Goal: Task Accomplishment & Management: Manage account settings

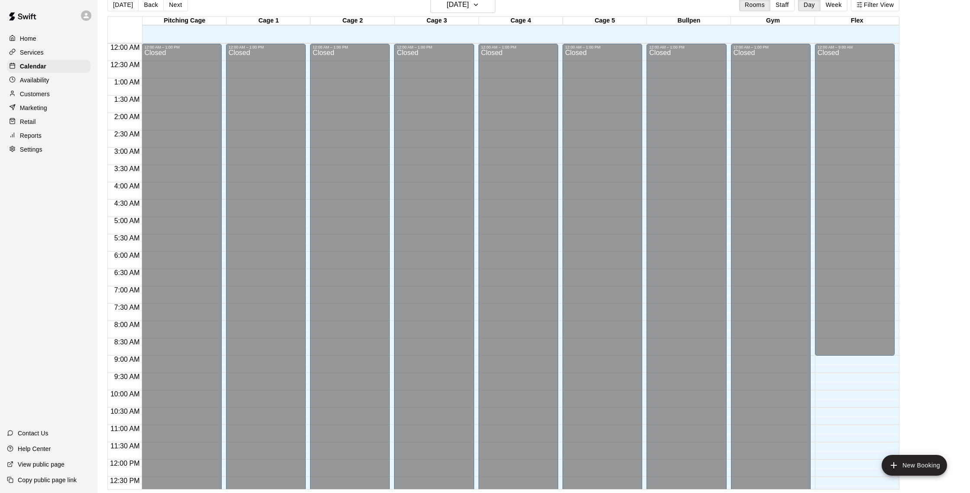
scroll to position [361, 0]
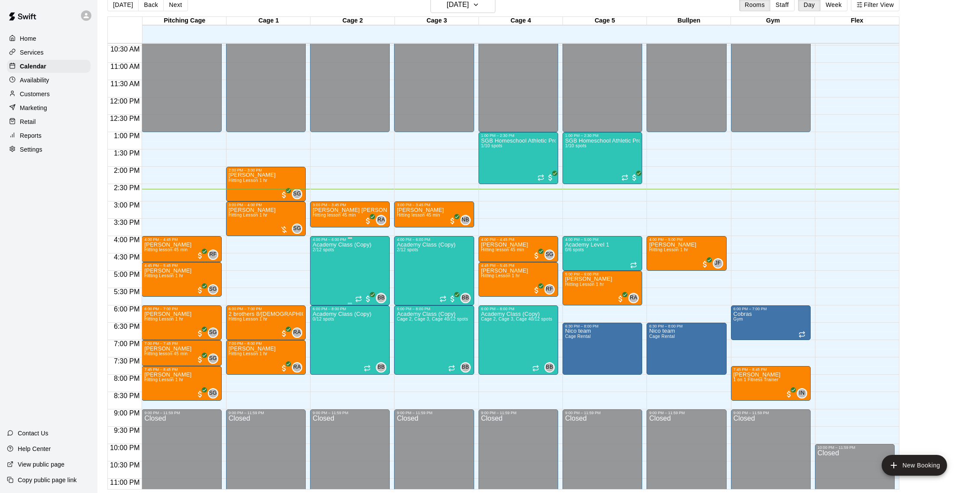
click at [335, 262] on div "Academy Class (Copy) 2/12 spots" at bounding box center [342, 488] width 59 height 493
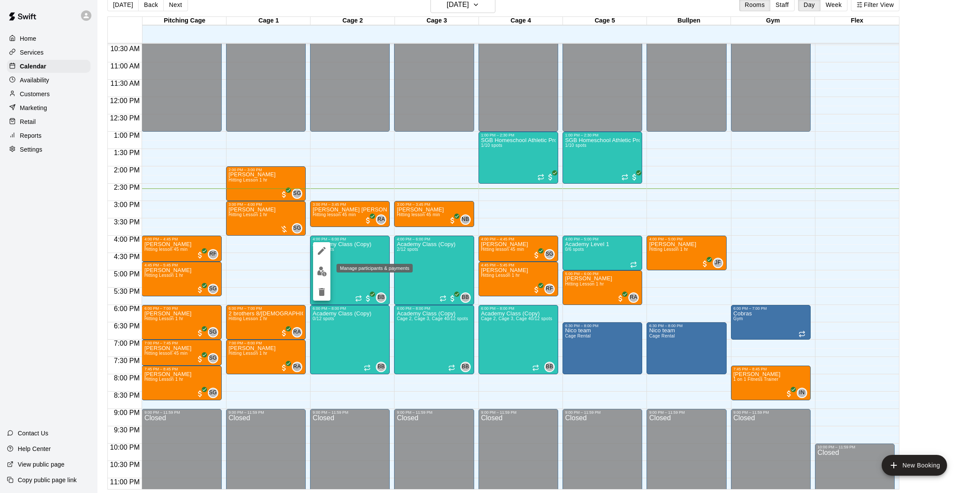
click at [328, 273] on button "edit" at bounding box center [321, 271] width 17 height 17
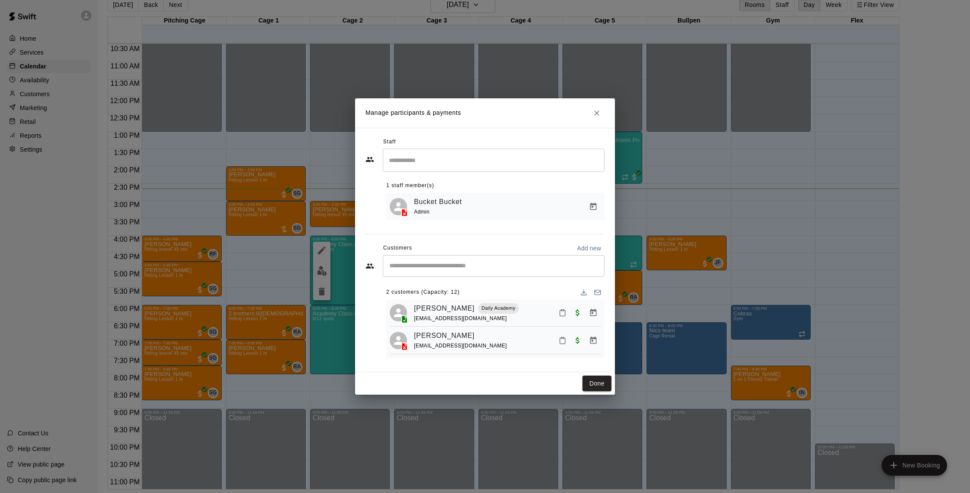
click at [427, 262] on input "Start typing to search customers..." at bounding box center [494, 266] width 214 height 9
type input "******"
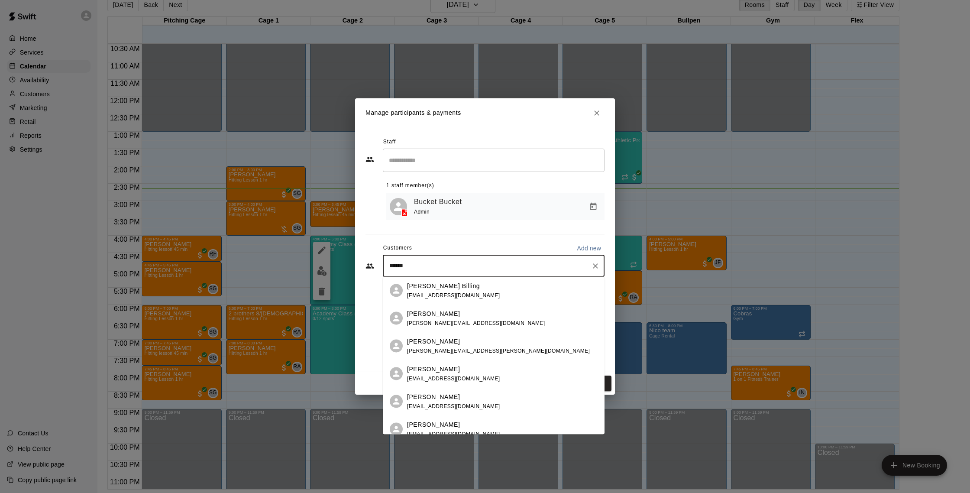
click at [461, 297] on div "[PERSON_NAME] Billing [EMAIL_ADDRESS][DOMAIN_NAME]" at bounding box center [502, 290] width 191 height 19
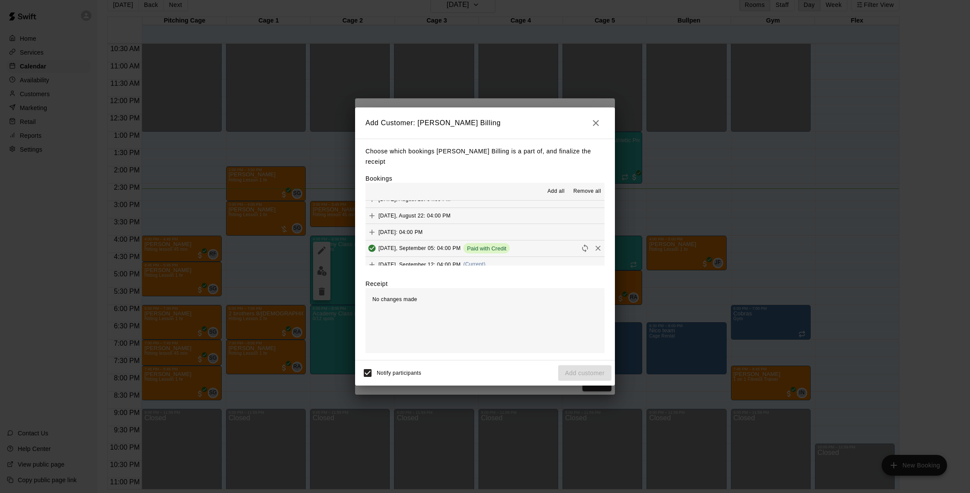
scroll to position [570, 0]
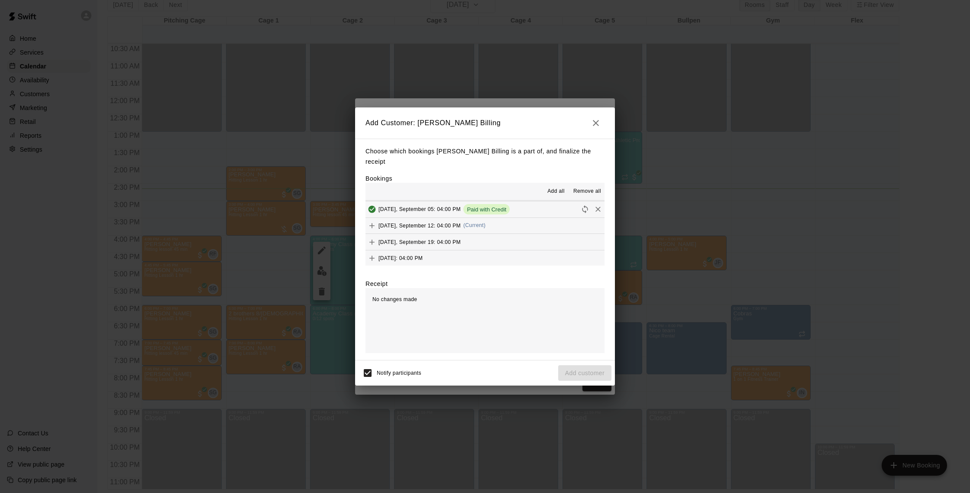
click at [509, 221] on button "[DATE], September 12: 04:00 PM (Current)" at bounding box center [485, 226] width 239 height 16
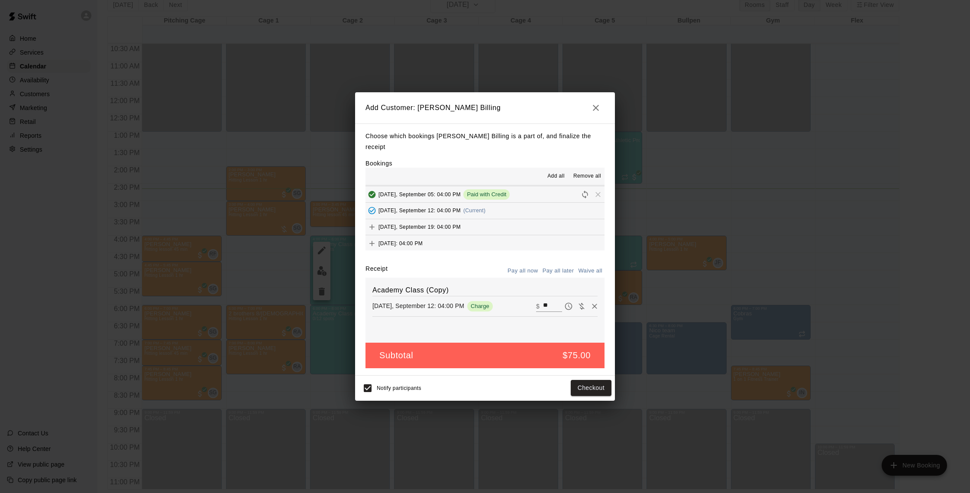
click at [595, 391] on div "Notify participants Checkout" at bounding box center [485, 388] width 253 height 18
click at [588, 382] on button "Checkout" at bounding box center [591, 388] width 41 height 16
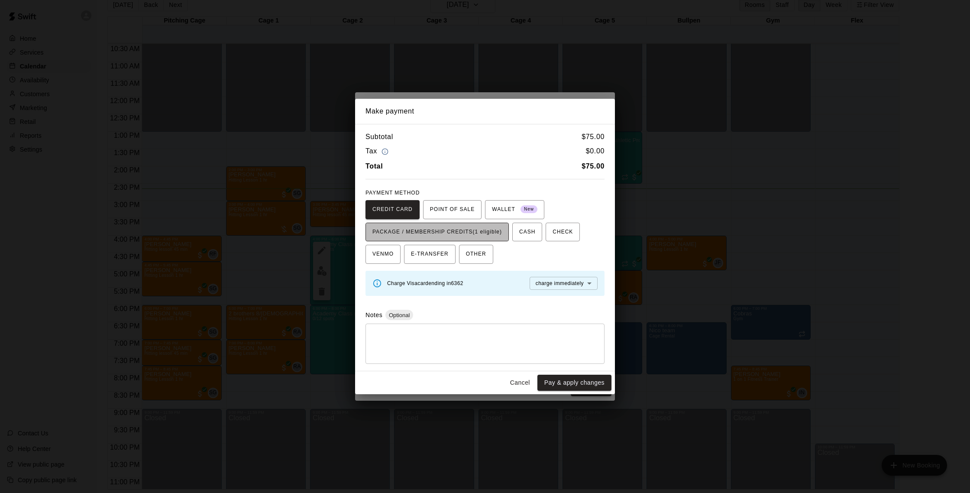
click at [477, 229] on span "PACKAGE / MEMBERSHIP CREDITS (1 eligible)" at bounding box center [438, 232] width 130 height 14
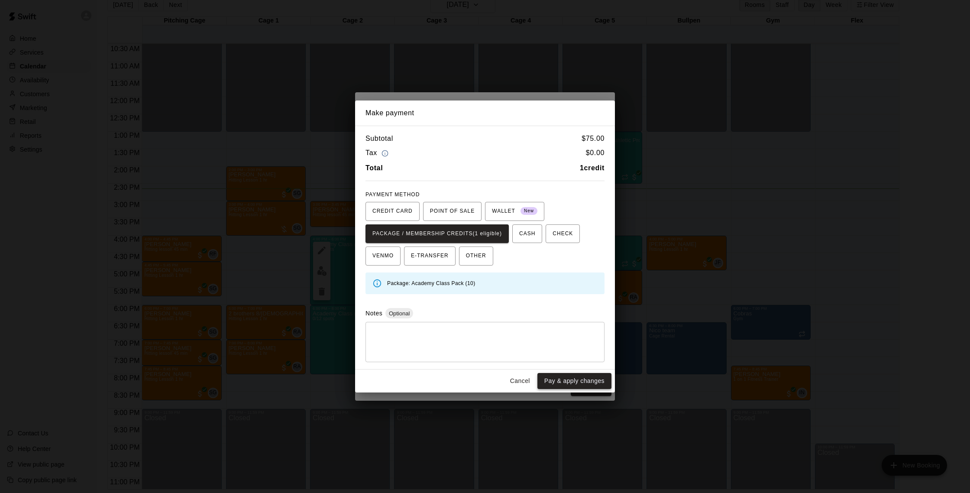
click at [576, 382] on button "Pay & apply changes" at bounding box center [575, 381] width 74 height 16
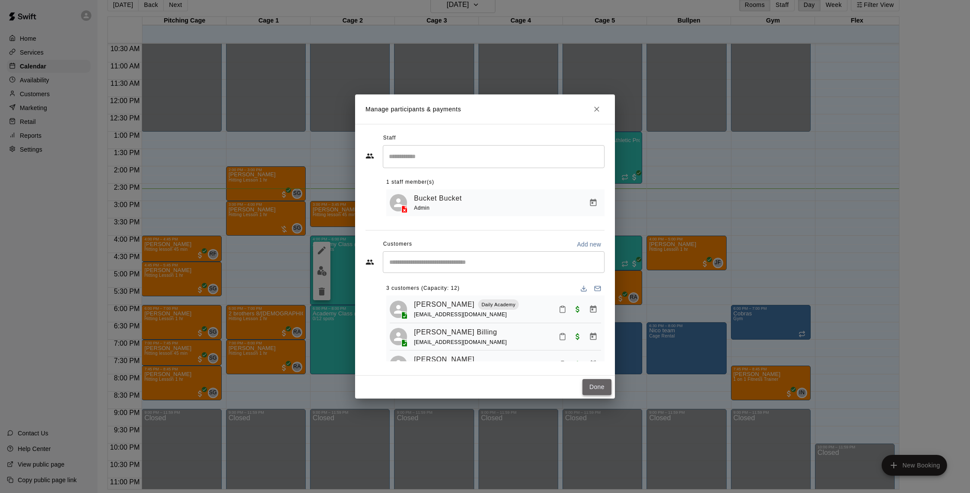
click at [595, 392] on button "Done" at bounding box center [597, 387] width 29 height 16
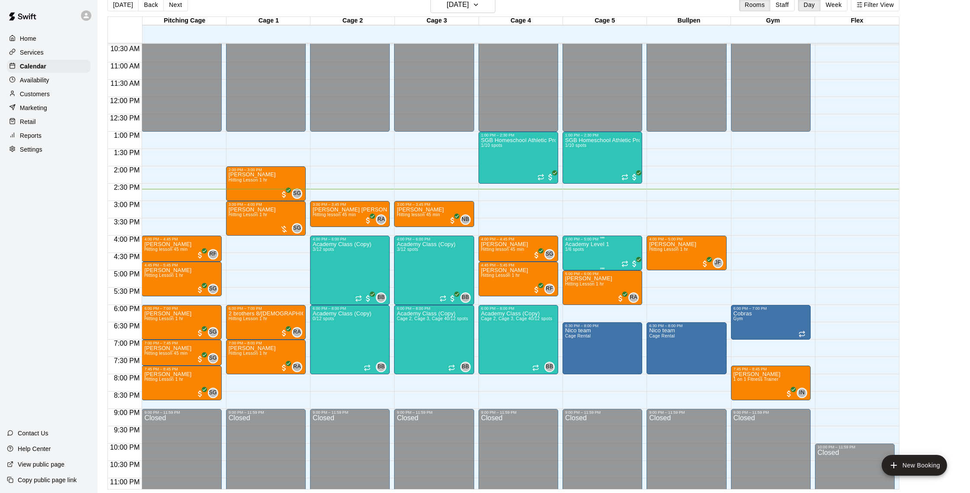
click at [579, 247] on div "Academy Level 1 1/6 spots" at bounding box center [587, 487] width 44 height 493
click at [581, 272] on button "edit" at bounding box center [573, 270] width 17 height 17
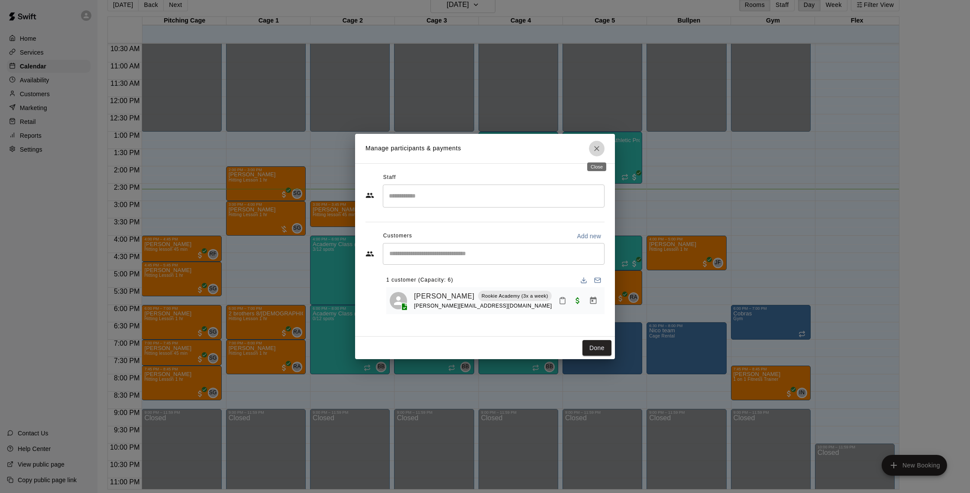
click at [597, 151] on icon "Close" at bounding box center [597, 148] width 9 height 9
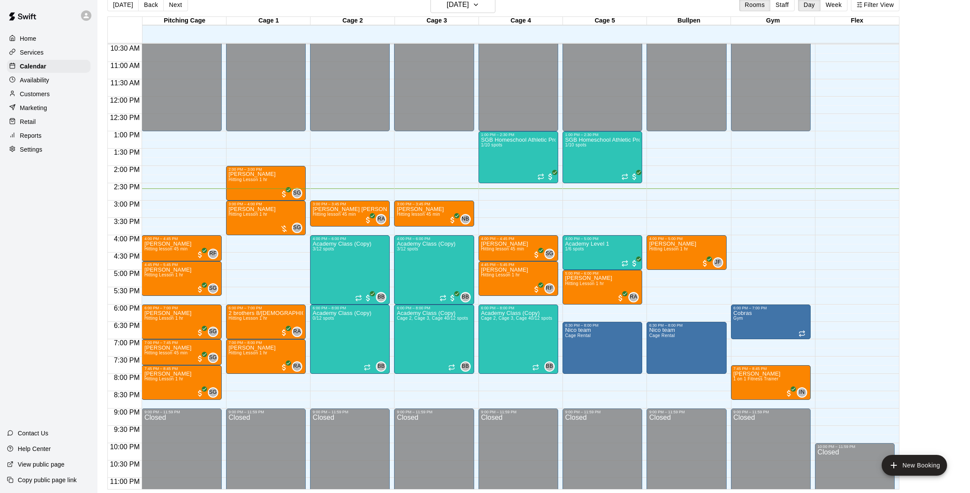
scroll to position [363, 0]
click at [45, 91] on p "Customers" at bounding box center [35, 94] width 30 height 9
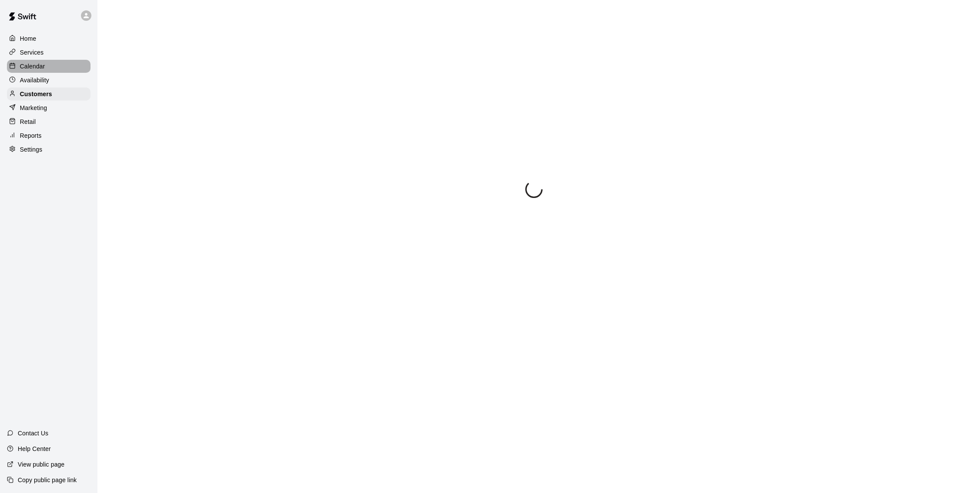
click at [34, 65] on p "Calendar" at bounding box center [32, 66] width 25 height 9
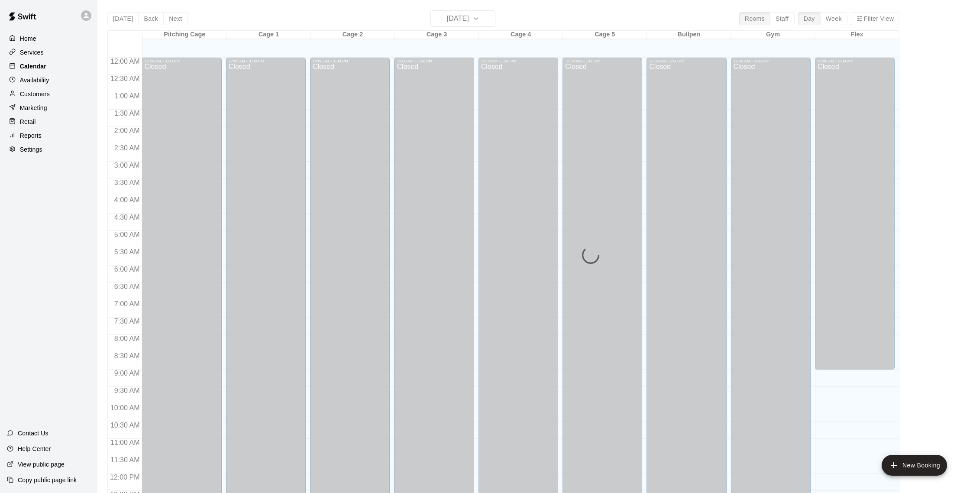
scroll to position [361, 0]
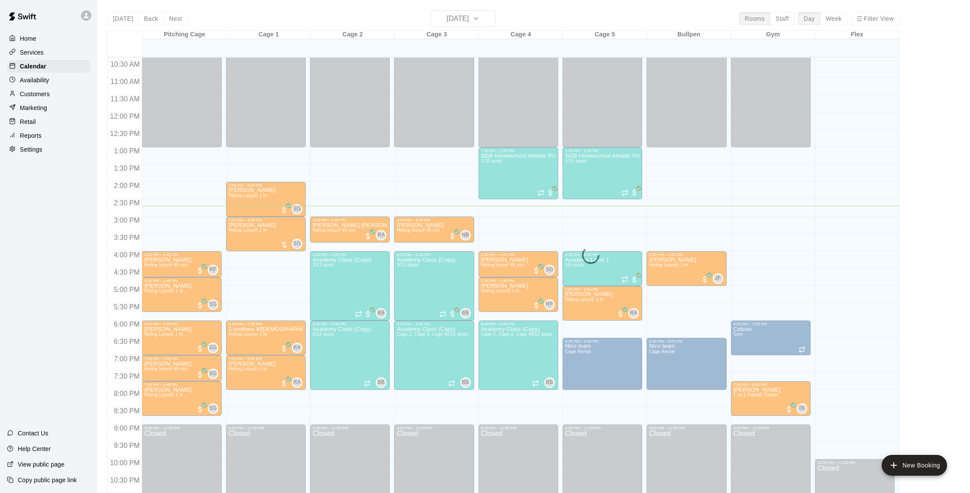
click at [49, 95] on p "Customers" at bounding box center [35, 94] width 30 height 9
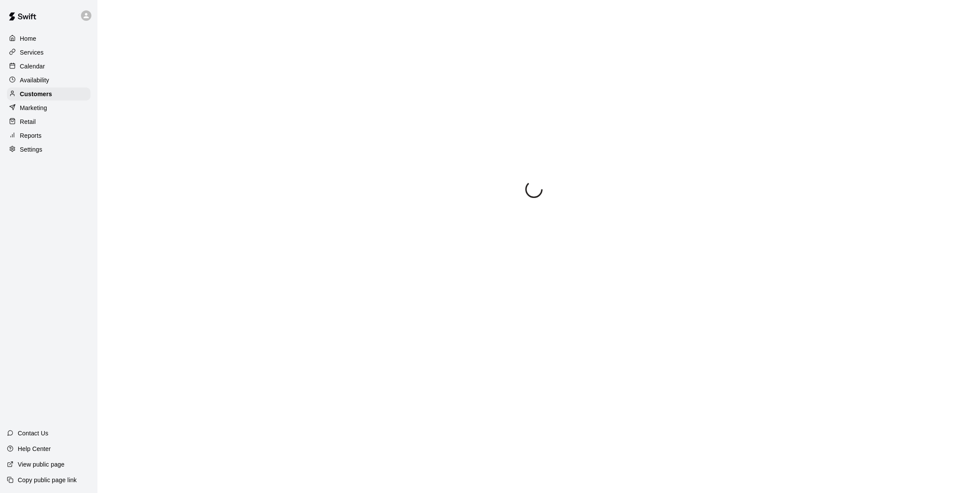
click at [35, 64] on p "Calendar" at bounding box center [32, 66] width 25 height 9
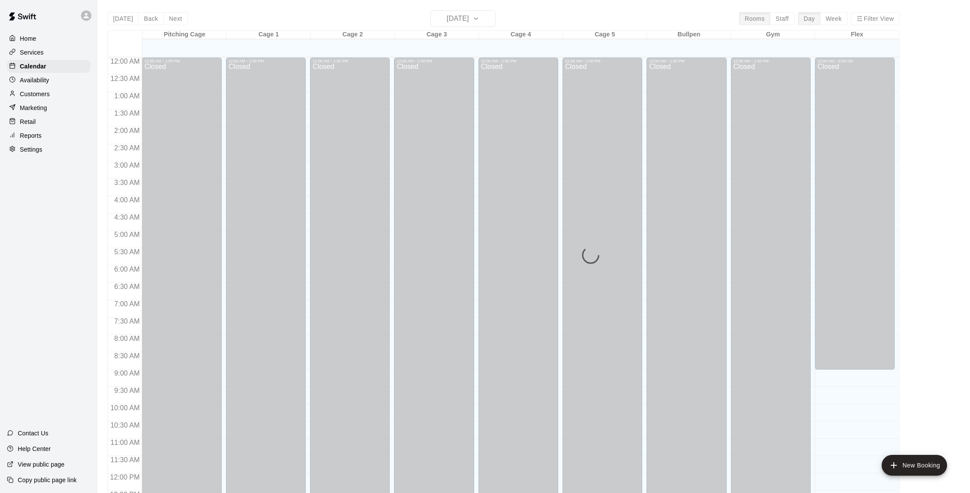
scroll to position [361, 0]
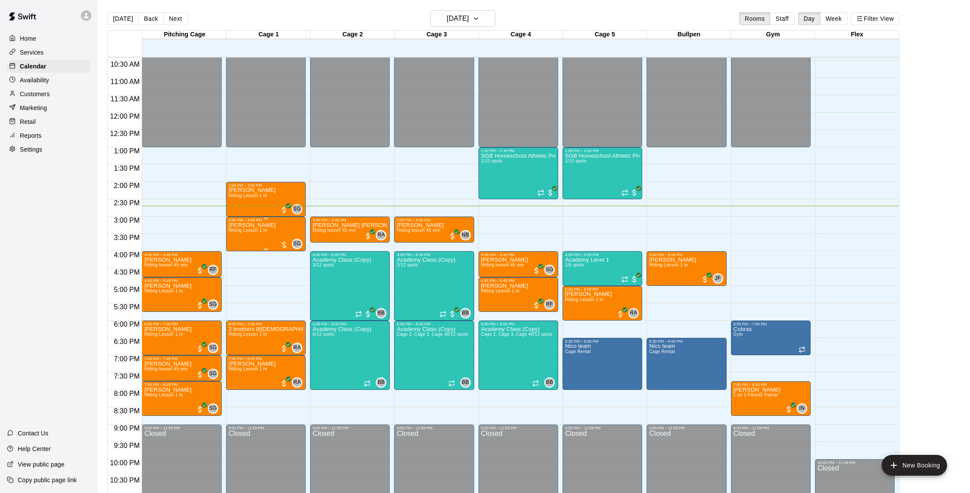
click at [259, 217] on div "3:00 PM – 4:00 PM [PERSON_NAME] Hitting Lesson 1 hr SG 0" at bounding box center [266, 234] width 80 height 35
click at [233, 245] on img "edit" at bounding box center [235, 246] width 10 height 10
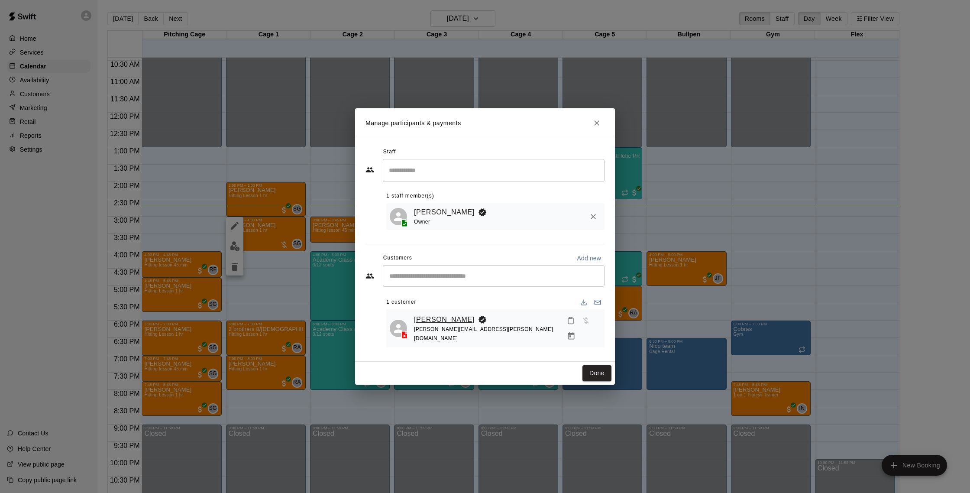
click at [442, 323] on link "[PERSON_NAME]" at bounding box center [444, 319] width 61 height 11
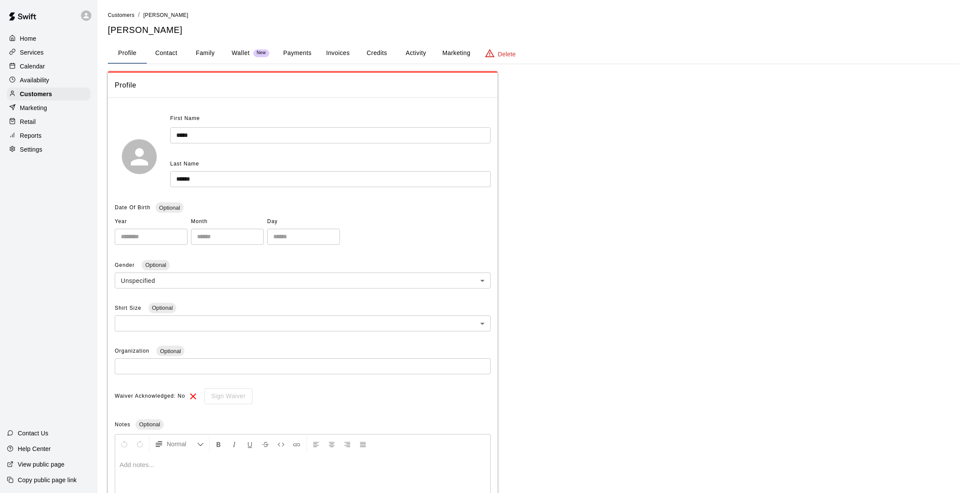
click at [411, 50] on button "Activity" at bounding box center [415, 53] width 39 height 21
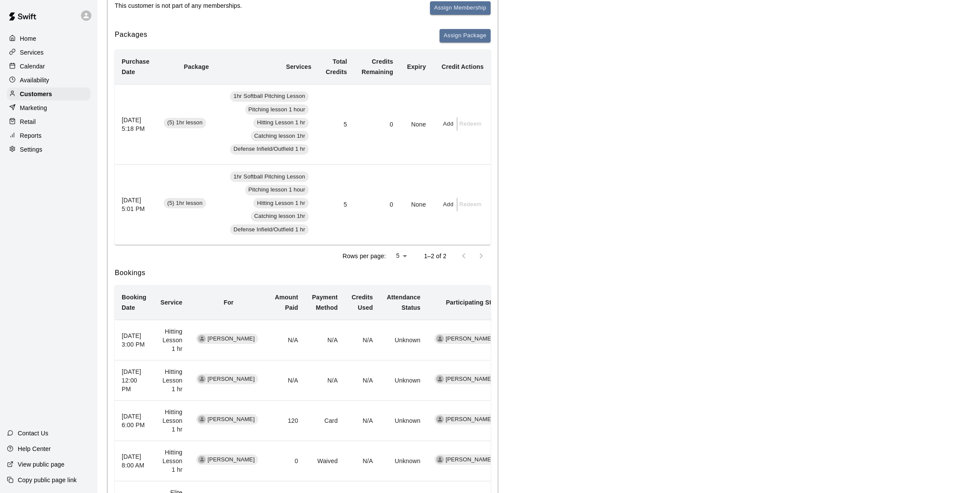
scroll to position [137, 0]
click at [42, 61] on div "Calendar" at bounding box center [49, 66] width 84 height 13
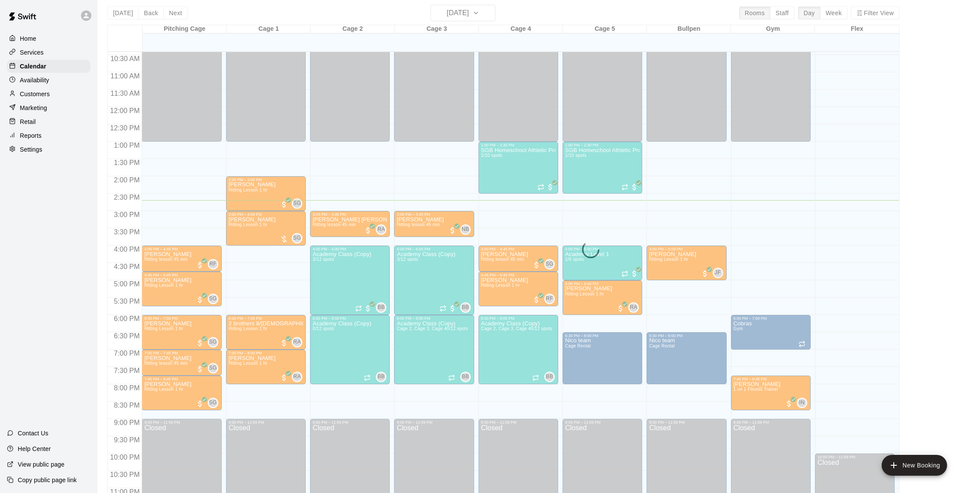
scroll to position [5, 0]
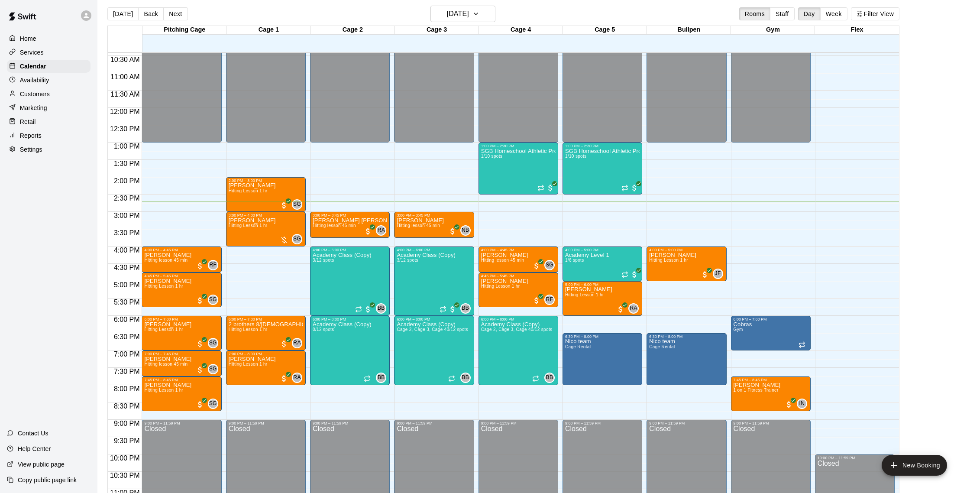
click at [61, 78] on div "Availability" at bounding box center [49, 80] width 84 height 13
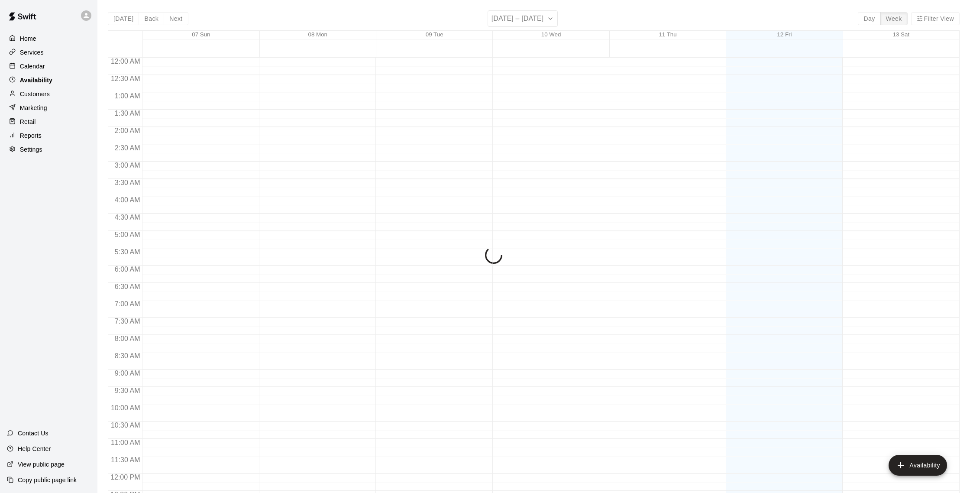
scroll to position [387, 0]
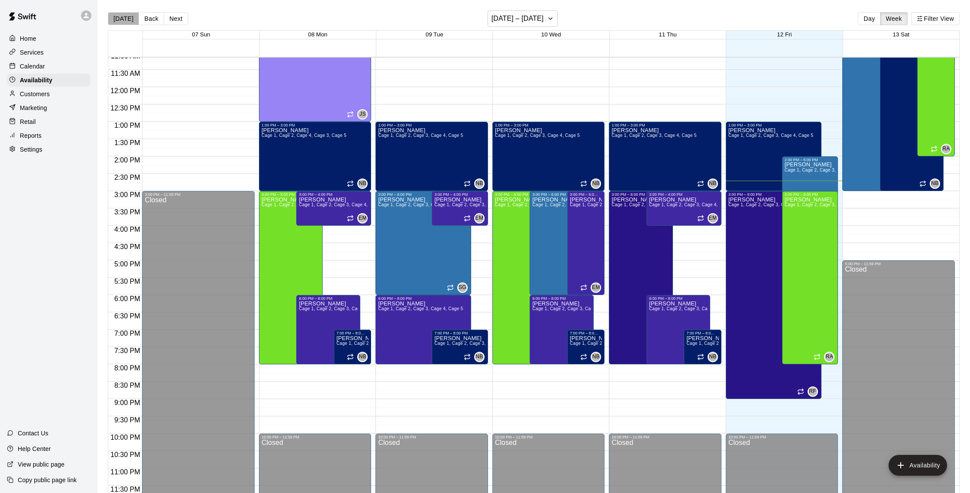
click at [128, 20] on button "[DATE]" at bounding box center [123, 18] width 31 height 13
click at [49, 64] on div "Calendar" at bounding box center [49, 66] width 84 height 13
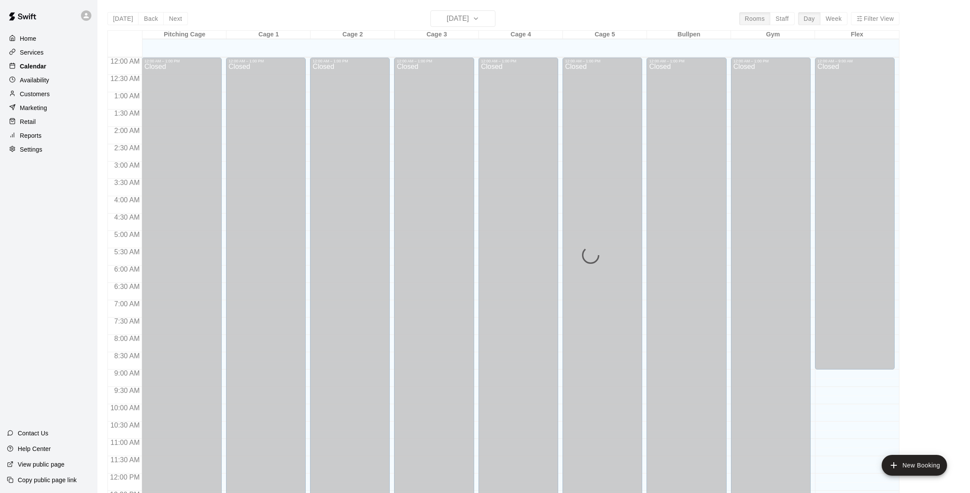
scroll to position [361, 0]
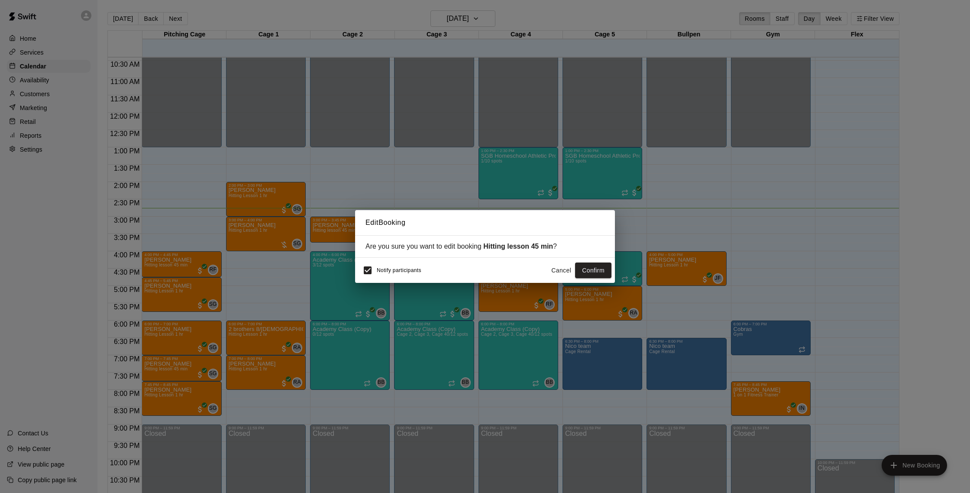
click at [567, 273] on button "Cancel" at bounding box center [561, 270] width 28 height 16
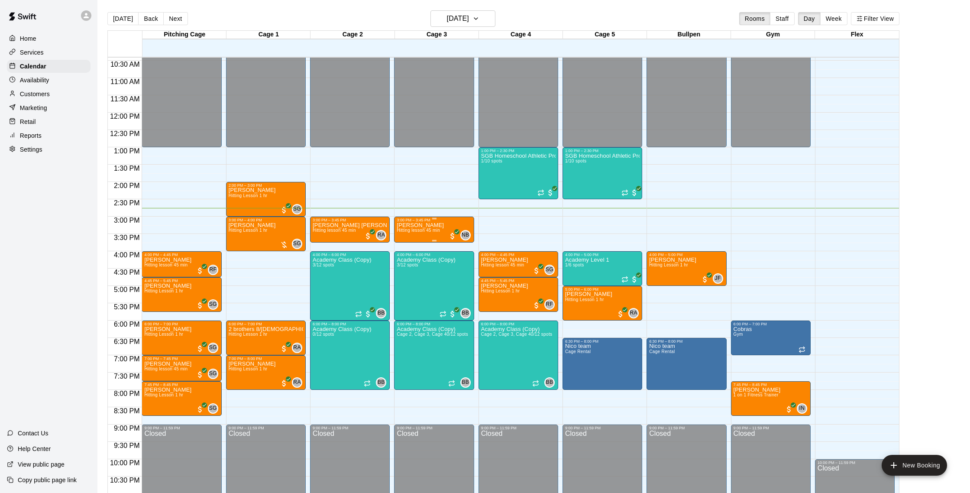
click at [441, 236] on div "[PERSON_NAME] Hitting lesson 45 min NB 0" at bounding box center [434, 468] width 75 height 493
click at [410, 256] on img "edit" at bounding box center [406, 252] width 10 height 10
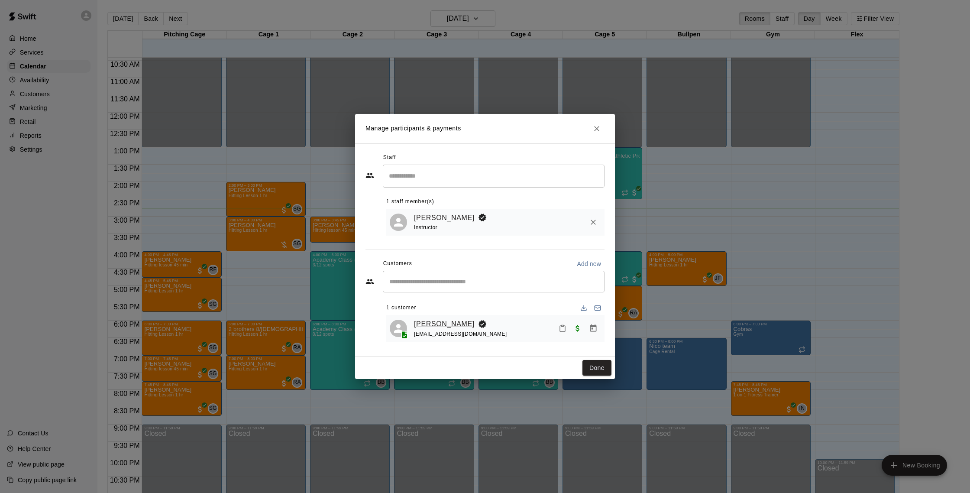
click at [440, 325] on link "[PERSON_NAME]" at bounding box center [444, 323] width 61 height 11
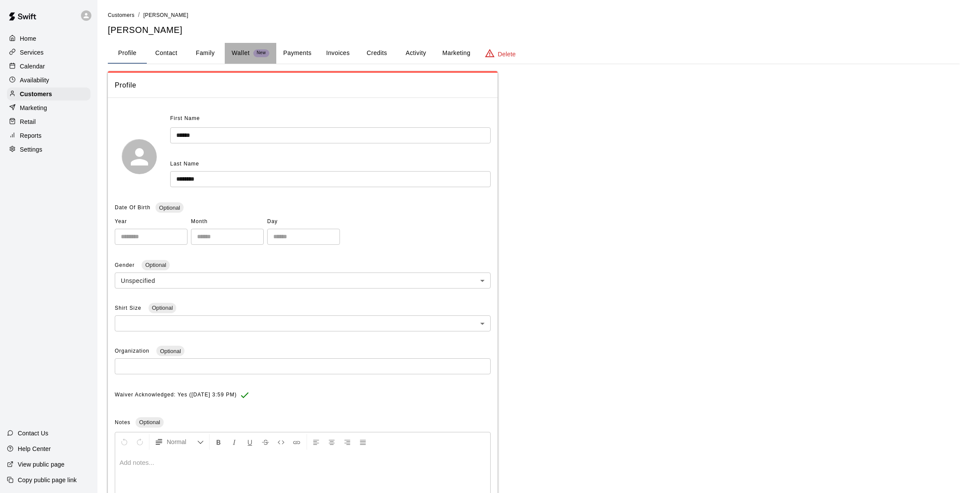
click at [233, 51] on p "Wallet" at bounding box center [241, 53] width 18 height 9
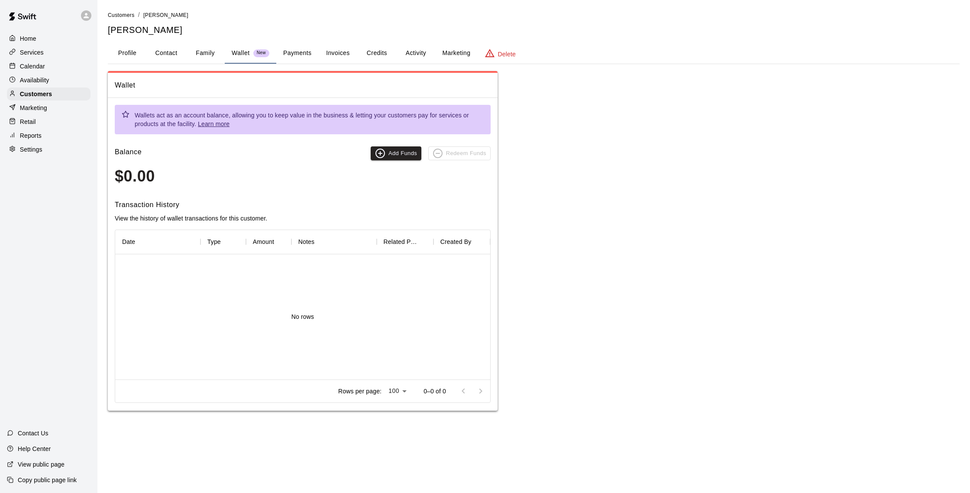
click at [197, 51] on button "Family" at bounding box center [205, 53] width 39 height 21
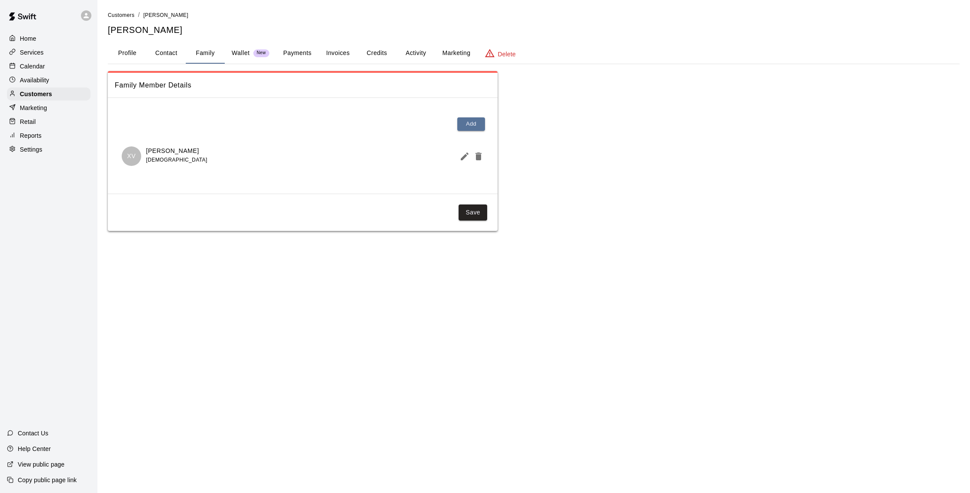
click at [52, 63] on div "Calendar" at bounding box center [49, 66] width 84 height 13
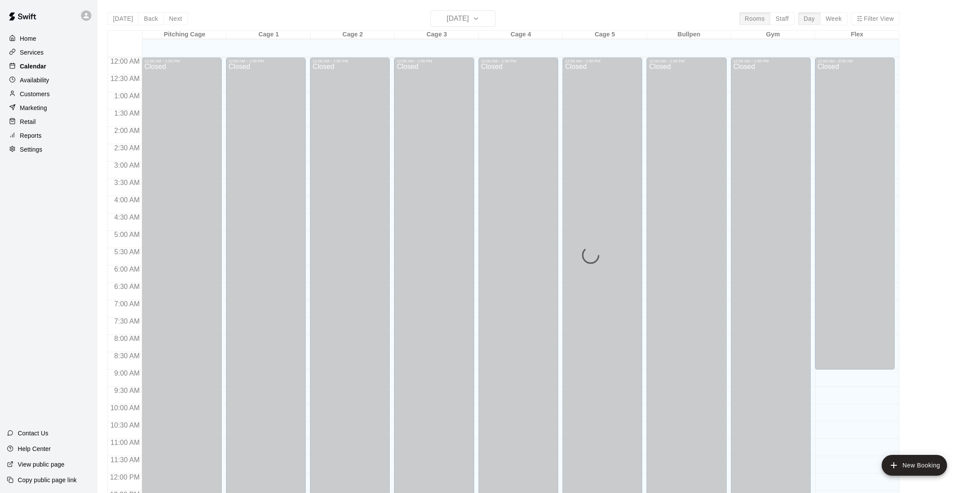
scroll to position [361, 0]
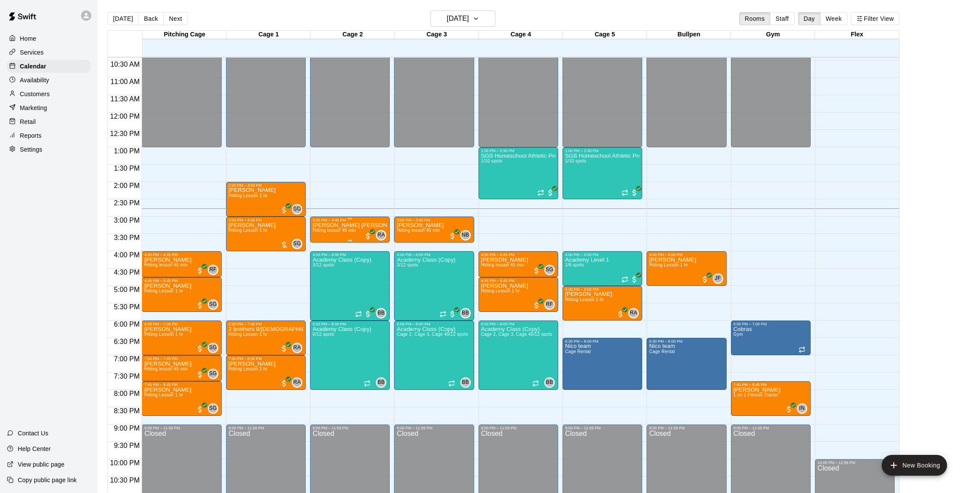
click at [341, 228] on div "[PERSON_NAME] [PERSON_NAME] Hitting lesson 45 min" at bounding box center [350, 468] width 75 height 493
click at [325, 247] on img "edit" at bounding box center [322, 252] width 10 height 10
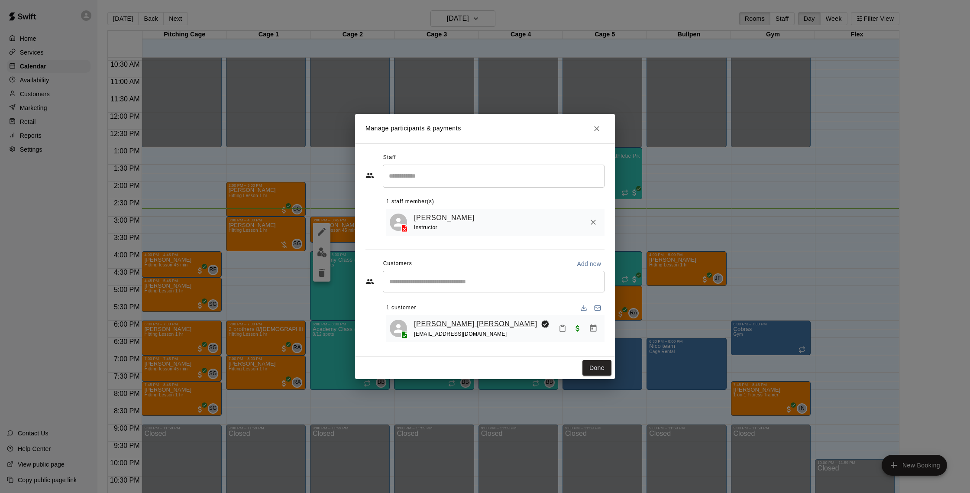
click at [444, 324] on link "[PERSON_NAME] [PERSON_NAME]" at bounding box center [475, 323] width 123 height 11
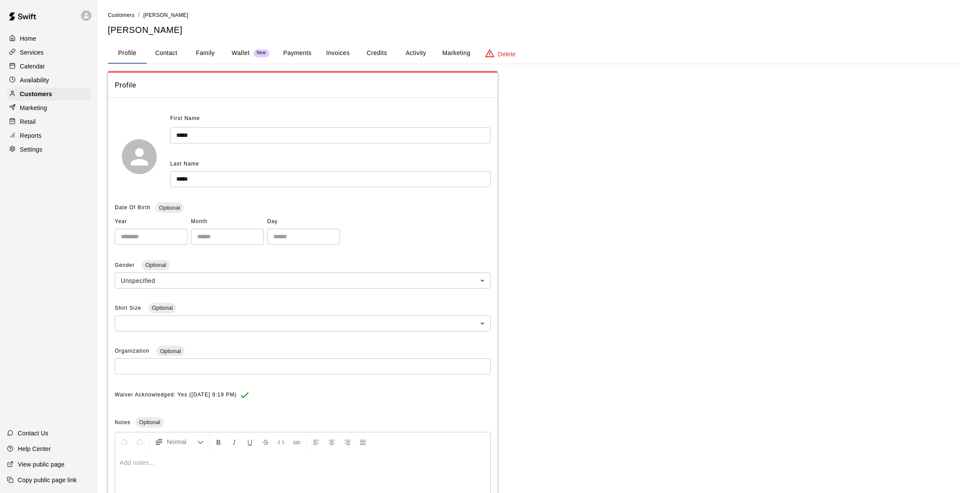
click at [200, 55] on button "Family" at bounding box center [205, 53] width 39 height 21
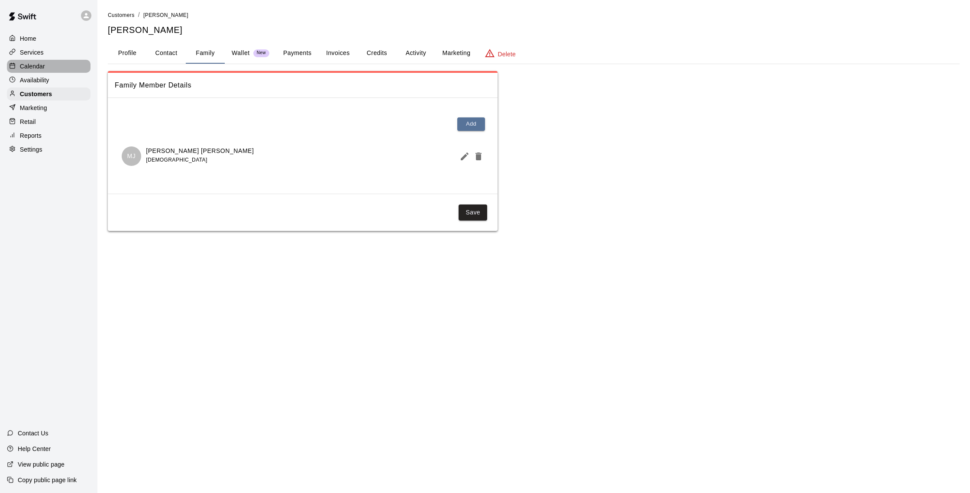
click at [26, 62] on p "Calendar" at bounding box center [32, 66] width 25 height 9
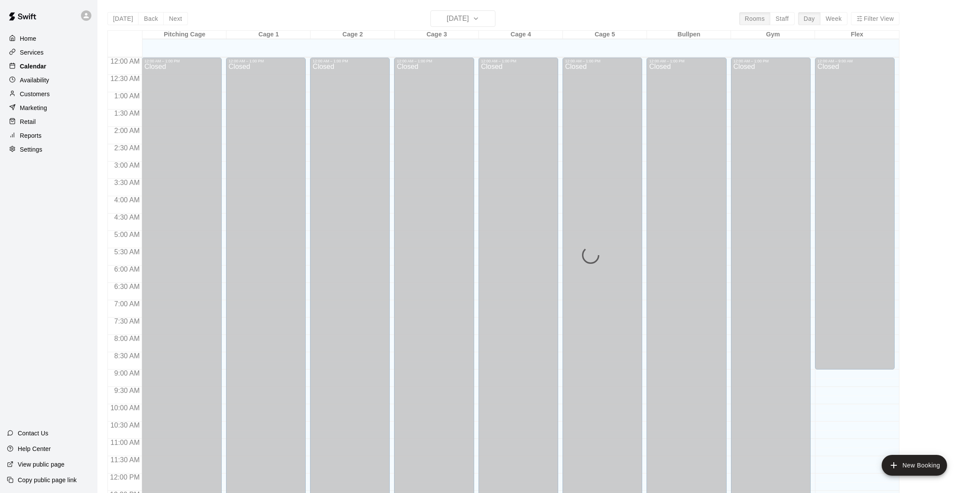
scroll to position [361, 0]
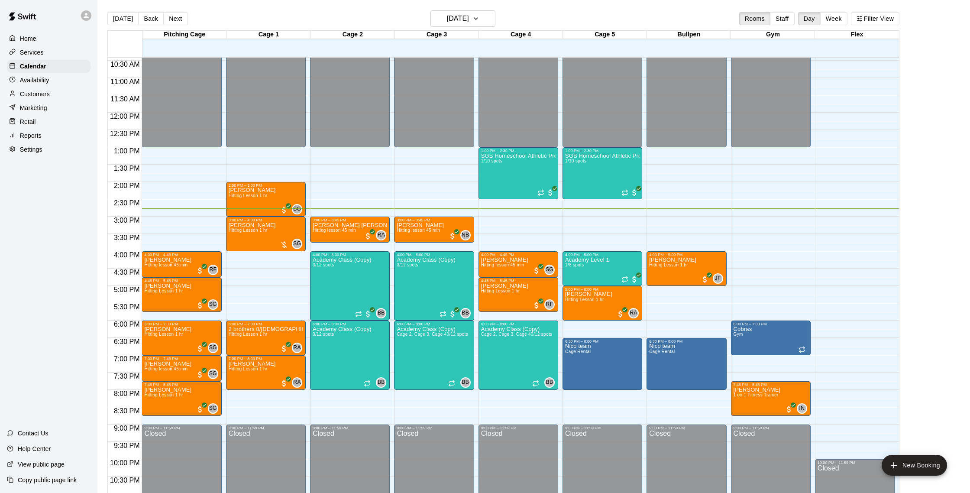
click at [32, 91] on p "Customers" at bounding box center [35, 94] width 30 height 9
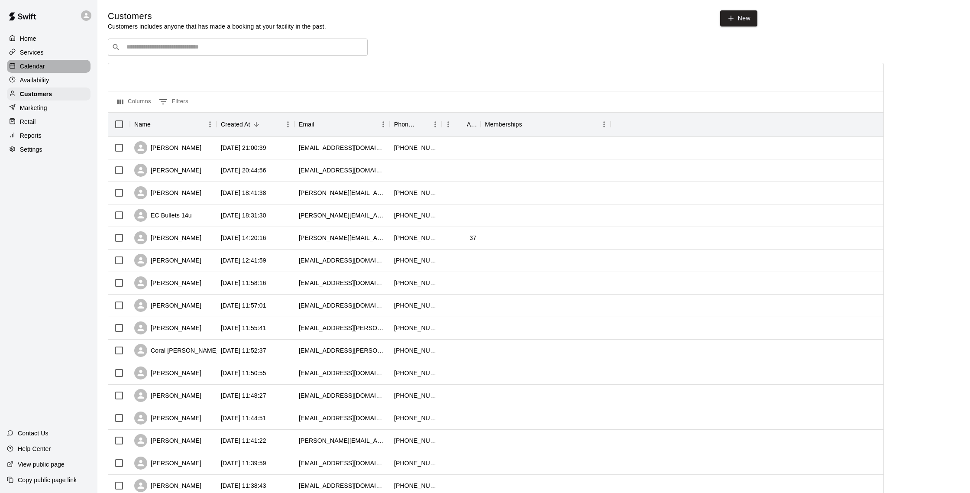
click at [39, 67] on p "Calendar" at bounding box center [32, 66] width 25 height 9
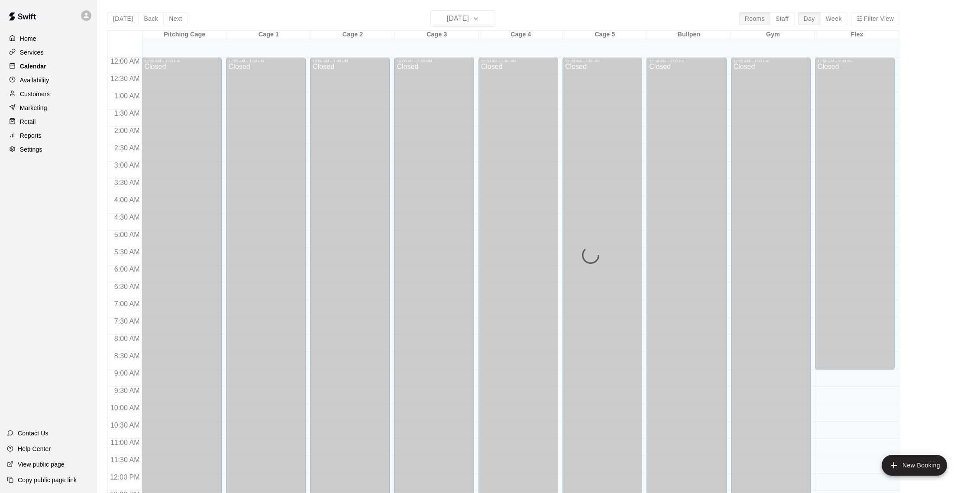
scroll to position [361, 0]
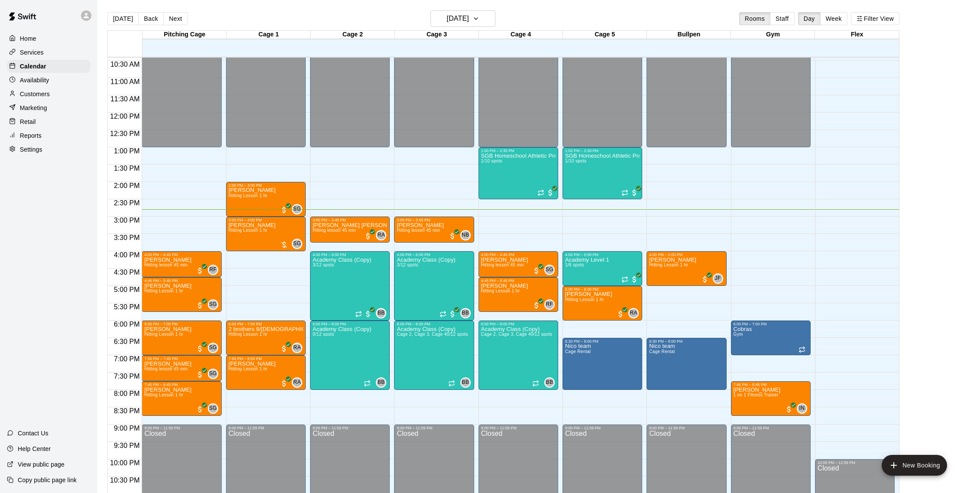
click at [41, 134] on p "Reports" at bounding box center [31, 135] width 22 height 9
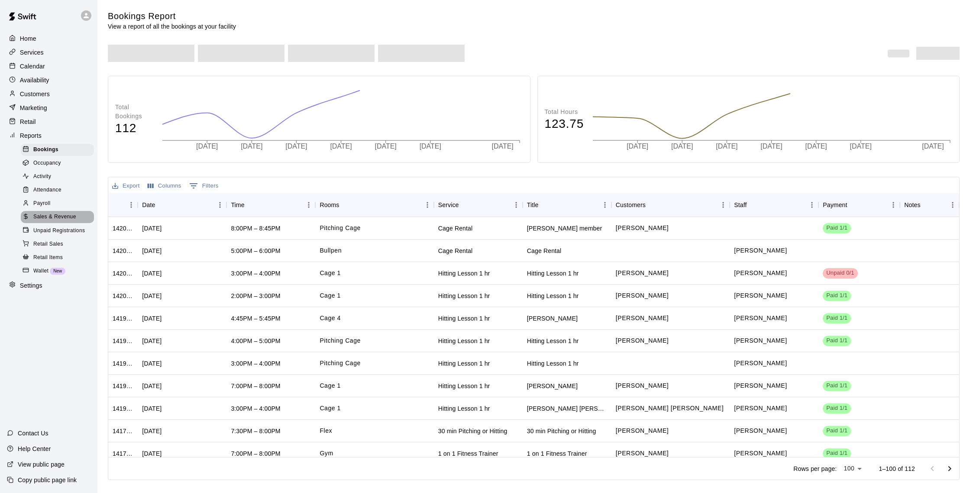
click at [63, 213] on span "Sales & Revenue" at bounding box center [54, 217] width 43 height 9
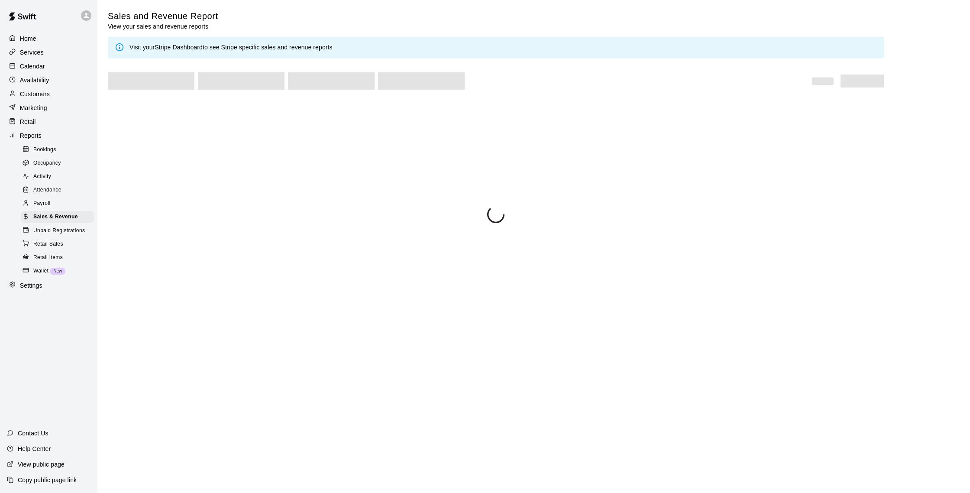
click at [42, 64] on p "Calendar" at bounding box center [32, 66] width 25 height 9
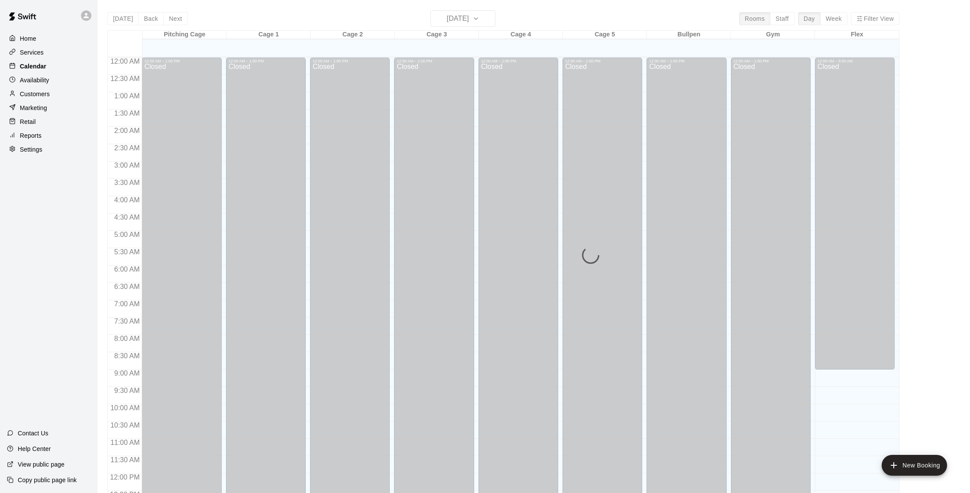
scroll to position [361, 0]
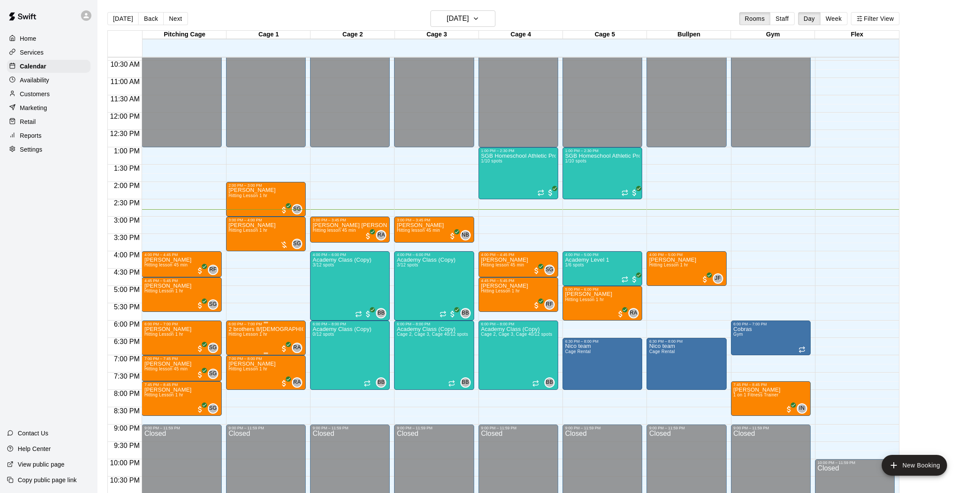
click at [238, 355] on img "edit" at bounding box center [238, 356] width 10 height 10
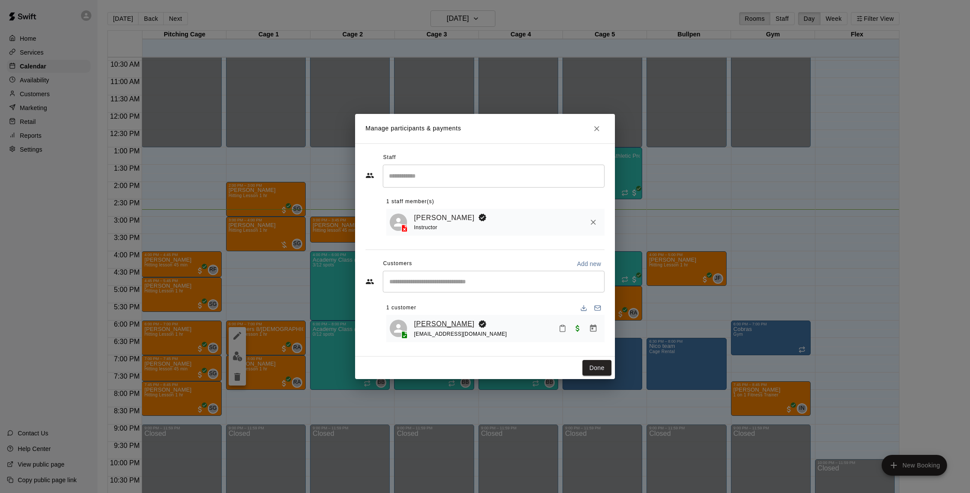
click at [444, 325] on link "[PERSON_NAME]" at bounding box center [444, 323] width 61 height 11
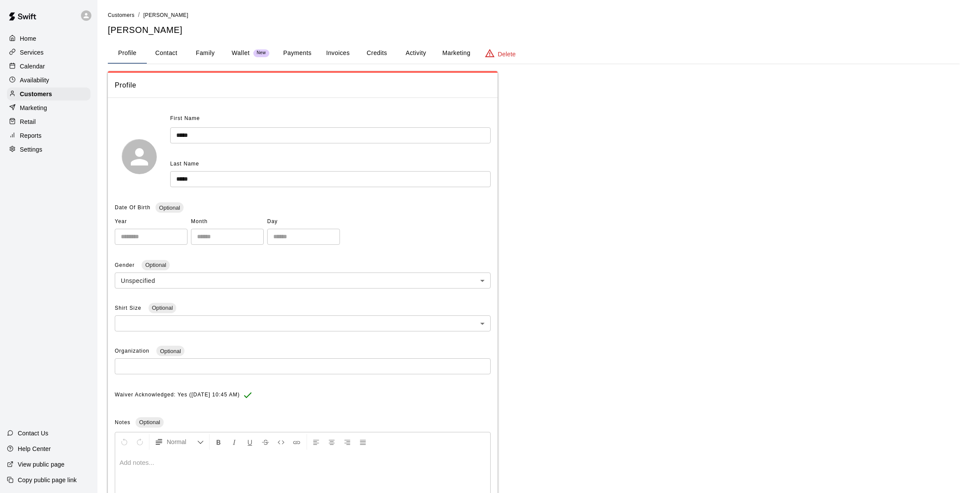
click at [419, 52] on button "Activity" at bounding box center [415, 53] width 39 height 21
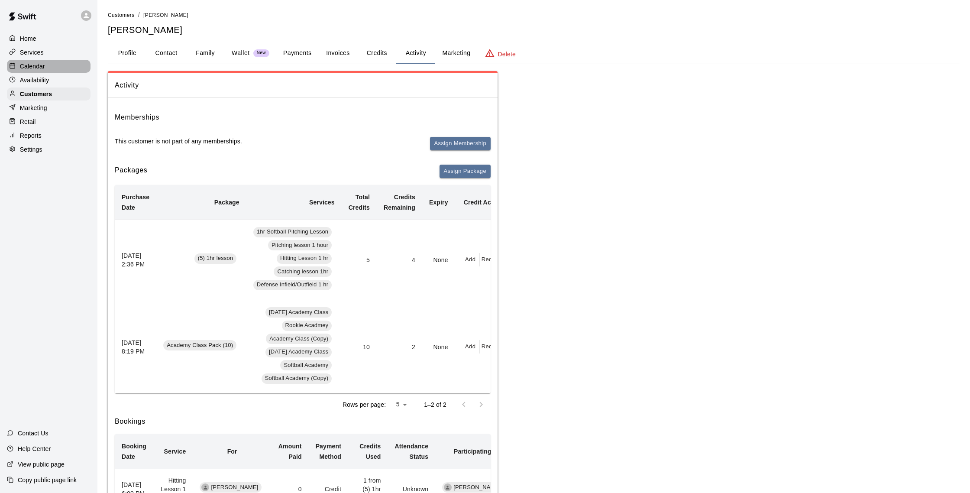
click at [52, 68] on div "Calendar" at bounding box center [49, 66] width 84 height 13
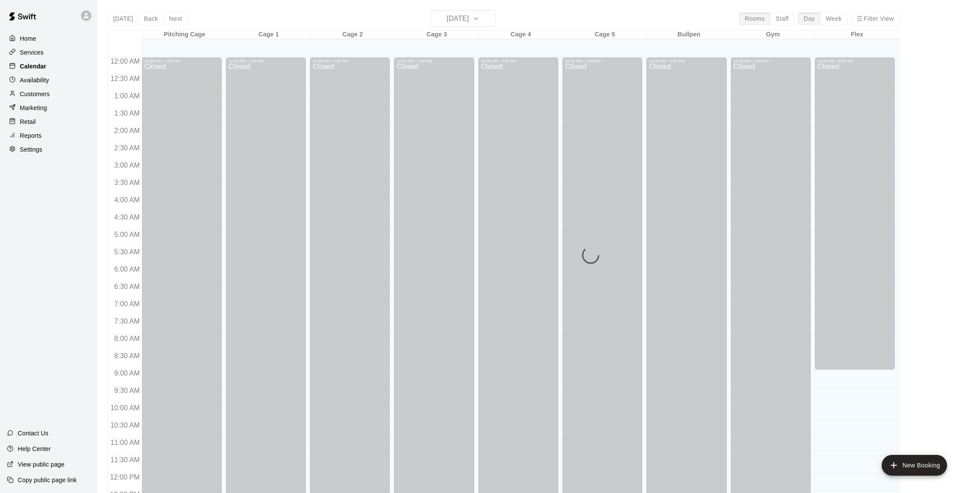
scroll to position [361, 0]
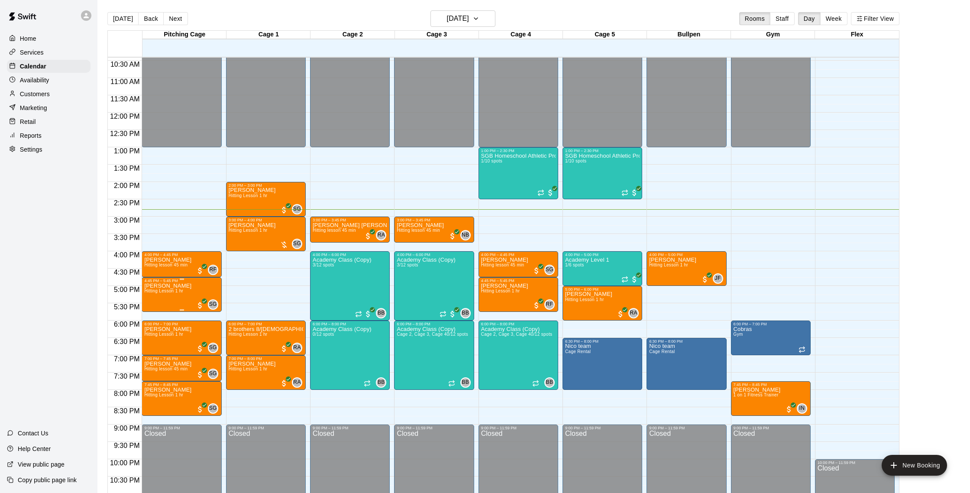
click at [153, 313] on img "edit" at bounding box center [154, 313] width 10 height 10
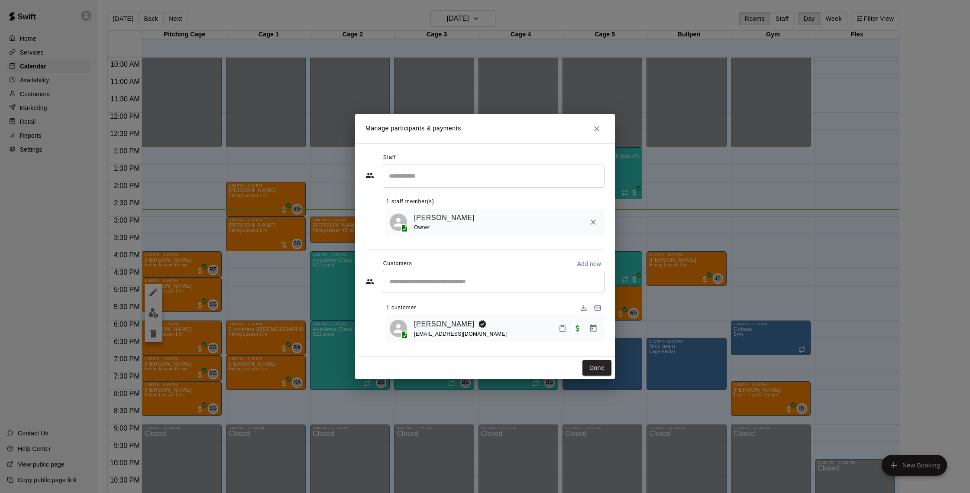
click at [449, 321] on link "[PERSON_NAME]" at bounding box center [444, 323] width 61 height 11
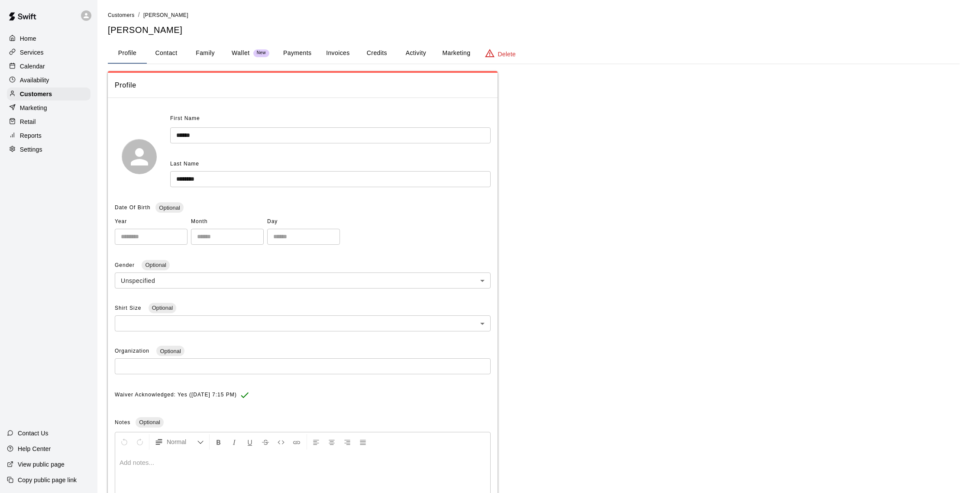
click at [407, 48] on button "Activity" at bounding box center [415, 53] width 39 height 21
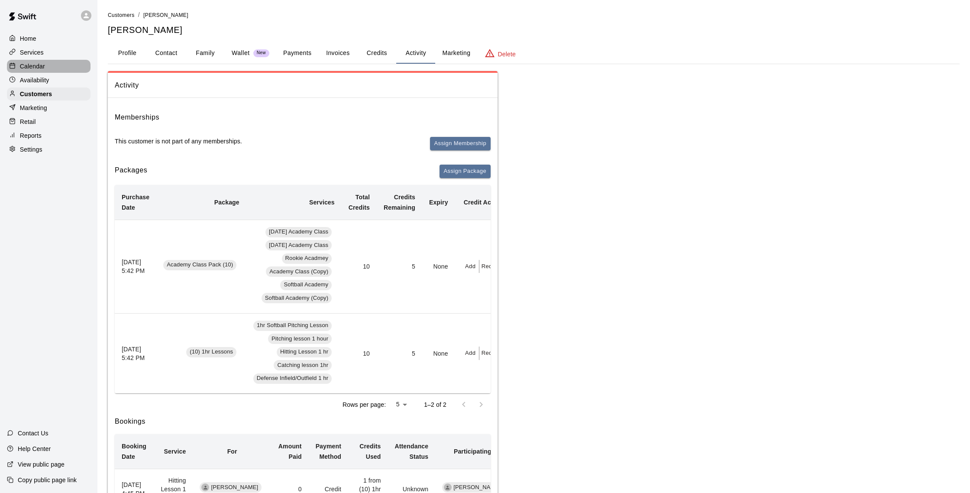
click at [43, 67] on p "Calendar" at bounding box center [32, 66] width 25 height 9
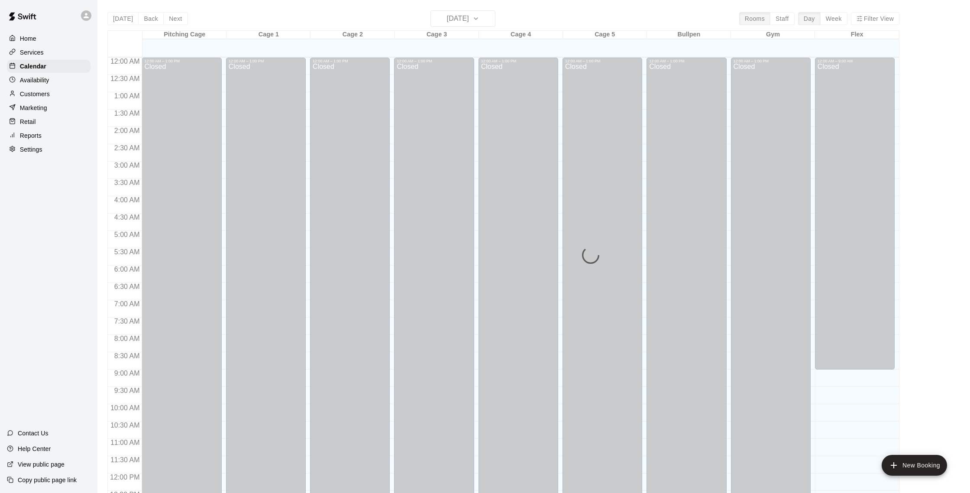
scroll to position [361, 0]
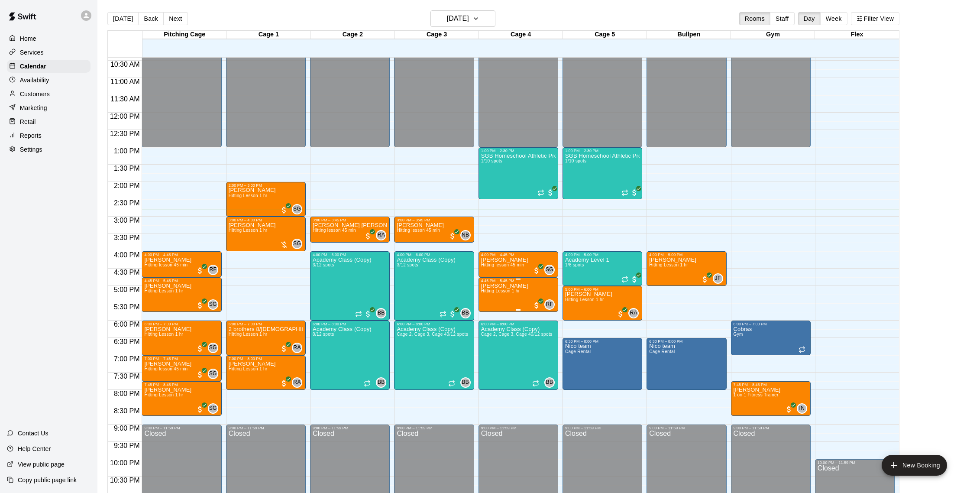
click at [488, 310] on img "edit" at bounding box center [490, 313] width 10 height 10
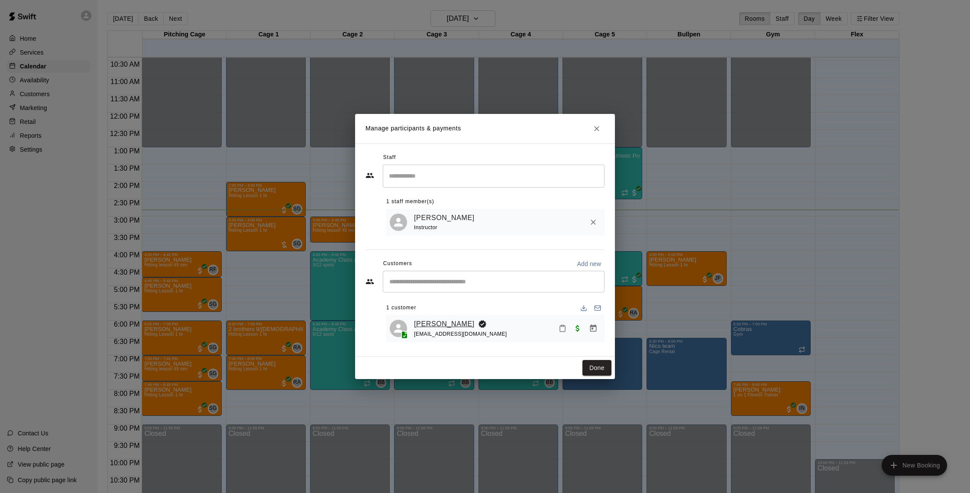
click at [455, 320] on link "[PERSON_NAME]" at bounding box center [444, 323] width 61 height 11
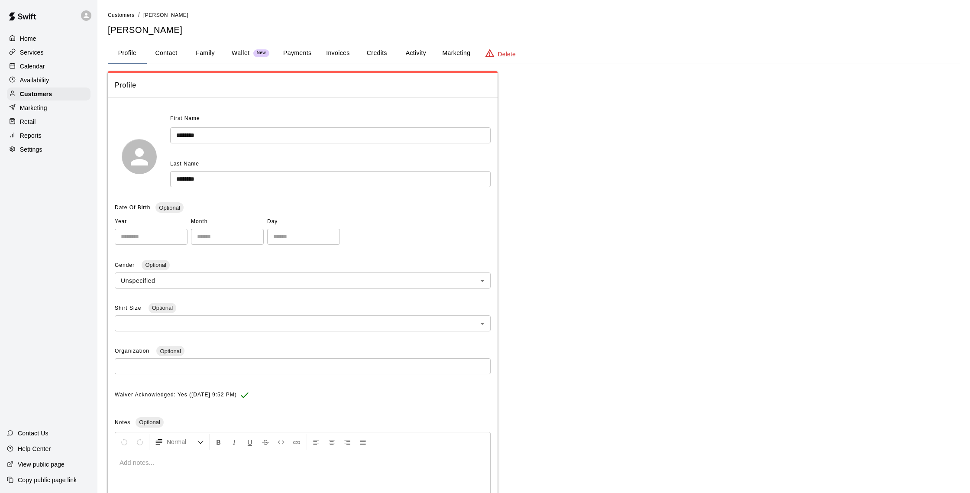
click at [409, 57] on button "Activity" at bounding box center [415, 53] width 39 height 21
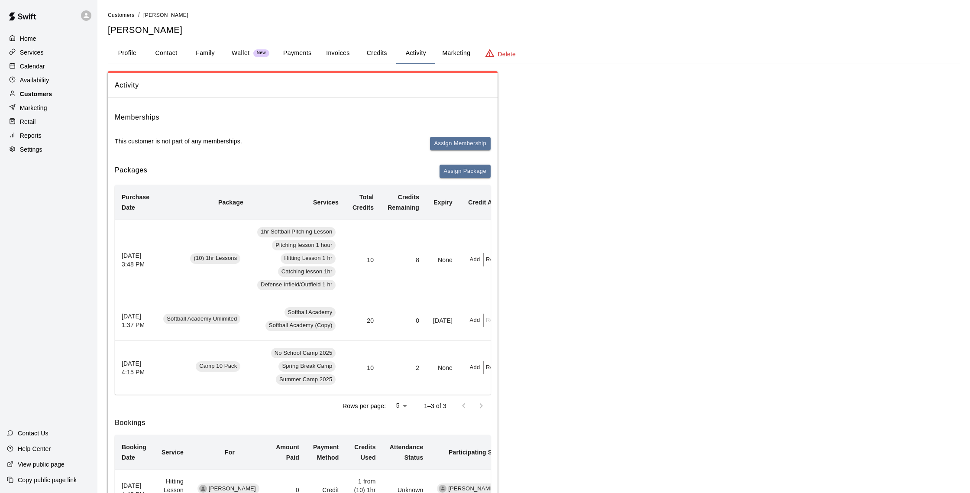
click at [55, 96] on div "Customers" at bounding box center [49, 93] width 84 height 13
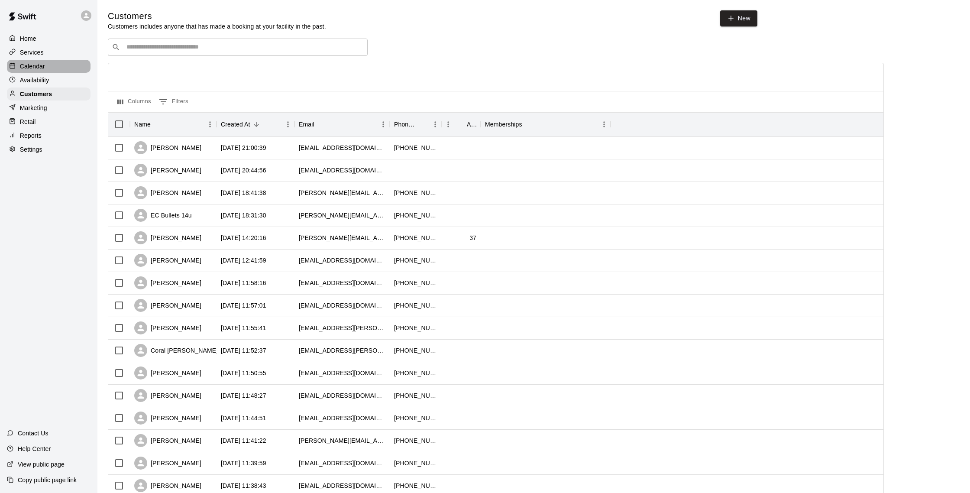
click at [42, 65] on p "Calendar" at bounding box center [32, 66] width 25 height 9
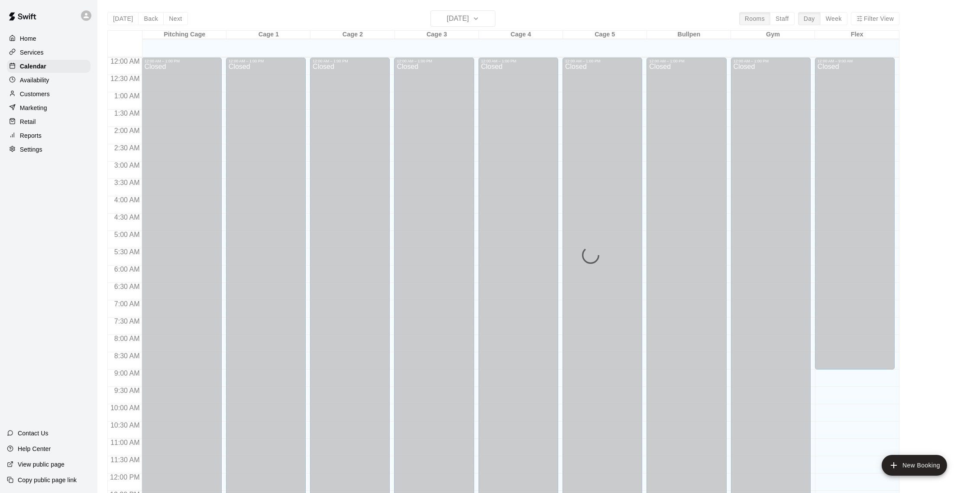
scroll to position [361, 0]
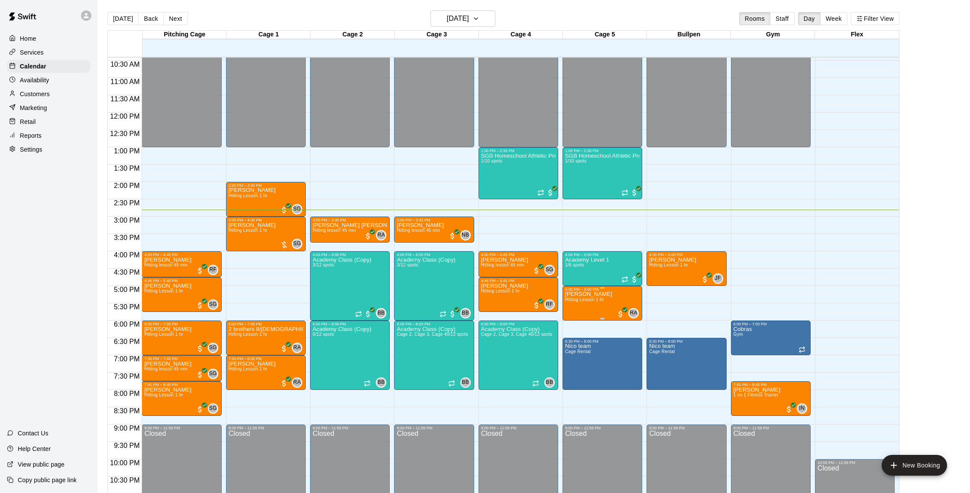
click at [571, 320] on img "edit" at bounding box center [574, 322] width 10 height 10
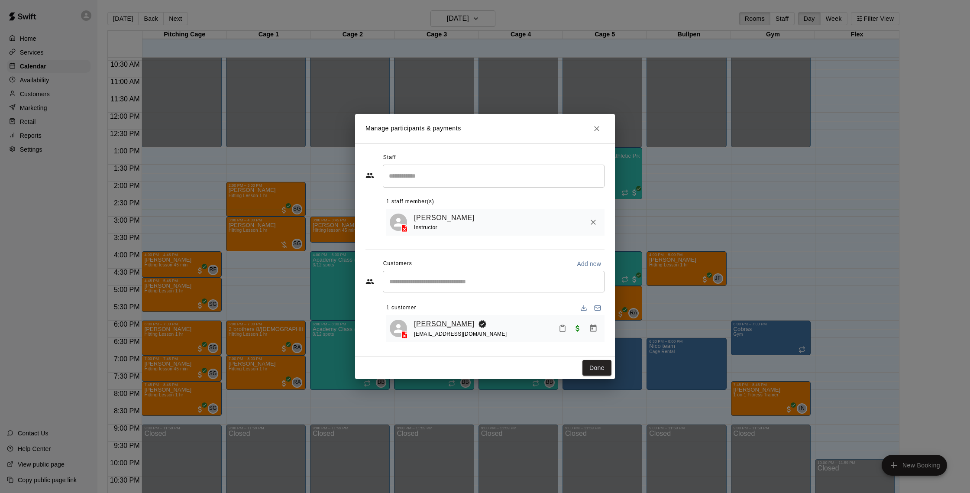
click at [447, 321] on link "[PERSON_NAME]" at bounding box center [444, 323] width 61 height 11
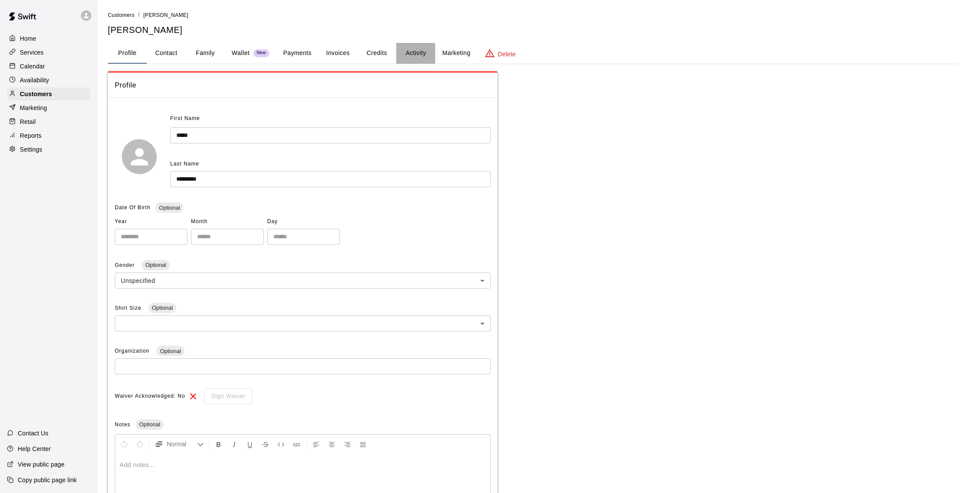
click at [406, 51] on button "Activity" at bounding box center [415, 53] width 39 height 21
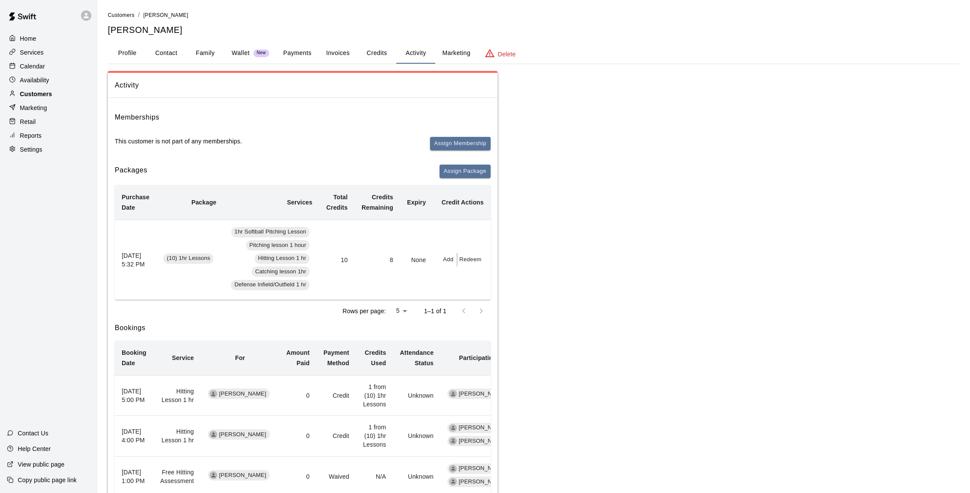
click at [39, 96] on p "Customers" at bounding box center [36, 94] width 32 height 9
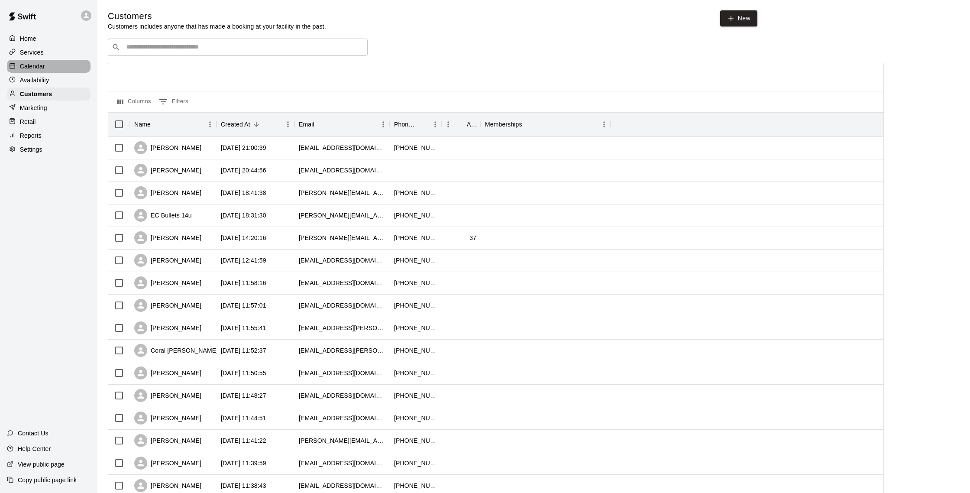
click at [27, 66] on p "Calendar" at bounding box center [32, 66] width 25 height 9
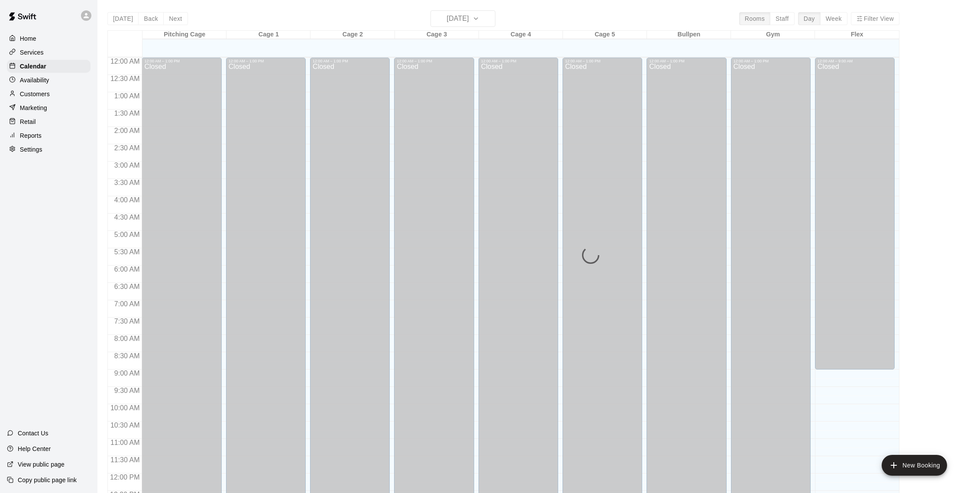
scroll to position [361, 0]
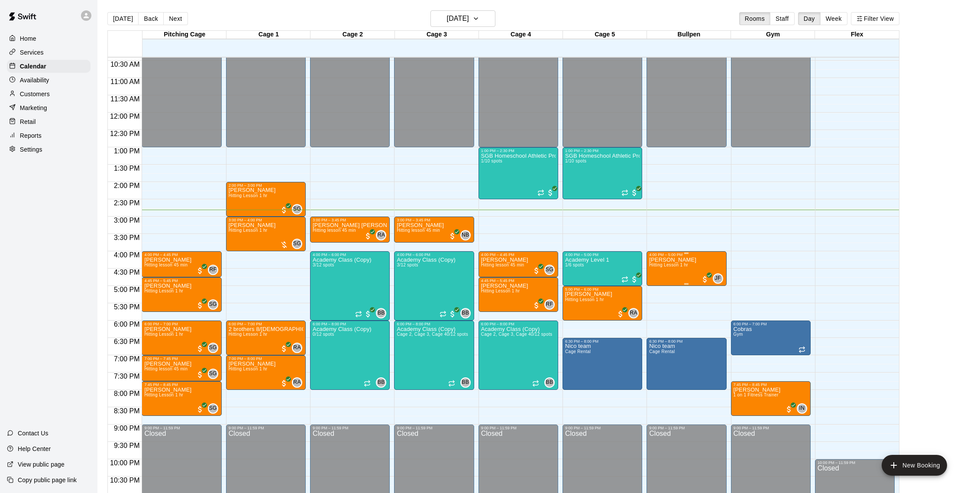
click at [664, 286] on button "edit" at bounding box center [658, 286] width 17 height 17
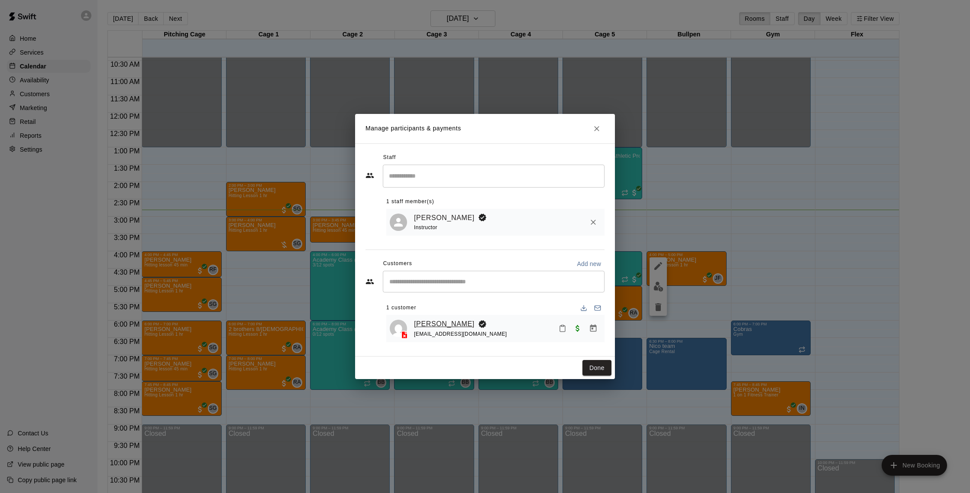
click at [447, 321] on link "[PERSON_NAME]" at bounding box center [444, 323] width 61 height 11
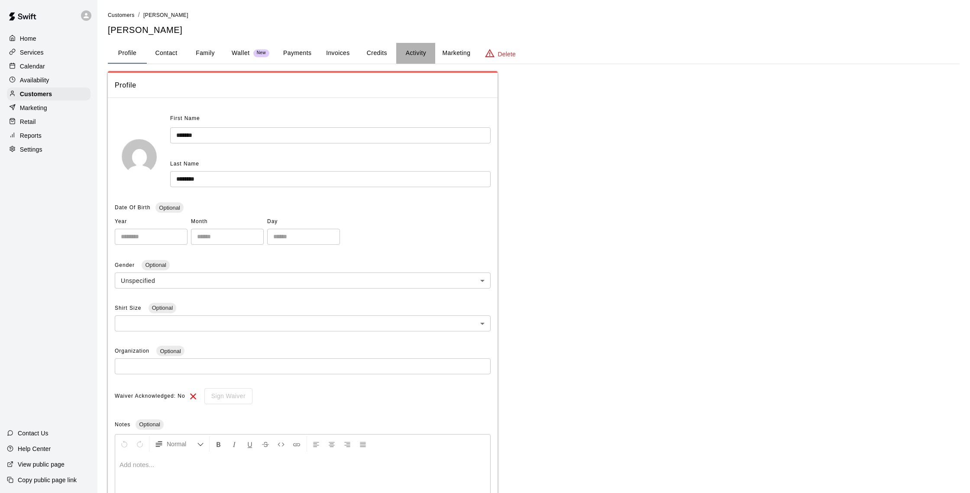
click at [417, 56] on button "Activity" at bounding box center [415, 53] width 39 height 21
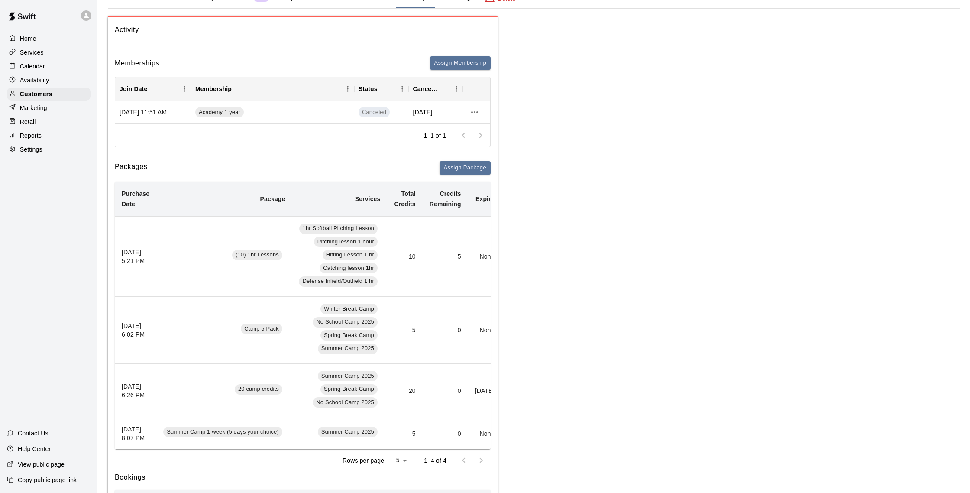
scroll to position [0, 1]
click at [41, 66] on p "Calendar" at bounding box center [32, 66] width 25 height 9
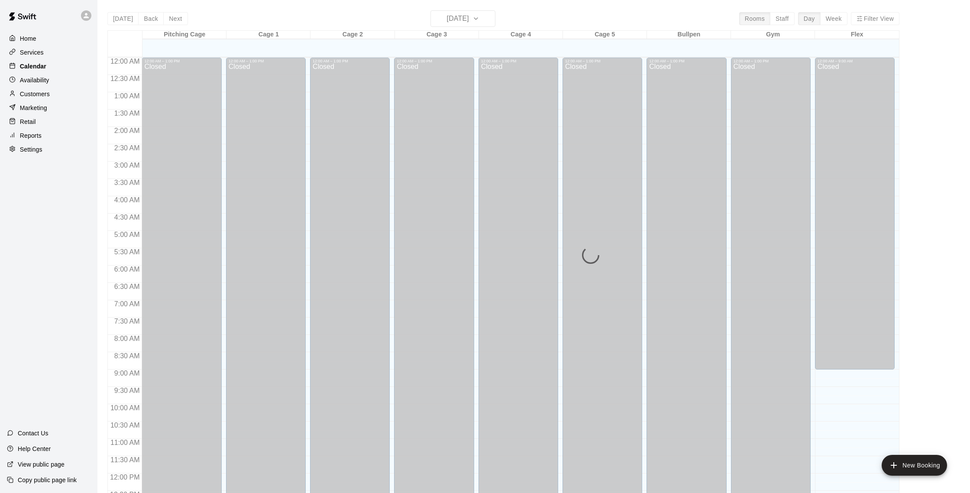
scroll to position [361, 0]
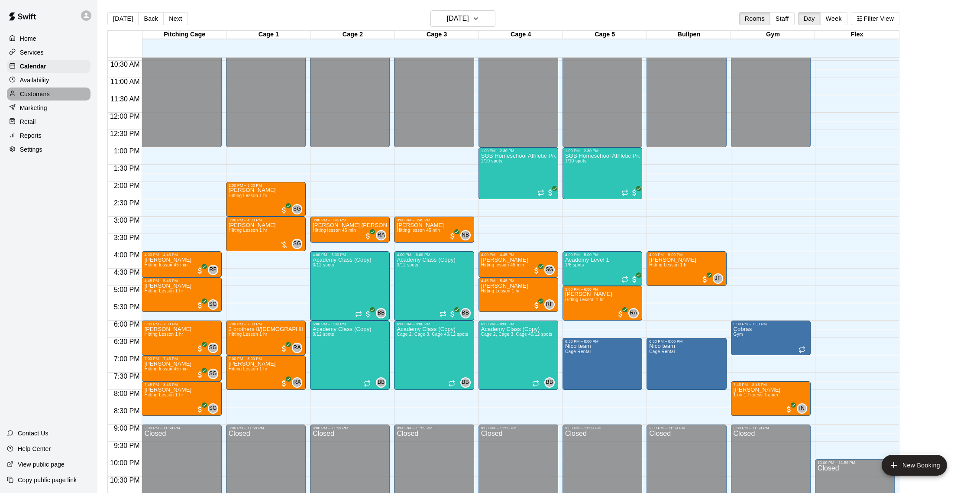
click at [38, 94] on p "Customers" at bounding box center [35, 94] width 30 height 9
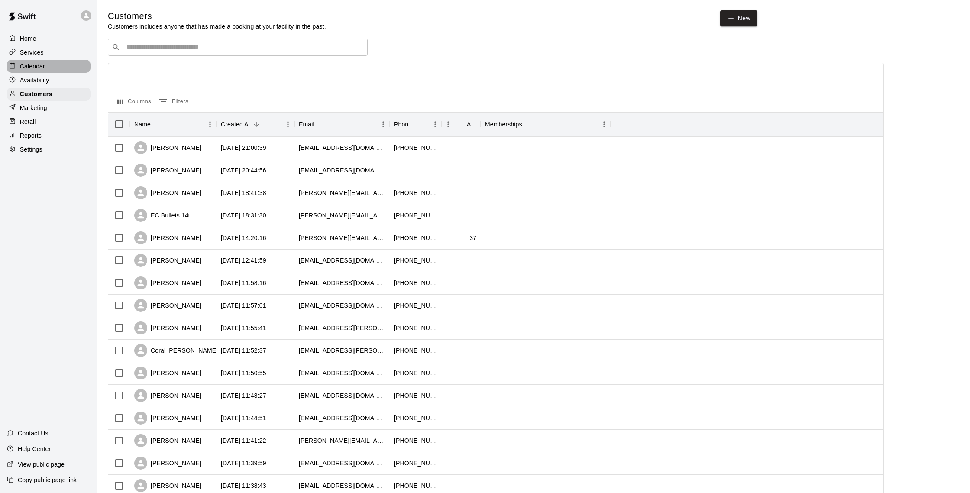
click at [36, 62] on p "Calendar" at bounding box center [32, 66] width 25 height 9
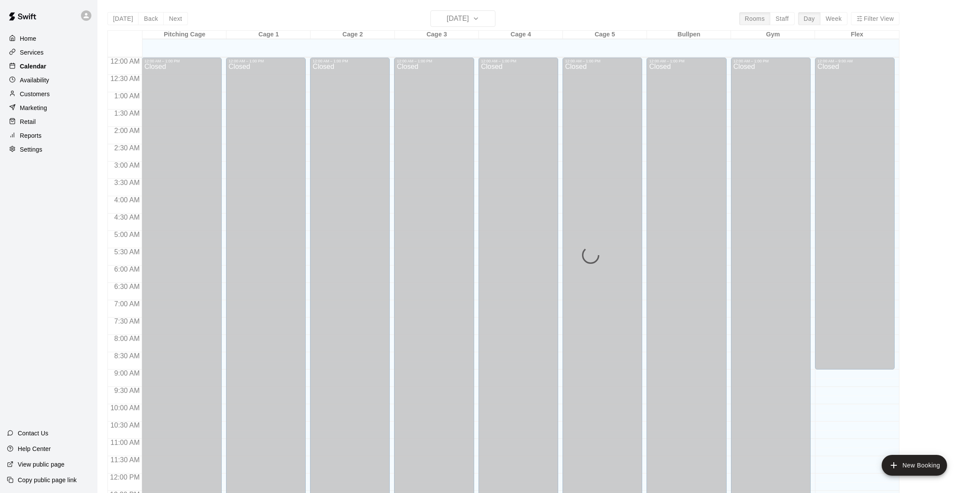
scroll to position [361, 0]
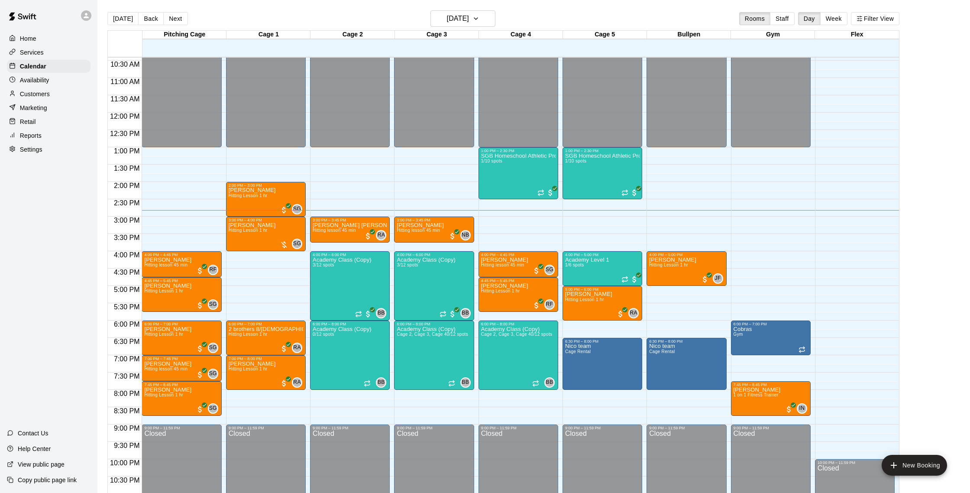
click at [39, 133] on p "Reports" at bounding box center [31, 135] width 22 height 9
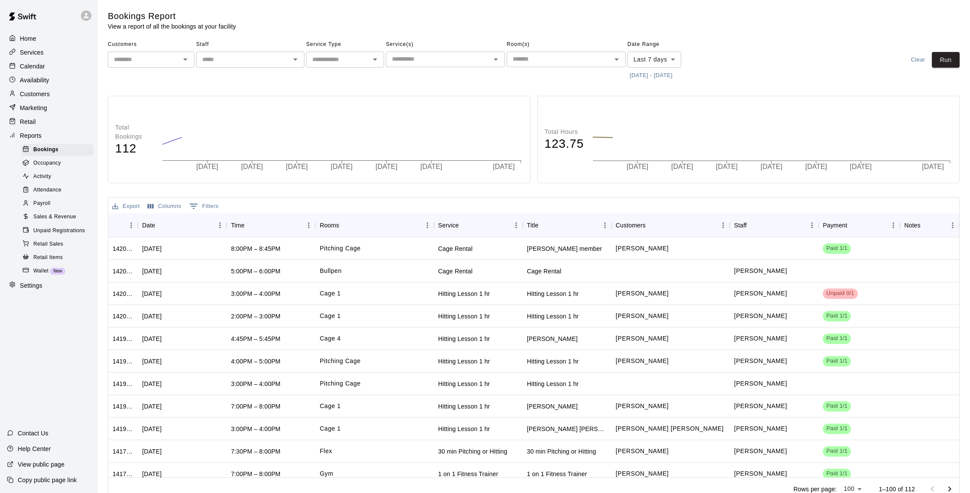
click at [57, 215] on span "Sales & Revenue" at bounding box center [54, 217] width 43 height 9
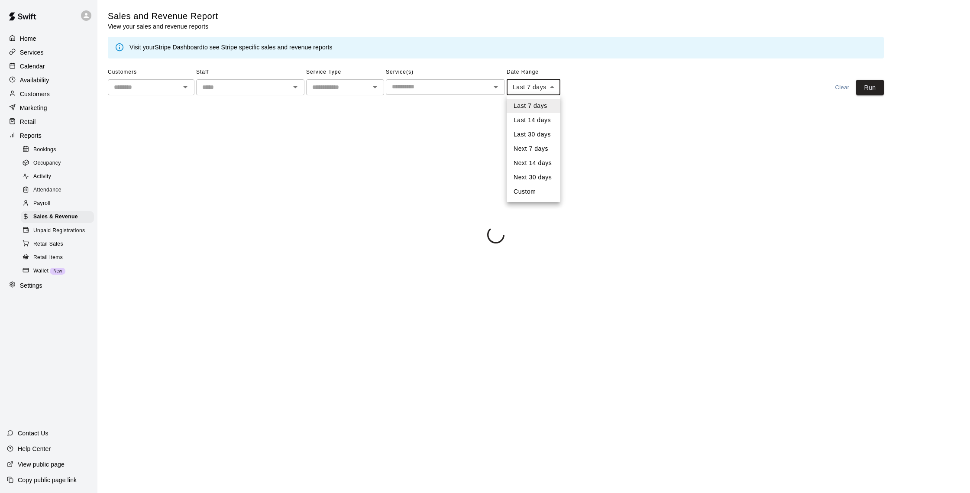
click at [550, 87] on body "Home Services Calendar Availability Customers Marketing Retail Reports Bookings…" at bounding box center [485, 123] width 970 height 247
click at [588, 119] on div at bounding box center [485, 246] width 970 height 493
click at [548, 103] on button "[DATE] - [DATE]" at bounding box center [530, 103] width 47 height 13
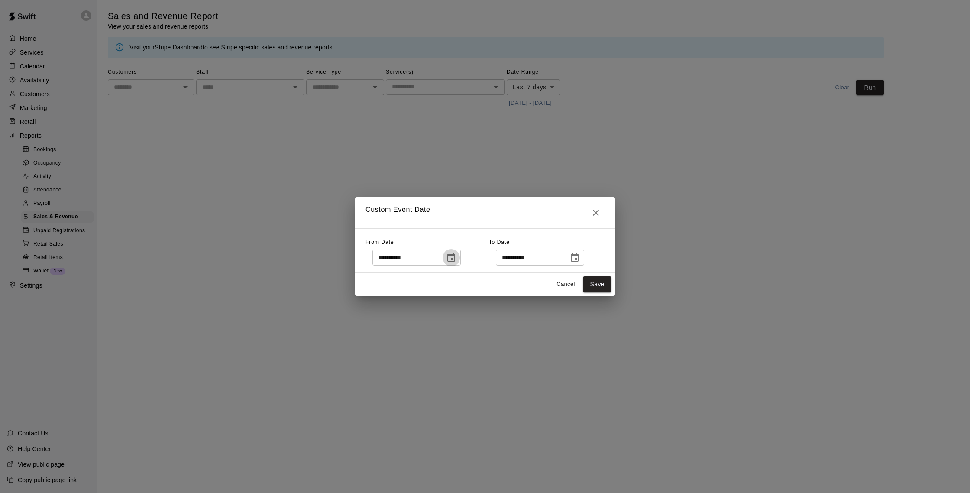
click at [455, 256] on icon "Choose date, selected date is Sep 5, 2025" at bounding box center [451, 257] width 8 height 9
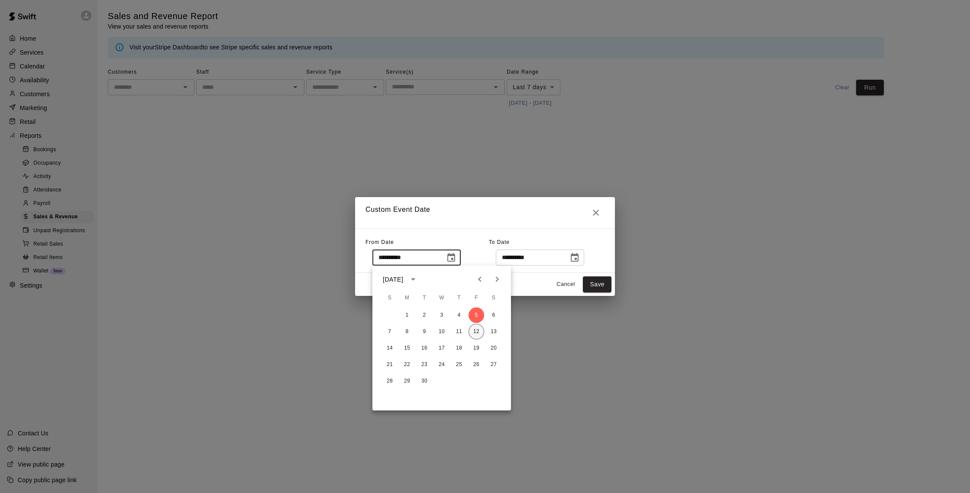
click at [476, 330] on button "12" at bounding box center [477, 332] width 16 height 16
type input "**********"
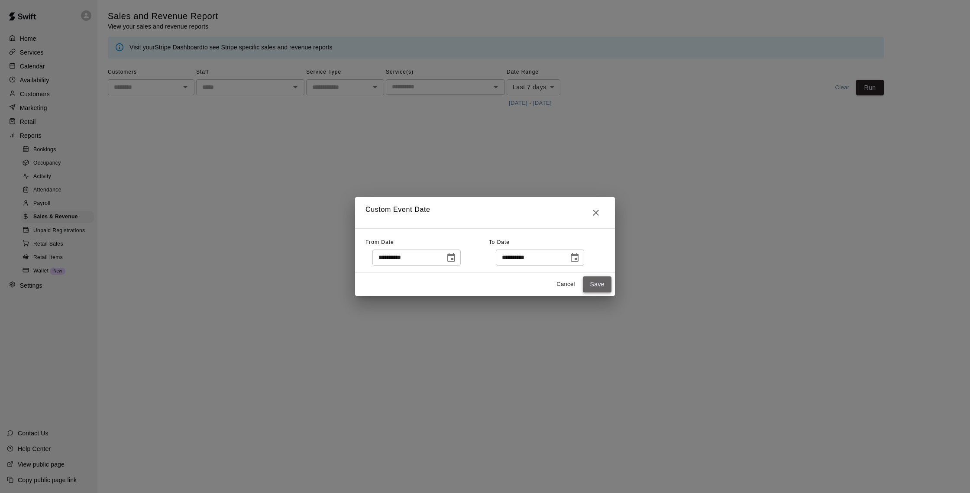
click at [597, 289] on button "Save" at bounding box center [597, 284] width 29 height 16
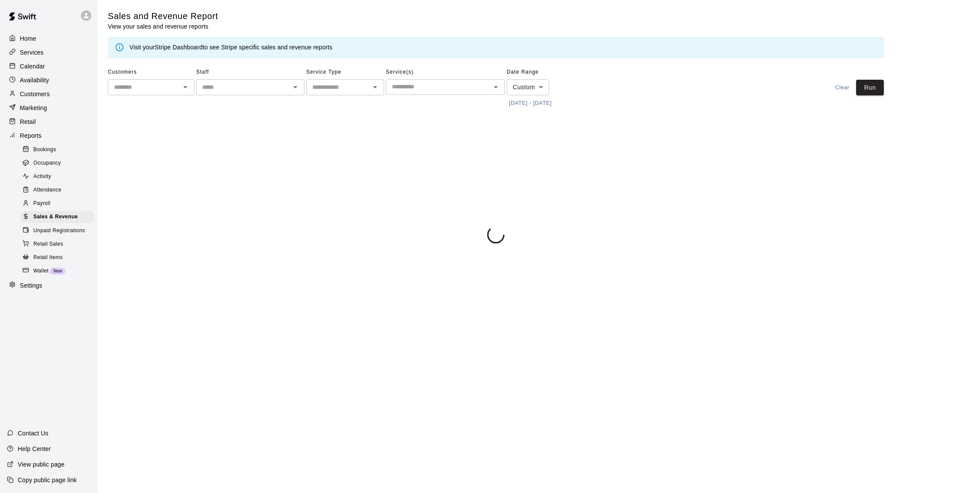
click at [847, 87] on button "Clear" at bounding box center [843, 88] width 28 height 16
type input "****"
click at [884, 84] on main "Sales and Revenue Report View your sales and revenue reports Visit your Stripe …" at bounding box center [534, 126] width 852 height 233
click at [879, 84] on button "Run" at bounding box center [870, 88] width 28 height 16
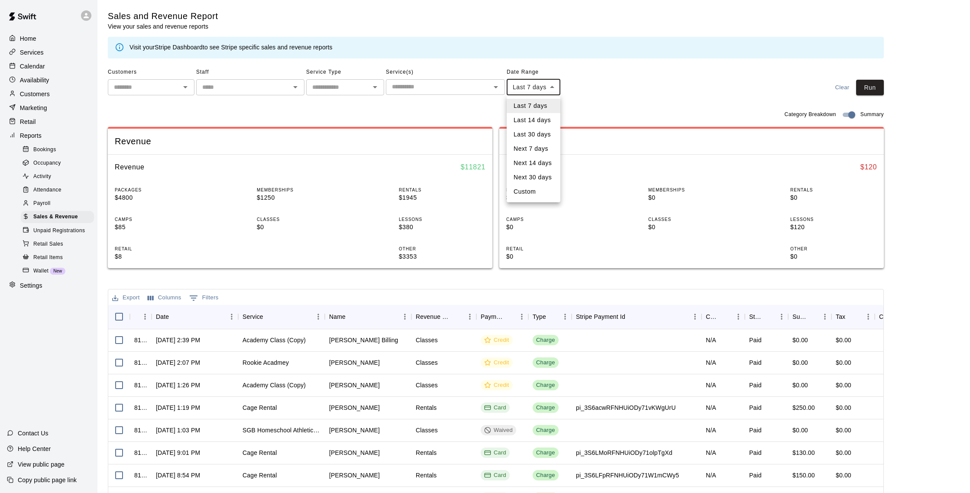
click at [554, 87] on body "Home Services Calendar Availability Customers Marketing Retail Reports Bookings…" at bounding box center [485, 298] width 970 height 596
click at [572, 104] on div at bounding box center [485, 246] width 970 height 493
click at [554, 105] on button "[DATE] - [DATE]" at bounding box center [530, 103] width 47 height 13
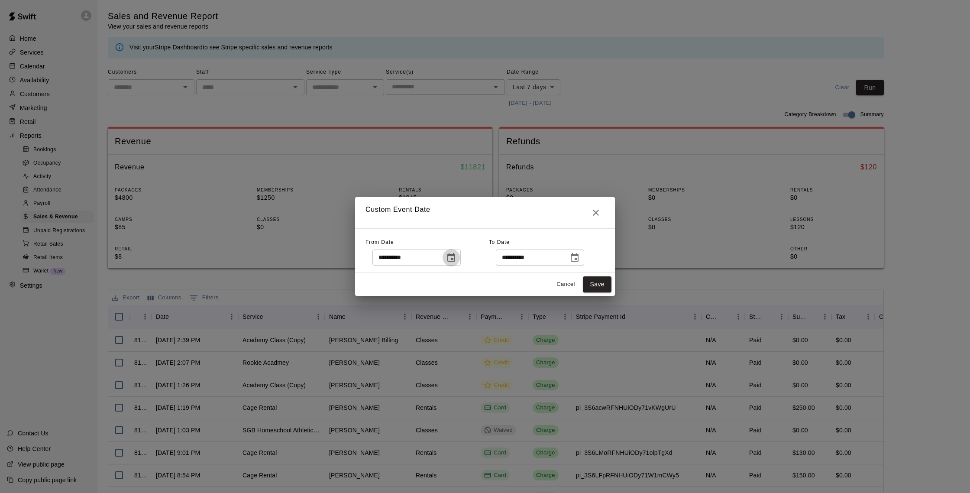
drag, startPoint x: 455, startPoint y: 254, endPoint x: 455, endPoint y: 249, distance: 5.2
click at [455, 254] on icon "Choose date, selected date is Sep 5, 2025" at bounding box center [451, 257] width 8 height 9
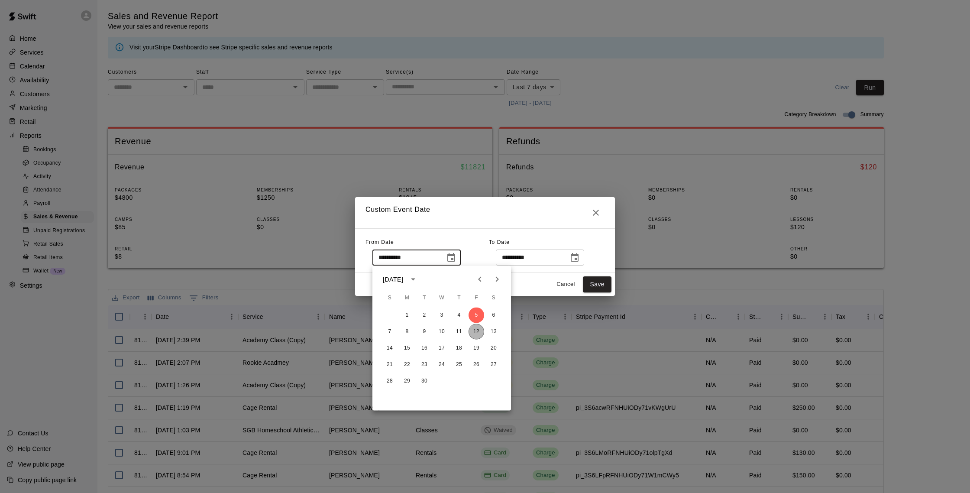
click at [475, 331] on button "12" at bounding box center [477, 332] width 16 height 16
type input "**********"
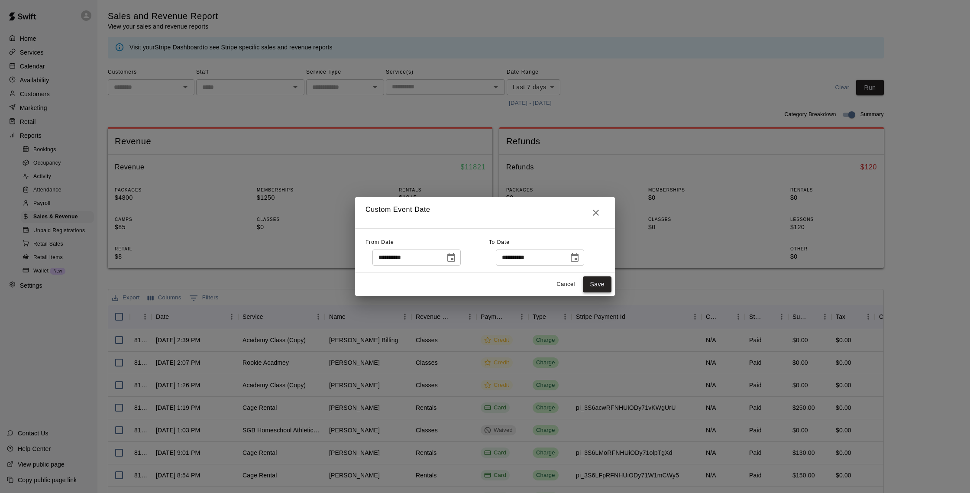
click at [609, 286] on button "Save" at bounding box center [597, 284] width 29 height 16
type input "******"
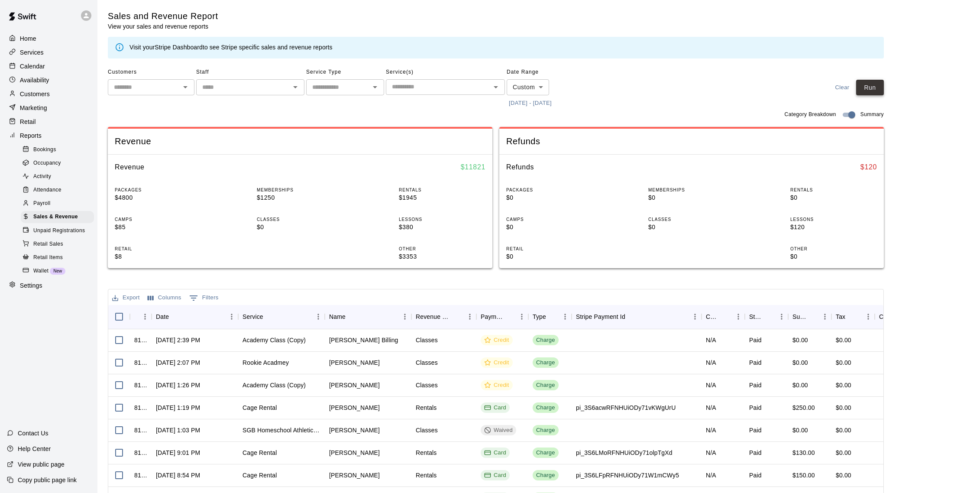
click at [875, 92] on button "Run" at bounding box center [870, 88] width 28 height 16
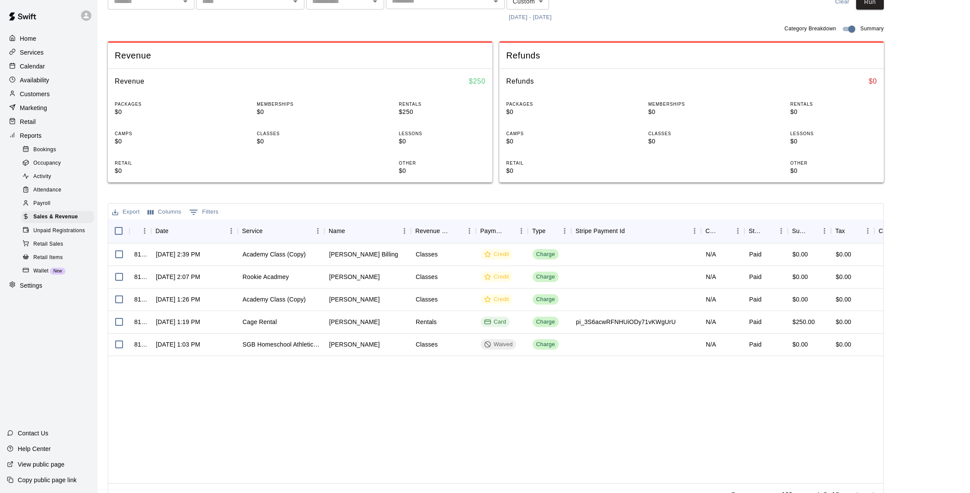
scroll to position [0, 0]
click at [38, 91] on p "Customers" at bounding box center [35, 94] width 30 height 9
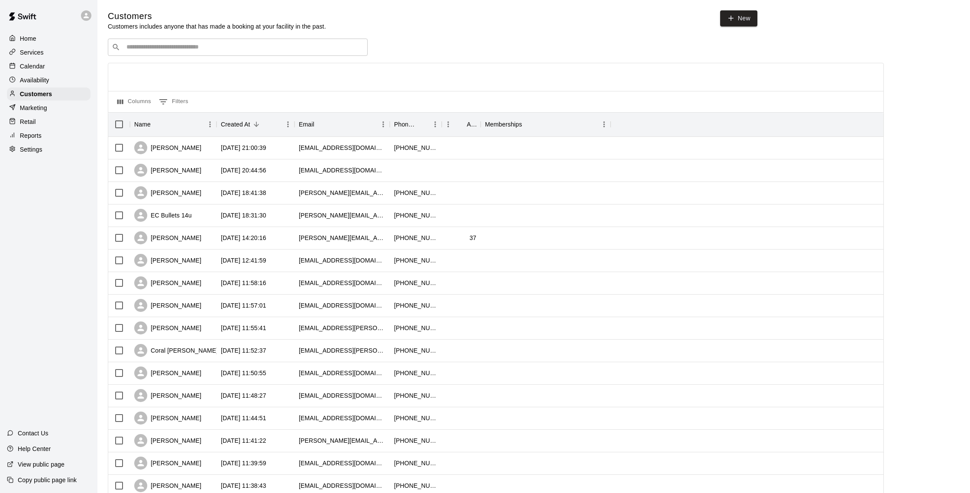
click at [41, 63] on p "Calendar" at bounding box center [32, 66] width 25 height 9
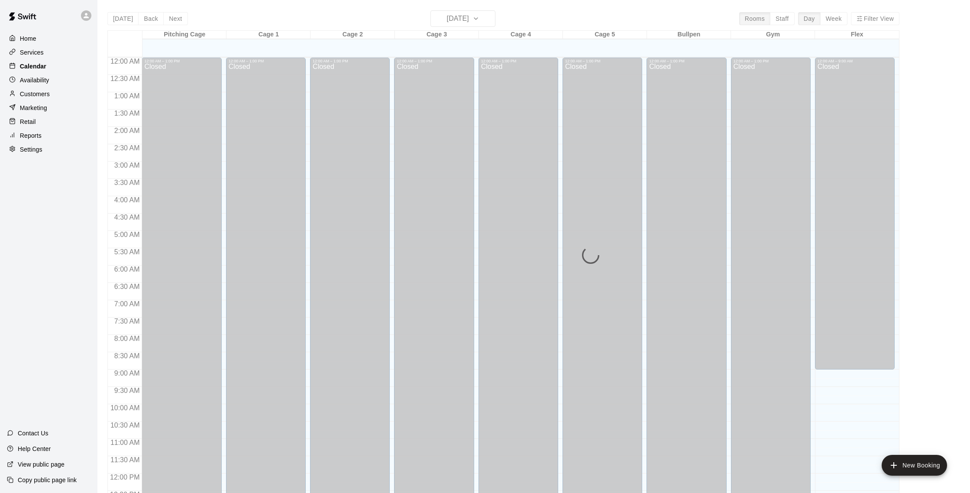
scroll to position [361, 0]
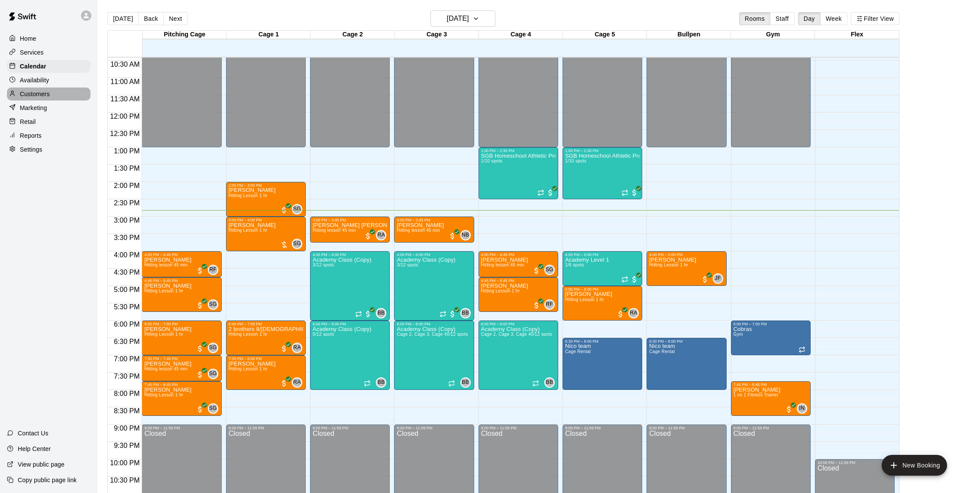
click at [40, 93] on p "Customers" at bounding box center [35, 94] width 30 height 9
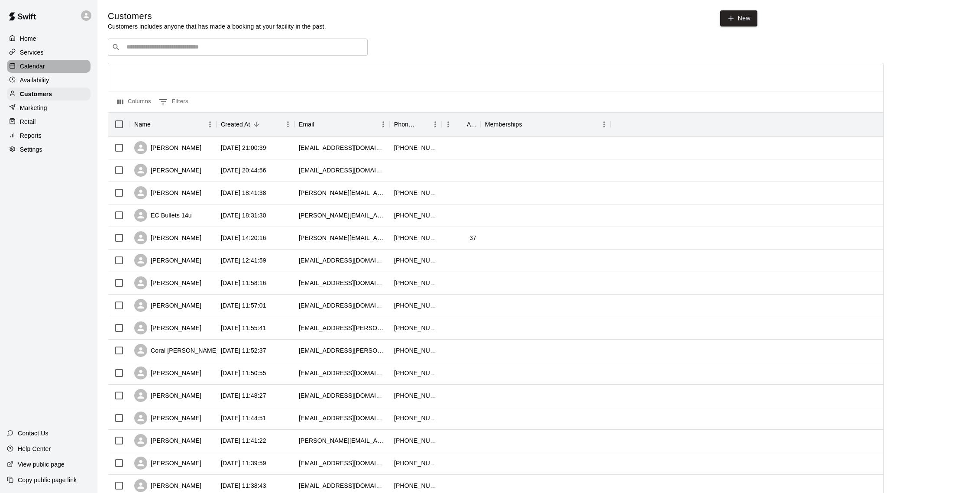
click at [39, 67] on p "Calendar" at bounding box center [32, 66] width 25 height 9
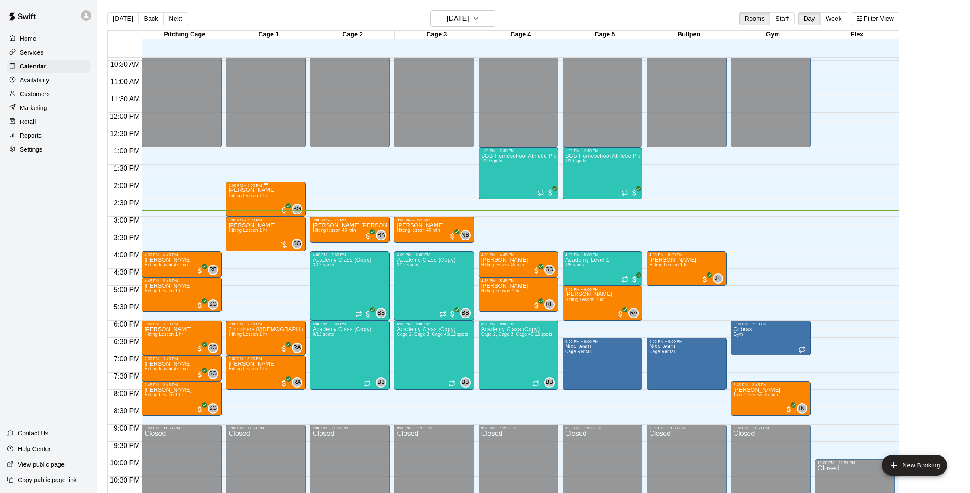
scroll to position [363, 0]
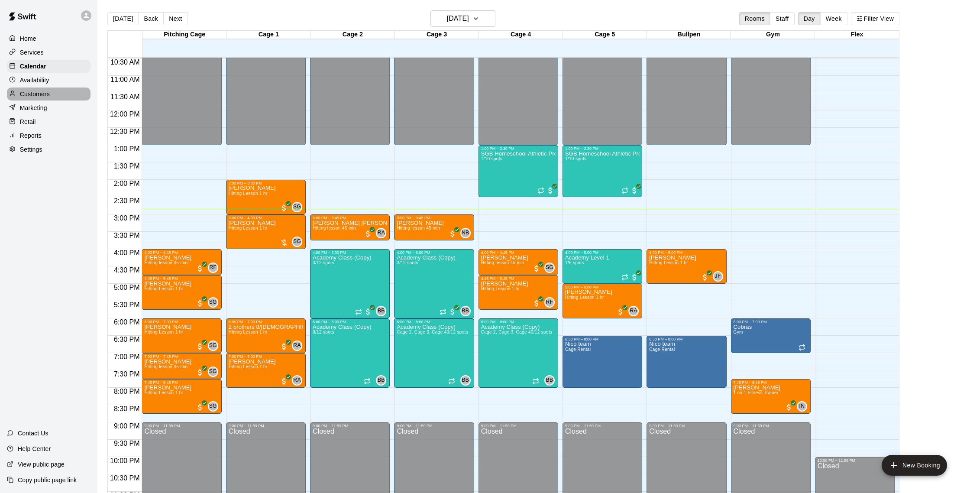
click at [38, 93] on p "Customers" at bounding box center [35, 94] width 30 height 9
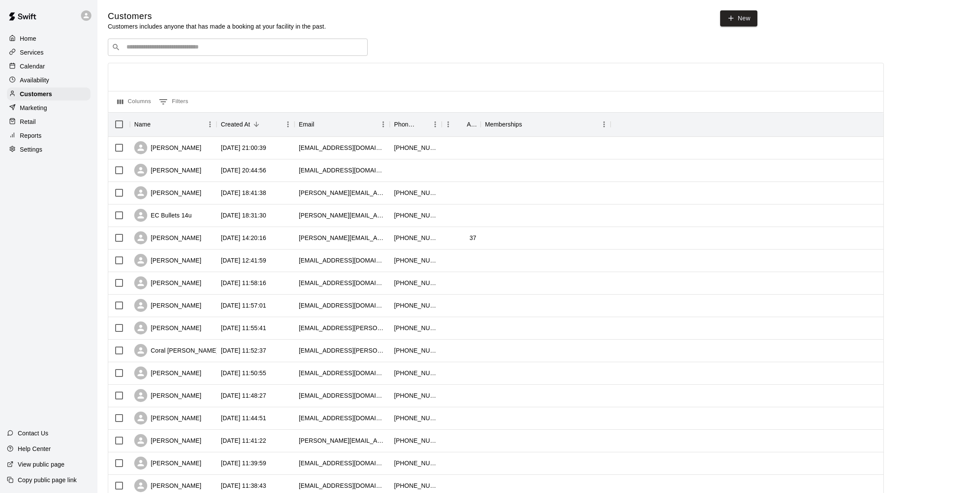
click at [45, 64] on div "Calendar" at bounding box center [49, 66] width 84 height 13
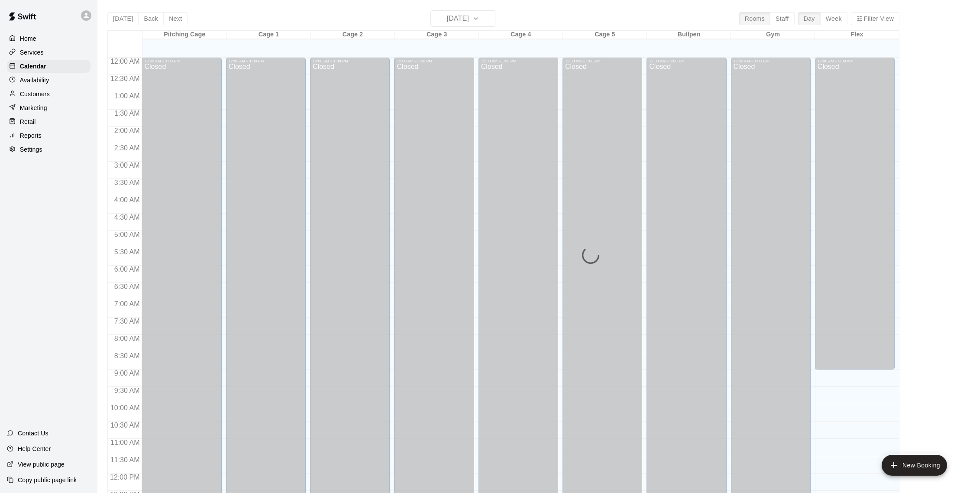
scroll to position [361, 0]
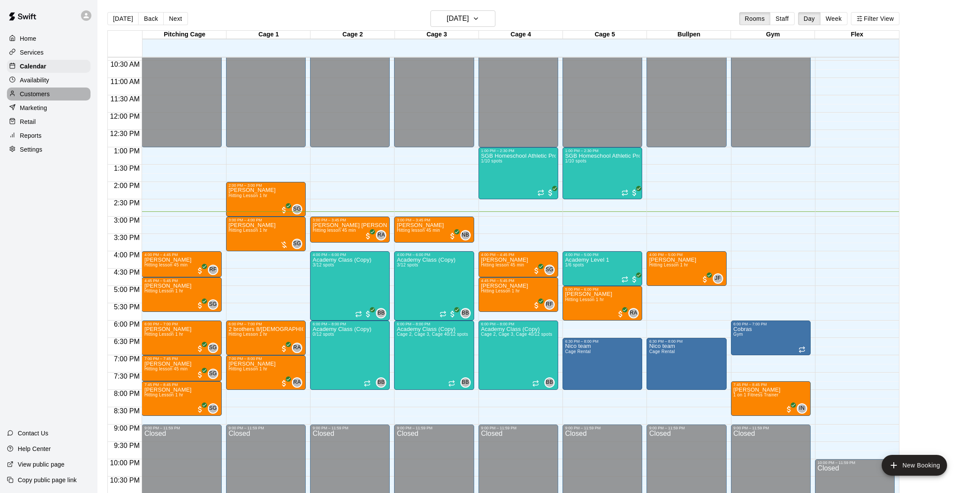
click at [48, 94] on p "Customers" at bounding box center [35, 94] width 30 height 9
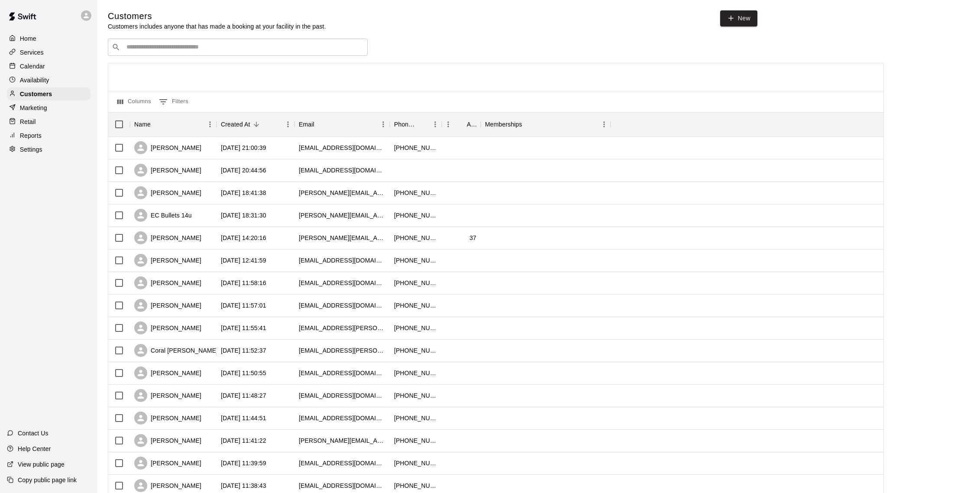
click at [62, 64] on div "Calendar" at bounding box center [49, 66] width 84 height 13
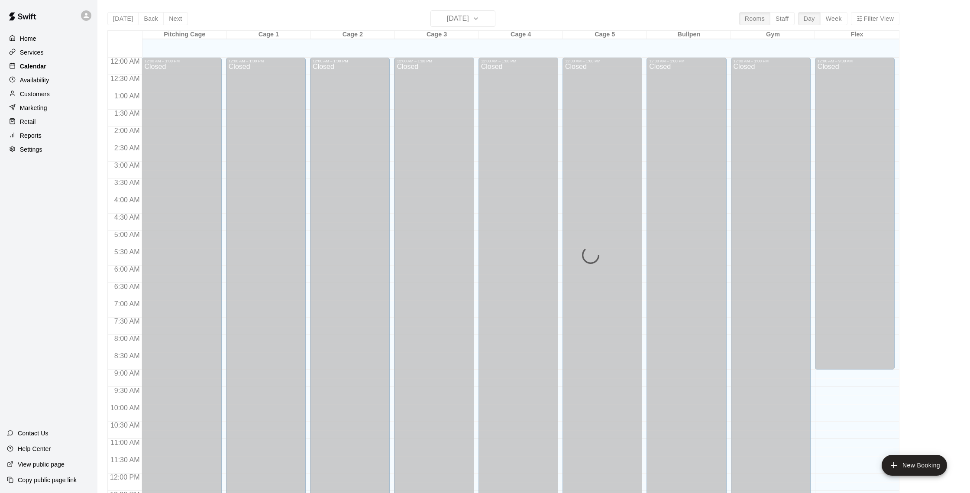
scroll to position [361, 0]
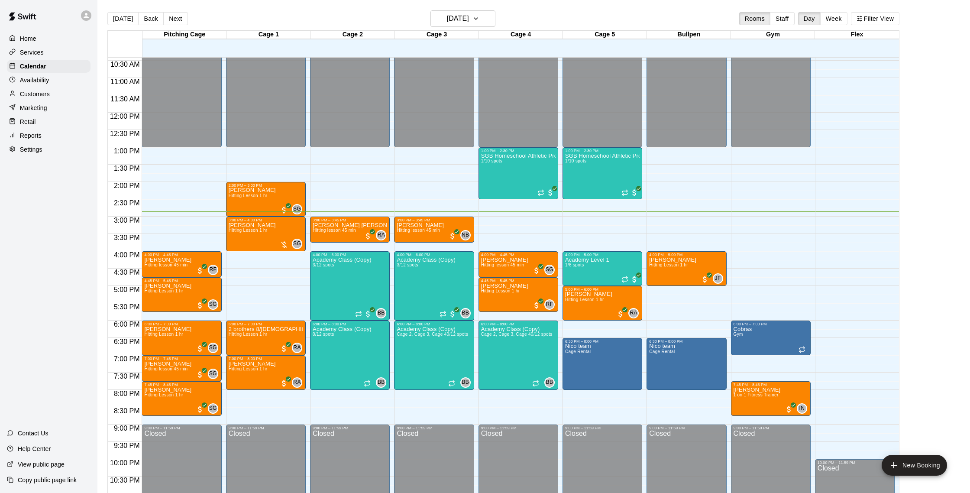
click at [40, 81] on p "Availability" at bounding box center [34, 80] width 29 height 9
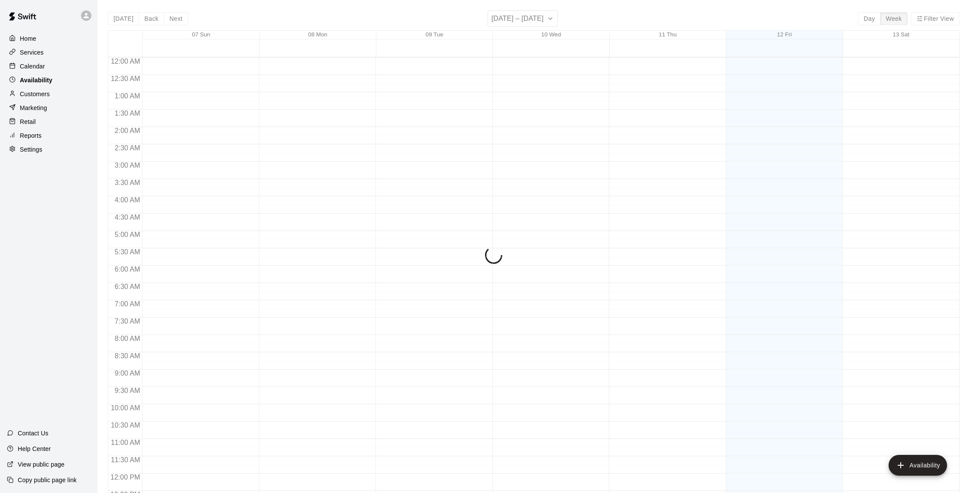
scroll to position [387, 0]
click at [42, 65] on p "Calendar" at bounding box center [32, 66] width 25 height 9
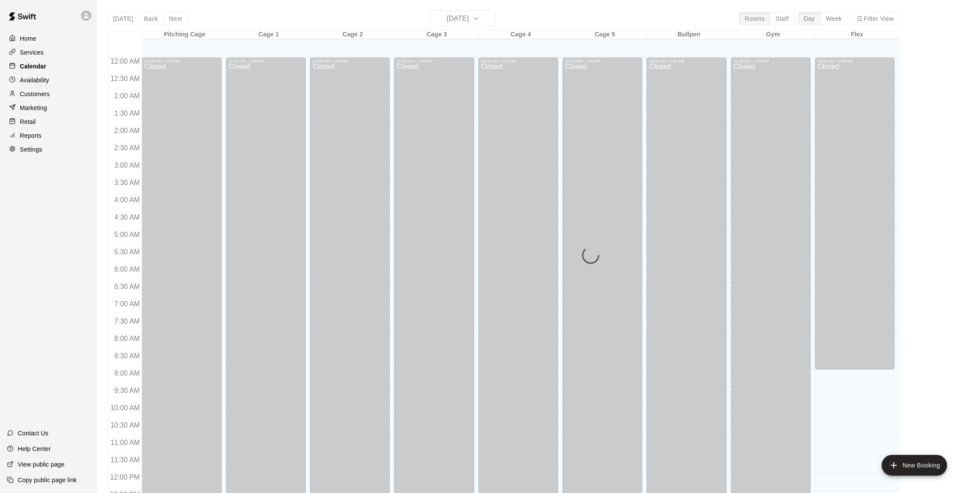
scroll to position [361, 0]
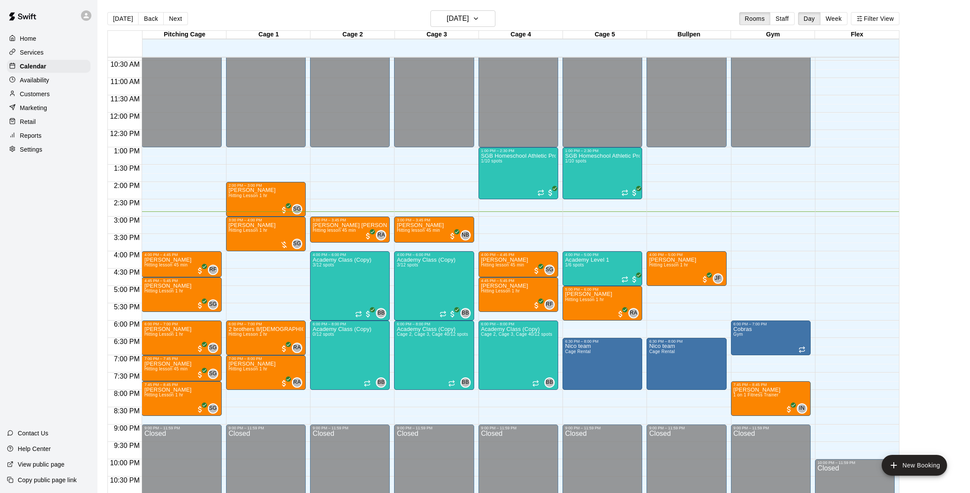
click at [45, 94] on p "Customers" at bounding box center [35, 94] width 30 height 9
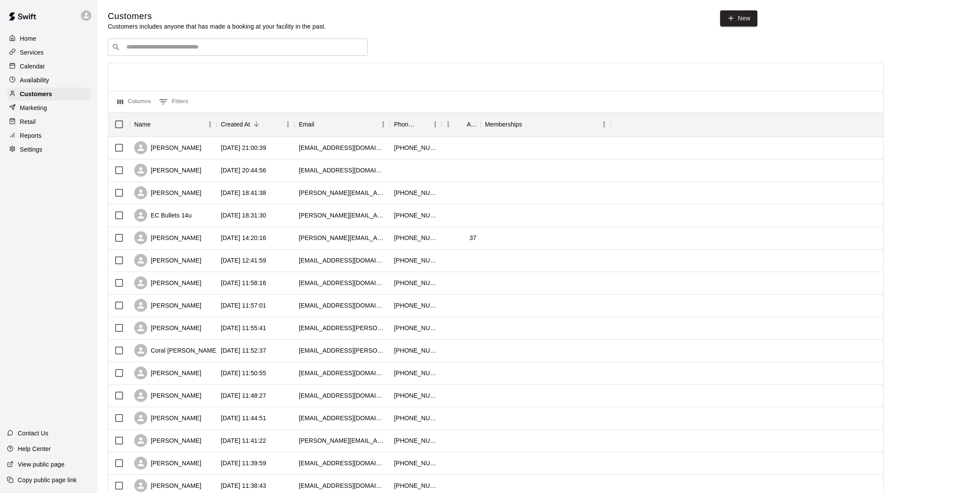
click at [39, 65] on p "Calendar" at bounding box center [32, 66] width 25 height 9
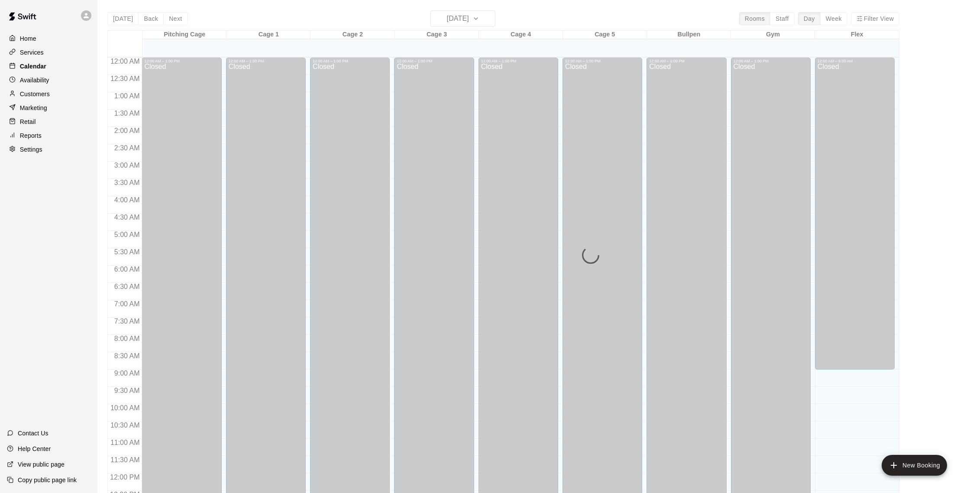
scroll to position [361, 0]
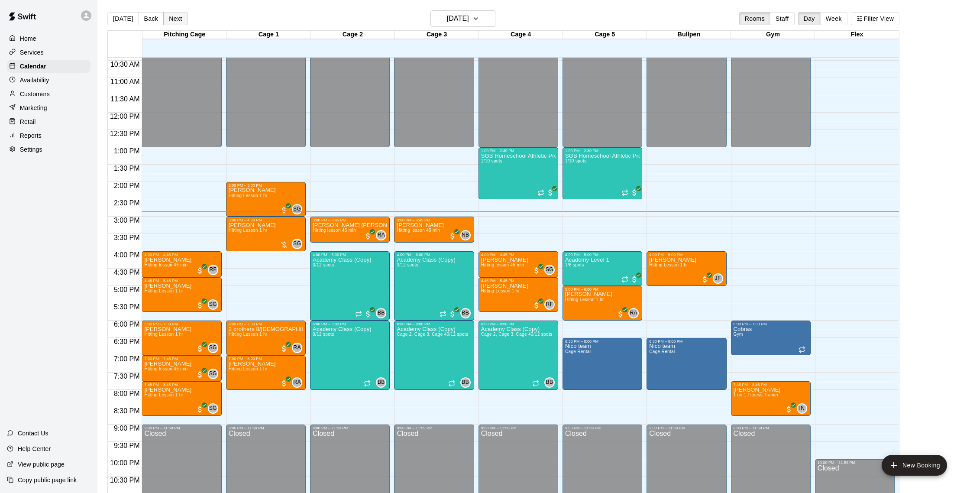
click at [176, 16] on button "Next" at bounding box center [175, 18] width 24 height 13
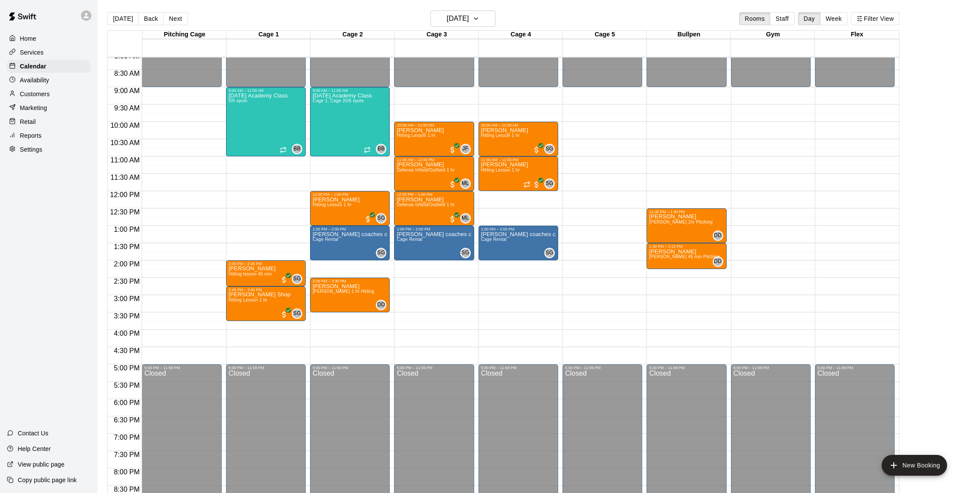
scroll to position [283, 0]
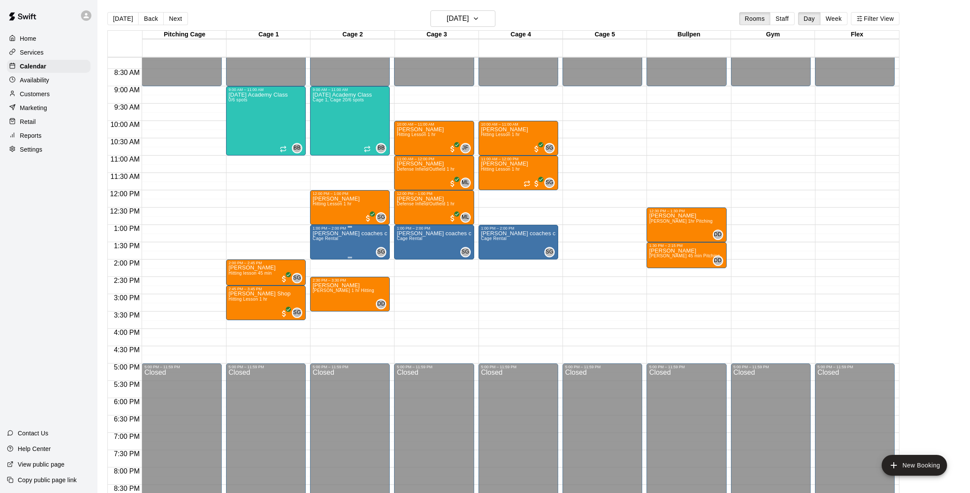
click at [340, 242] on div "[PERSON_NAME] coaches clincs Cage Rental" at bounding box center [350, 476] width 75 height 493
click at [321, 257] on img "edit" at bounding box center [322, 261] width 10 height 10
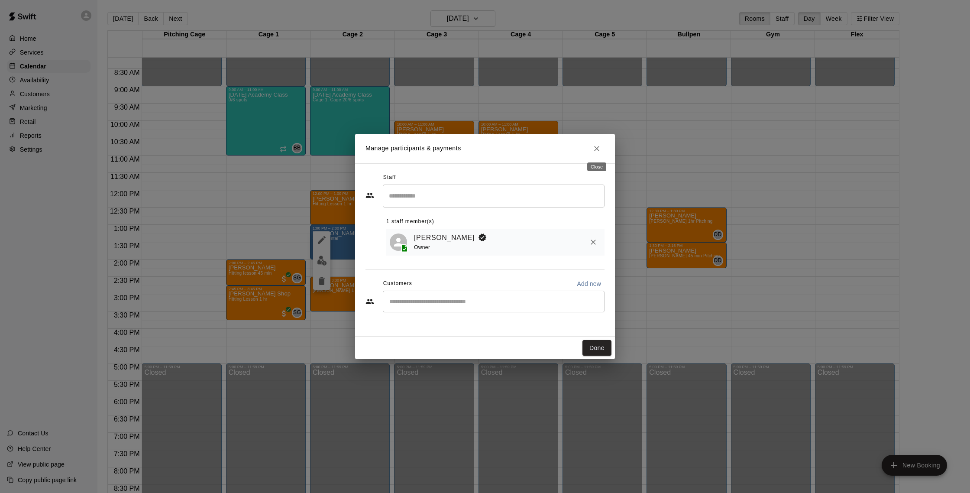
click at [600, 148] on icon "Close" at bounding box center [597, 148] width 9 height 9
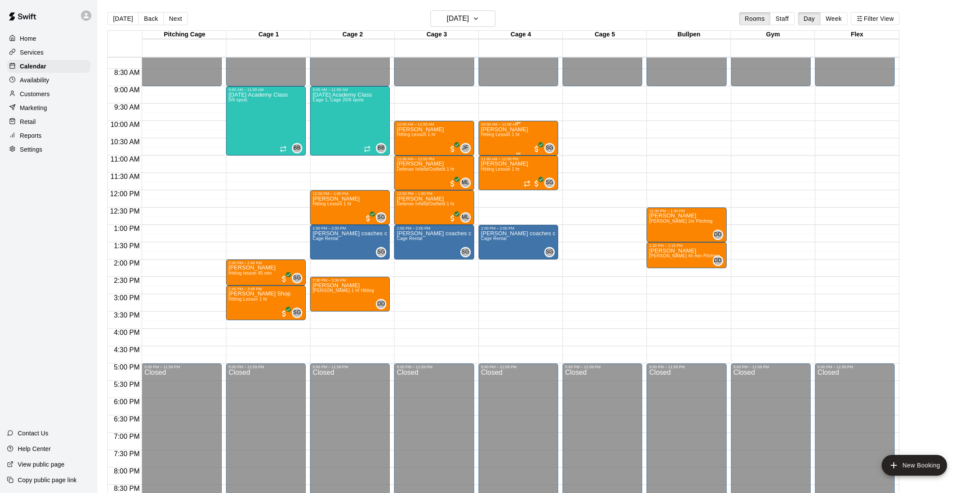
click at [505, 137] on span "Hitting Lesson 1 hr" at bounding box center [500, 134] width 39 height 5
click at [489, 183] on icon "delete" at bounding box center [490, 183] width 6 height 8
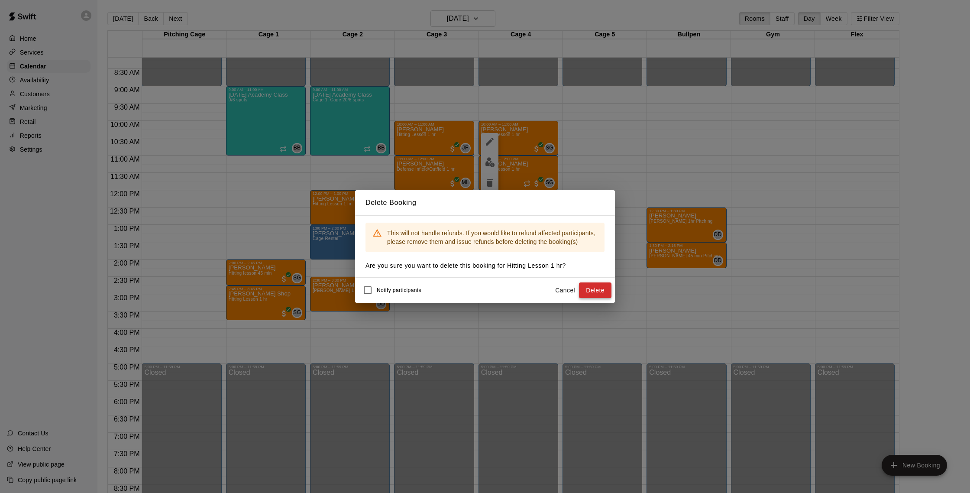
click at [595, 292] on button "Delete" at bounding box center [595, 290] width 32 height 16
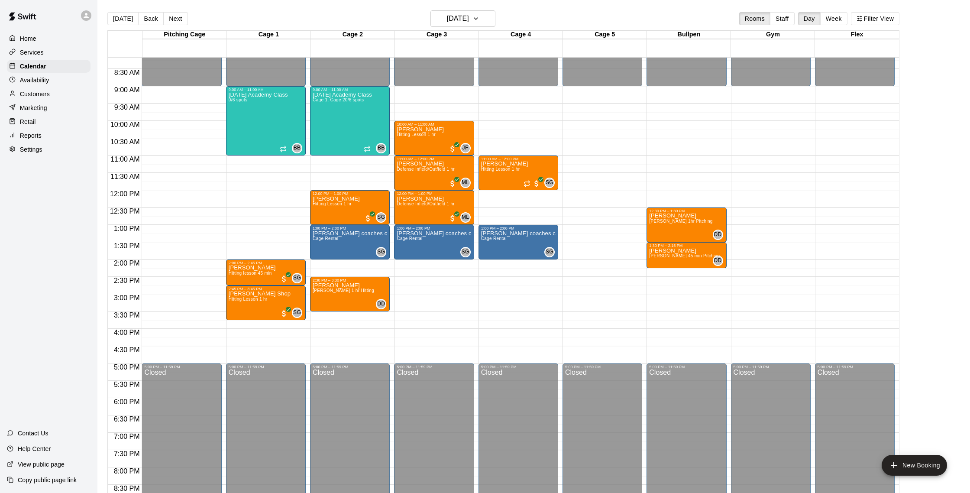
click at [54, 95] on div "Customers" at bounding box center [49, 93] width 84 height 13
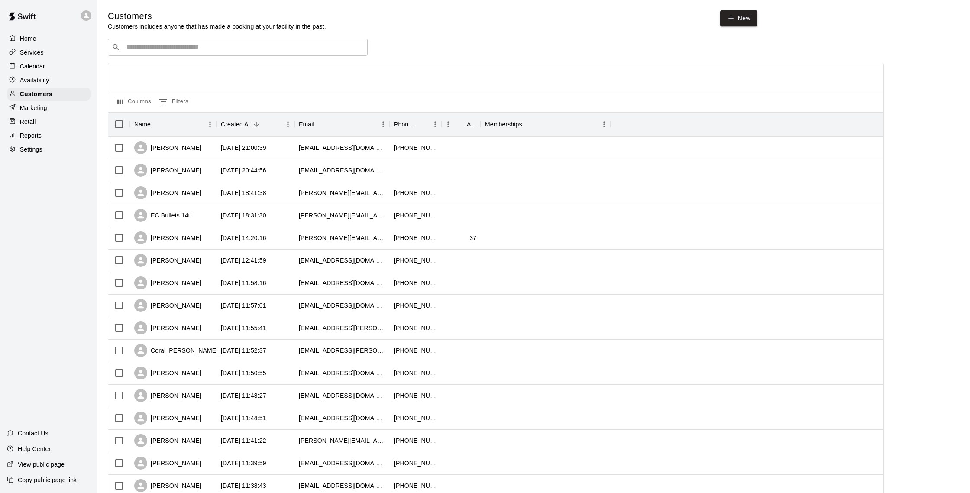
click at [49, 68] on div "Calendar" at bounding box center [49, 66] width 84 height 13
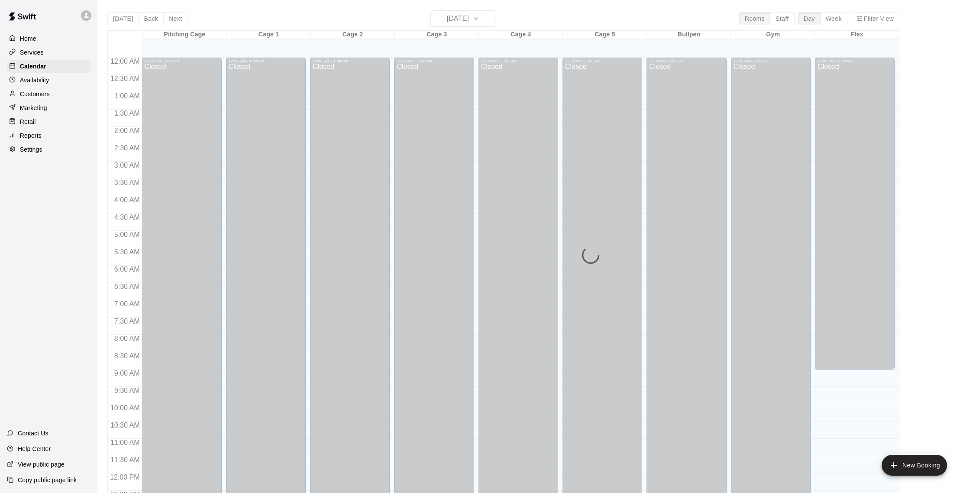
scroll to position [361, 0]
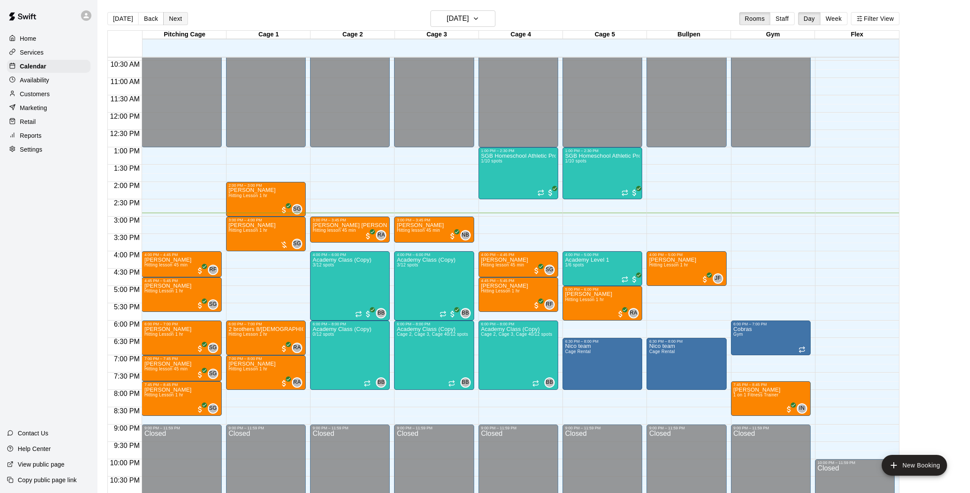
click at [178, 18] on button "Next" at bounding box center [175, 18] width 24 height 13
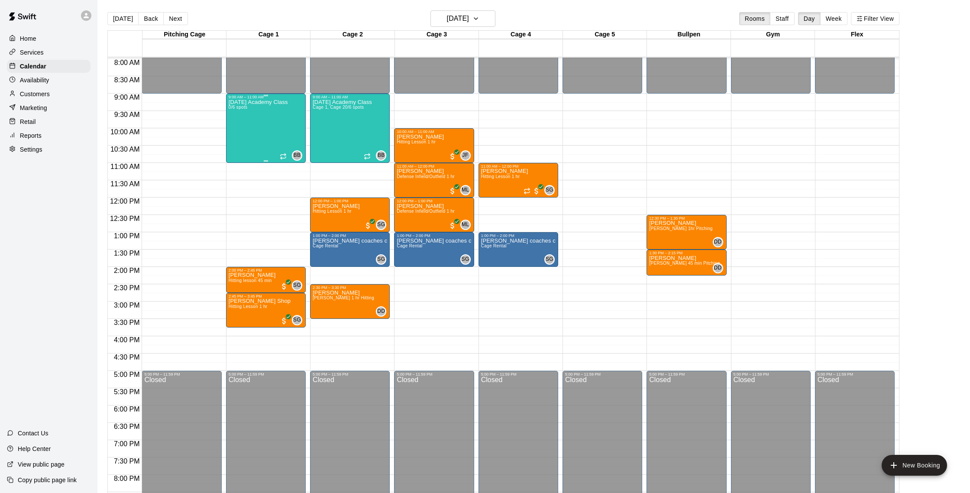
scroll to position [265, 0]
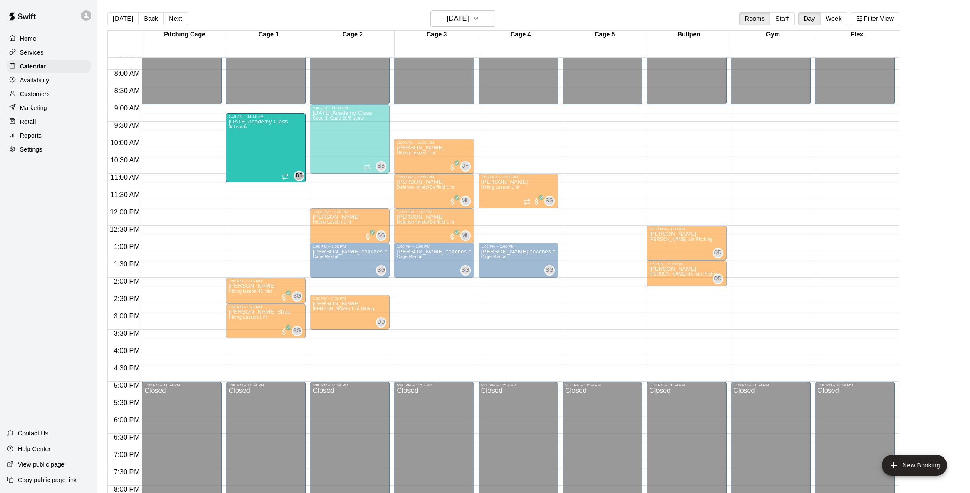
drag, startPoint x: 274, startPoint y: 120, endPoint x: 272, endPoint y: 127, distance: 6.8
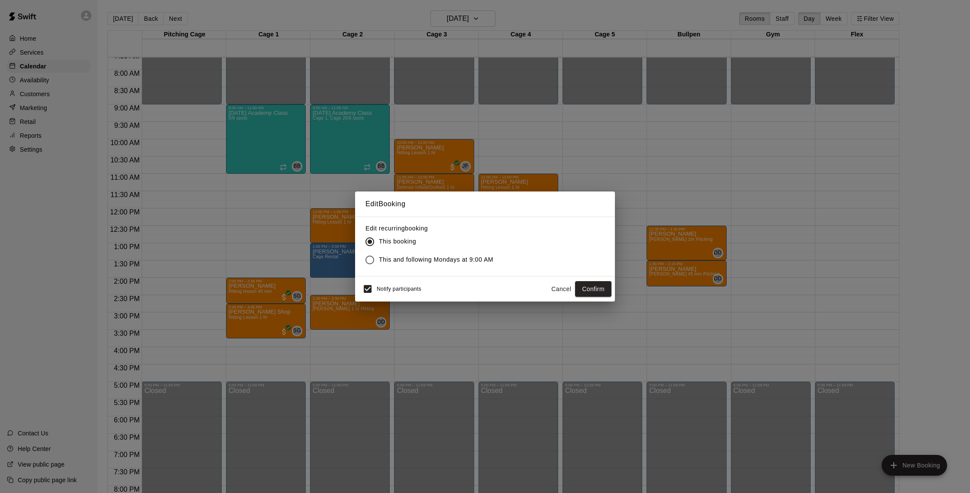
click at [560, 290] on button "Cancel" at bounding box center [561, 289] width 28 height 16
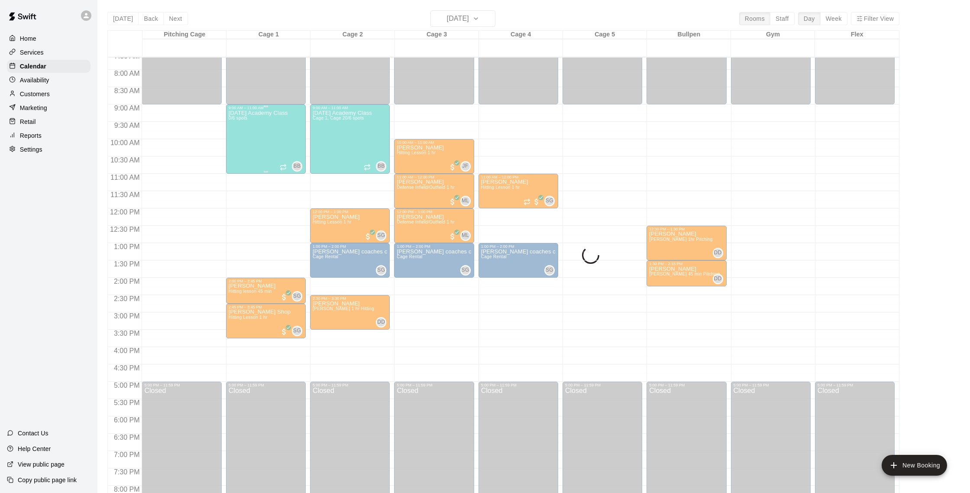
click at [262, 119] on div "[DATE] Academy Class 0/6 spots" at bounding box center [258, 356] width 59 height 493
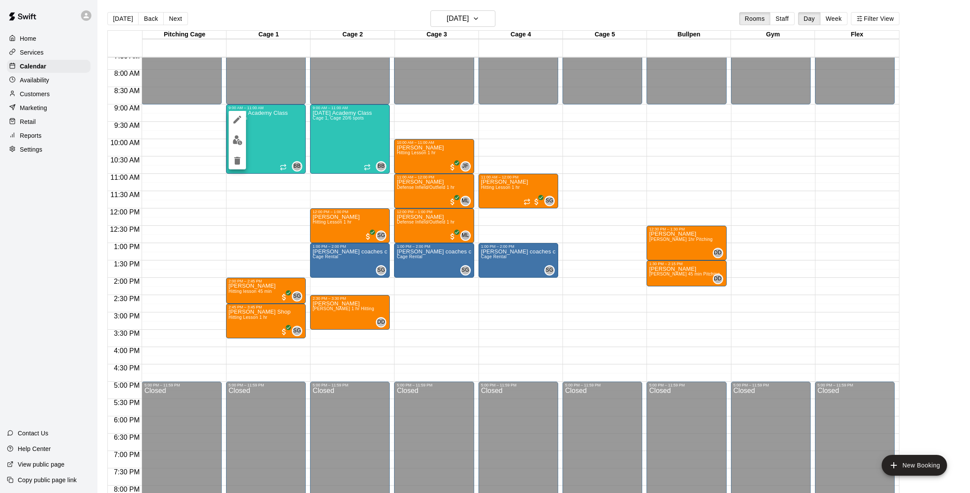
click at [240, 119] on icon "edit" at bounding box center [237, 119] width 10 height 10
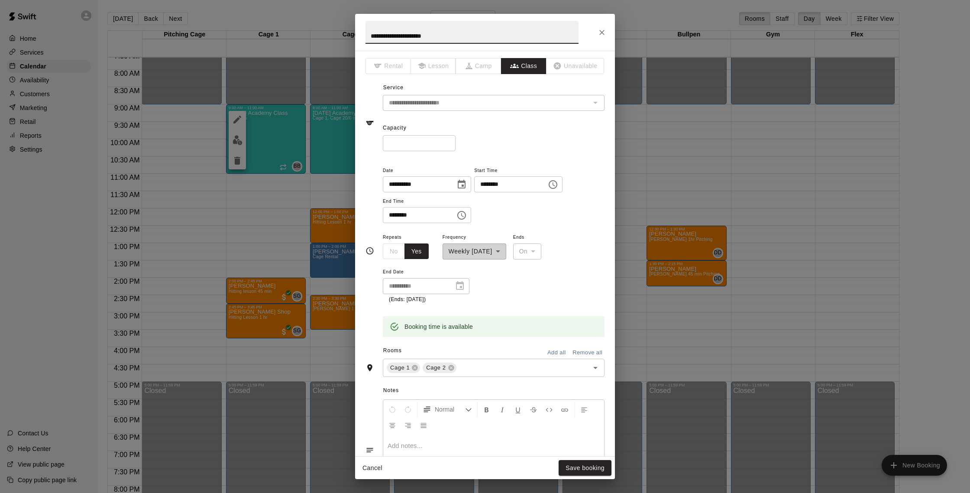
click at [488, 185] on input "********" at bounding box center [507, 184] width 67 height 16
type input "********"
click at [583, 463] on button "Save booking" at bounding box center [585, 468] width 53 height 16
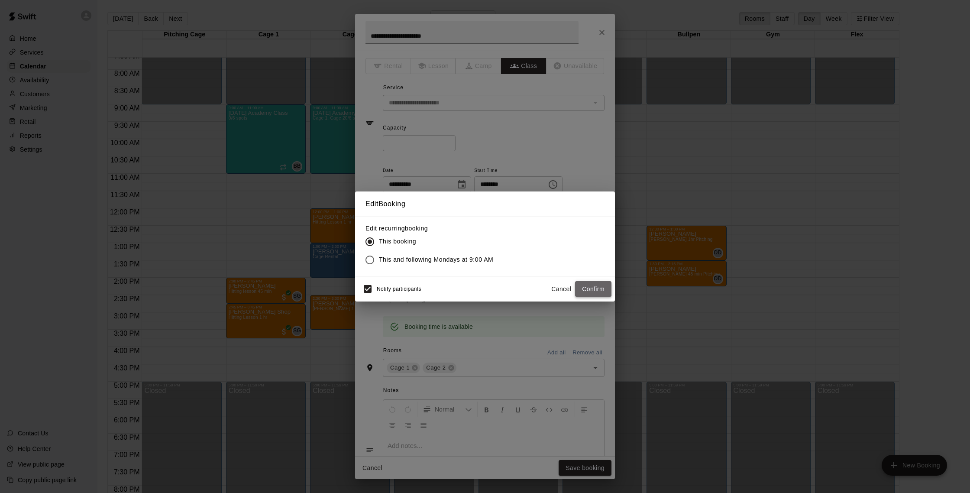
click at [594, 292] on button "Confirm" at bounding box center [593, 289] width 36 height 16
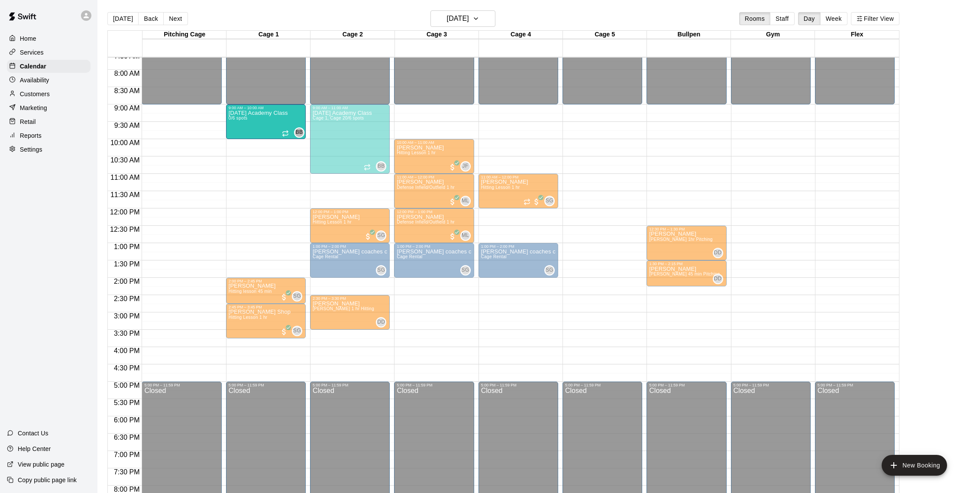
drag, startPoint x: 266, startPoint y: 167, endPoint x: 265, endPoint y: 147, distance: 20.4
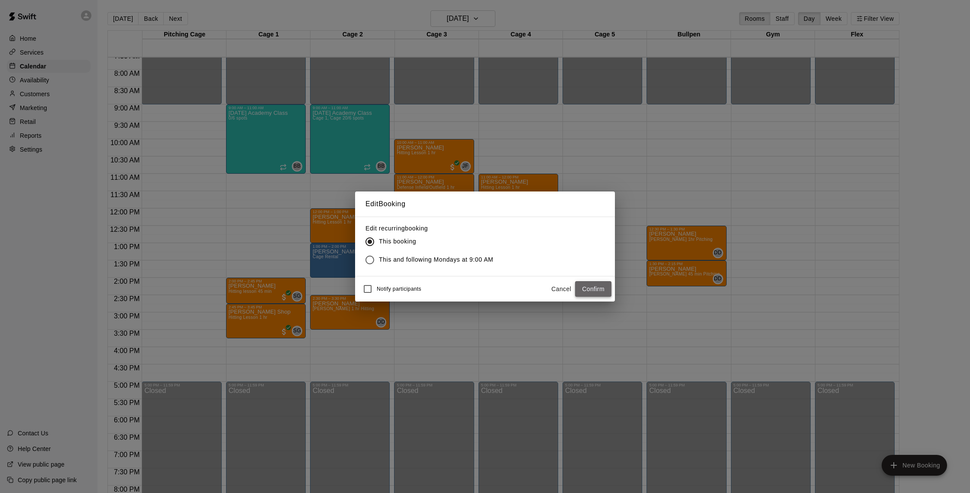
click at [585, 289] on button "Confirm" at bounding box center [593, 289] width 36 height 16
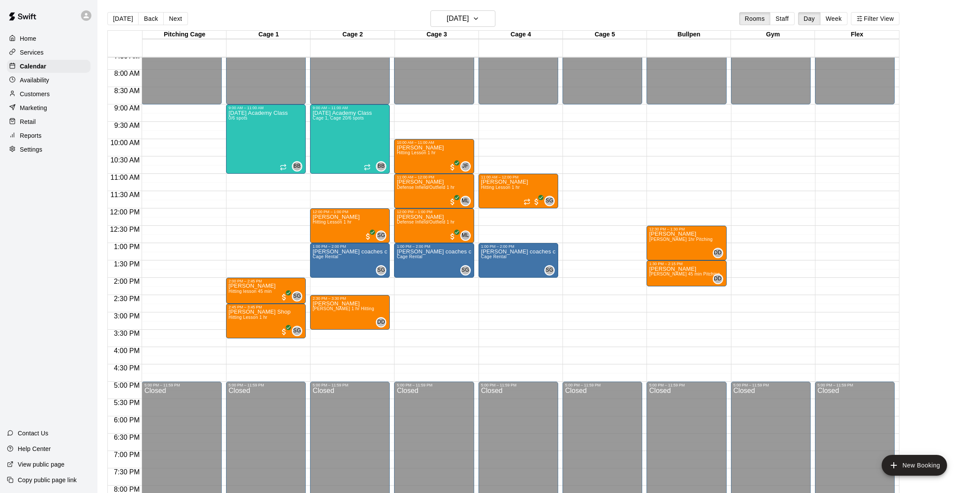
click at [120, 18] on button "[DATE]" at bounding box center [122, 18] width 31 height 13
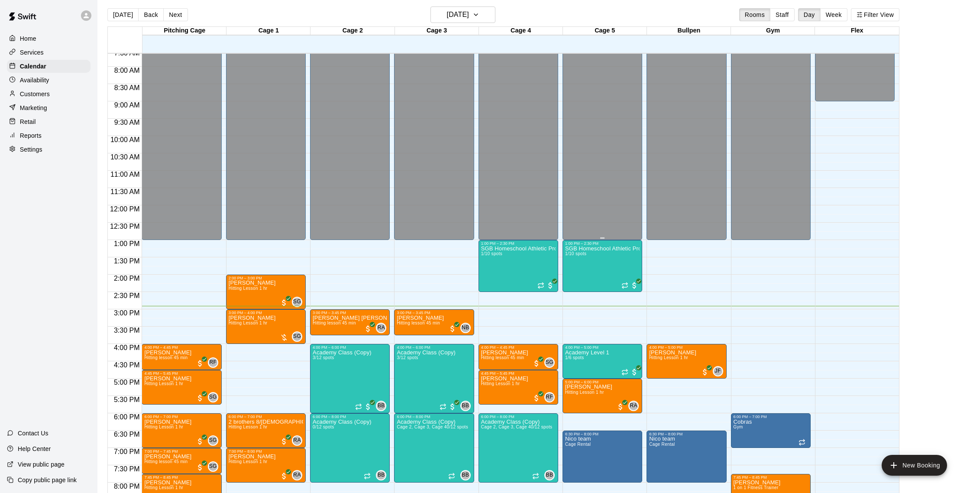
scroll to position [263, 0]
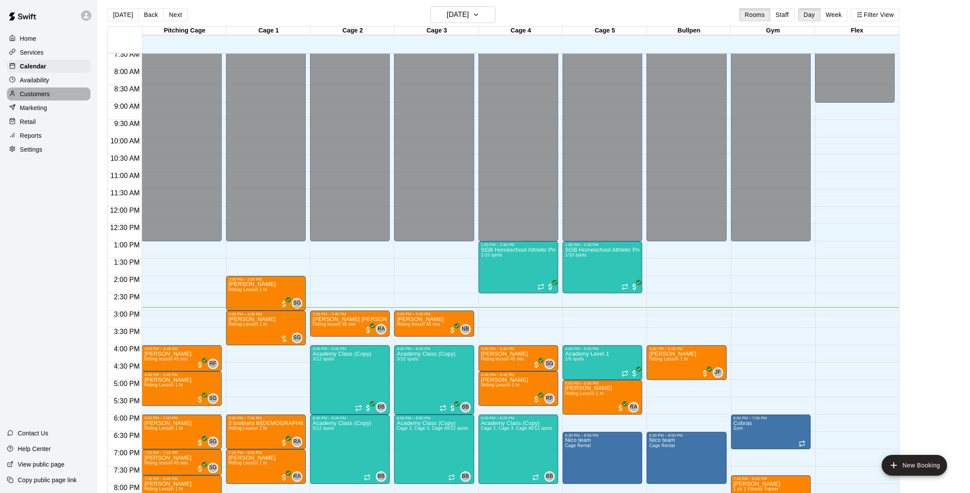
click at [42, 94] on p "Customers" at bounding box center [35, 94] width 30 height 9
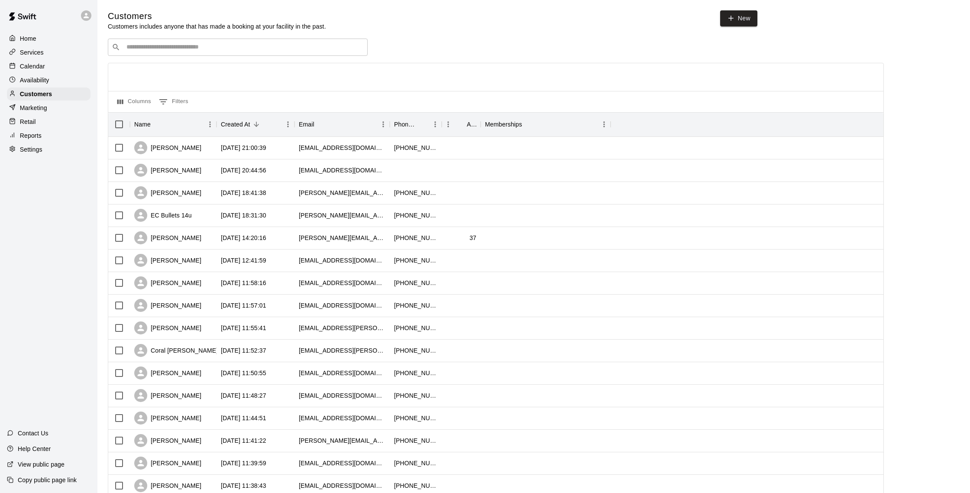
click at [41, 68] on p "Calendar" at bounding box center [32, 66] width 25 height 9
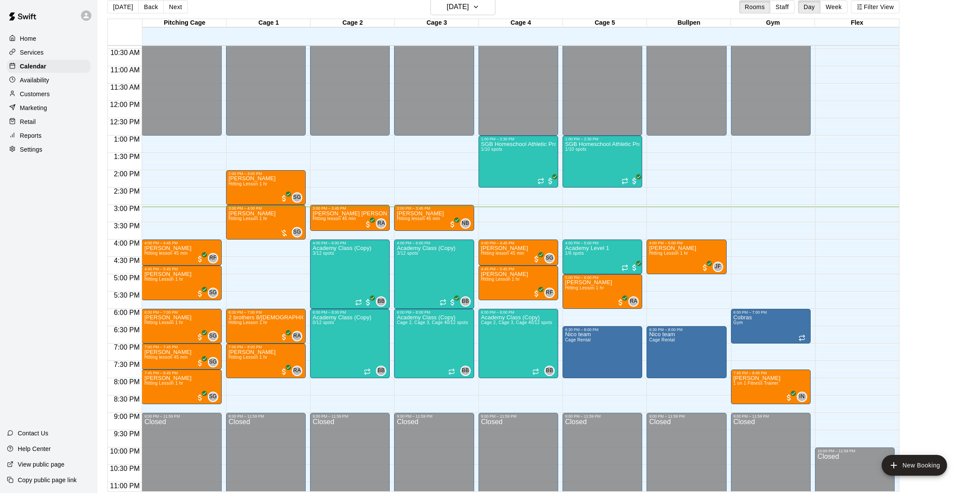
scroll to position [364, 0]
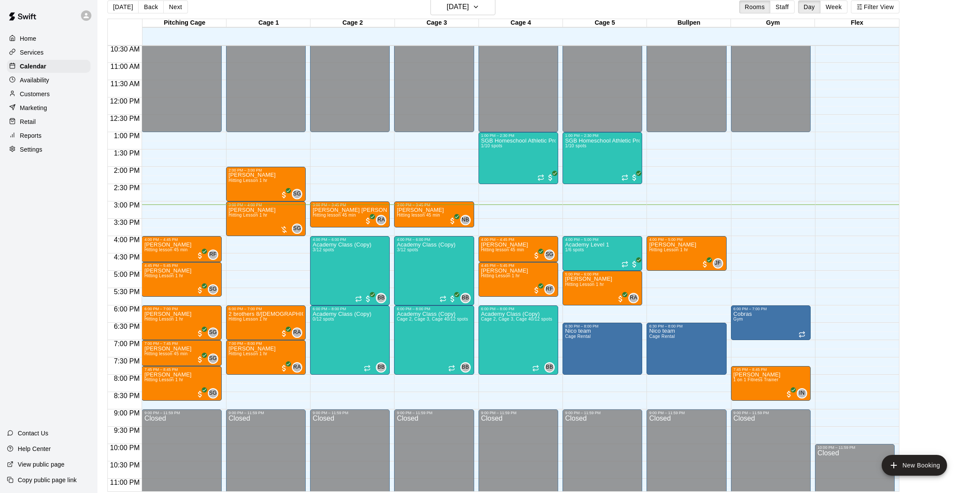
click at [47, 94] on p "Customers" at bounding box center [35, 94] width 30 height 9
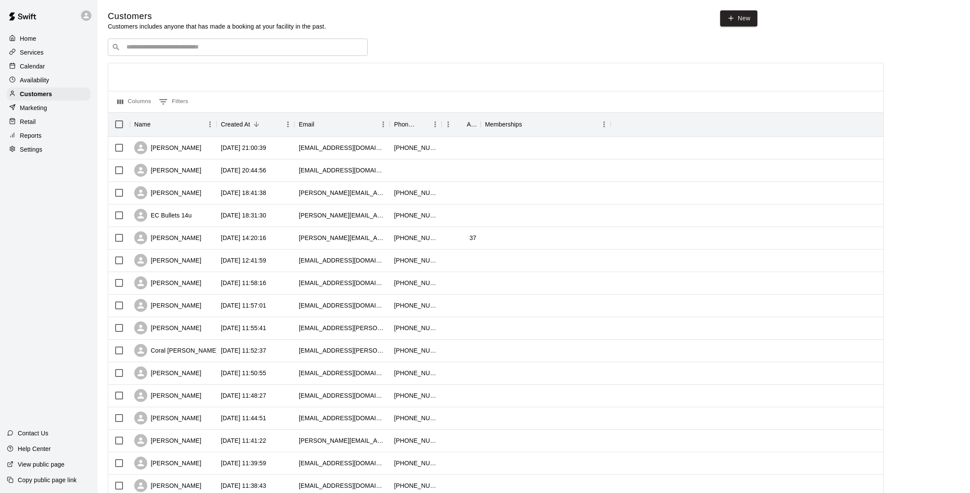
click at [42, 69] on p "Calendar" at bounding box center [32, 66] width 25 height 9
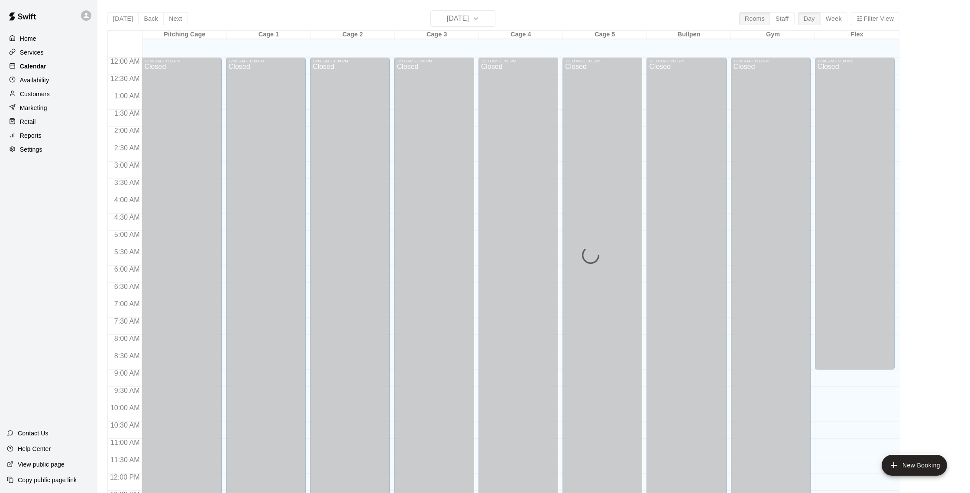
scroll to position [361, 0]
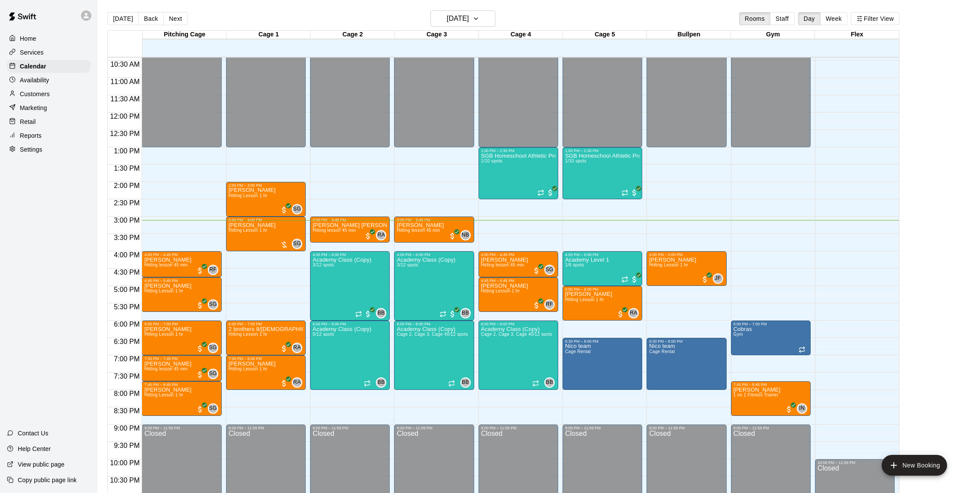
click at [47, 96] on p "Customers" at bounding box center [35, 94] width 30 height 9
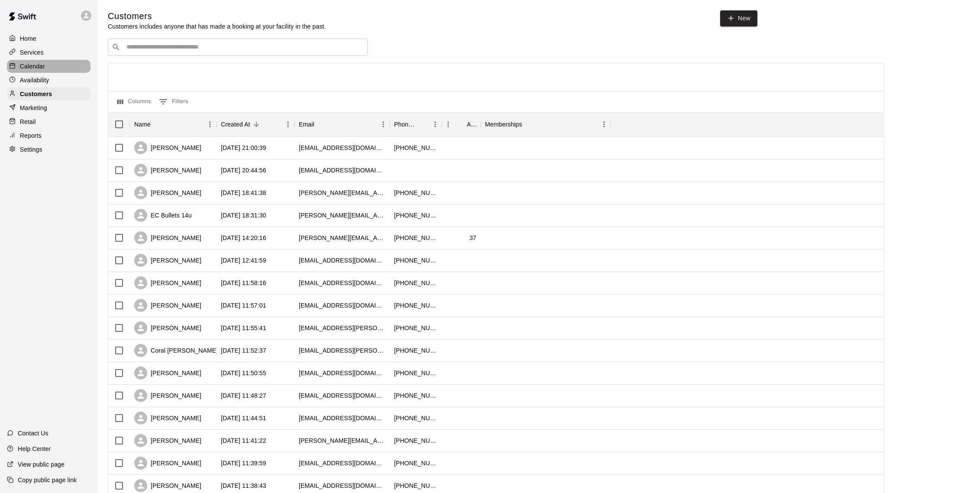
click at [34, 69] on p "Calendar" at bounding box center [32, 66] width 25 height 9
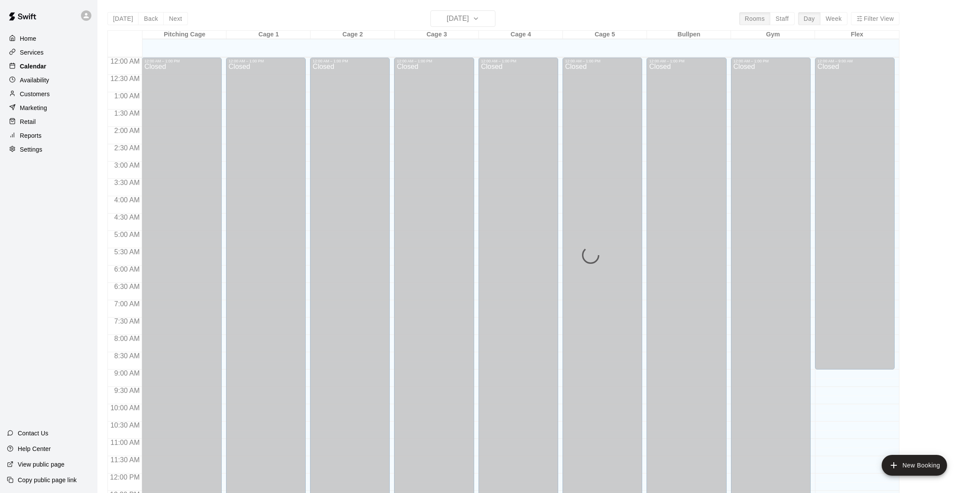
scroll to position [361, 0]
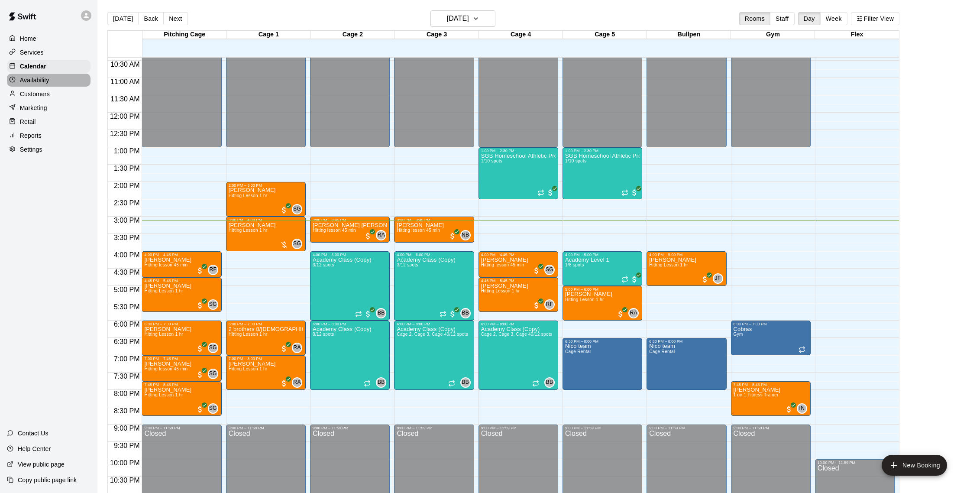
click at [37, 77] on p "Availability" at bounding box center [34, 80] width 29 height 9
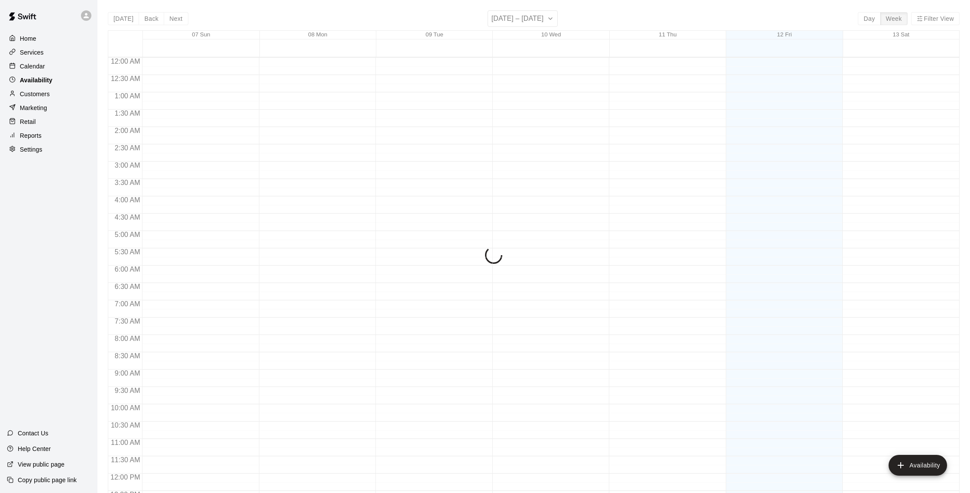
scroll to position [387, 0]
click at [33, 98] on p "Customers" at bounding box center [35, 94] width 30 height 9
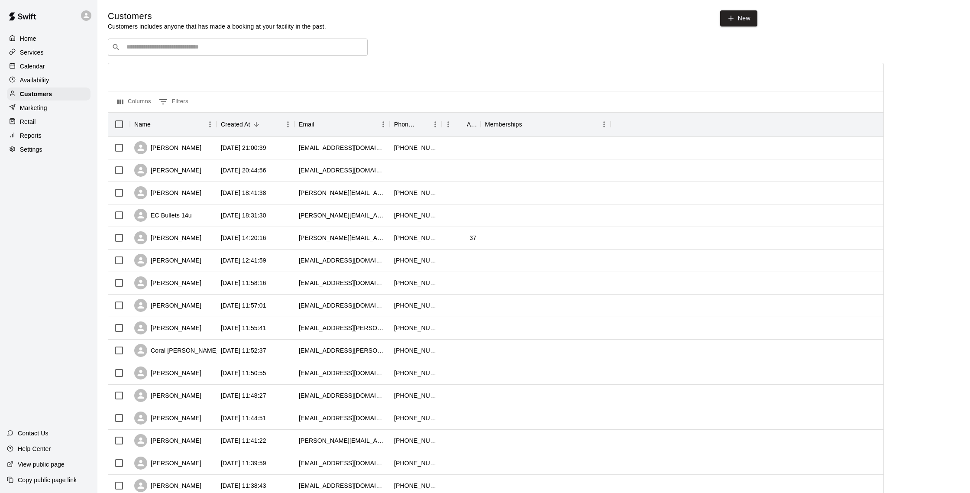
click at [27, 61] on div "Calendar" at bounding box center [49, 66] width 84 height 13
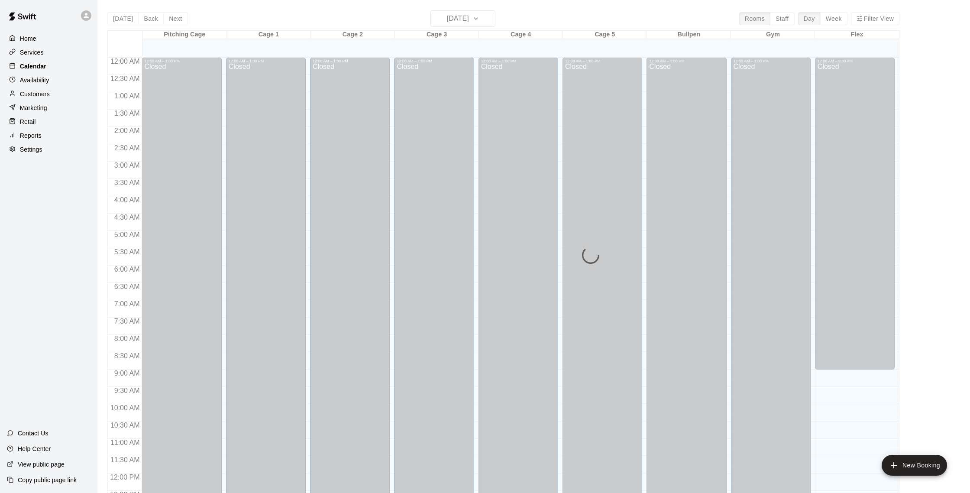
scroll to position [361, 0]
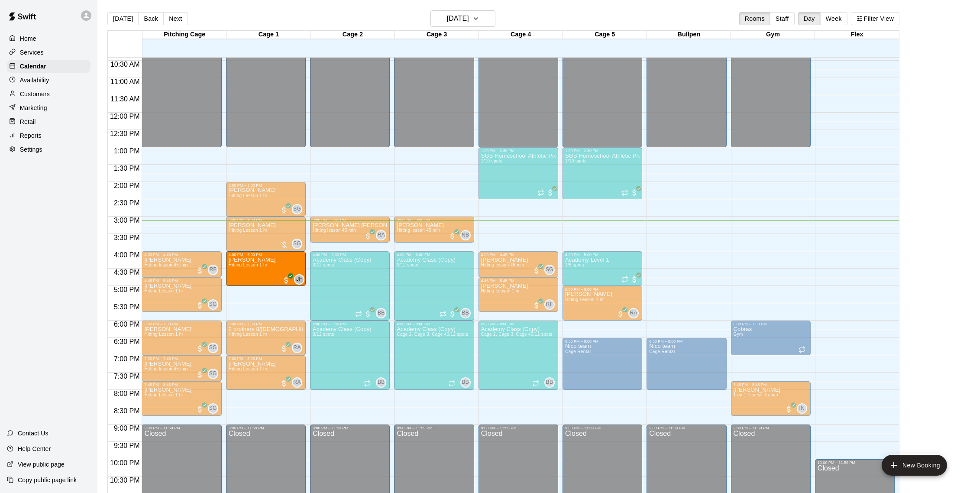
drag, startPoint x: 682, startPoint y: 267, endPoint x: 263, endPoint y: 273, distance: 418.9
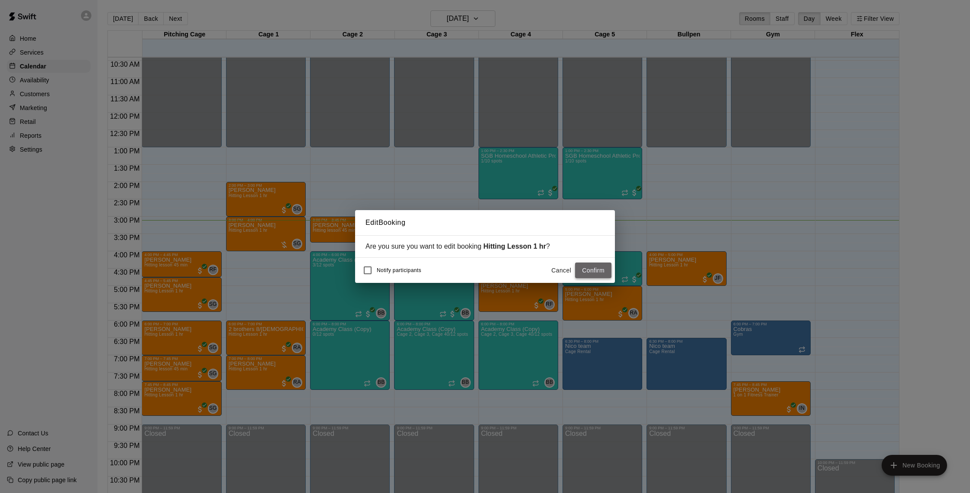
click at [584, 269] on button "Confirm" at bounding box center [593, 270] width 36 height 16
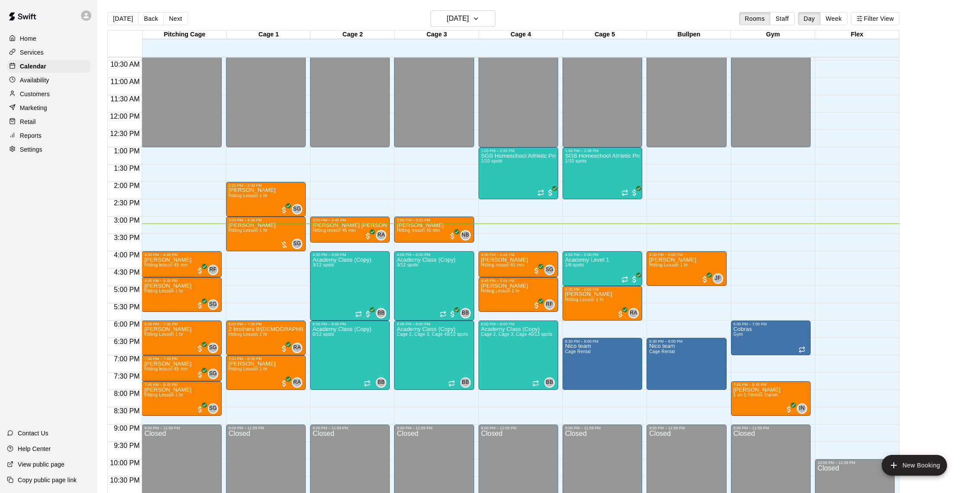
scroll to position [363, 0]
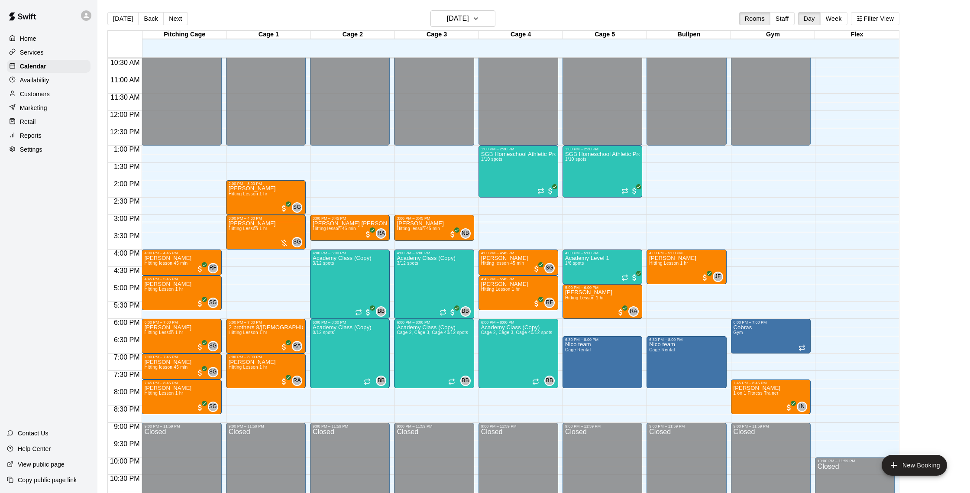
click at [53, 92] on div "Customers" at bounding box center [49, 93] width 84 height 13
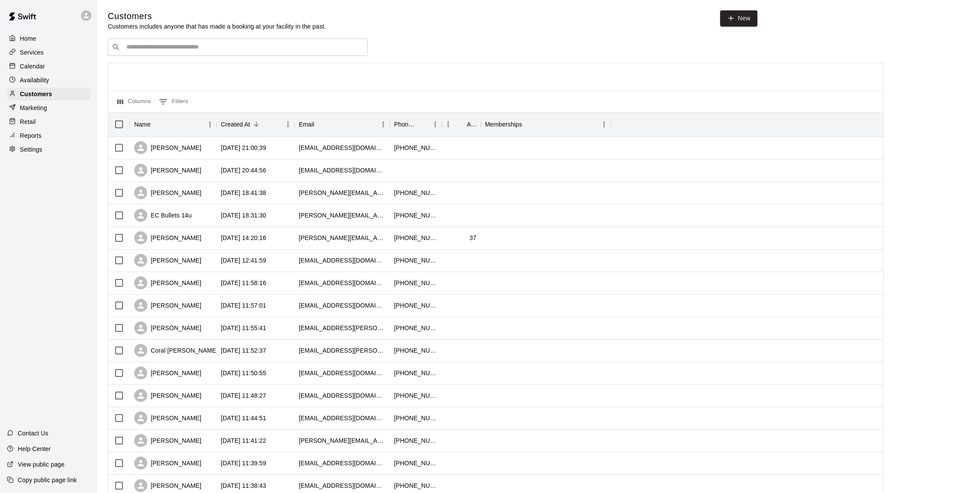
click at [49, 65] on div "Calendar" at bounding box center [49, 66] width 84 height 13
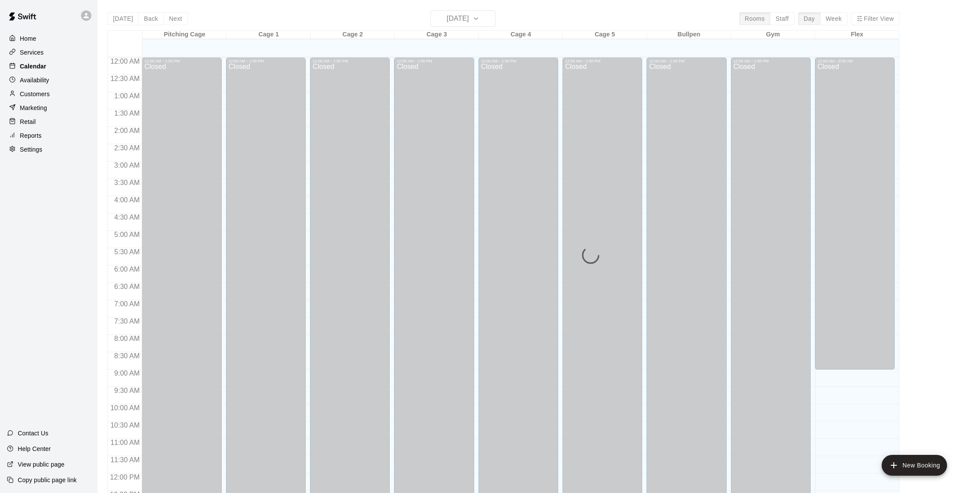
scroll to position [361, 0]
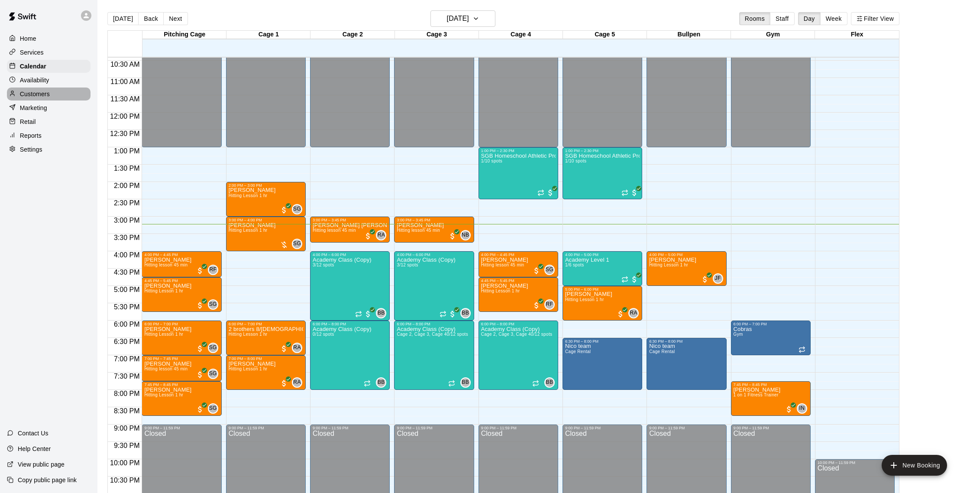
click at [39, 91] on p "Customers" at bounding box center [35, 94] width 30 height 9
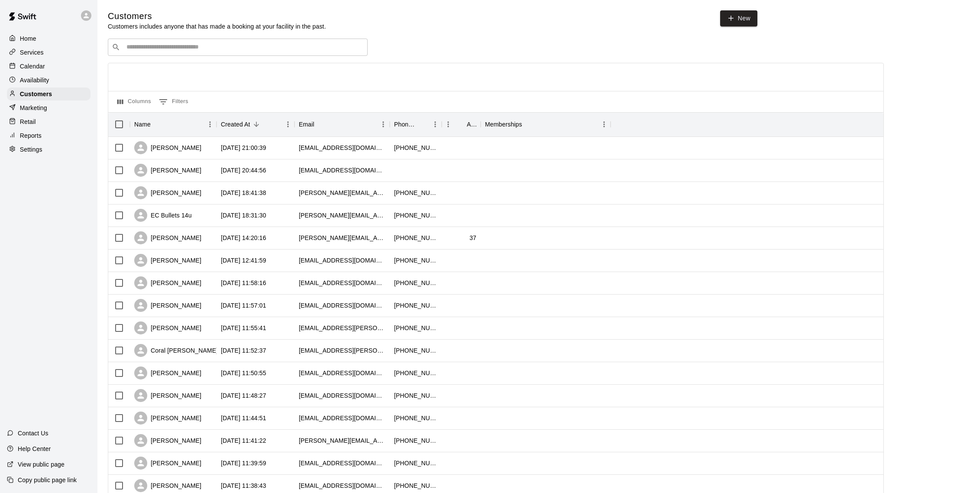
click at [43, 65] on p "Calendar" at bounding box center [32, 66] width 25 height 9
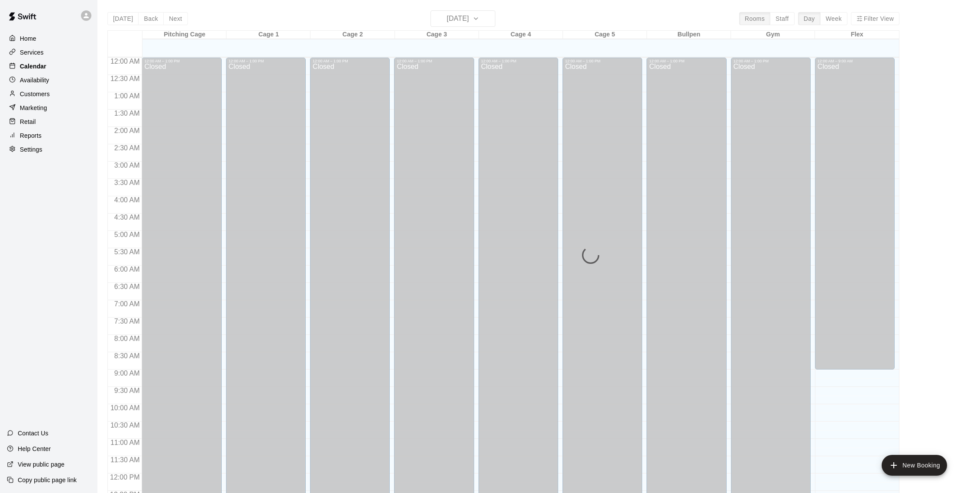
scroll to position [361, 0]
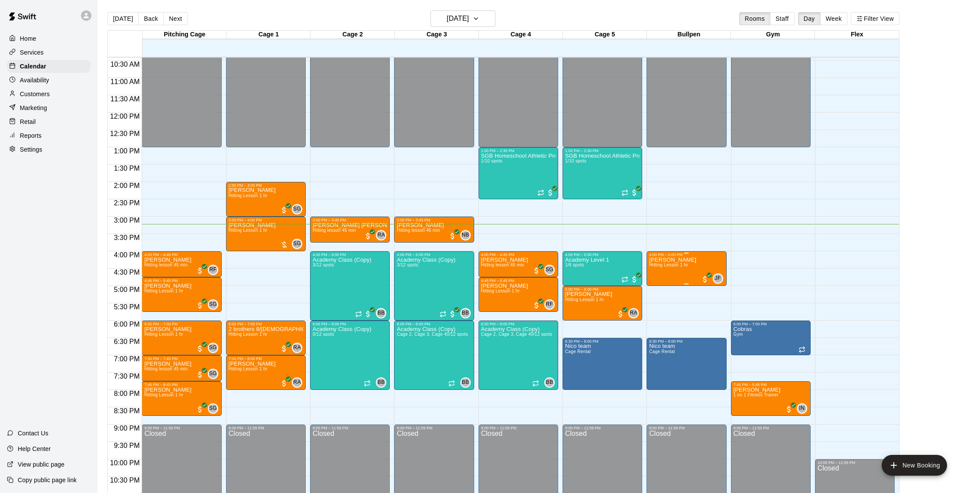
click at [659, 266] on icon "edit" at bounding box center [658, 266] width 10 height 10
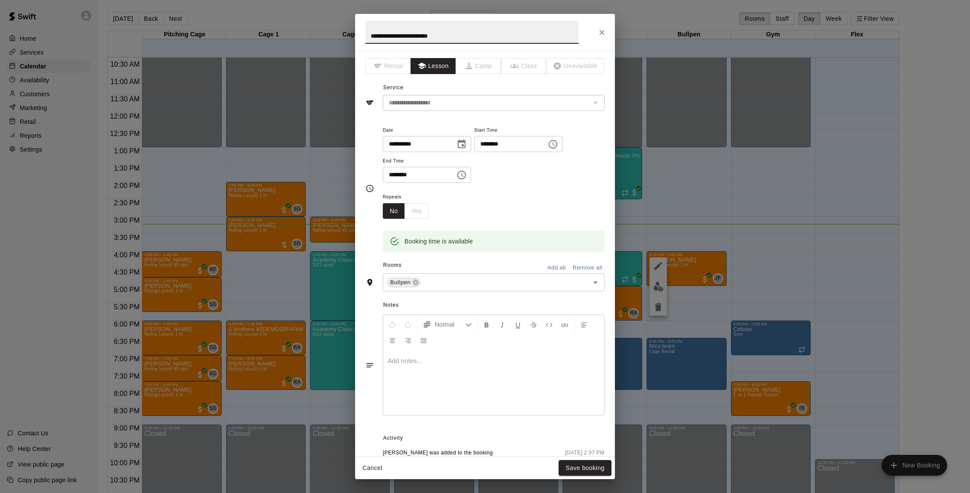
type input "**********"
click at [516, 205] on div "Repeats No Yes" at bounding box center [494, 204] width 222 height 27
click at [418, 281] on icon at bounding box center [416, 283] width 6 height 6
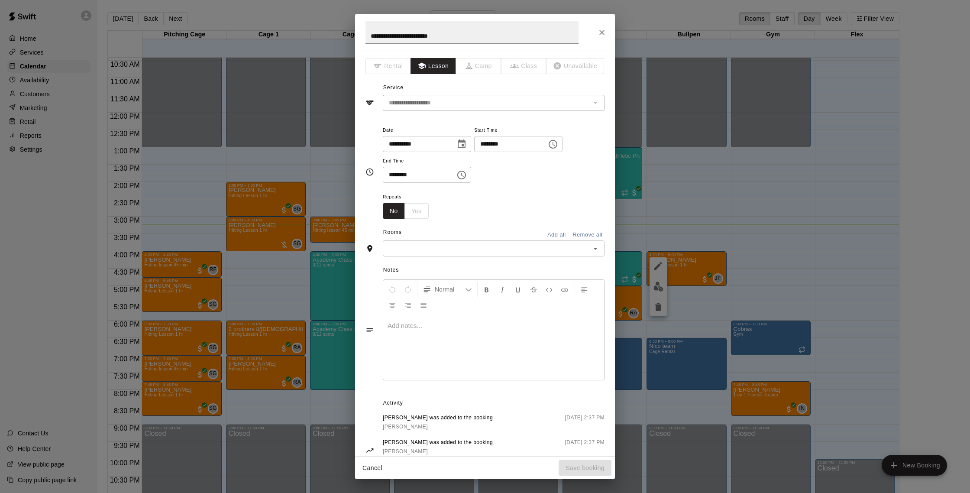
click at [409, 253] on input "text" at bounding box center [487, 248] width 202 height 11
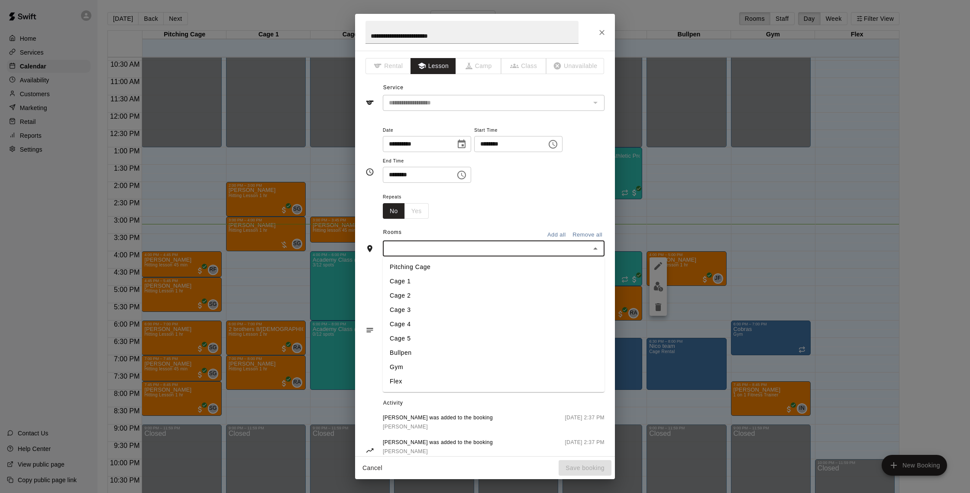
click at [411, 288] on li "Cage 1" at bounding box center [494, 281] width 222 height 14
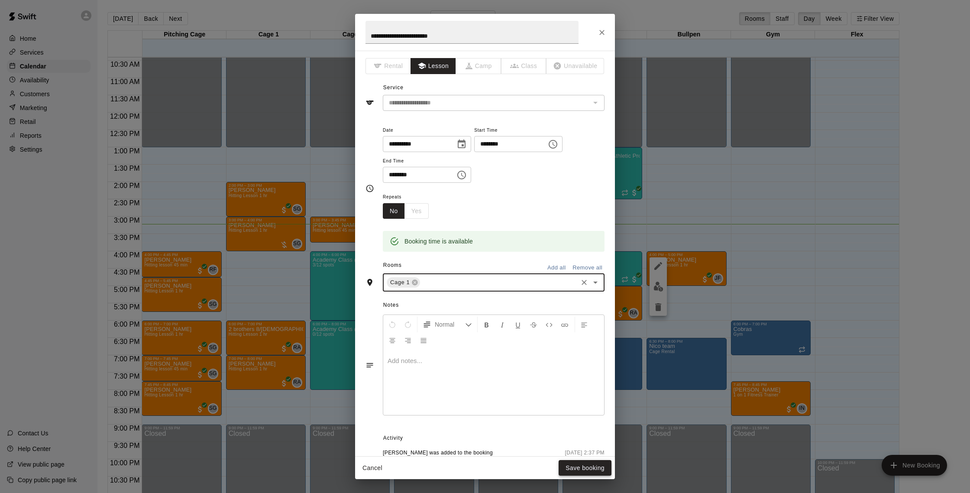
click at [573, 467] on button "Save booking" at bounding box center [585, 468] width 53 height 16
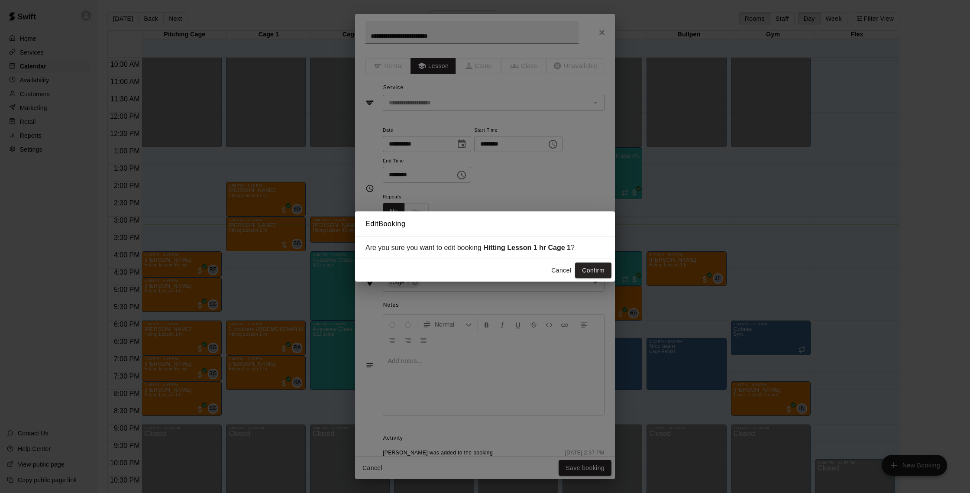
click at [605, 279] on div "Cancel Confirm" at bounding box center [485, 270] width 260 height 23
click at [600, 275] on button "Confirm" at bounding box center [593, 270] width 36 height 16
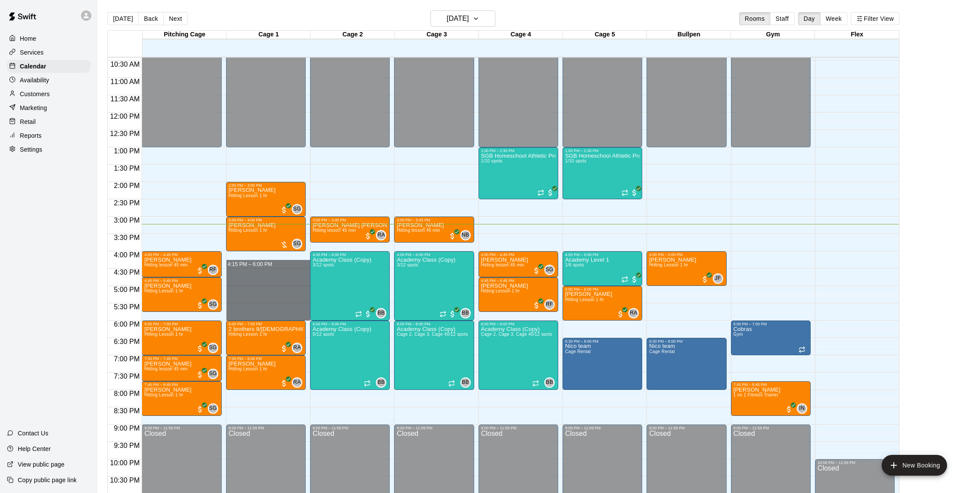
drag, startPoint x: 262, startPoint y: 267, endPoint x: 264, endPoint y: 313, distance: 46.0
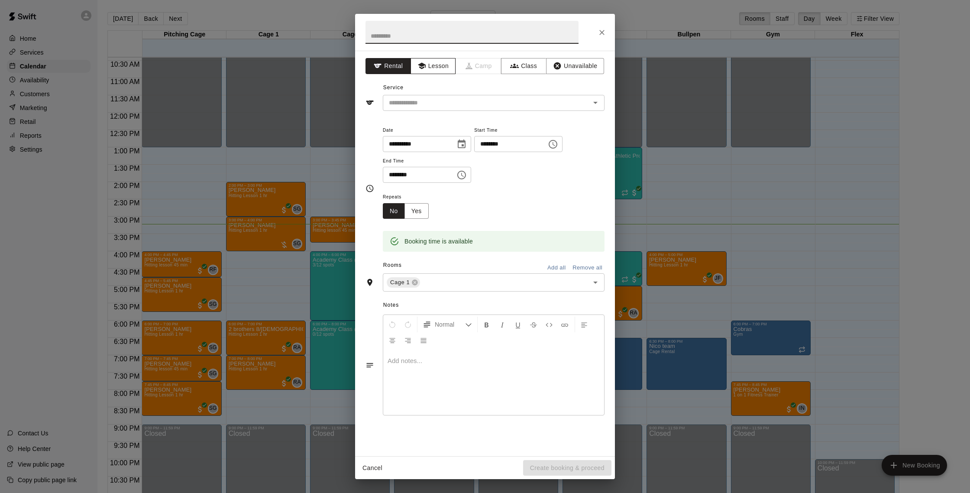
click at [428, 69] on button "Lesson" at bounding box center [433, 66] width 45 height 16
click at [429, 110] on div "​" at bounding box center [494, 103] width 222 height 16
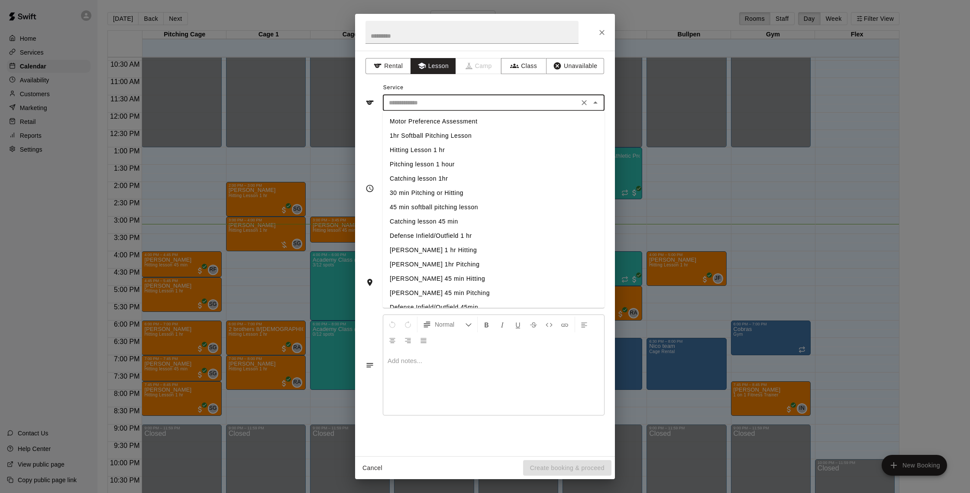
click at [434, 149] on li "Hitting Lesson 1 hr" at bounding box center [494, 150] width 222 height 14
type input "**********"
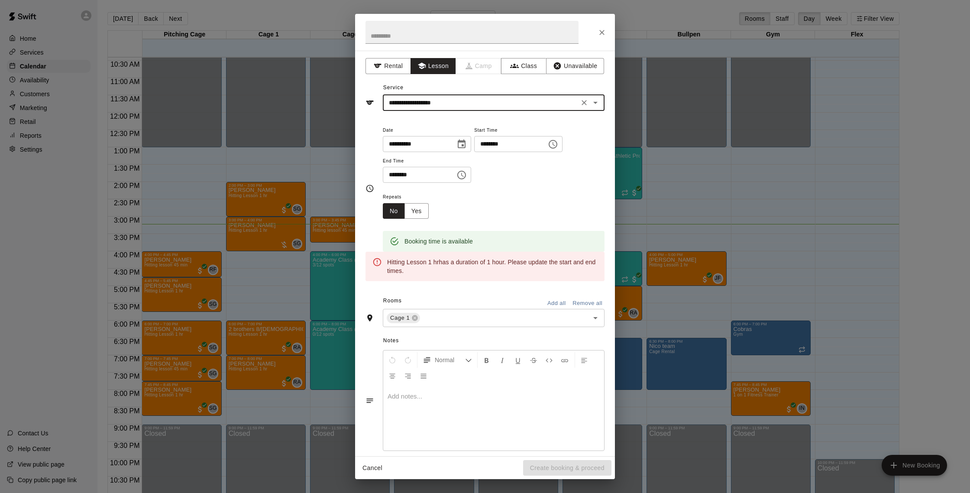
click at [396, 175] on input "********" at bounding box center [416, 175] width 67 height 16
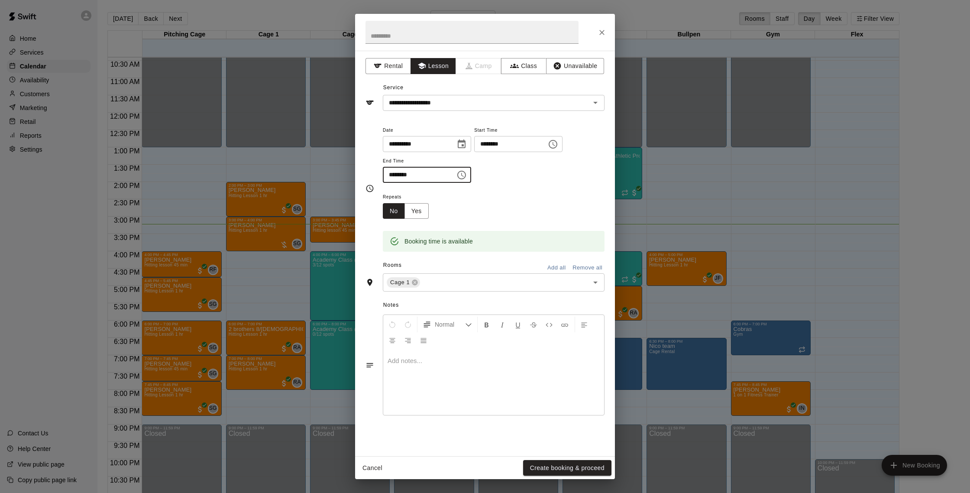
type input "********"
click at [564, 464] on button "Create booking & proceed" at bounding box center [567, 468] width 88 height 16
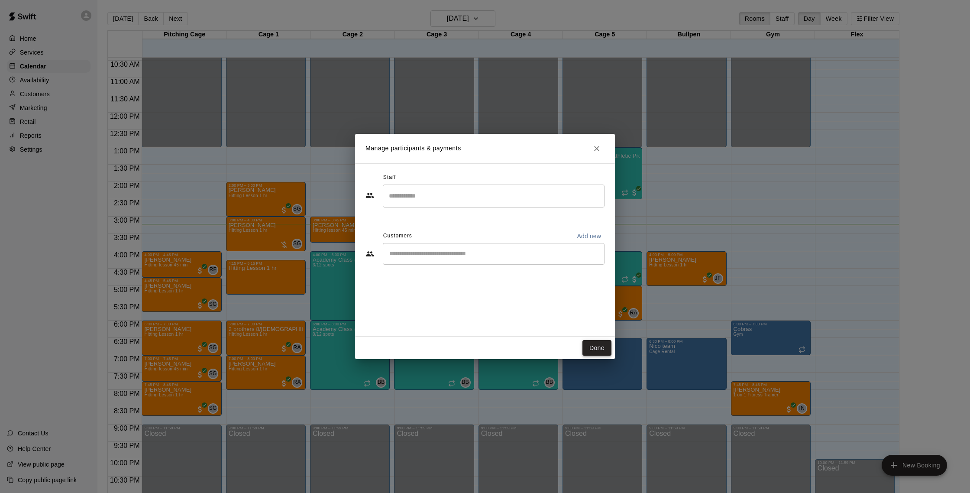
click at [597, 348] on button "Done" at bounding box center [597, 348] width 29 height 16
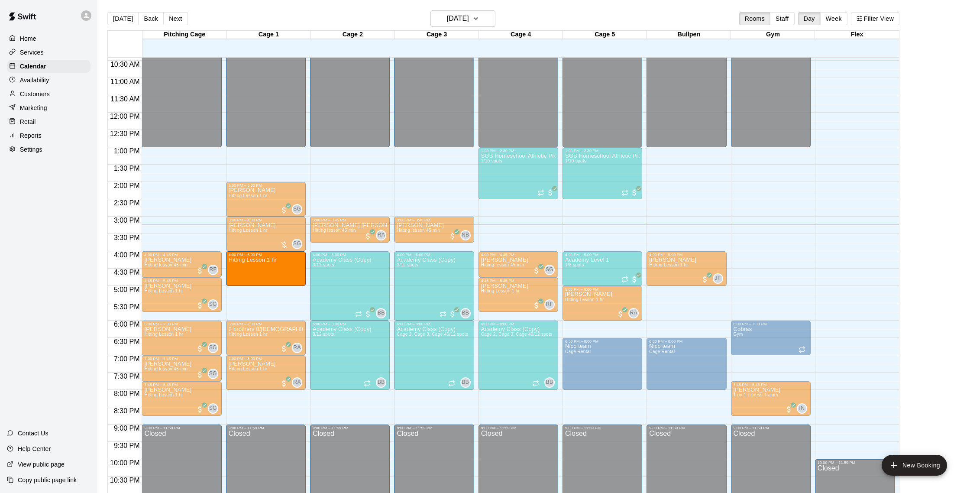
drag, startPoint x: 264, startPoint y: 273, endPoint x: 264, endPoint y: 265, distance: 8.2
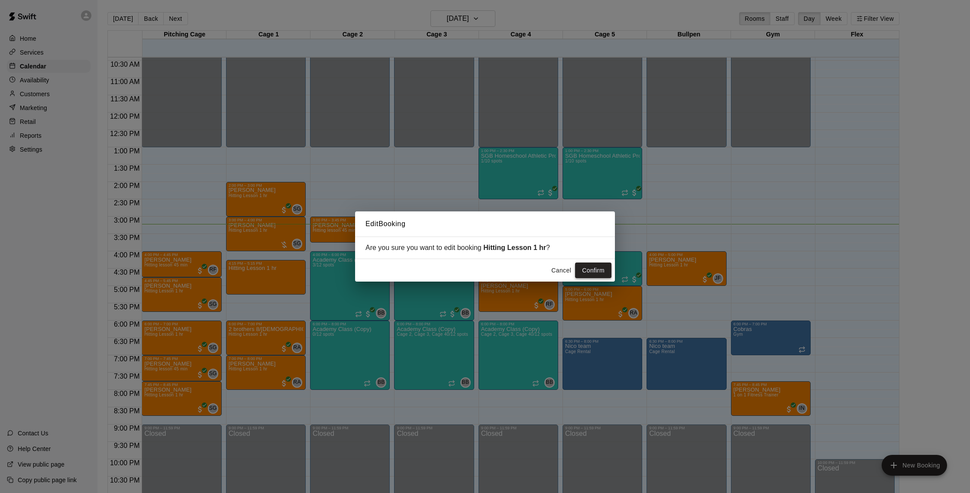
click at [592, 262] on button "Confirm" at bounding box center [593, 270] width 36 height 16
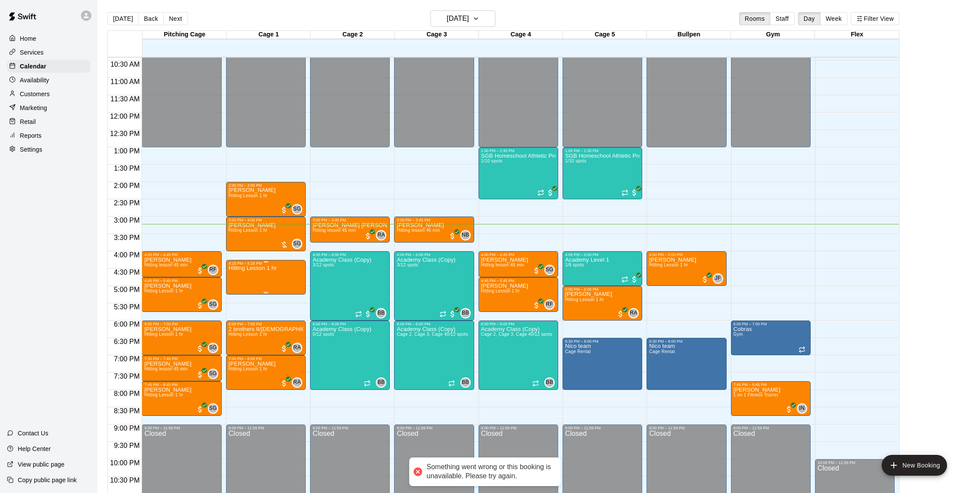
click at [241, 317] on icon "delete" at bounding box center [237, 316] width 10 height 10
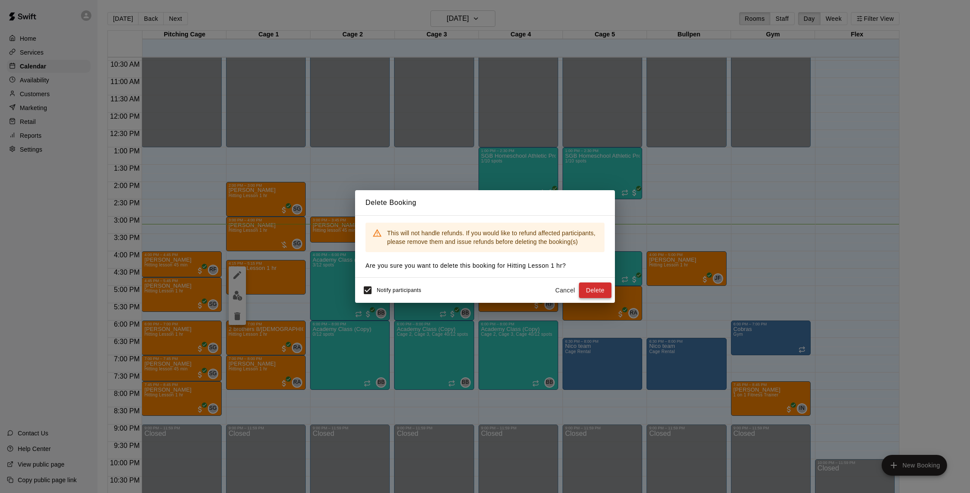
click at [606, 288] on button "Delete" at bounding box center [595, 290] width 32 height 16
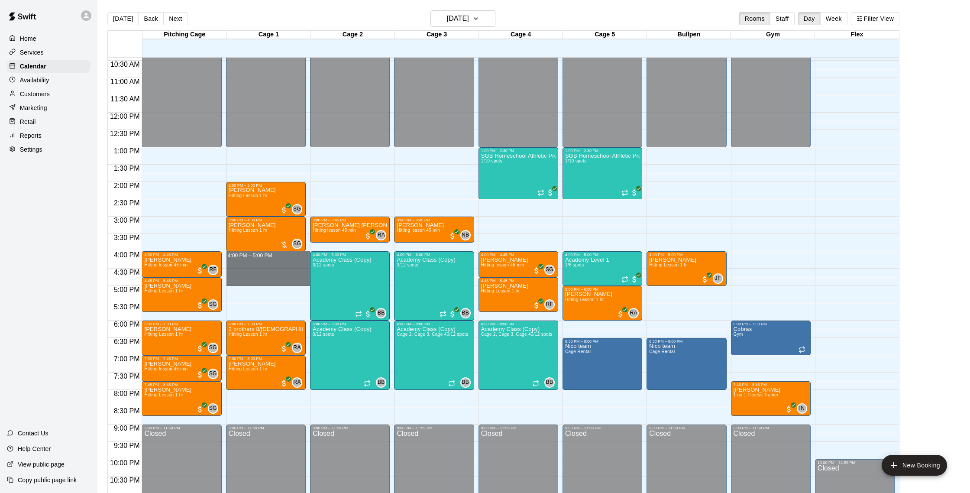
drag, startPoint x: 237, startPoint y: 256, endPoint x: 238, endPoint y: 279, distance: 23.0
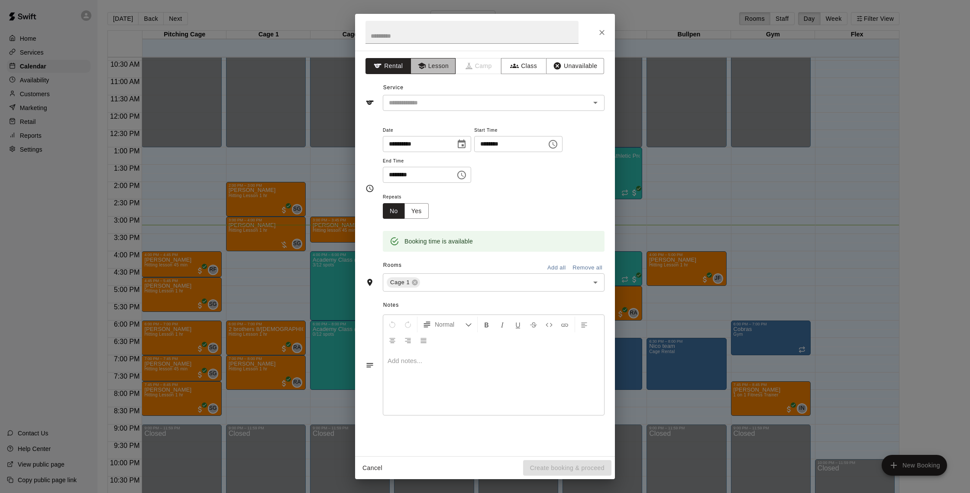
click at [437, 68] on button "Lesson" at bounding box center [433, 66] width 45 height 16
click at [438, 101] on input "text" at bounding box center [481, 102] width 191 height 11
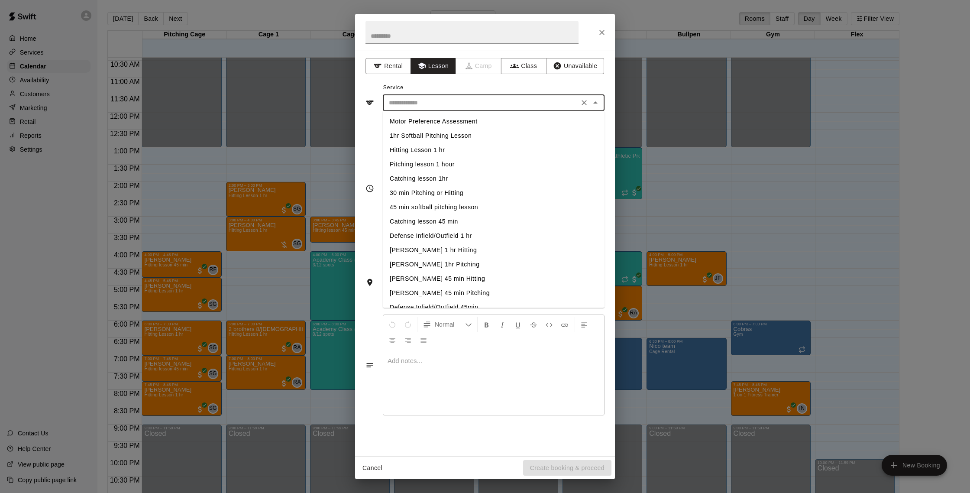
click at [450, 146] on li "Hitting Lesson 1 hr" at bounding box center [494, 150] width 222 height 14
type input "**********"
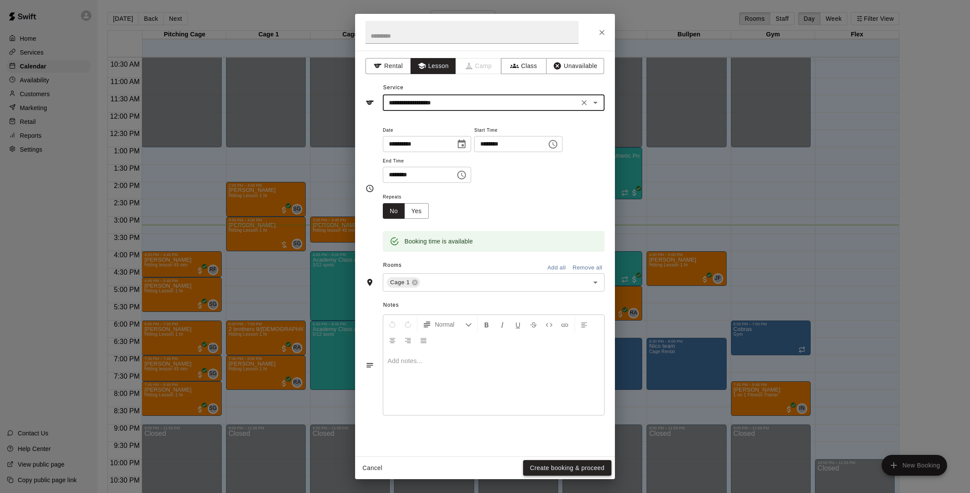
click at [581, 468] on button "Create booking & proceed" at bounding box center [567, 468] width 88 height 16
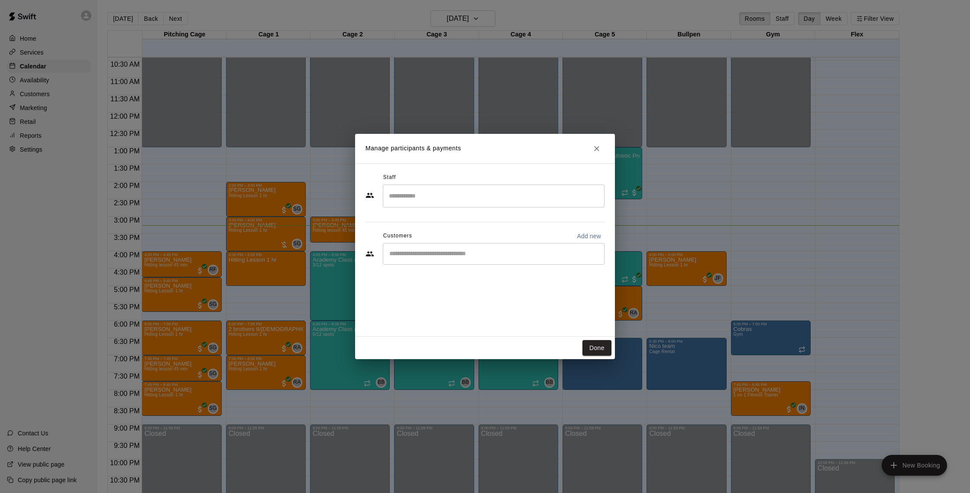
click at [437, 199] on input "Search staff" at bounding box center [494, 195] width 214 height 15
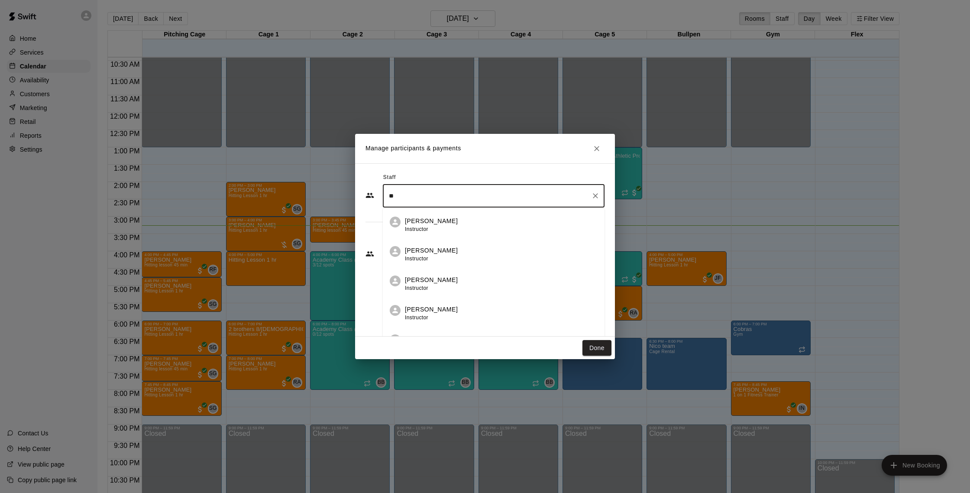
type input "***"
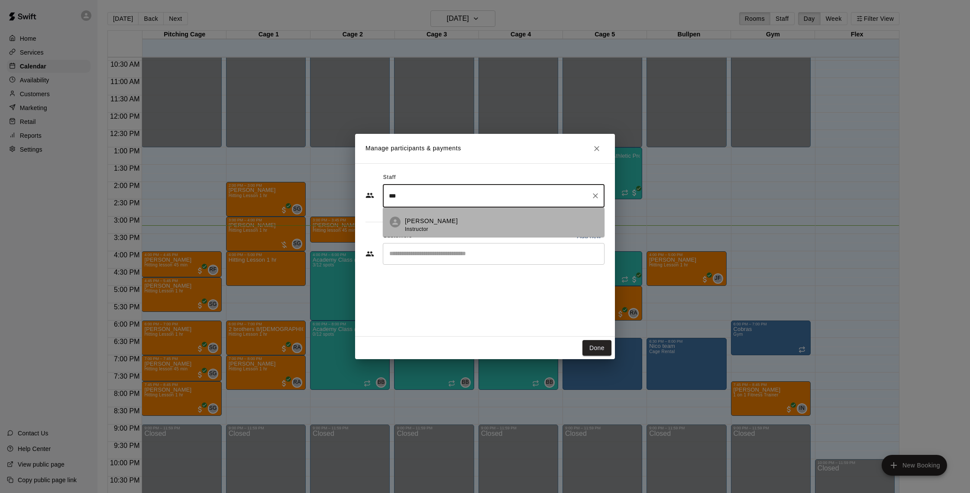
click at [447, 229] on div "[PERSON_NAME] Instructor" at bounding box center [501, 225] width 193 height 17
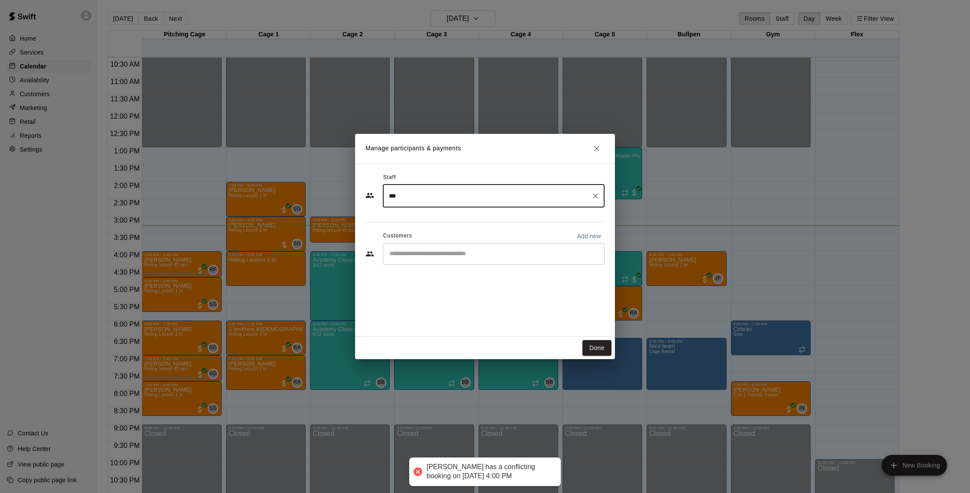
click at [594, 196] on icon "Clear" at bounding box center [595, 195] width 9 height 9
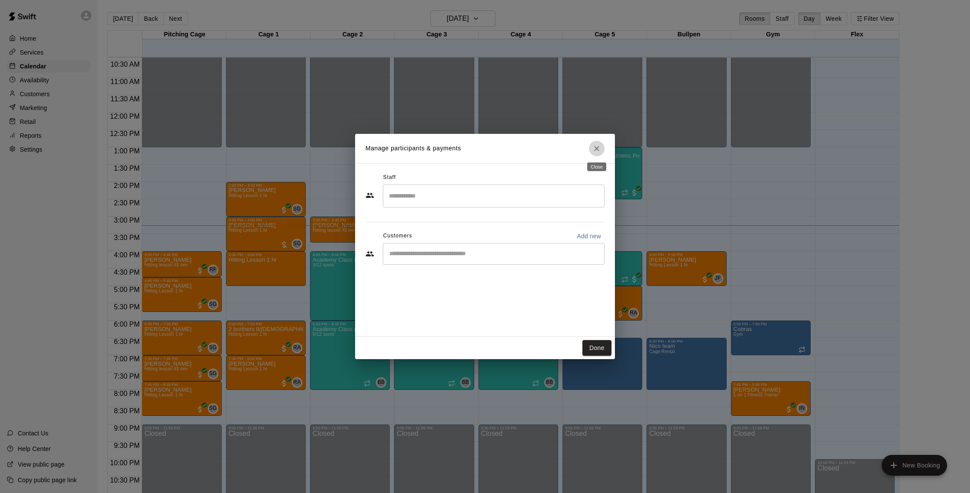
click at [596, 149] on icon "Close" at bounding box center [596, 148] width 5 height 5
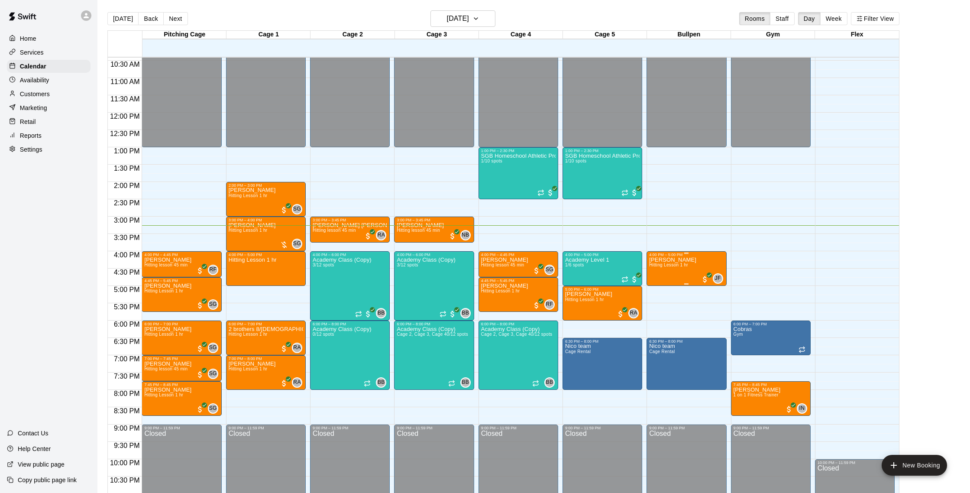
click at [656, 306] on icon "delete" at bounding box center [658, 307] width 6 height 8
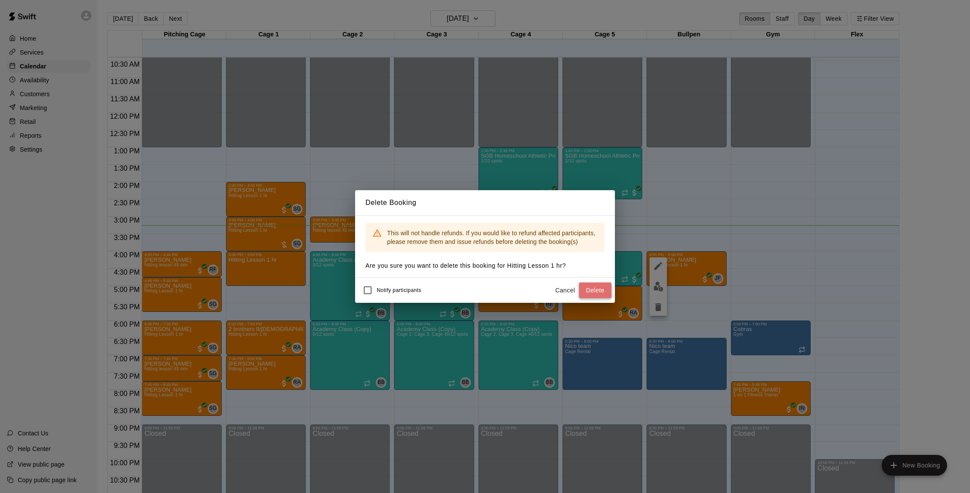
click at [596, 291] on button "Delete" at bounding box center [595, 290] width 32 height 16
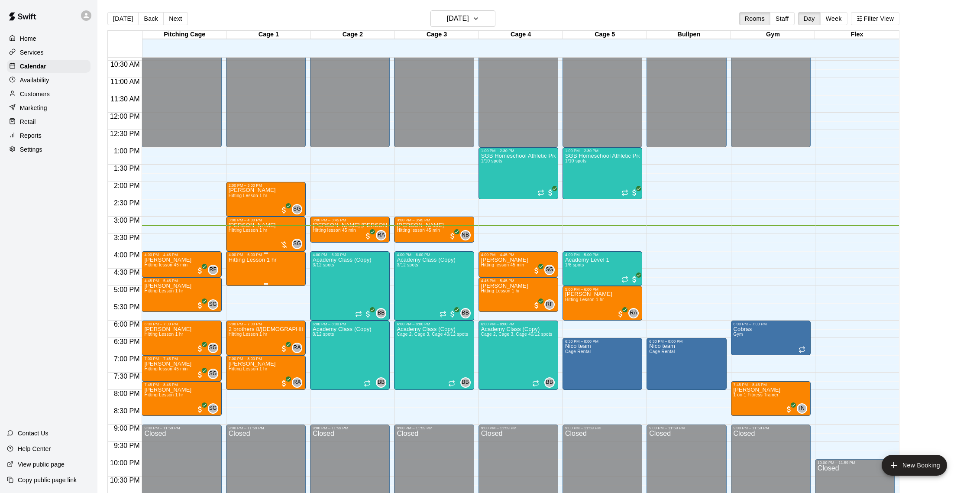
click at [236, 286] on img "edit" at bounding box center [238, 287] width 10 height 10
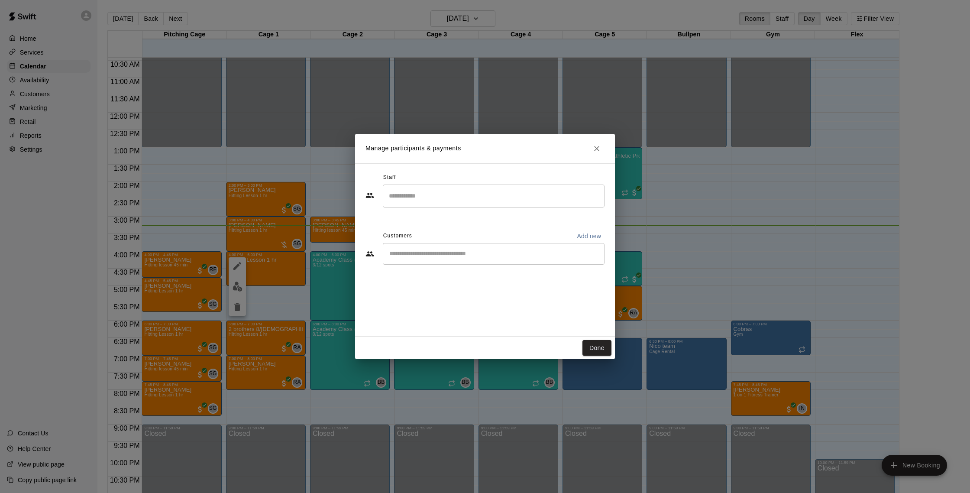
click at [461, 186] on div "​" at bounding box center [494, 196] width 222 height 23
click at [468, 213] on li "[PERSON_NAME] Instructor" at bounding box center [494, 221] width 222 height 29
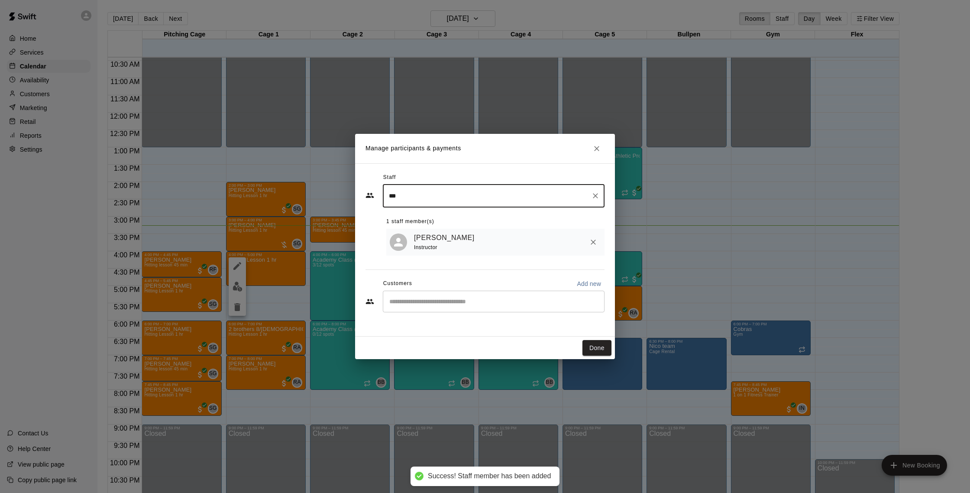
click at [437, 295] on div "​" at bounding box center [494, 302] width 222 height 22
type input "***"
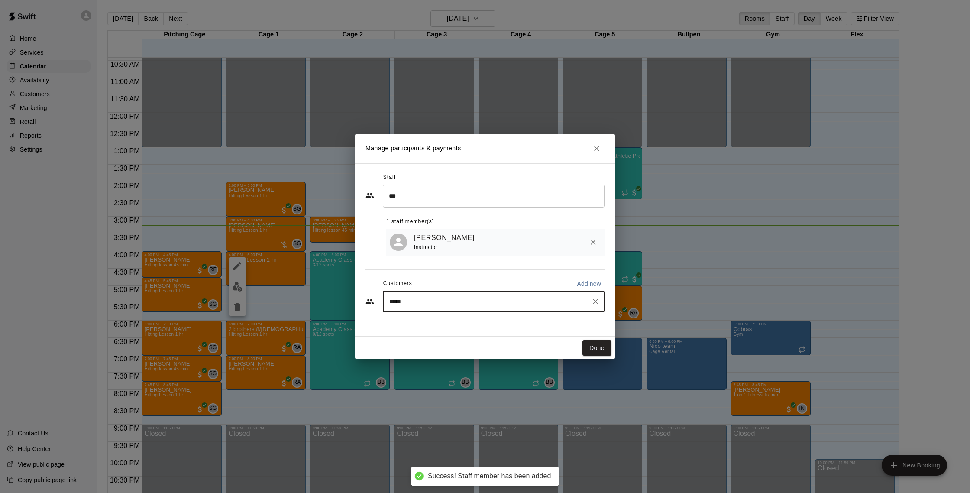
type input "******"
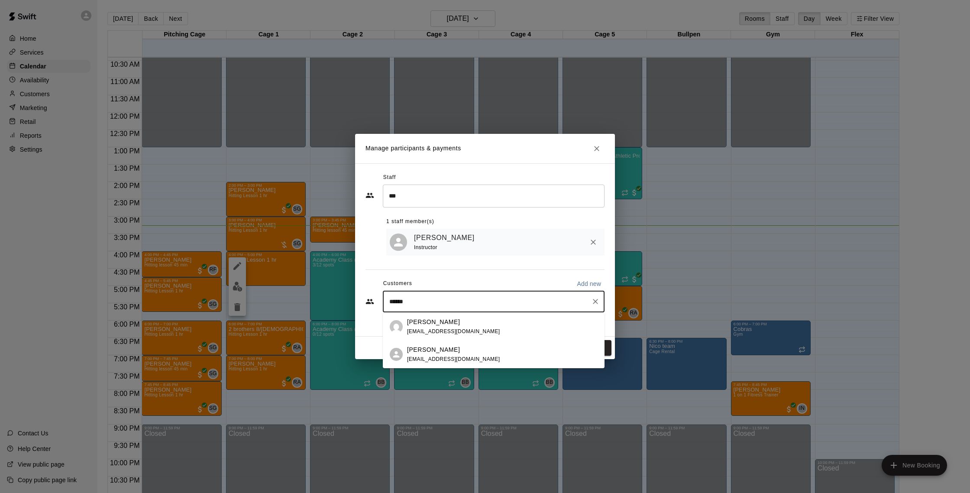
click at [450, 326] on p "[PERSON_NAME]" at bounding box center [433, 321] width 53 height 9
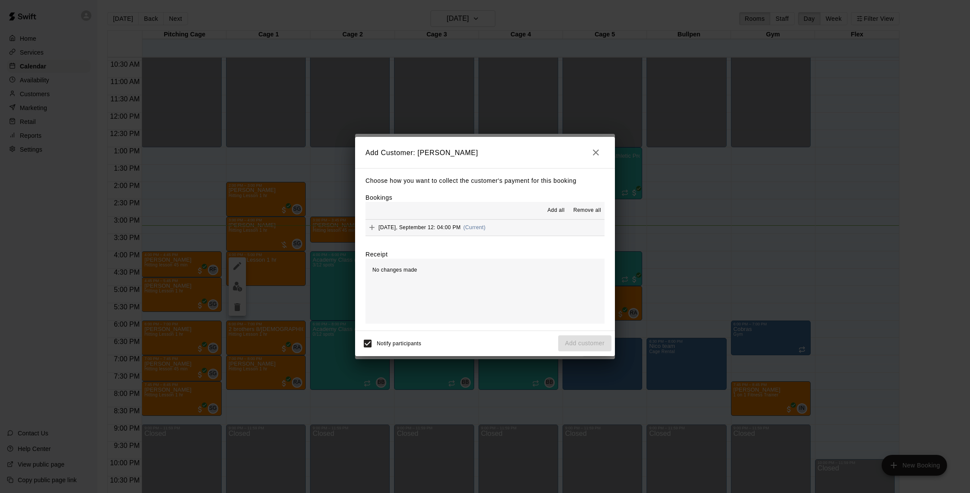
click at [503, 227] on button "[DATE], September 12: 04:00 PM (Current)" at bounding box center [485, 228] width 239 height 16
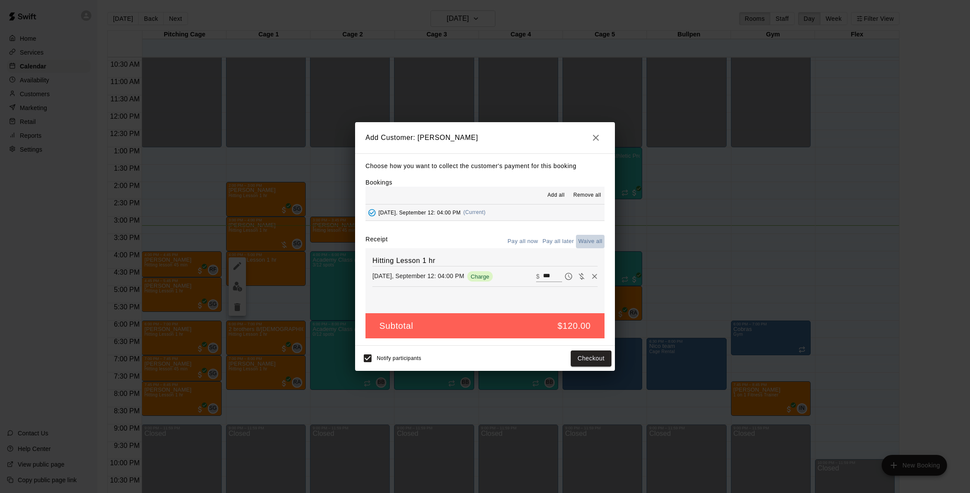
click at [592, 238] on button "Waive all" at bounding box center [590, 241] width 29 height 13
type input "*"
click at [575, 359] on button "Add customer" at bounding box center [584, 358] width 53 height 16
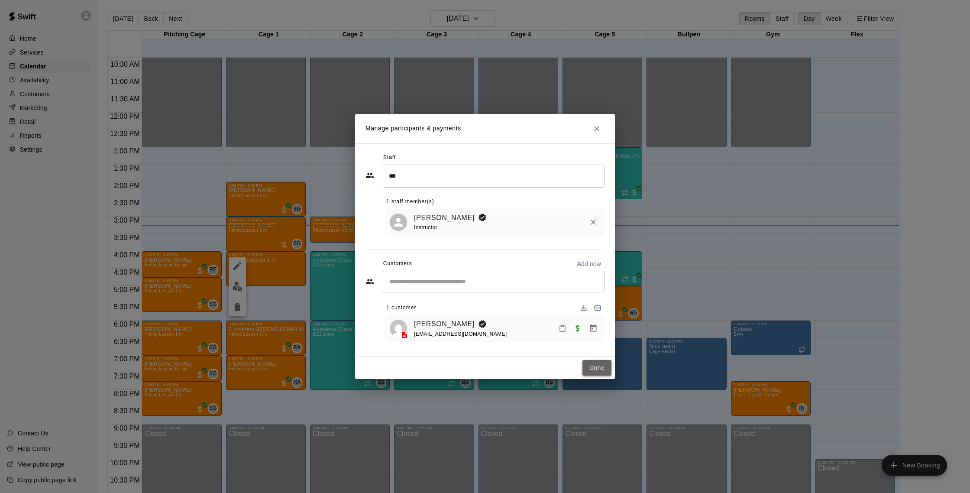
click at [596, 361] on button "Done" at bounding box center [597, 368] width 29 height 16
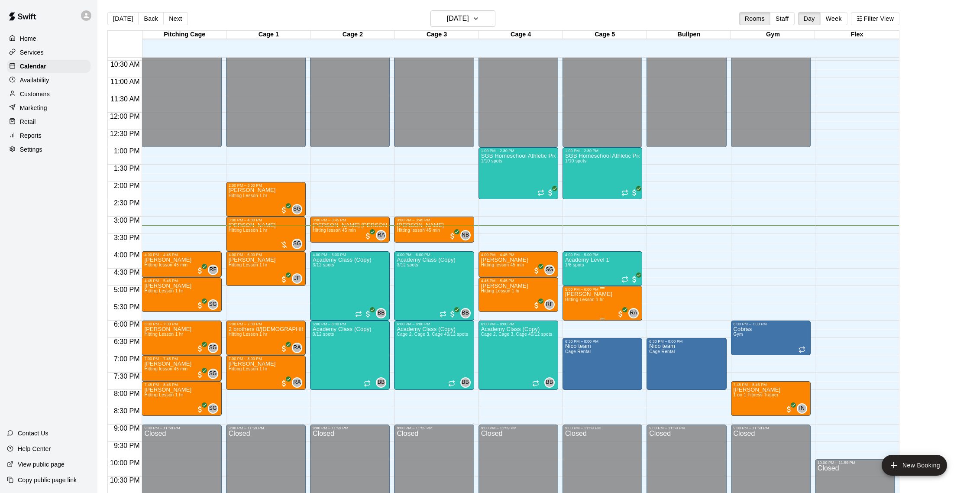
click at [576, 337] on icon "delete" at bounding box center [574, 341] width 6 height 8
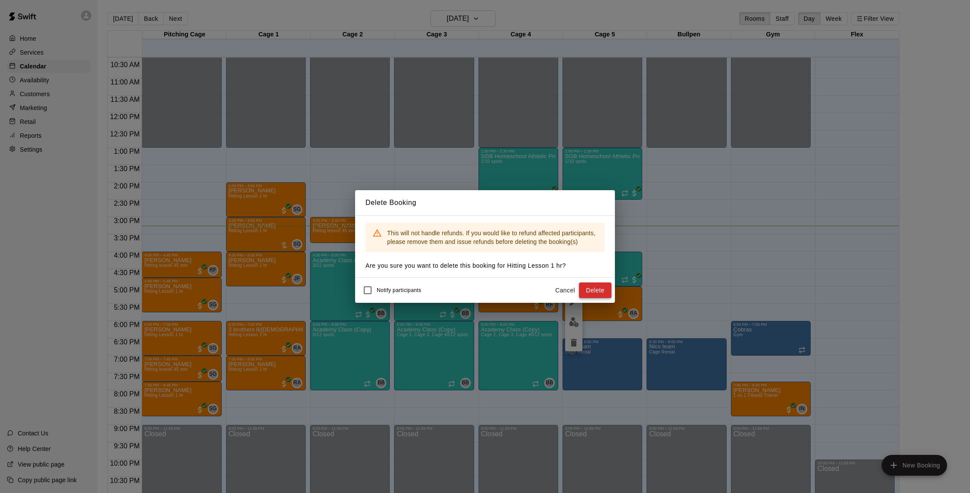
click at [594, 292] on button "Delete" at bounding box center [595, 290] width 32 height 16
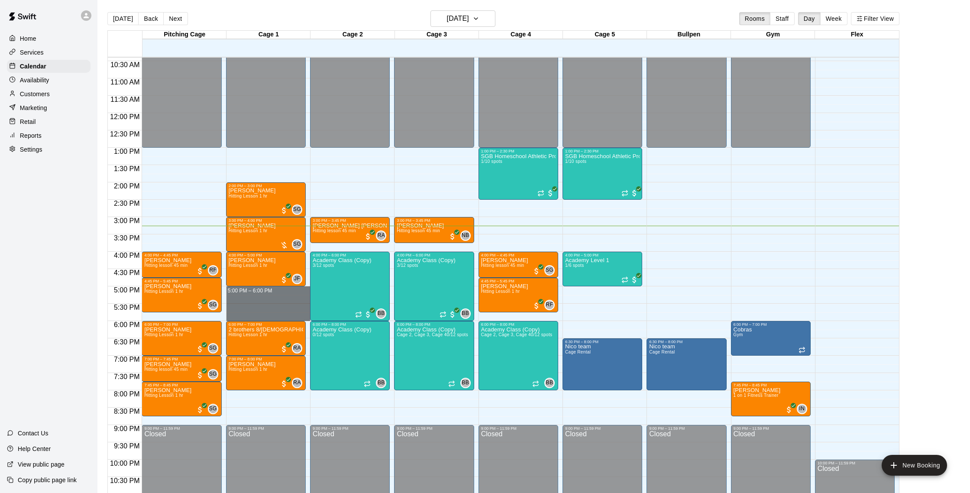
drag, startPoint x: 238, startPoint y: 292, endPoint x: 238, endPoint y: 316, distance: 24.7
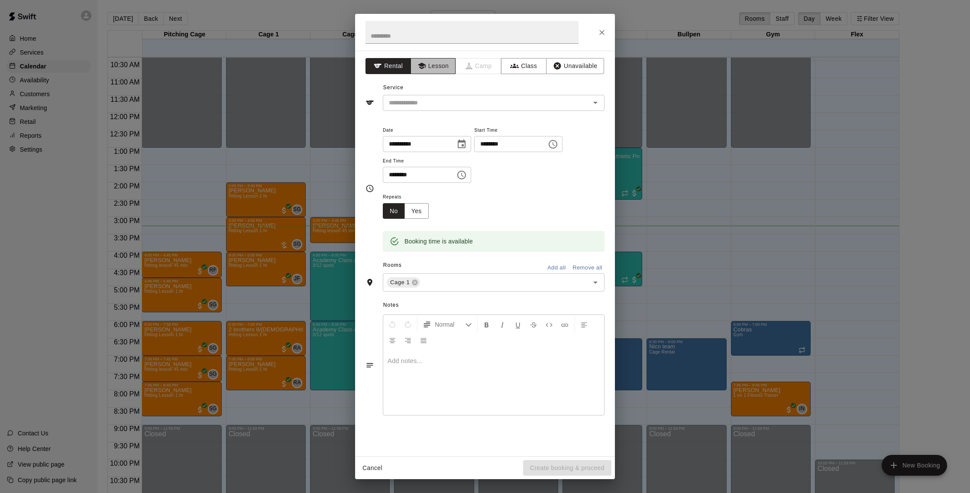
click at [433, 69] on button "Lesson" at bounding box center [433, 66] width 45 height 16
click at [437, 106] on input "text" at bounding box center [481, 102] width 191 height 11
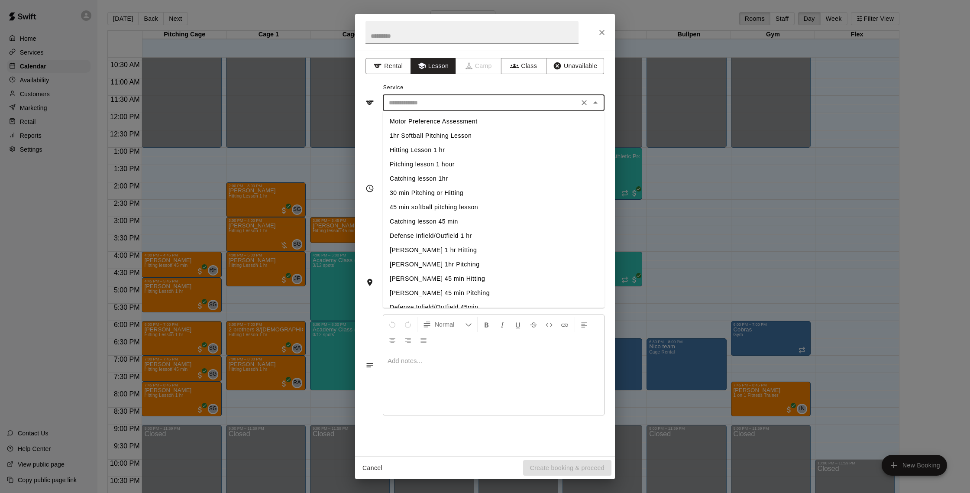
click at [438, 147] on li "Hitting Lesson 1 hr" at bounding box center [494, 150] width 222 height 14
type input "**********"
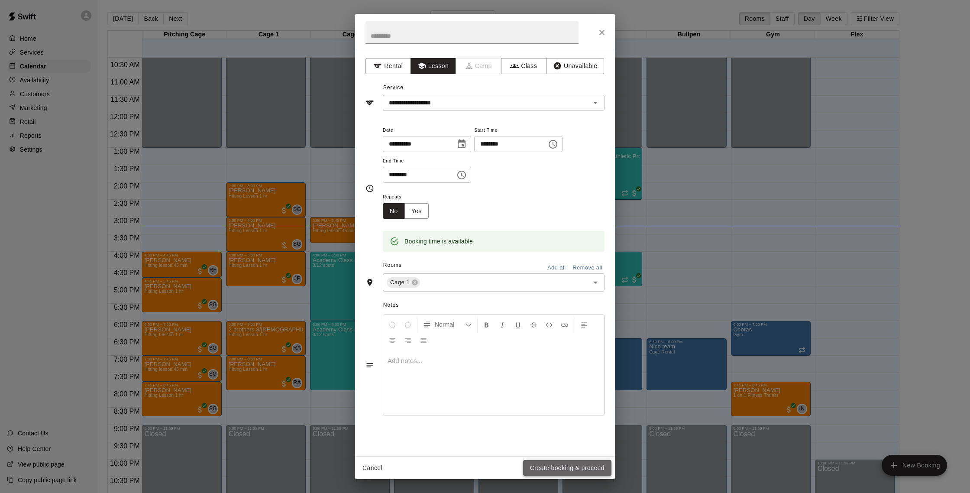
click at [572, 468] on button "Create booking & proceed" at bounding box center [567, 468] width 88 height 16
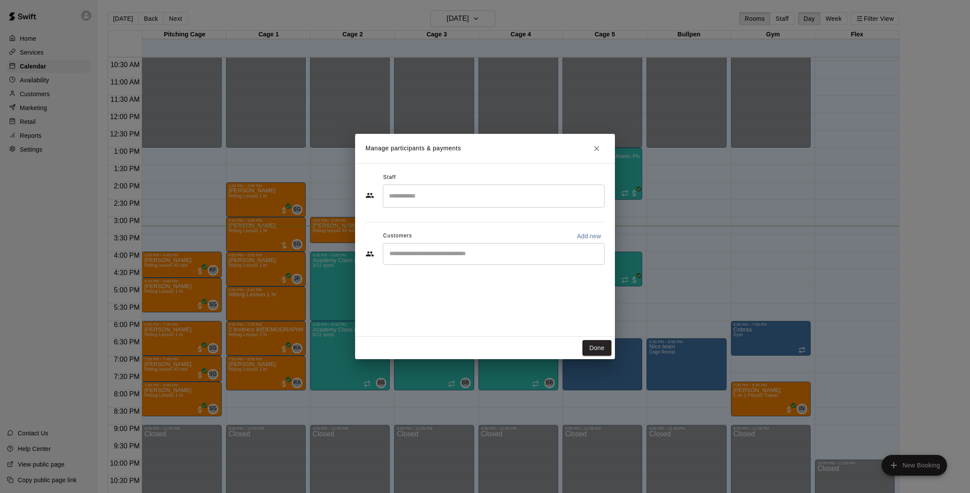
click at [446, 198] on input "Search staff" at bounding box center [494, 195] width 214 height 15
click at [455, 223] on div "[PERSON_NAME] Instructor" at bounding box center [501, 225] width 193 height 17
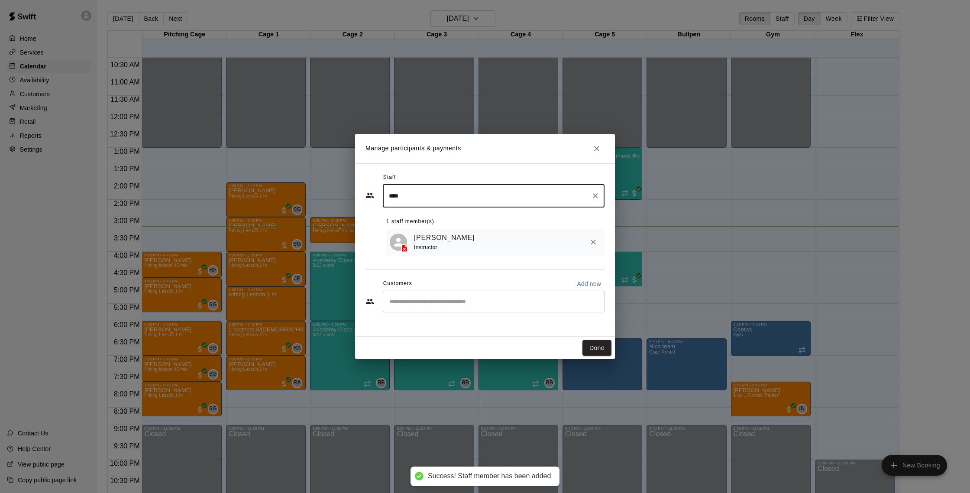
type input "****"
click at [448, 299] on input "Start typing to search customers..." at bounding box center [494, 301] width 214 height 9
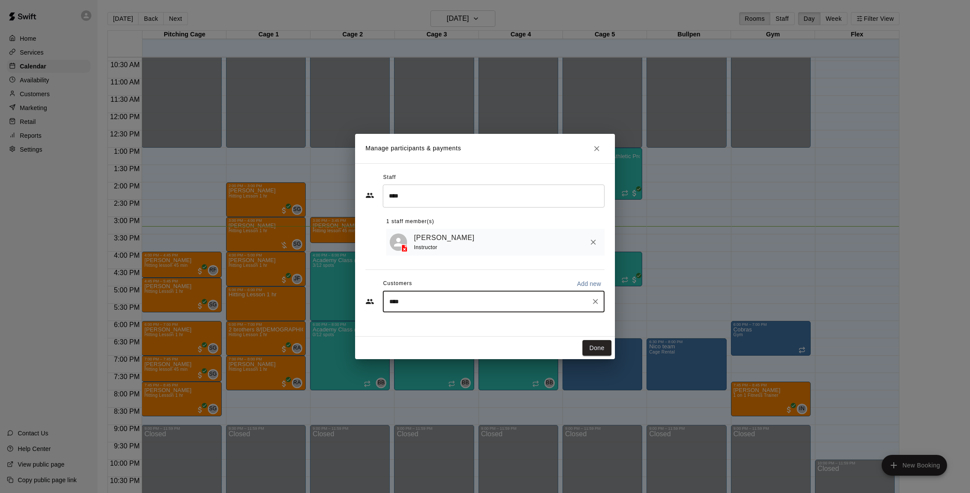
type input "***"
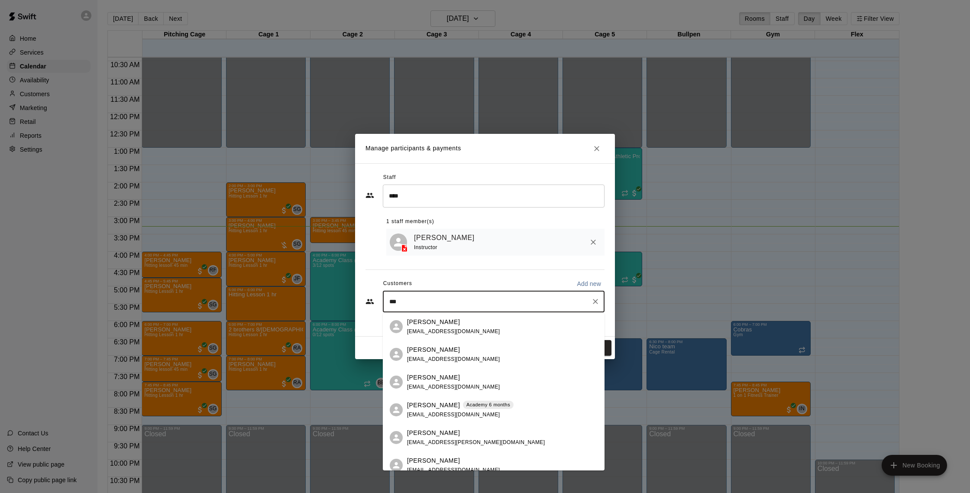
click at [450, 333] on span "[EMAIL_ADDRESS][DOMAIN_NAME]" at bounding box center [453, 331] width 93 height 6
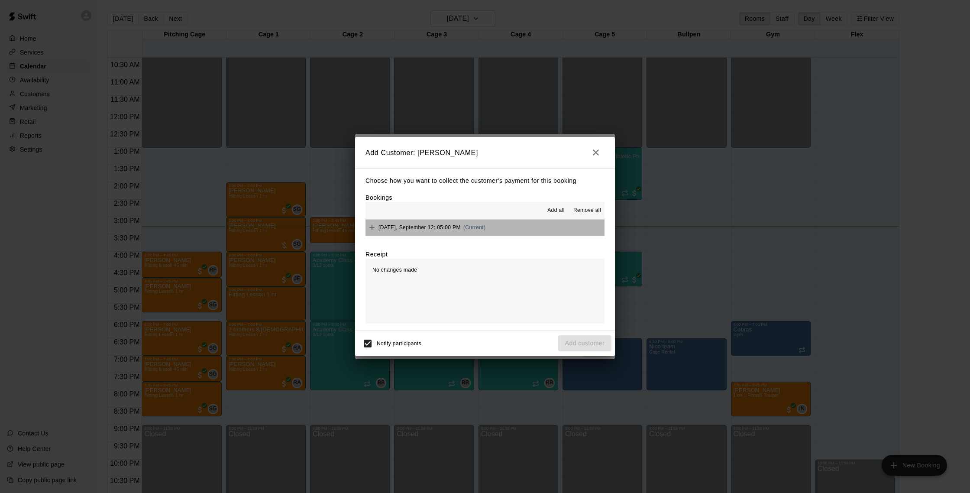
click at [502, 228] on button "[DATE], September 12: 05:00 PM (Current)" at bounding box center [485, 228] width 239 height 16
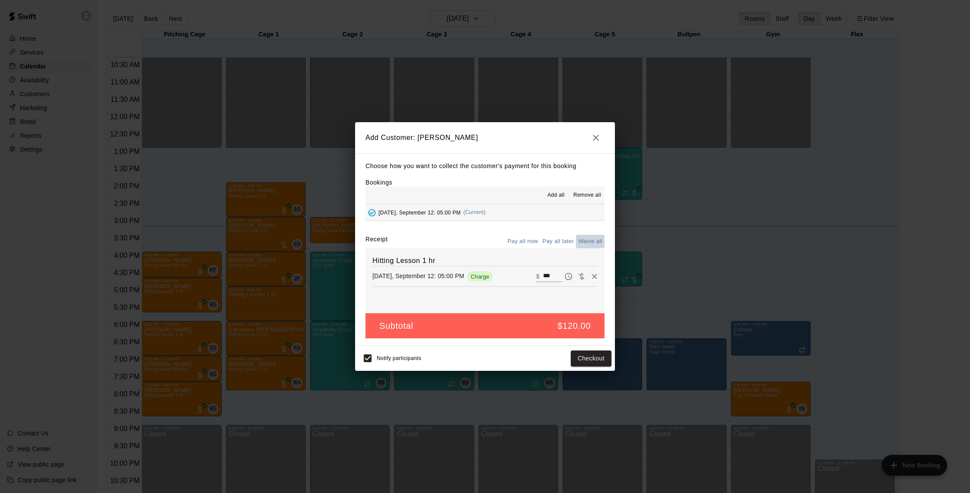
click at [587, 241] on button "Waive all" at bounding box center [590, 241] width 29 height 13
type input "*"
click at [570, 359] on button "Add customer" at bounding box center [584, 358] width 53 height 16
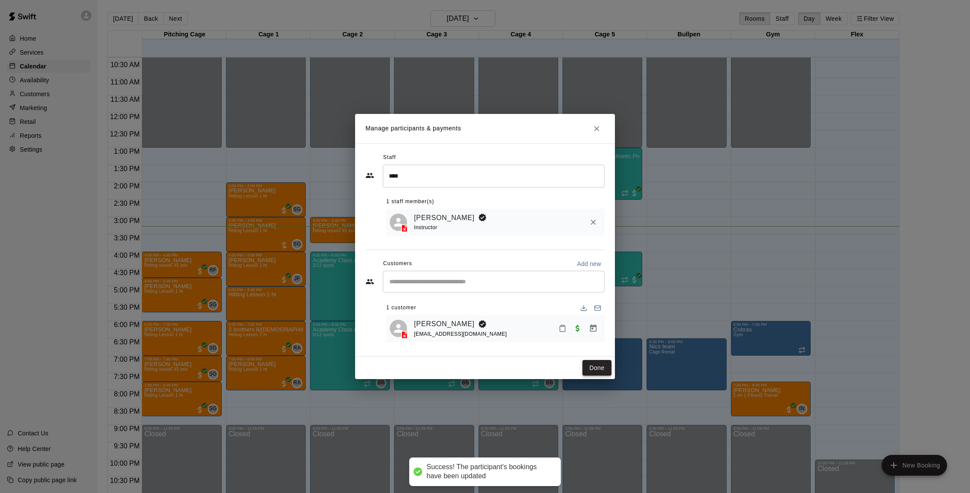
click at [603, 369] on button "Done" at bounding box center [597, 368] width 29 height 16
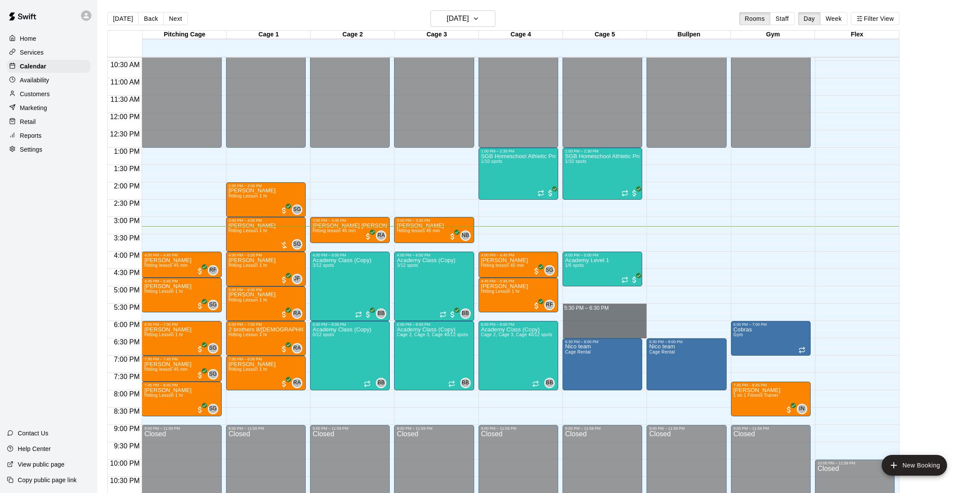
drag, startPoint x: 577, startPoint y: 306, endPoint x: 578, endPoint y: 334, distance: 27.3
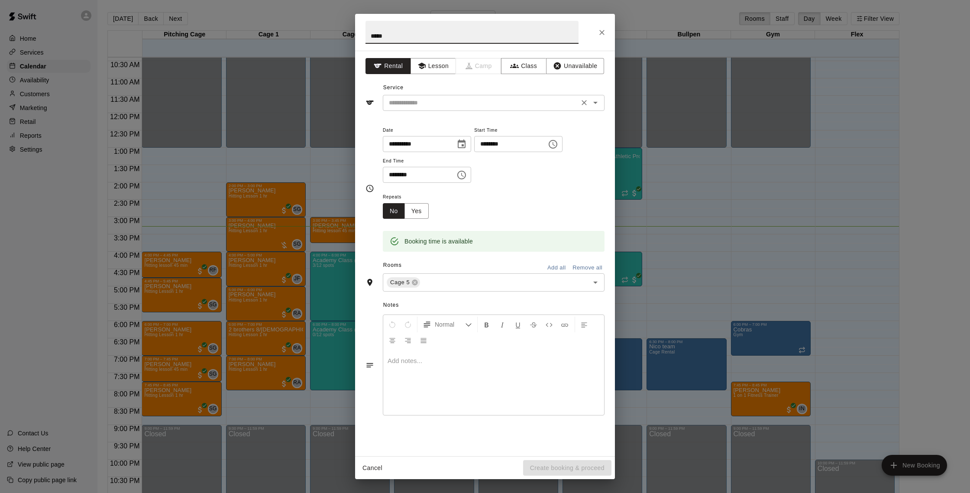
type input "*****"
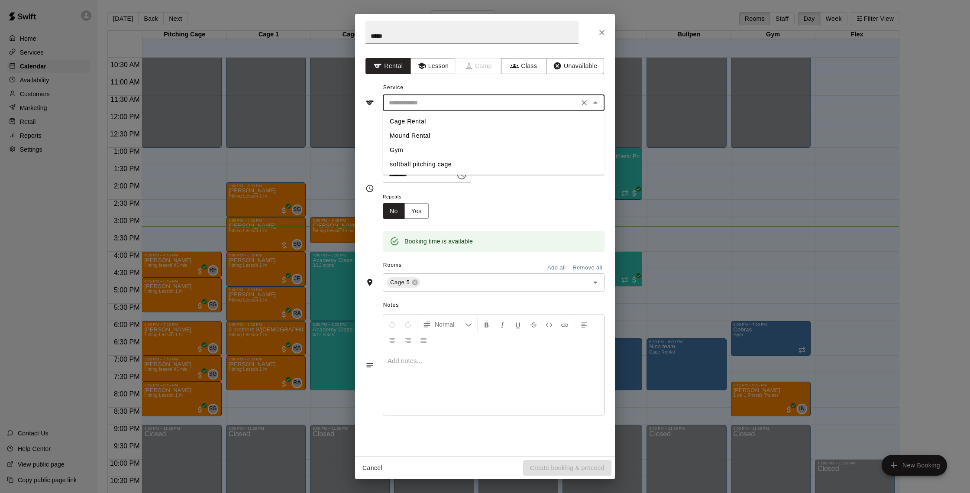
click at [463, 104] on input "text" at bounding box center [481, 102] width 191 height 11
click at [440, 118] on li "Cage Rental" at bounding box center [494, 121] width 222 height 14
type input "**********"
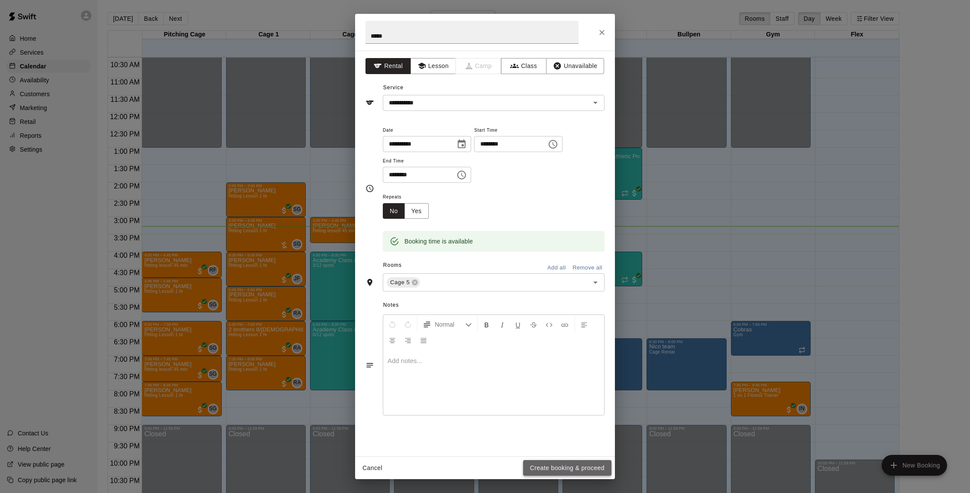
click at [584, 465] on button "Create booking & proceed" at bounding box center [567, 468] width 88 height 16
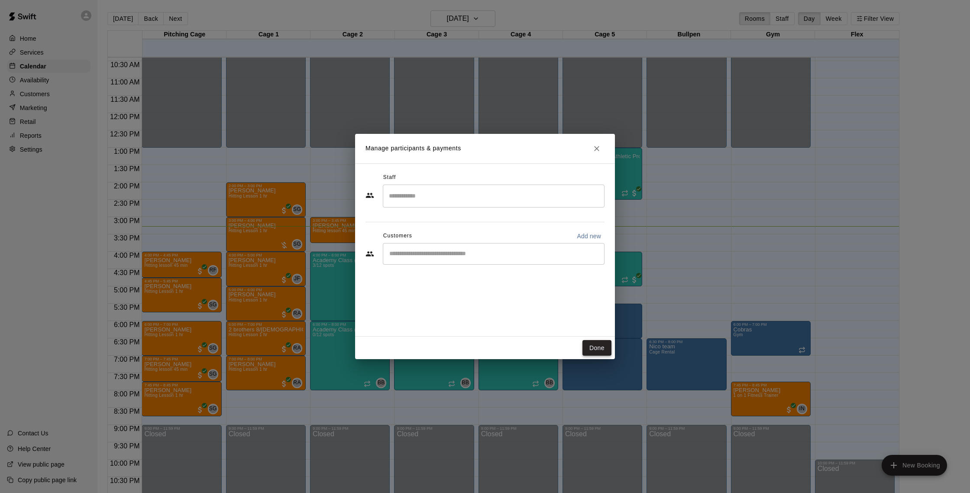
click at [590, 350] on button "Done" at bounding box center [597, 348] width 29 height 16
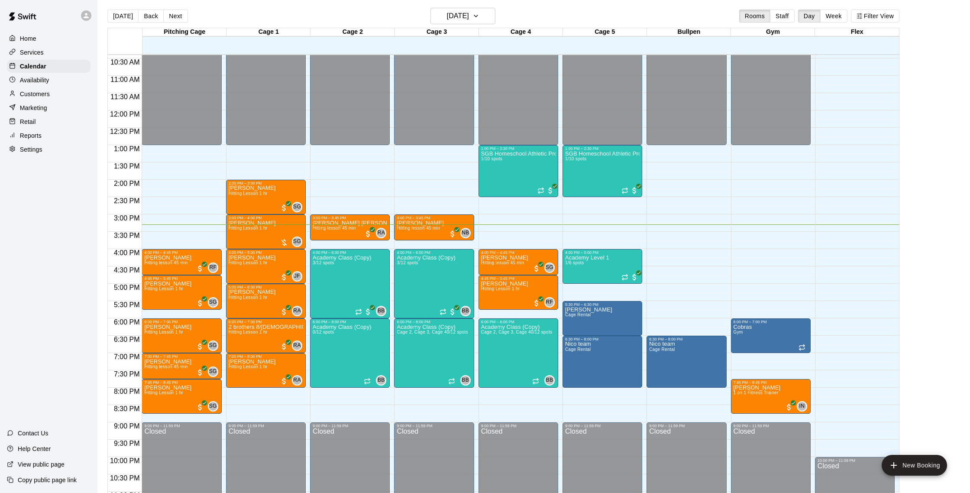
scroll to position [361, 0]
click at [62, 95] on div "Customers" at bounding box center [49, 93] width 84 height 13
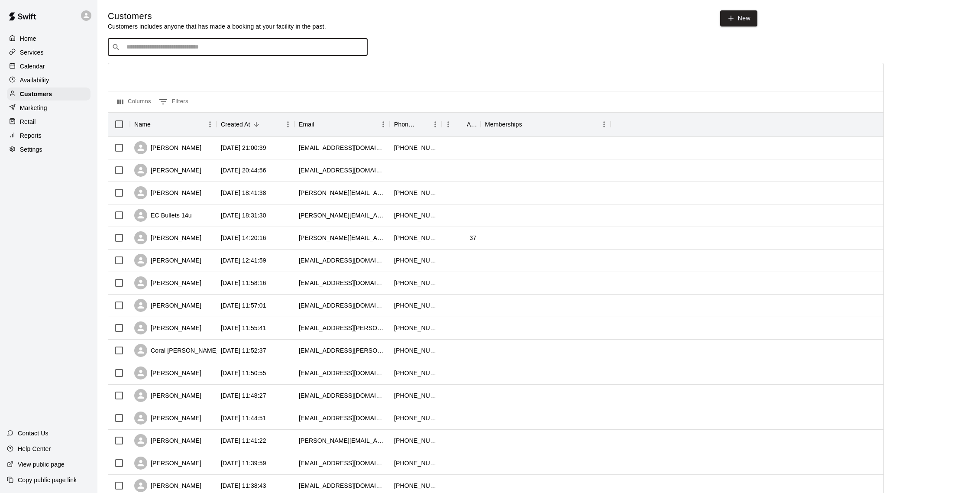
click at [182, 48] on input "Search customers by name or email" at bounding box center [244, 47] width 240 height 9
type input "*****"
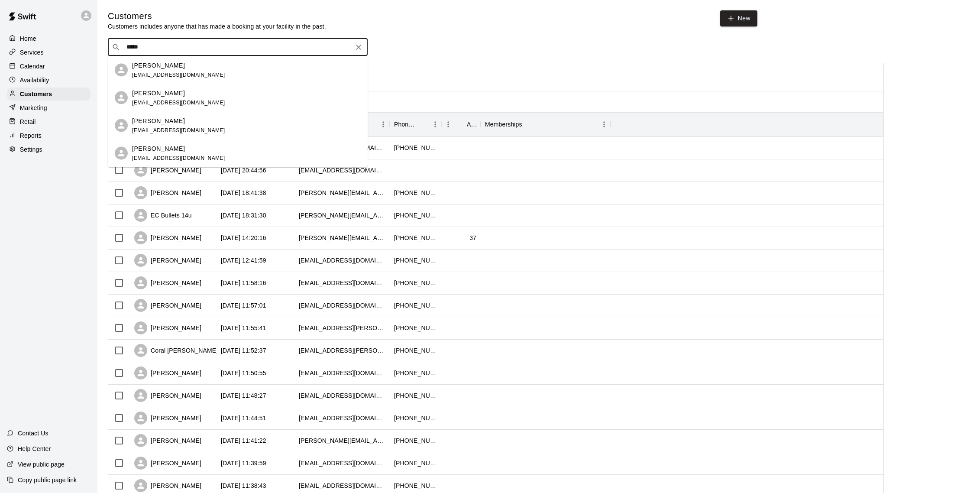
click at [161, 99] on div "[PERSON_NAME] [EMAIL_ADDRESS][DOMAIN_NAME]" at bounding box center [178, 97] width 93 height 19
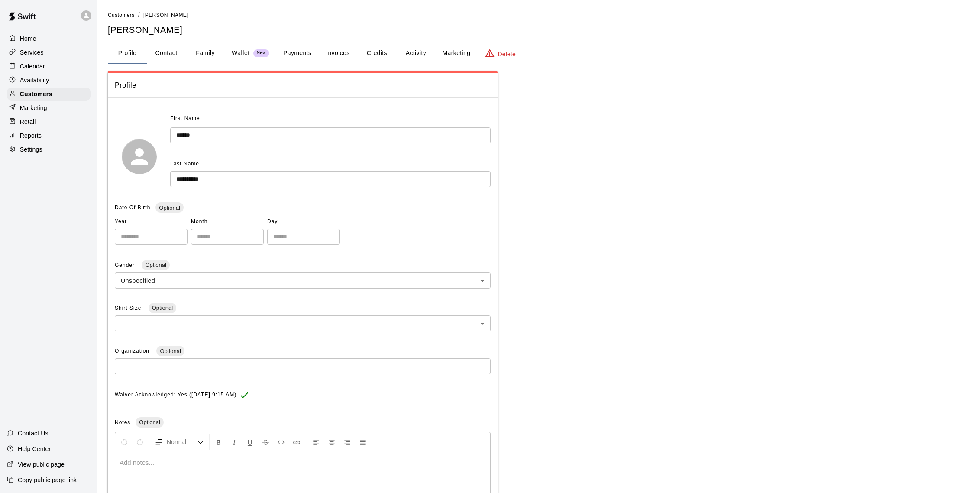
click at [417, 56] on button "Activity" at bounding box center [415, 53] width 39 height 21
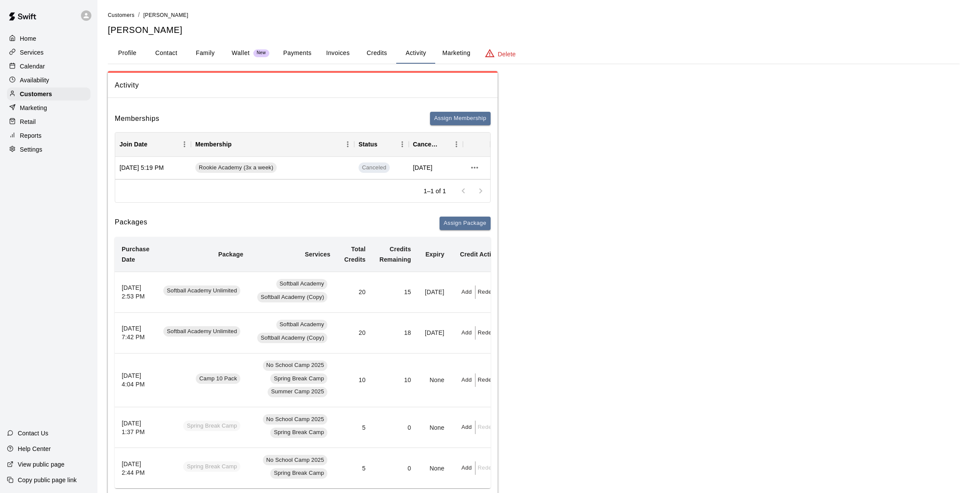
click at [54, 67] on div "Calendar" at bounding box center [49, 66] width 84 height 13
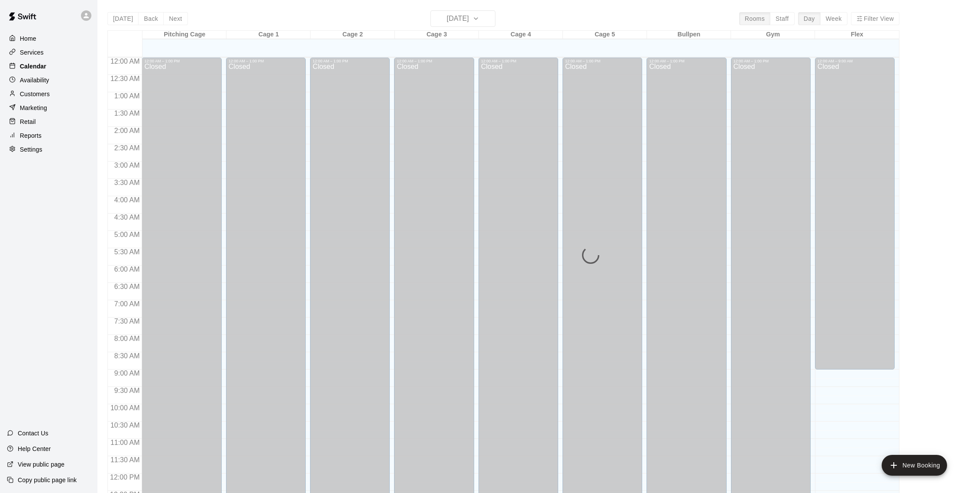
scroll to position [361, 0]
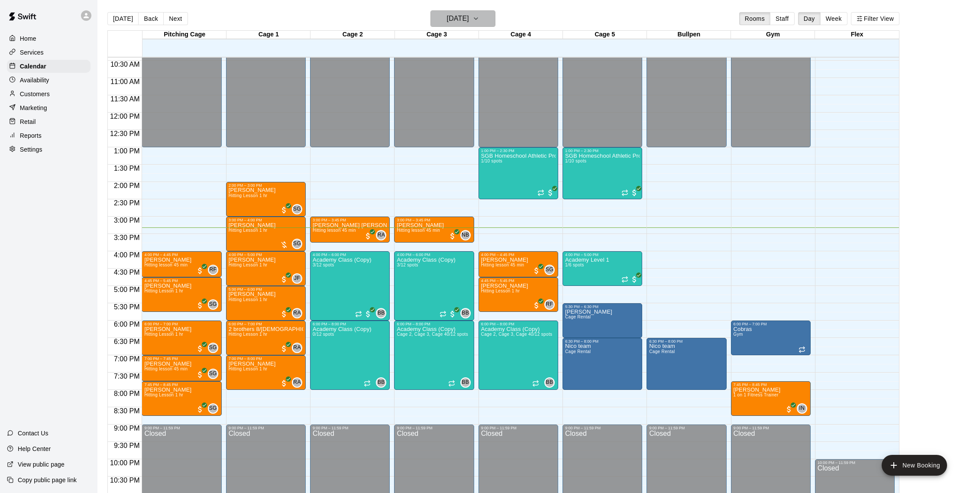
click at [466, 18] on h6 "[DATE]" at bounding box center [458, 19] width 22 height 12
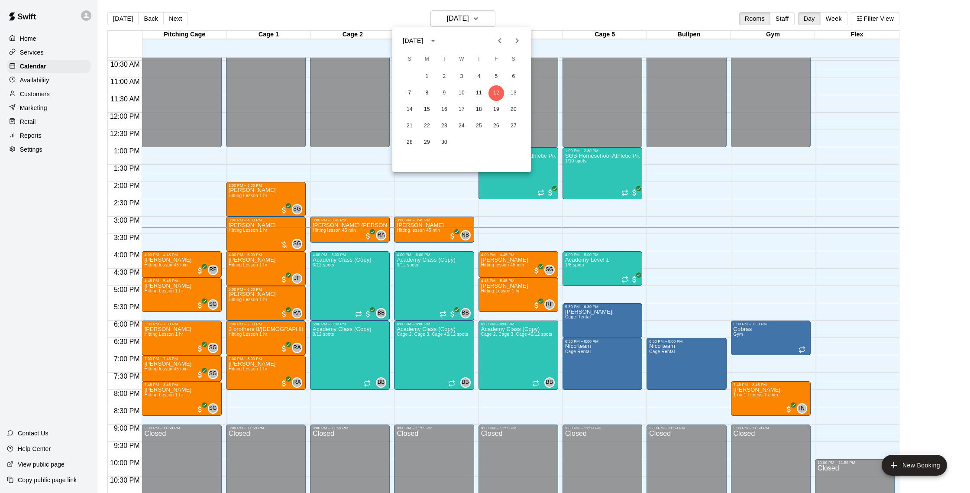
drag, startPoint x: 324, startPoint y: 9, endPoint x: 278, endPoint y: 7, distance: 45.9
click at [324, 9] on div at bounding box center [485, 246] width 970 height 493
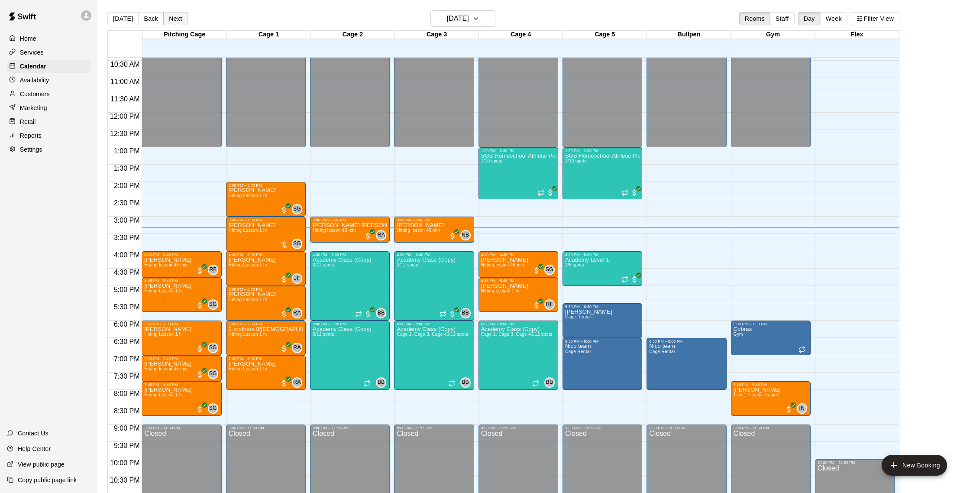
click at [174, 19] on button "Next" at bounding box center [175, 18] width 24 height 13
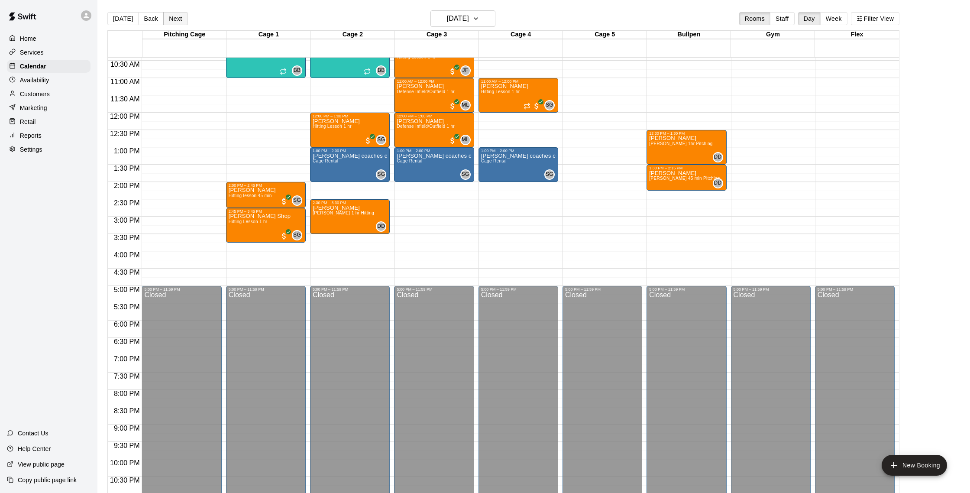
click at [174, 19] on button "Next" at bounding box center [175, 18] width 24 height 13
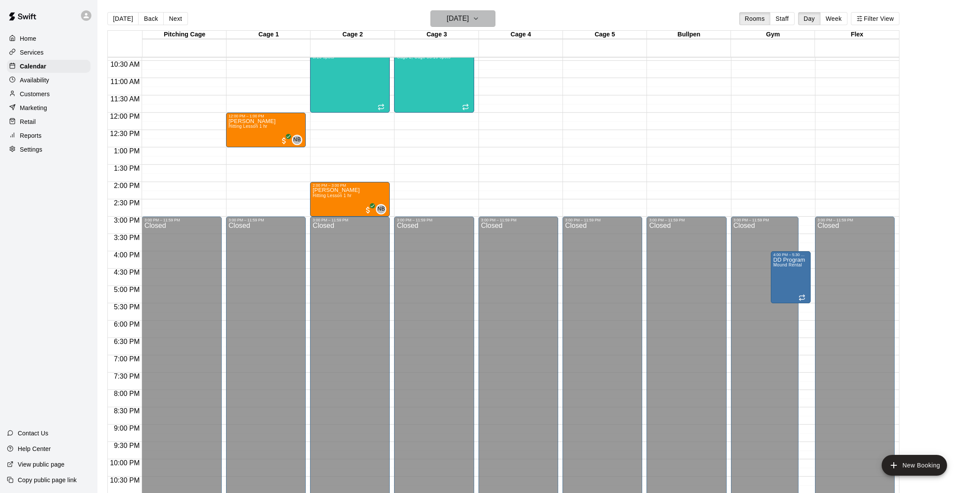
click at [447, 21] on h6 "[DATE]" at bounding box center [458, 19] width 22 height 12
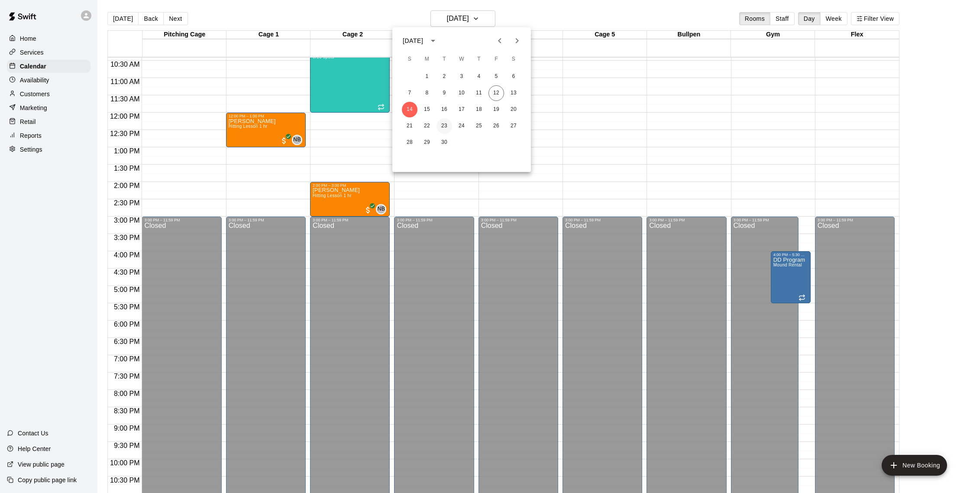
click at [450, 129] on button "23" at bounding box center [445, 126] width 16 height 16
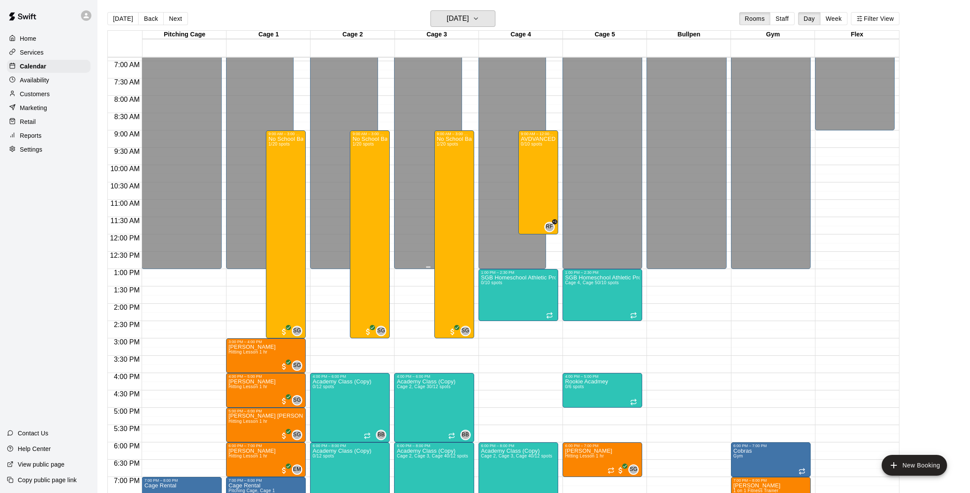
scroll to position [236, 0]
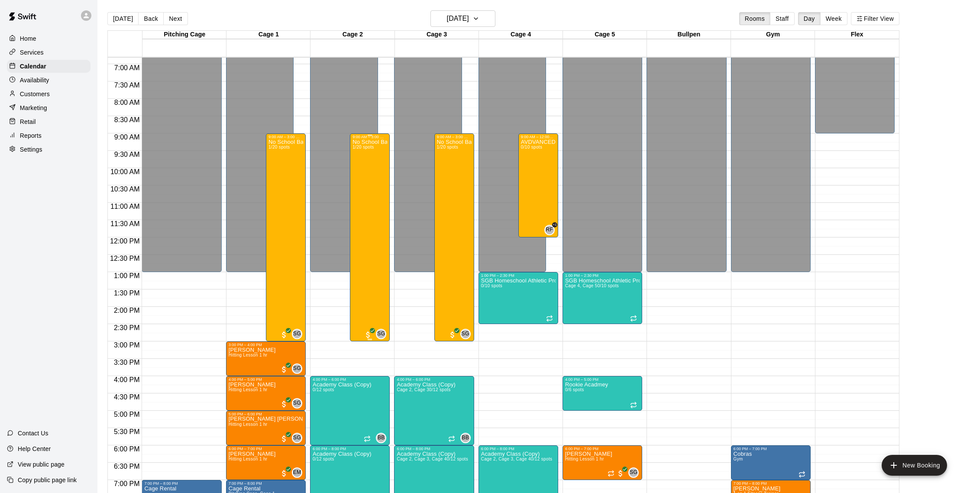
click at [369, 155] on div "No School Baseball & Softball Clinics 1/20 spots" at bounding box center [370, 385] width 35 height 493
click at [367, 165] on button "edit" at bounding box center [361, 169] width 17 height 17
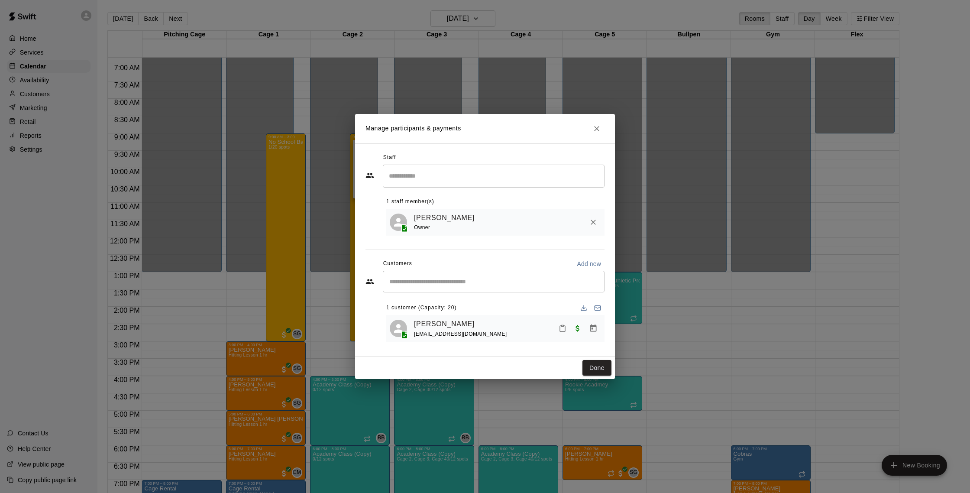
click at [457, 275] on div "​" at bounding box center [494, 282] width 222 height 22
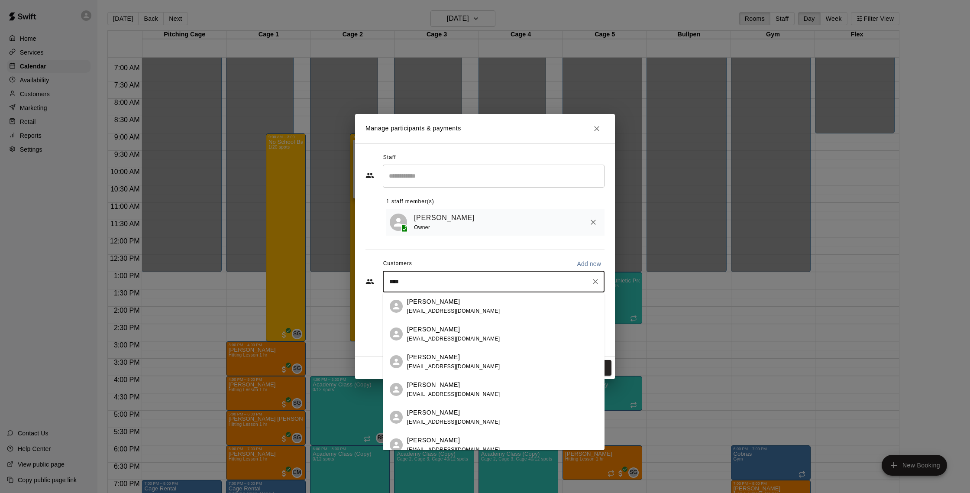
type input "*****"
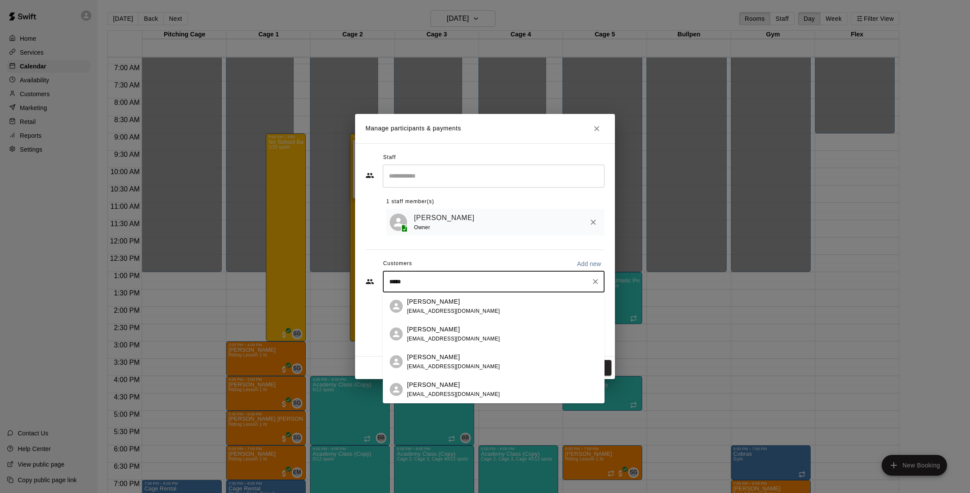
click at [457, 331] on div "[PERSON_NAME]" at bounding box center [453, 329] width 93 height 9
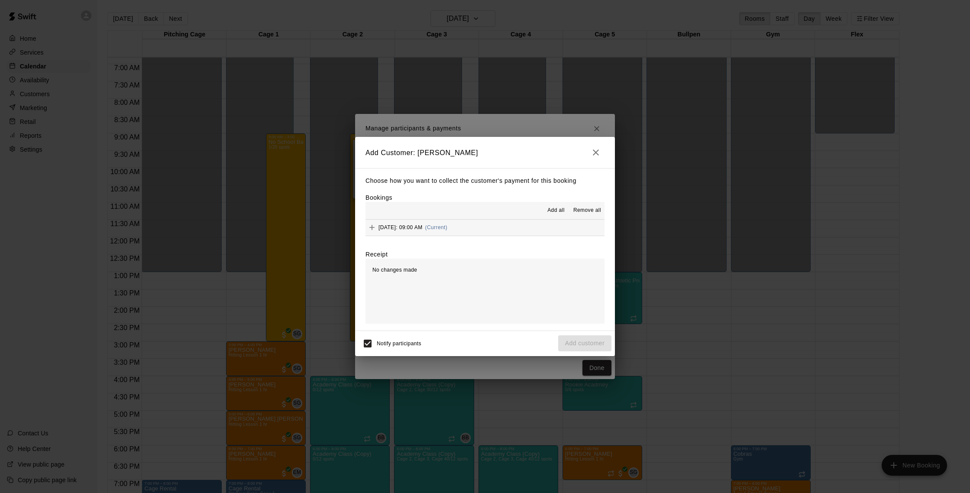
click at [501, 232] on button "[DATE]: 09:00 AM (Current)" at bounding box center [485, 228] width 239 height 16
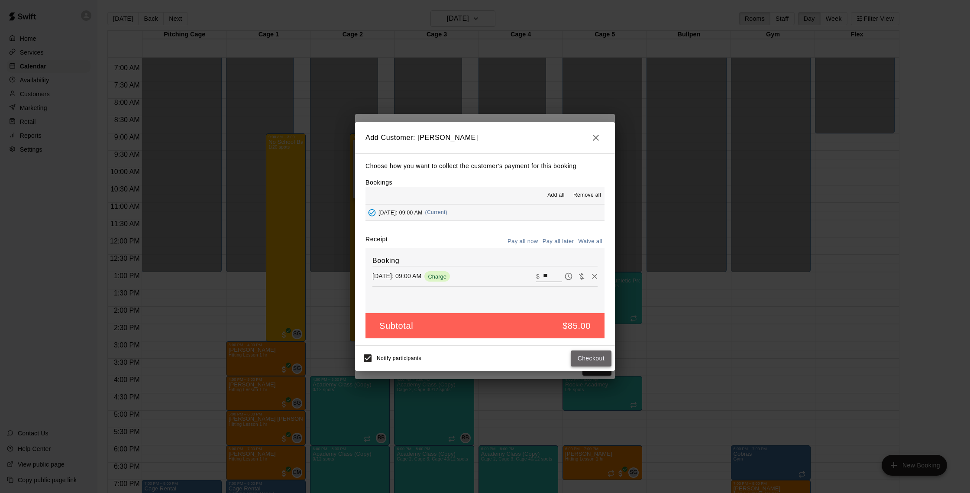
click at [590, 357] on button "Checkout" at bounding box center [591, 358] width 41 height 16
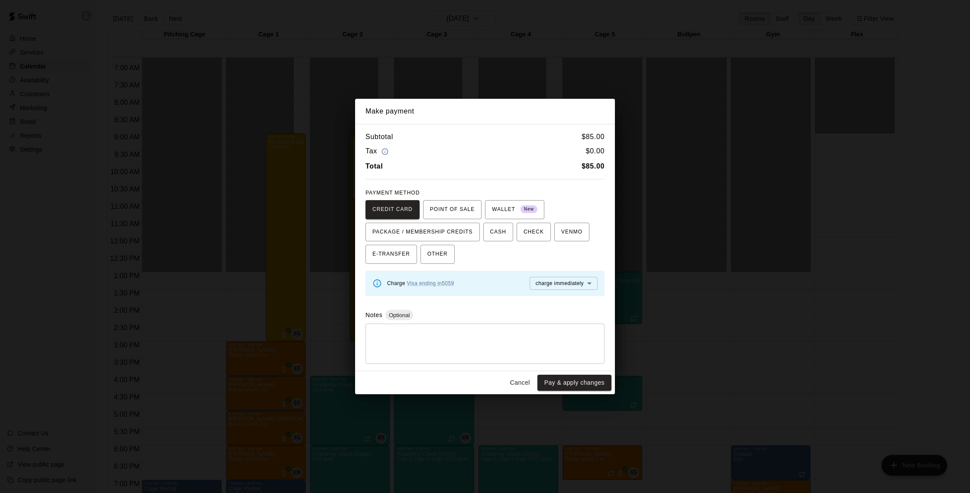
click at [521, 381] on button "Cancel" at bounding box center [520, 383] width 28 height 16
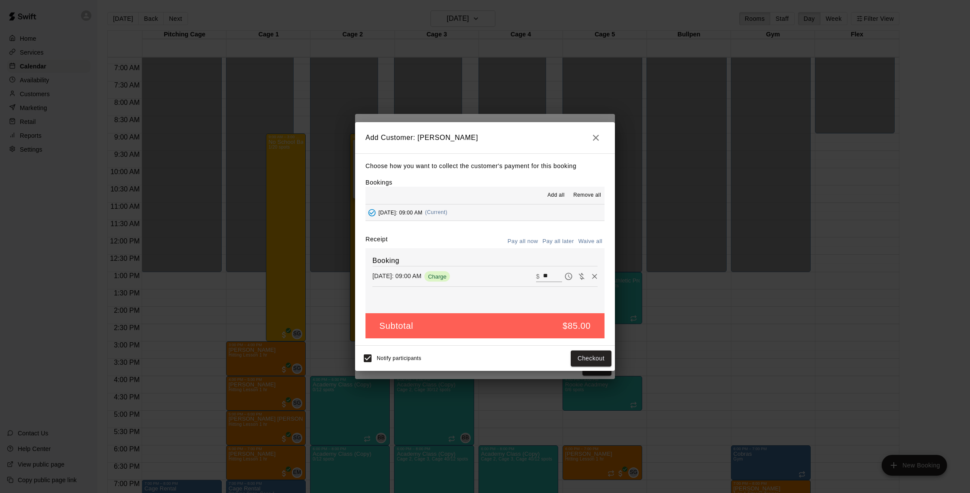
click at [587, 241] on button "Waive all" at bounding box center [590, 241] width 29 height 13
type input "*"
click at [581, 362] on button "Add customer" at bounding box center [584, 358] width 53 height 16
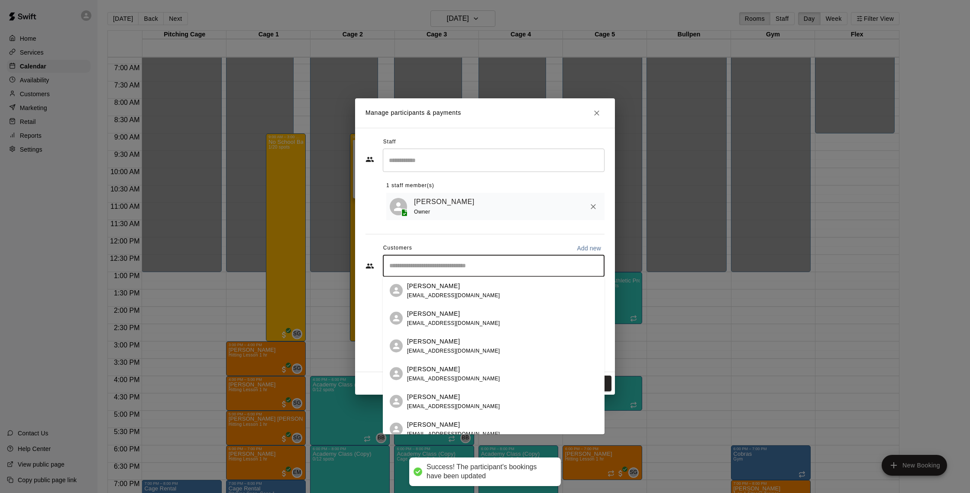
click at [475, 269] on input "Start typing to search customers..." at bounding box center [494, 266] width 214 height 9
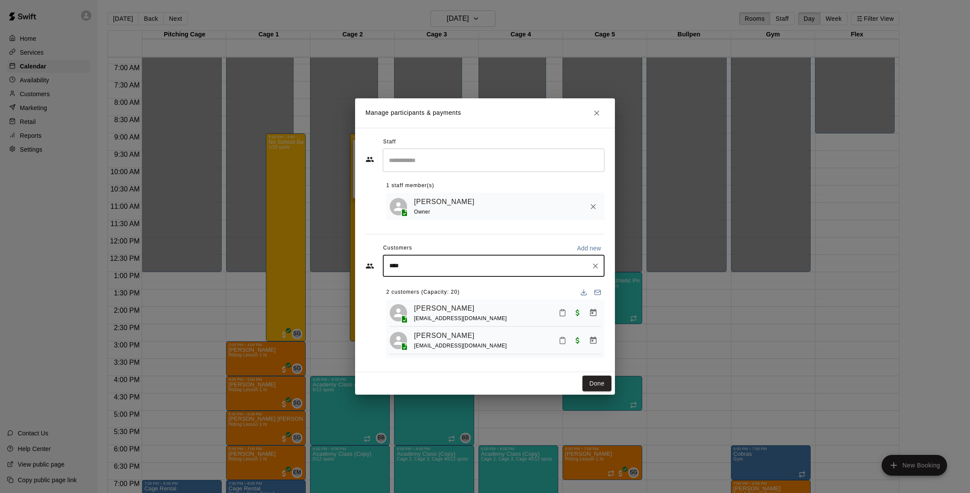
type input "*****"
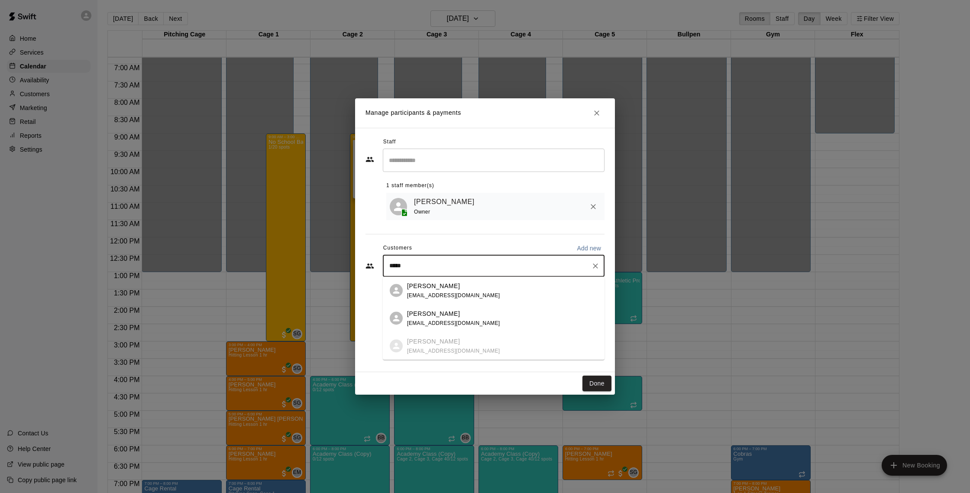
click at [457, 315] on p "[PERSON_NAME]" at bounding box center [433, 313] width 53 height 9
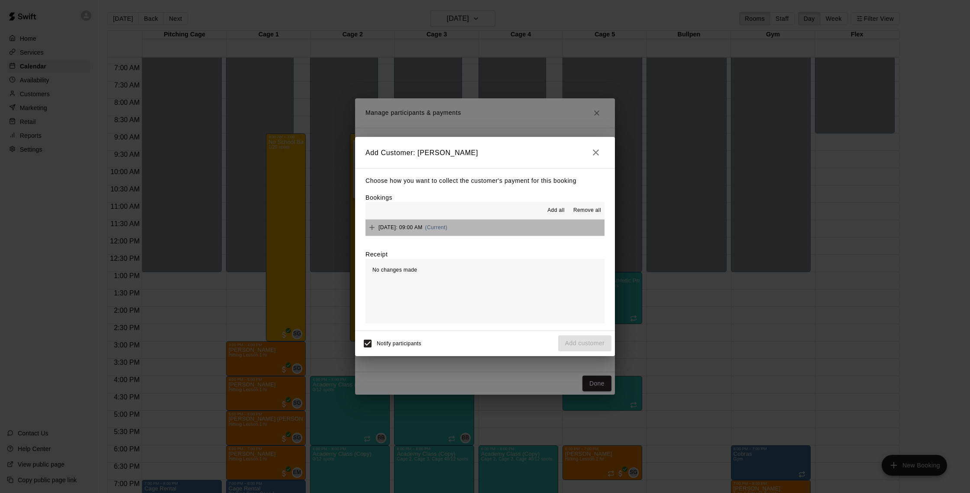
drag, startPoint x: 506, startPoint y: 227, endPoint x: 507, endPoint y: 240, distance: 13.0
click at [506, 228] on button "[DATE]: 09:00 AM (Current)" at bounding box center [485, 228] width 239 height 16
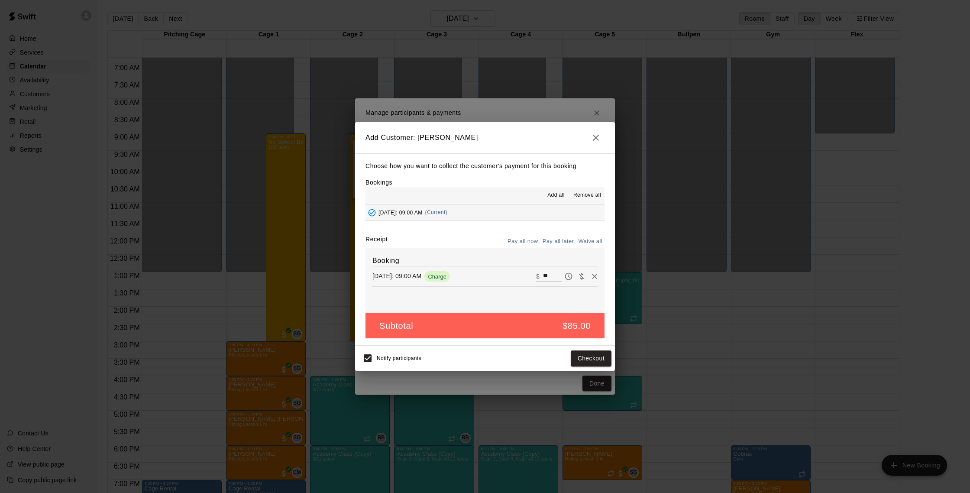
click at [586, 237] on button "Waive all" at bounding box center [590, 241] width 29 height 13
type input "*"
click at [585, 356] on button "Add customer" at bounding box center [584, 358] width 53 height 16
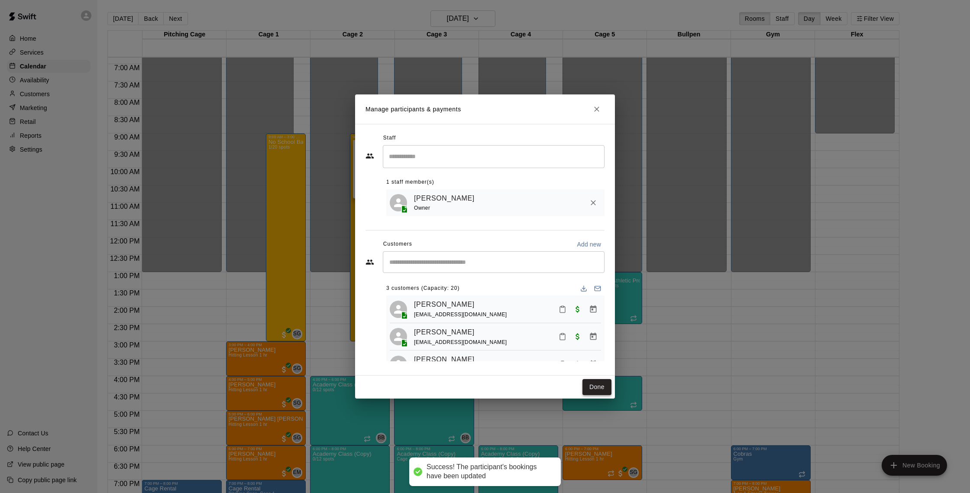
click at [594, 386] on button "Done" at bounding box center [597, 387] width 29 height 16
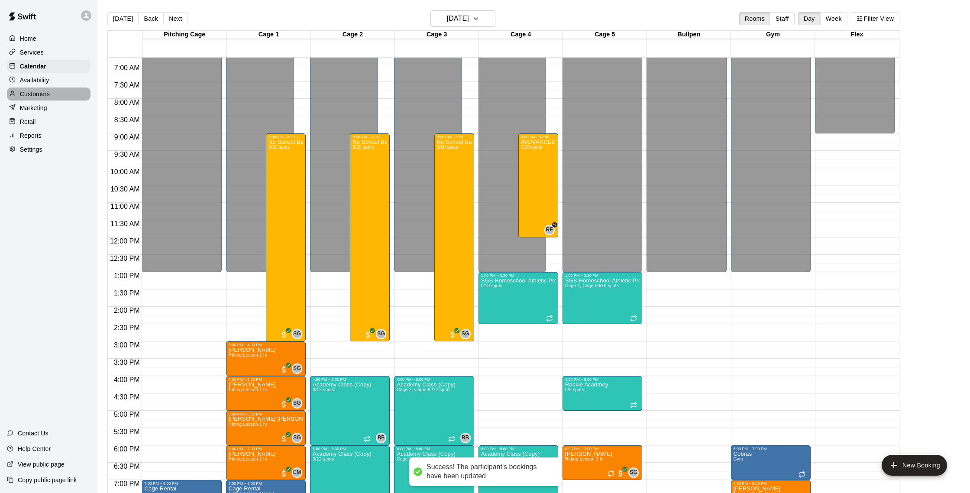
click at [43, 95] on p "Customers" at bounding box center [35, 94] width 30 height 9
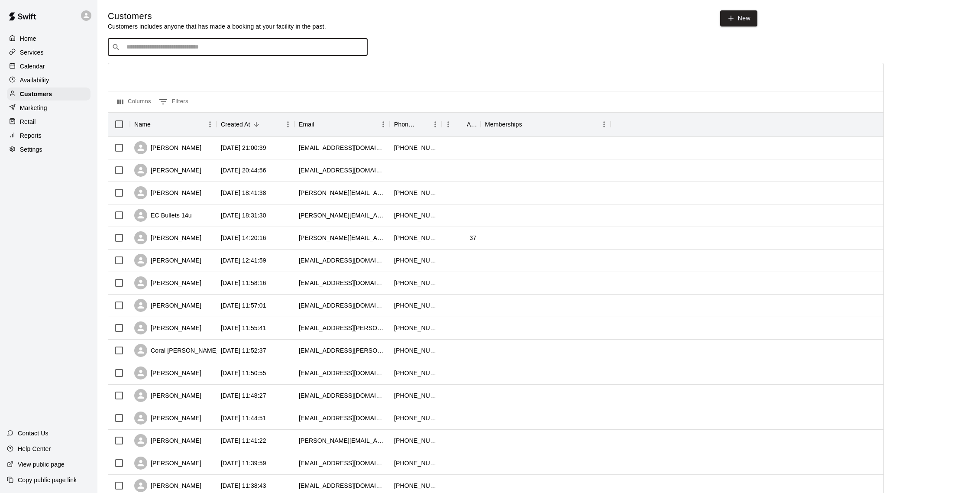
click at [165, 44] on input "Search customers by name or email" at bounding box center [244, 47] width 240 height 9
type input "*****"
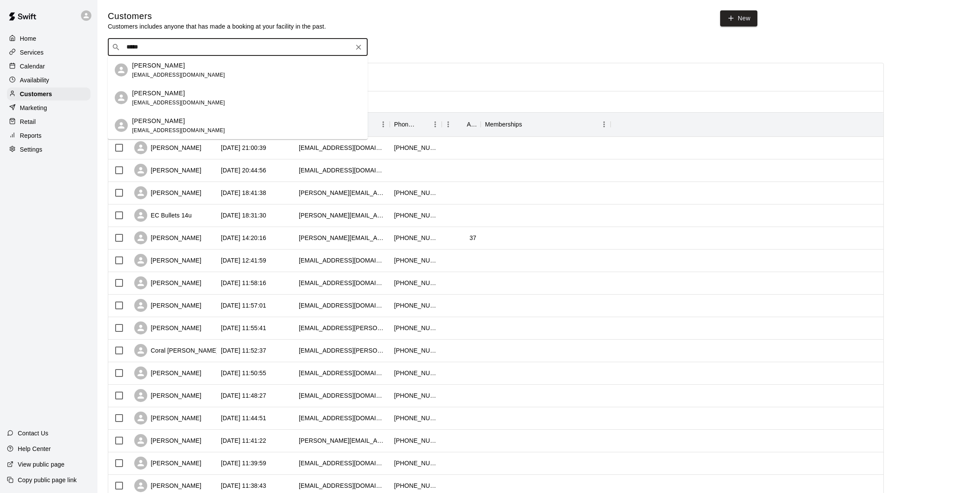
click at [183, 69] on div "[PERSON_NAME]" at bounding box center [178, 65] width 93 height 9
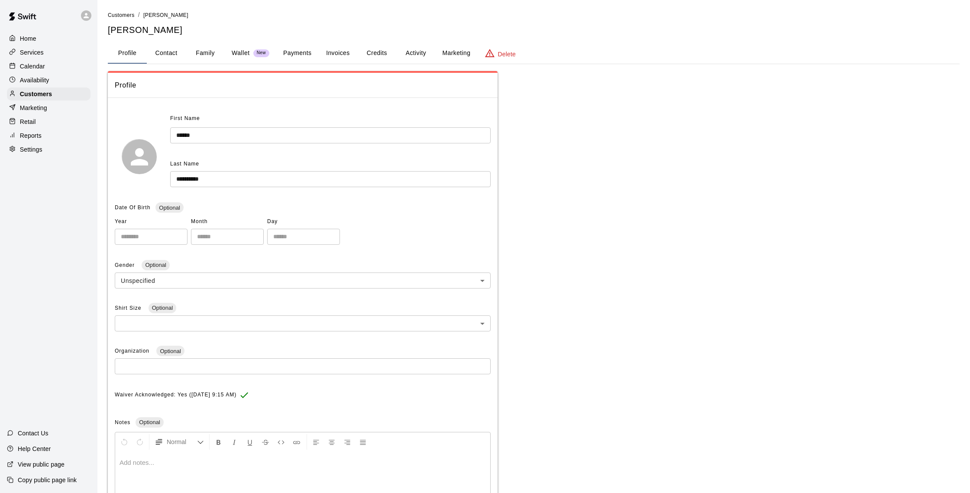
click at [414, 49] on button "Activity" at bounding box center [415, 53] width 39 height 21
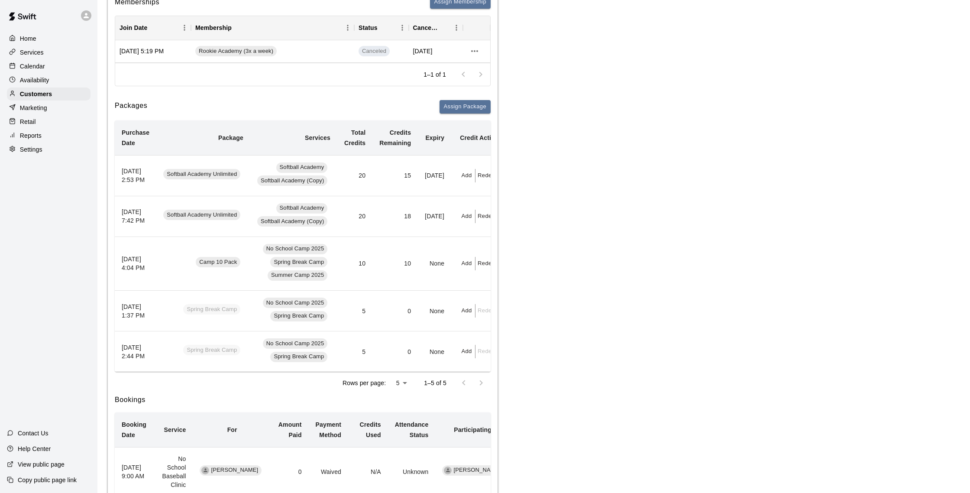
scroll to position [0, 18]
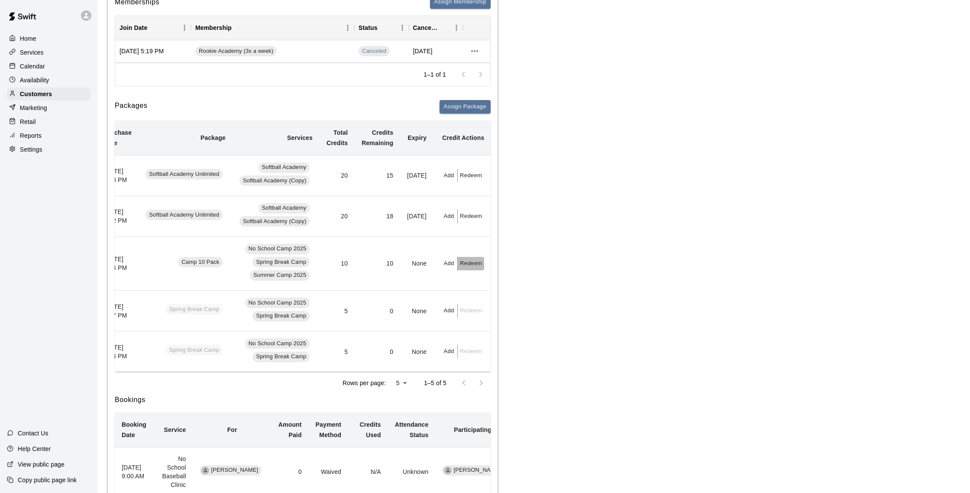
click at [473, 267] on button "Redeem" at bounding box center [471, 263] width 26 height 13
click at [477, 292] on input "text" at bounding box center [477, 298] width 27 height 16
type input "*"
click at [491, 321] on button "Redeem" at bounding box center [500, 321] width 73 height 16
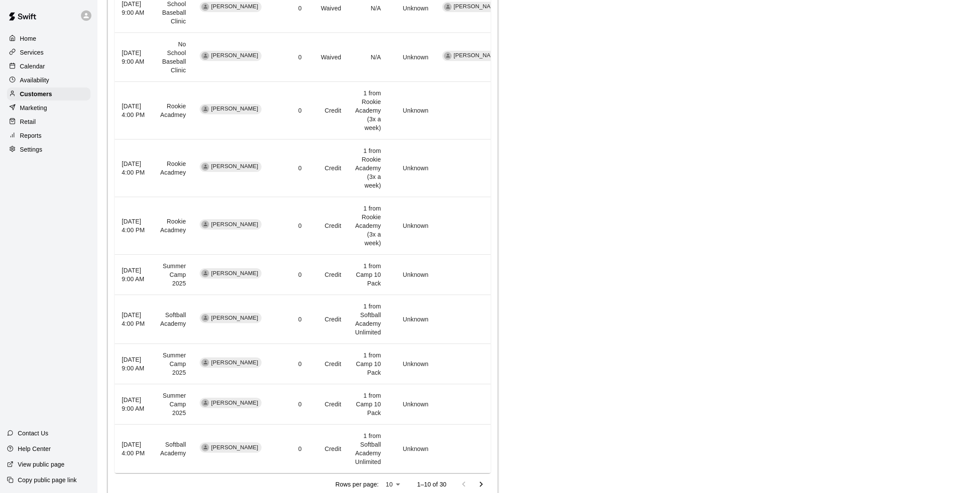
scroll to position [610, 0]
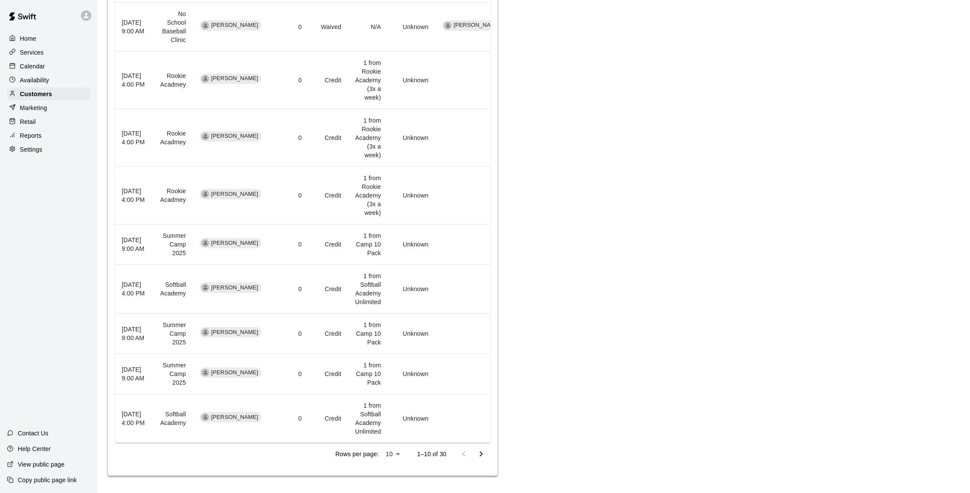
click at [482, 452] on icon "Go to next page" at bounding box center [481, 454] width 10 height 10
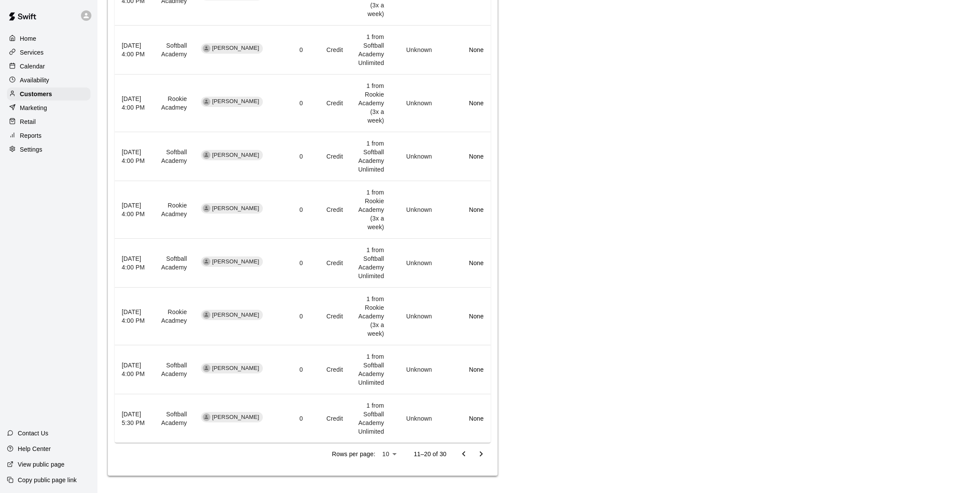
click at [479, 453] on icon "Go to next page" at bounding box center [481, 454] width 10 height 10
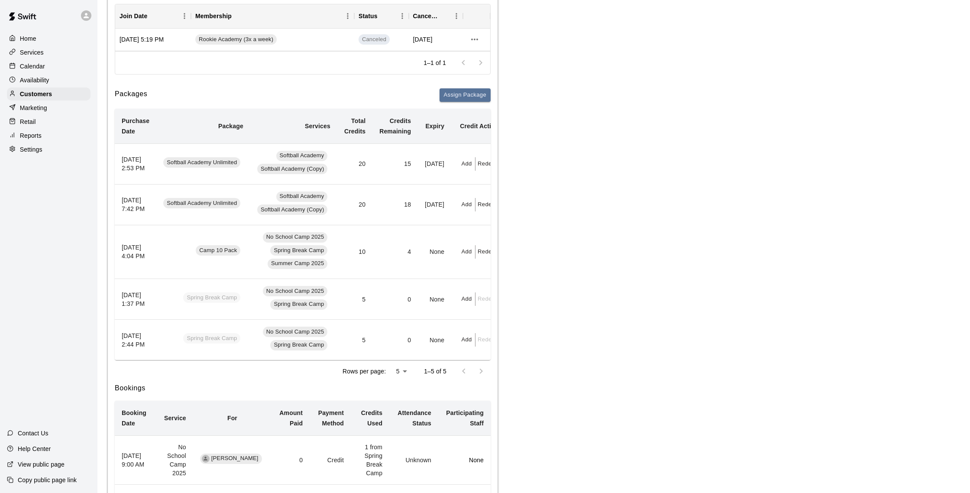
scroll to position [0, 0]
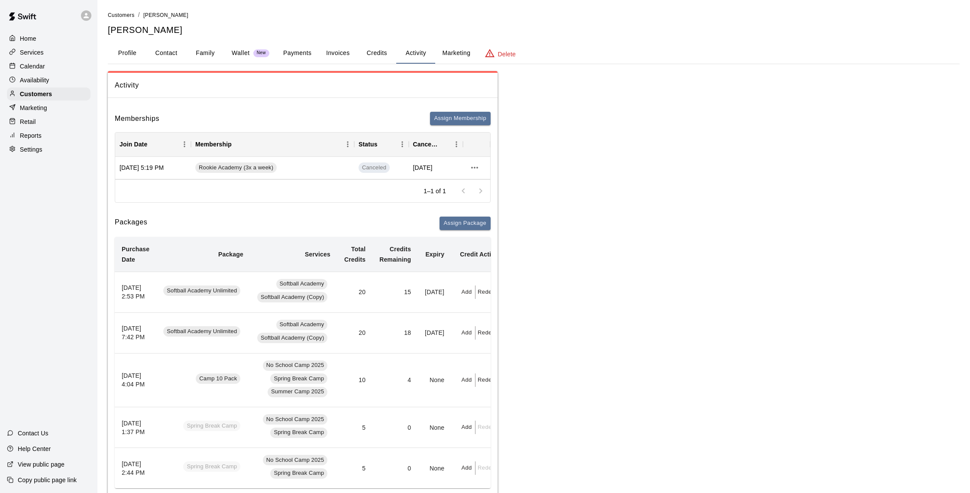
click at [297, 49] on button "Payments" at bounding box center [297, 53] width 42 height 21
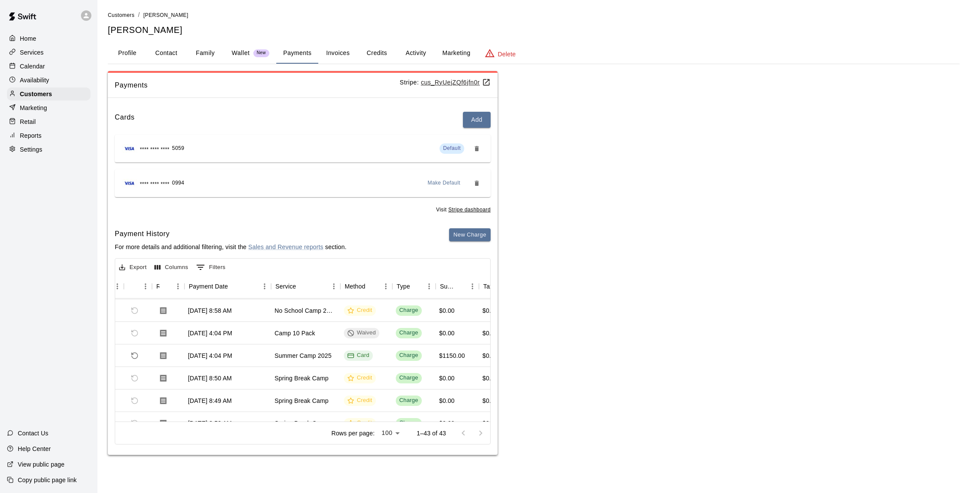
scroll to position [675, 41]
click at [44, 63] on p "Calendar" at bounding box center [32, 66] width 25 height 9
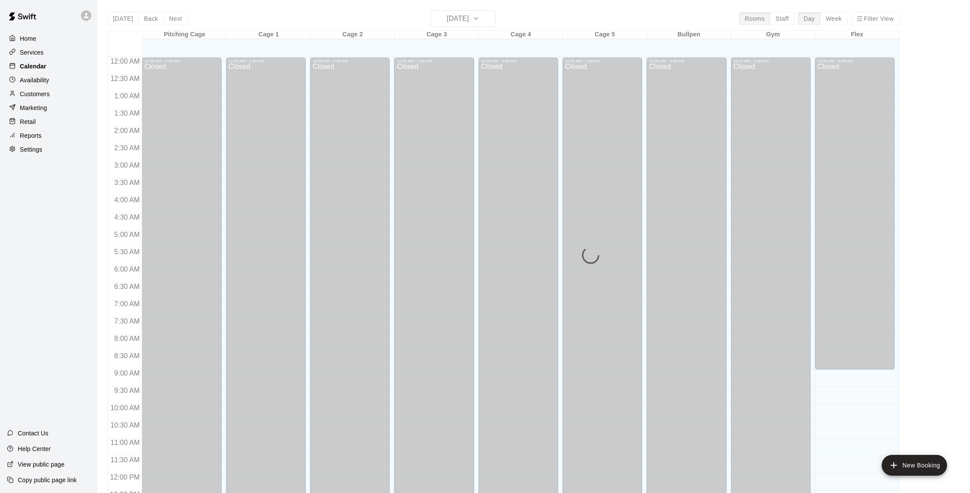
scroll to position [361, 0]
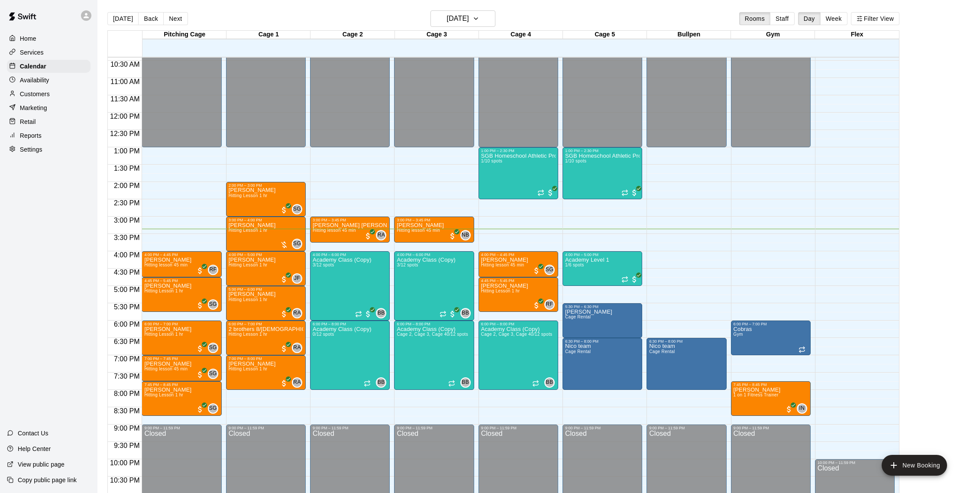
click at [48, 91] on p "Customers" at bounding box center [35, 94] width 30 height 9
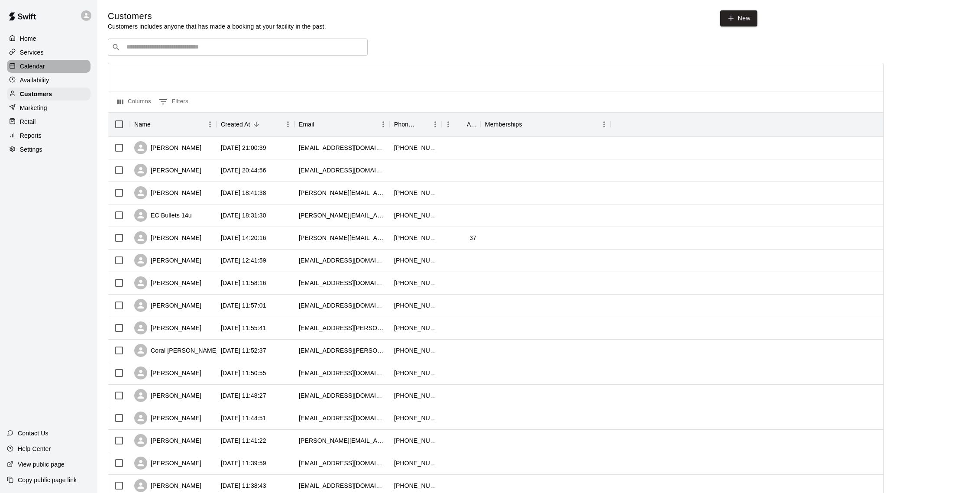
click at [39, 70] on p "Calendar" at bounding box center [32, 66] width 25 height 9
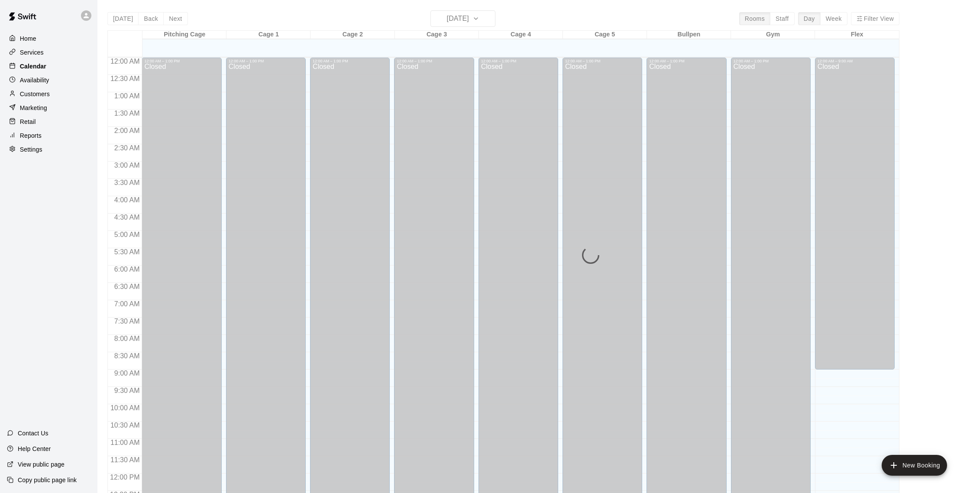
scroll to position [361, 0]
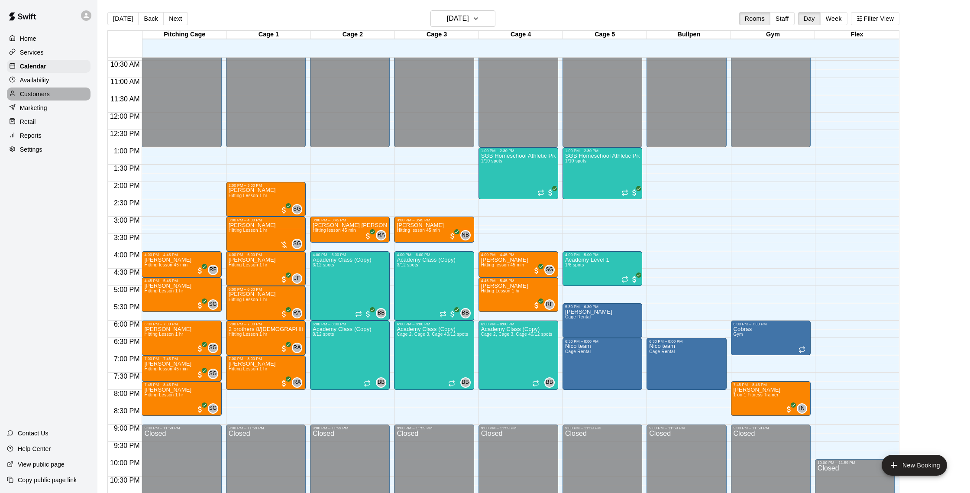
click at [43, 91] on p "Customers" at bounding box center [35, 94] width 30 height 9
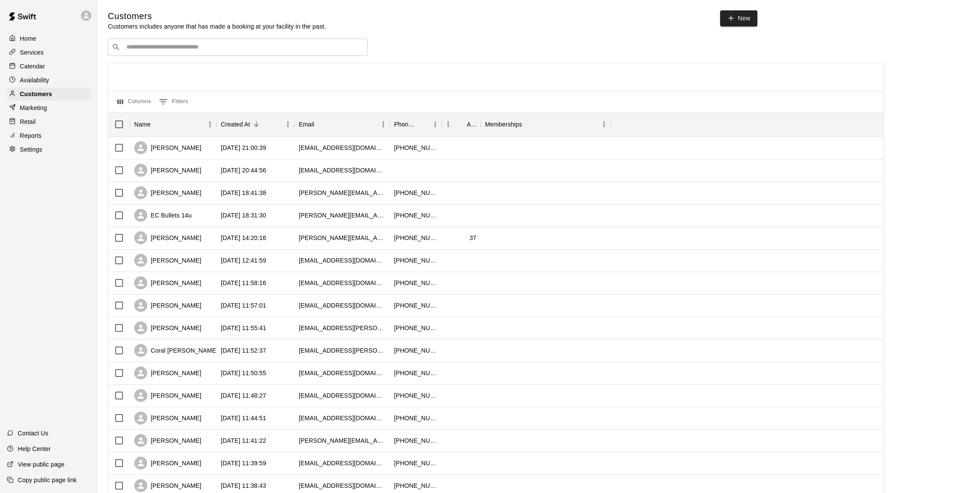
click at [46, 65] on div "Calendar" at bounding box center [49, 66] width 84 height 13
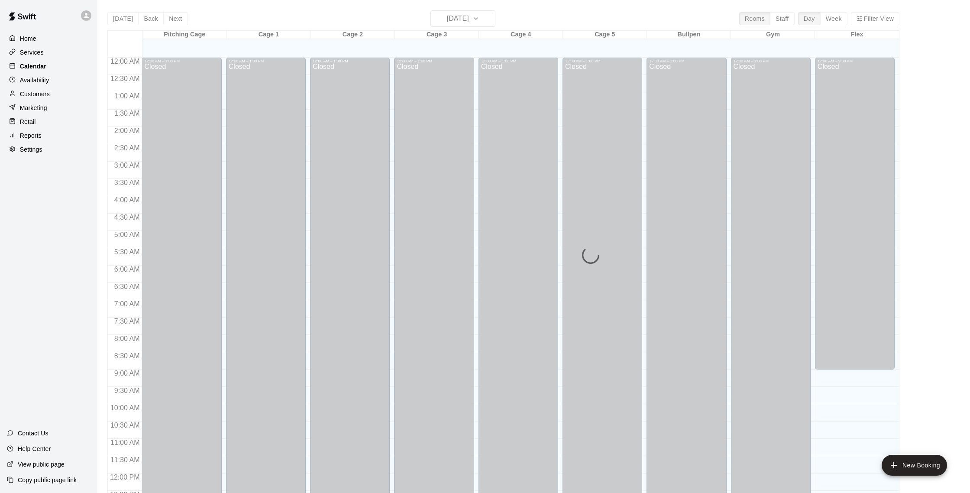
scroll to position [361, 0]
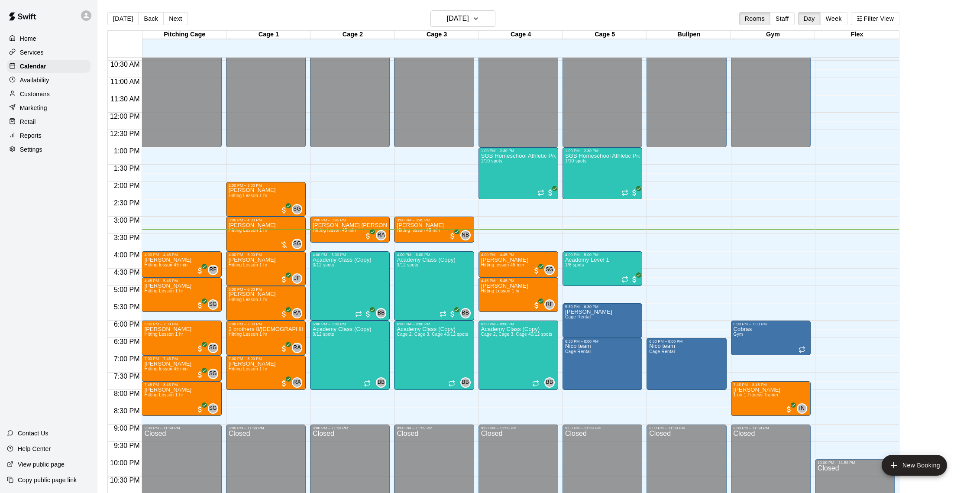
click at [54, 93] on div "Customers" at bounding box center [49, 93] width 84 height 13
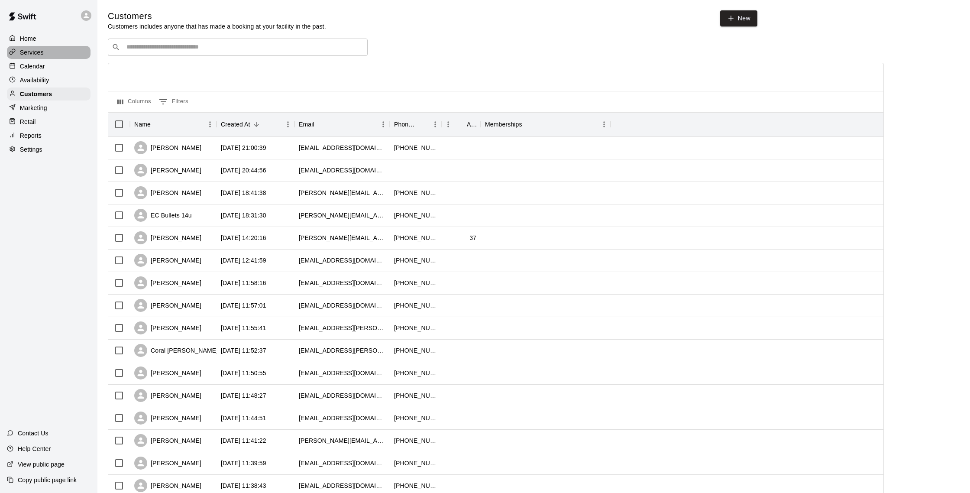
click at [51, 58] on div "Services" at bounding box center [49, 52] width 84 height 13
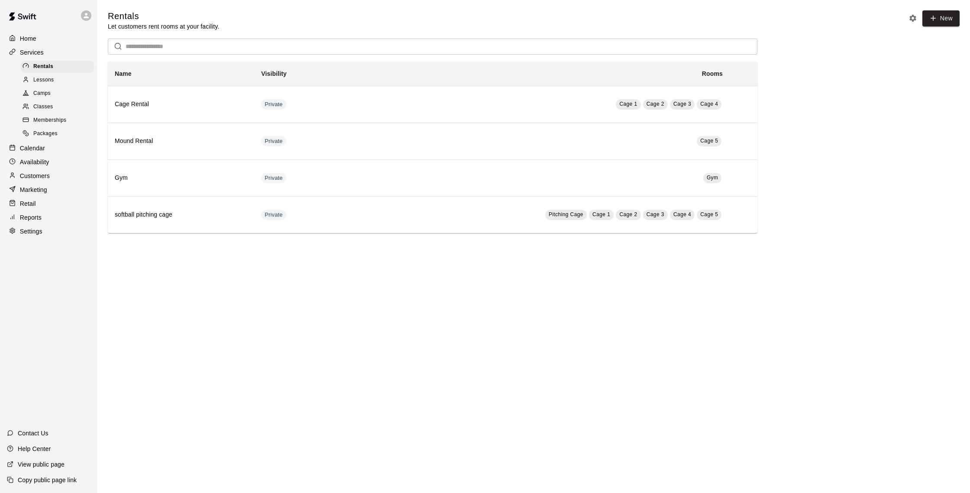
click at [47, 150] on div "Calendar" at bounding box center [49, 148] width 84 height 13
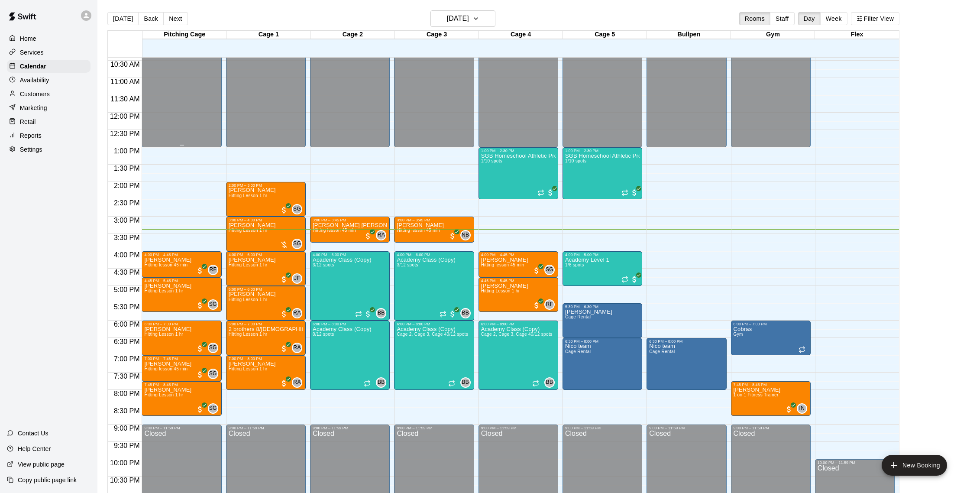
scroll to position [362, 0]
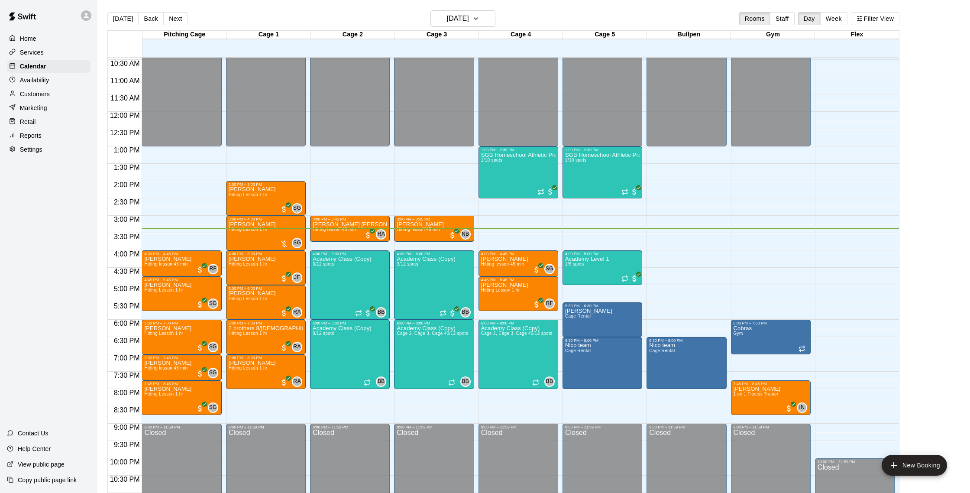
click at [64, 94] on div "Customers" at bounding box center [49, 93] width 84 height 13
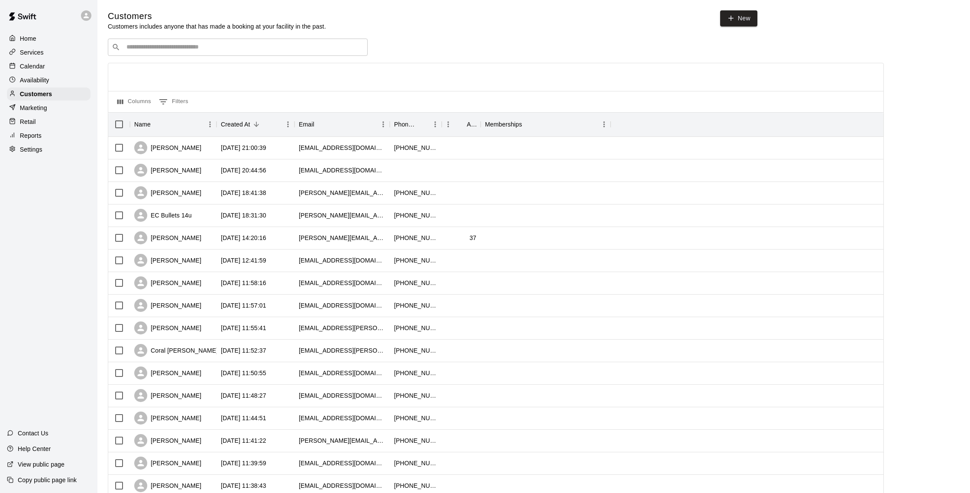
click at [40, 62] on p "Calendar" at bounding box center [32, 66] width 25 height 9
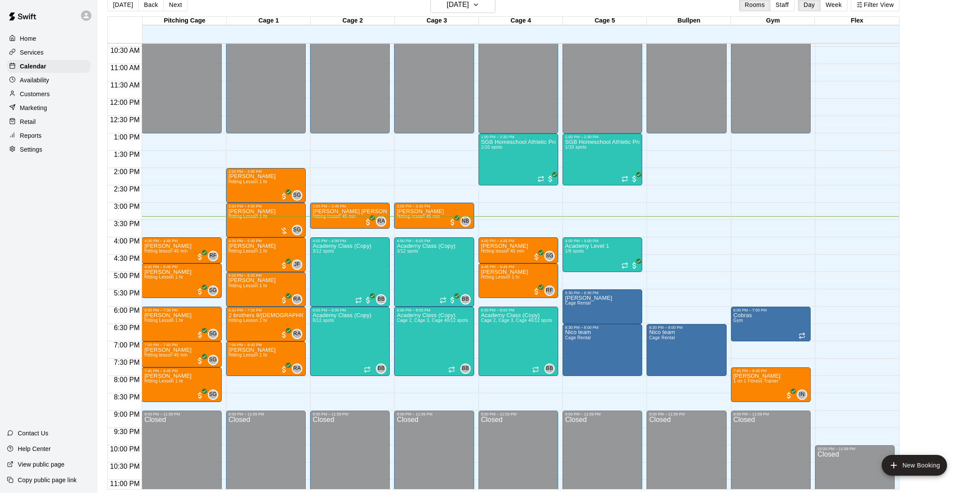
scroll to position [12, 0]
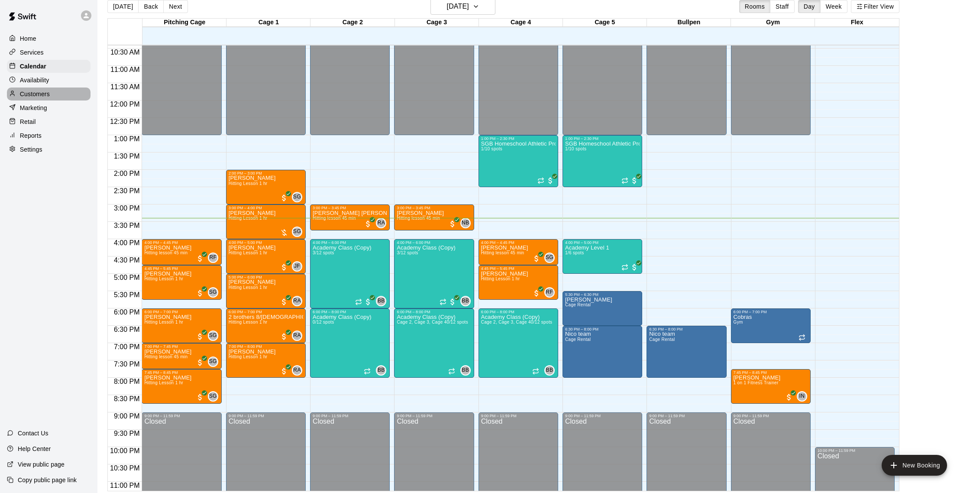
click at [61, 97] on div "Customers" at bounding box center [49, 93] width 84 height 13
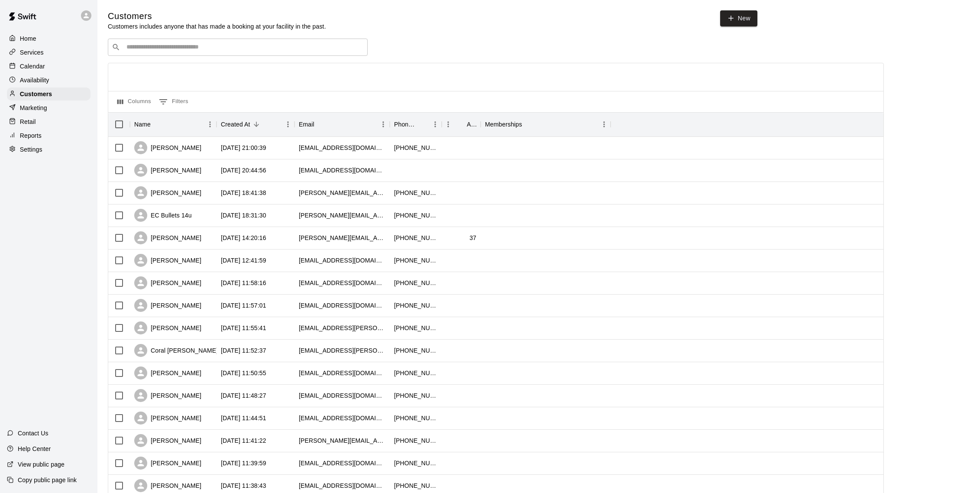
click at [38, 65] on p "Calendar" at bounding box center [32, 66] width 25 height 9
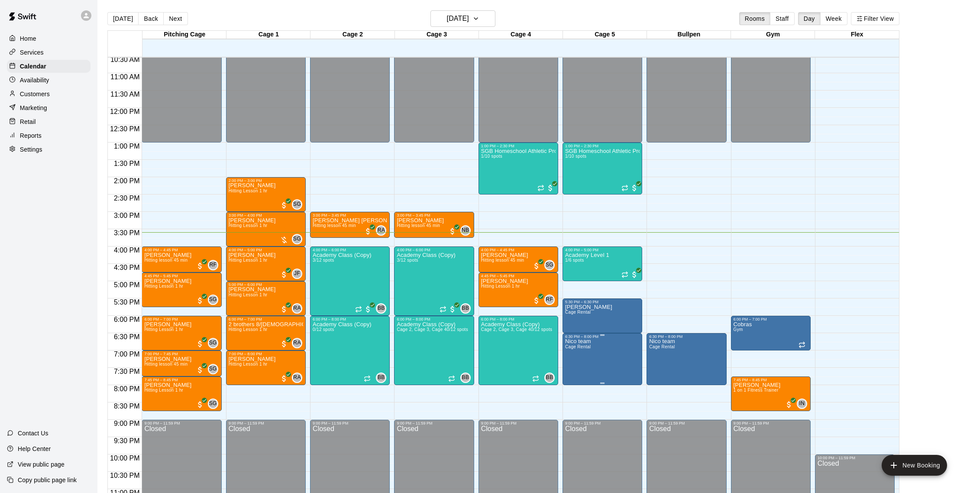
scroll to position [366, 0]
click at [31, 89] on div "Customers" at bounding box center [49, 93] width 84 height 13
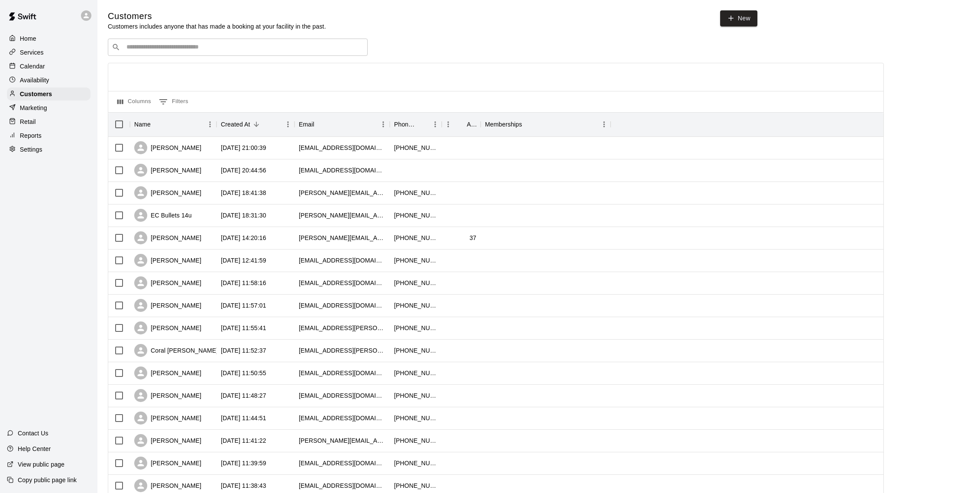
click at [34, 66] on p "Calendar" at bounding box center [32, 66] width 25 height 9
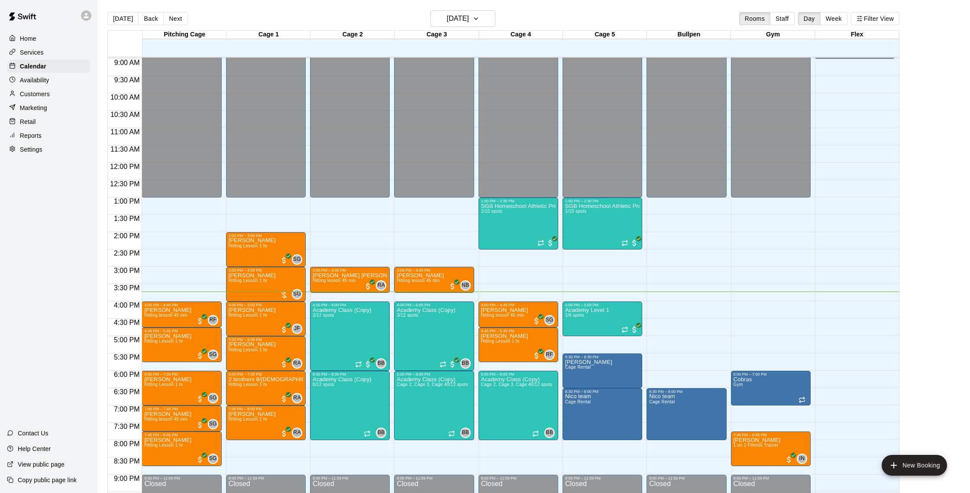
scroll to position [3, 0]
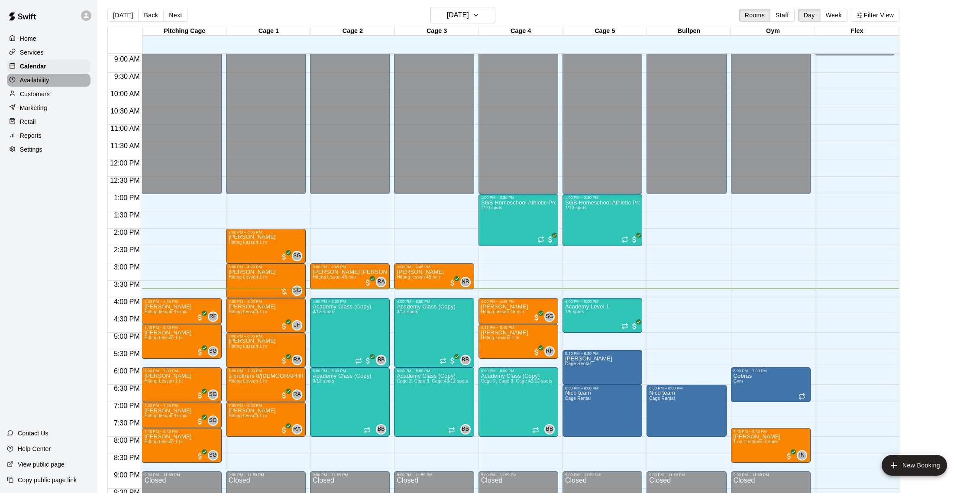
click at [42, 83] on p "Availability" at bounding box center [34, 80] width 29 height 9
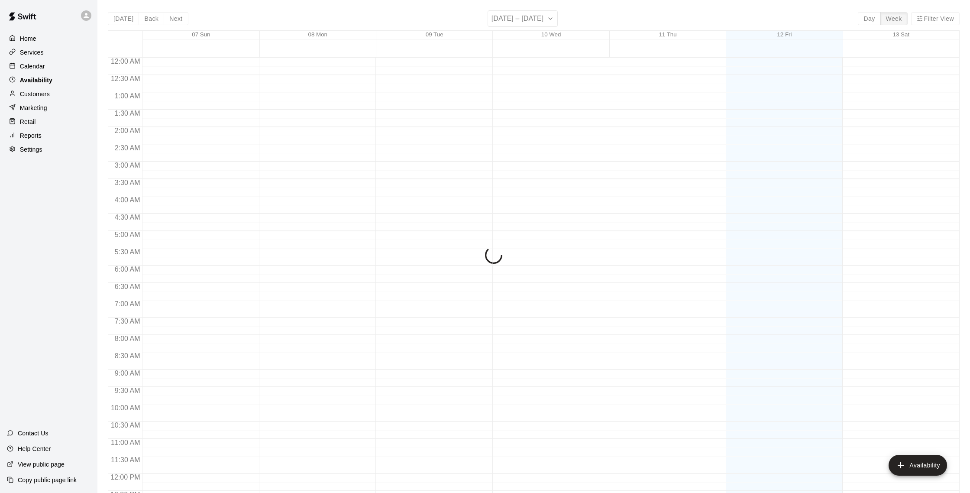
scroll to position [387, 0]
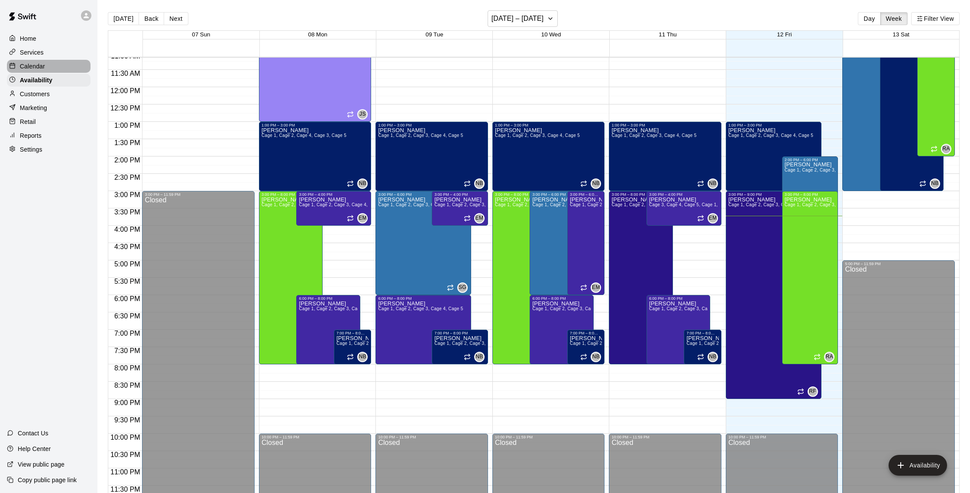
click at [43, 60] on div "Calendar" at bounding box center [49, 66] width 84 height 13
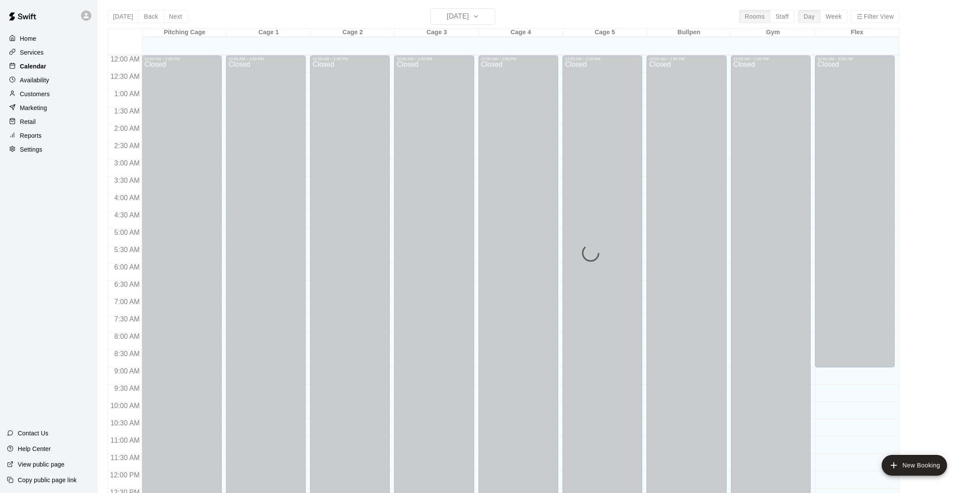
scroll to position [361, 0]
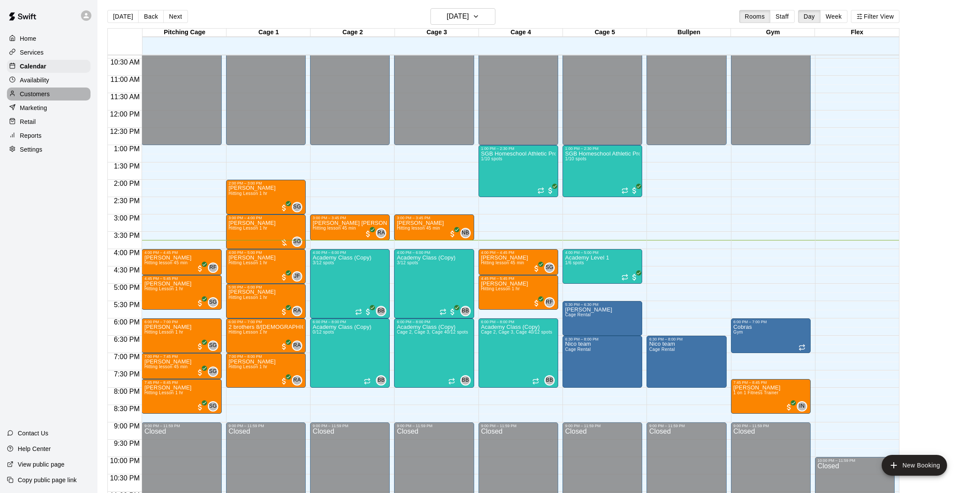
click at [35, 93] on p "Customers" at bounding box center [35, 94] width 30 height 9
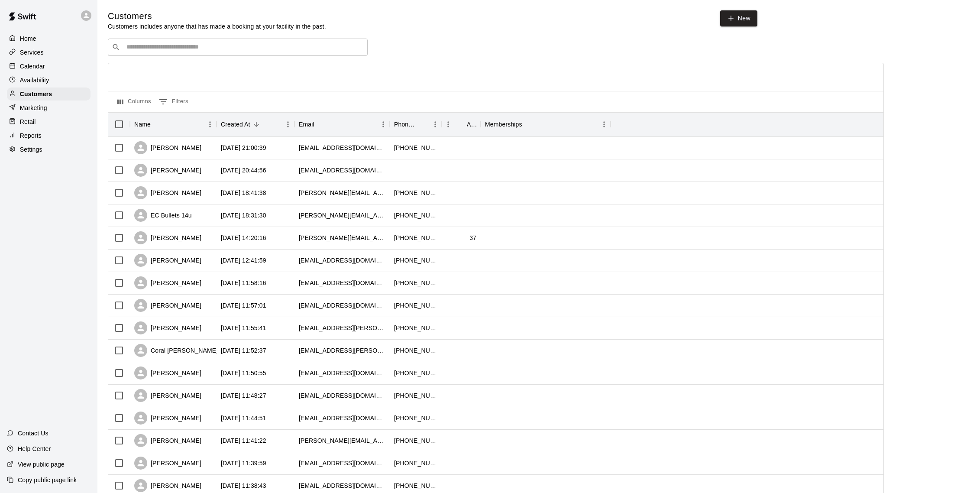
click at [39, 69] on p "Calendar" at bounding box center [32, 66] width 25 height 9
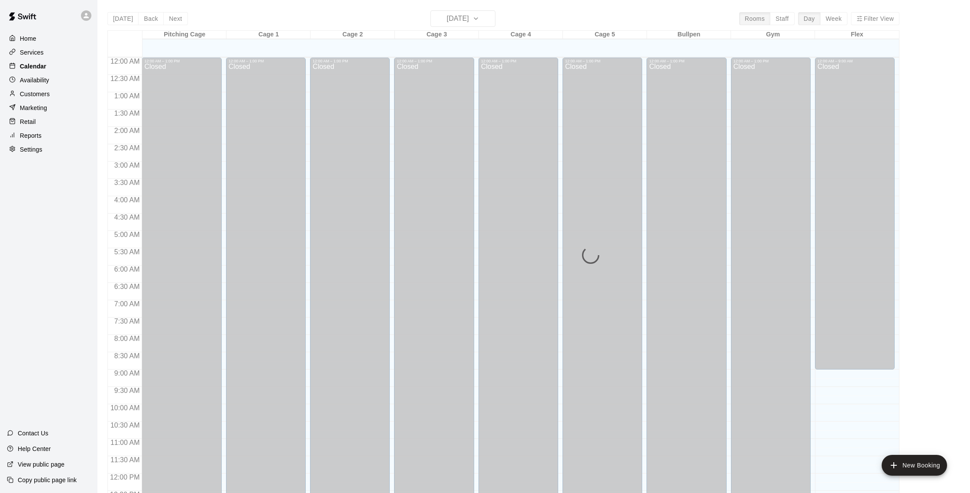
scroll to position [361, 0]
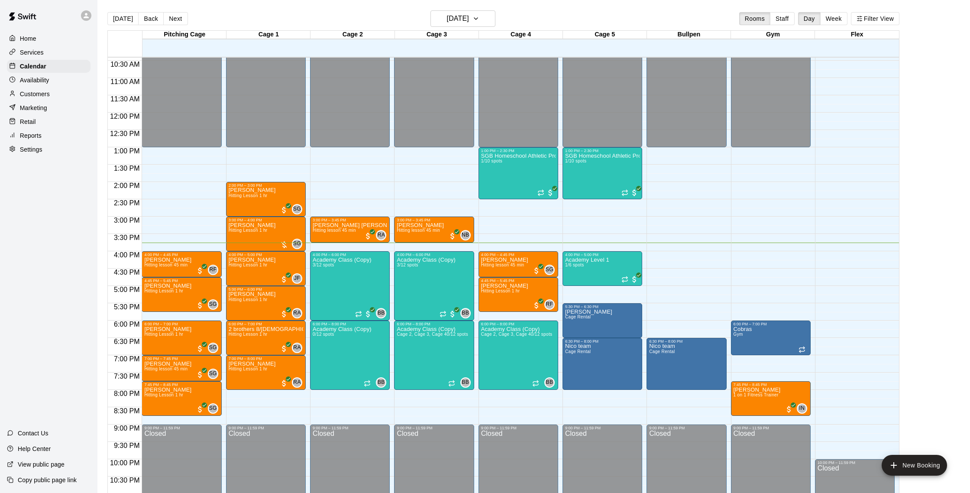
click at [30, 91] on p "Customers" at bounding box center [35, 94] width 30 height 9
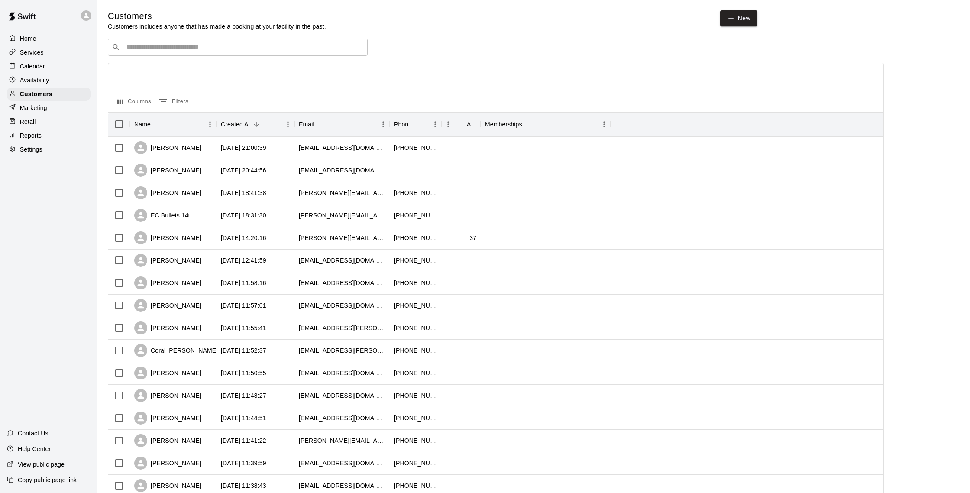
click at [34, 69] on p "Calendar" at bounding box center [32, 66] width 25 height 9
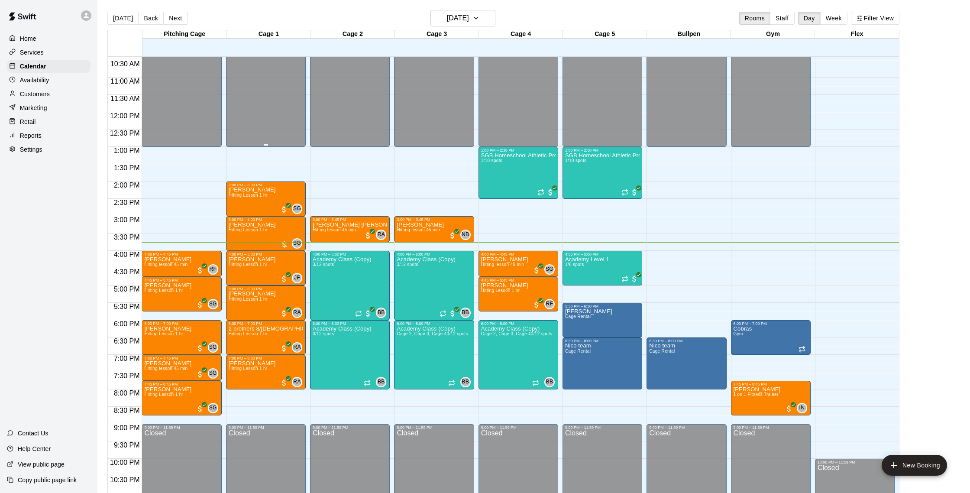
scroll to position [7, 0]
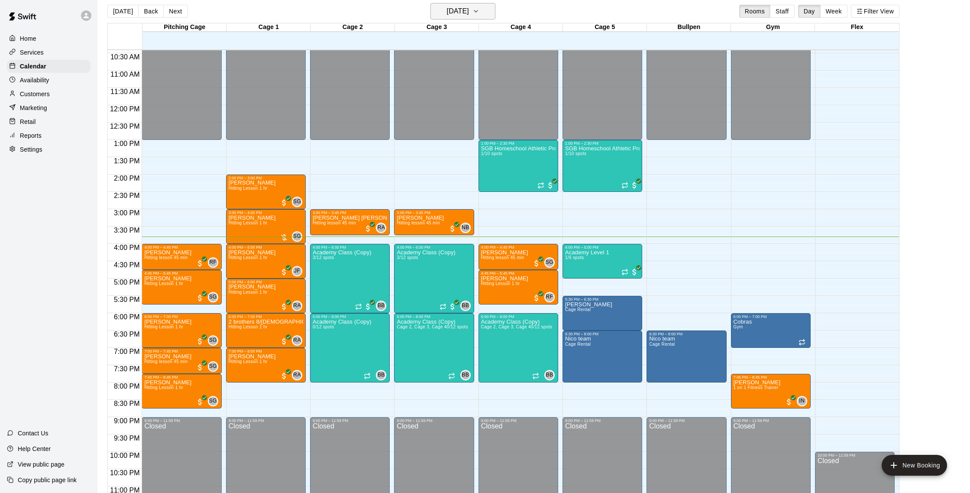
click at [466, 11] on h6 "[DATE]" at bounding box center [458, 11] width 22 height 12
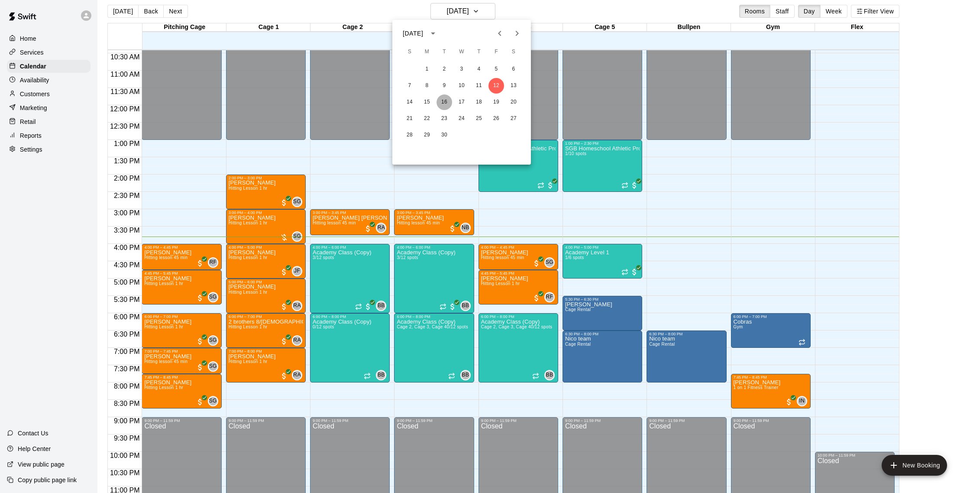
click at [441, 100] on button "16" at bounding box center [445, 102] width 16 height 16
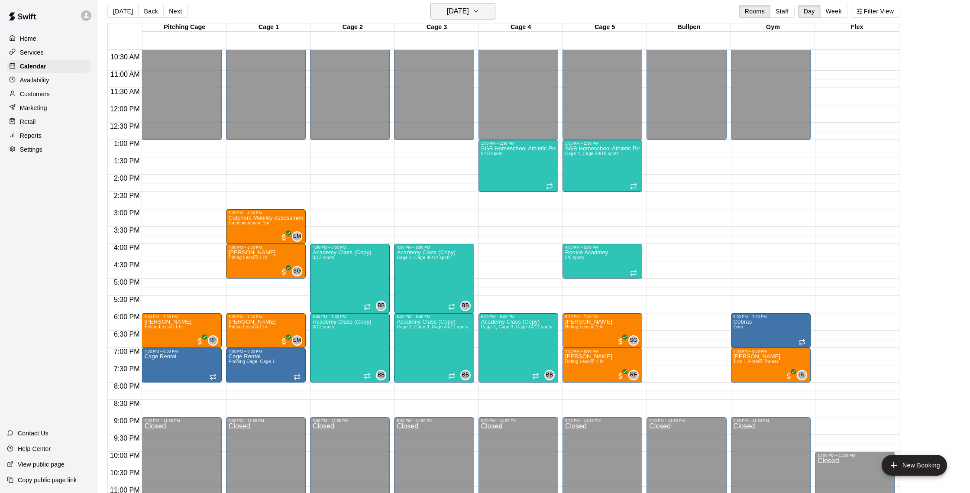
click at [451, 12] on h6 "[DATE]" at bounding box center [458, 11] width 22 height 12
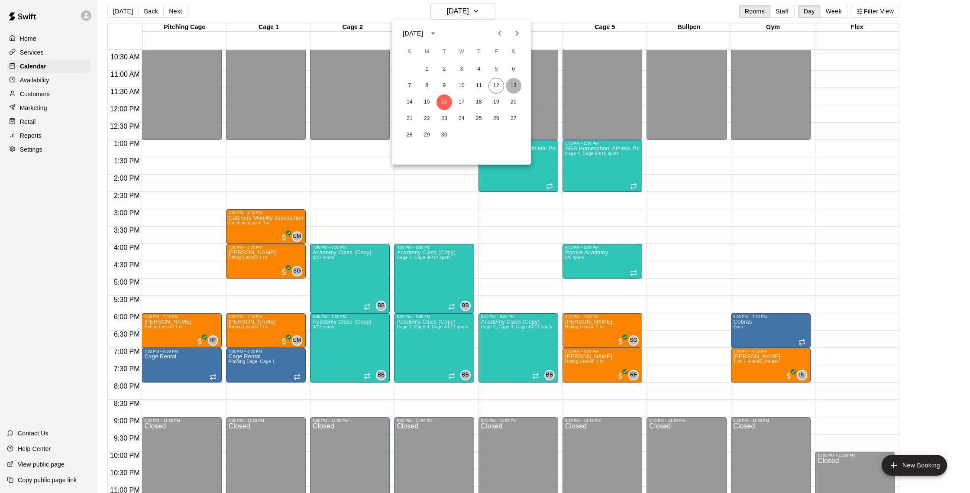
click at [514, 87] on button "13" at bounding box center [514, 86] width 16 height 16
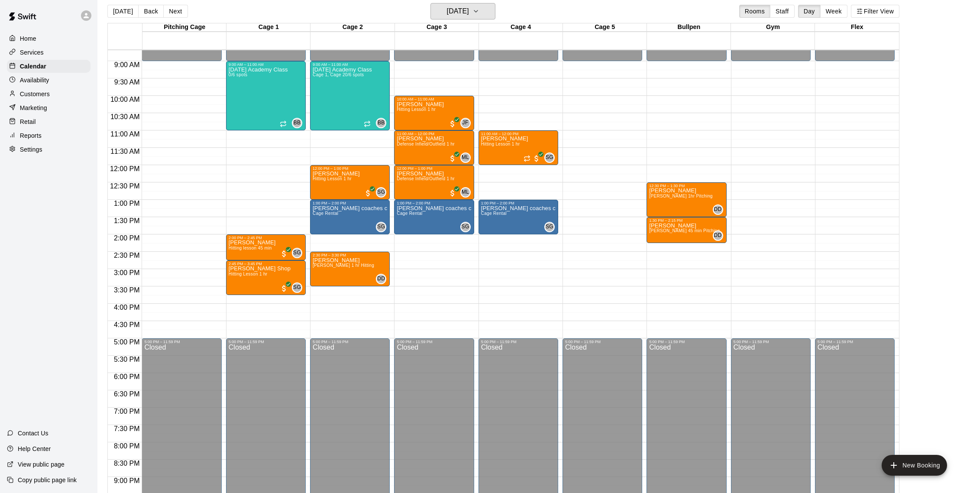
scroll to position [301, 0]
click at [469, 6] on h6 "[DATE]" at bounding box center [458, 11] width 22 height 12
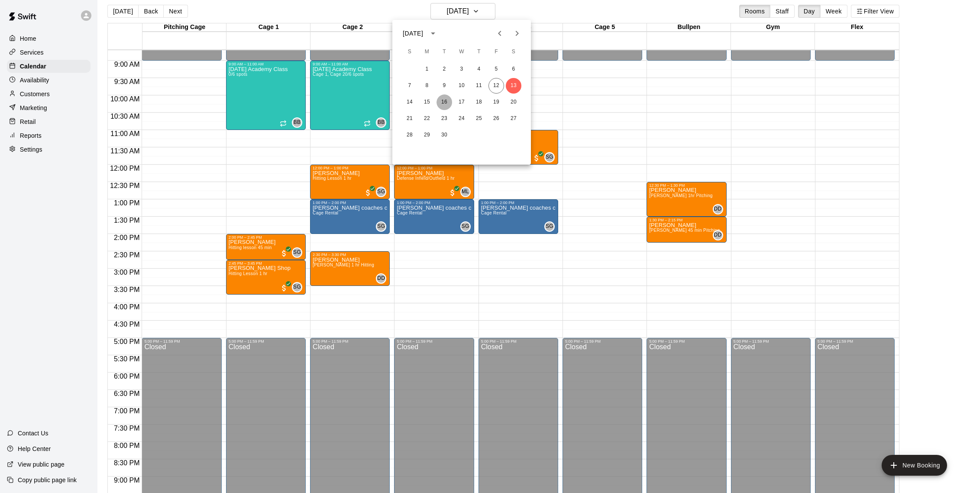
click at [444, 105] on button "16" at bounding box center [445, 102] width 16 height 16
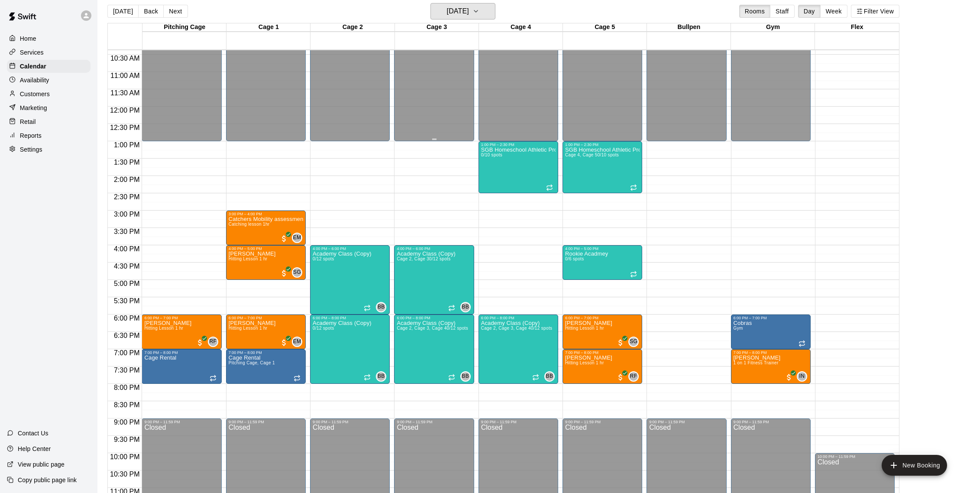
scroll to position [363, 0]
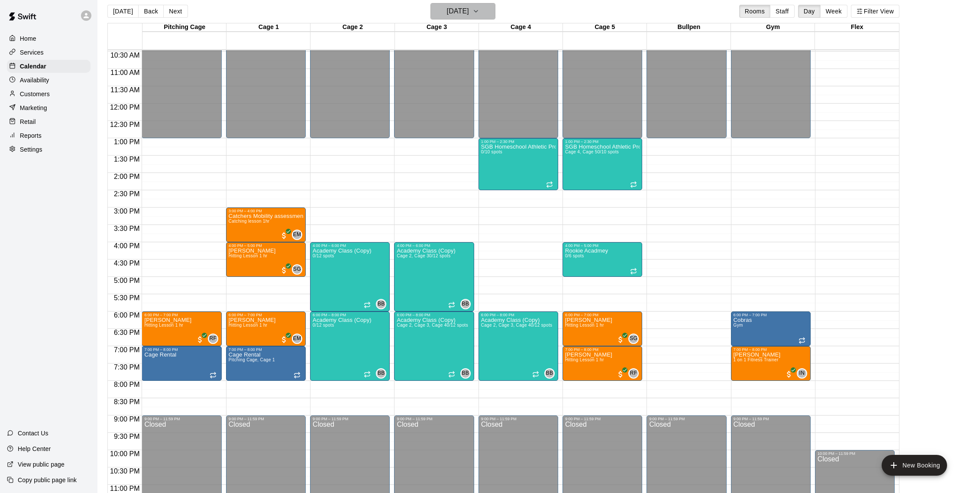
click at [469, 13] on h6 "[DATE]" at bounding box center [458, 11] width 22 height 12
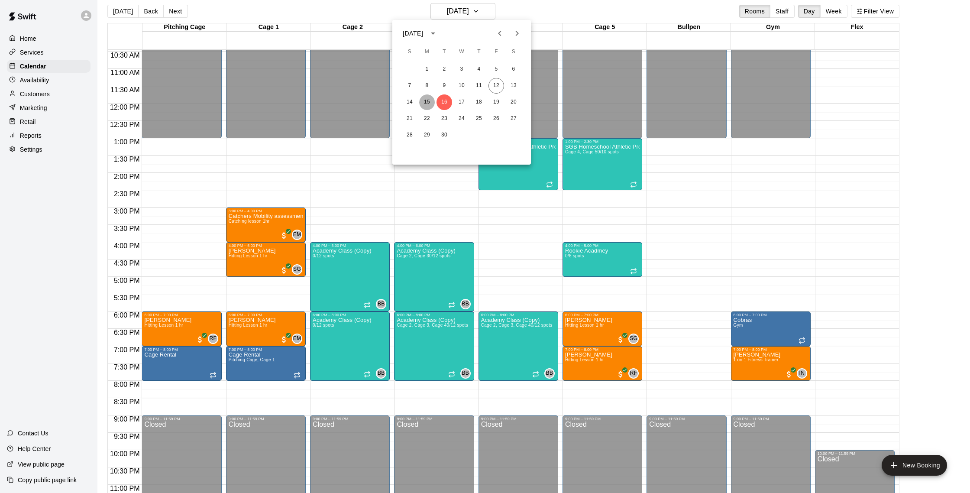
click at [426, 102] on button "15" at bounding box center [427, 102] width 16 height 16
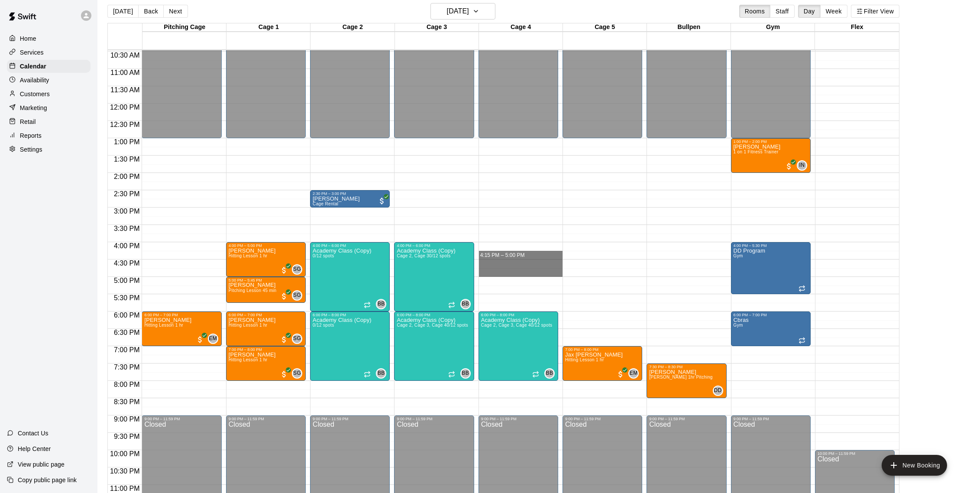
drag, startPoint x: 492, startPoint y: 259, endPoint x: 492, endPoint y: 275, distance: 16.0
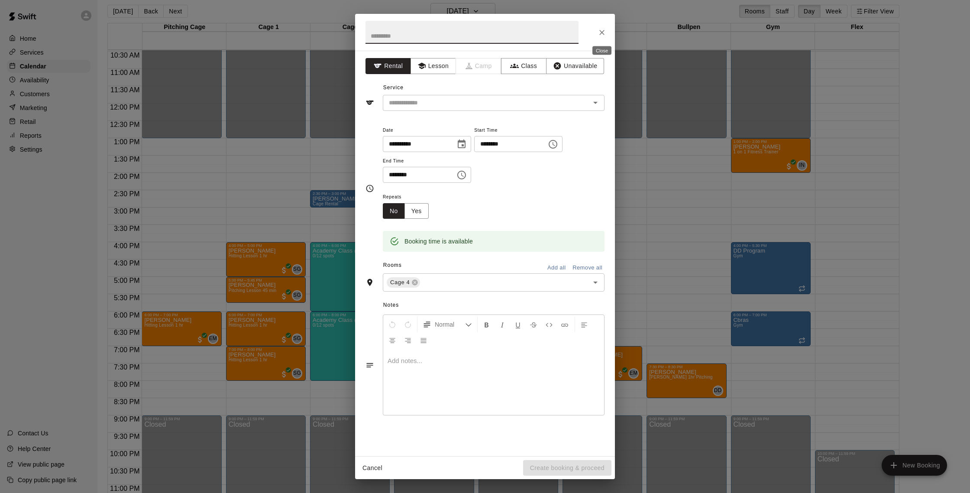
click at [603, 35] on icon "Close" at bounding box center [602, 32] width 9 height 9
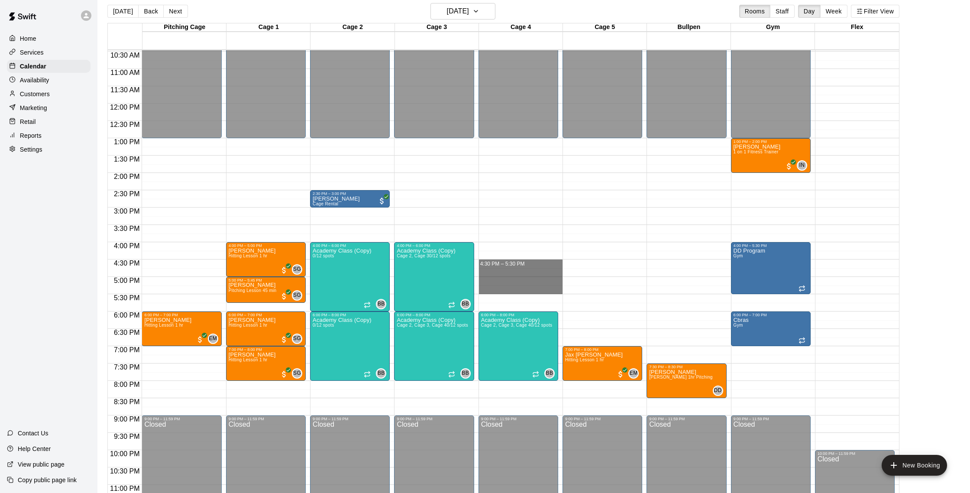
drag, startPoint x: 490, startPoint y: 262, endPoint x: 493, endPoint y: 294, distance: 32.2
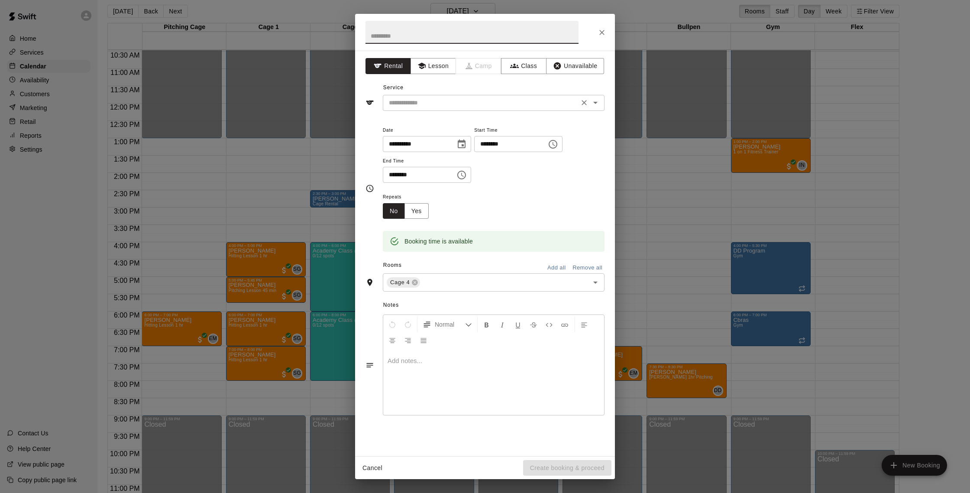
click at [431, 101] on input "text" at bounding box center [481, 102] width 191 height 11
drag, startPoint x: 424, startPoint y: 71, endPoint x: 426, endPoint y: 90, distance: 18.8
click at [424, 71] on button "Lesson" at bounding box center [433, 66] width 45 height 16
click at [428, 97] on div "​" at bounding box center [494, 103] width 222 height 16
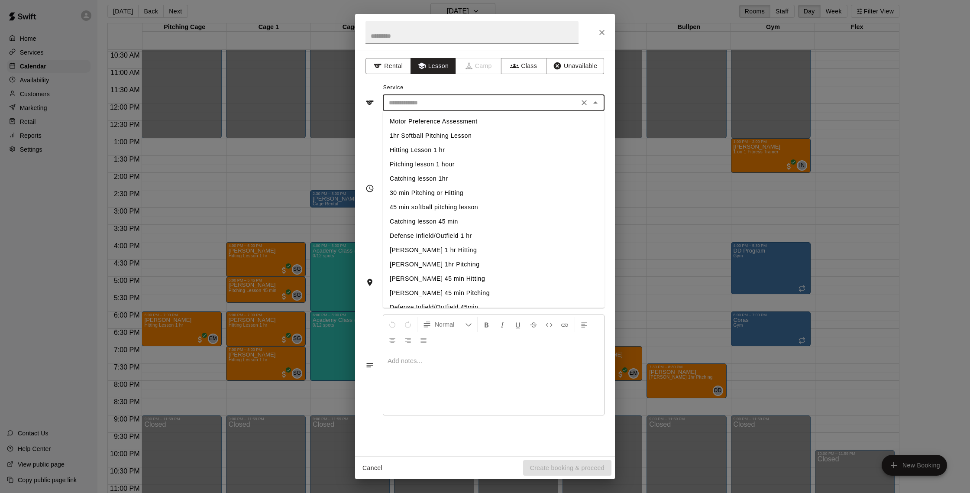
click at [458, 237] on li "Defense Infield/Outfield 1 hr" at bounding box center [494, 236] width 222 height 14
type input "**********"
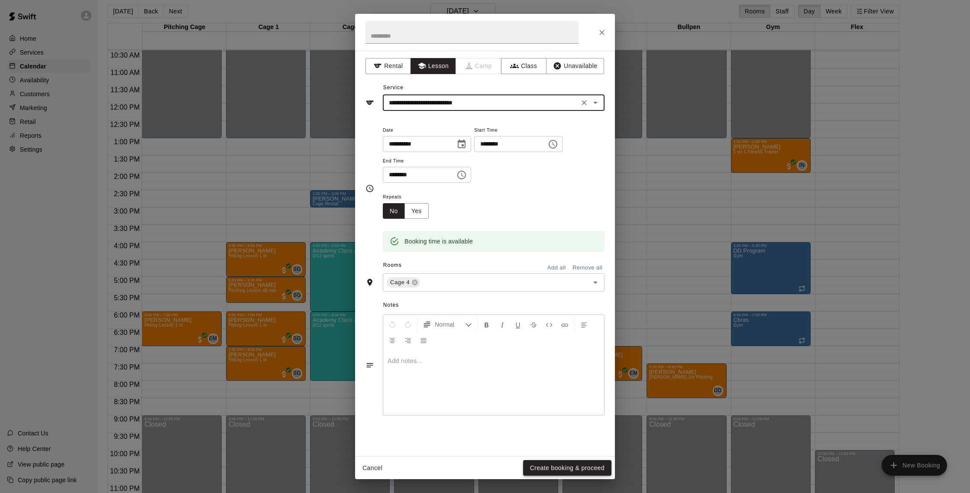
click at [557, 465] on button "Create booking & proceed" at bounding box center [567, 468] width 88 height 16
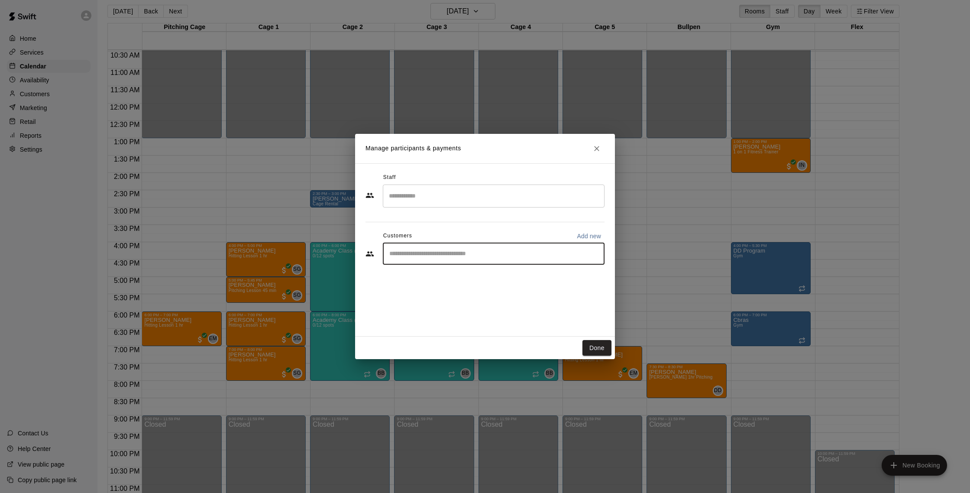
click at [447, 251] on input "Start typing to search customers..." at bounding box center [494, 253] width 214 height 9
type input "******"
click at [456, 276] on div "[PERSON_NAME]" at bounding box center [453, 273] width 93 height 9
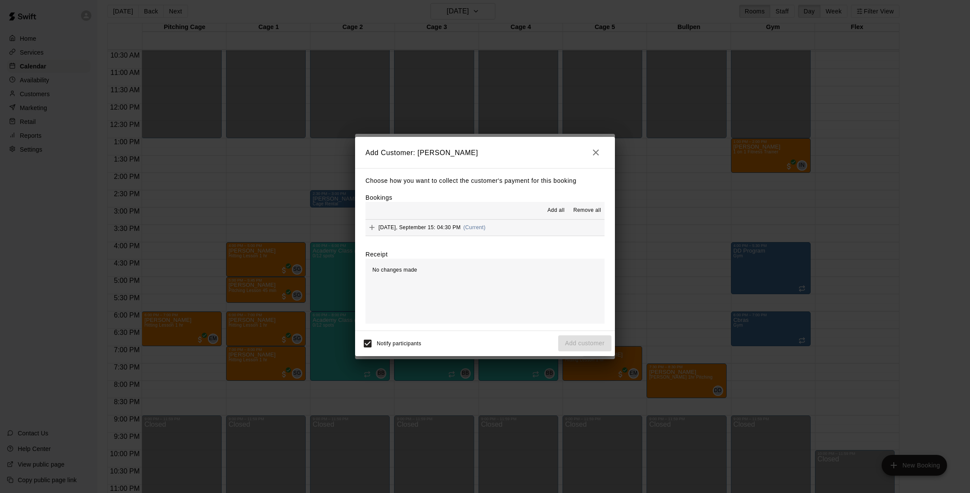
drag, startPoint x: 509, startPoint y: 227, endPoint x: 499, endPoint y: 227, distance: 10.0
click at [509, 227] on button "[DATE], September 15: 04:30 PM (Current)" at bounding box center [485, 228] width 239 height 16
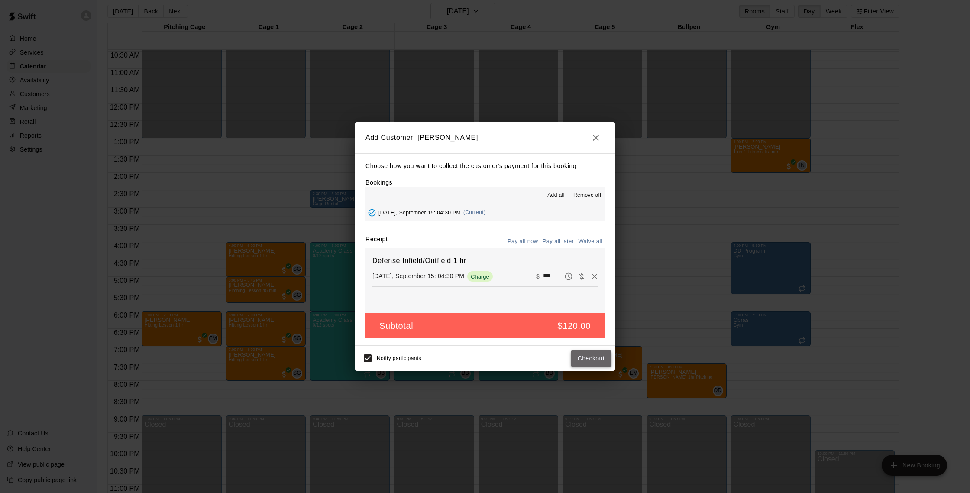
click at [591, 362] on button "Checkout" at bounding box center [591, 358] width 41 height 16
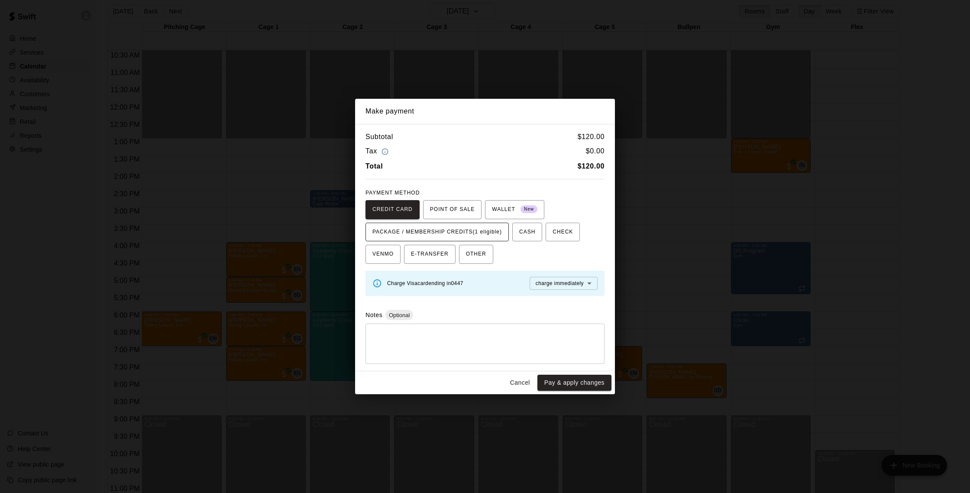
click at [491, 234] on span "PACKAGE / MEMBERSHIP CREDITS (1 eligible)" at bounding box center [438, 232] width 130 height 14
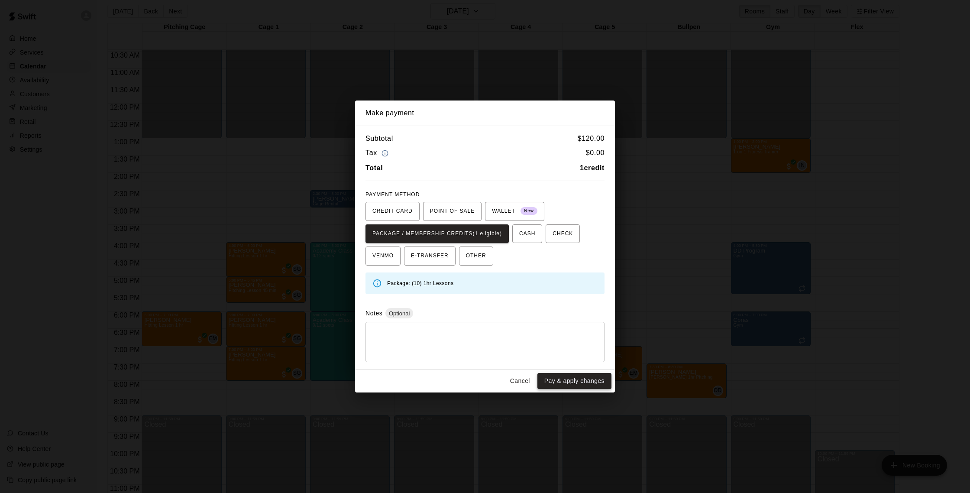
click at [594, 381] on button "Pay & apply changes" at bounding box center [575, 381] width 74 height 16
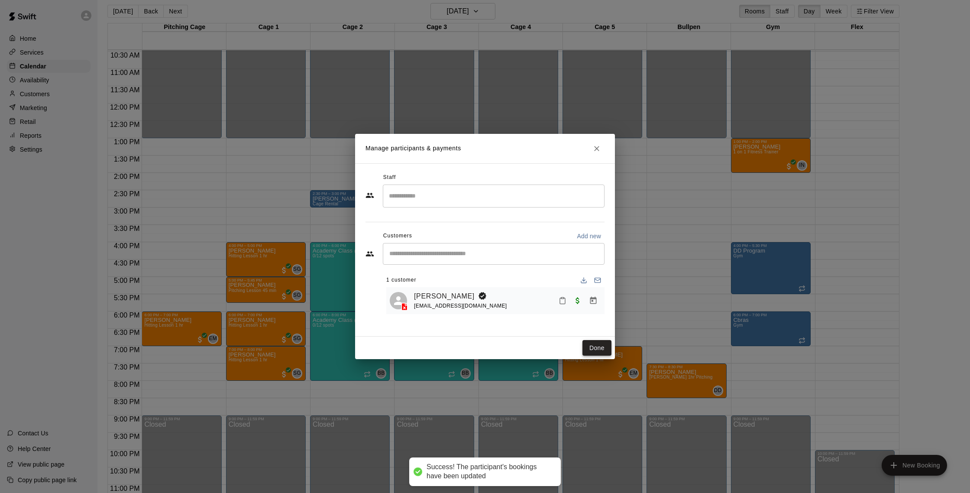
click at [600, 348] on button "Done" at bounding box center [597, 348] width 29 height 16
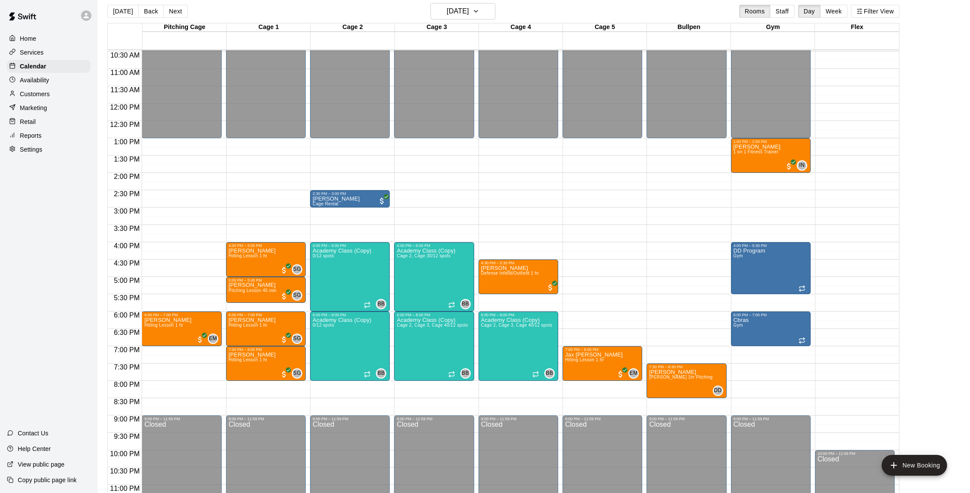
scroll to position [358, 0]
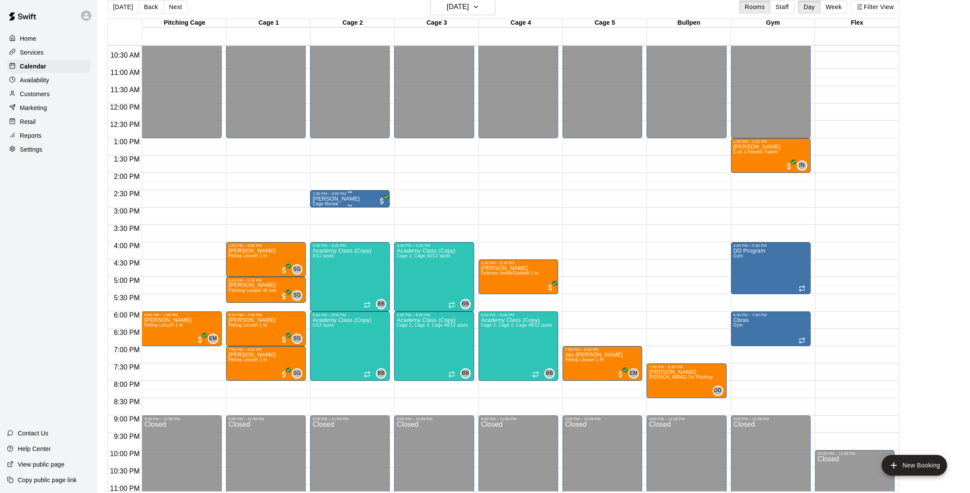
click at [344, 202] on div "[PERSON_NAME] Cage Rental" at bounding box center [350, 442] width 75 height 493
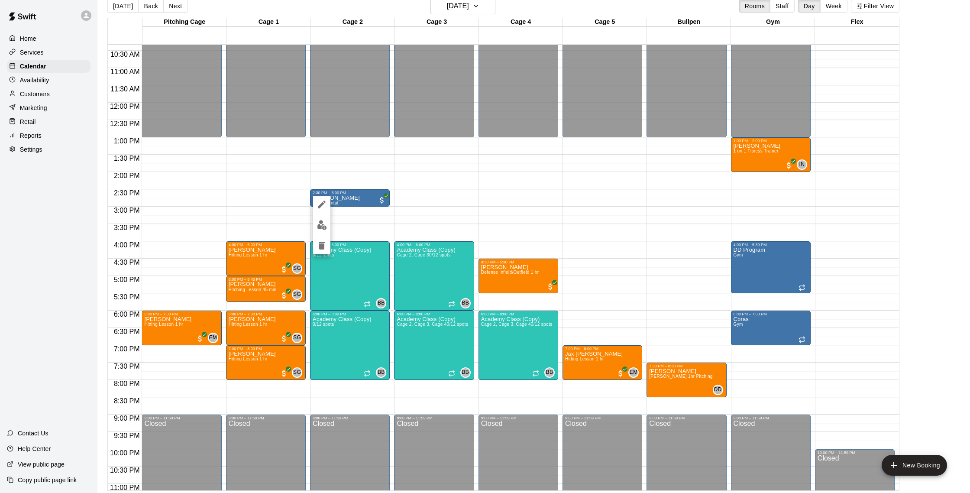
click at [325, 227] on img "edit" at bounding box center [322, 225] width 10 height 10
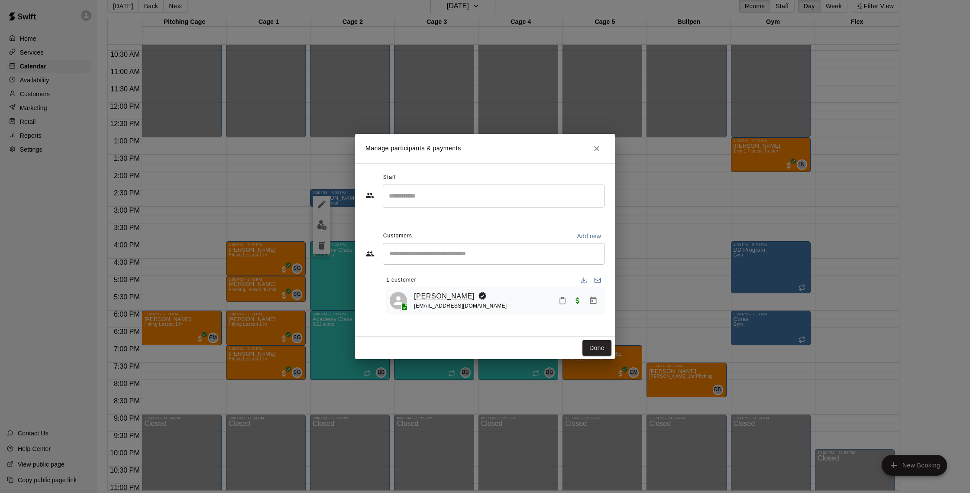
click at [433, 298] on link "[PERSON_NAME]" at bounding box center [444, 296] width 61 height 11
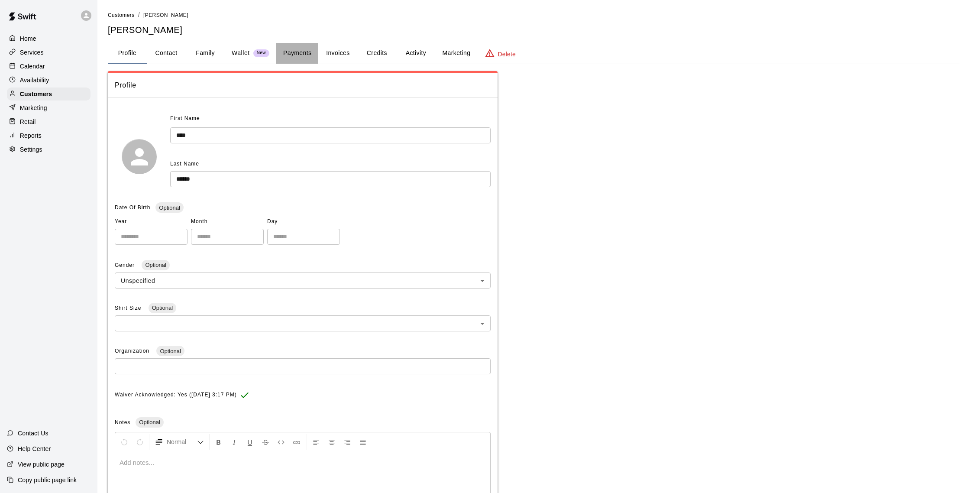
click at [314, 52] on button "Payments" at bounding box center [297, 53] width 42 height 21
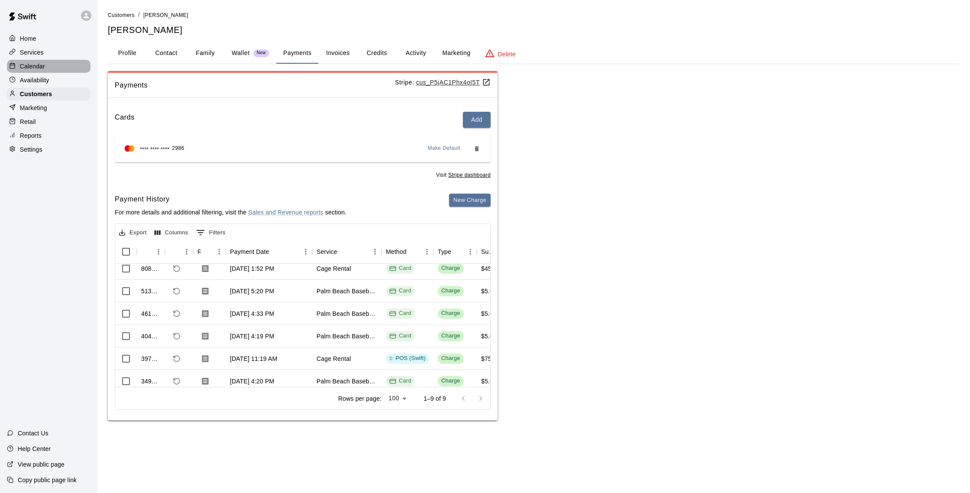
scroll to position [8, 0]
click at [25, 62] on p "Calendar" at bounding box center [32, 66] width 25 height 9
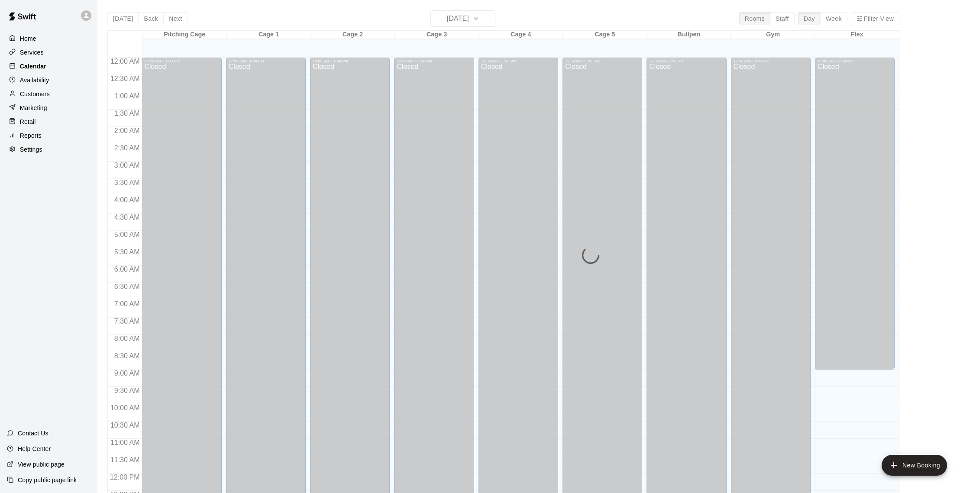
scroll to position [361, 0]
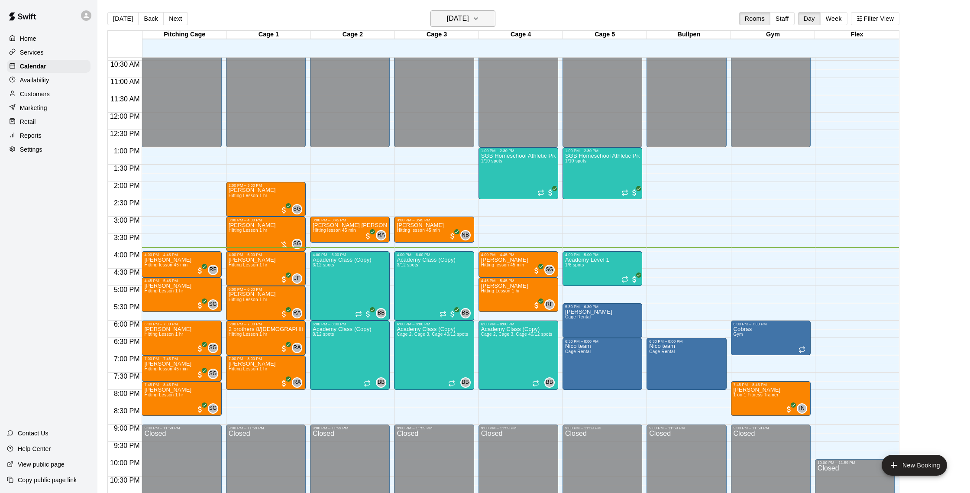
click at [457, 25] on button "[DATE]" at bounding box center [463, 18] width 65 height 16
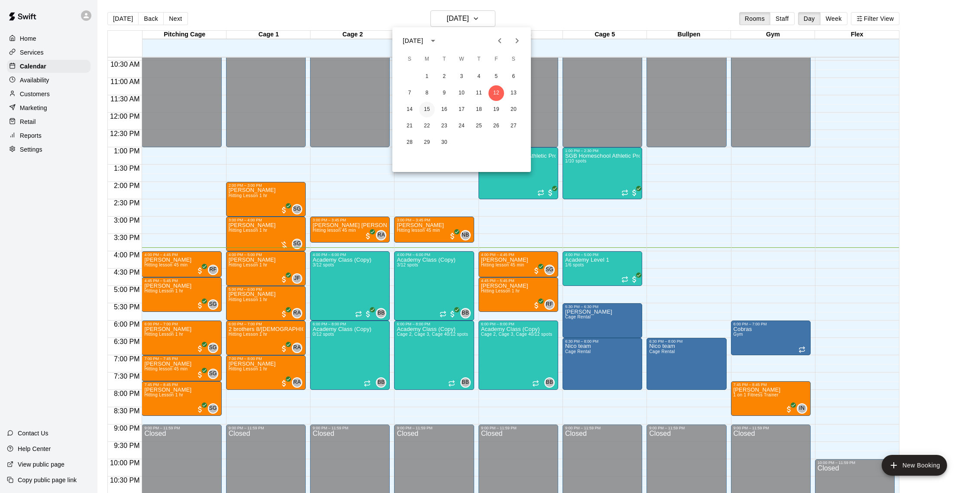
click at [426, 109] on button "15" at bounding box center [427, 110] width 16 height 16
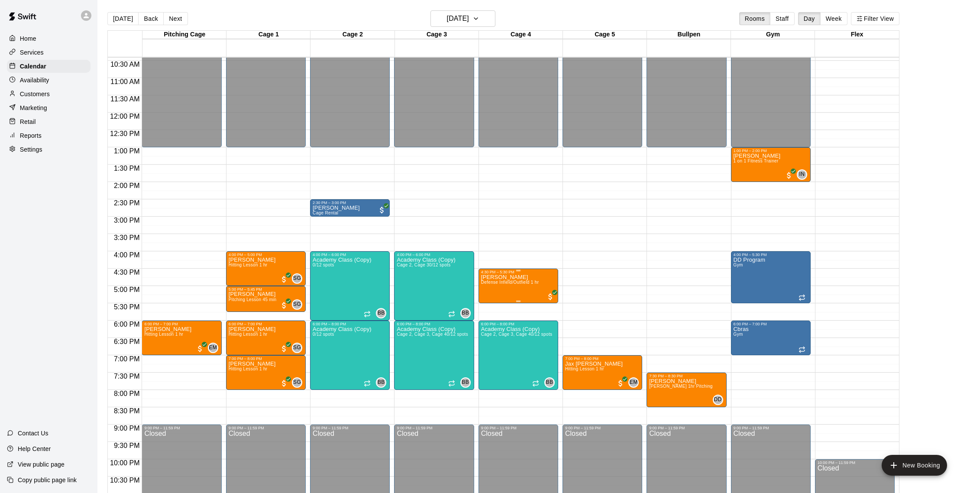
click at [521, 282] on span "Defense Infield/Outfield 1 hr" at bounding box center [510, 282] width 58 height 5
click at [491, 308] on img "edit" at bounding box center [490, 310] width 10 height 10
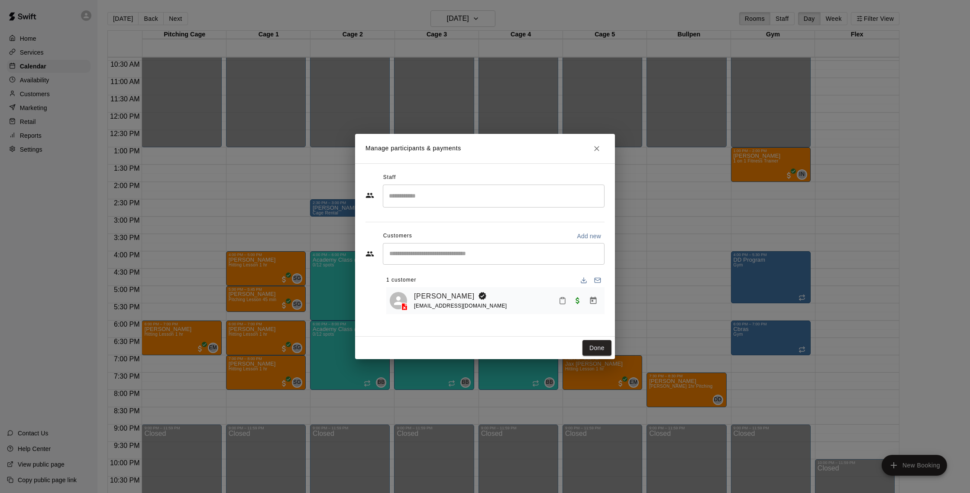
click at [466, 201] on input "Search staff" at bounding box center [494, 195] width 214 height 15
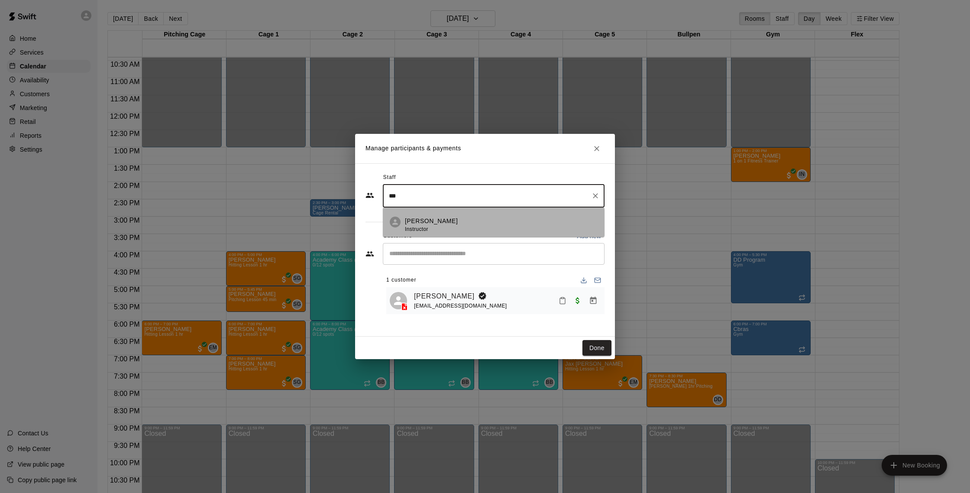
click at [487, 227] on div "[PERSON_NAME] Instructor" at bounding box center [501, 225] width 193 height 17
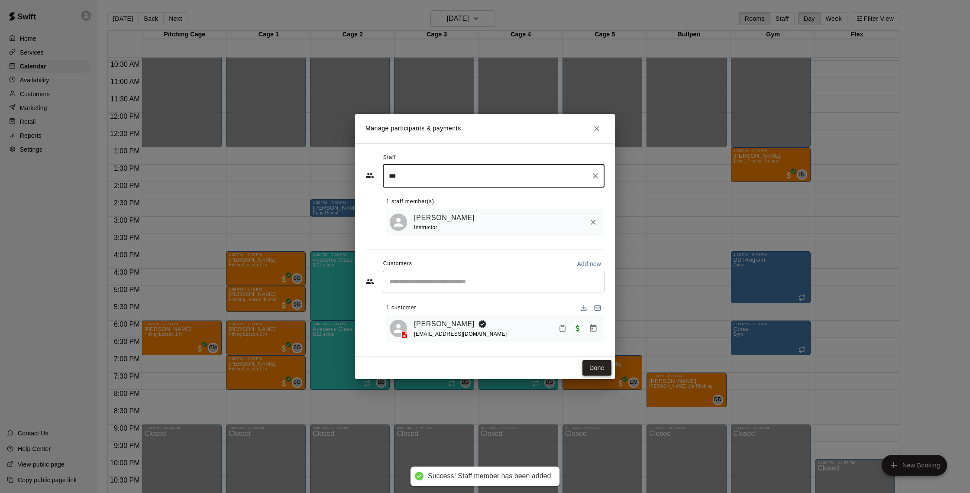
type input "***"
click at [603, 363] on button "Done" at bounding box center [597, 368] width 29 height 16
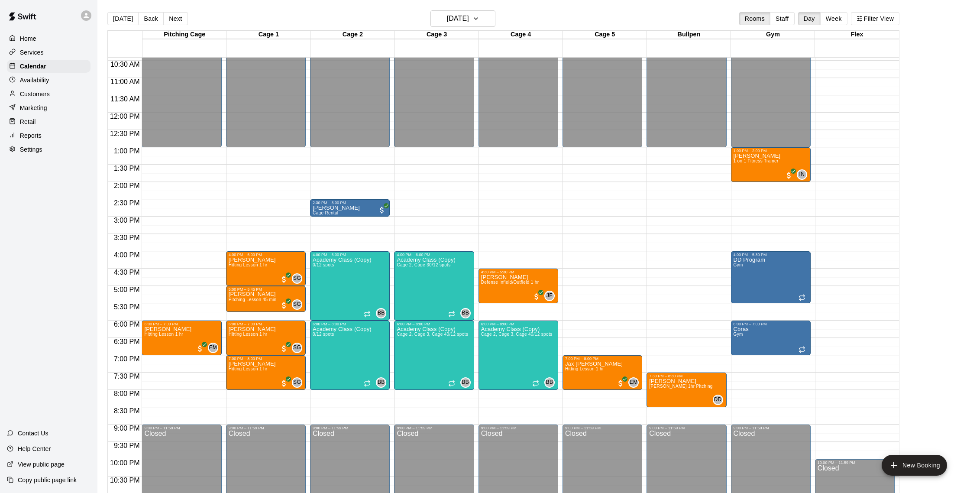
click at [29, 100] on div "Customers" at bounding box center [49, 93] width 84 height 13
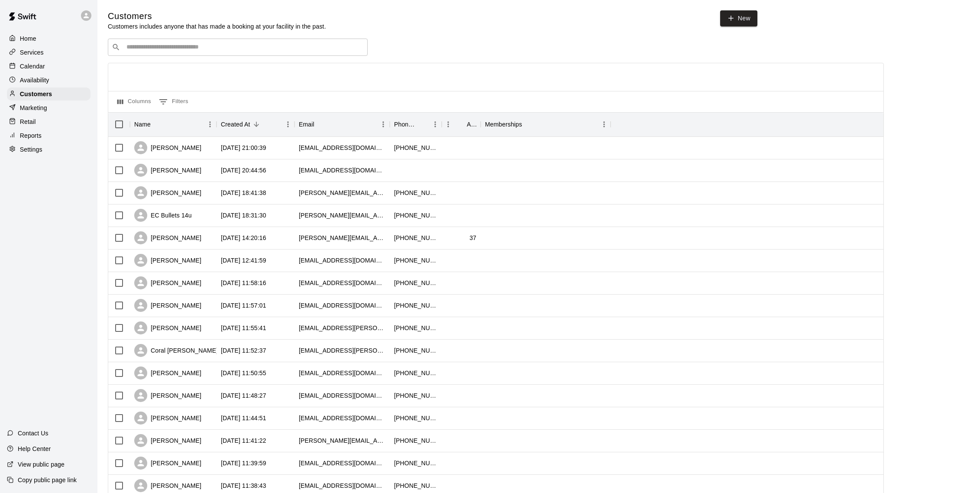
click at [42, 71] on div "Calendar" at bounding box center [49, 66] width 84 height 13
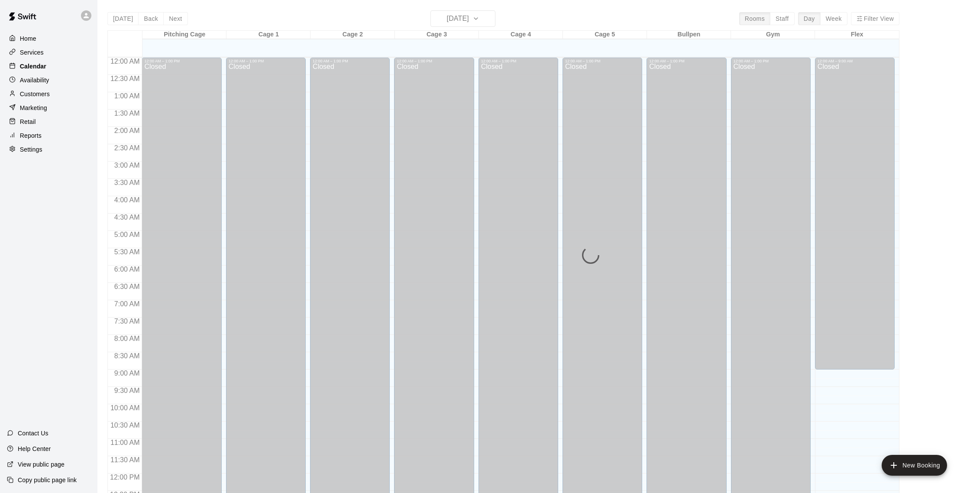
scroll to position [361, 0]
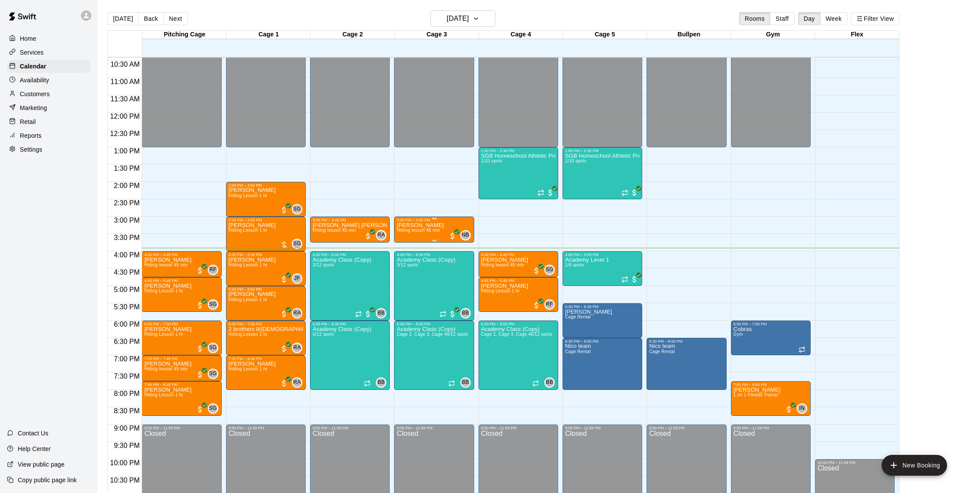
click at [437, 235] on div "[PERSON_NAME] Hitting lesson 45 min" at bounding box center [420, 468] width 47 height 493
click at [402, 258] on button "edit" at bounding box center [405, 252] width 17 height 17
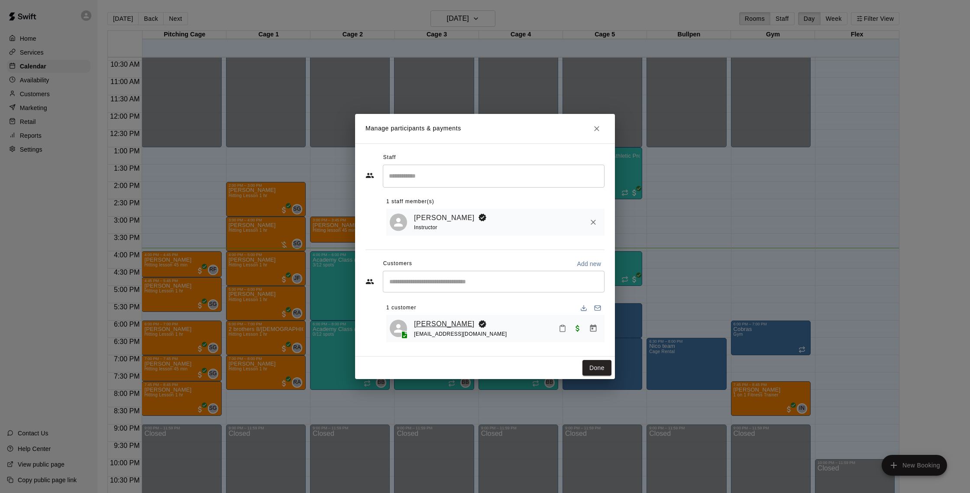
click at [442, 322] on link "[PERSON_NAME]" at bounding box center [444, 323] width 61 height 11
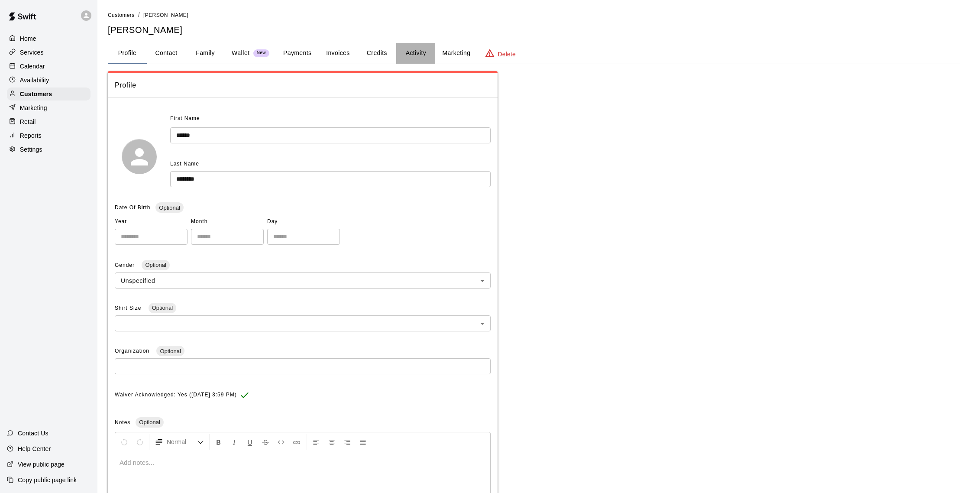
click at [424, 58] on button "Activity" at bounding box center [415, 53] width 39 height 21
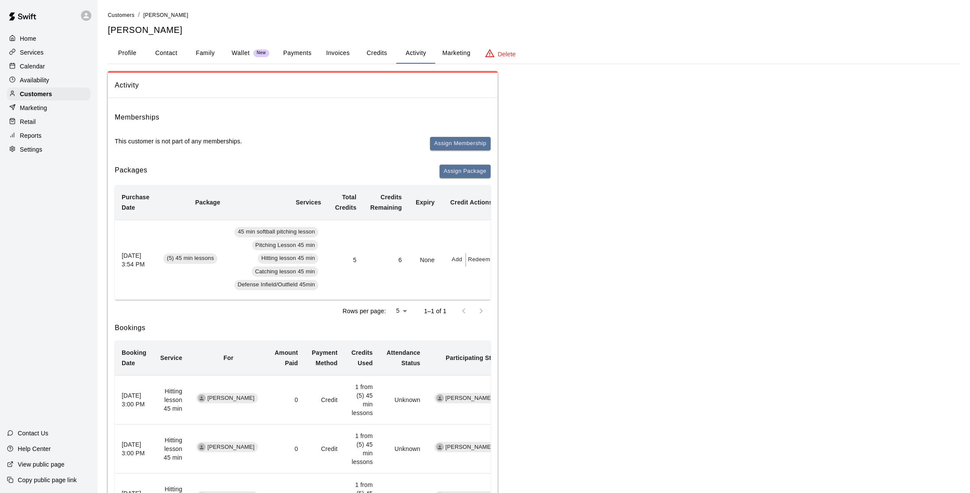
click at [302, 57] on button "Payments" at bounding box center [297, 53] width 42 height 21
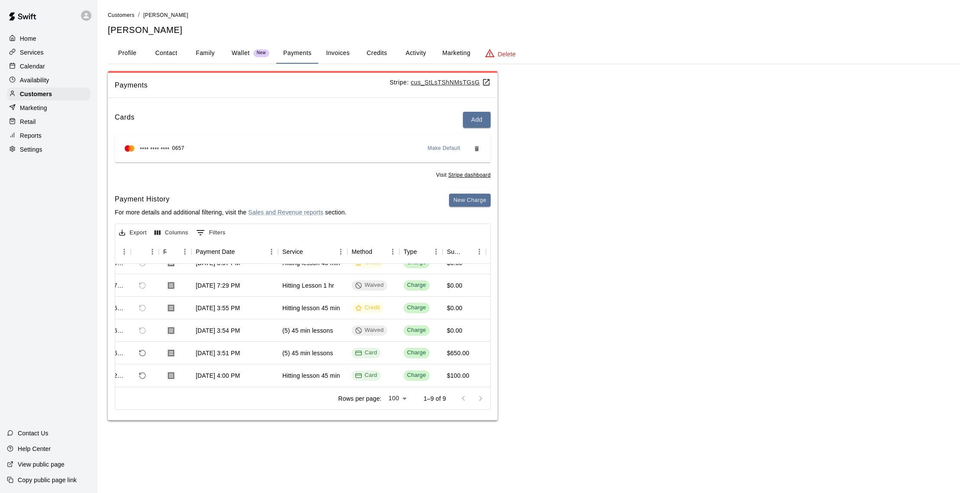
click at [41, 65] on p "Calendar" at bounding box center [32, 66] width 25 height 9
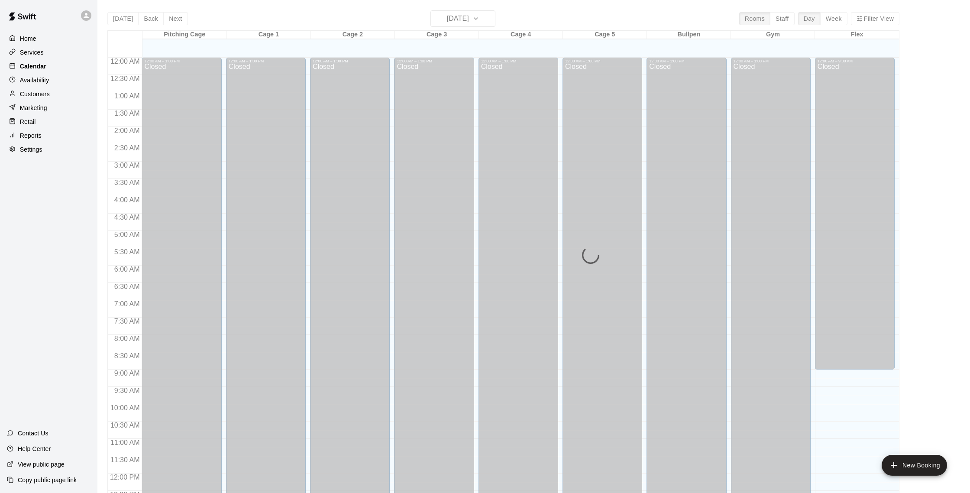
scroll to position [361, 0]
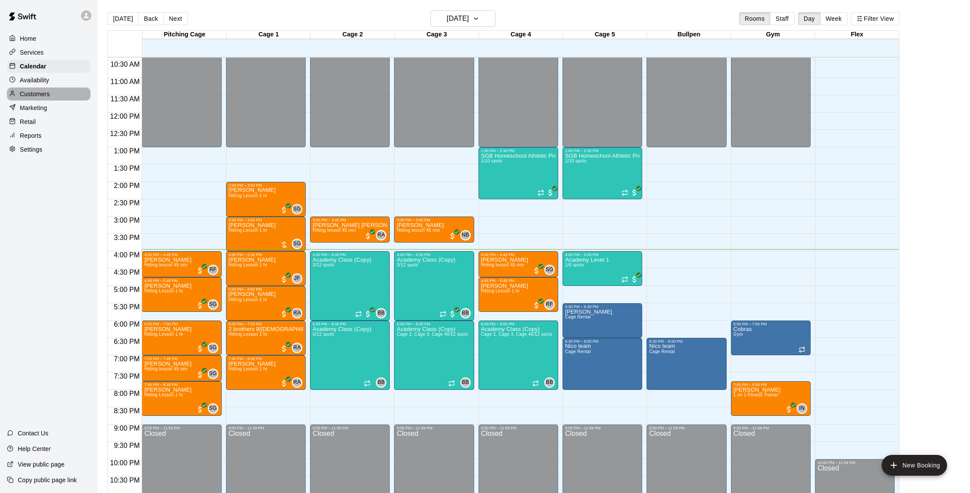
click at [48, 96] on p "Customers" at bounding box center [35, 94] width 30 height 9
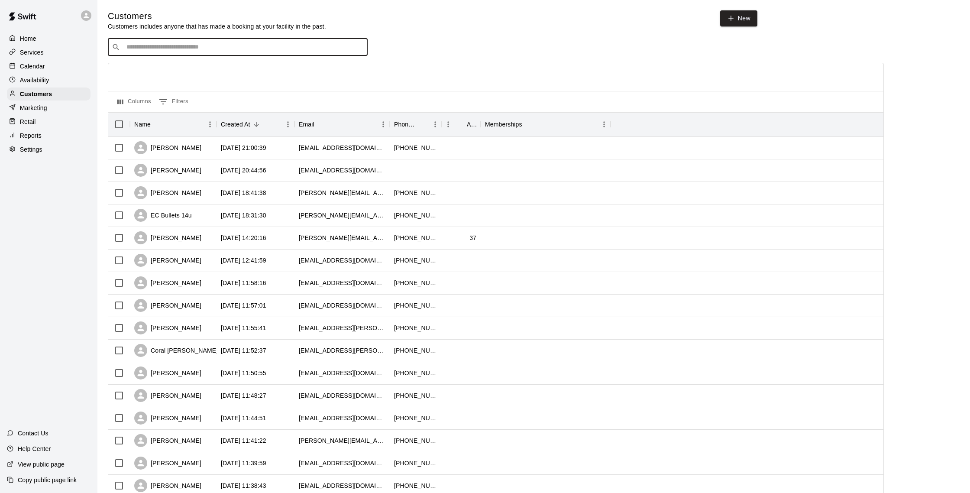
click at [192, 45] on input "Search customers by name or email" at bounding box center [244, 47] width 240 height 9
type input "*****"
click at [188, 92] on div "[PERSON_NAME]" at bounding box center [223, 92] width 183 height 9
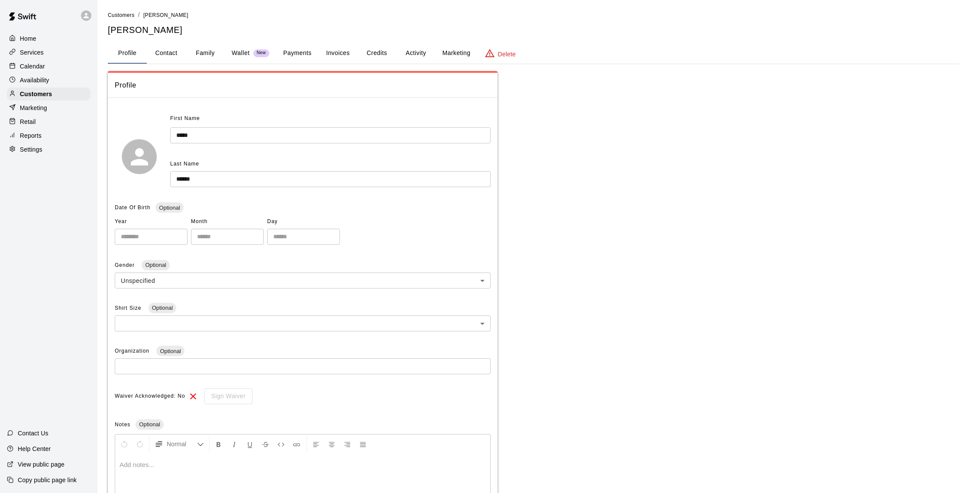
click at [308, 55] on button "Payments" at bounding box center [297, 53] width 42 height 21
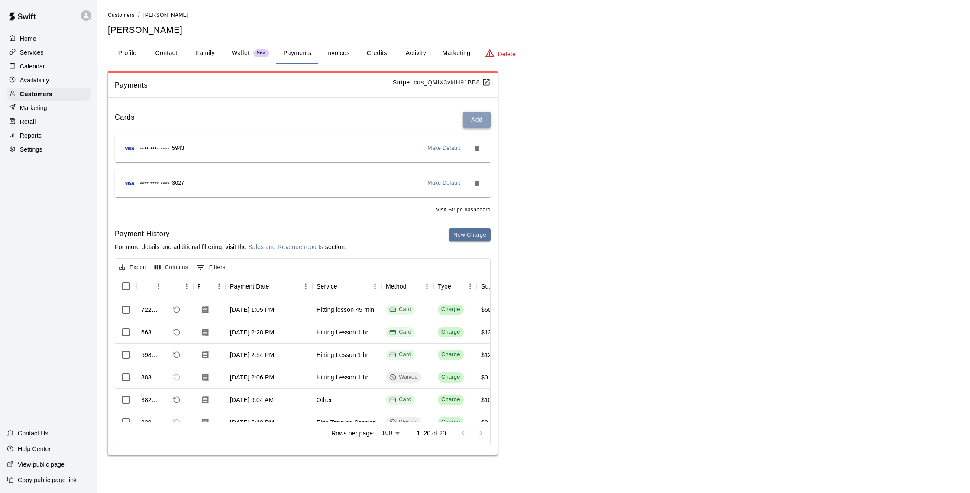
click at [482, 121] on button "Add" at bounding box center [477, 120] width 28 height 16
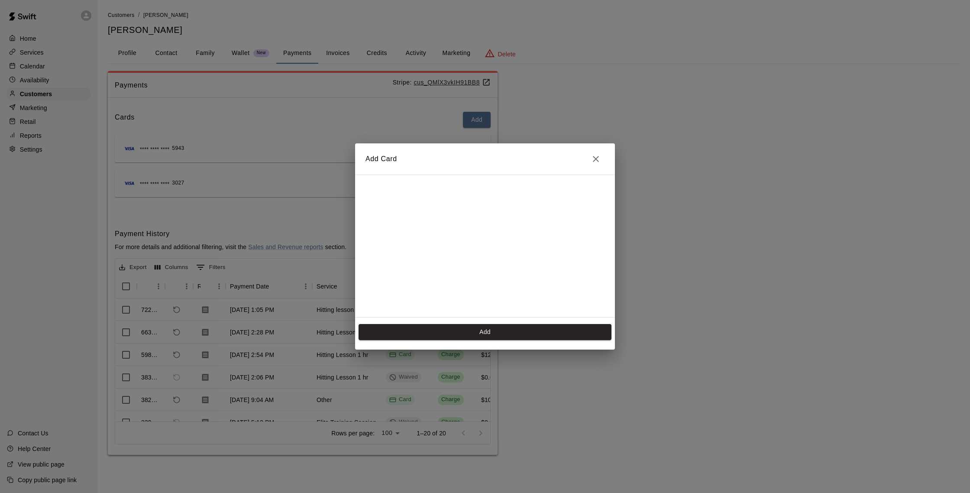
scroll to position [122, 0]
click at [500, 328] on button "Add" at bounding box center [485, 332] width 253 height 16
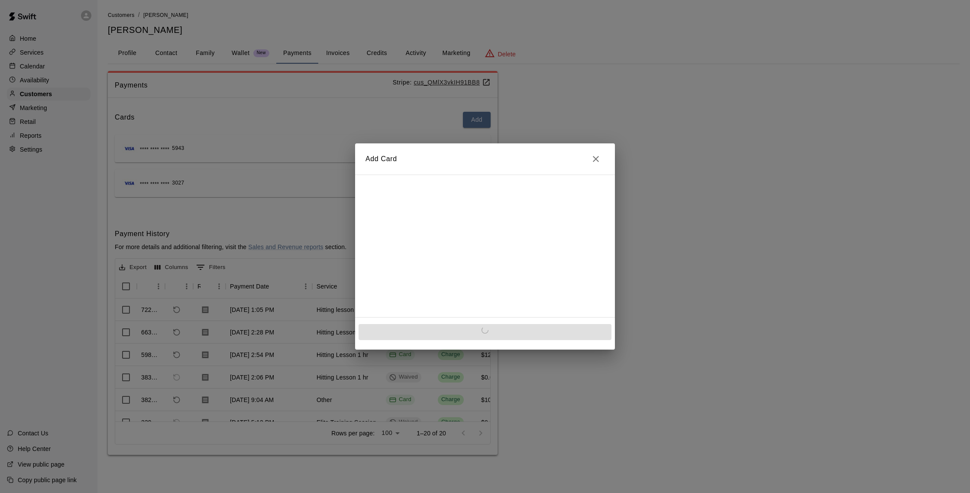
scroll to position [0, 0]
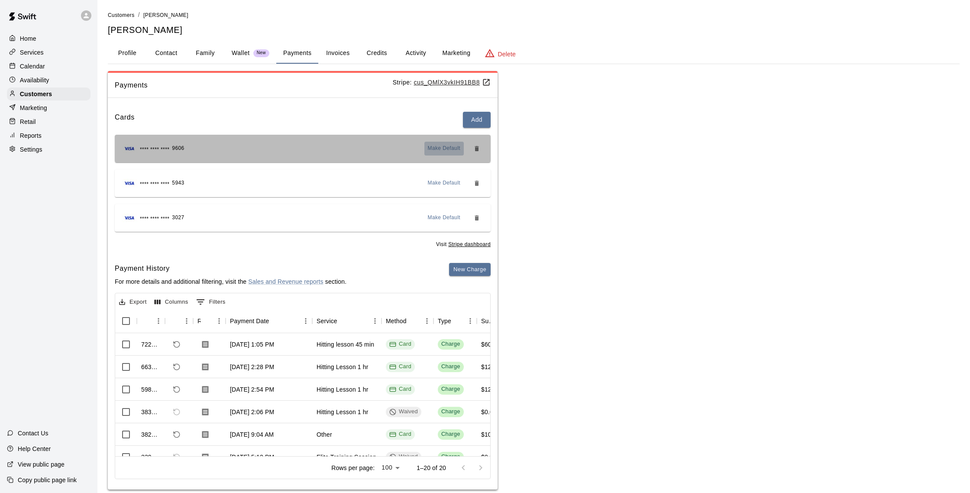
click at [438, 148] on span "Make Default" at bounding box center [444, 148] width 33 height 9
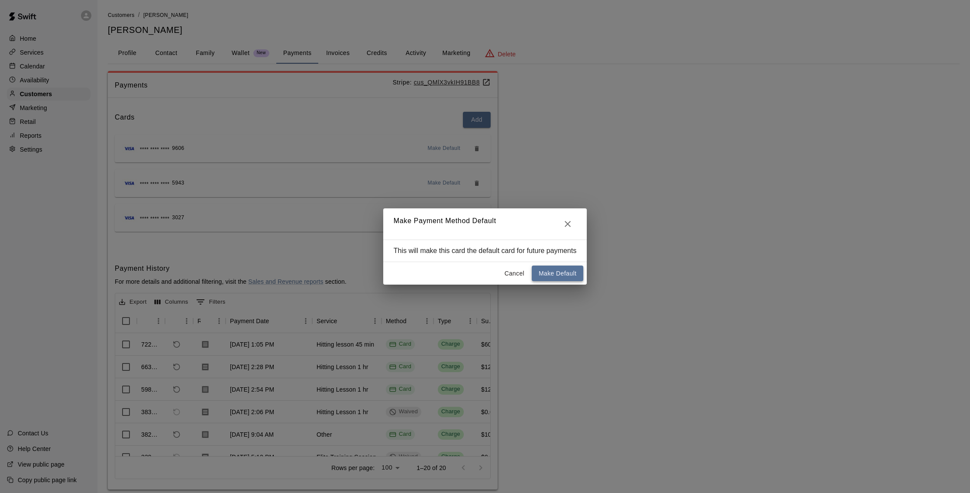
click at [555, 274] on button "Make Default" at bounding box center [558, 274] width 52 height 16
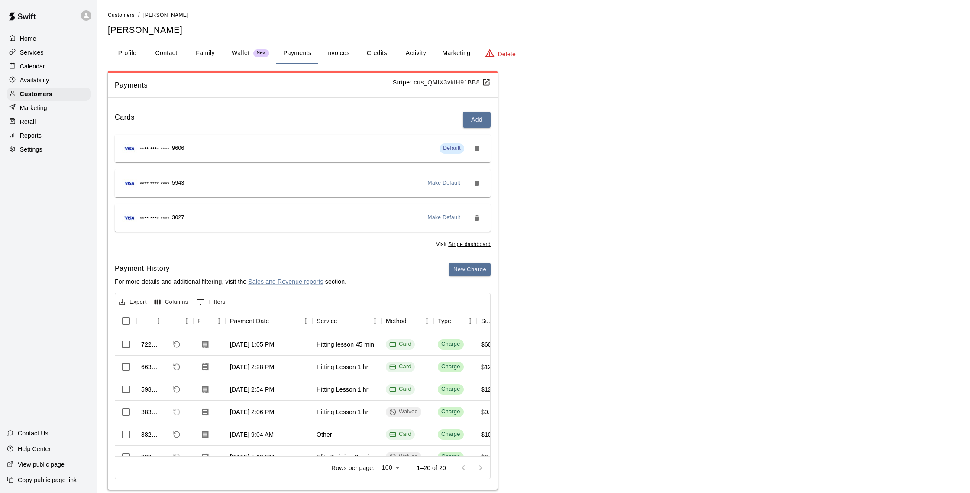
click at [410, 55] on button "Activity" at bounding box center [415, 53] width 39 height 21
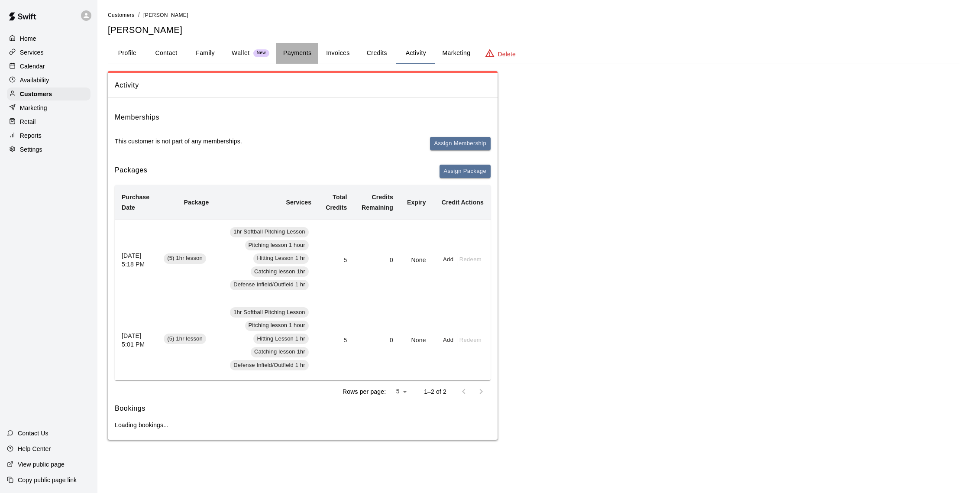
click at [301, 54] on button "Payments" at bounding box center [297, 53] width 42 height 21
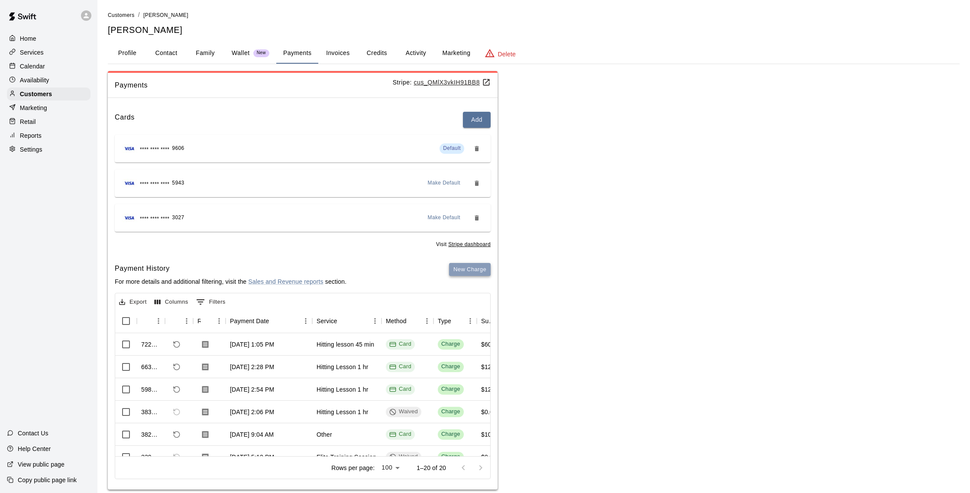
click at [471, 269] on button "New Charge" at bounding box center [470, 269] width 42 height 13
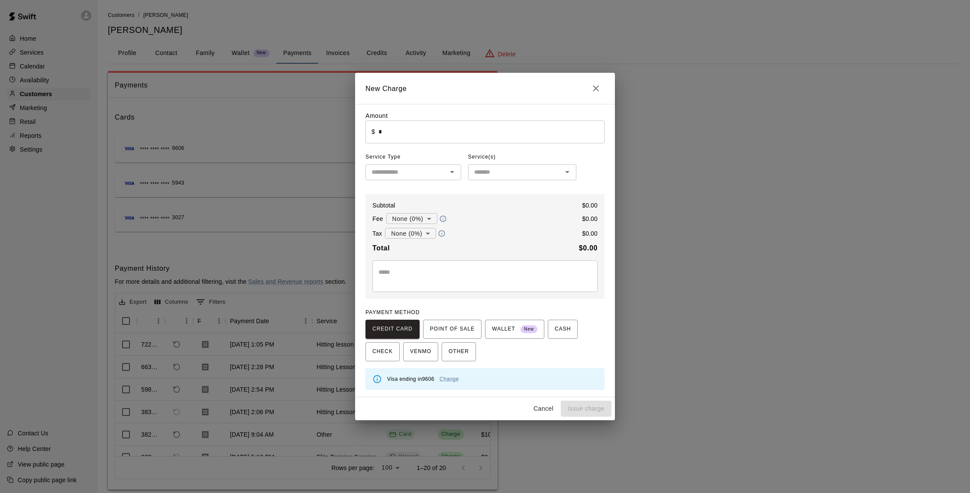
click at [407, 136] on input "*" at bounding box center [492, 131] width 226 height 23
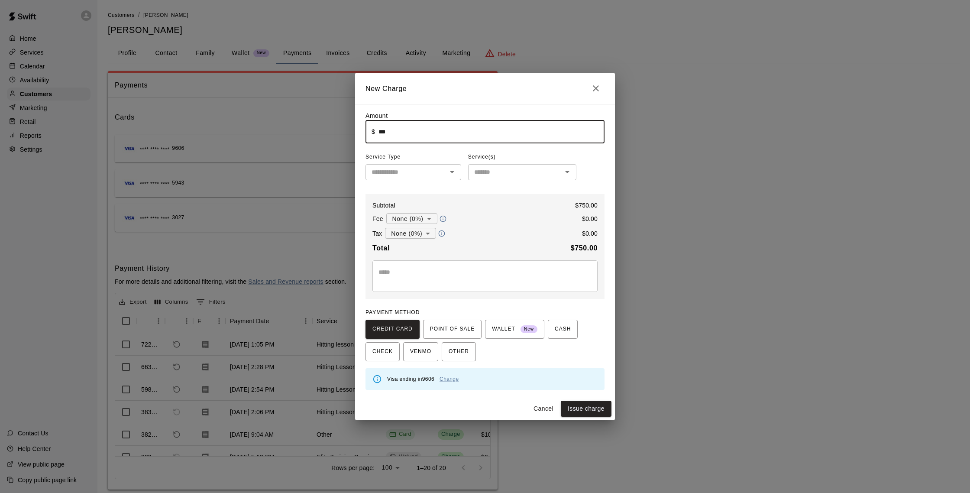
type input "******"
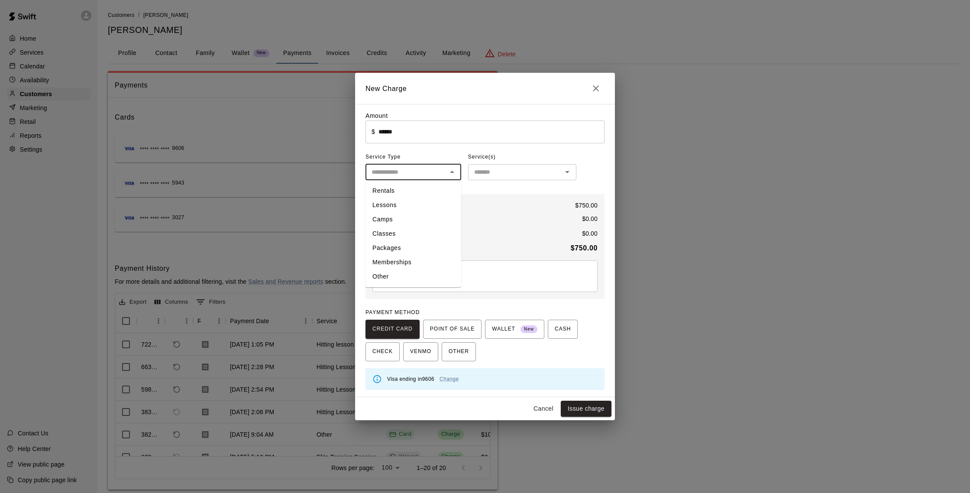
click at [435, 170] on input "text" at bounding box center [406, 172] width 76 height 11
drag, startPoint x: 404, startPoint y: 244, endPoint x: 448, endPoint y: 211, distance: 55.4
click at [404, 244] on li "Packages" at bounding box center [414, 248] width 96 height 14
type input "********"
click at [498, 172] on input "text" at bounding box center [515, 172] width 89 height 11
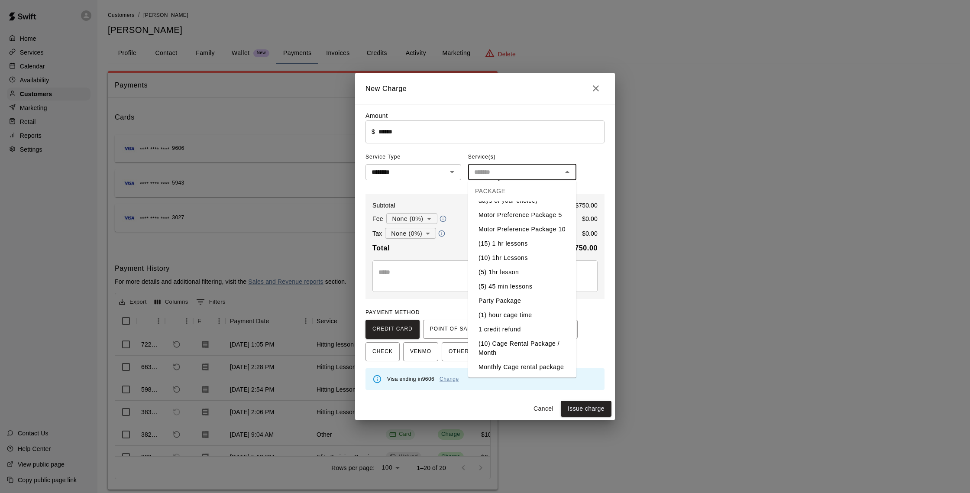
scroll to position [129, 0]
click at [506, 258] on li "(10) 1hr Lessons" at bounding box center [522, 257] width 108 height 14
type input "**********"
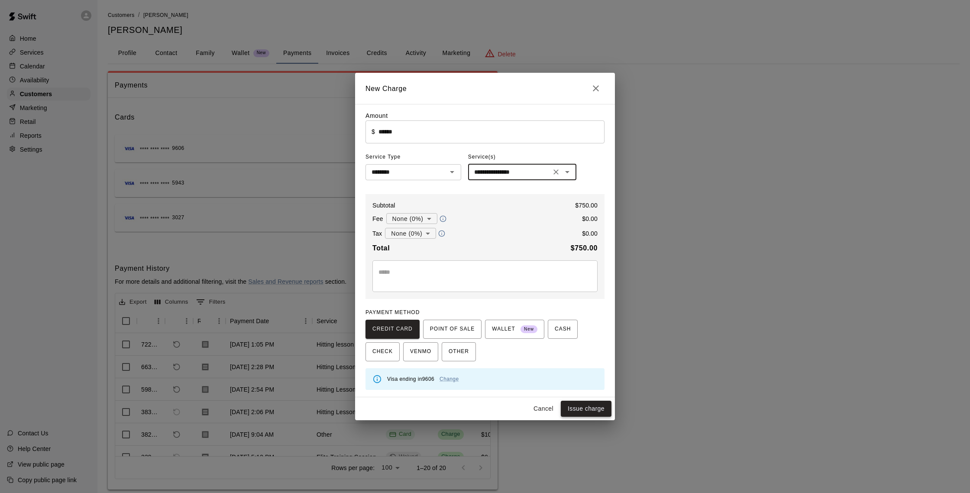
click at [578, 408] on button "Issue charge" at bounding box center [586, 409] width 51 height 16
type input "*"
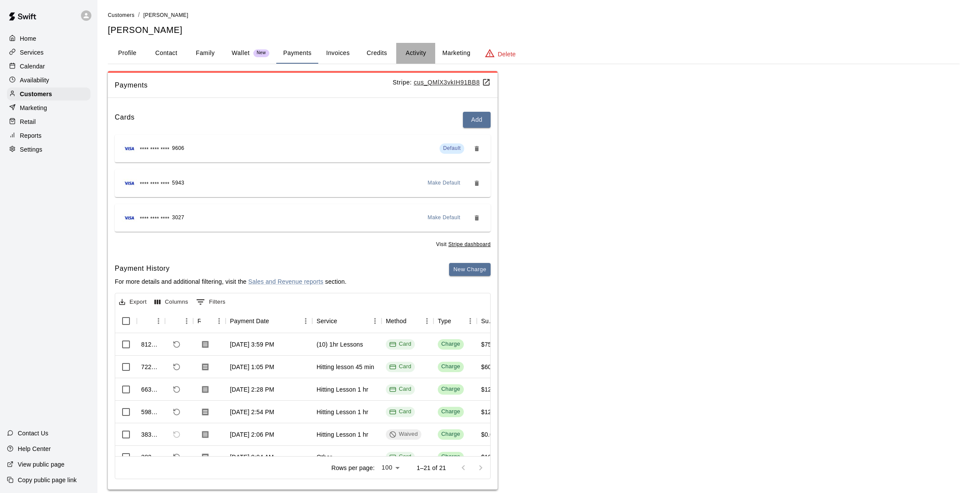
click at [413, 55] on button "Activity" at bounding box center [415, 53] width 39 height 21
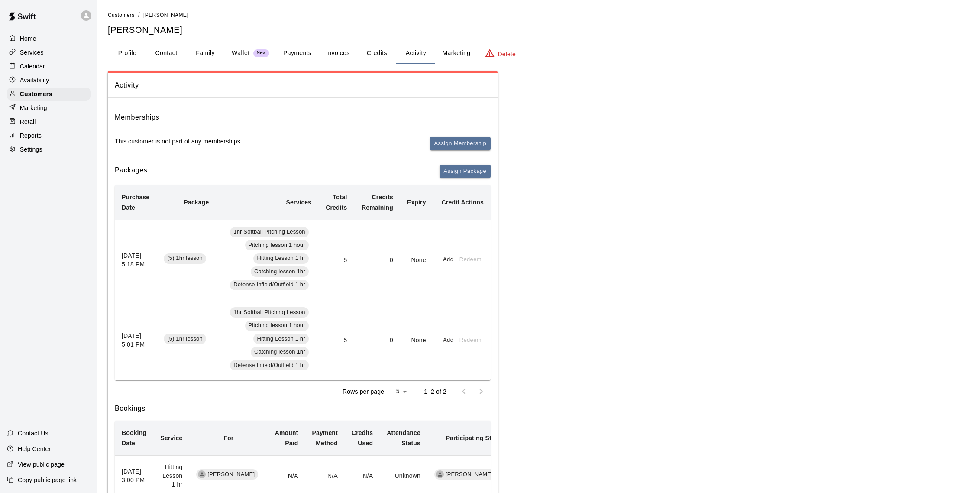
click at [304, 50] on button "Payments" at bounding box center [297, 53] width 42 height 21
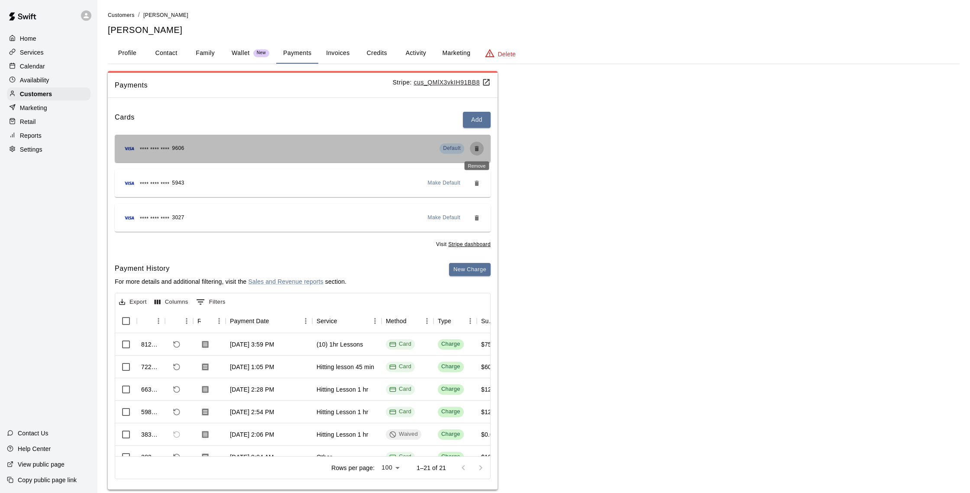
click at [479, 149] on icon "Remove" at bounding box center [476, 148] width 7 height 7
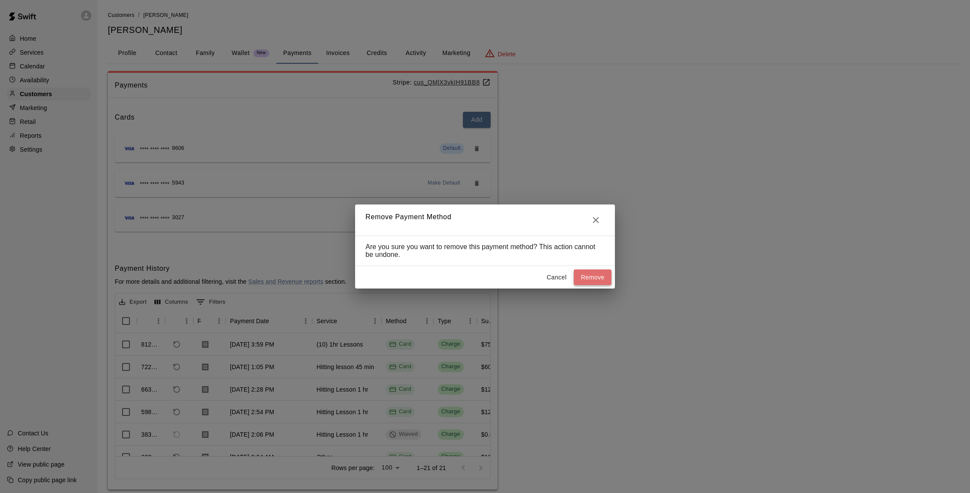
click at [598, 275] on button "Remove" at bounding box center [593, 277] width 38 height 16
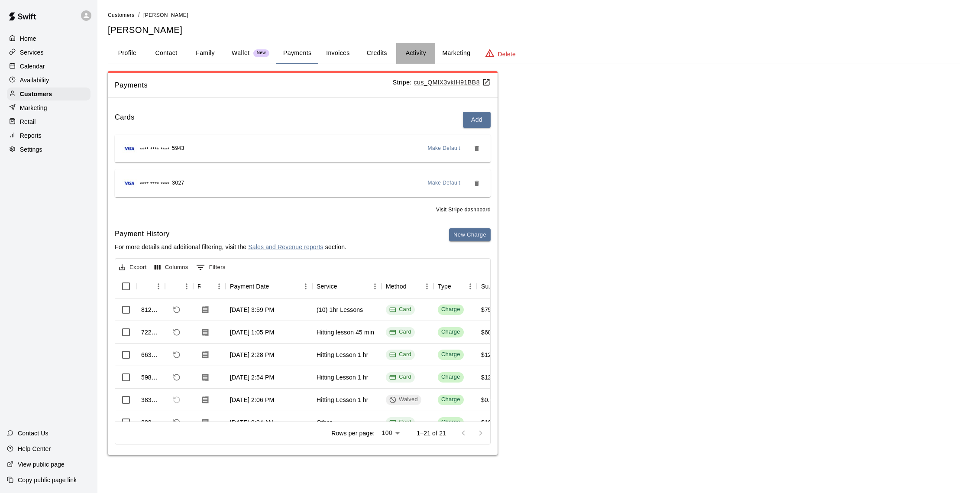
click at [418, 55] on button "Activity" at bounding box center [415, 53] width 39 height 21
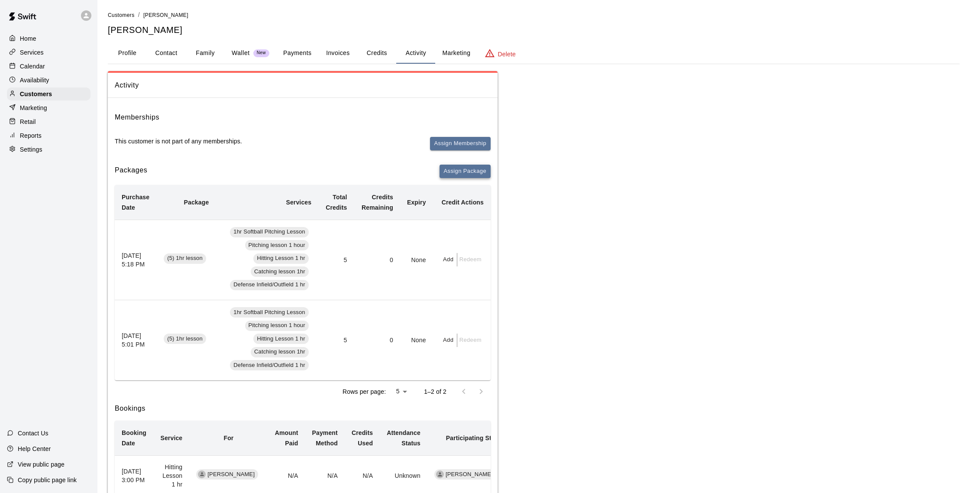
click at [484, 168] on button "Assign Package" at bounding box center [465, 171] width 51 height 13
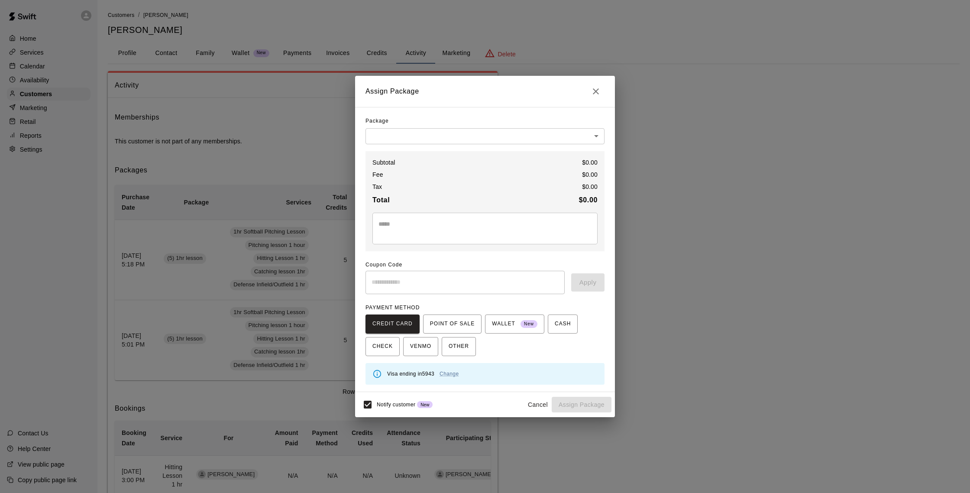
click at [474, 135] on body "Home Services Calendar Availability Customers Marketing Retail Reports Settings…" at bounding box center [485, 454] width 970 height 909
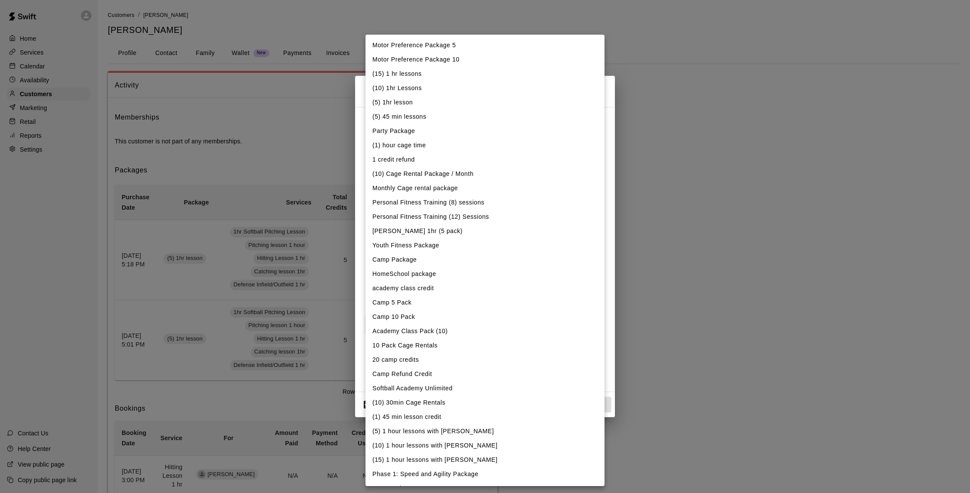
scroll to position [143, 0]
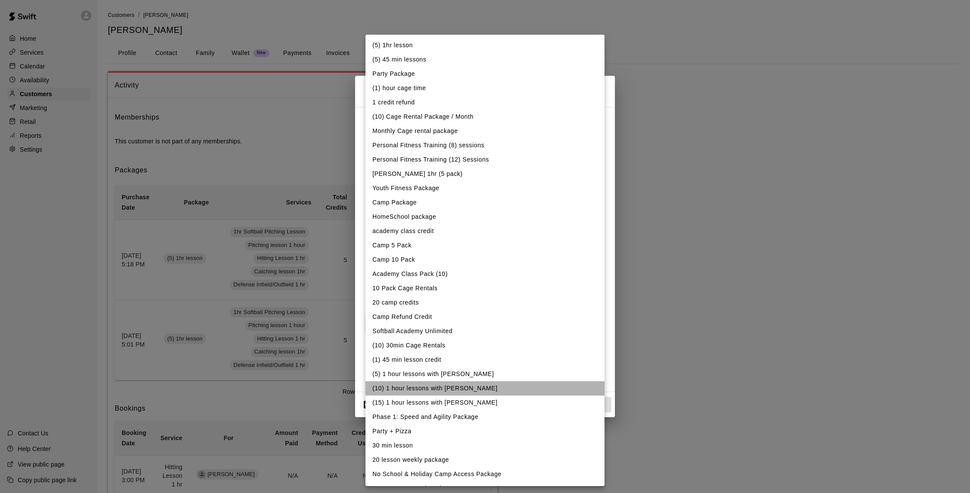
click at [418, 391] on li "(10) 1 hour lessons with [PERSON_NAME]" at bounding box center [485, 388] width 239 height 14
type input "**********"
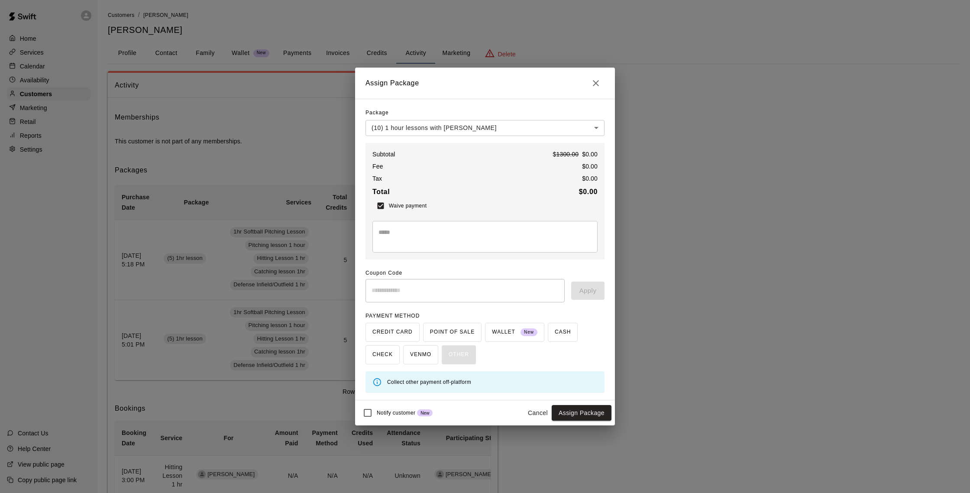
click at [595, 128] on body "Home Services Calendar Availability Customers Marketing Retail Reports Settings…" at bounding box center [485, 454] width 970 height 909
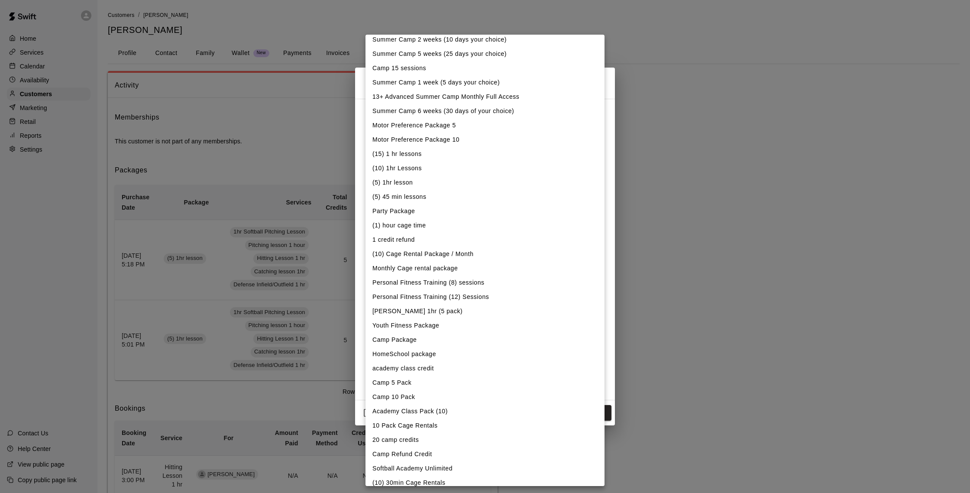
scroll to position [5, 0]
click at [415, 169] on li "(10) 1hr Lessons" at bounding box center [485, 169] width 239 height 14
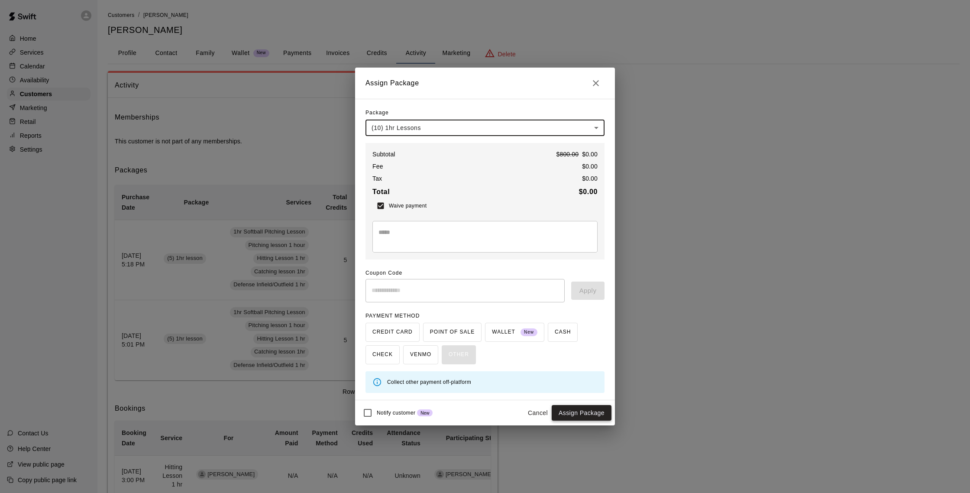
click at [577, 410] on button "Assign Package" at bounding box center [582, 413] width 60 height 16
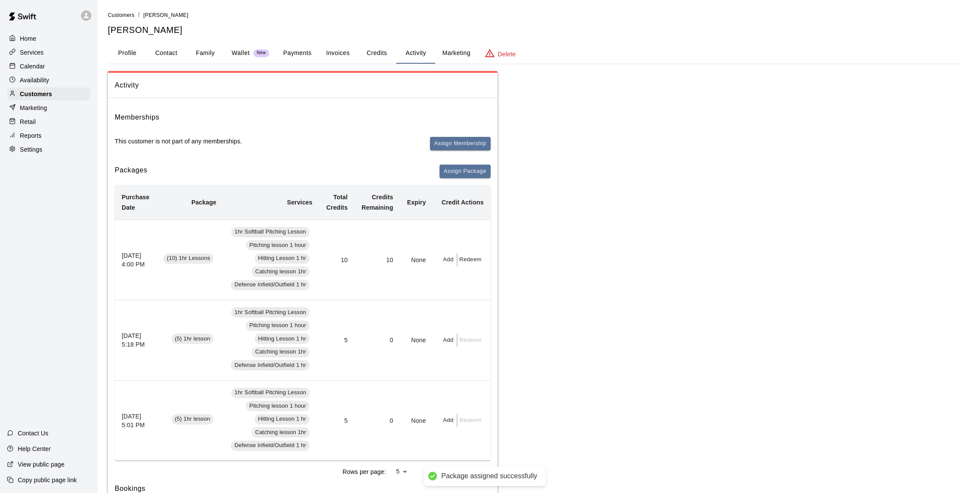
click at [53, 64] on div "Calendar" at bounding box center [49, 66] width 84 height 13
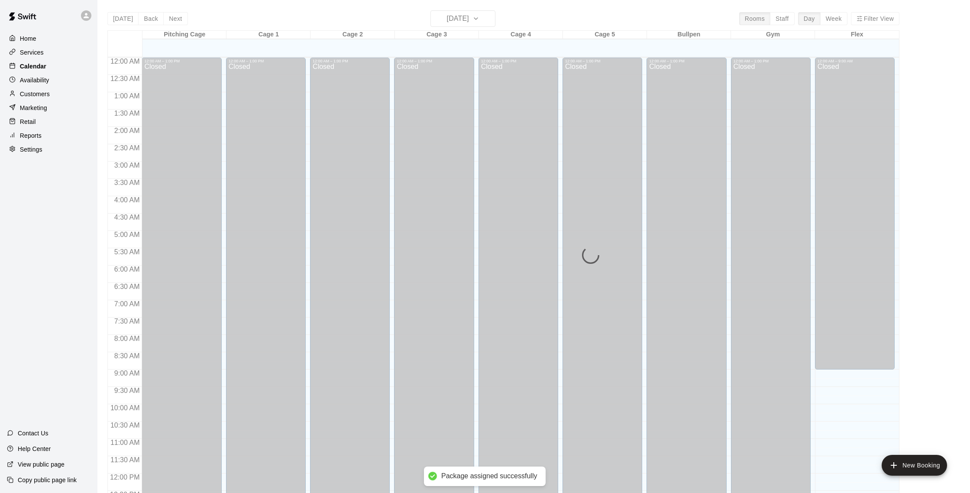
scroll to position [361, 0]
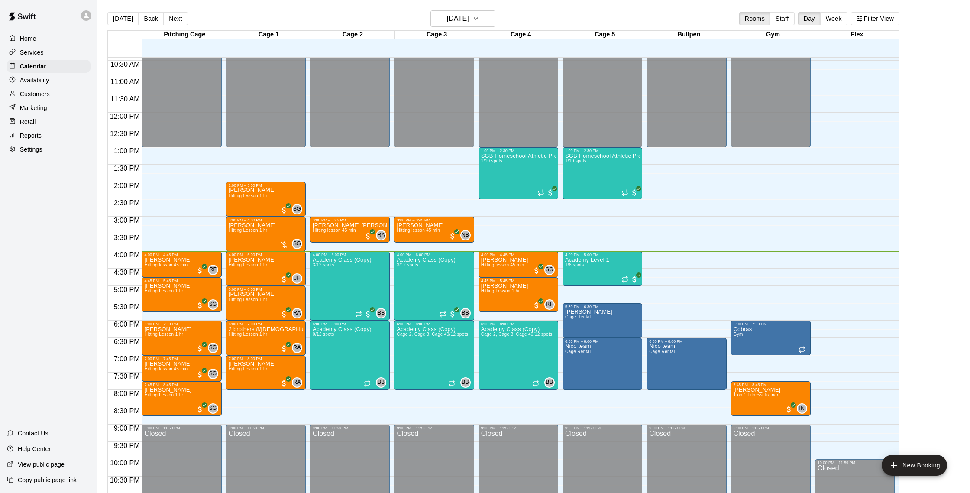
click at [268, 240] on div "[PERSON_NAME] Hitting Lesson 1 hr SG 0" at bounding box center [266, 468] width 75 height 493
click at [237, 253] on img "edit" at bounding box center [238, 252] width 10 height 10
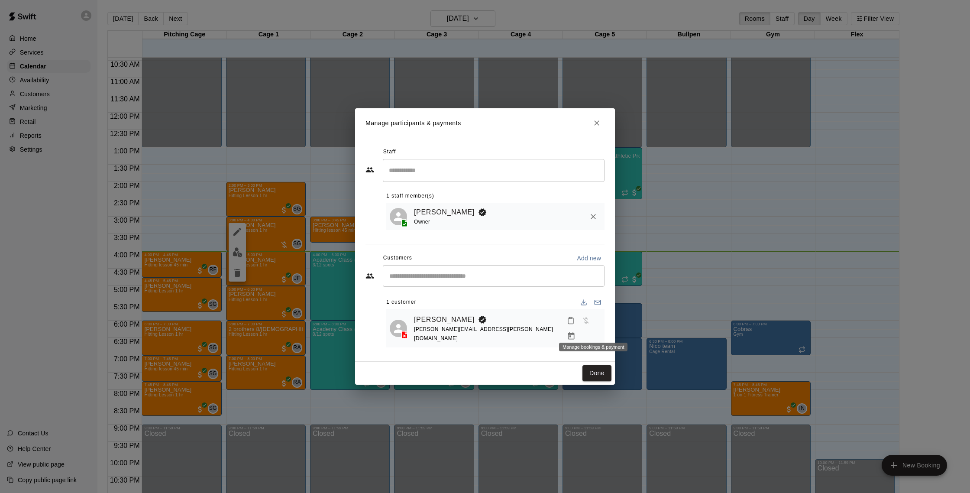
click at [576, 332] on icon "Manage bookings & payment" at bounding box center [571, 336] width 9 height 9
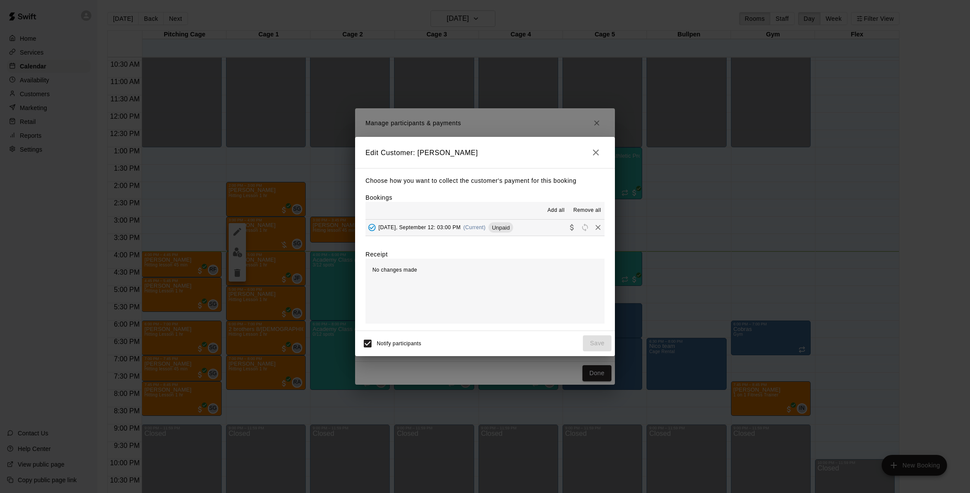
click at [533, 232] on button "[DATE], September 12: 03:00 PM (Current) Unpaid" at bounding box center [485, 228] width 239 height 16
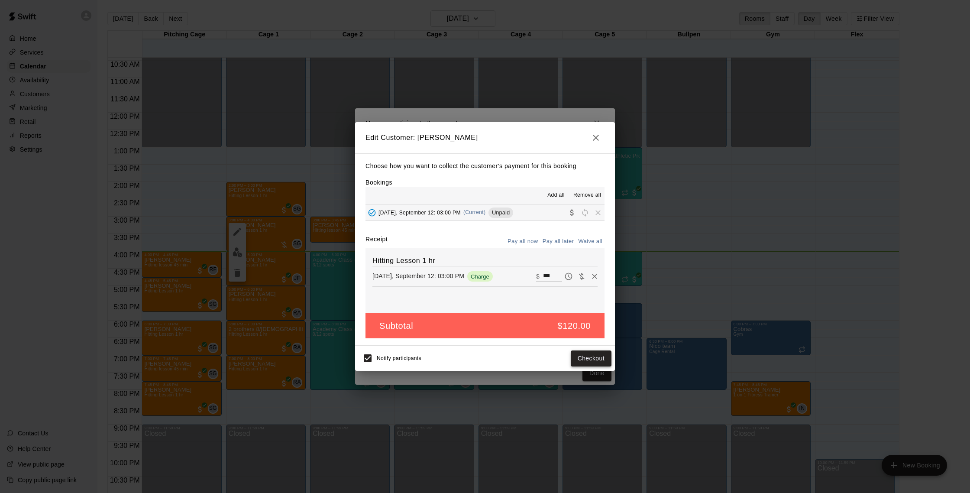
click at [586, 361] on button "Checkout" at bounding box center [591, 358] width 41 height 16
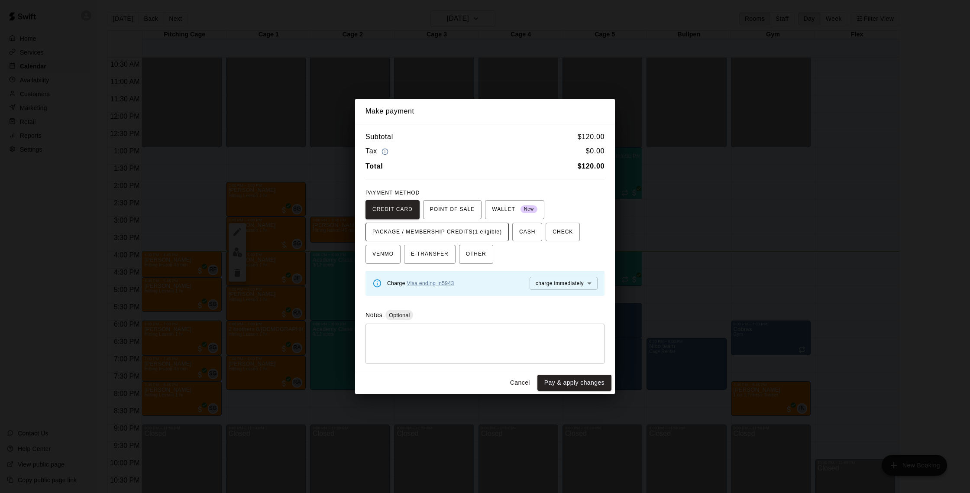
click at [440, 228] on span "PACKAGE / MEMBERSHIP CREDITS (1 eligible)" at bounding box center [438, 232] width 130 height 14
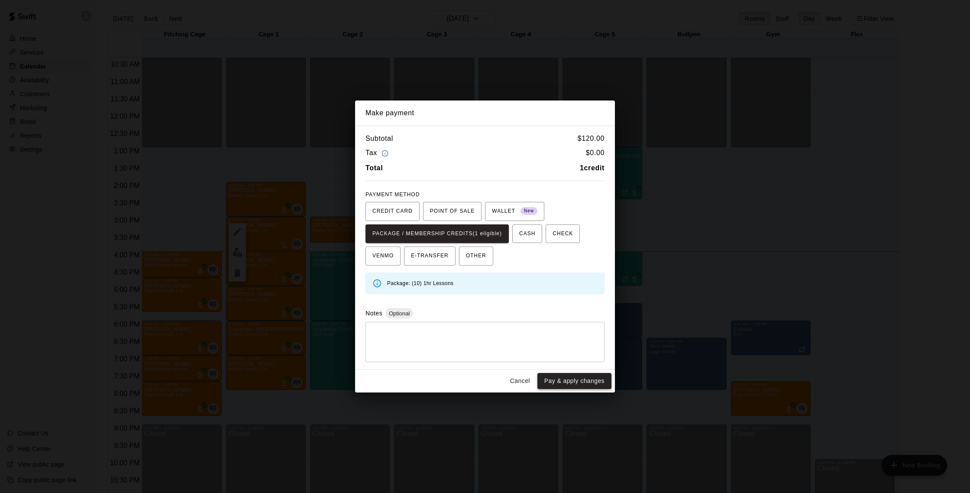
click at [577, 376] on button "Pay & apply changes" at bounding box center [575, 381] width 74 height 16
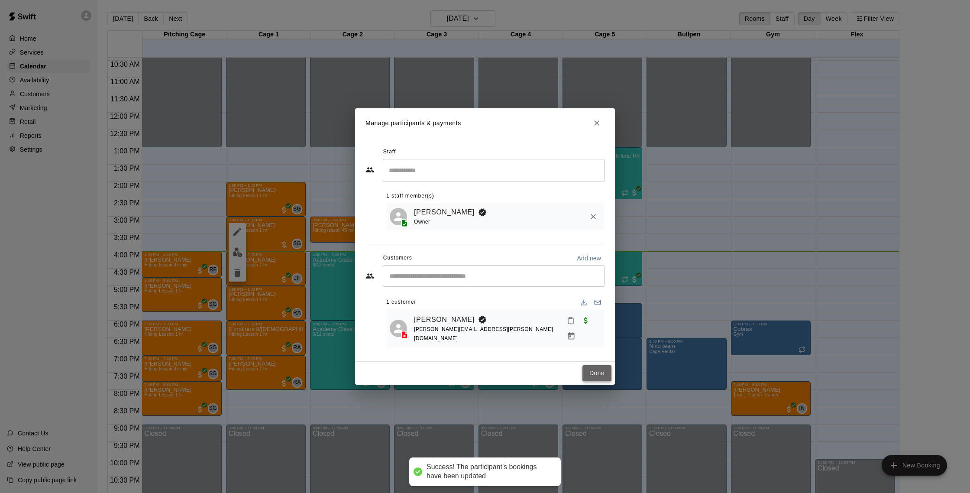
click at [601, 366] on button "Done" at bounding box center [597, 373] width 29 height 16
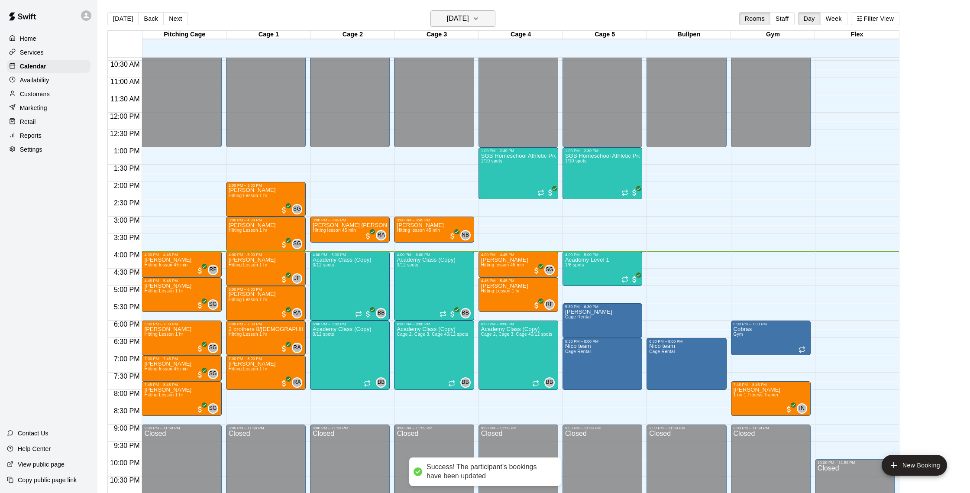
click at [460, 19] on h6 "[DATE]" at bounding box center [458, 19] width 22 height 12
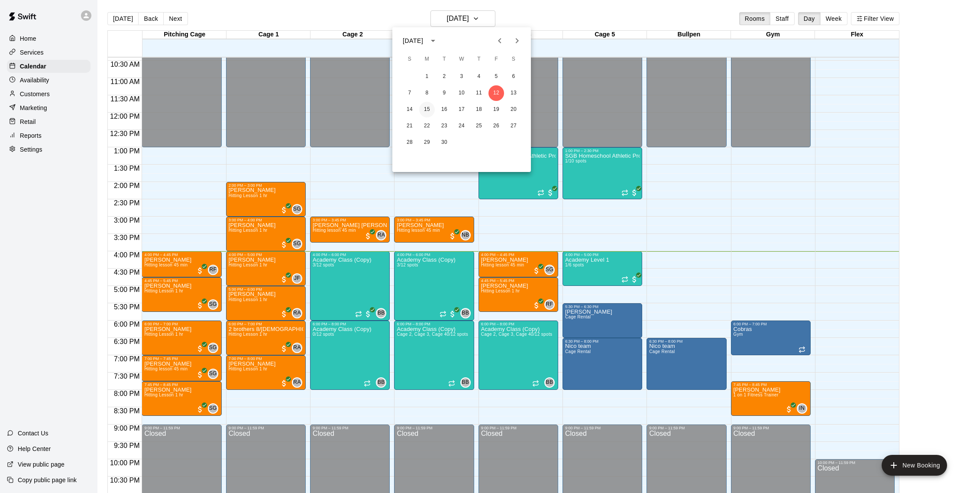
click at [428, 107] on button "15" at bounding box center [427, 110] width 16 height 16
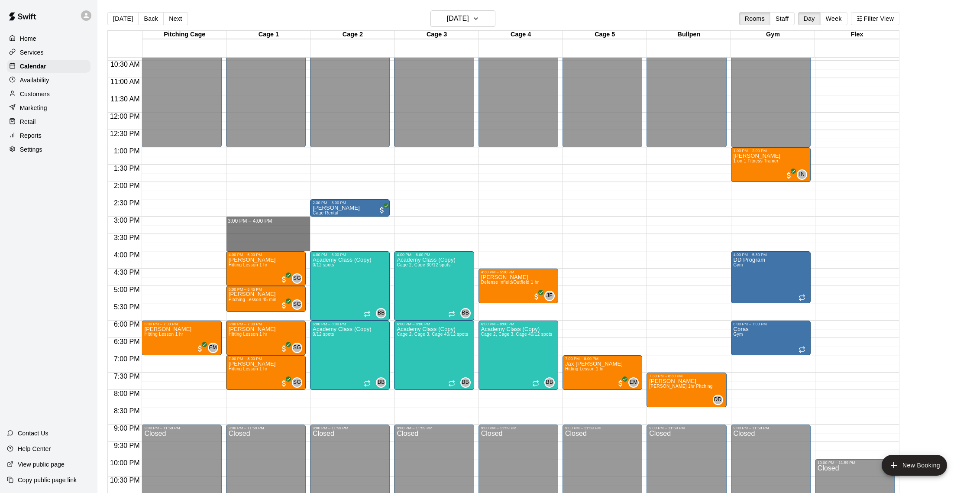
drag, startPoint x: 239, startPoint y: 220, endPoint x: 239, endPoint y: 245, distance: 25.1
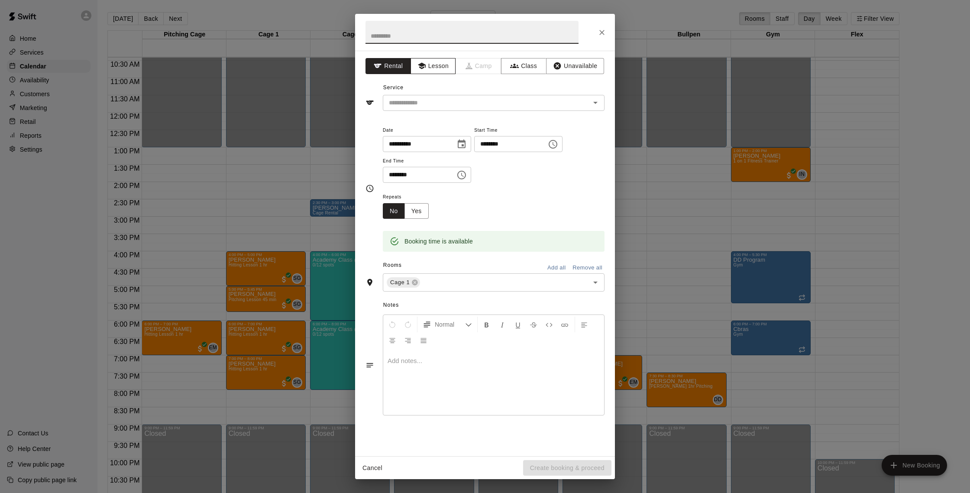
click at [435, 67] on button "Lesson" at bounding box center [433, 66] width 45 height 16
click at [437, 112] on div "**********" at bounding box center [485, 253] width 260 height 405
drag, startPoint x: 436, startPoint y: 104, endPoint x: 431, endPoint y: 104, distance: 4.8
click at [436, 104] on input "text" at bounding box center [481, 102] width 191 height 11
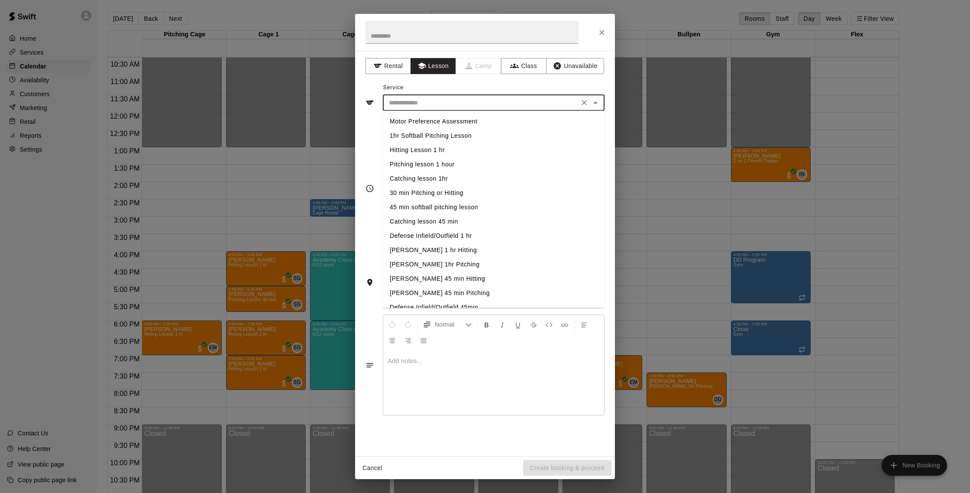
click at [439, 152] on li "Hitting Lesson 1 hr" at bounding box center [494, 150] width 222 height 14
type input "**********"
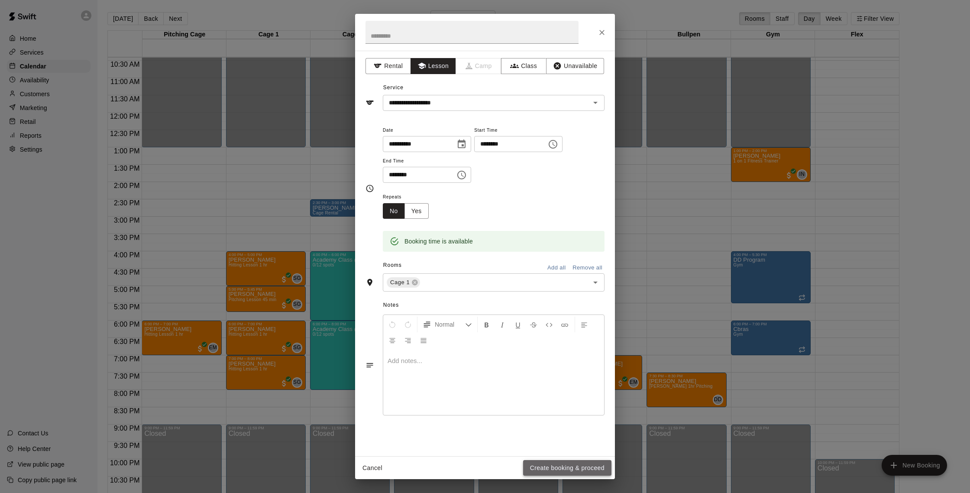
click at [549, 467] on button "Create booking & proceed" at bounding box center [567, 468] width 88 height 16
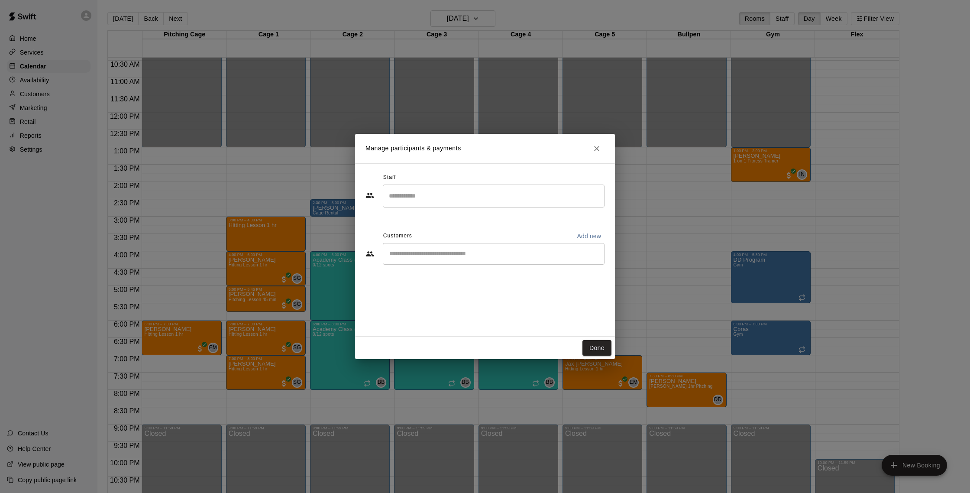
click at [418, 199] on input "Search staff" at bounding box center [494, 195] width 214 height 15
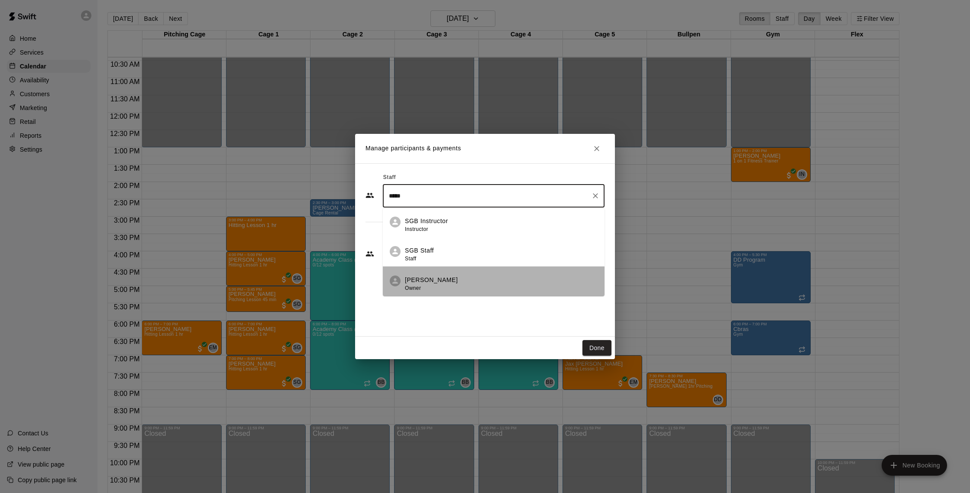
click at [431, 279] on p "[PERSON_NAME]" at bounding box center [431, 279] width 53 height 9
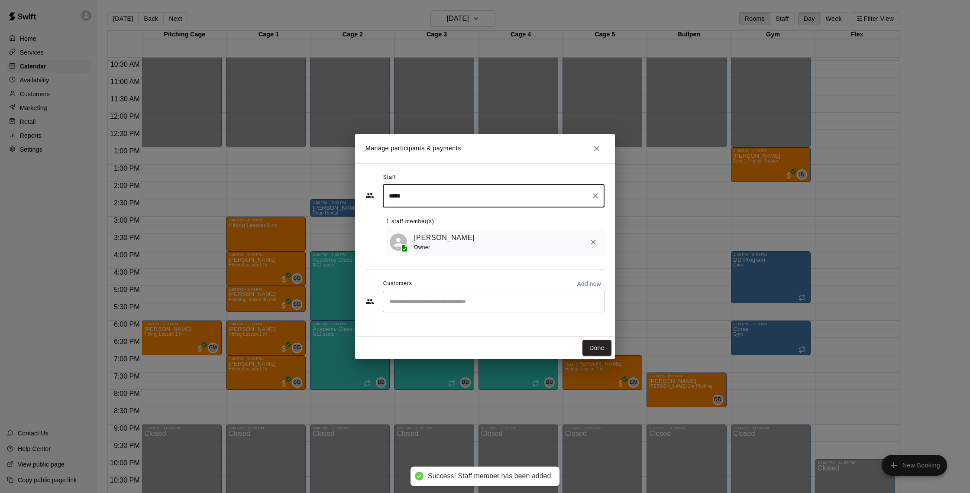
type input "*****"
click at [422, 305] on input "Start typing to search customers..." at bounding box center [494, 301] width 214 height 9
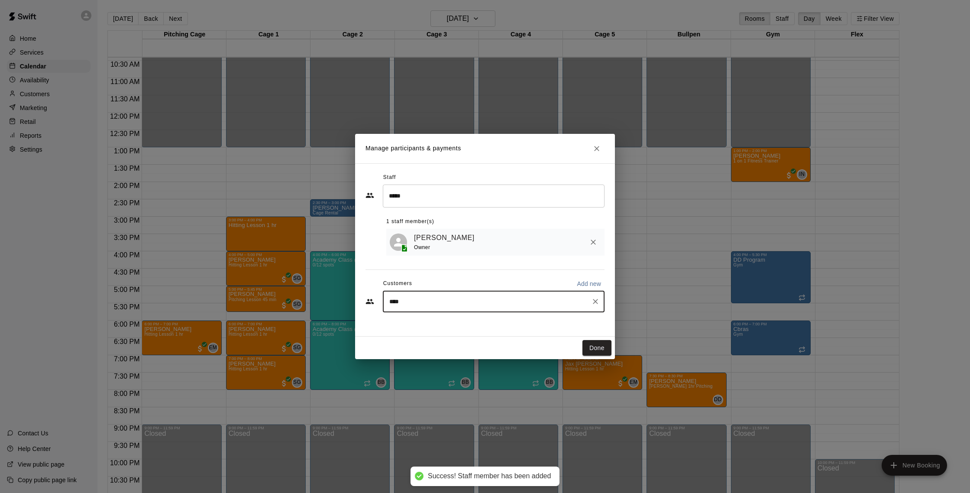
type input "*****"
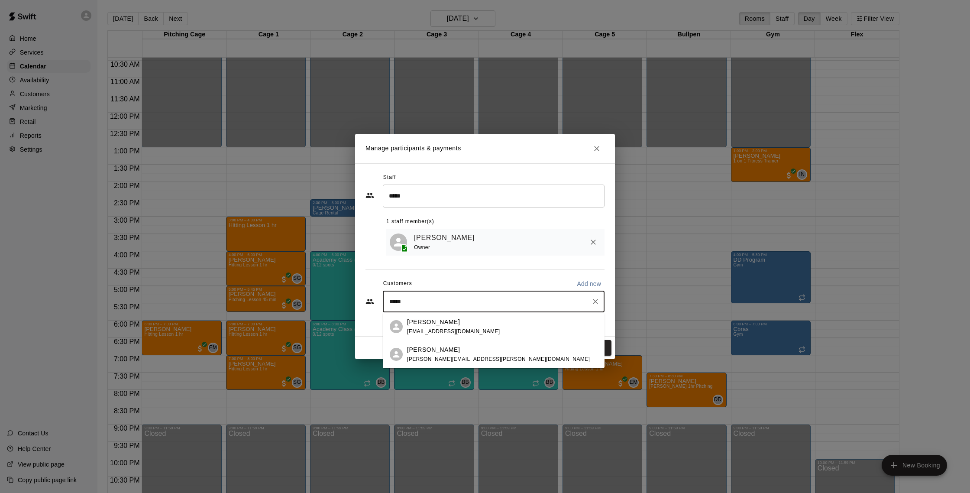
click at [459, 353] on div "[PERSON_NAME]" at bounding box center [498, 349] width 183 height 9
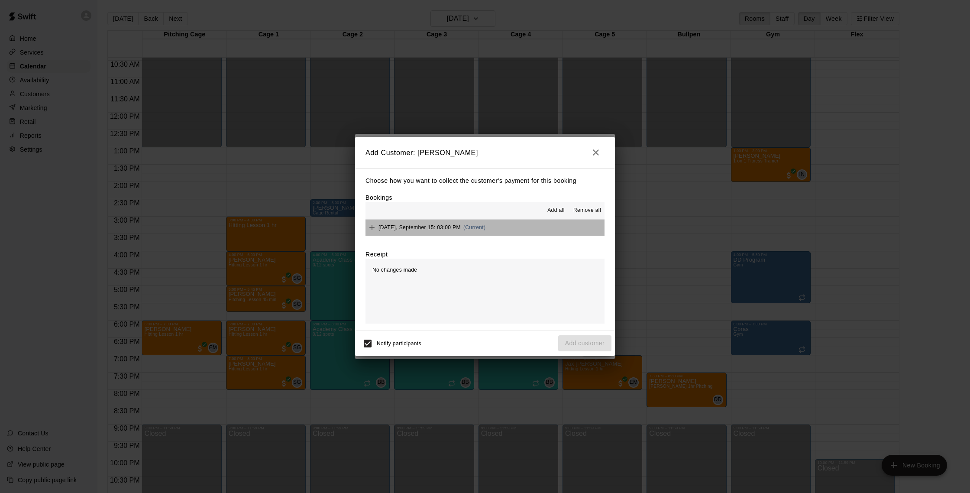
drag, startPoint x: 502, startPoint y: 222, endPoint x: 496, endPoint y: 221, distance: 6.1
click at [502, 222] on button "[DATE], September 15: 03:00 PM (Current)" at bounding box center [485, 228] width 239 height 16
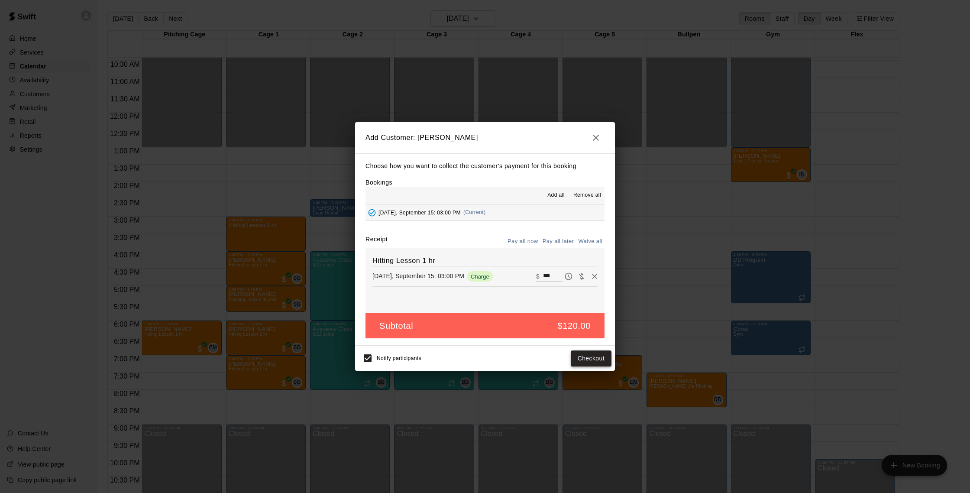
click at [593, 355] on button "Checkout" at bounding box center [591, 358] width 41 height 16
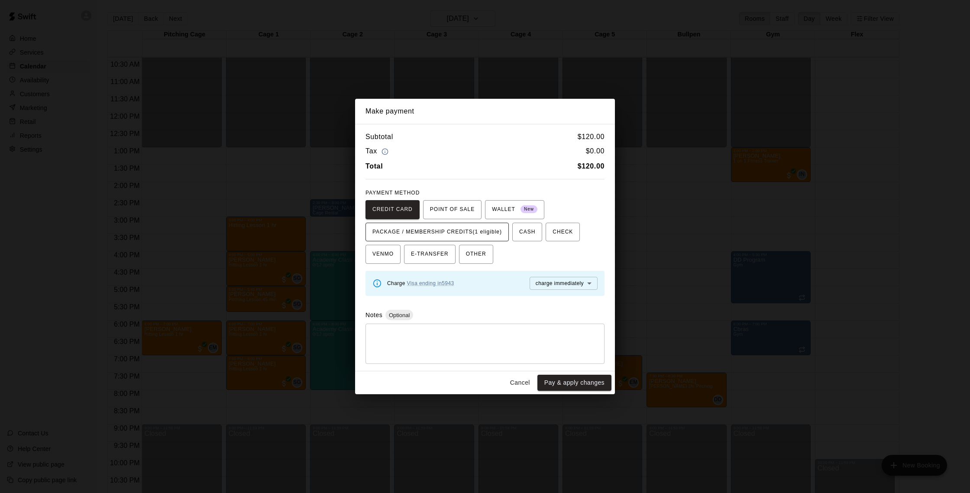
click at [488, 233] on span "PACKAGE / MEMBERSHIP CREDITS (1 eligible)" at bounding box center [438, 232] width 130 height 14
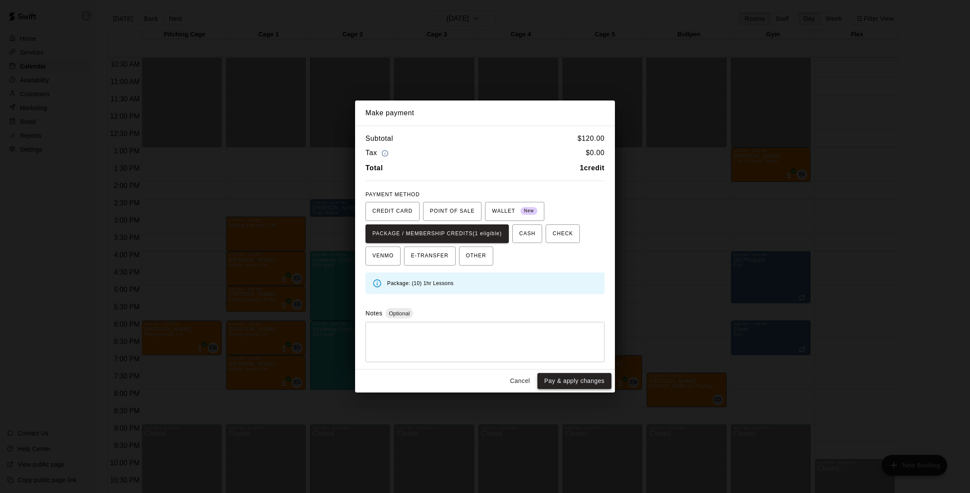
click at [584, 377] on button "Pay & apply changes" at bounding box center [575, 381] width 74 height 16
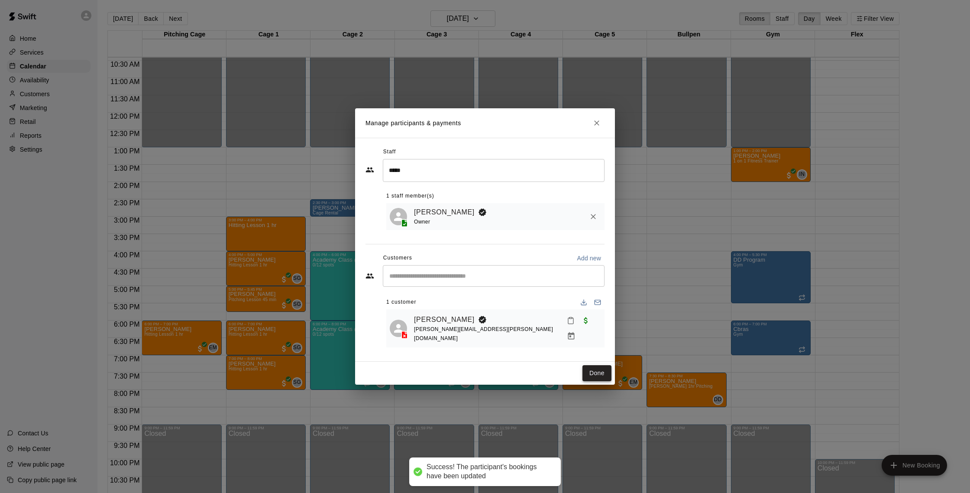
click at [591, 371] on button "Done" at bounding box center [597, 373] width 29 height 16
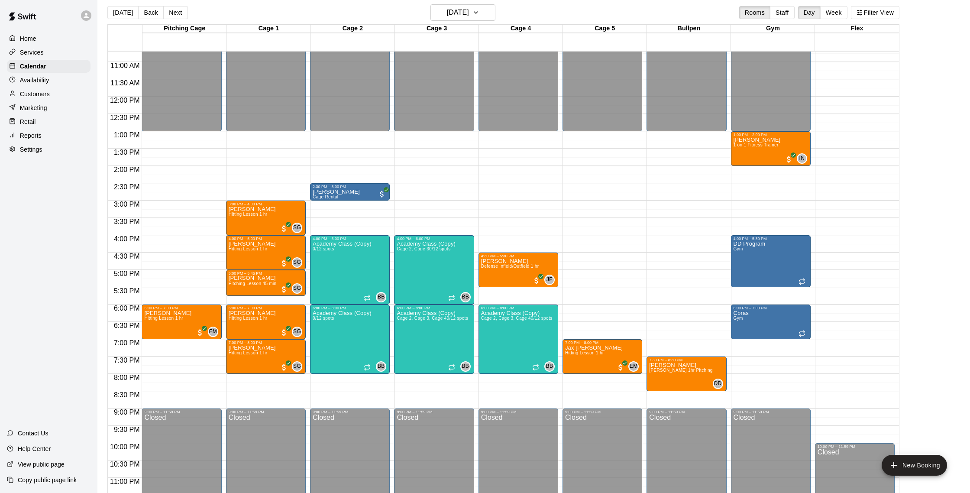
scroll to position [10, 0]
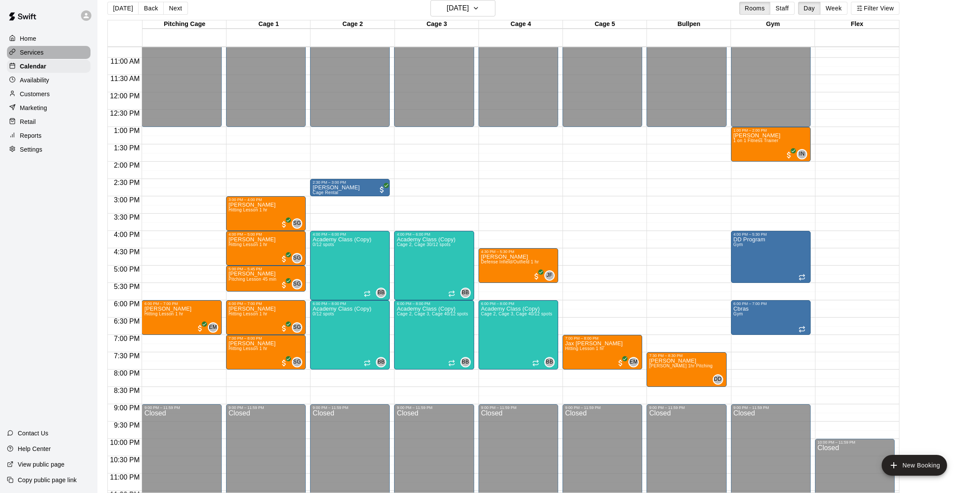
click at [36, 55] on p "Services" at bounding box center [32, 52] width 24 height 9
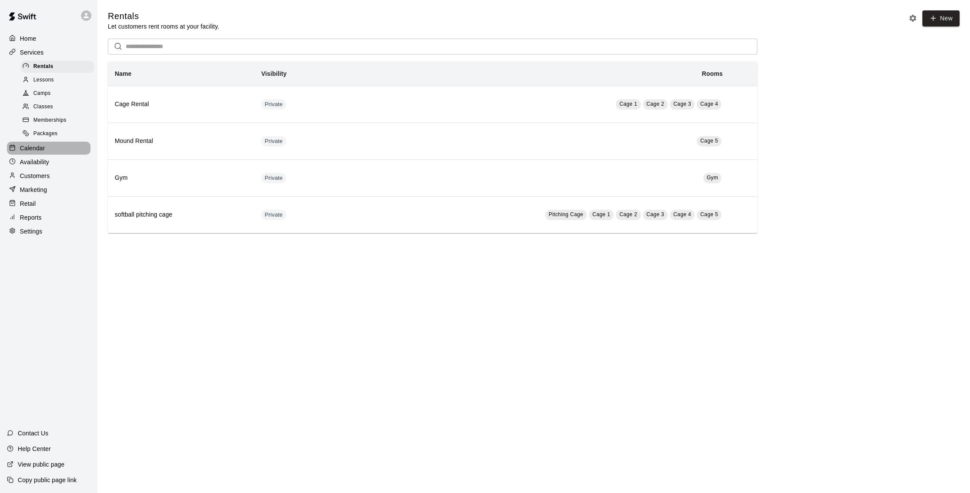
click at [40, 151] on p "Calendar" at bounding box center [32, 148] width 25 height 9
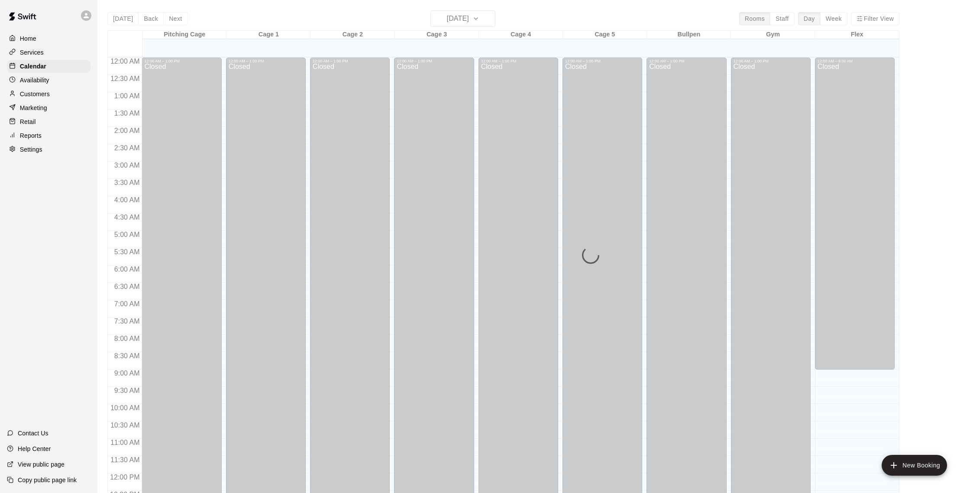
scroll to position [361, 0]
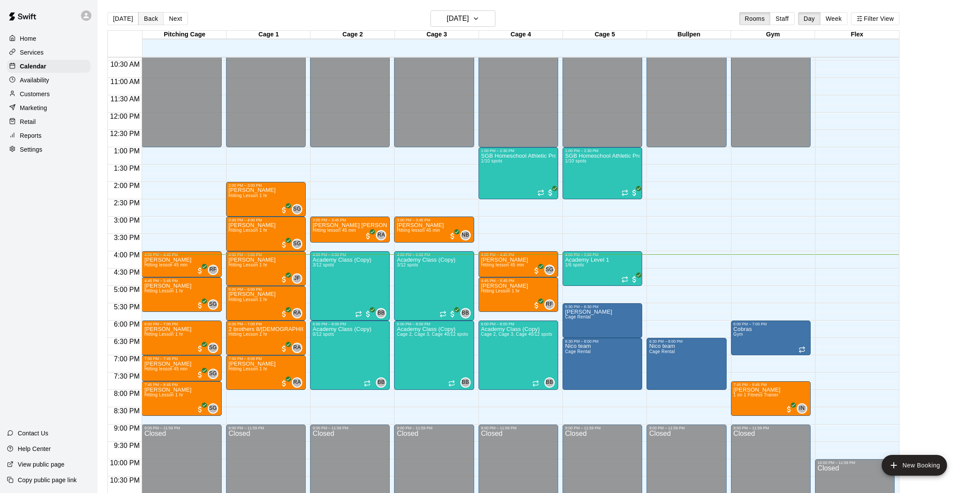
click at [143, 17] on button "Back" at bounding box center [151, 18] width 26 height 13
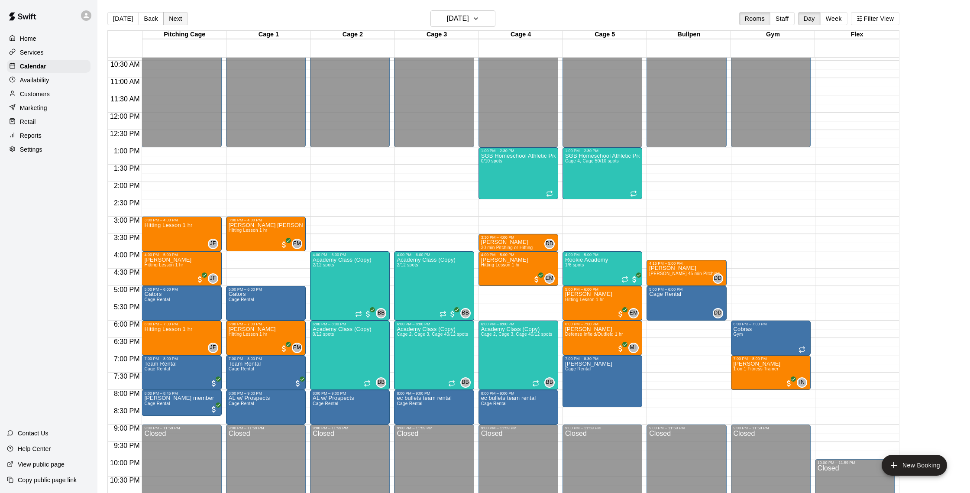
click at [175, 17] on button "Next" at bounding box center [175, 18] width 24 height 13
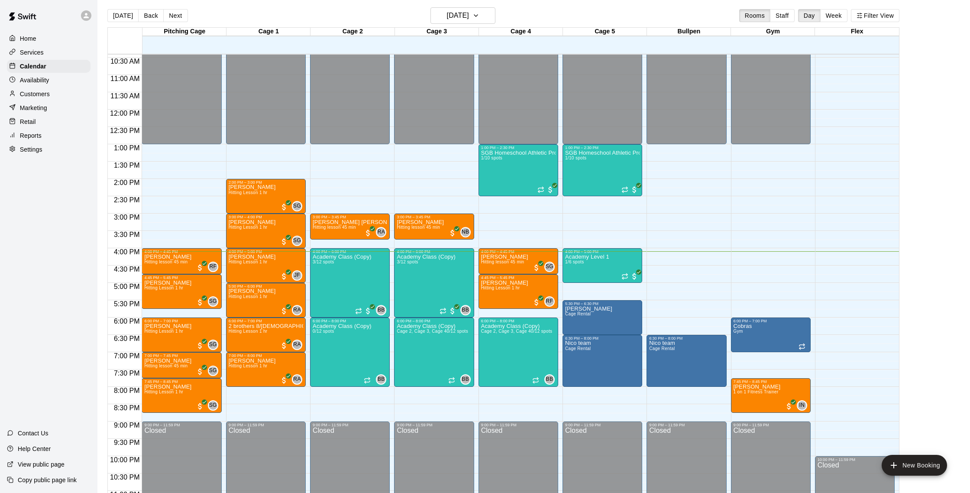
scroll to position [3, 0]
click at [177, 12] on button "Next" at bounding box center [175, 15] width 24 height 13
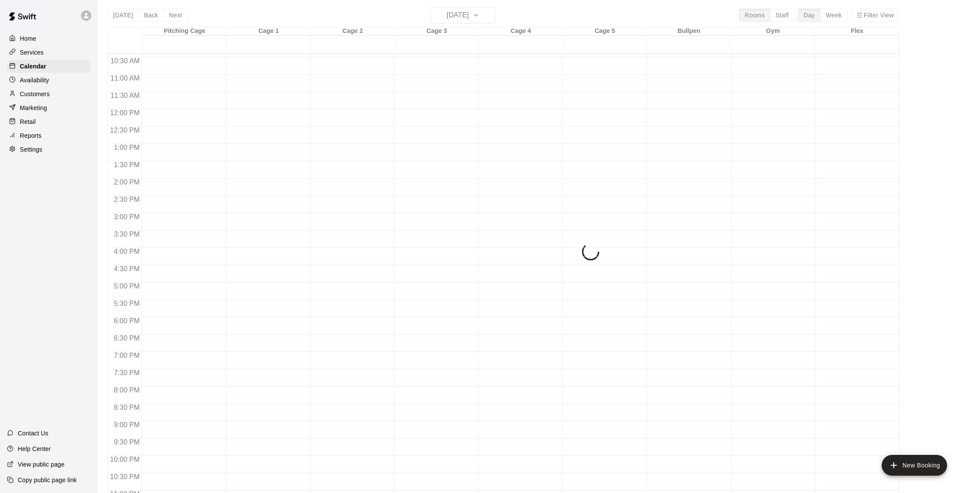
click at [177, 12] on div "[DATE] Back [DATE][DATE] Rooms Staff Day Week Filter View Pitching Cage 13 Sat …" at bounding box center [503, 253] width 792 height 493
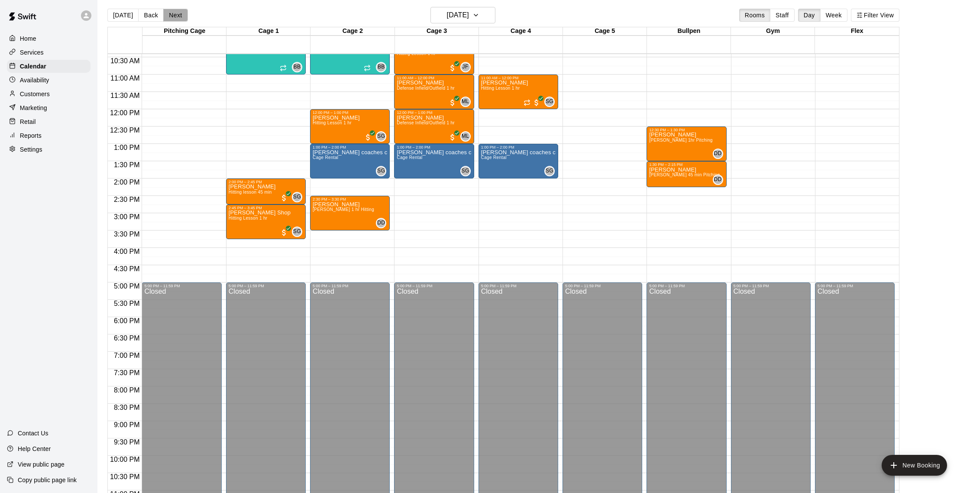
click at [177, 13] on button "Next" at bounding box center [175, 15] width 24 height 13
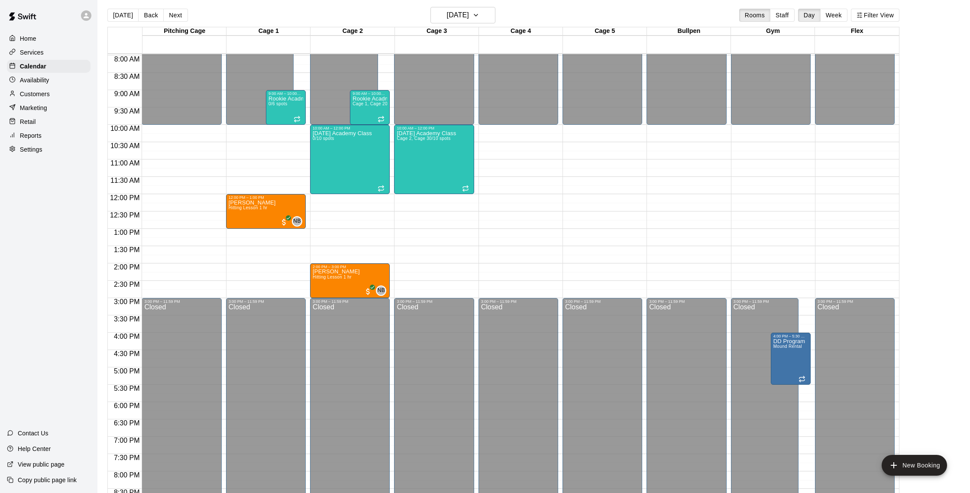
scroll to position [274, 0]
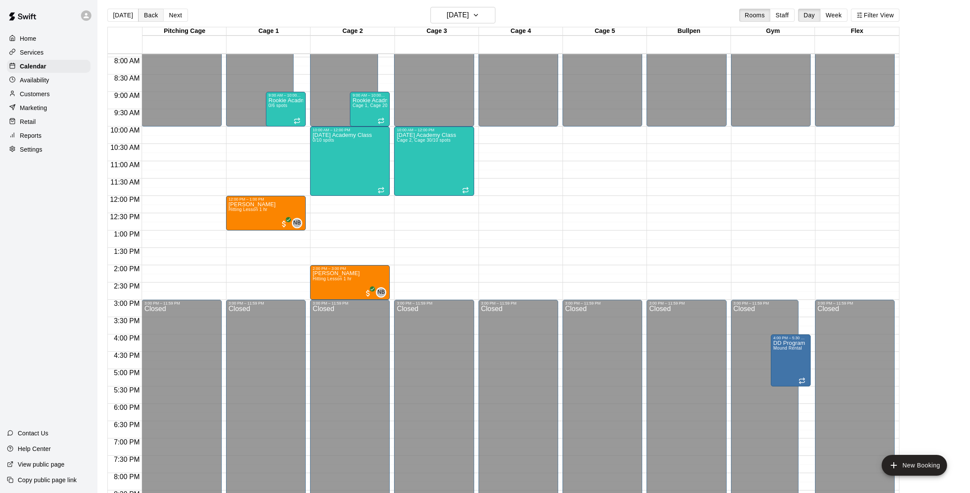
click at [148, 18] on button "Back" at bounding box center [151, 15] width 26 height 13
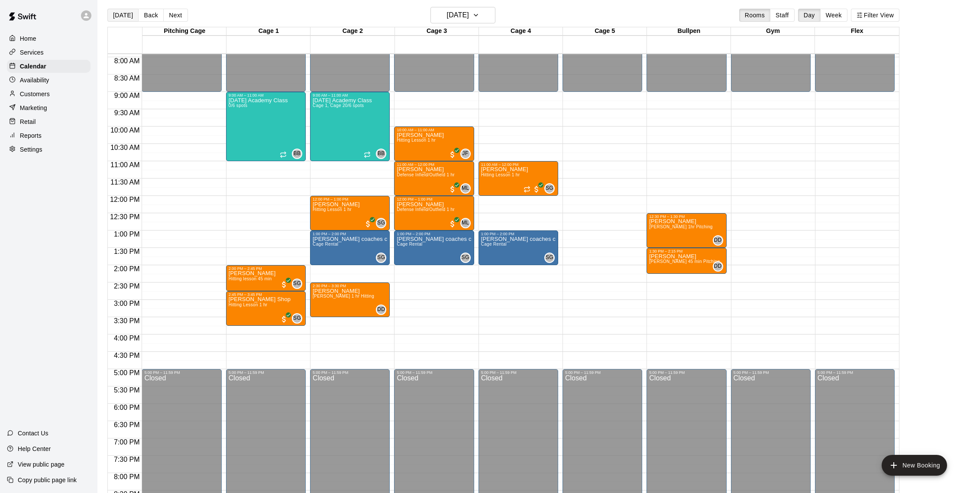
click at [127, 14] on button "[DATE]" at bounding box center [122, 15] width 31 height 13
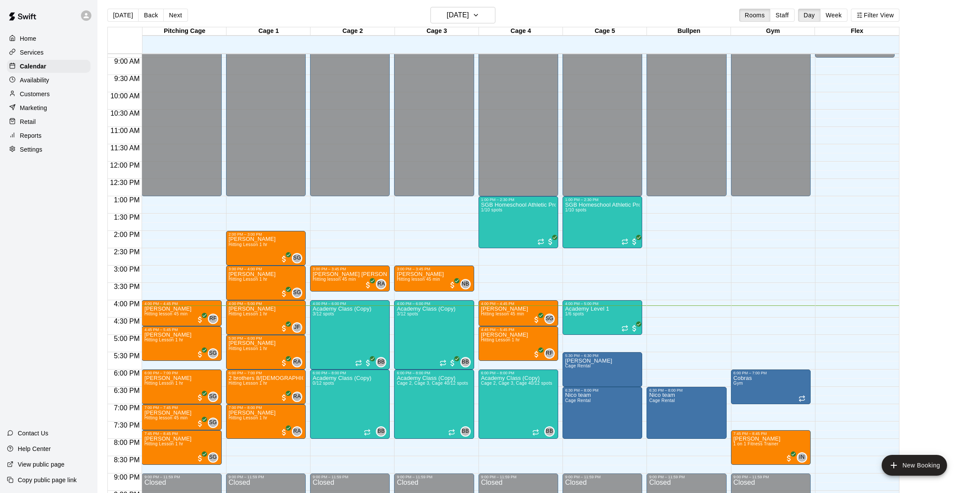
scroll to position [313, 0]
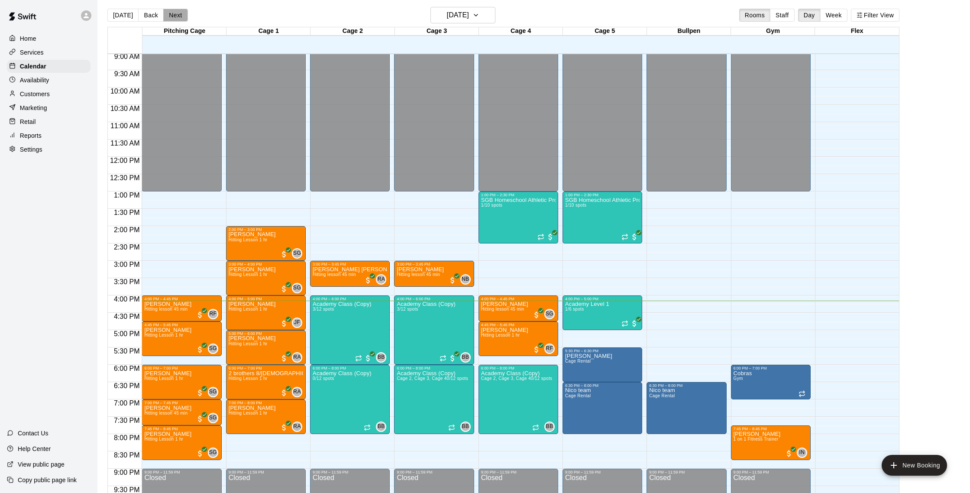
click at [178, 17] on button "Next" at bounding box center [175, 15] width 24 height 13
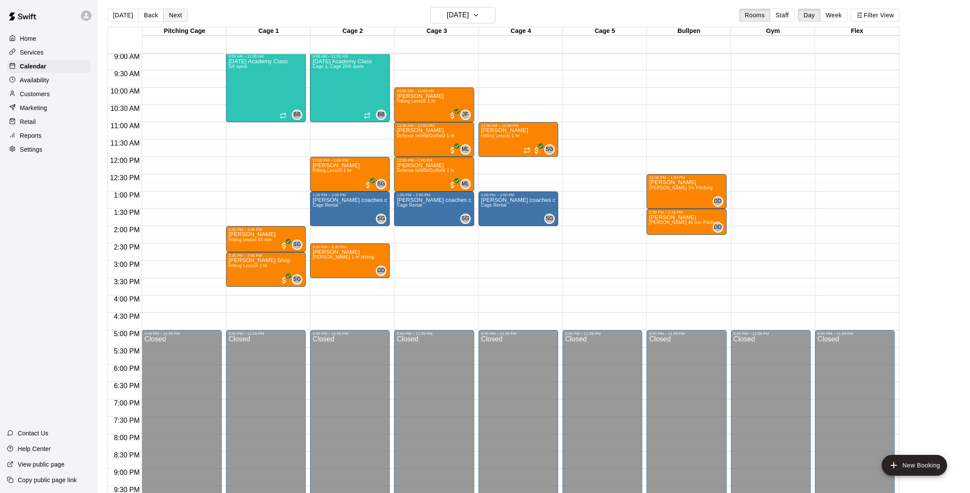
click at [178, 17] on button "Next" at bounding box center [175, 15] width 24 height 13
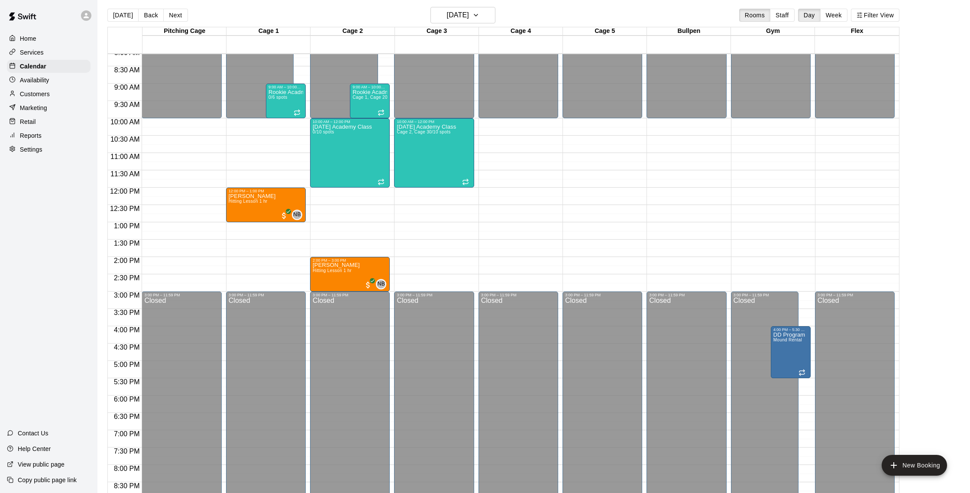
scroll to position [271, 0]
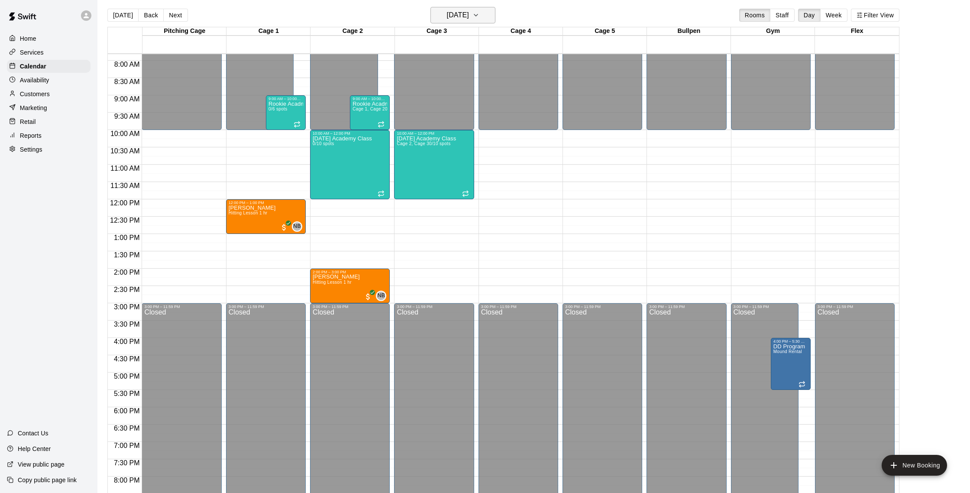
click at [460, 16] on h6 "[DATE]" at bounding box center [458, 15] width 22 height 12
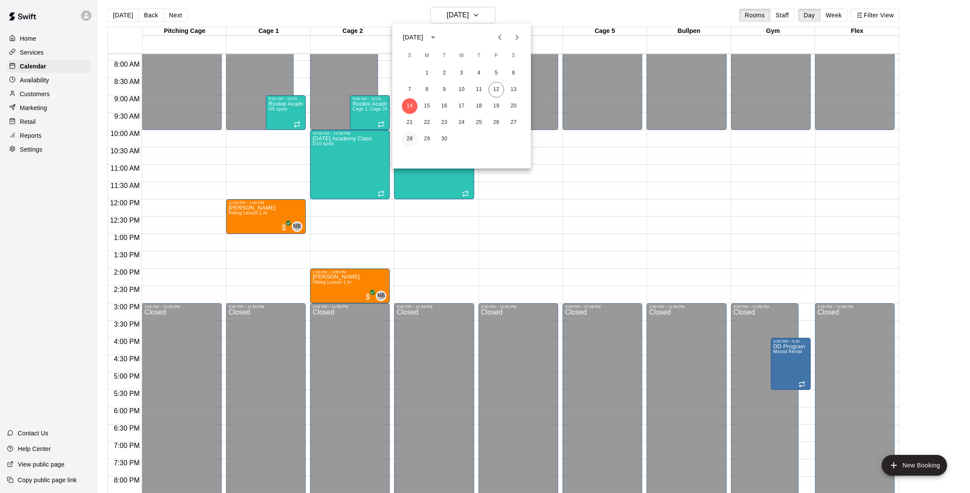
click at [412, 142] on button "28" at bounding box center [410, 139] width 16 height 16
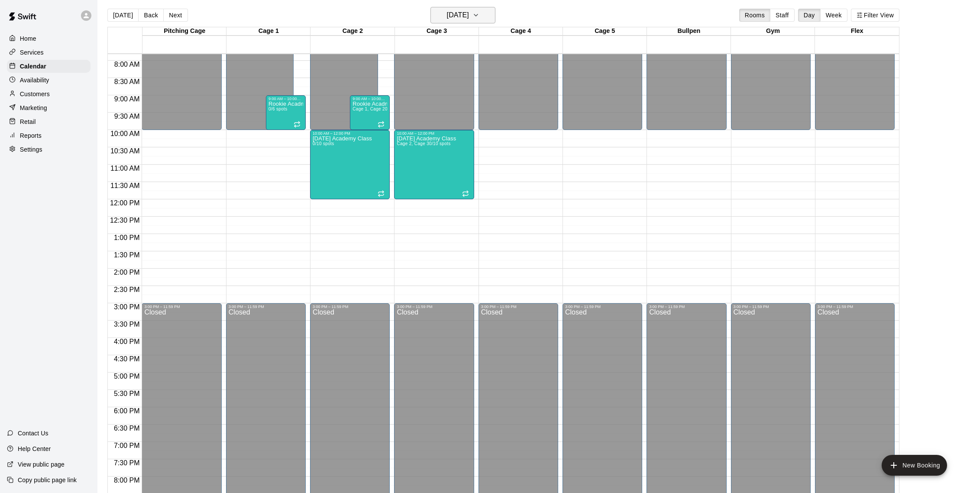
click at [479, 11] on icon "button" at bounding box center [476, 15] width 7 height 10
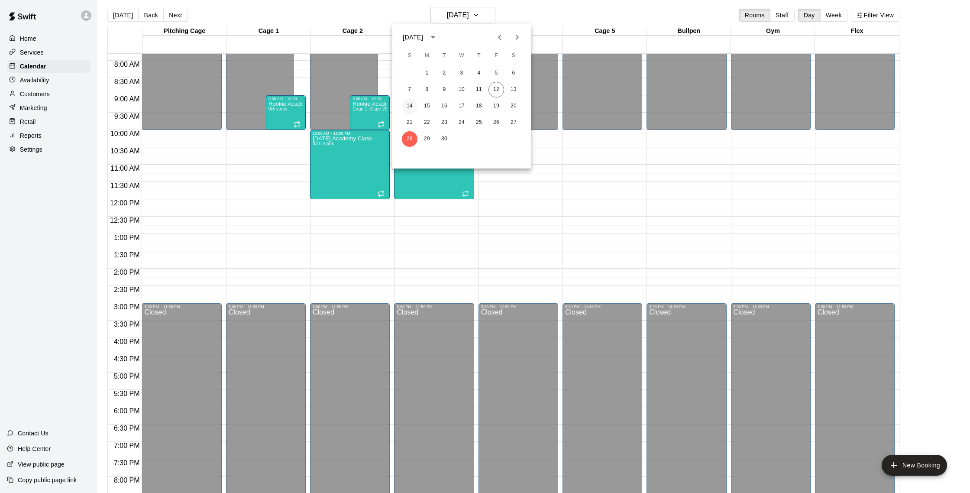
click at [412, 108] on button "14" at bounding box center [410, 106] width 16 height 16
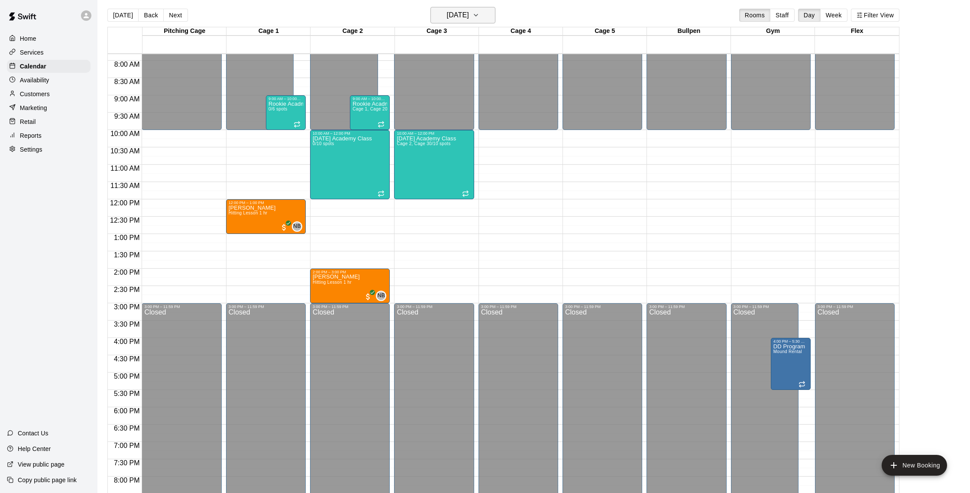
click at [447, 12] on h6 "[DATE]" at bounding box center [458, 15] width 22 height 12
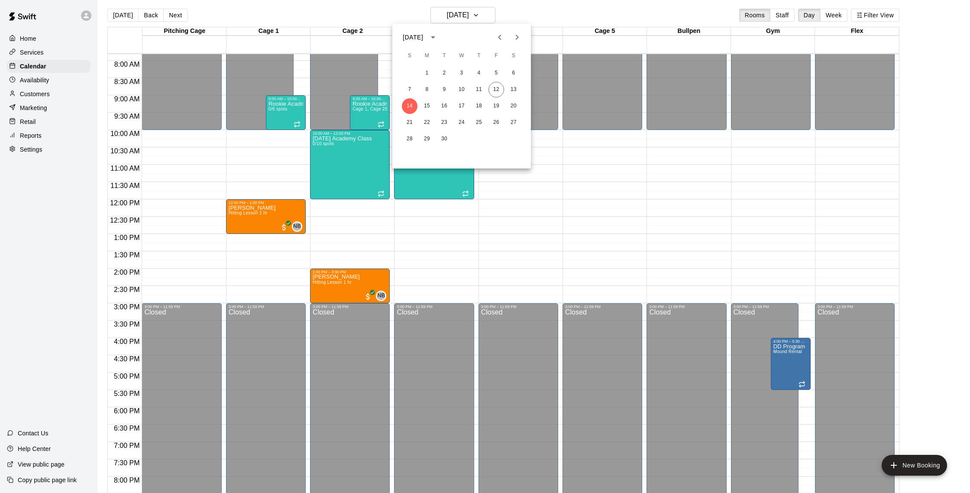
click at [412, 115] on div "21 22 23 24 25 26 27" at bounding box center [461, 123] width 139 height 16
click at [411, 120] on button "21" at bounding box center [410, 123] width 16 height 16
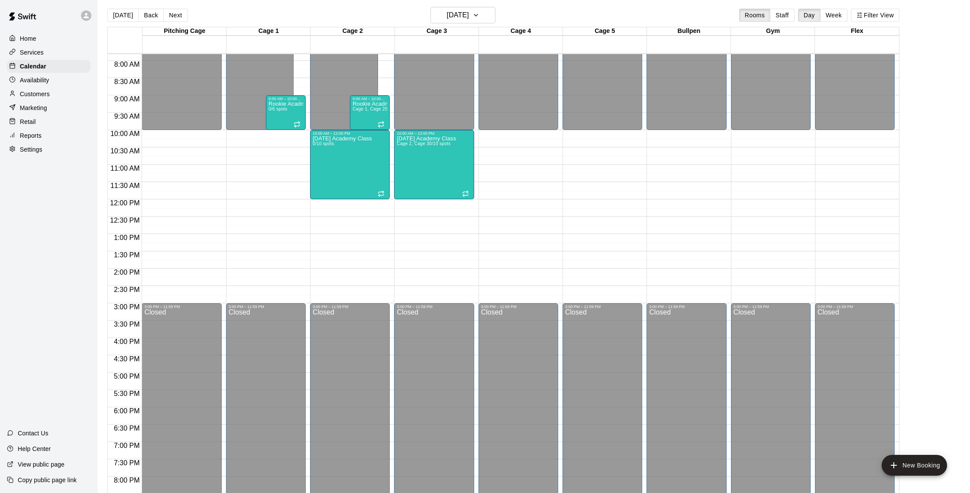
click at [50, 93] on div "Customers" at bounding box center [49, 93] width 84 height 13
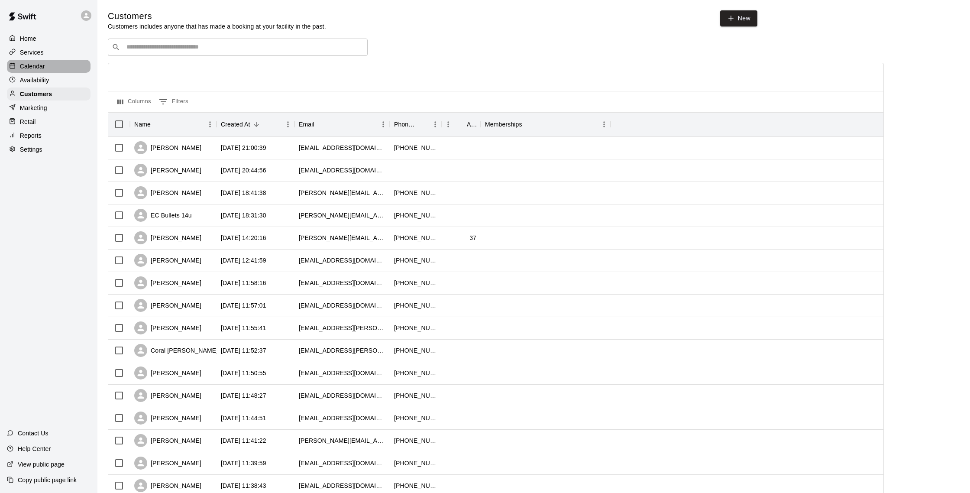
scroll to position [1, 0]
click at [46, 65] on div "Calendar" at bounding box center [49, 66] width 84 height 13
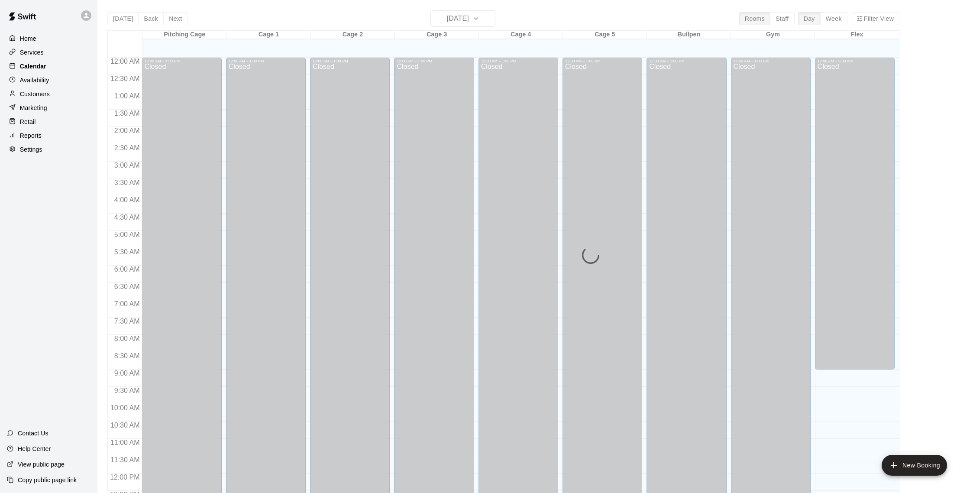
scroll to position [361, 0]
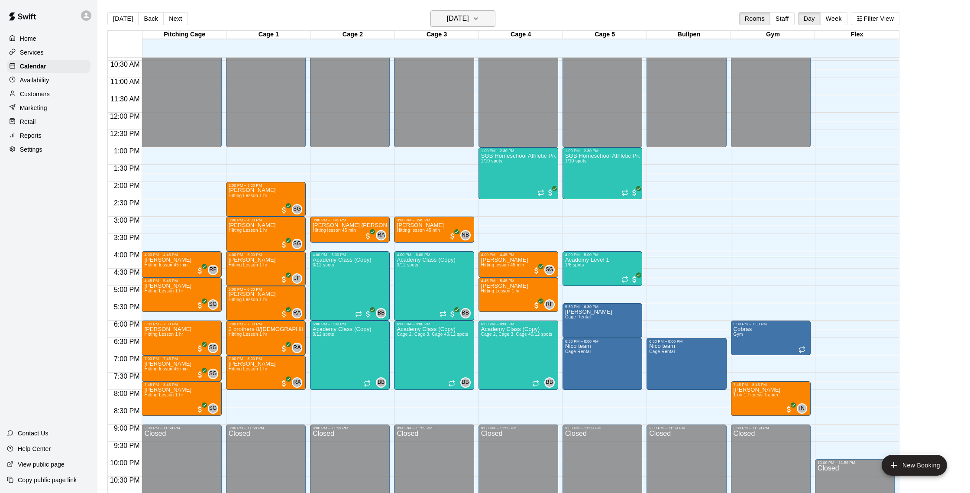
click at [469, 21] on h6 "[DATE]" at bounding box center [458, 19] width 22 height 12
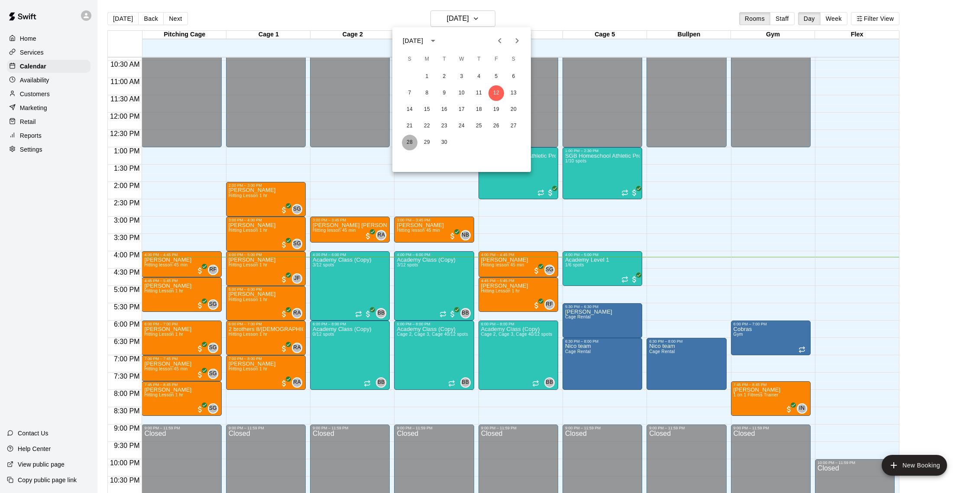
click at [412, 144] on button "28" at bounding box center [410, 143] width 16 height 16
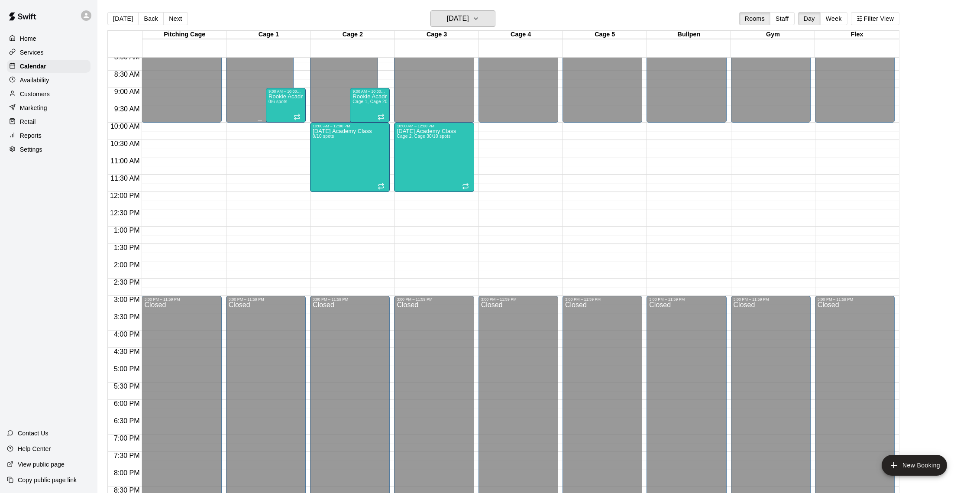
scroll to position [282, 0]
click at [112, 19] on button "[DATE]" at bounding box center [122, 18] width 31 height 13
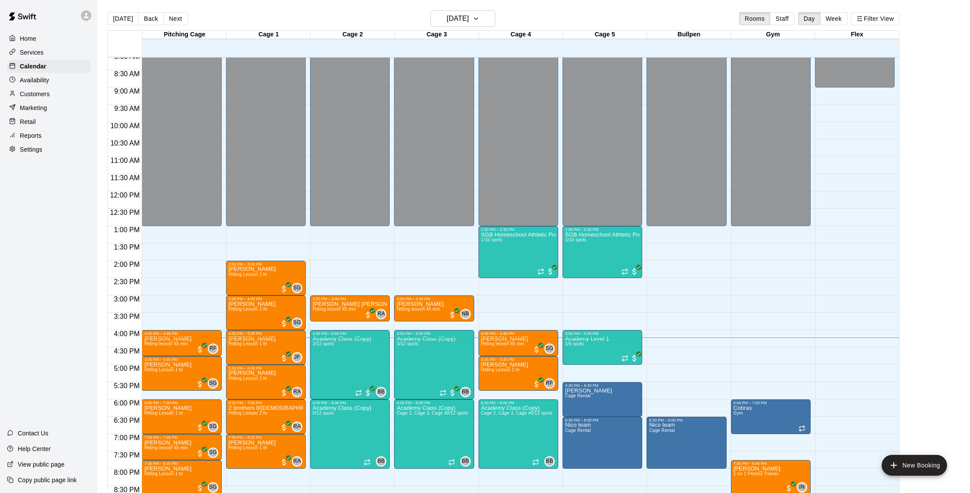
click at [42, 110] on p "Marketing" at bounding box center [33, 108] width 27 height 9
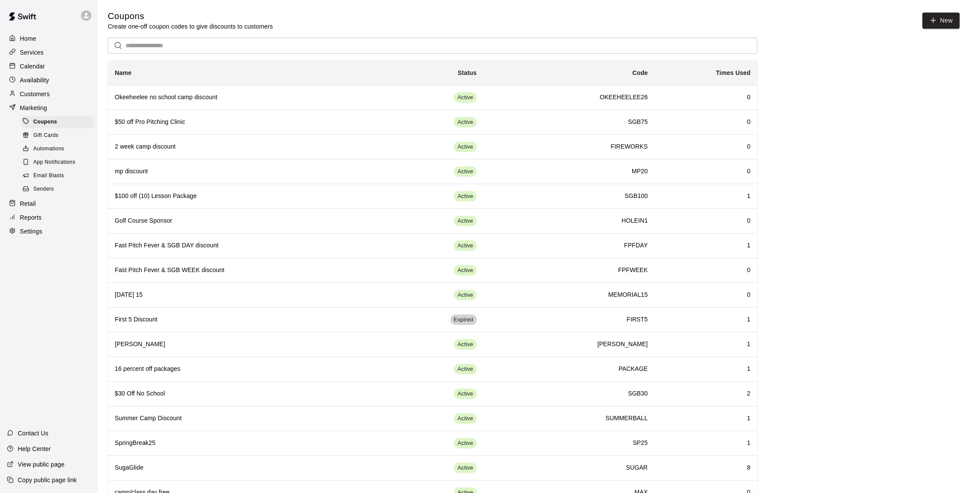
click at [39, 217] on p "Reports" at bounding box center [31, 217] width 22 height 9
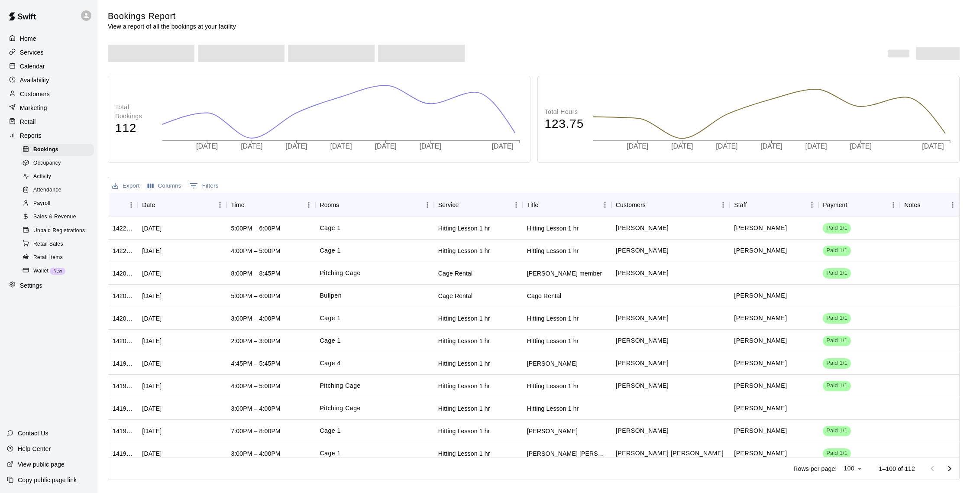
click at [61, 219] on span "Sales & Revenue" at bounding box center [54, 217] width 43 height 9
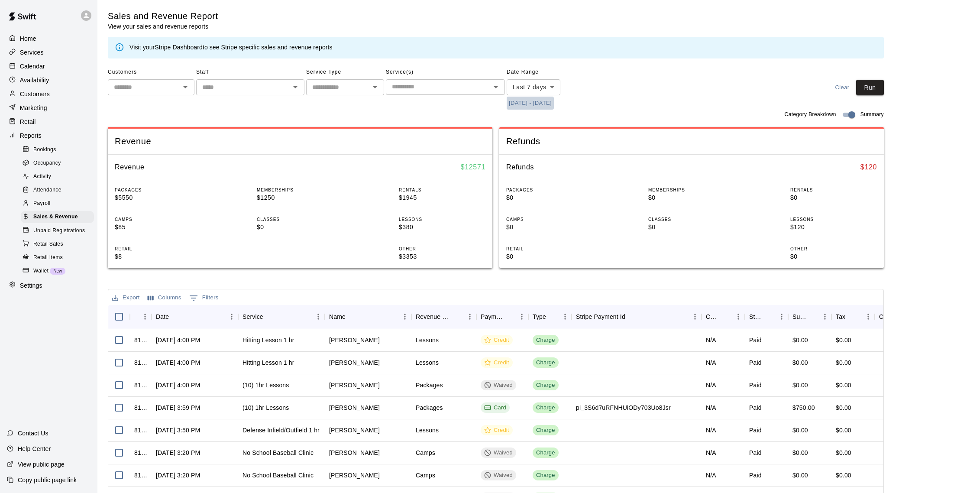
click at [535, 107] on button "[DATE] - [DATE]" at bounding box center [530, 103] width 47 height 13
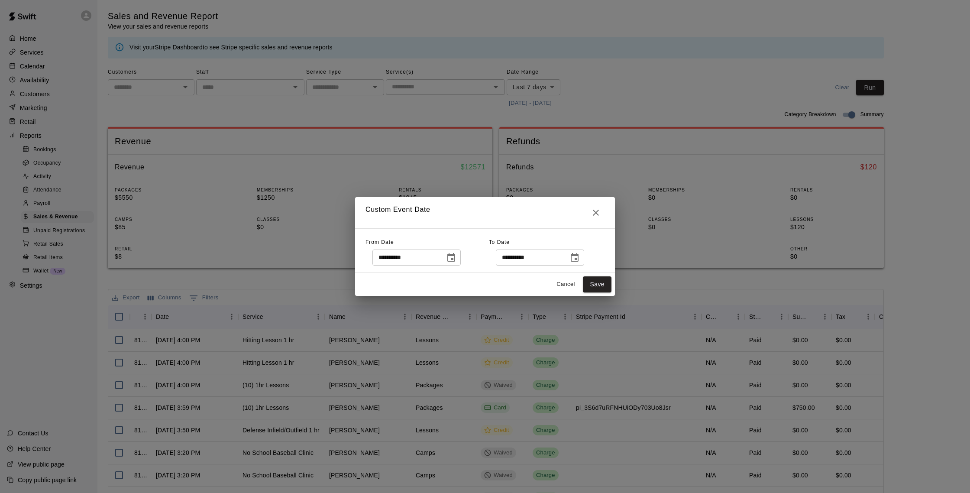
click at [456, 256] on icon "Choose date, selected date is Sep 5, 2025" at bounding box center [451, 258] width 10 height 10
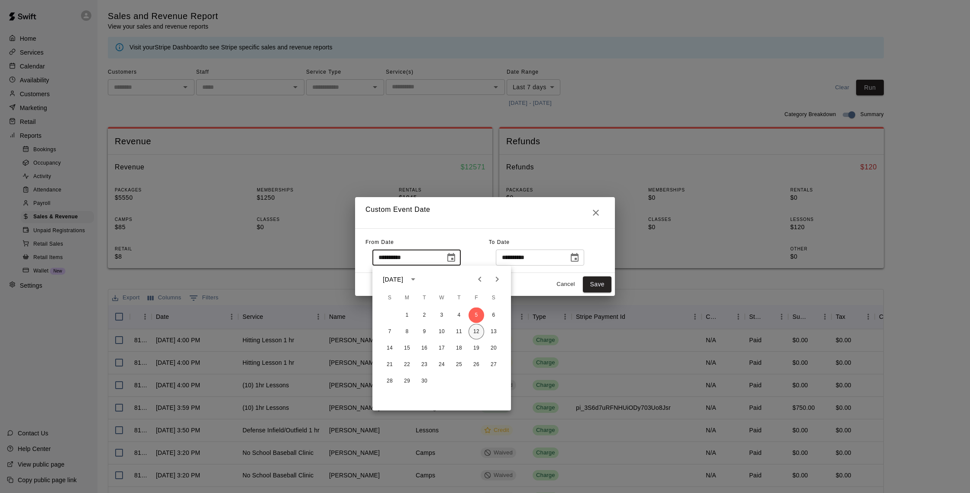
click at [479, 334] on button "12" at bounding box center [477, 332] width 16 height 16
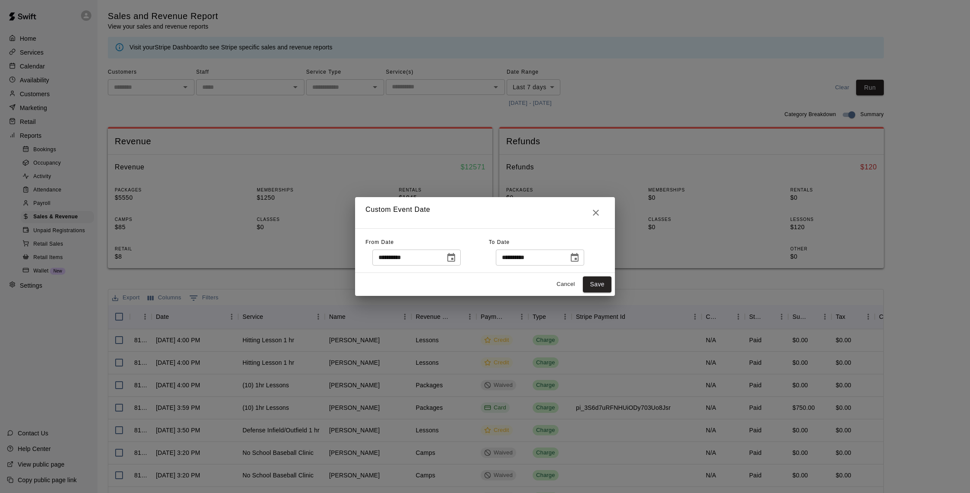
type input "**********"
click at [606, 279] on button "Save" at bounding box center [597, 284] width 29 height 16
type input "******"
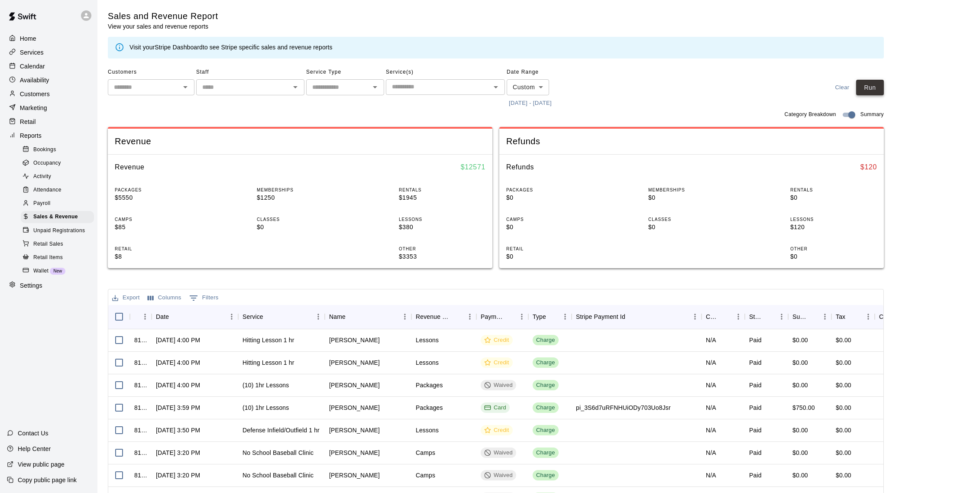
click at [881, 84] on button "Run" at bounding box center [870, 88] width 28 height 16
click at [46, 91] on p "Customers" at bounding box center [35, 94] width 30 height 9
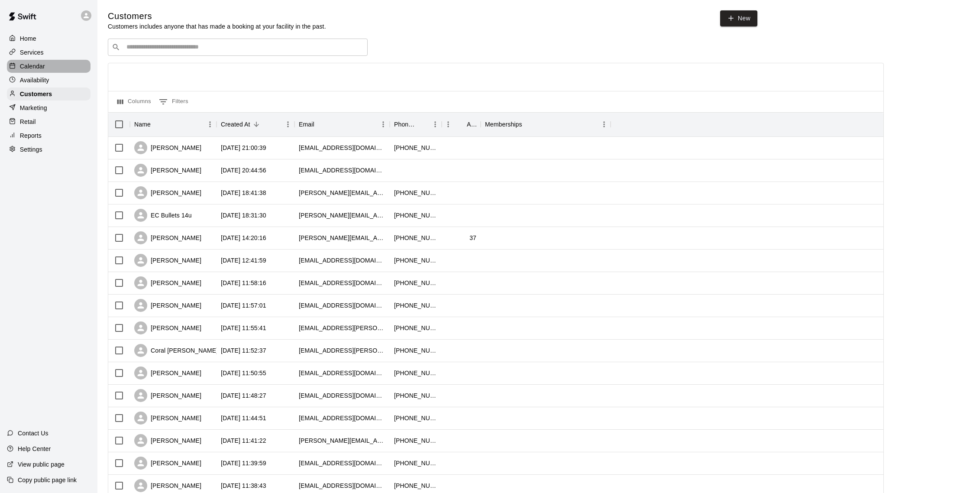
click at [38, 66] on p "Calendar" at bounding box center [32, 66] width 25 height 9
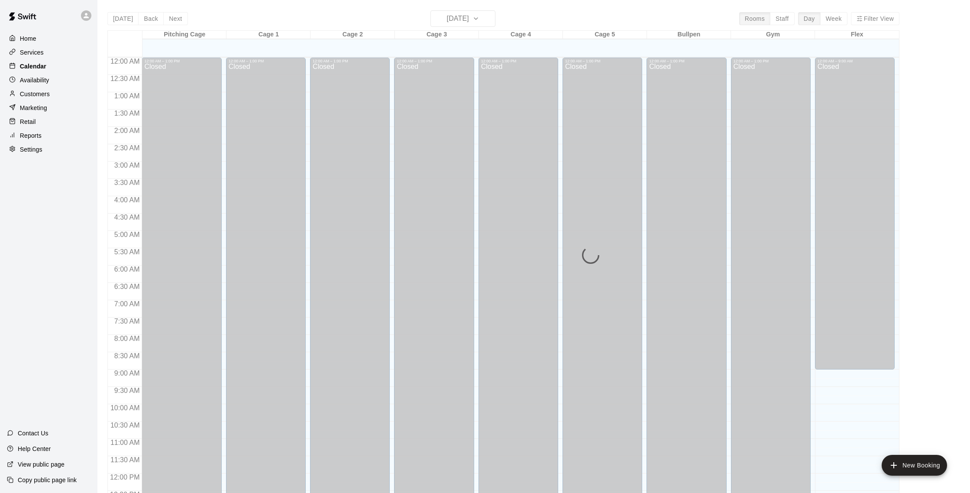
scroll to position [361, 0]
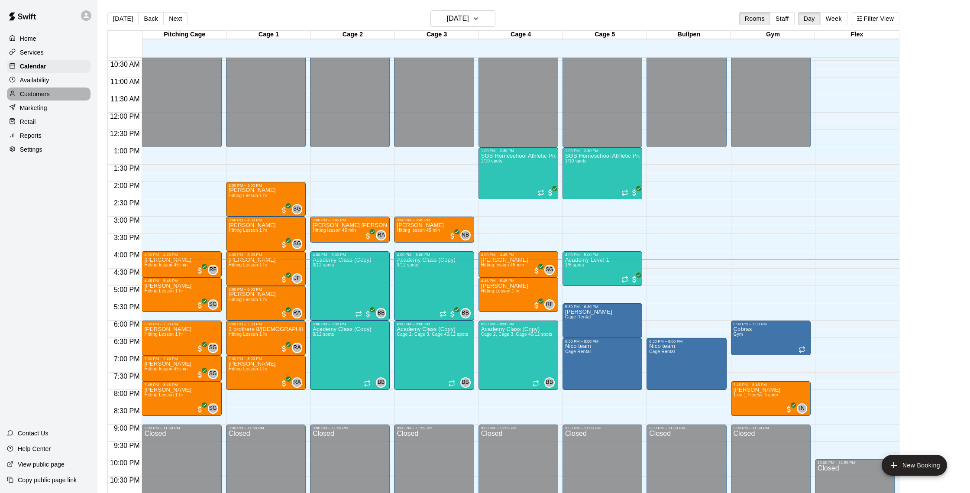
click at [47, 89] on div "Customers" at bounding box center [49, 93] width 84 height 13
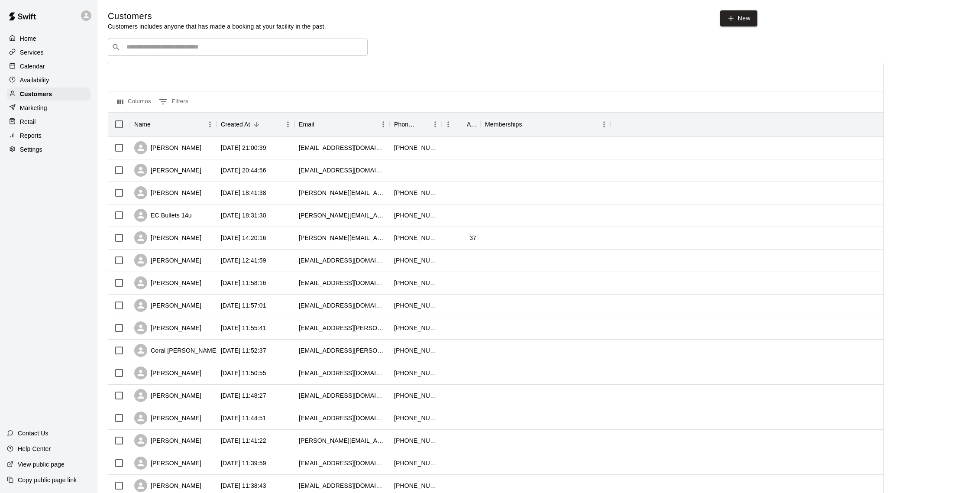
click at [32, 58] on div "Services" at bounding box center [49, 52] width 84 height 13
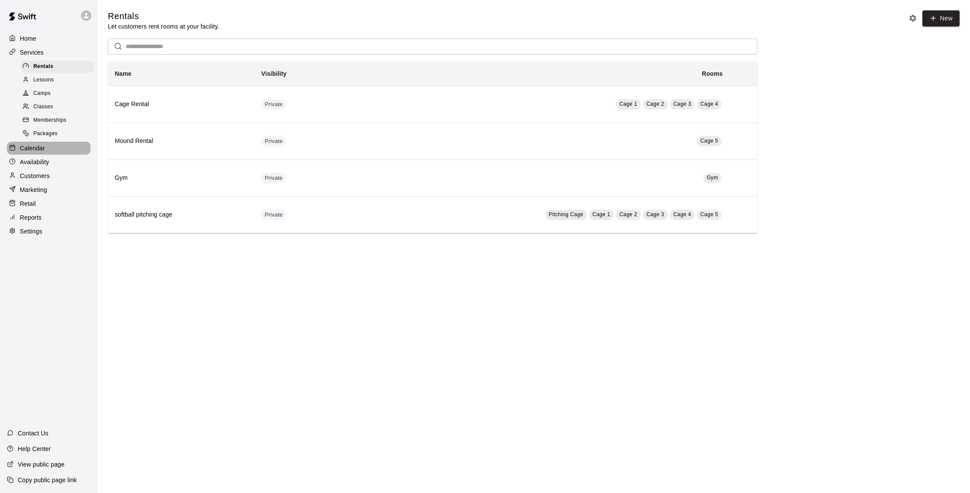
click at [39, 153] on div "Calendar" at bounding box center [49, 148] width 84 height 13
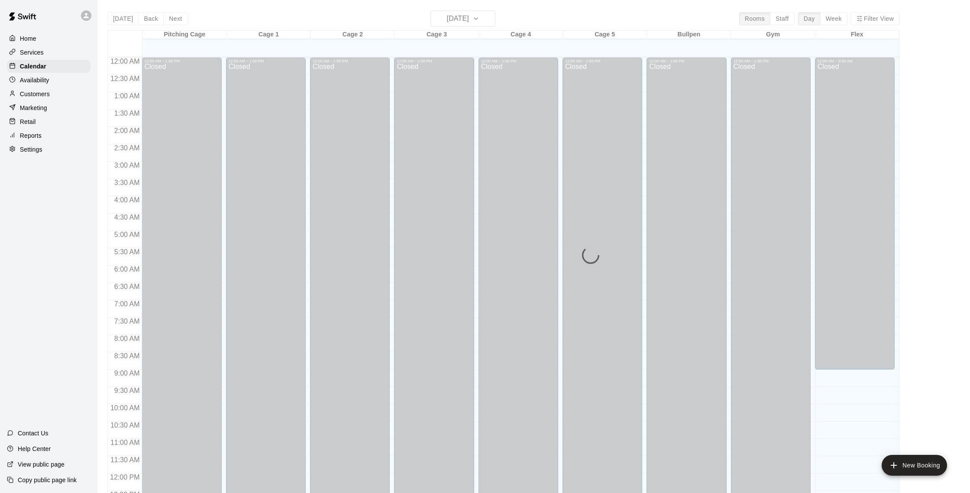
scroll to position [361, 0]
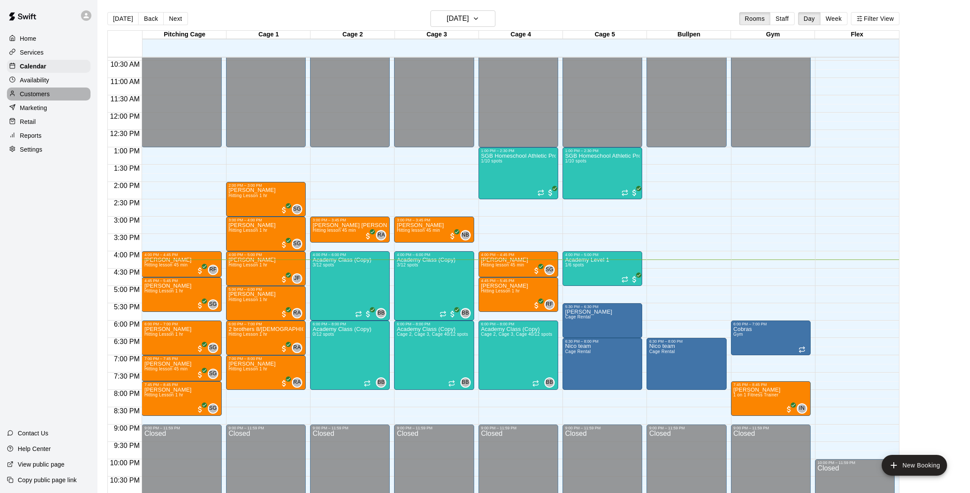
click at [29, 92] on p "Customers" at bounding box center [35, 94] width 30 height 9
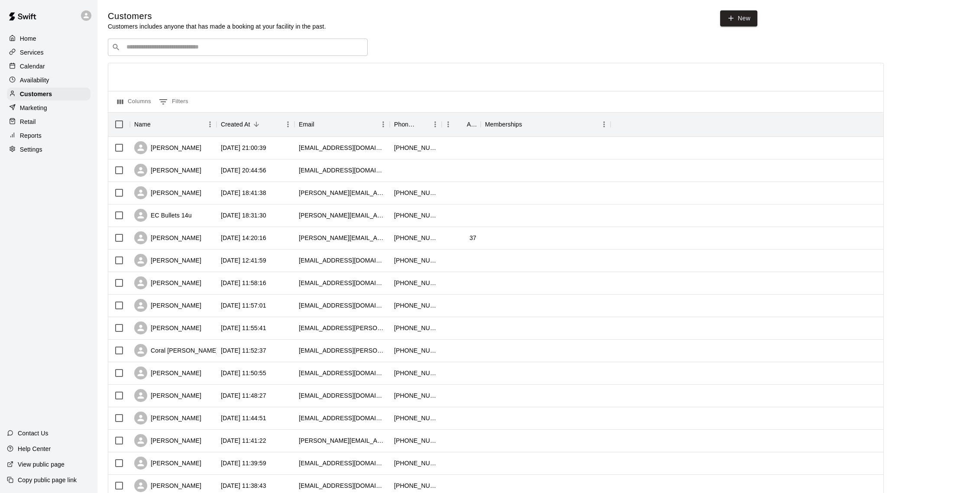
click at [33, 72] on div "Calendar" at bounding box center [49, 66] width 84 height 13
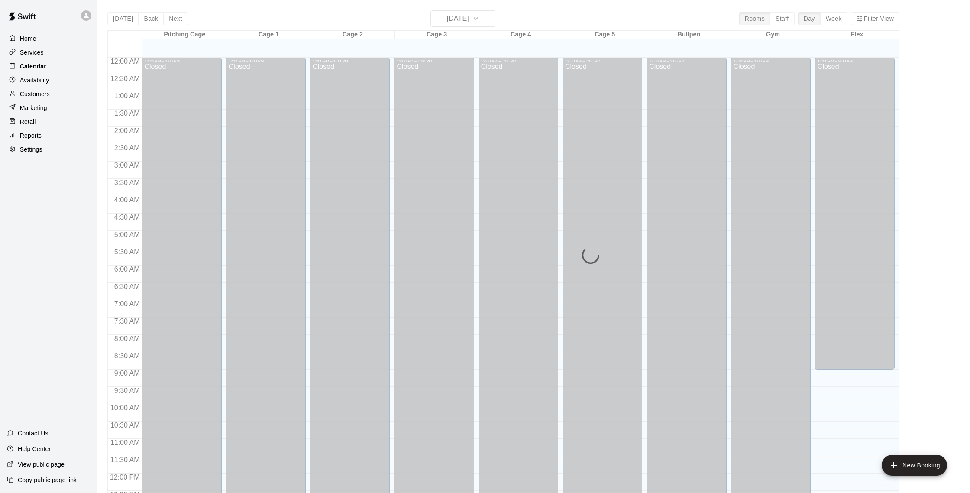
scroll to position [361, 0]
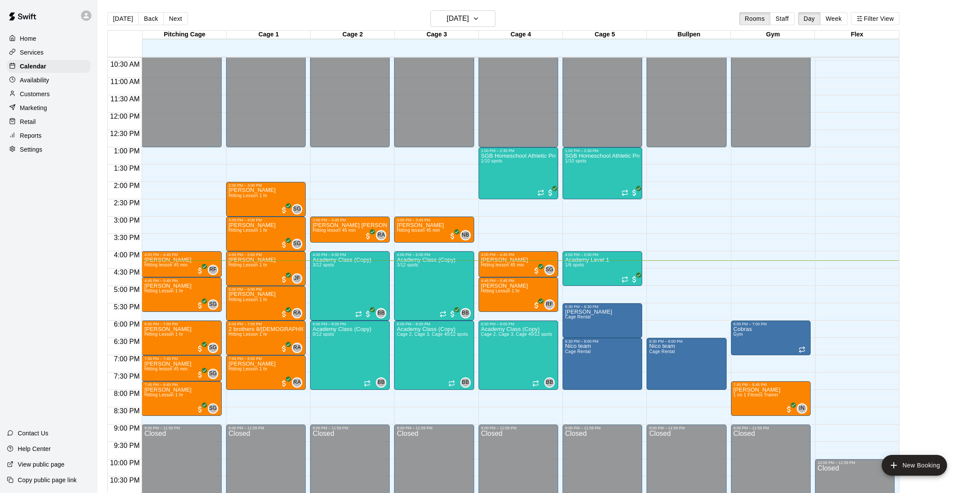
click at [43, 94] on p "Customers" at bounding box center [35, 94] width 30 height 9
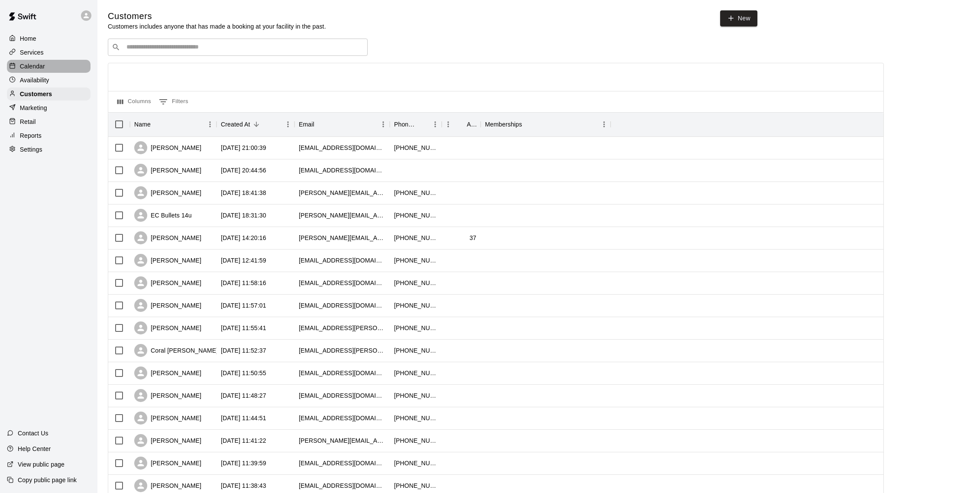
click at [40, 68] on p "Calendar" at bounding box center [32, 66] width 25 height 9
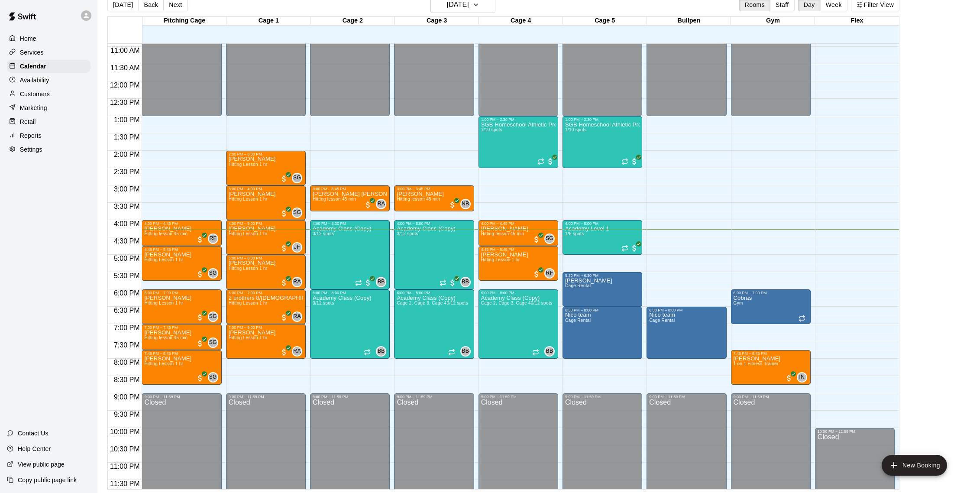
scroll to position [379, 0]
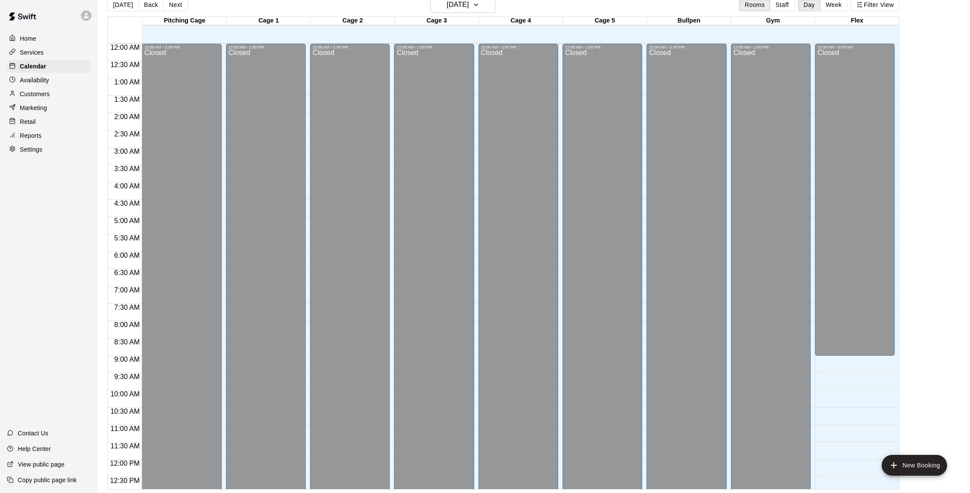
scroll to position [379, 0]
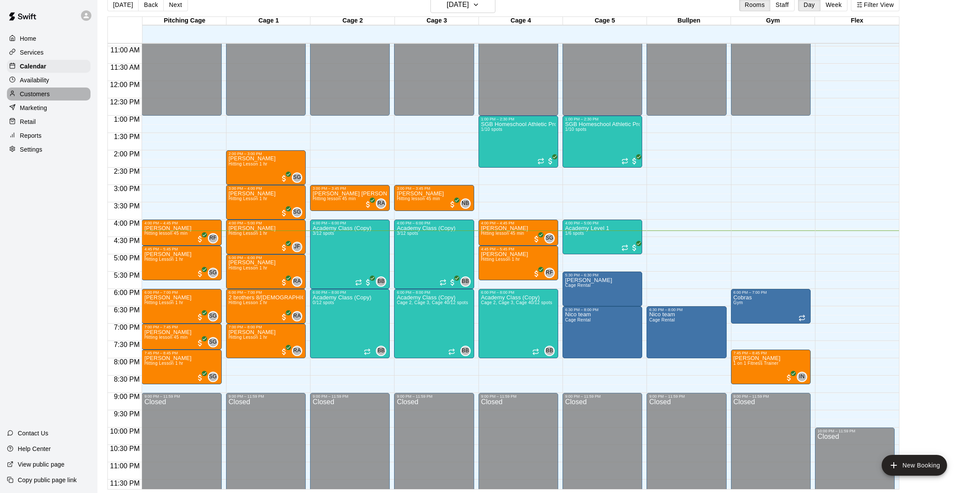
click at [54, 94] on div "Customers" at bounding box center [49, 93] width 84 height 13
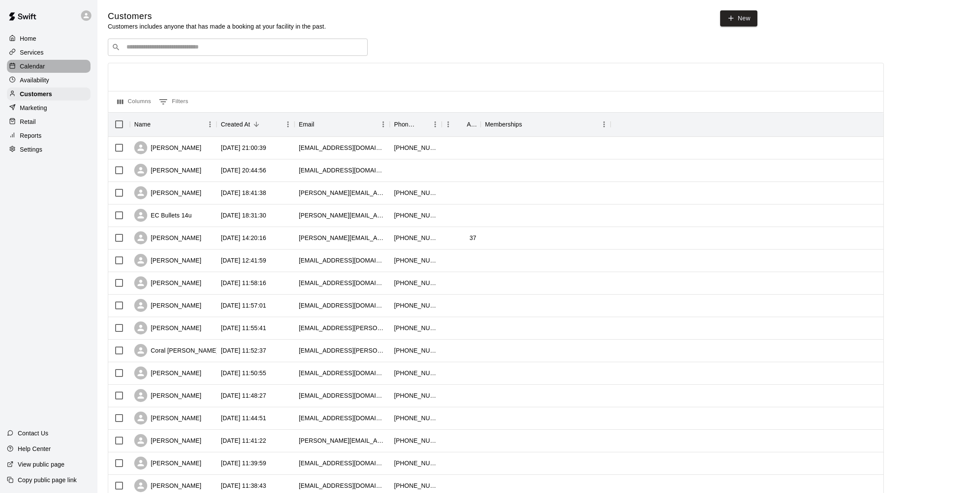
click at [45, 70] on div "Calendar" at bounding box center [49, 66] width 84 height 13
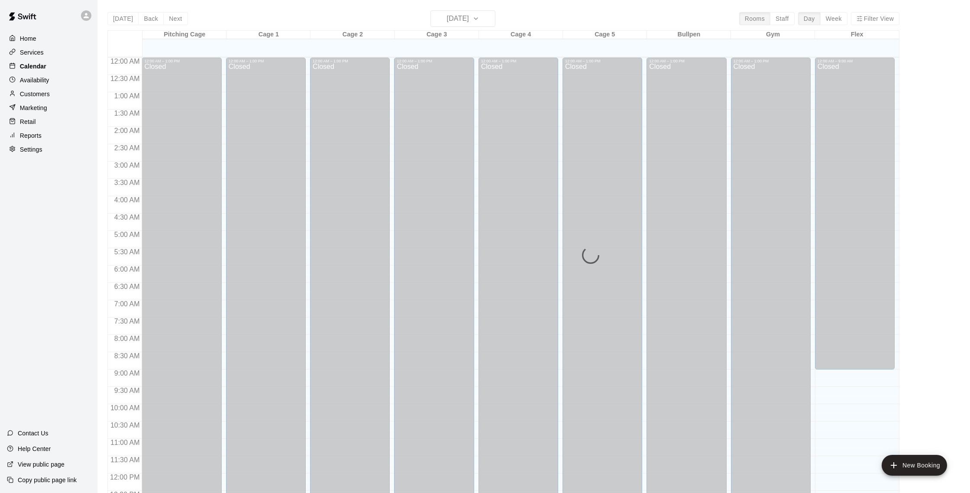
scroll to position [361, 0]
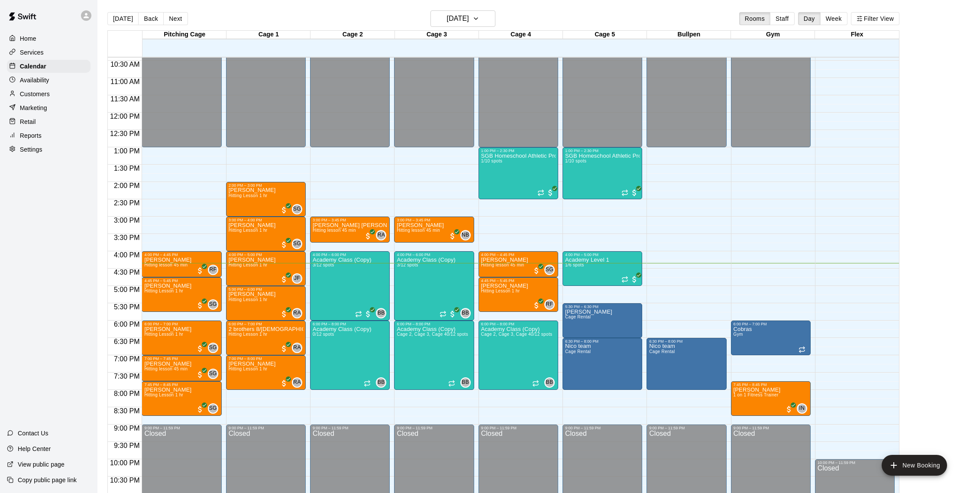
click at [32, 90] on p "Customers" at bounding box center [35, 94] width 30 height 9
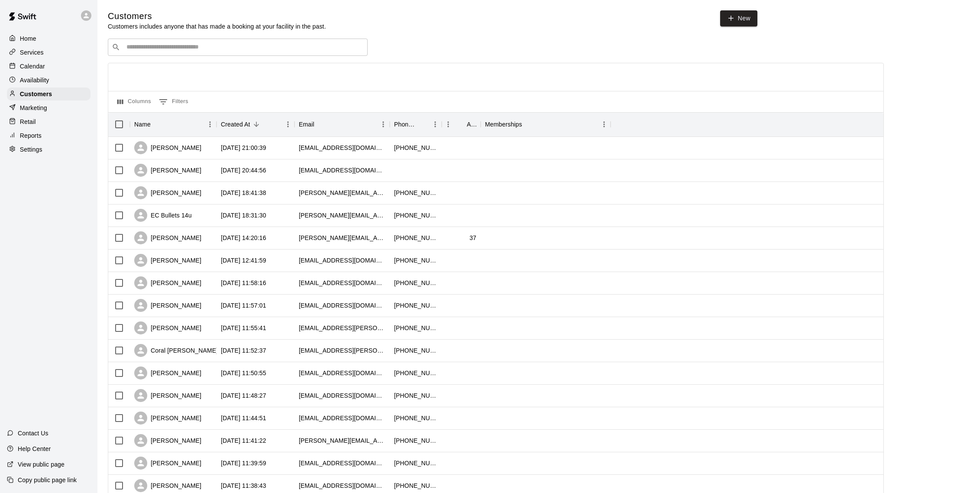
click at [51, 69] on div "Calendar" at bounding box center [49, 66] width 84 height 13
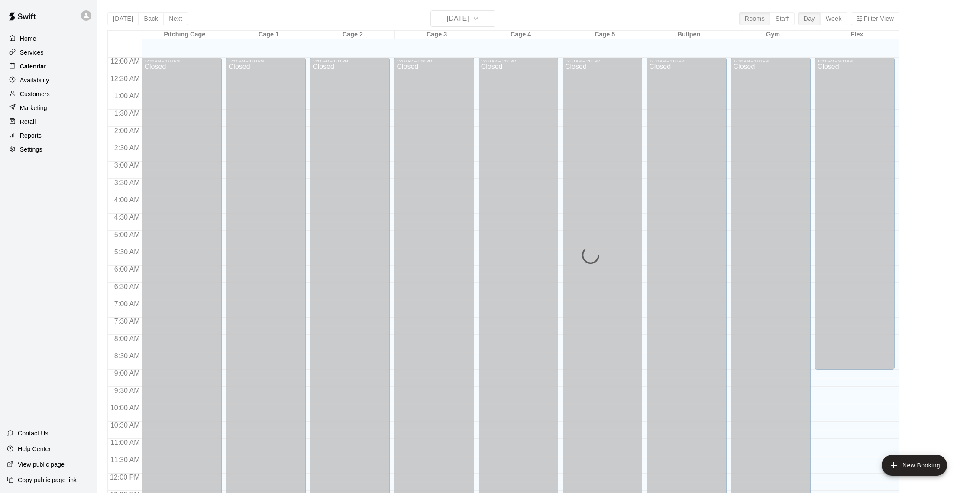
scroll to position [361, 0]
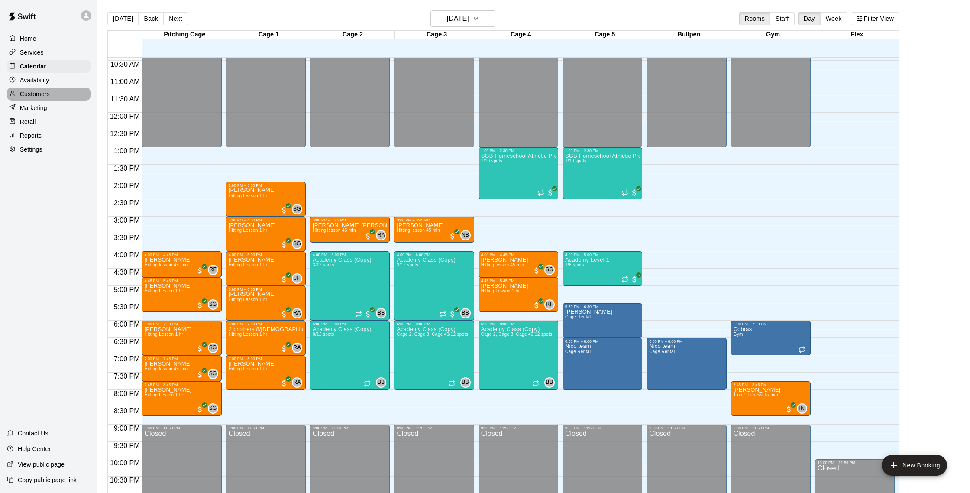
click at [36, 91] on p "Customers" at bounding box center [35, 94] width 30 height 9
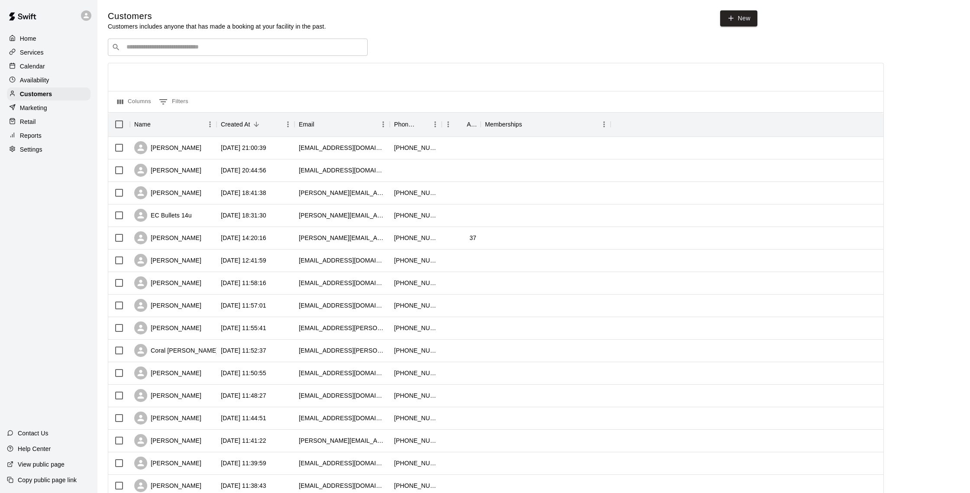
click at [36, 63] on p "Calendar" at bounding box center [32, 66] width 25 height 9
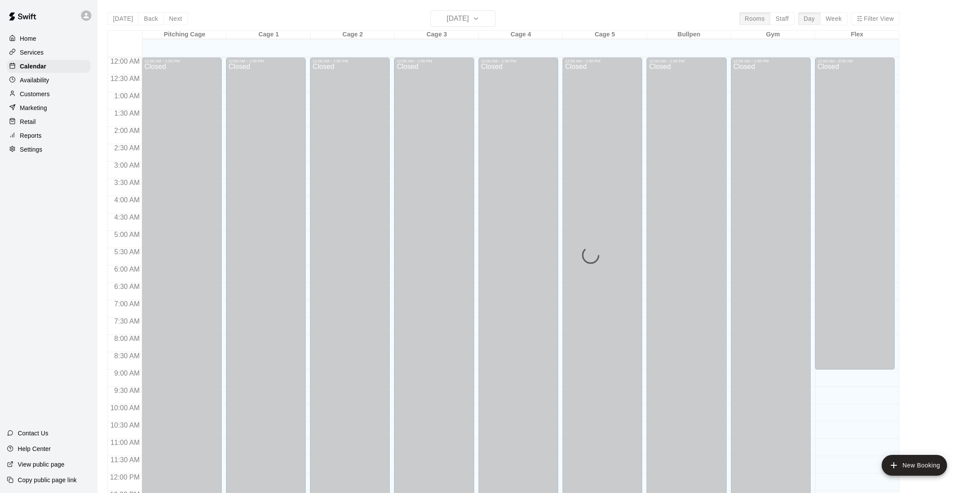
scroll to position [361, 0]
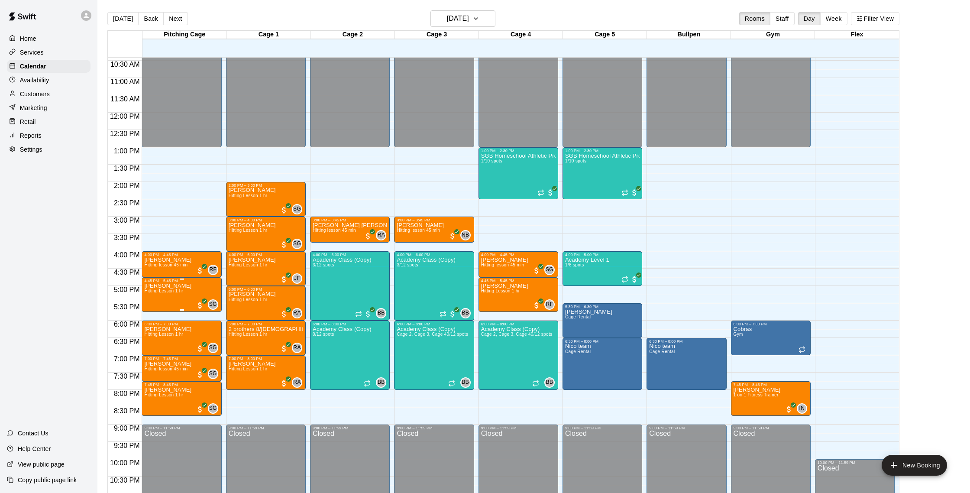
click at [177, 286] on p "[PERSON_NAME]" at bounding box center [167, 286] width 47 height 0
click at [156, 314] on img "edit" at bounding box center [154, 316] width 10 height 10
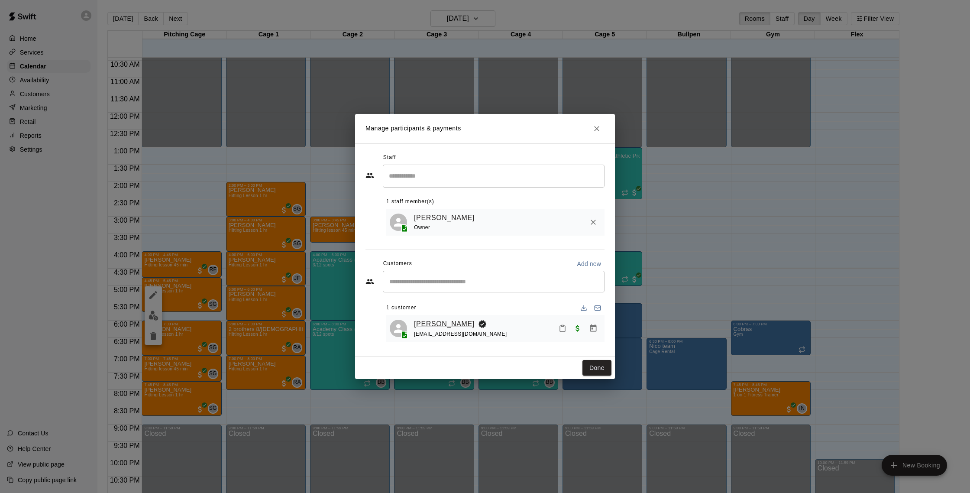
click at [442, 322] on link "[PERSON_NAME]" at bounding box center [444, 323] width 61 height 11
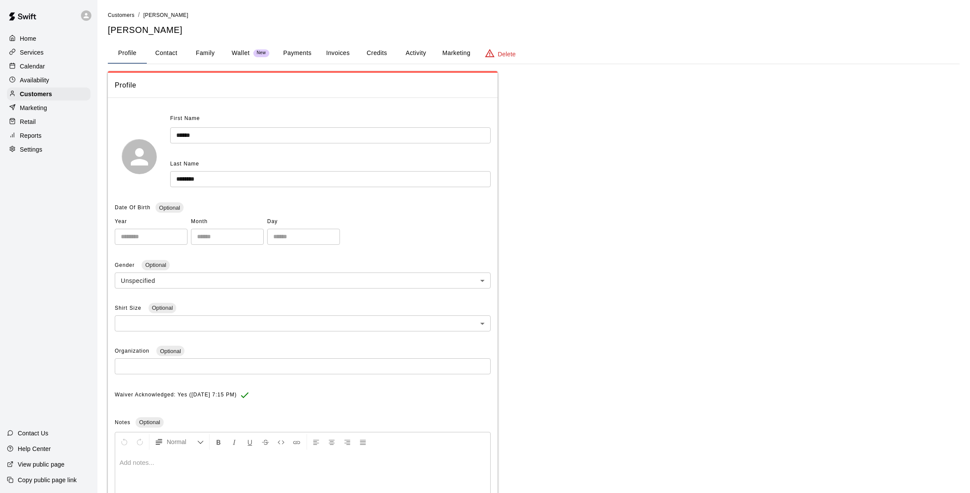
click at [416, 54] on button "Activity" at bounding box center [415, 53] width 39 height 21
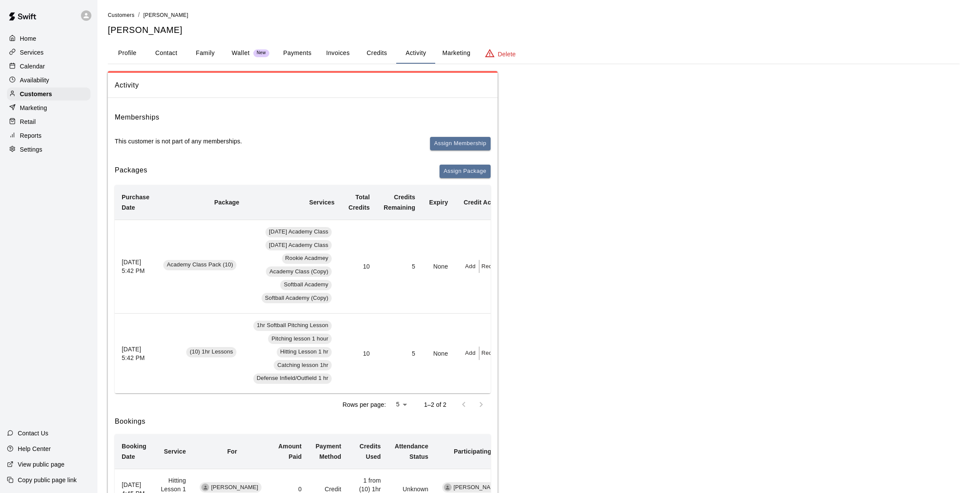
click at [49, 67] on div "Calendar" at bounding box center [49, 66] width 84 height 13
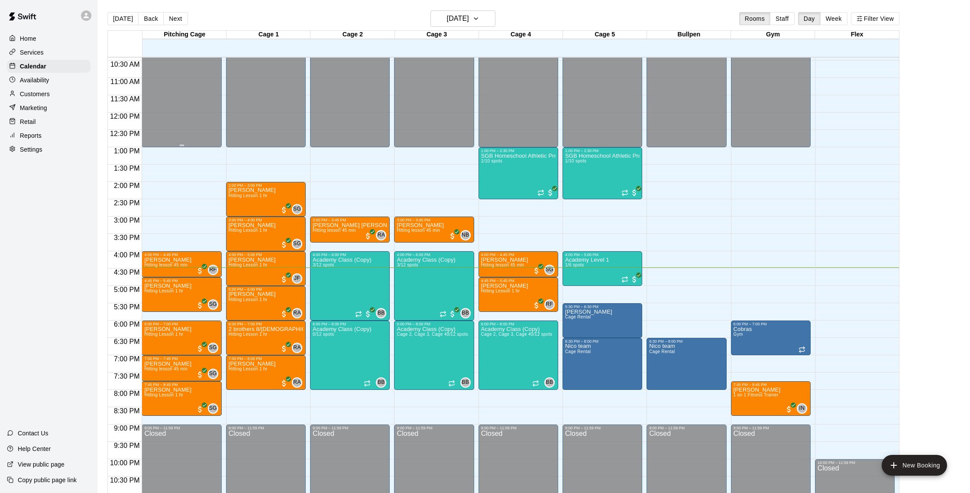
scroll to position [363, 0]
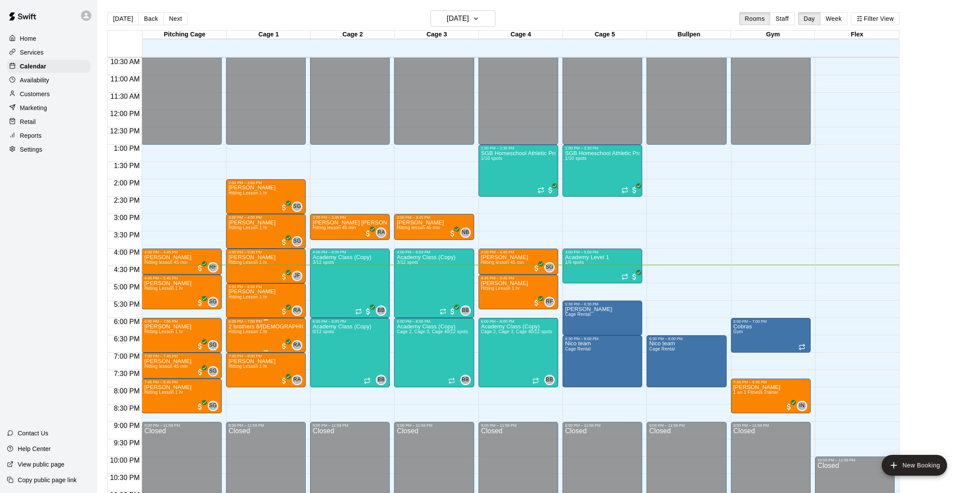
click at [262, 322] on div "6:00 PM – 7:00 PM" at bounding box center [266, 321] width 75 height 4
click at [233, 347] on img "edit" at bounding box center [238, 349] width 10 height 10
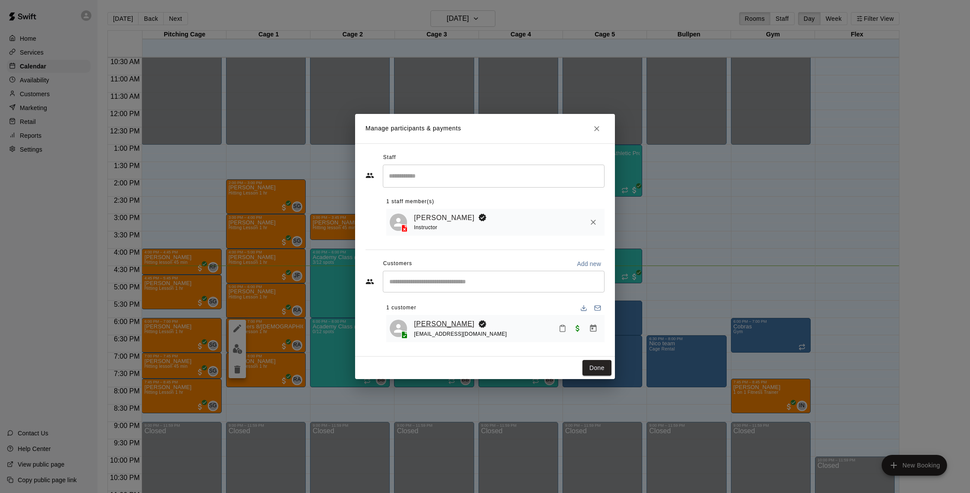
click at [437, 319] on link "[PERSON_NAME]" at bounding box center [444, 323] width 61 height 11
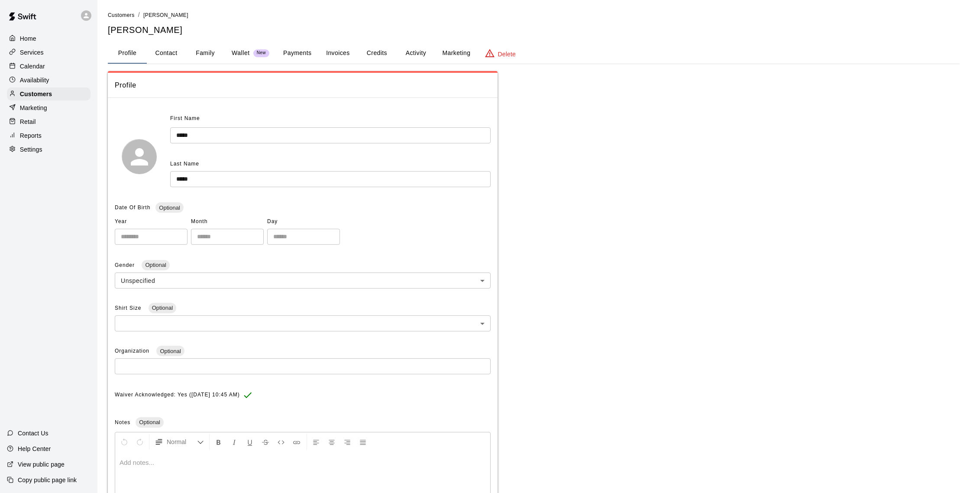
click at [414, 53] on button "Activity" at bounding box center [415, 53] width 39 height 21
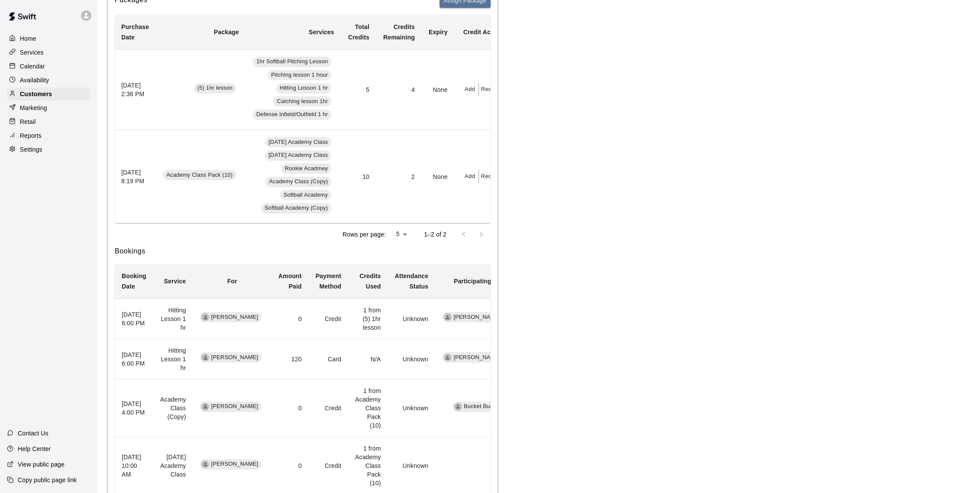
scroll to position [172, 0]
click at [37, 66] on p "Calendar" at bounding box center [32, 66] width 25 height 9
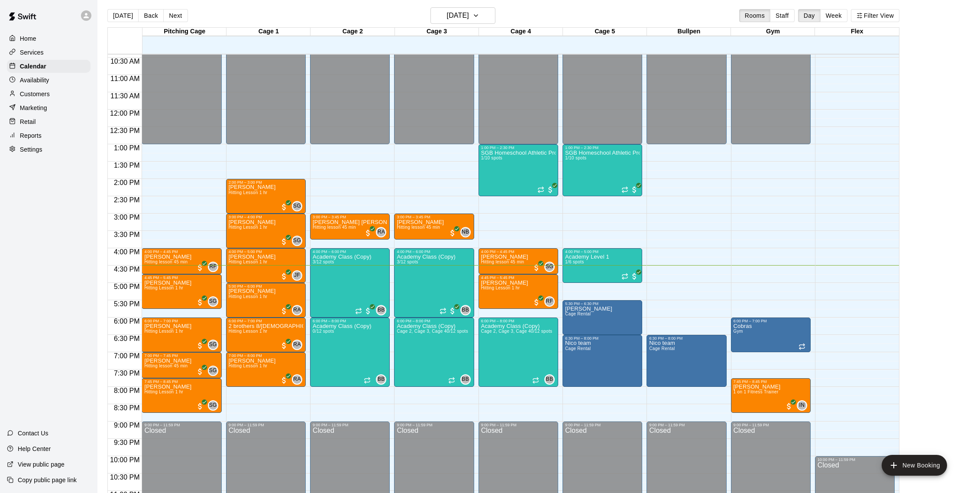
scroll to position [4, 0]
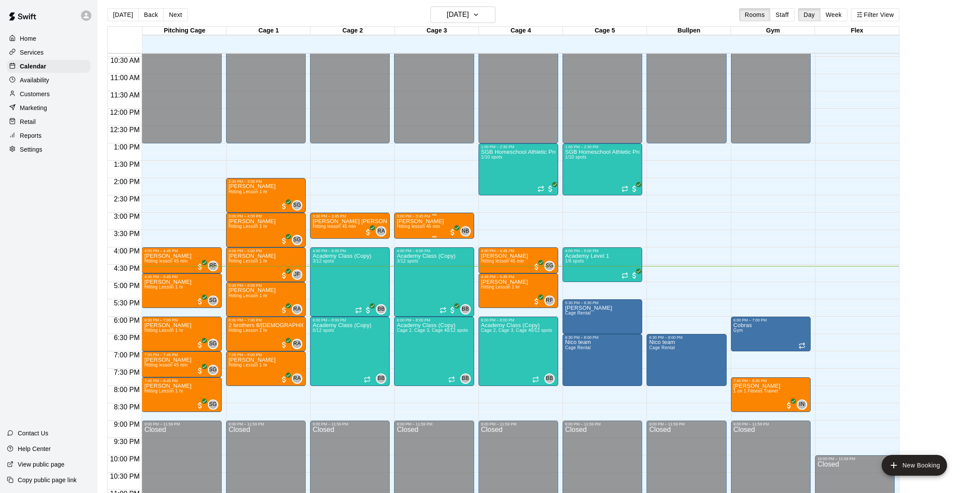
click at [445, 227] on div "[PERSON_NAME] Hitting lesson 45 min NB 0" at bounding box center [434, 464] width 75 height 493
click at [411, 245] on button "edit" at bounding box center [405, 248] width 17 height 17
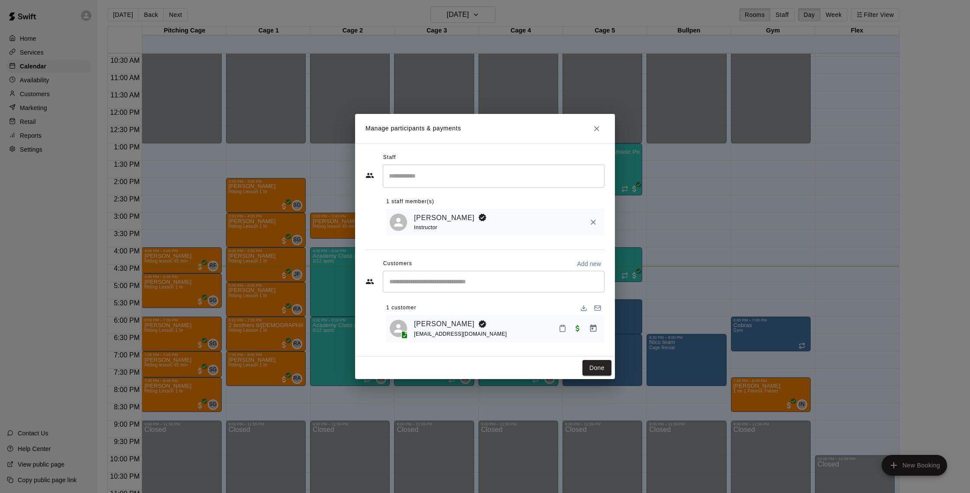
click at [593, 221] on icon "Remove" at bounding box center [593, 222] width 5 height 5
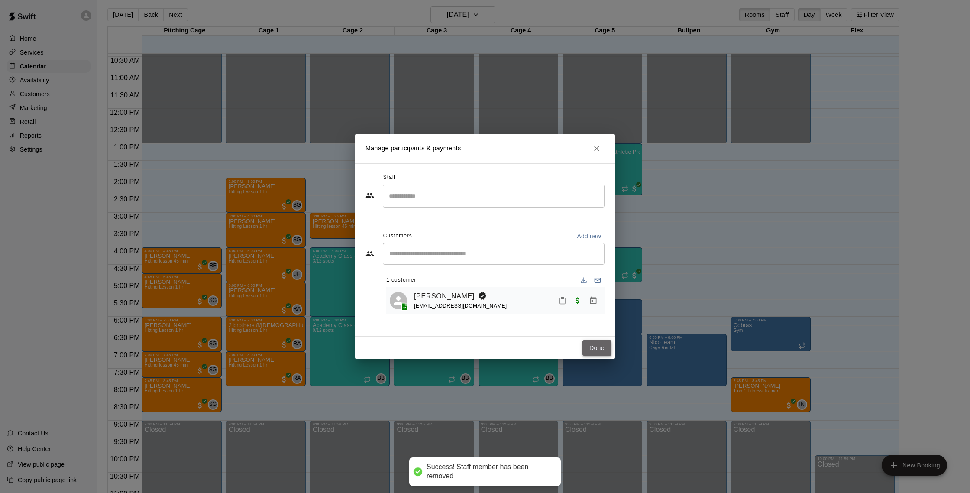
click at [603, 344] on button "Done" at bounding box center [597, 348] width 29 height 16
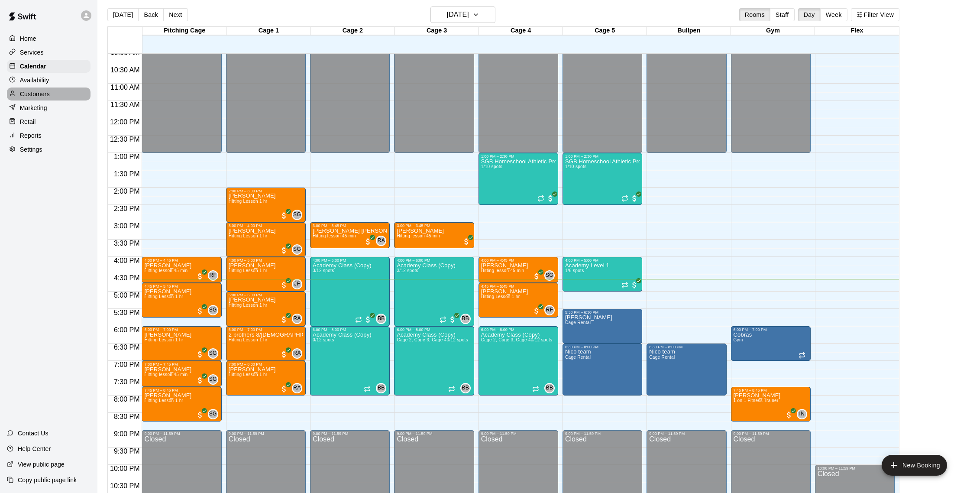
scroll to position [0, 0]
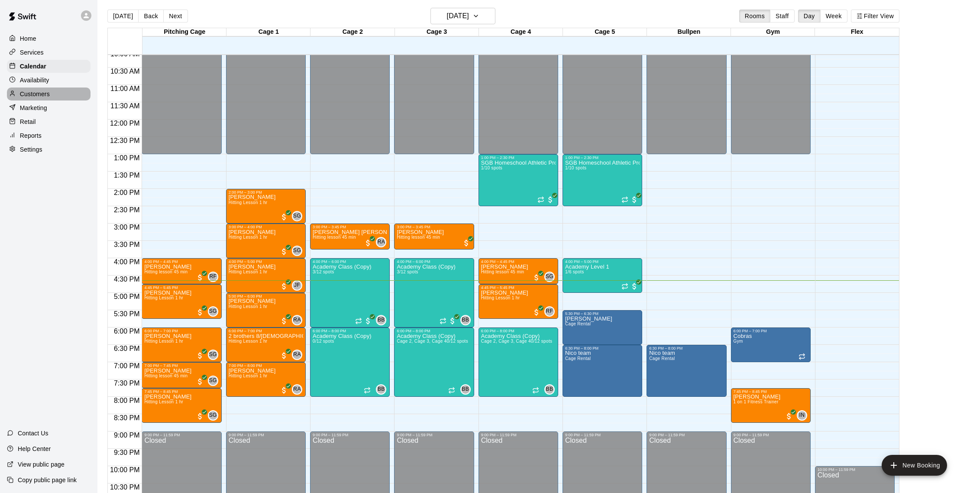
click at [46, 94] on p "Customers" at bounding box center [35, 94] width 30 height 9
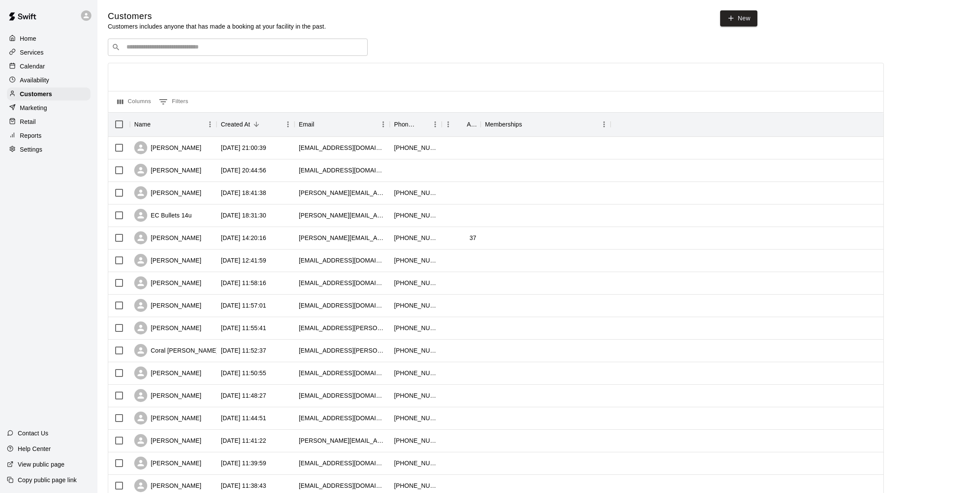
click at [43, 65] on p "Calendar" at bounding box center [32, 66] width 25 height 9
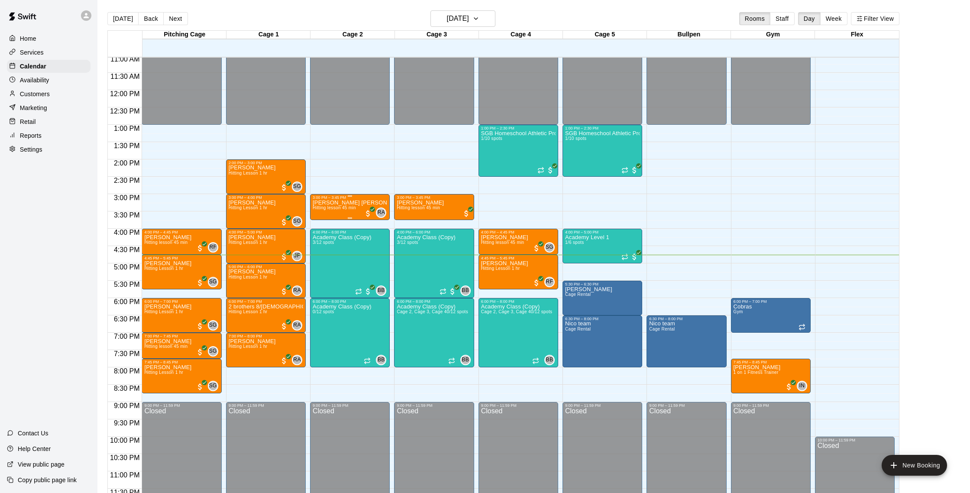
scroll to position [387, 0]
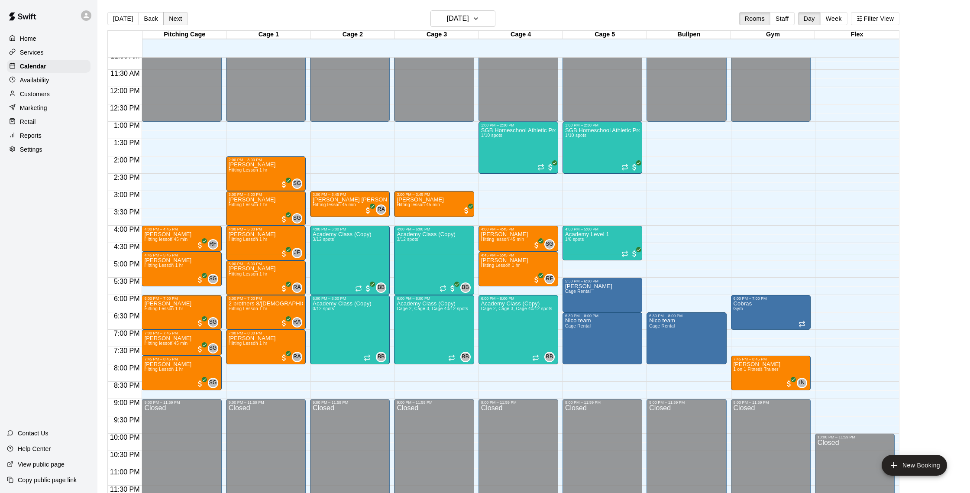
click at [177, 22] on button "Next" at bounding box center [175, 18] width 24 height 13
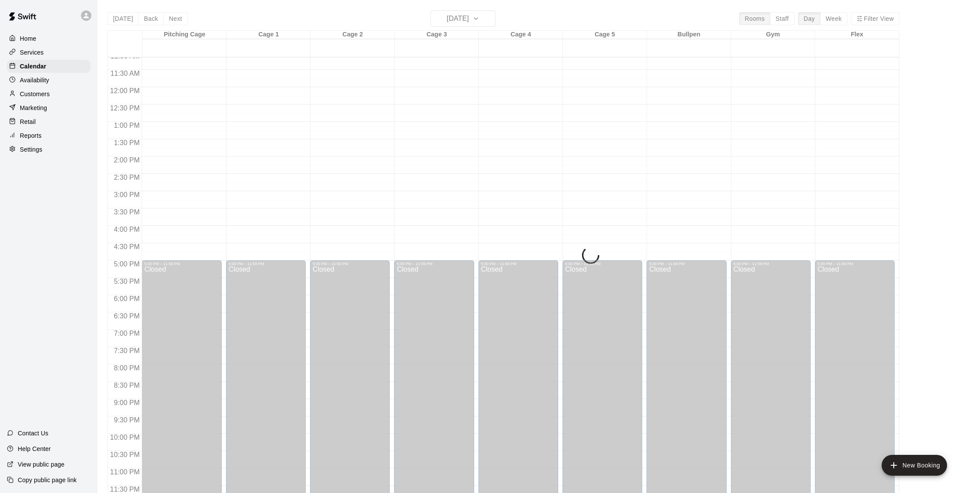
click at [177, 21] on button "Next" at bounding box center [175, 18] width 24 height 13
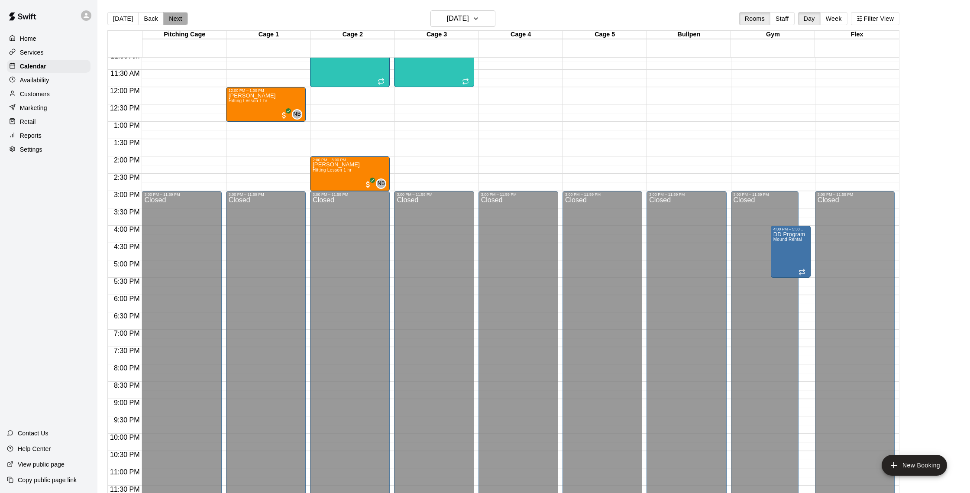
click at [177, 21] on button "Next" at bounding box center [175, 18] width 24 height 13
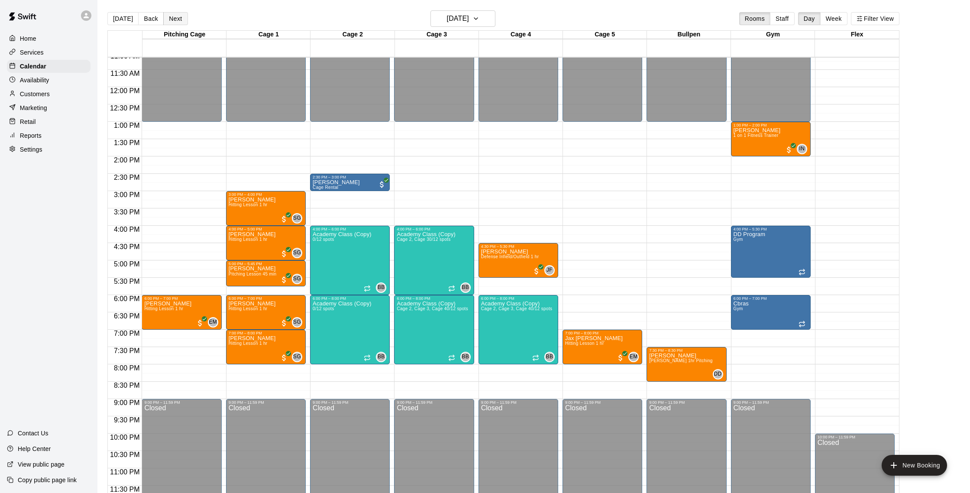
click at [172, 19] on button "Next" at bounding box center [175, 18] width 24 height 13
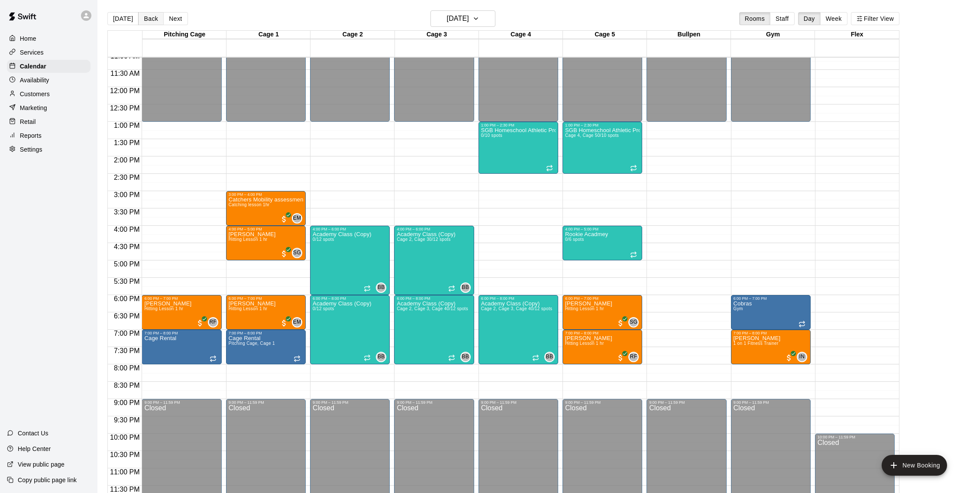
click at [149, 20] on button "Back" at bounding box center [151, 18] width 26 height 13
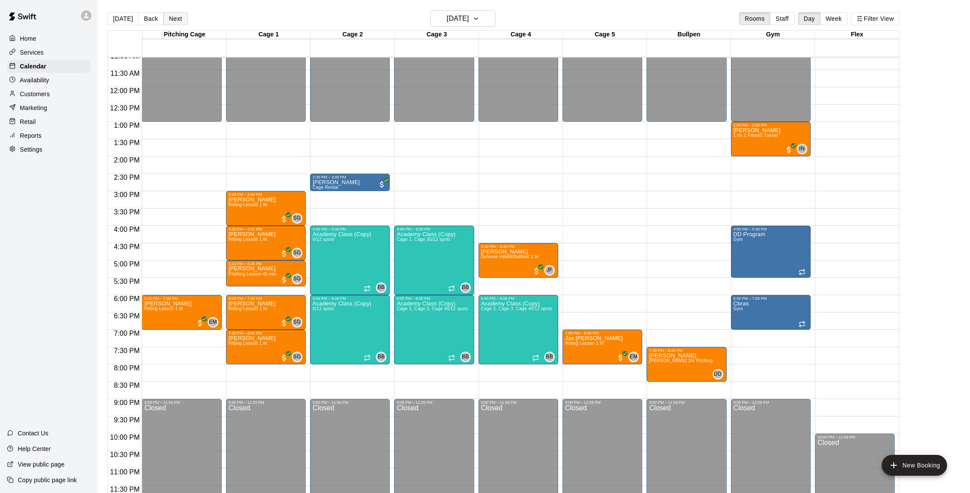
click at [170, 16] on button "Next" at bounding box center [175, 18] width 24 height 13
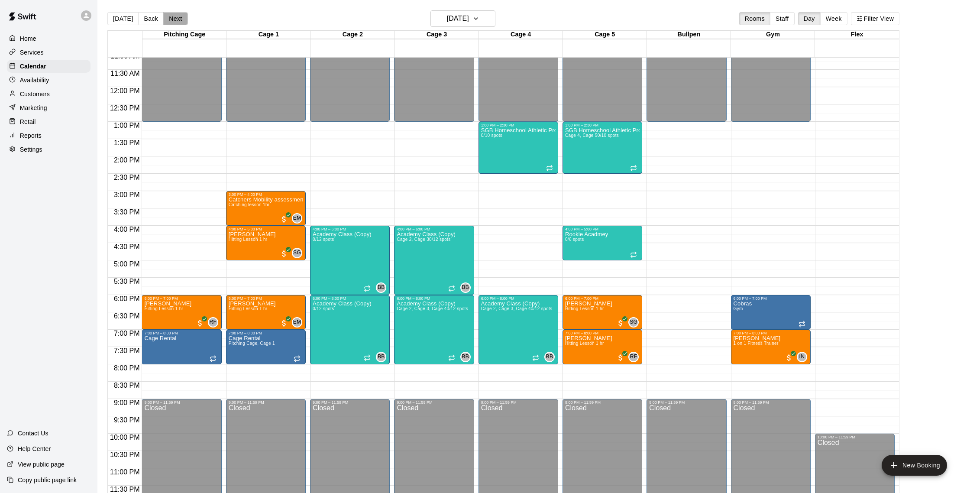
click at [180, 22] on button "Next" at bounding box center [175, 18] width 24 height 13
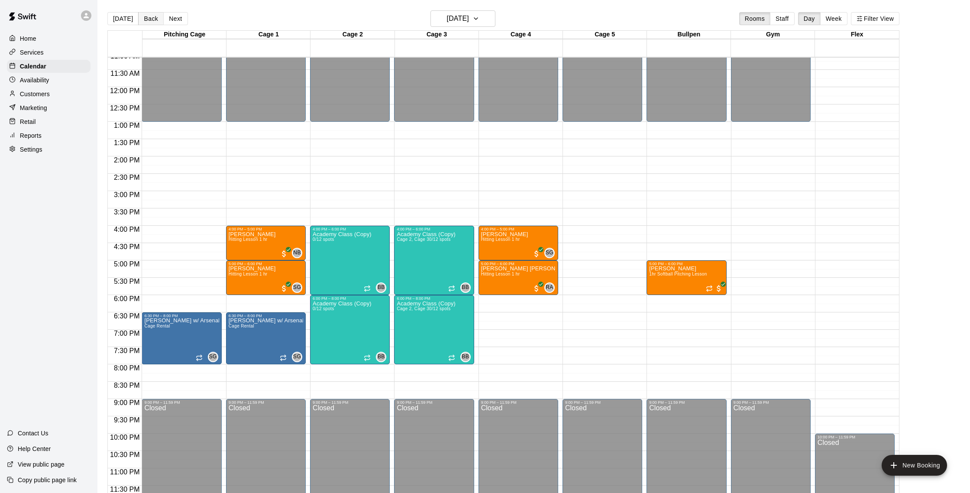
click at [155, 17] on button "Back" at bounding box center [151, 18] width 26 height 13
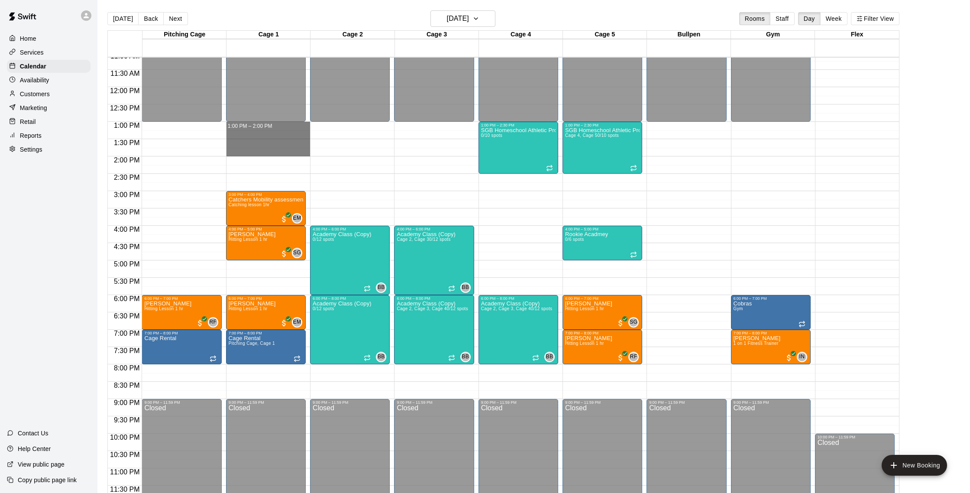
drag, startPoint x: 236, startPoint y: 125, endPoint x: 238, endPoint y: 151, distance: 25.6
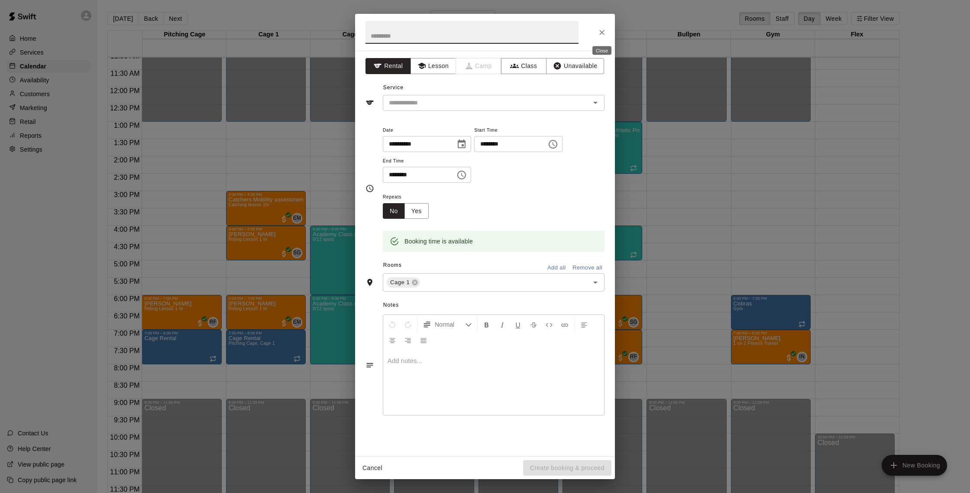
click at [605, 35] on icon "Close" at bounding box center [602, 32] width 9 height 9
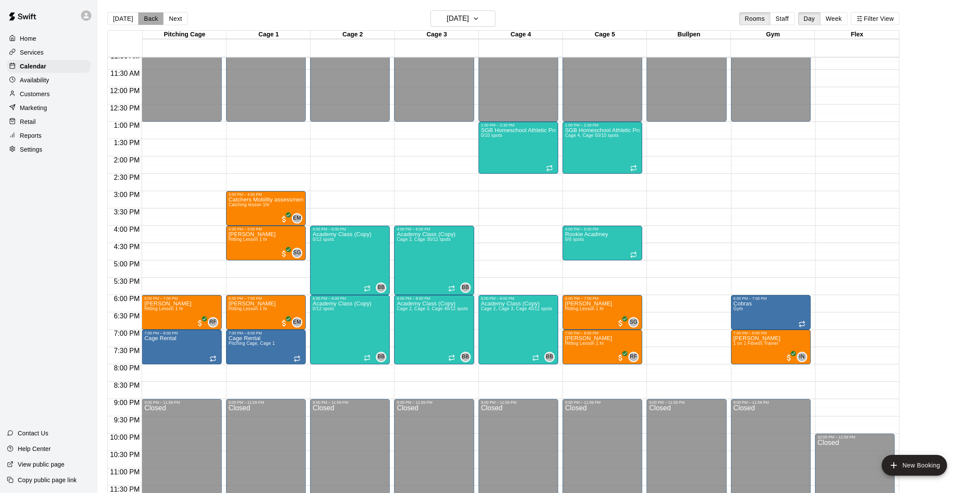
click at [155, 21] on button "Back" at bounding box center [151, 18] width 26 height 13
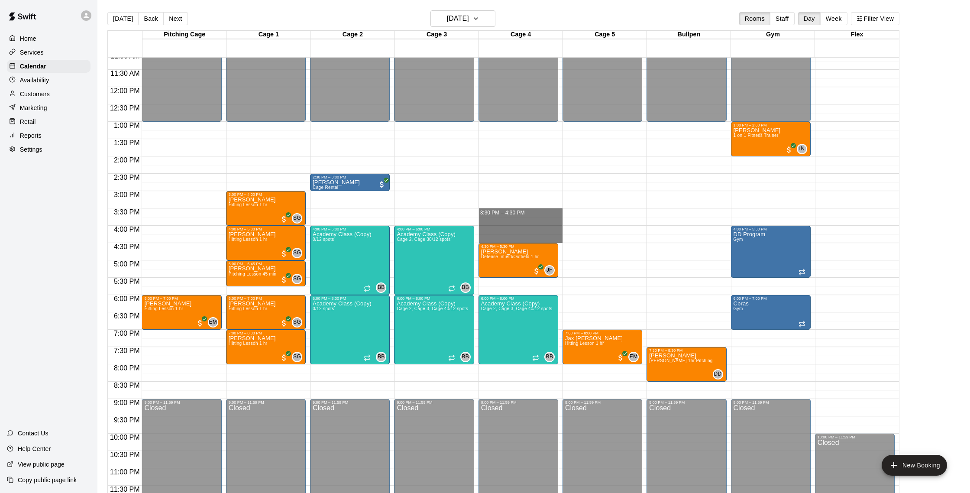
drag, startPoint x: 487, startPoint y: 211, endPoint x: 488, endPoint y: 236, distance: 25.1
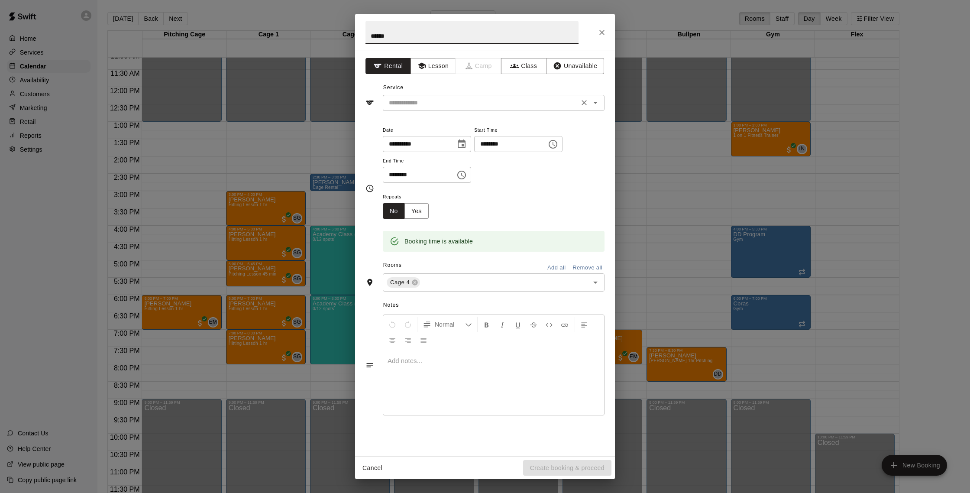
type input "******"
click at [416, 103] on input "text" at bounding box center [481, 102] width 191 height 11
drag, startPoint x: 435, startPoint y: 62, endPoint x: 439, endPoint y: 90, distance: 28.4
click at [435, 62] on button "Lesson" at bounding box center [433, 66] width 45 height 16
click at [439, 98] on input "text" at bounding box center [481, 102] width 191 height 11
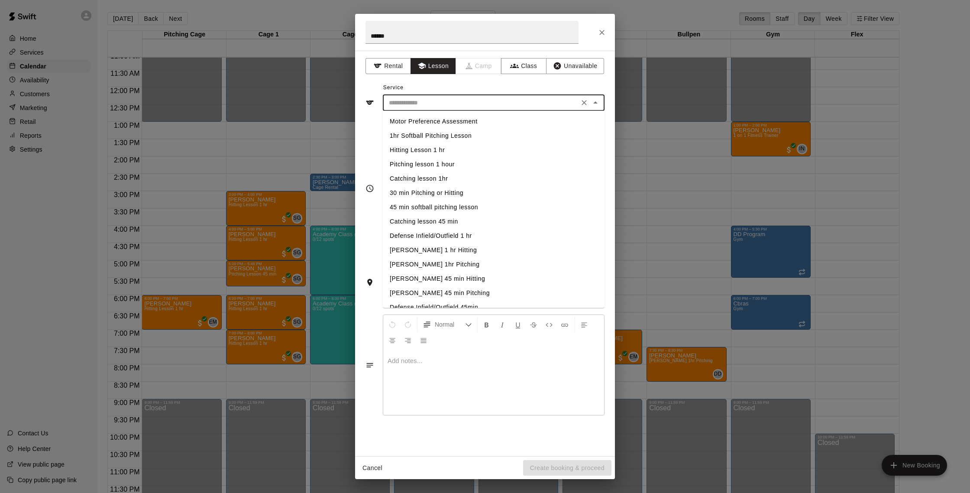
click at [439, 155] on li "Hitting Lesson 1 hr" at bounding box center [494, 150] width 222 height 14
type input "**********"
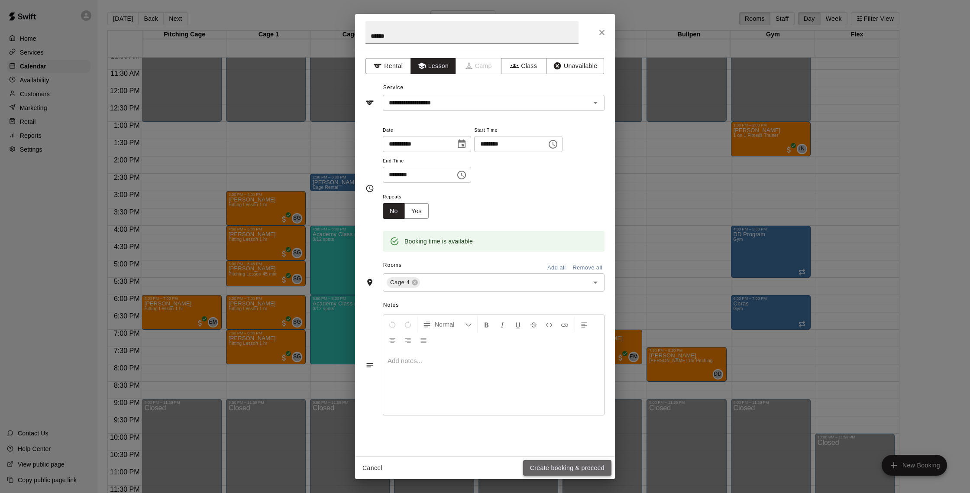
click at [549, 467] on button "Create booking & proceed" at bounding box center [567, 468] width 88 height 16
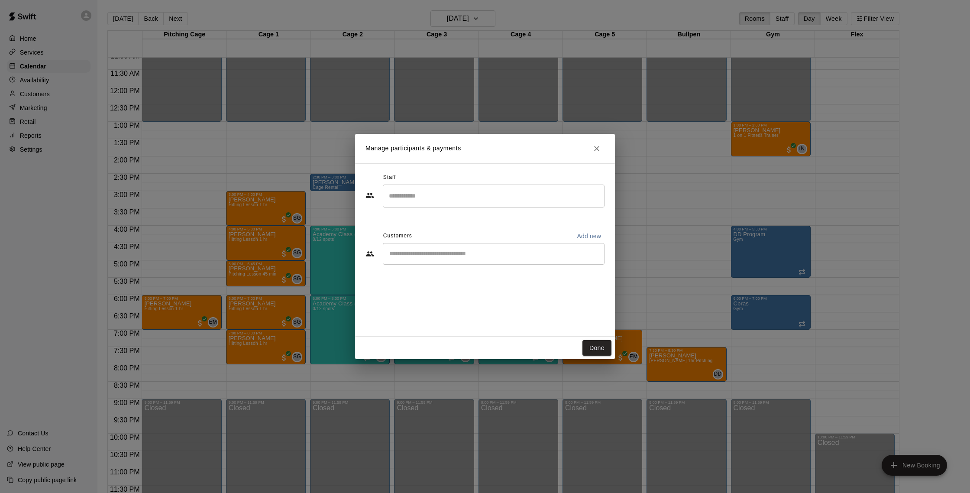
click at [436, 205] on div "​" at bounding box center [494, 196] width 222 height 23
click at [448, 222] on div "[PERSON_NAME] Instructor" at bounding box center [501, 225] width 193 height 17
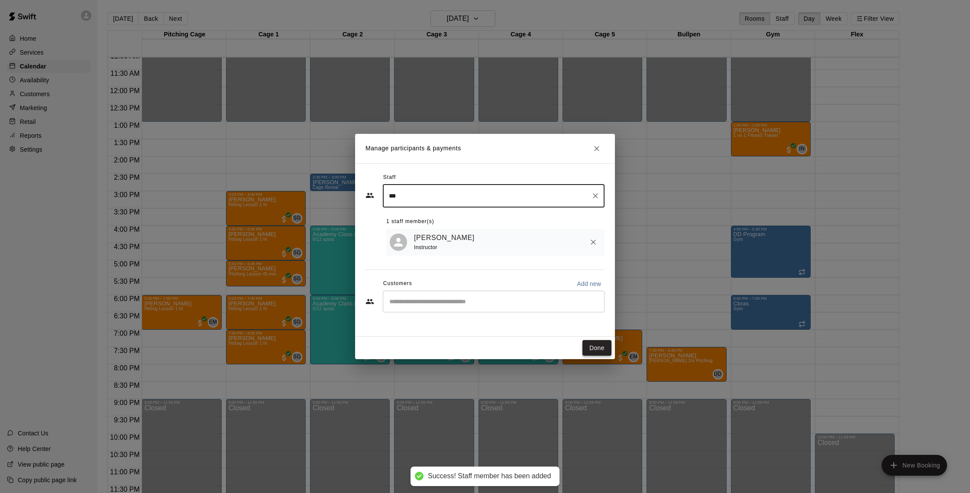
type input "***"
click at [604, 346] on button "Done" at bounding box center [597, 348] width 29 height 16
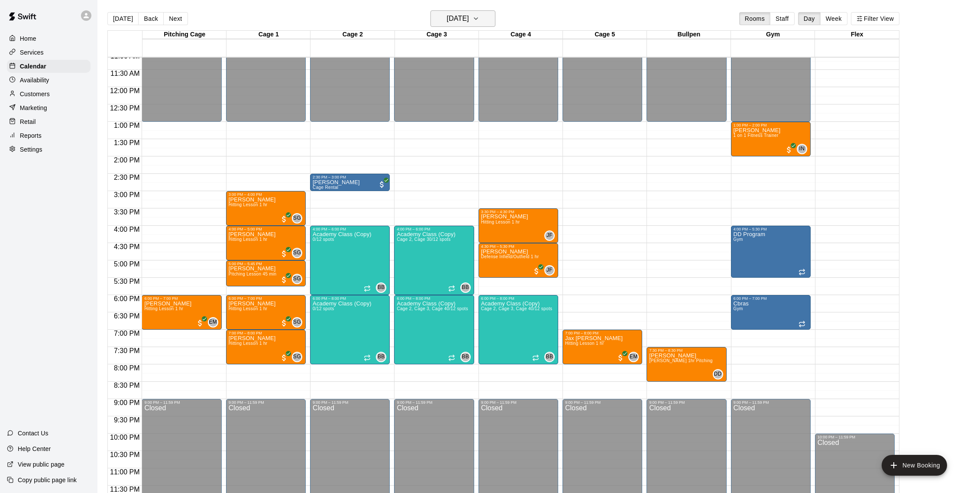
click at [461, 17] on h6 "[DATE]" at bounding box center [458, 19] width 22 height 12
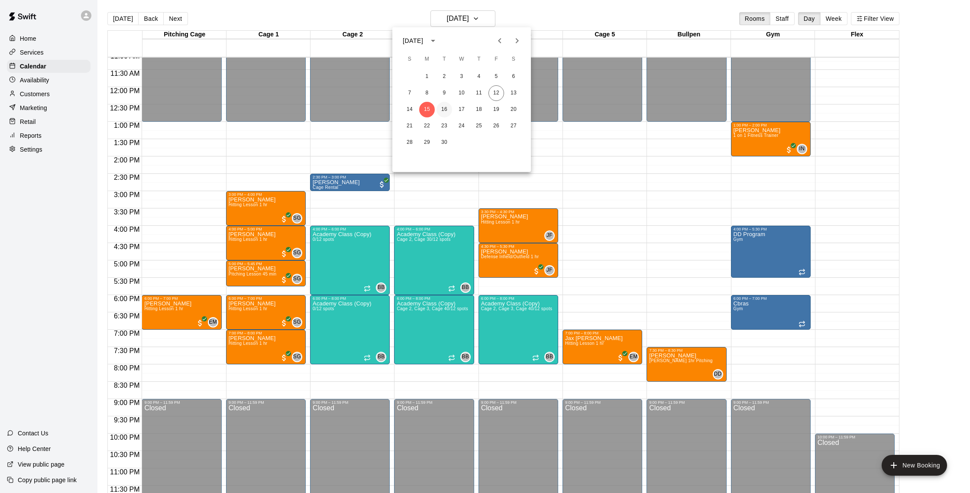
click at [446, 109] on button "16" at bounding box center [445, 110] width 16 height 16
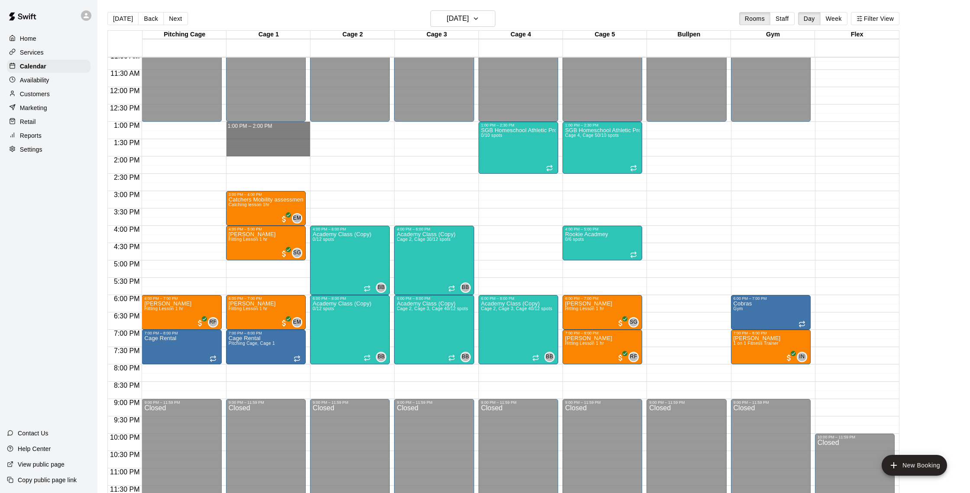
drag, startPoint x: 238, startPoint y: 124, endPoint x: 232, endPoint y: 148, distance: 24.6
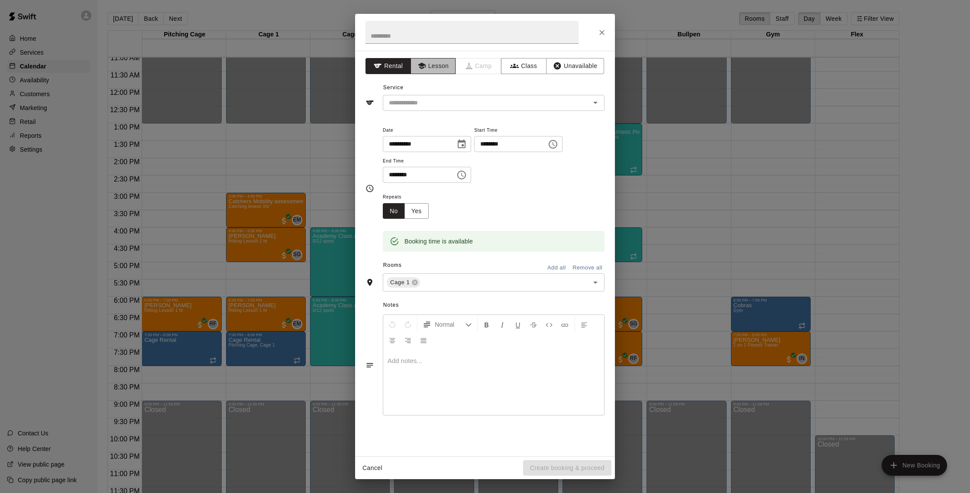
click at [434, 70] on button "Lesson" at bounding box center [433, 66] width 45 height 16
click at [422, 100] on input "text" at bounding box center [481, 102] width 191 height 11
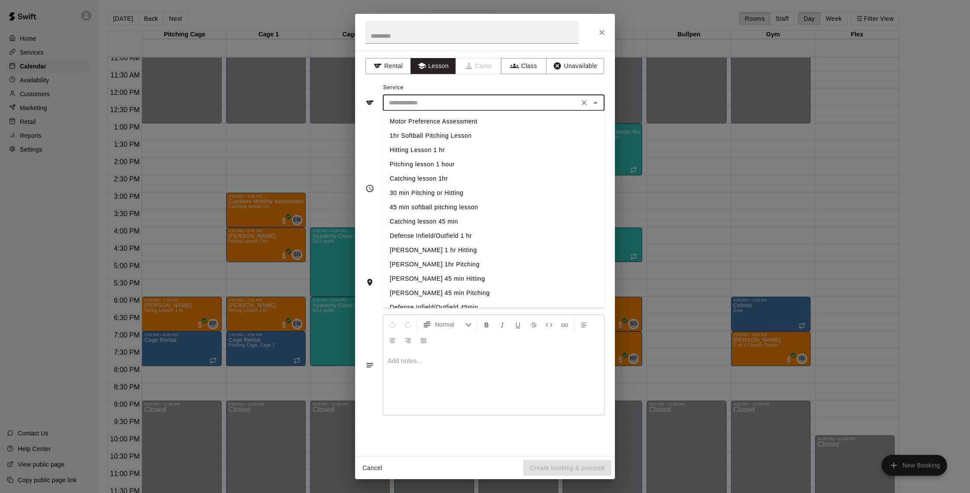
click at [425, 148] on li "Hitting Lesson 1 hr" at bounding box center [494, 150] width 222 height 14
type input "**********"
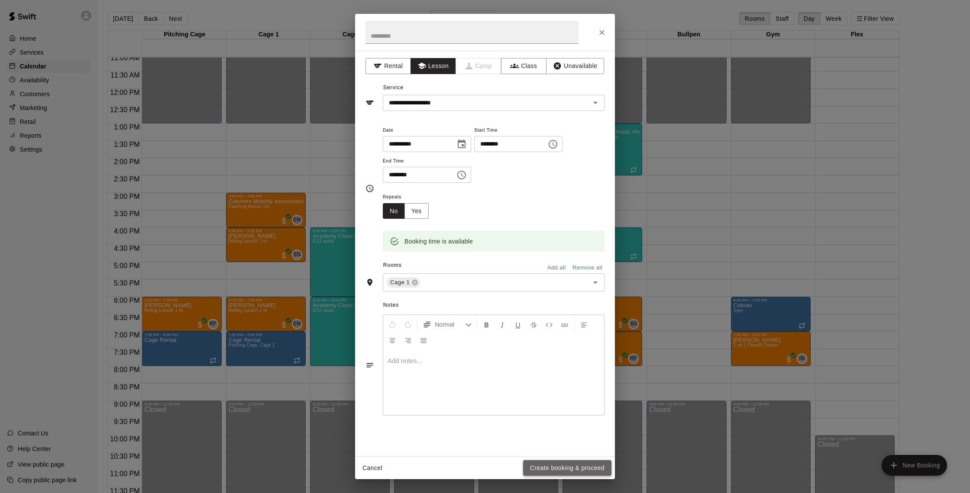
click at [575, 463] on button "Create booking & proceed" at bounding box center [567, 468] width 88 height 16
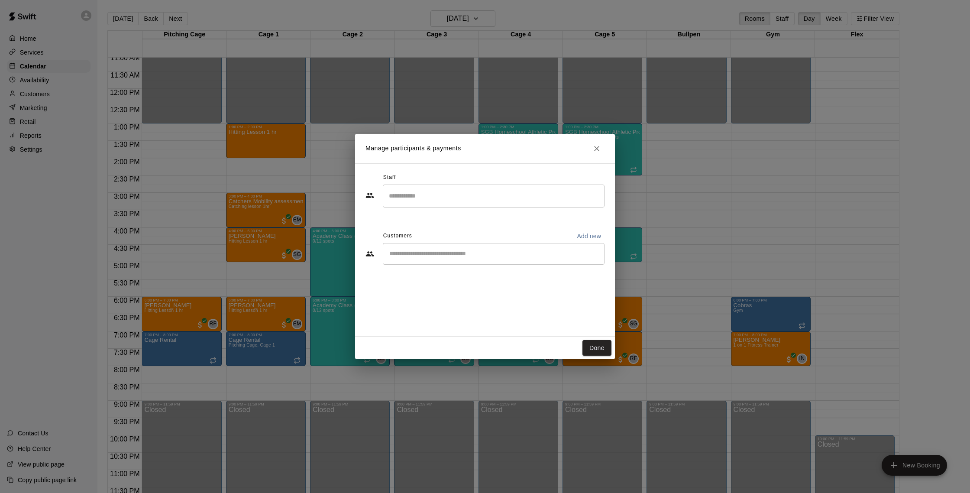
click at [427, 191] on input "Search staff" at bounding box center [494, 195] width 214 height 15
click at [450, 220] on div "[PERSON_NAME] Instructor" at bounding box center [501, 225] width 193 height 17
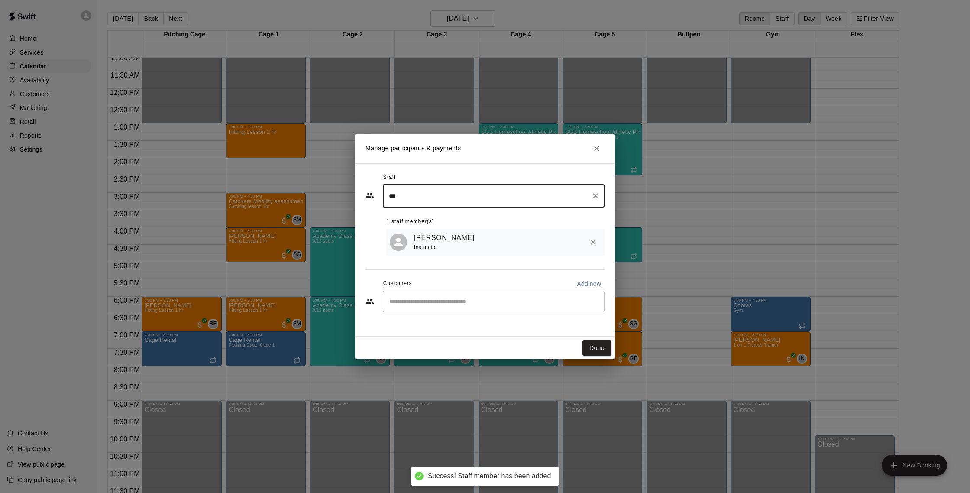
type input "***"
click at [440, 297] on input "Start typing to search customers..." at bounding box center [494, 301] width 214 height 9
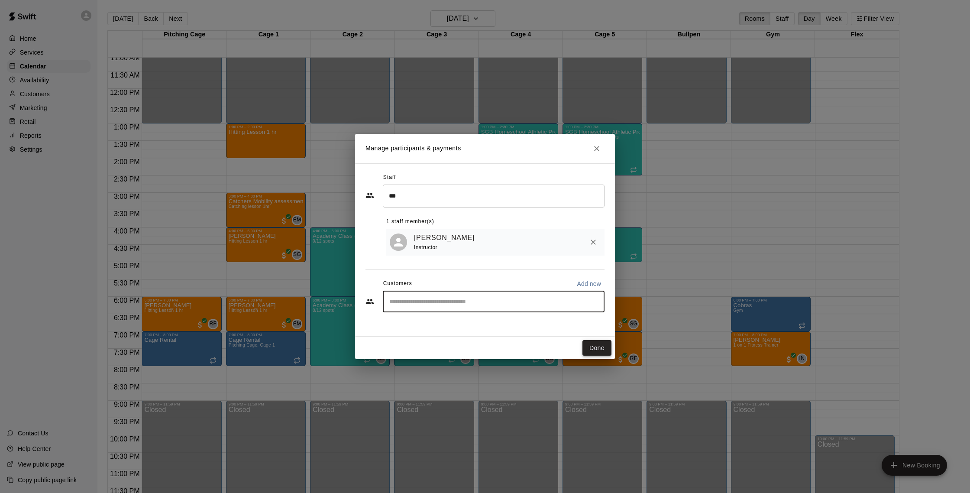
click at [606, 349] on button "Done" at bounding box center [597, 348] width 29 height 16
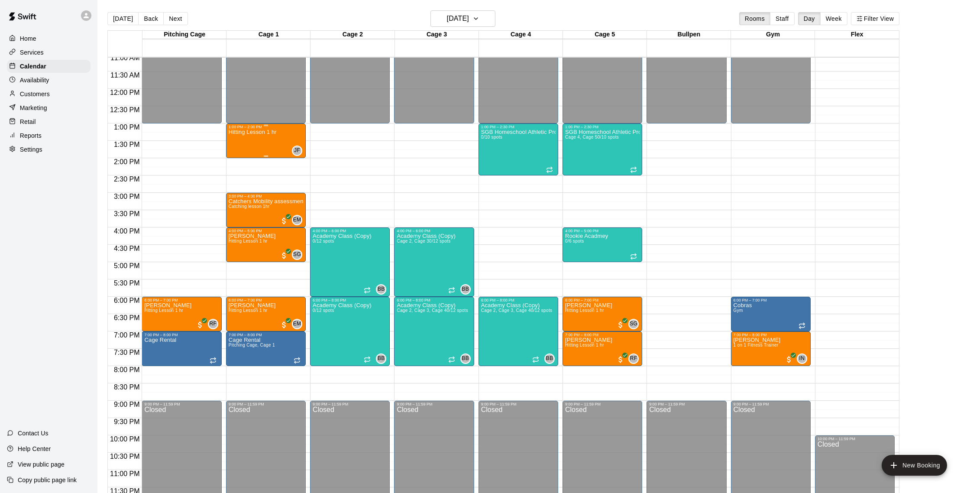
click at [271, 155] on div at bounding box center [266, 155] width 75 height 1
click at [243, 162] on button "edit" at bounding box center [237, 164] width 17 height 17
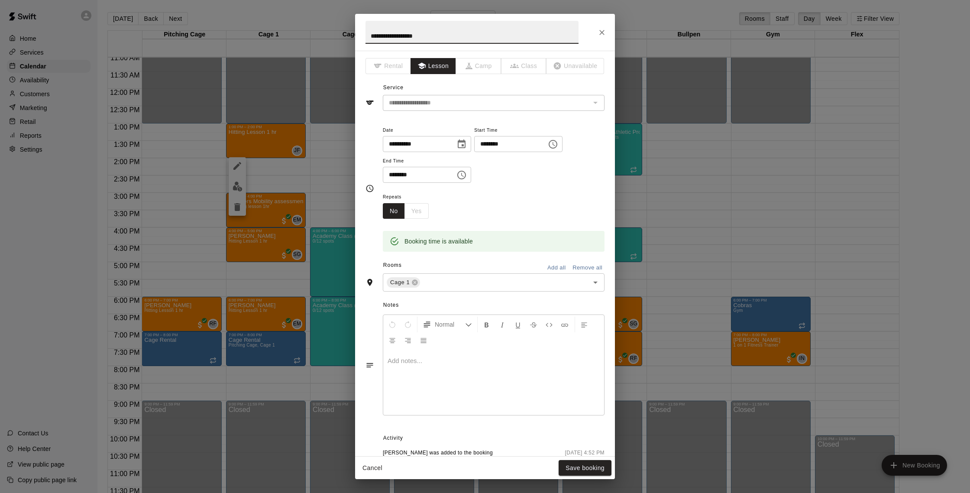
drag, startPoint x: 433, startPoint y: 36, endPoint x: 350, endPoint y: 36, distance: 82.7
click at [350, 36] on div "**********" at bounding box center [485, 246] width 970 height 493
type input "******"
click at [587, 466] on button "Save booking" at bounding box center [585, 468] width 53 height 16
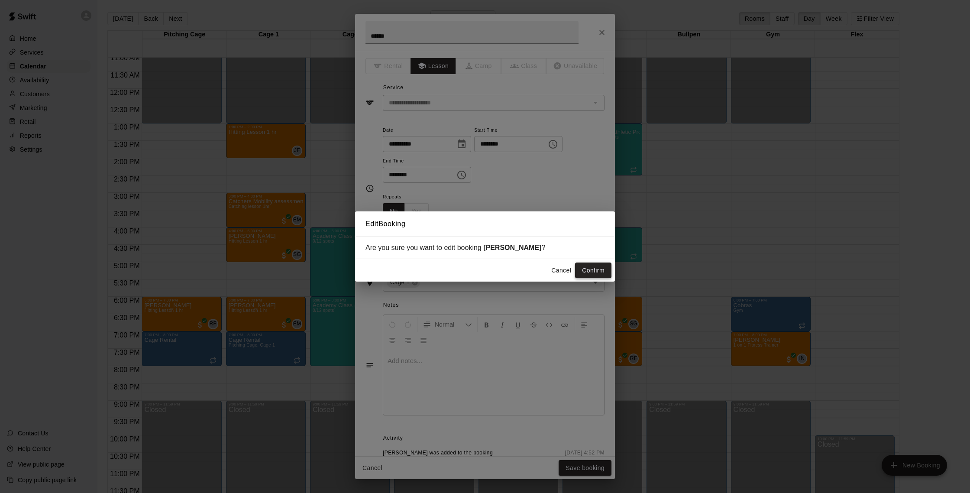
click at [610, 272] on button "Confirm" at bounding box center [593, 270] width 36 height 16
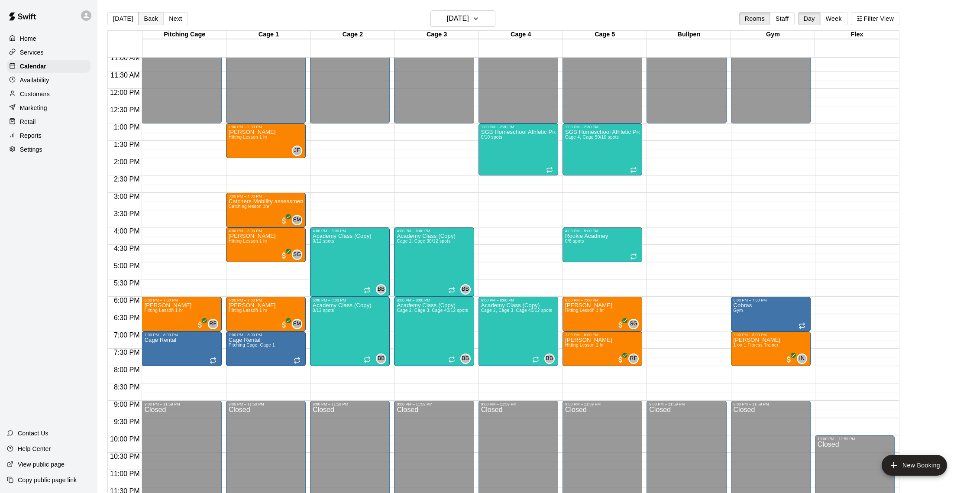
click at [153, 19] on button "Back" at bounding box center [151, 18] width 26 height 13
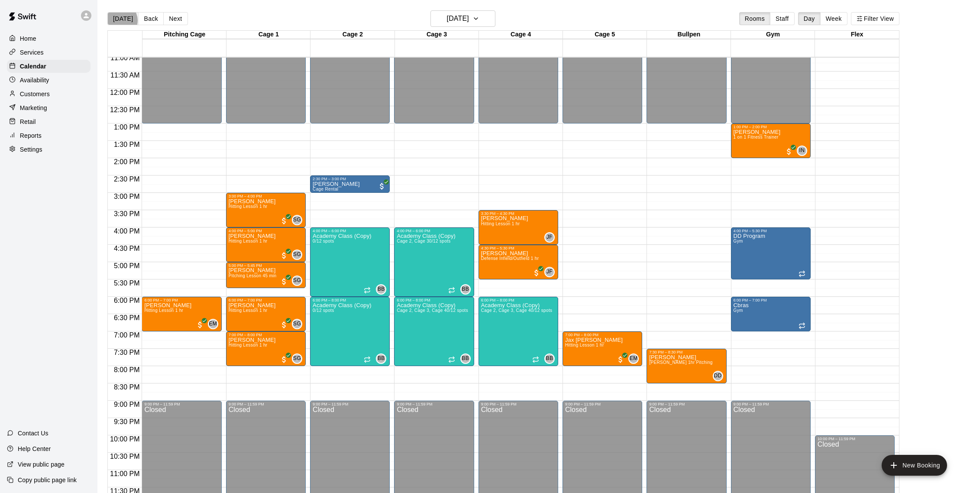
click at [120, 20] on button "[DATE]" at bounding box center [122, 18] width 31 height 13
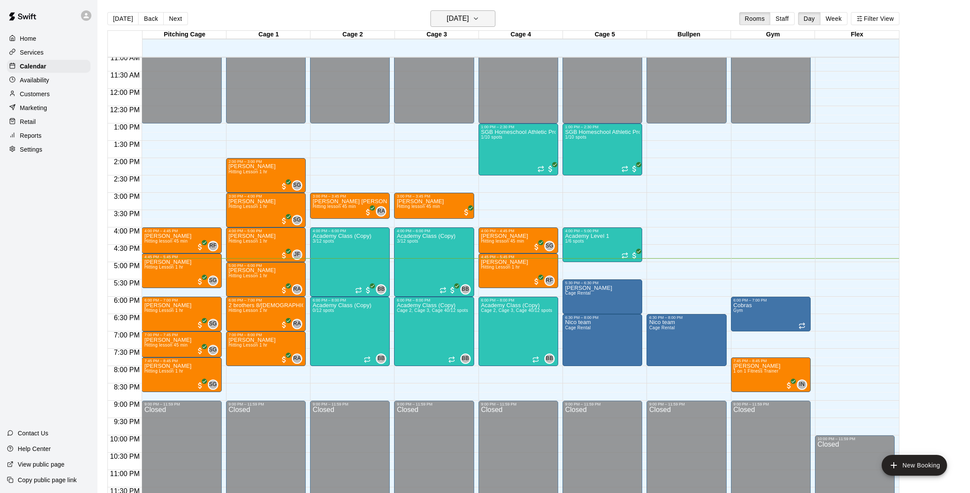
click at [450, 19] on h6 "[DATE]" at bounding box center [458, 19] width 22 height 12
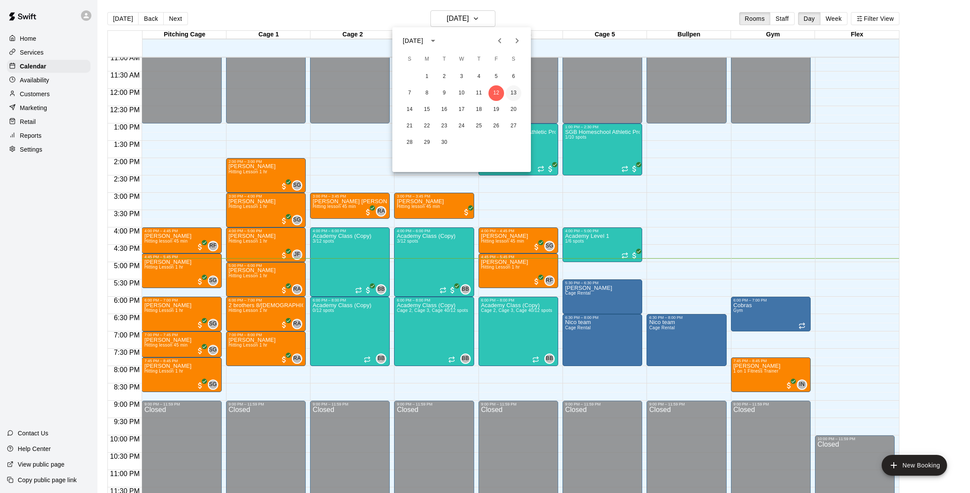
click at [513, 90] on button "13" at bounding box center [514, 93] width 16 height 16
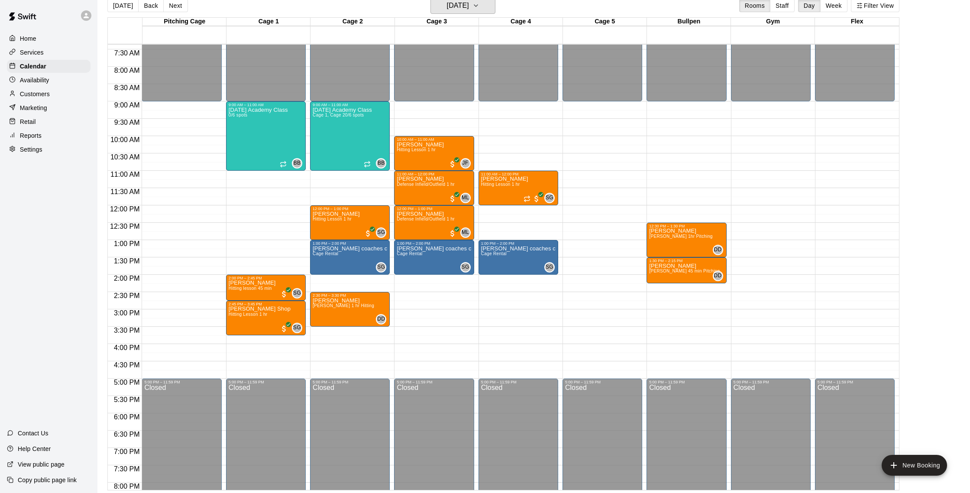
scroll to position [0, 0]
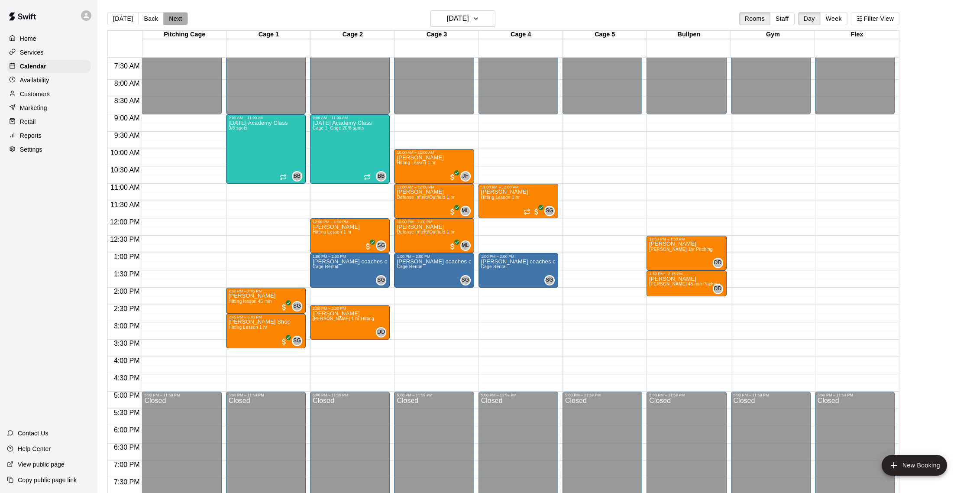
click at [177, 19] on button "Next" at bounding box center [175, 18] width 24 height 13
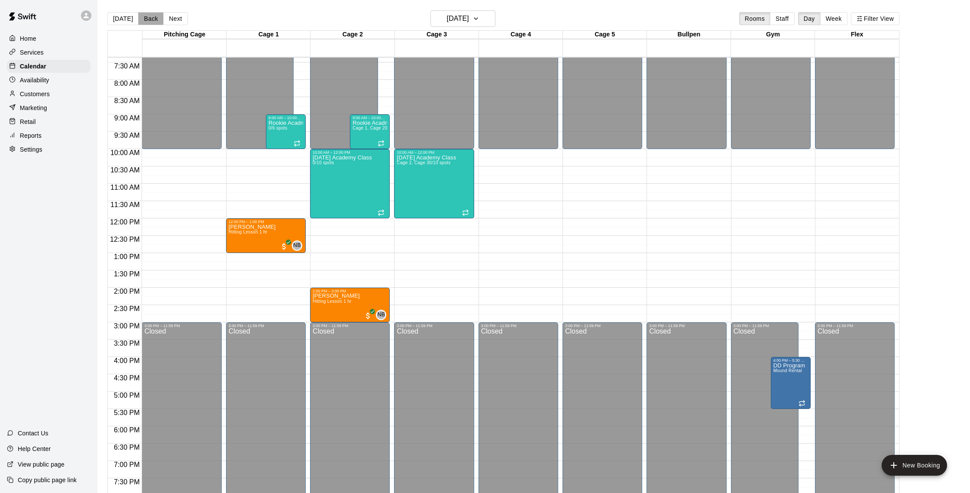
click at [150, 19] on button "Back" at bounding box center [151, 18] width 26 height 13
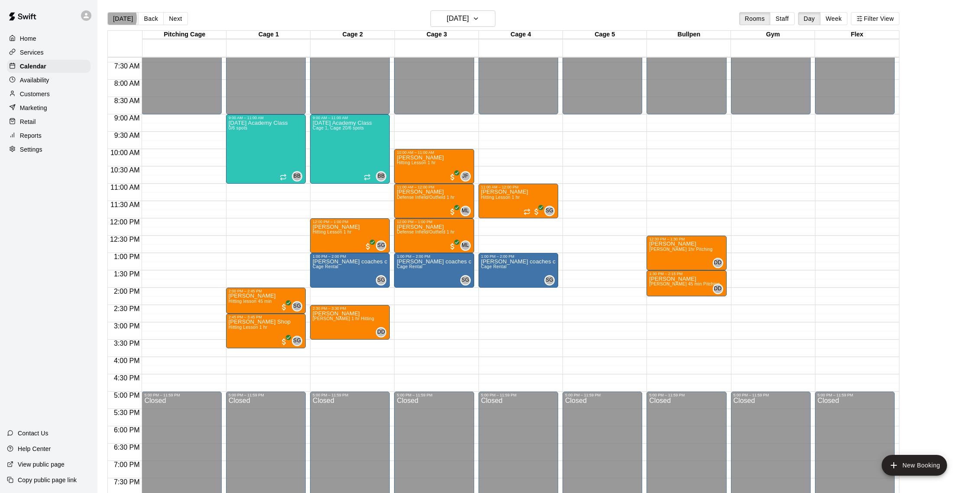
click at [116, 18] on button "[DATE]" at bounding box center [122, 18] width 31 height 13
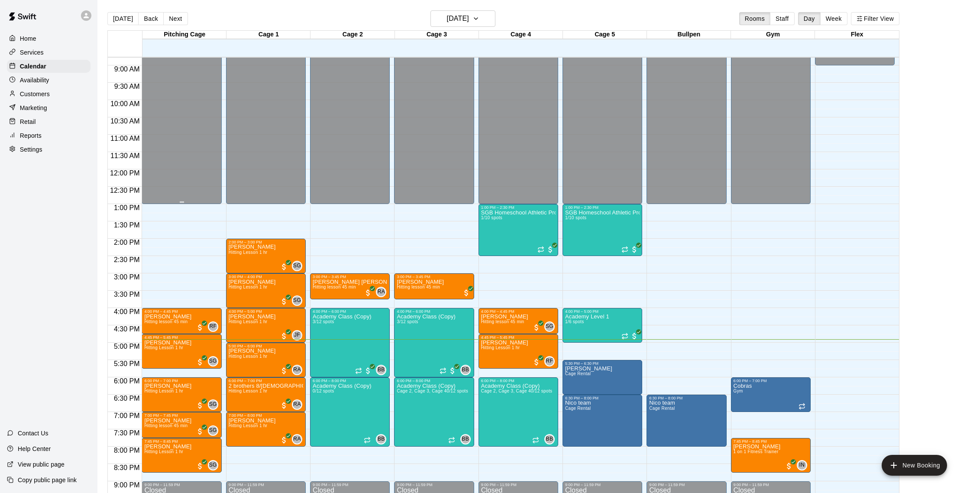
scroll to position [305, 0]
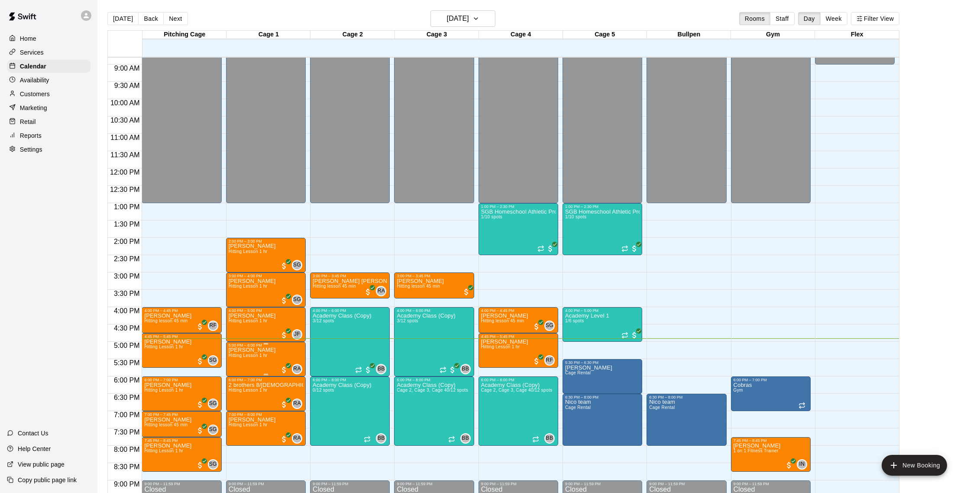
click at [267, 354] on span "Hitting Lesson 1 hr" at bounding box center [248, 355] width 39 height 5
click at [234, 385] on img "edit" at bounding box center [238, 383] width 10 height 10
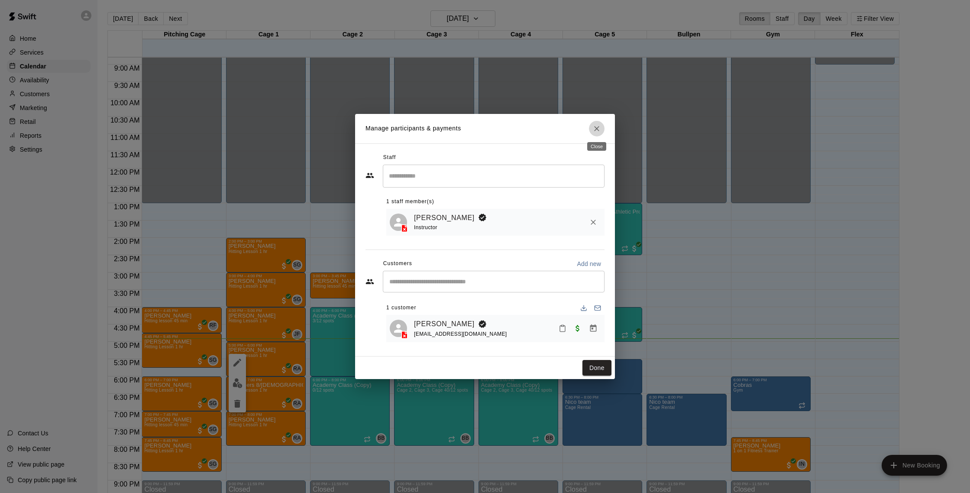
click at [599, 128] on icon "Close" at bounding box center [597, 128] width 9 height 9
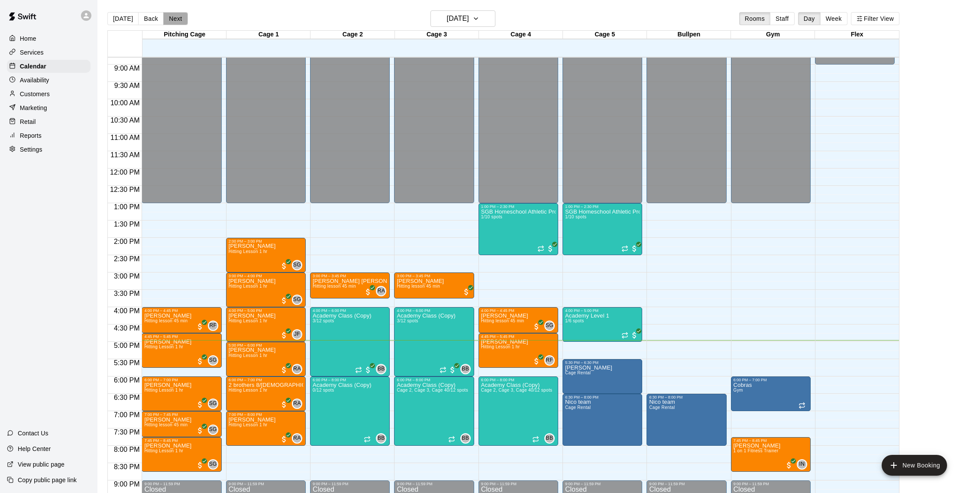
click at [166, 20] on button "Next" at bounding box center [175, 18] width 24 height 13
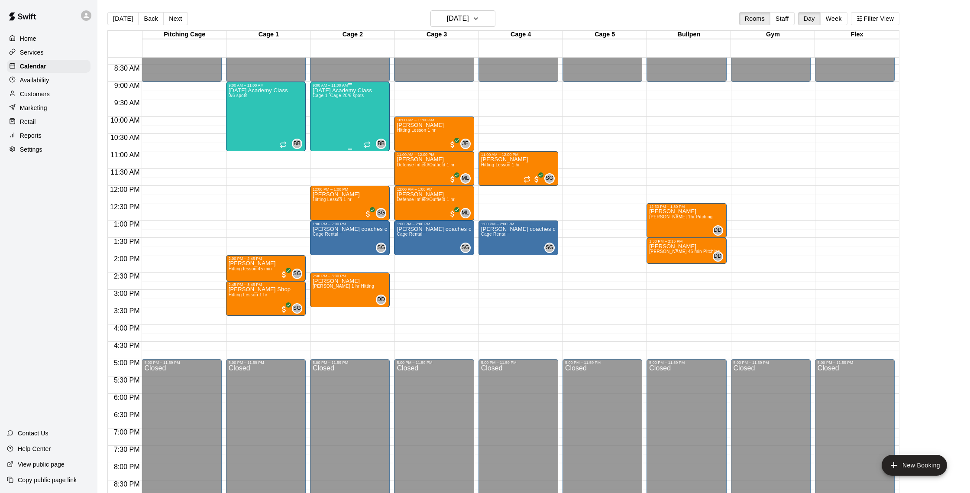
scroll to position [282, 0]
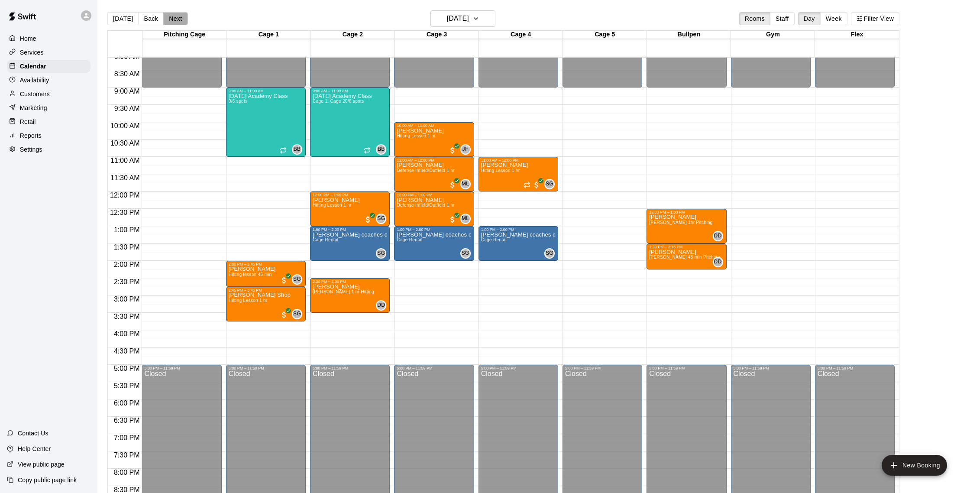
click at [178, 16] on button "Next" at bounding box center [175, 18] width 24 height 13
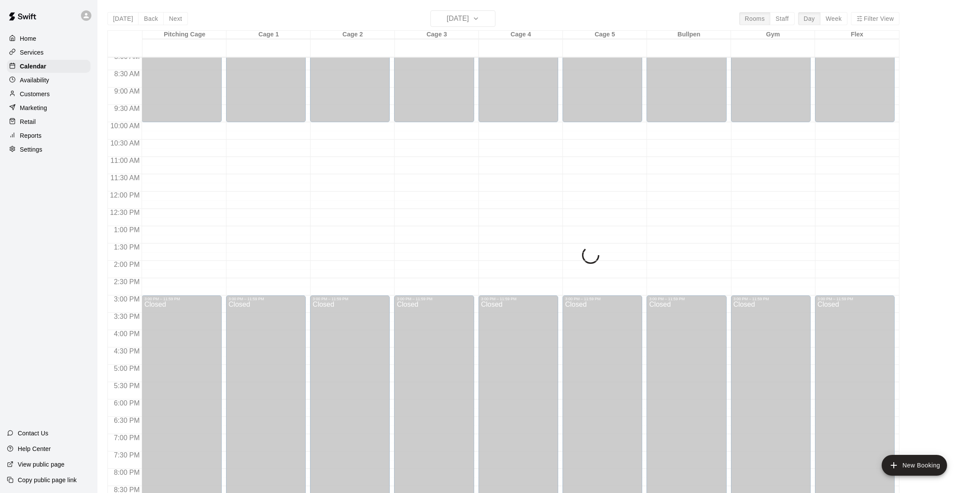
click at [178, 16] on div "Today Back Next Sunday Sep 14 Rooms Staff Day Week Filter View Pitching Cage 14…" at bounding box center [503, 256] width 792 height 493
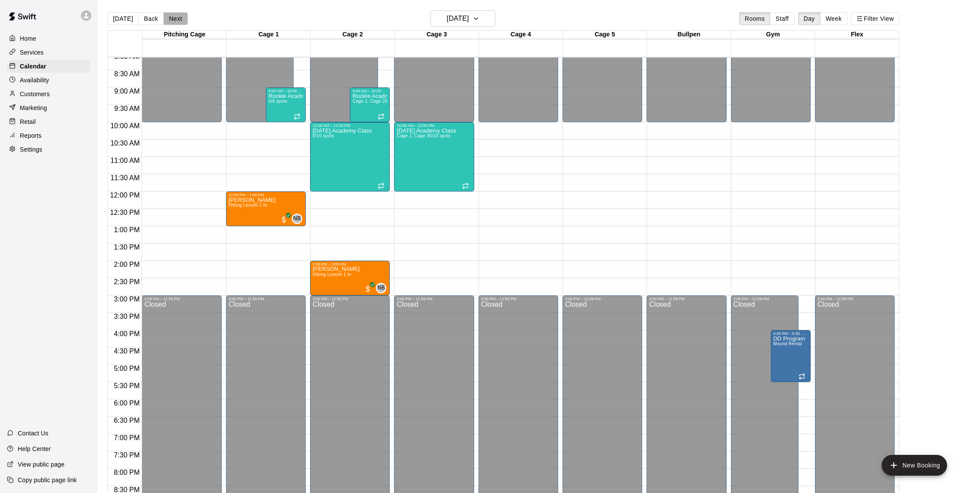
click at [178, 16] on button "Next" at bounding box center [175, 18] width 24 height 13
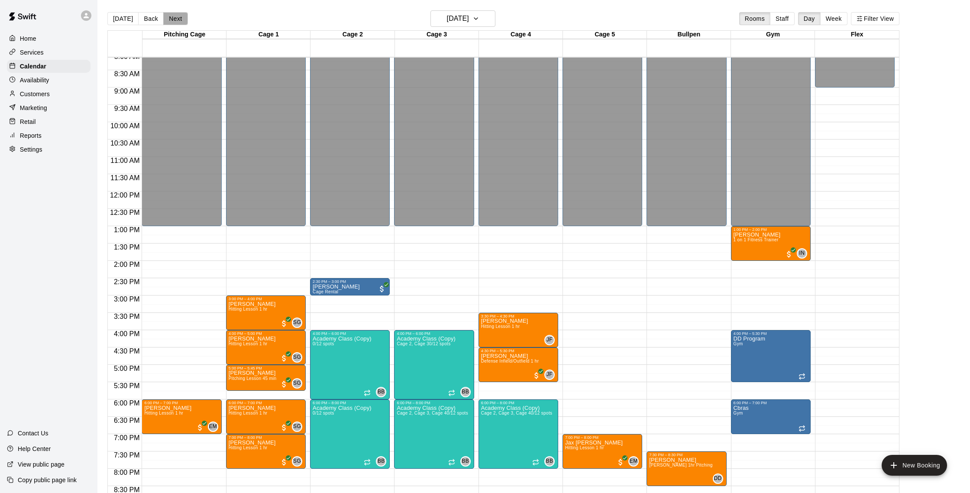
click at [175, 16] on button "Next" at bounding box center [175, 18] width 24 height 13
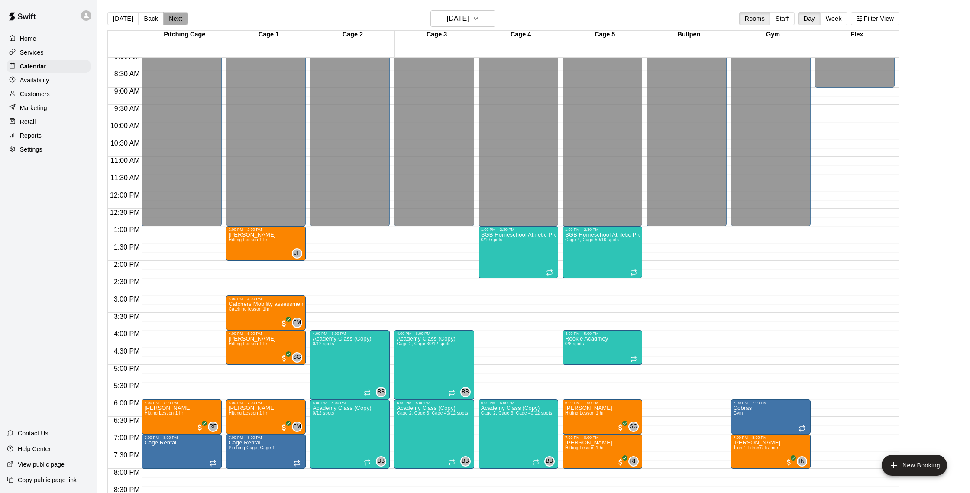
click at [175, 18] on button "Next" at bounding box center [175, 18] width 24 height 13
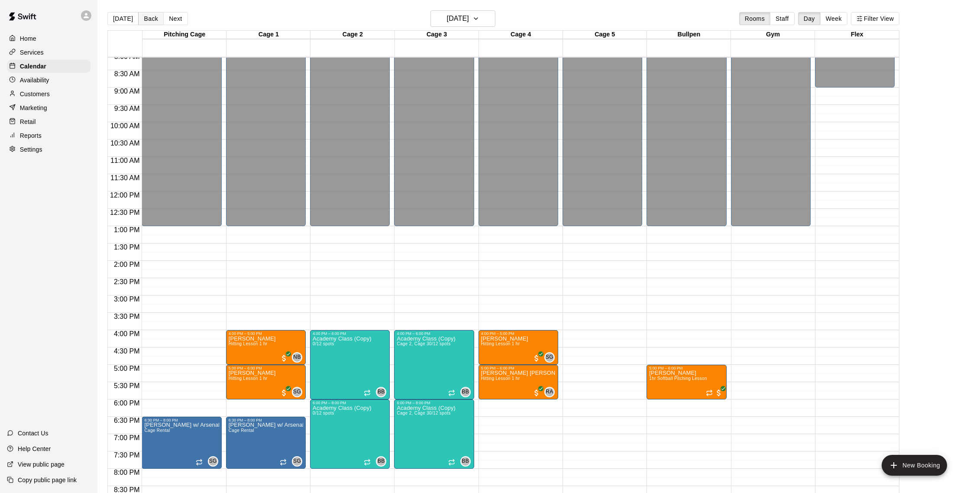
click at [150, 18] on button "Back" at bounding box center [151, 18] width 26 height 13
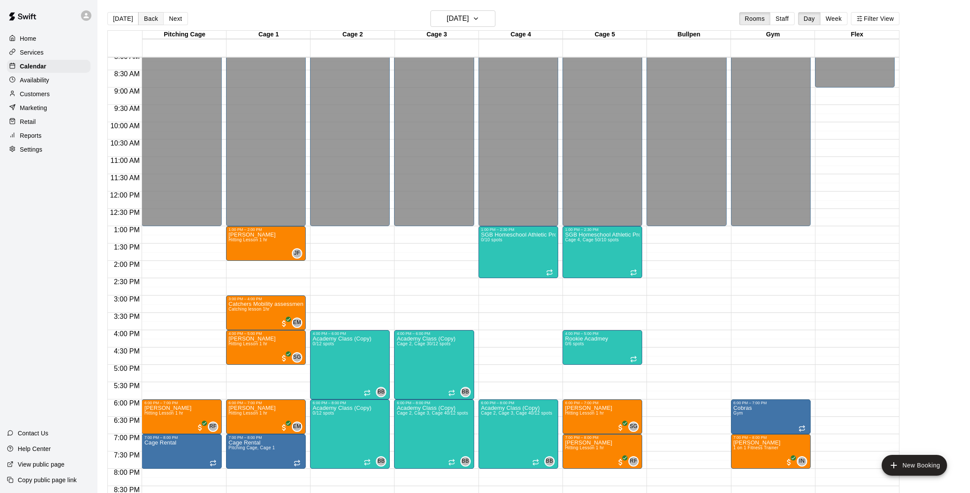
click at [150, 18] on button "Back" at bounding box center [151, 18] width 26 height 13
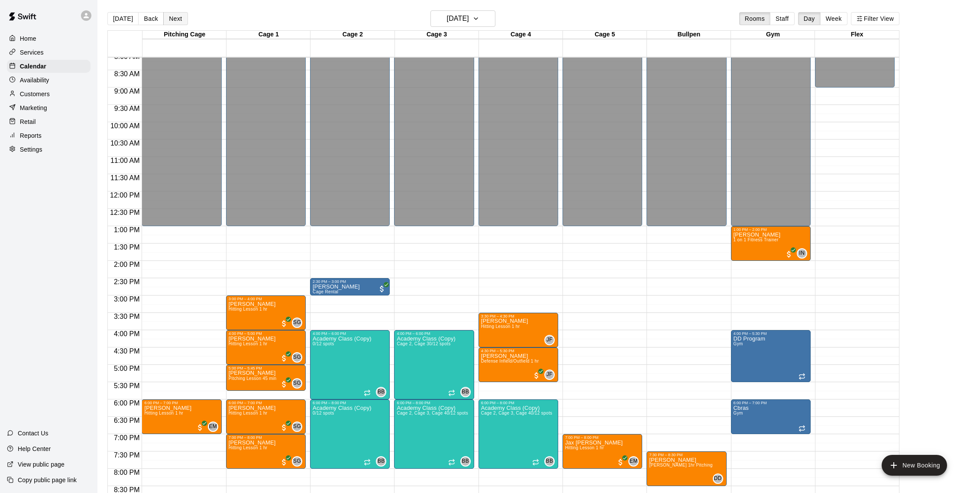
click at [172, 20] on button "Next" at bounding box center [175, 18] width 24 height 13
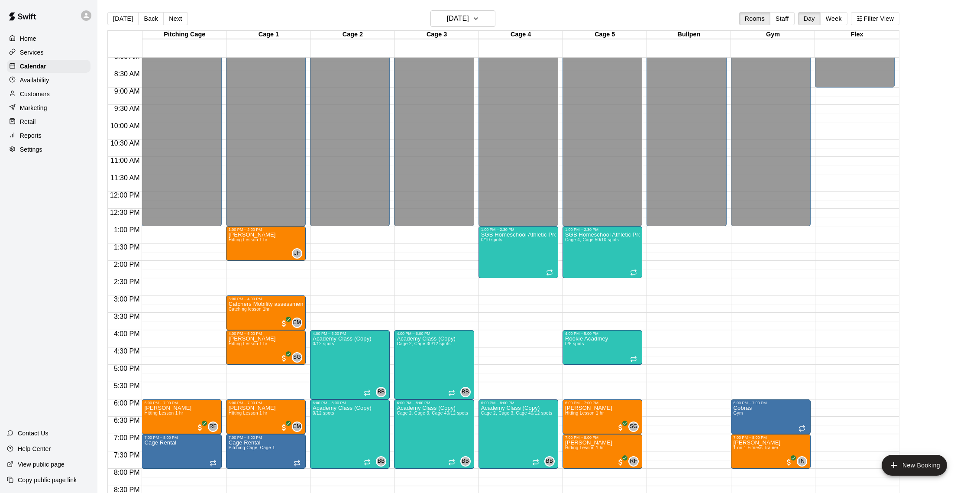
click at [44, 77] on p "Availability" at bounding box center [34, 80] width 29 height 9
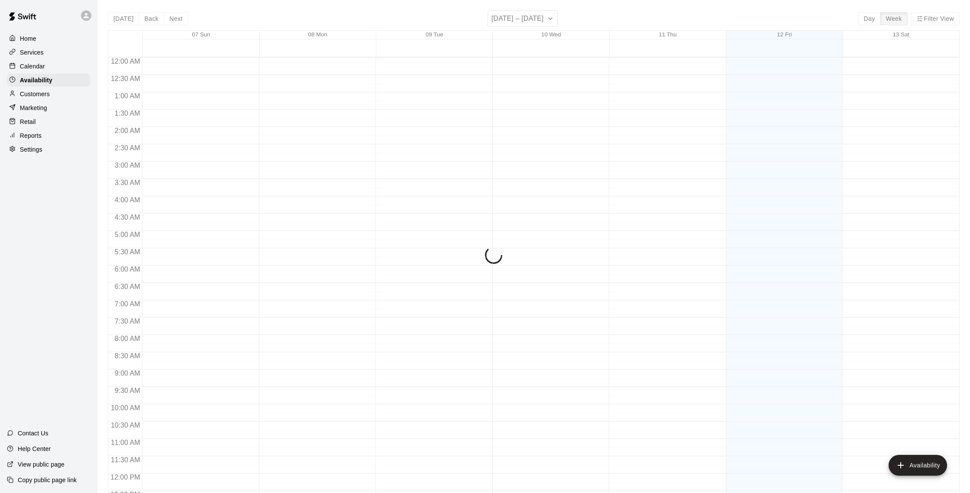
scroll to position [387, 0]
click at [40, 67] on p "Calendar" at bounding box center [32, 66] width 25 height 9
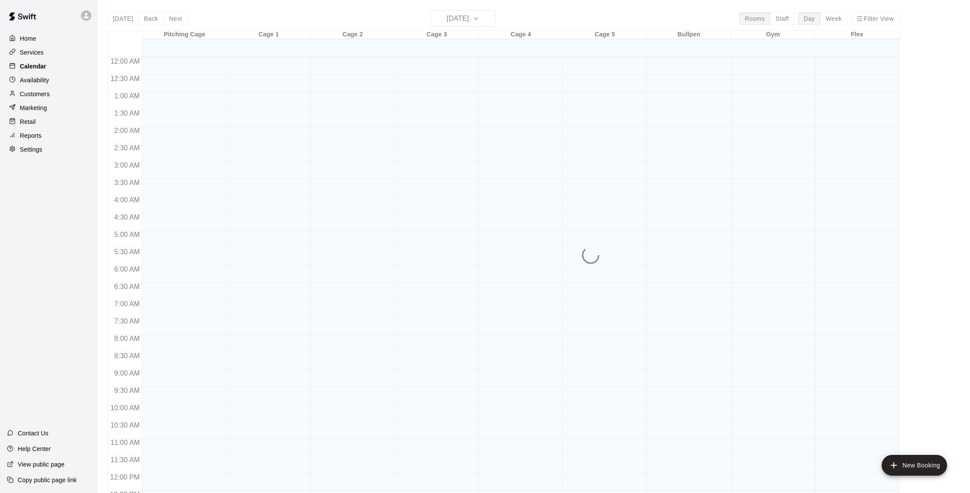
scroll to position [361, 0]
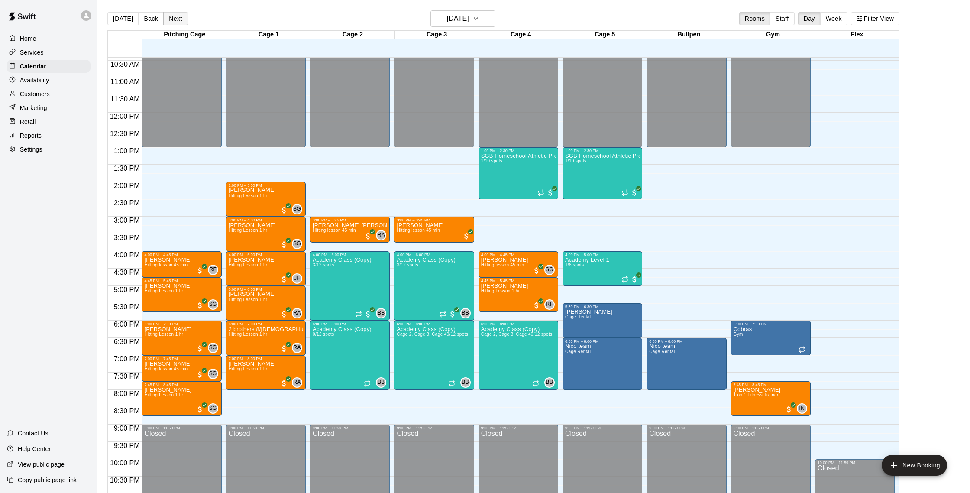
click at [179, 19] on button "Next" at bounding box center [175, 18] width 24 height 13
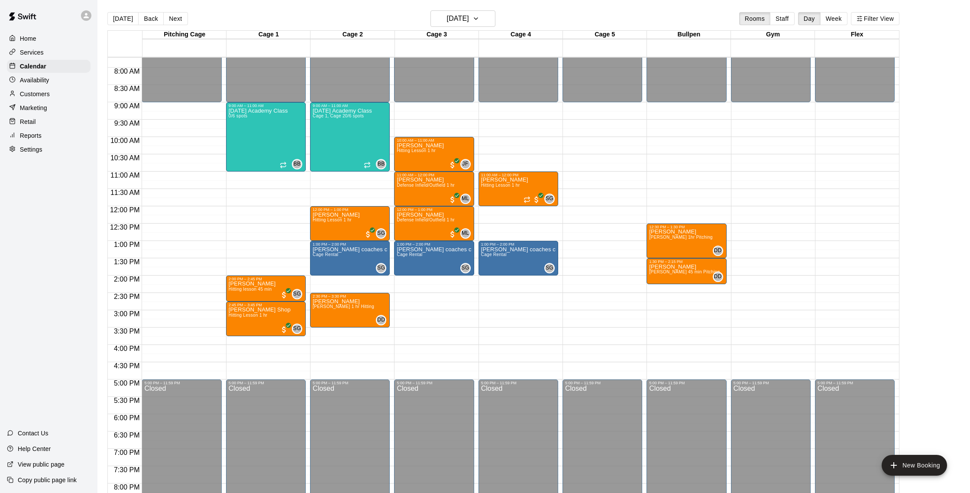
scroll to position [261, 0]
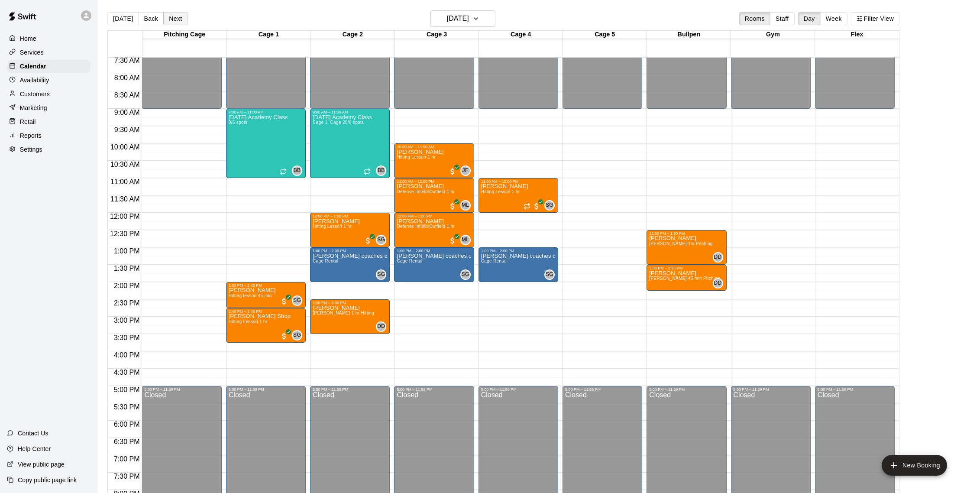
click at [173, 18] on button "Next" at bounding box center [175, 18] width 24 height 13
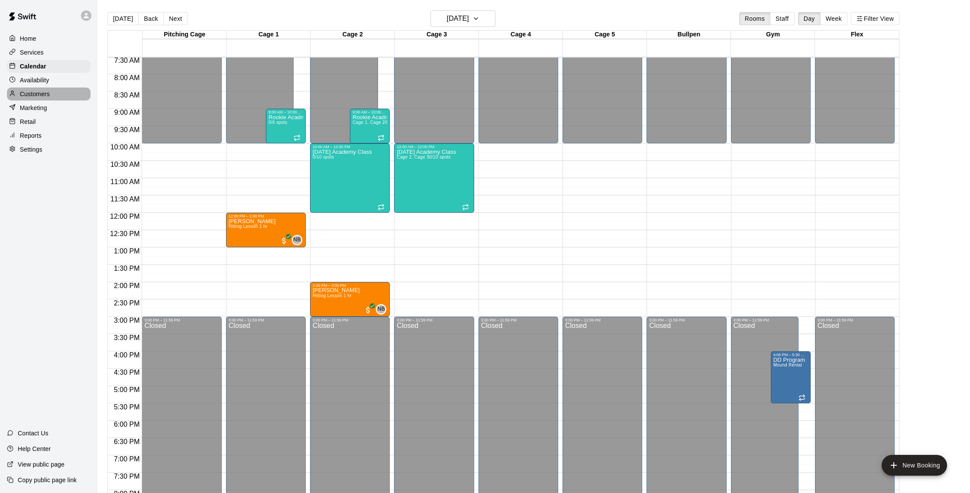
click at [52, 97] on div "Customers" at bounding box center [49, 93] width 84 height 13
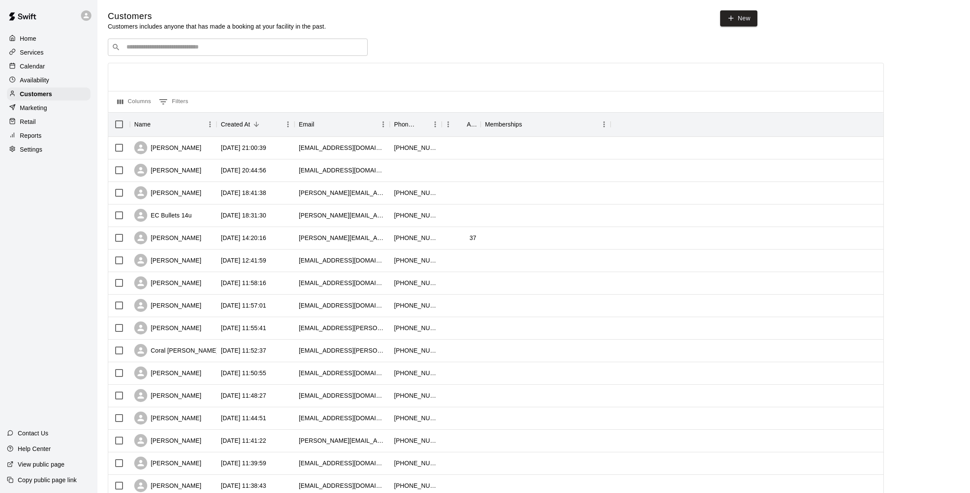
click at [203, 46] on input "Search customers by name or email" at bounding box center [244, 47] width 240 height 9
type input "*****"
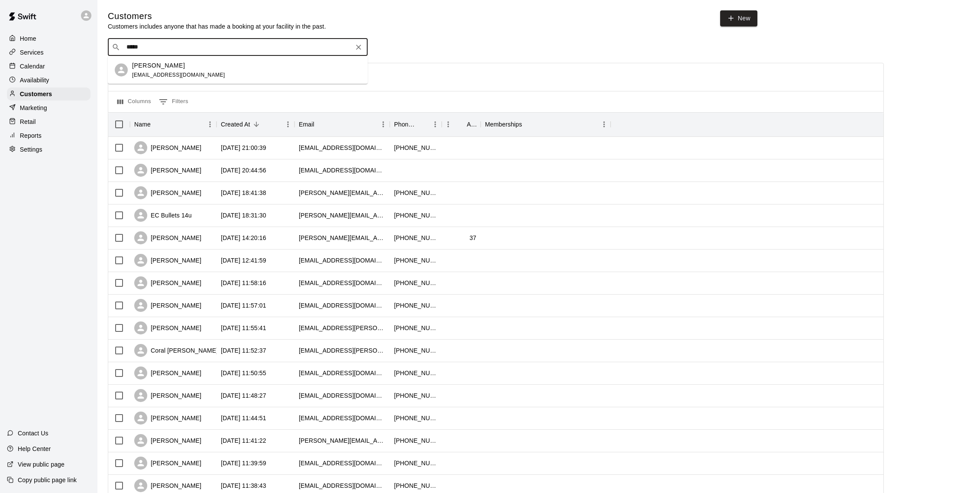
scroll to position [0, 0]
click at [212, 61] on div "Catherine Henriquez" at bounding box center [178, 64] width 93 height 9
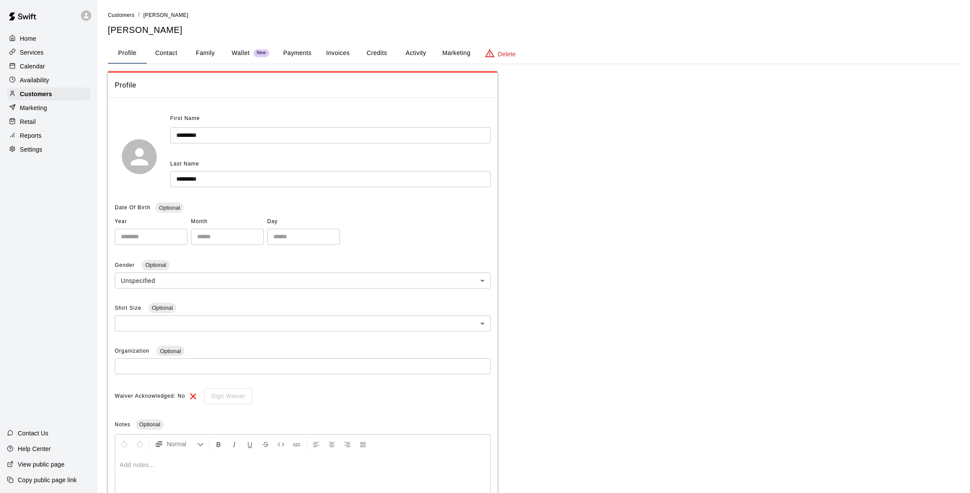
click at [381, 49] on button "Credits" at bounding box center [376, 53] width 39 height 21
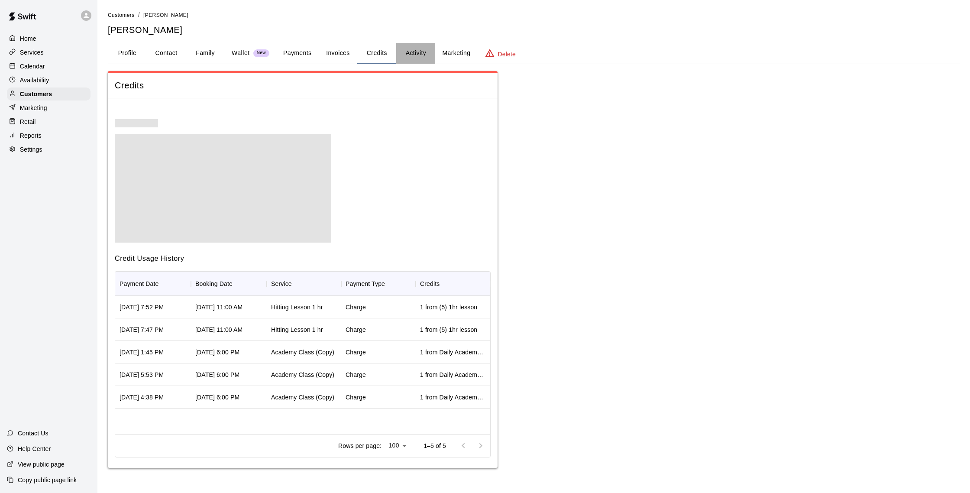
click at [424, 53] on button "Activity" at bounding box center [415, 53] width 39 height 21
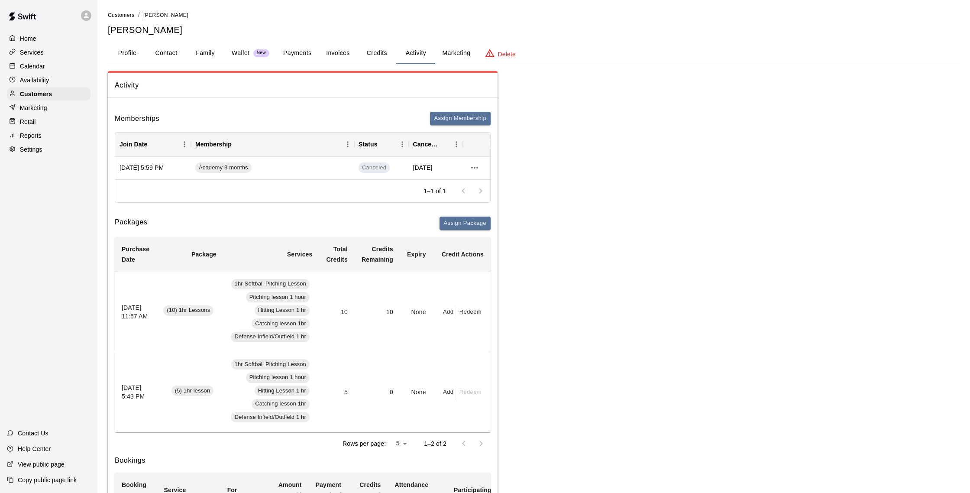
scroll to position [0, 1]
click at [45, 65] on div "Calendar" at bounding box center [49, 66] width 84 height 13
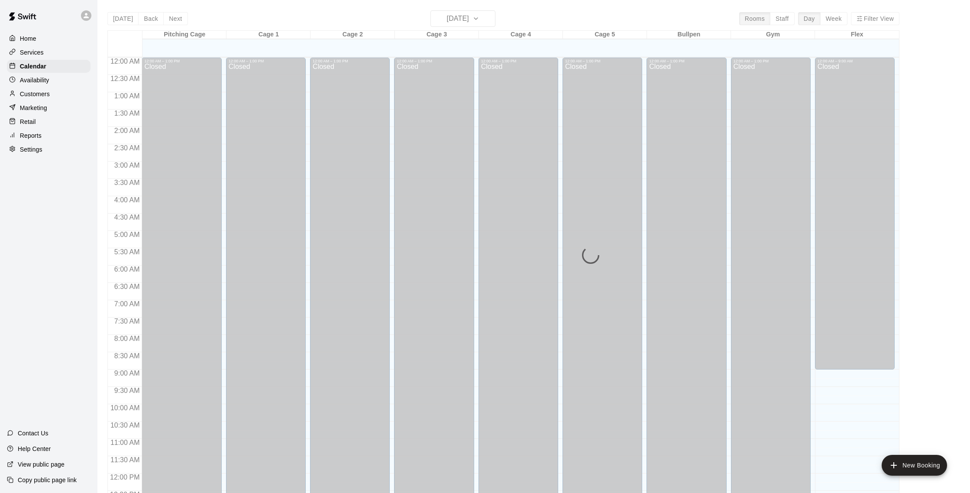
scroll to position [361, 0]
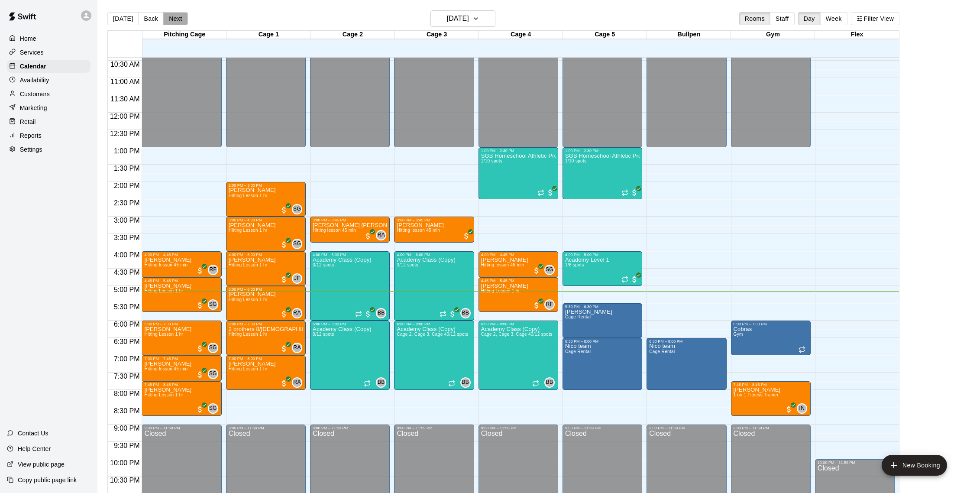
click at [170, 16] on button "Next" at bounding box center [175, 18] width 24 height 13
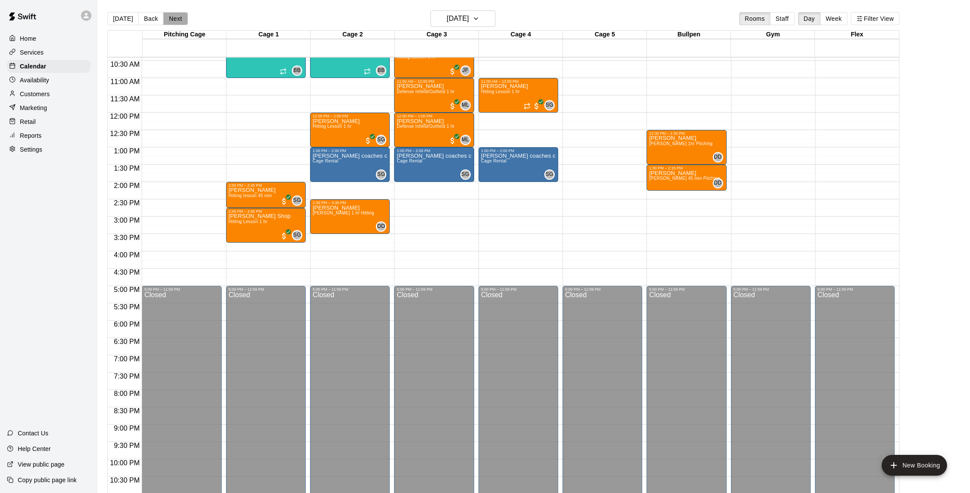
click at [170, 16] on button "Next" at bounding box center [175, 18] width 24 height 13
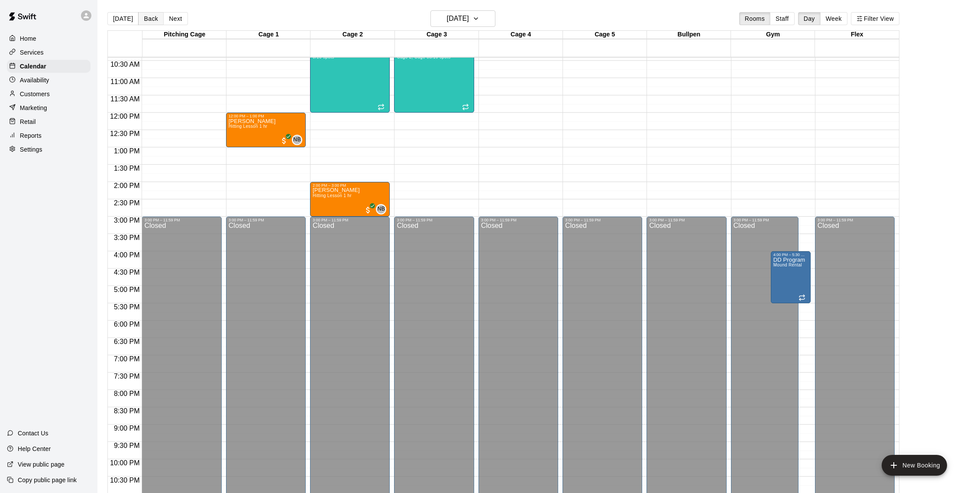
click at [152, 16] on button "Back" at bounding box center [151, 18] width 26 height 13
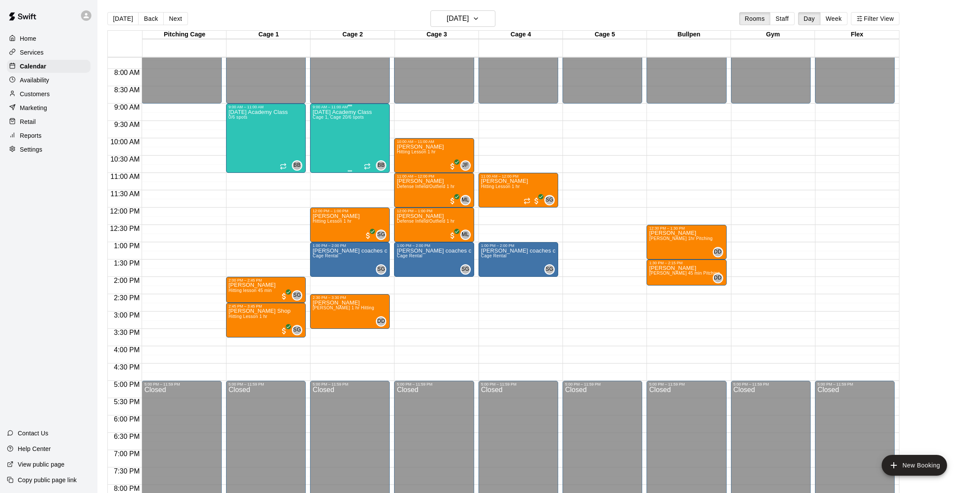
scroll to position [266, 0]
click at [146, 16] on button "Back" at bounding box center [151, 18] width 26 height 13
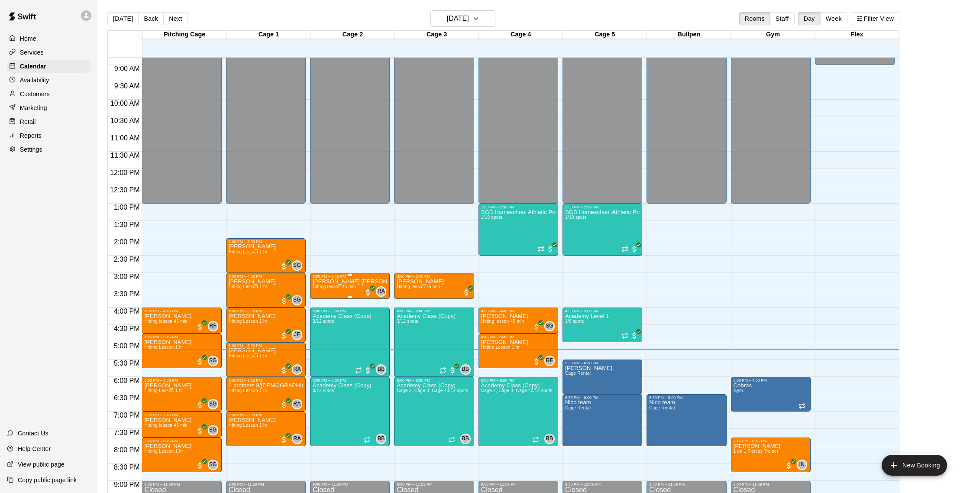
scroll to position [316, 0]
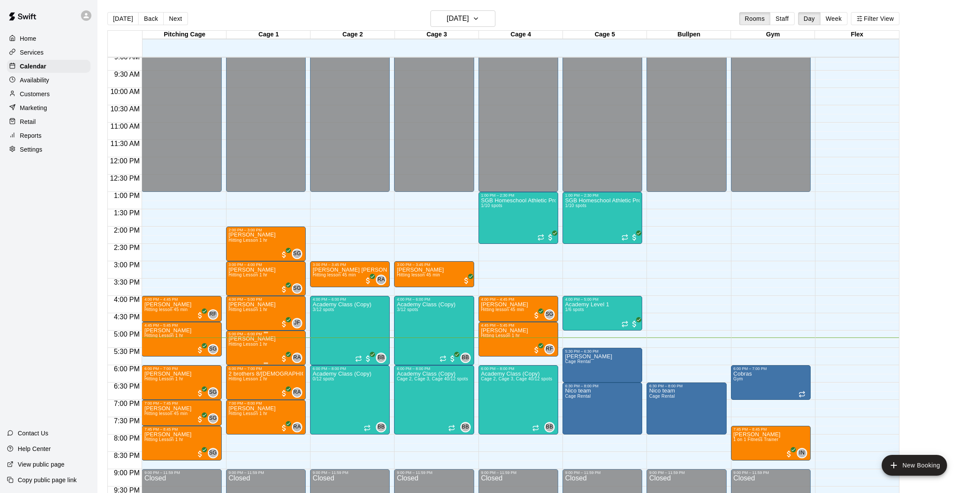
click at [236, 366] on img "edit" at bounding box center [238, 366] width 10 height 10
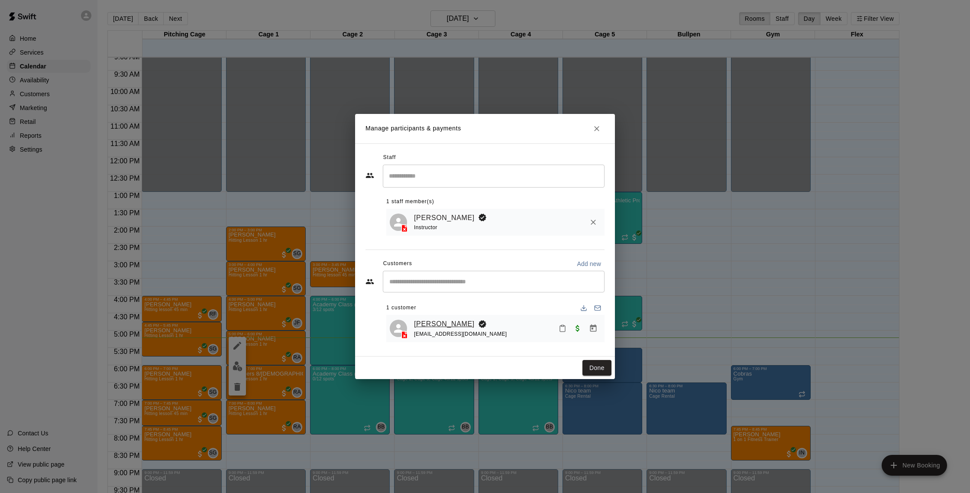
click at [437, 320] on link "[PERSON_NAME]" at bounding box center [444, 323] width 61 height 11
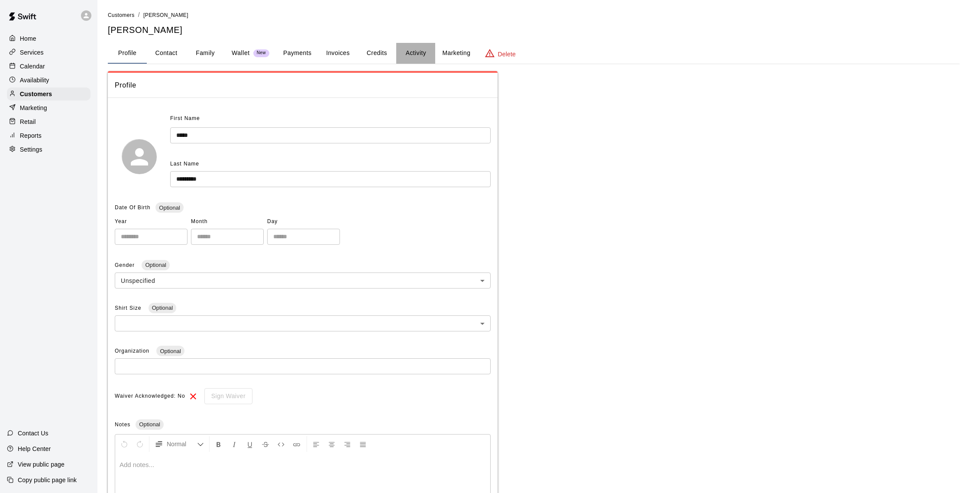
click at [418, 52] on button "Activity" at bounding box center [415, 53] width 39 height 21
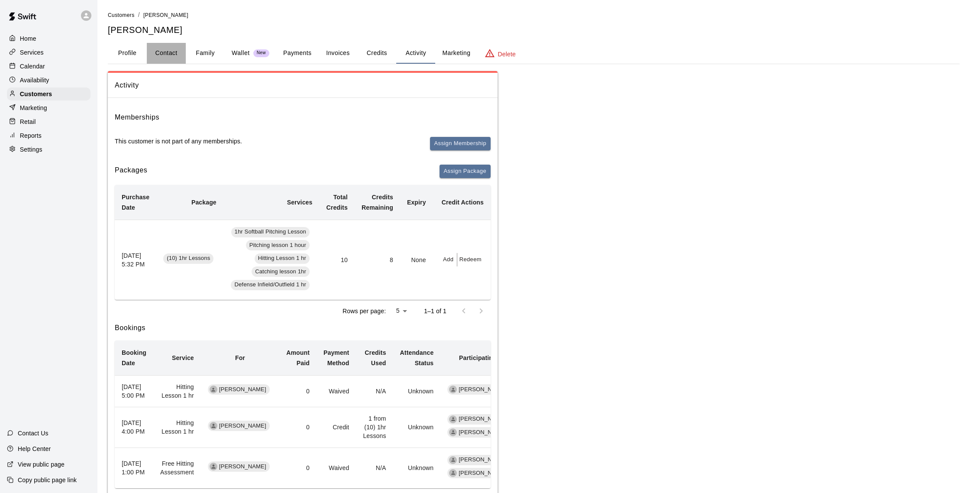
click at [178, 52] on button "Contact" at bounding box center [166, 53] width 39 height 21
select select "**"
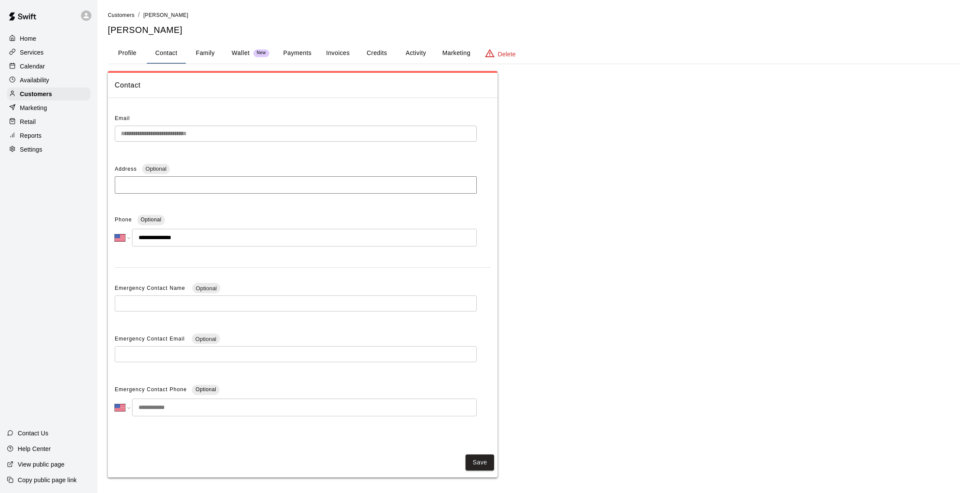
click at [195, 52] on button "Family" at bounding box center [205, 53] width 39 height 21
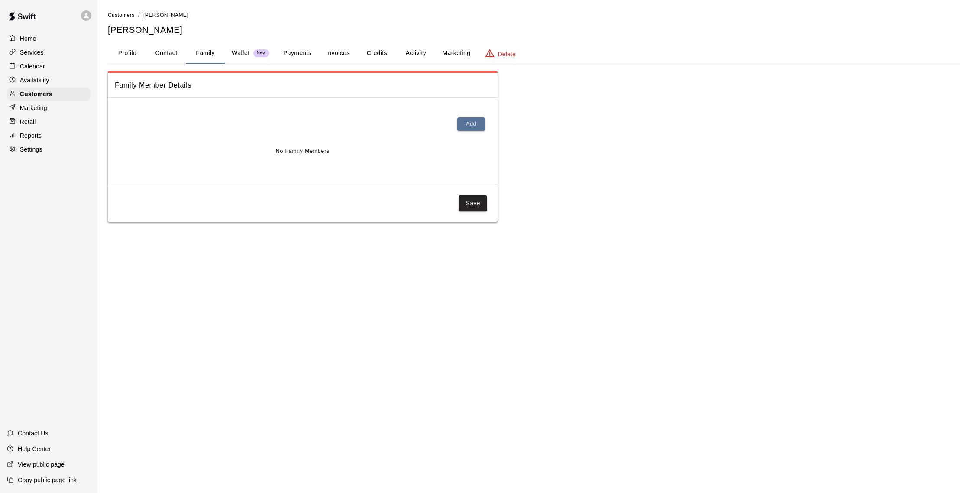
click at [395, 55] on button "Credits" at bounding box center [376, 53] width 39 height 21
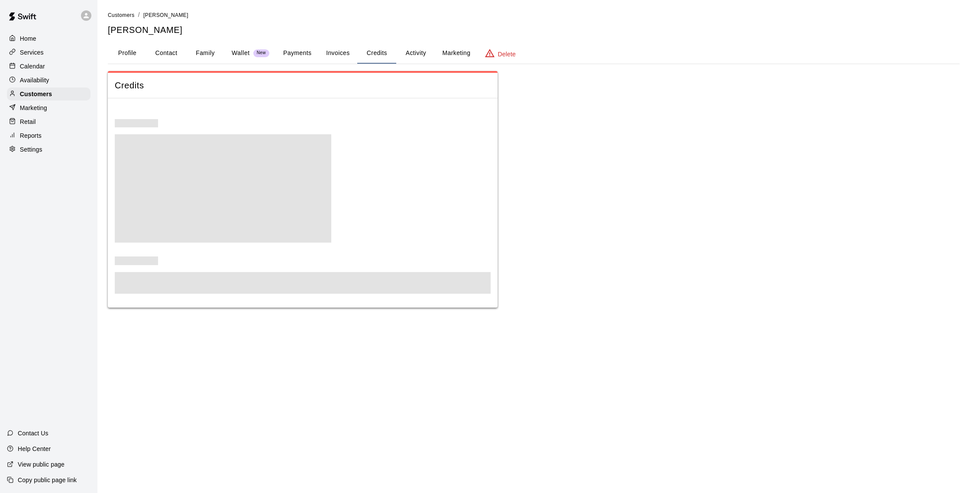
click at [405, 55] on button "Activity" at bounding box center [415, 53] width 39 height 21
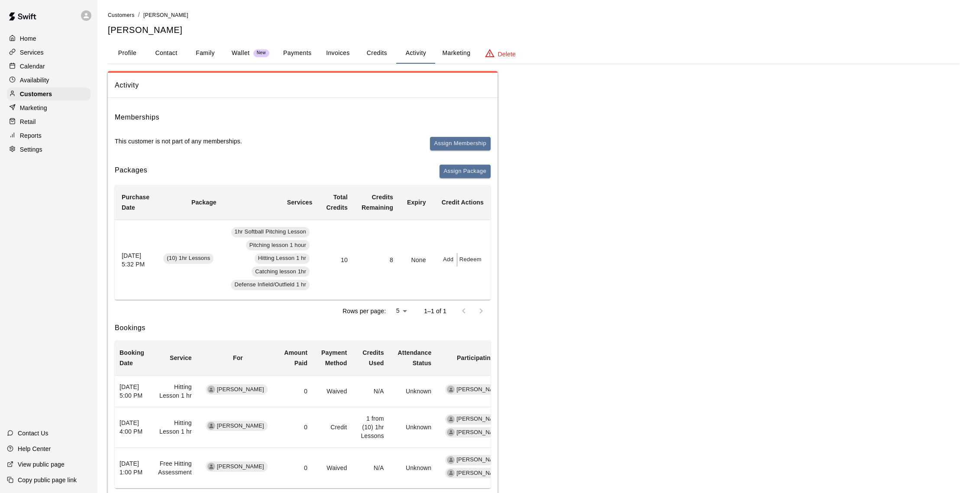
click at [202, 53] on button "Family" at bounding box center [205, 53] width 39 height 21
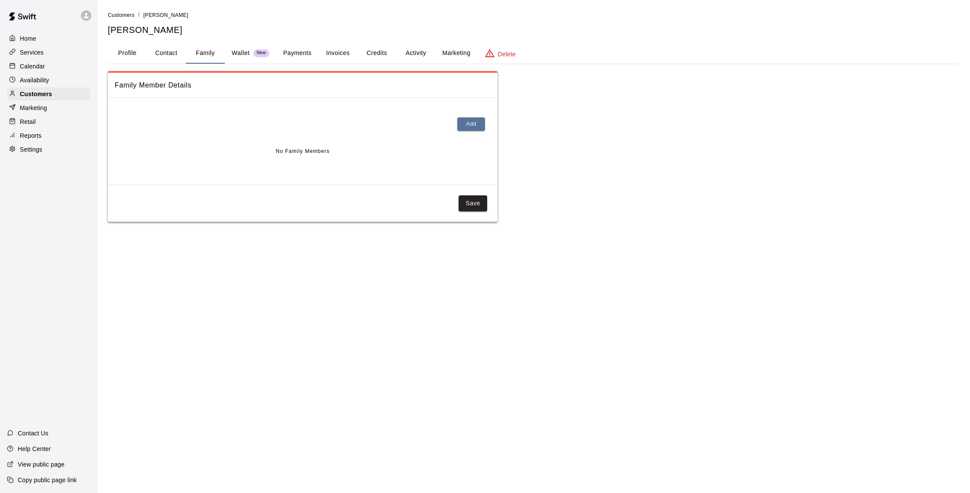
click at [411, 50] on button "Activity" at bounding box center [415, 53] width 39 height 21
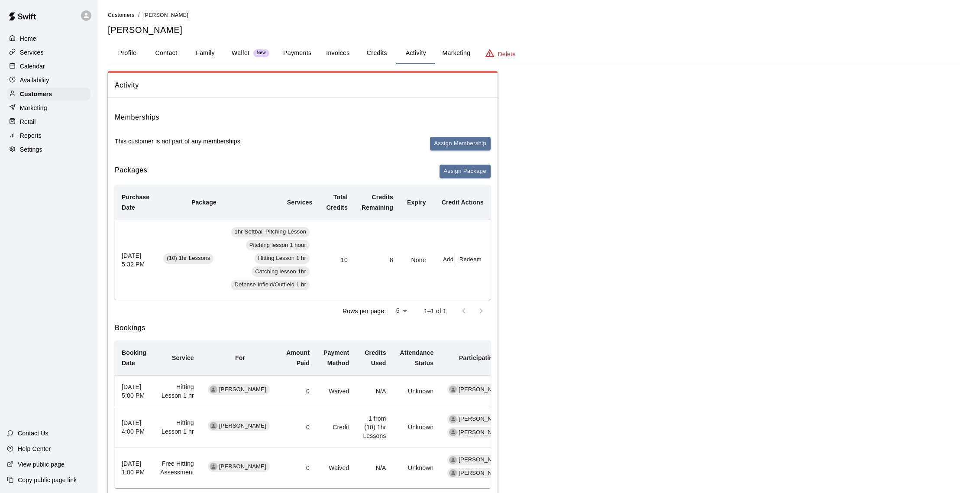
scroll to position [54, 0]
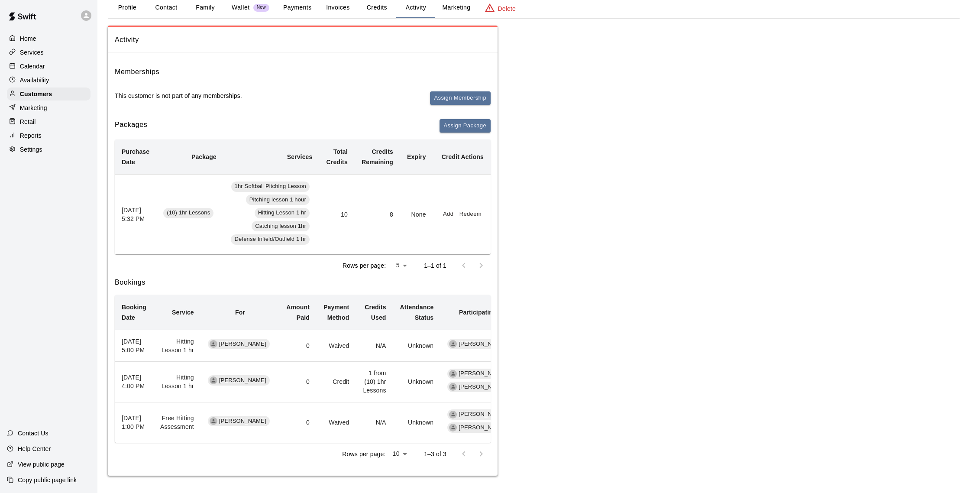
click at [29, 71] on div "Calendar" at bounding box center [49, 66] width 84 height 13
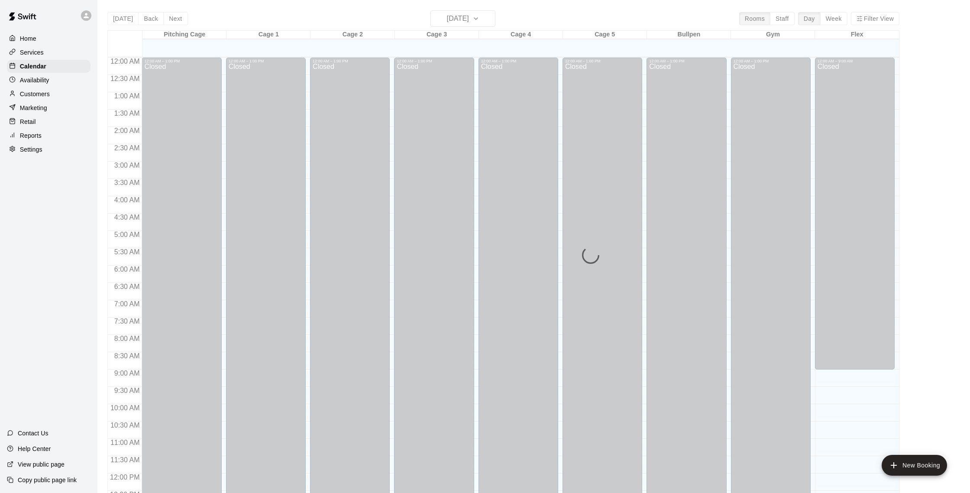
scroll to position [361, 0]
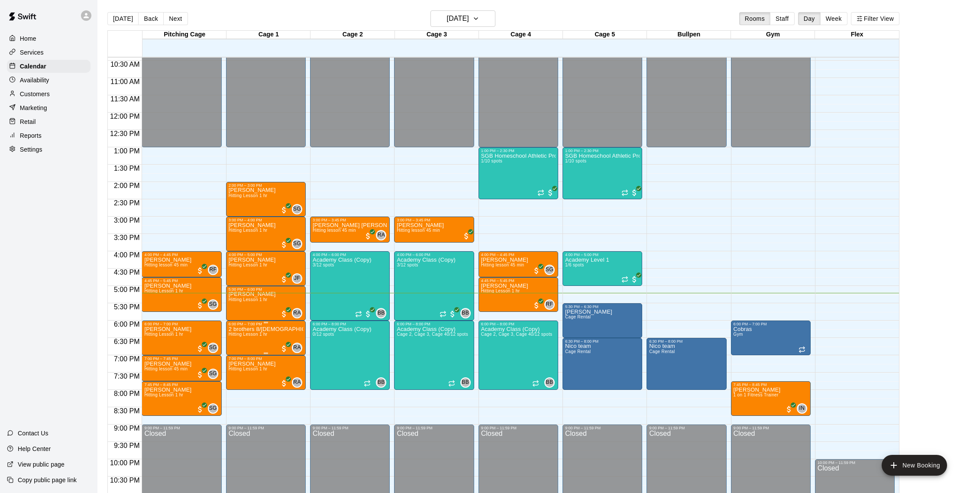
click at [251, 337] on span "Hitting Lesson 1 hr" at bounding box center [248, 334] width 39 height 5
click at [237, 361] on img "edit" at bounding box center [238, 362] width 10 height 10
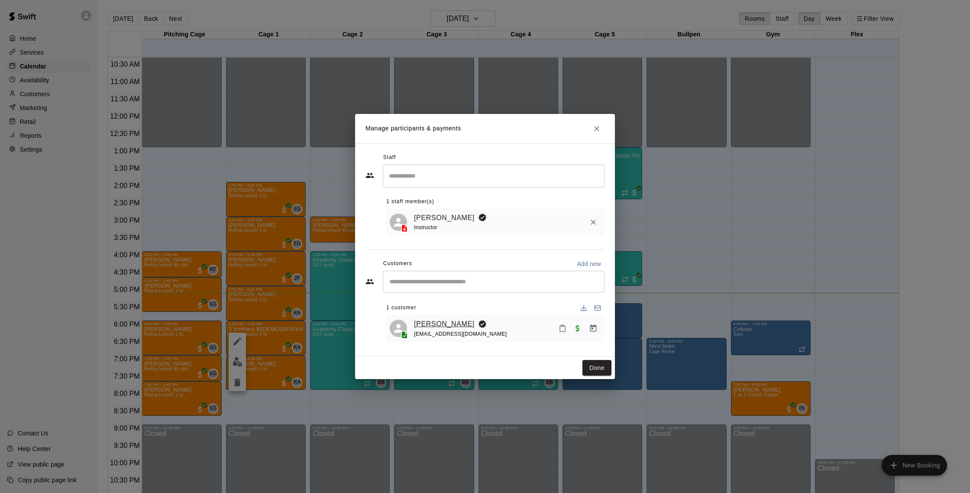
click at [425, 322] on link "[PERSON_NAME]" at bounding box center [444, 323] width 61 height 11
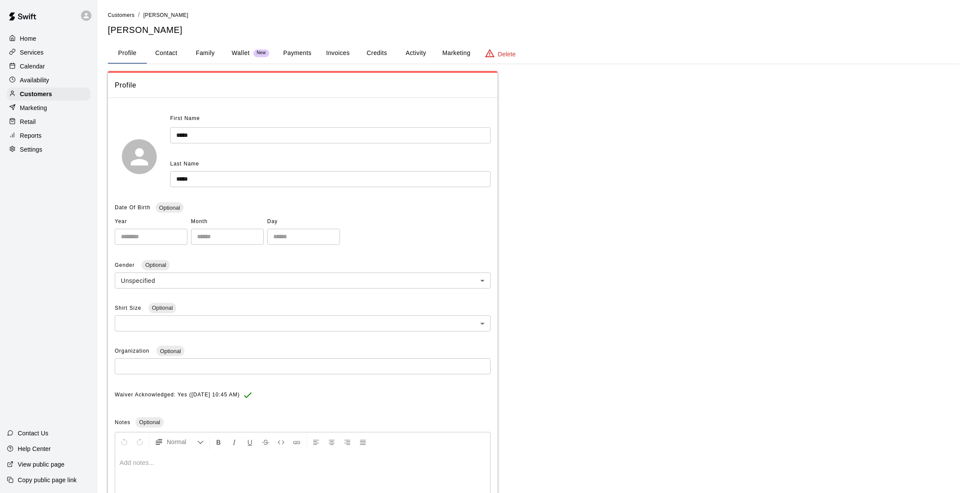
click at [415, 59] on button "Activity" at bounding box center [415, 53] width 39 height 21
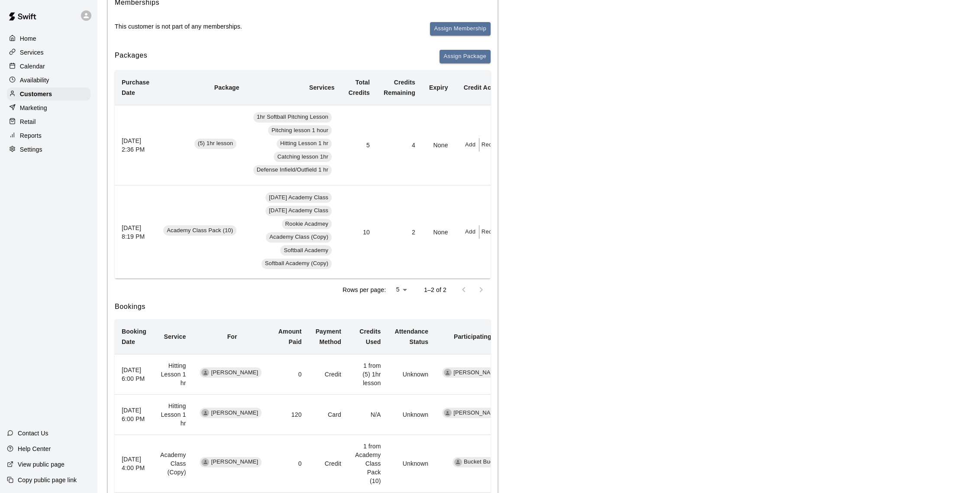
scroll to position [123, 0]
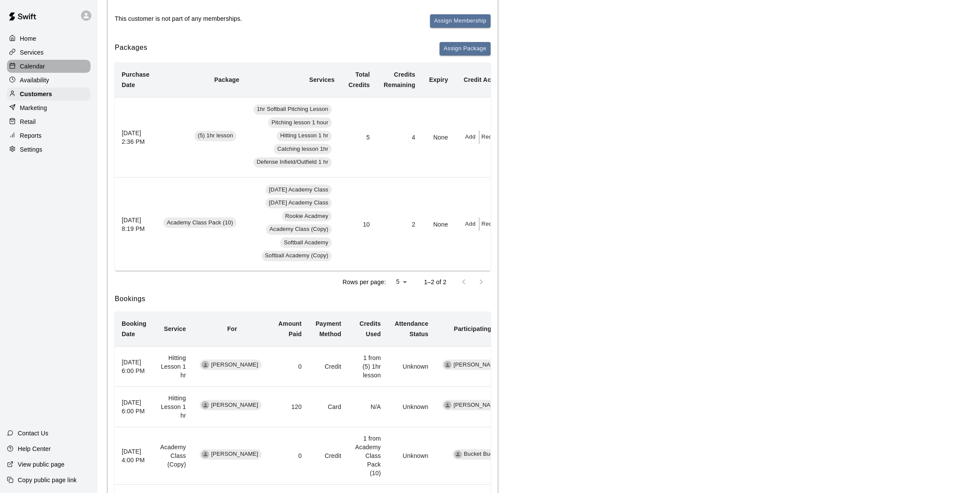
click at [63, 65] on div "Calendar" at bounding box center [49, 66] width 84 height 13
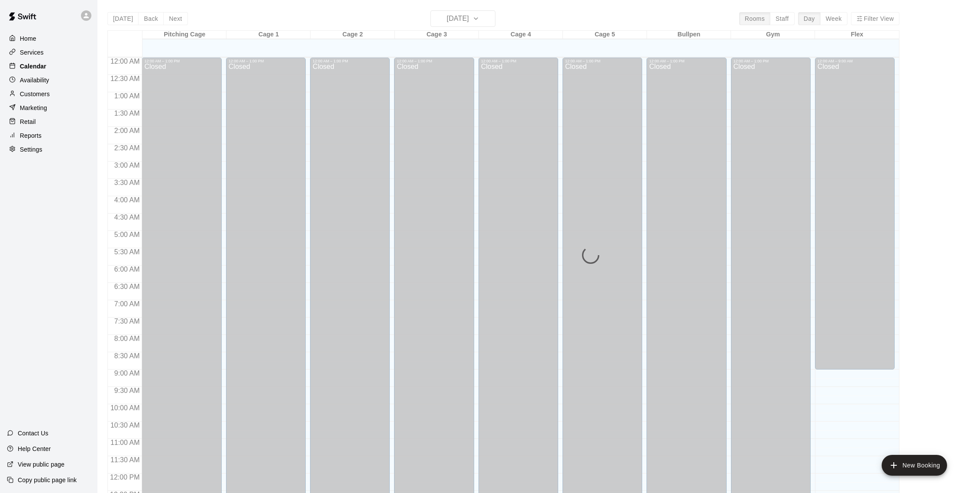
scroll to position [361, 0]
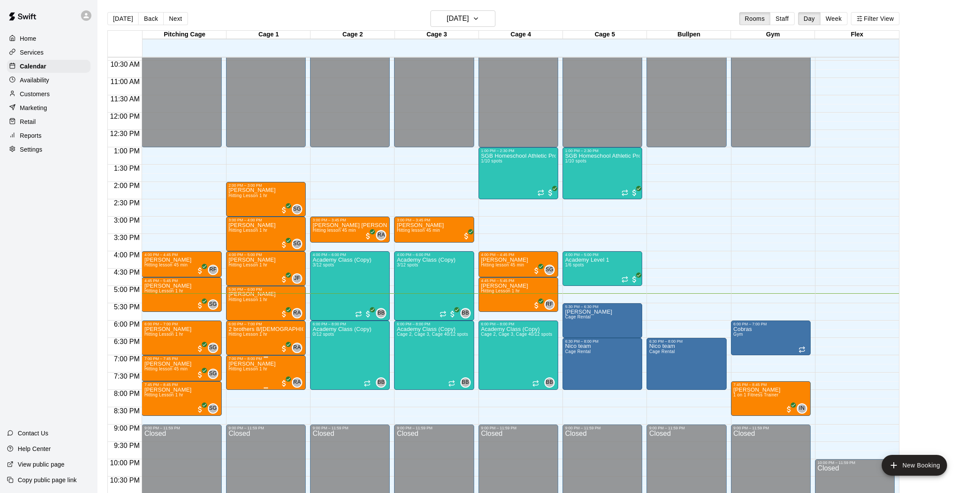
click at [240, 388] on img "edit" at bounding box center [238, 391] width 10 height 10
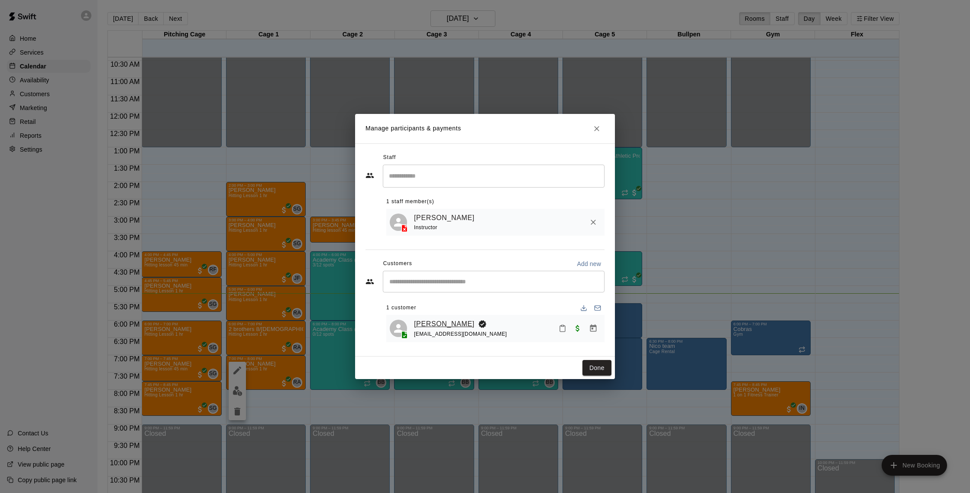
click at [431, 320] on link "[PERSON_NAME]" at bounding box center [444, 323] width 61 height 11
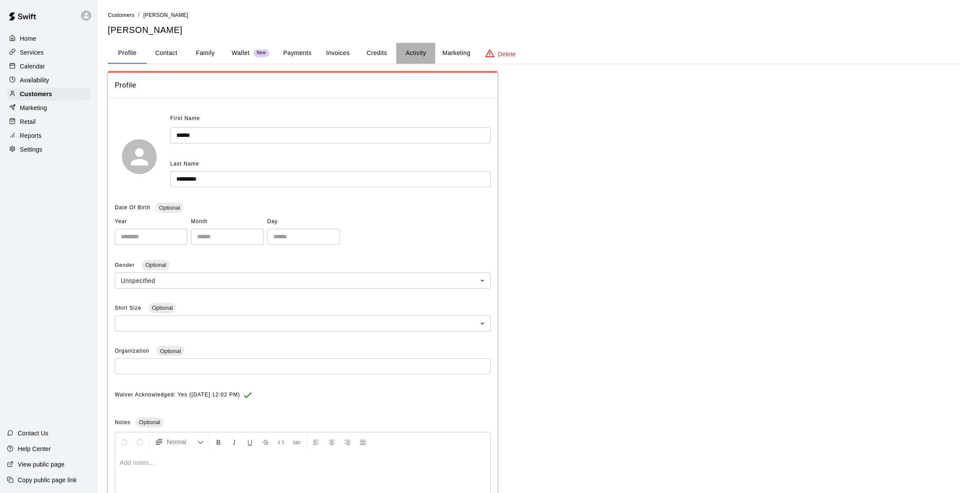
click at [419, 54] on button "Activity" at bounding box center [415, 53] width 39 height 21
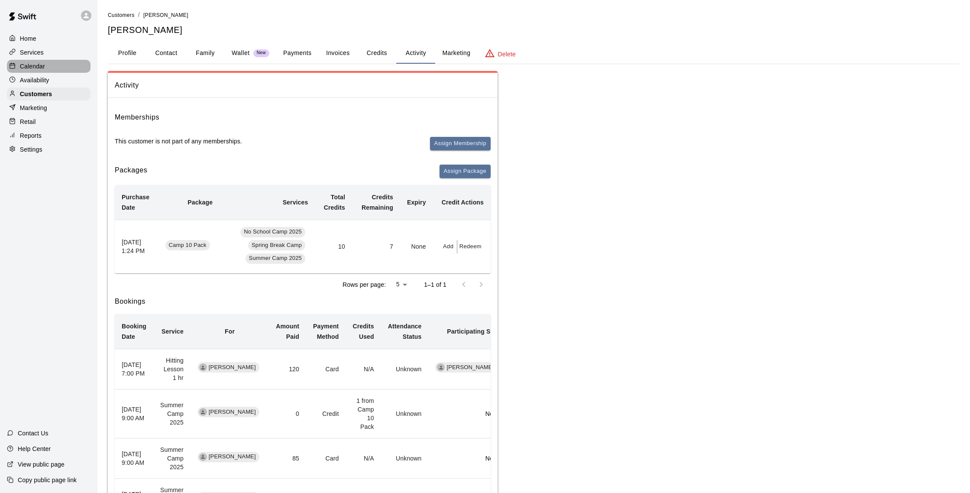
click at [57, 63] on div "Calendar" at bounding box center [49, 66] width 84 height 13
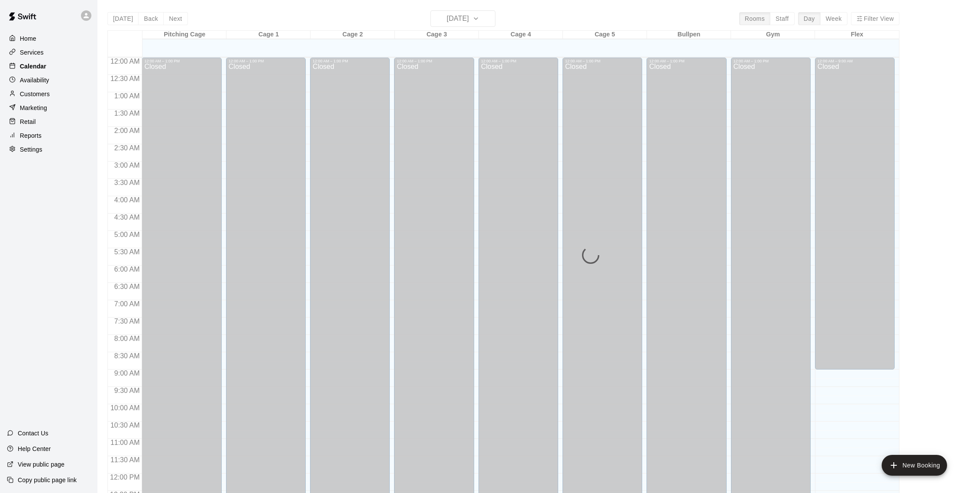
scroll to position [361, 0]
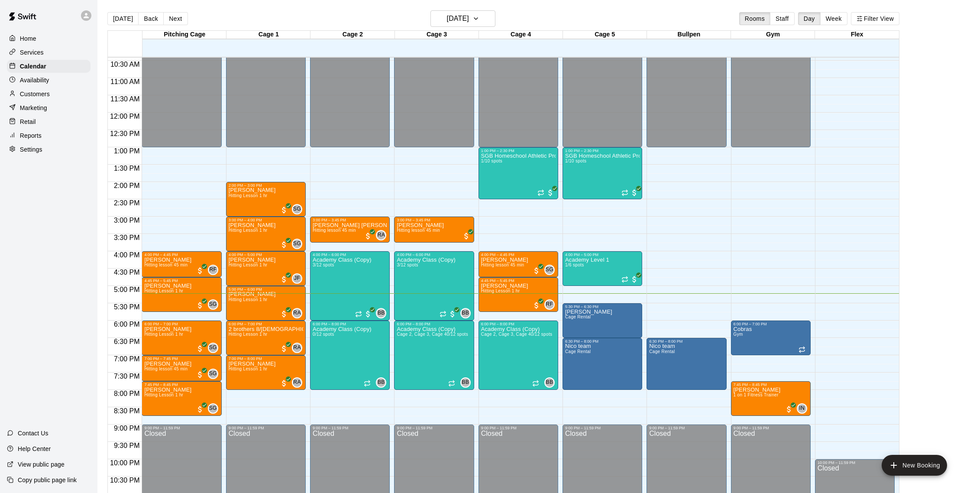
click at [31, 95] on p "Customers" at bounding box center [35, 94] width 30 height 9
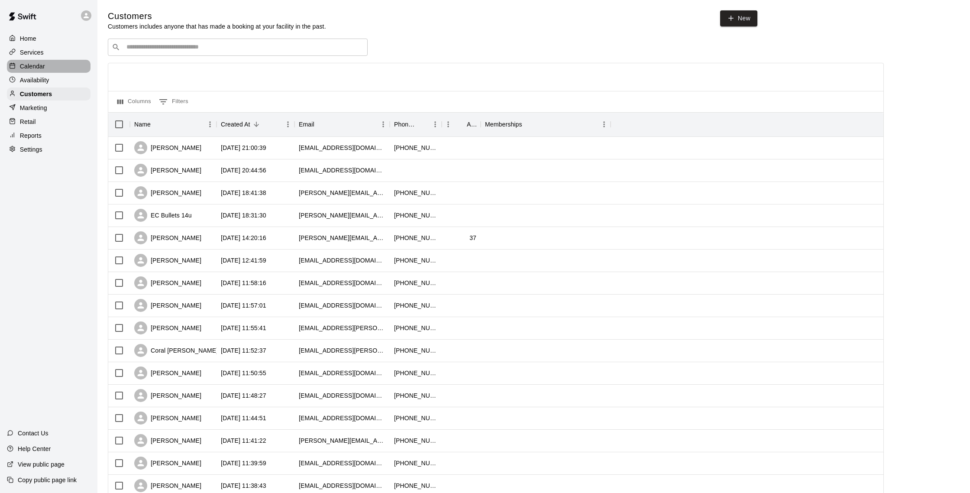
click at [40, 64] on p "Calendar" at bounding box center [32, 66] width 25 height 9
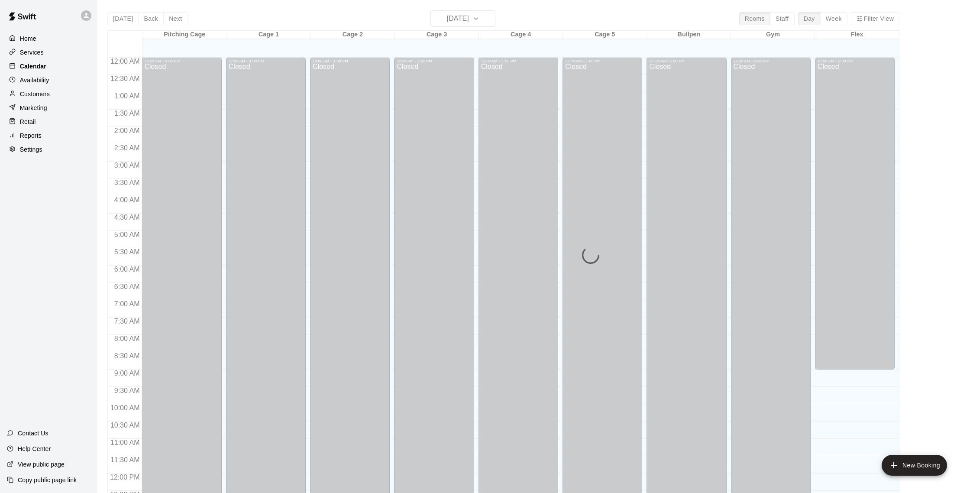
scroll to position [361, 0]
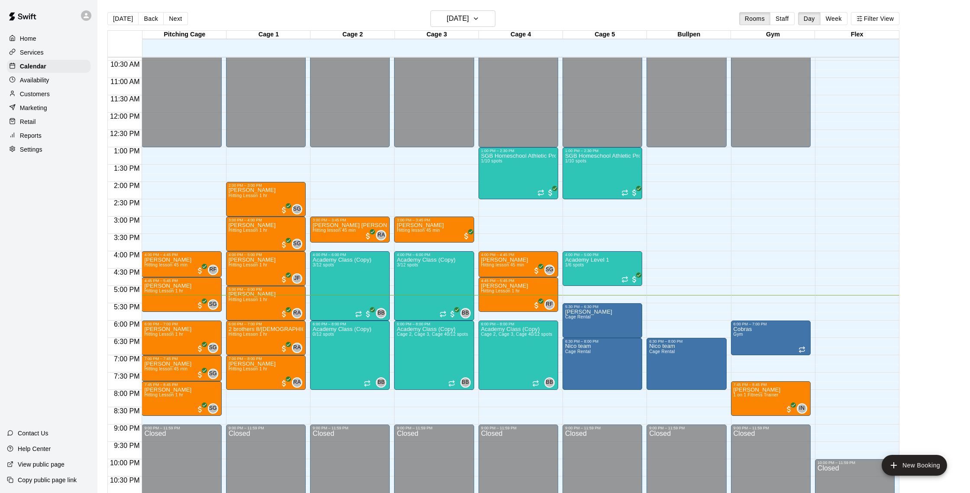
click at [45, 100] on div "Home Services Calendar Availability Customers Marketing Retail Reports Settings" at bounding box center [48, 94] width 97 height 126
click at [44, 92] on p "Customers" at bounding box center [35, 94] width 30 height 9
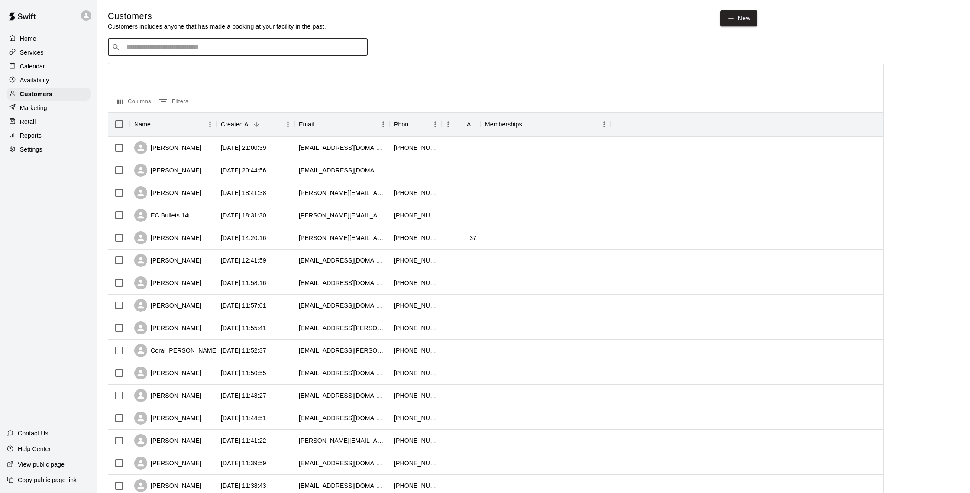
click at [207, 48] on input "Search customers by name or email" at bounding box center [244, 47] width 240 height 9
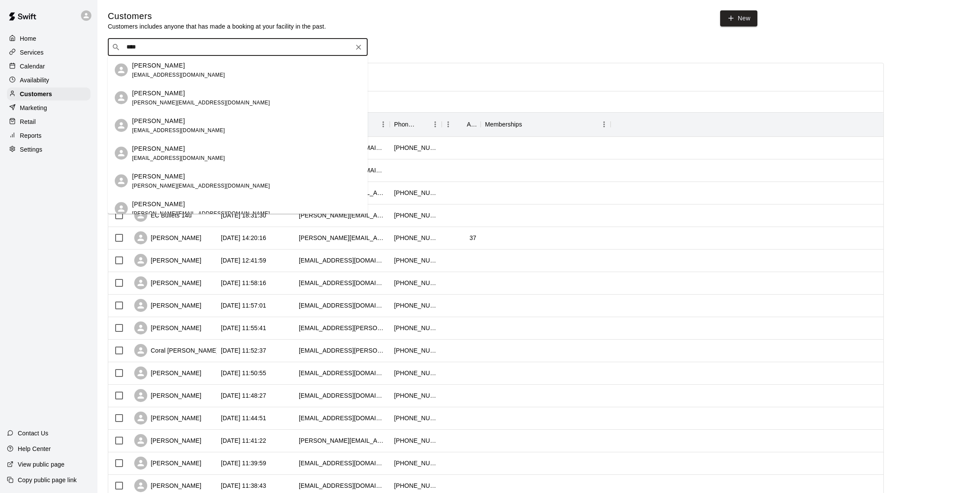
type input "****"
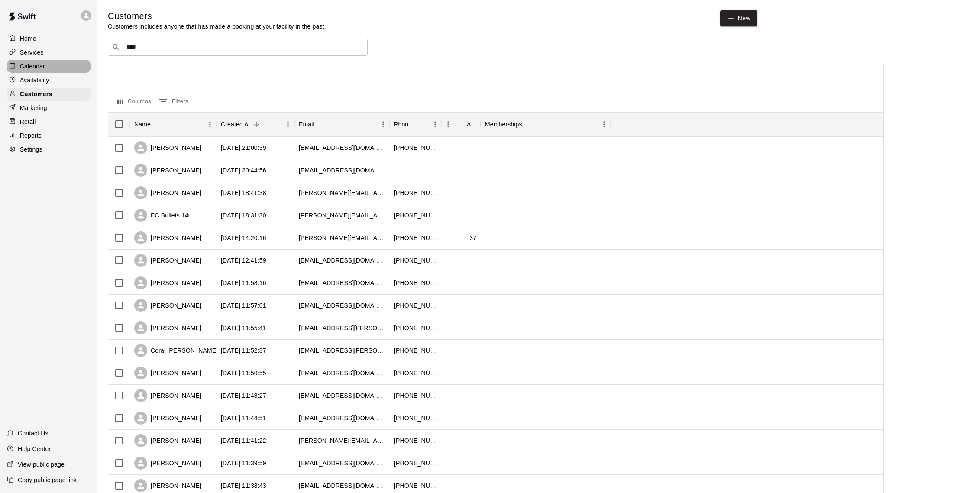
click at [47, 65] on div "Calendar" at bounding box center [49, 66] width 84 height 13
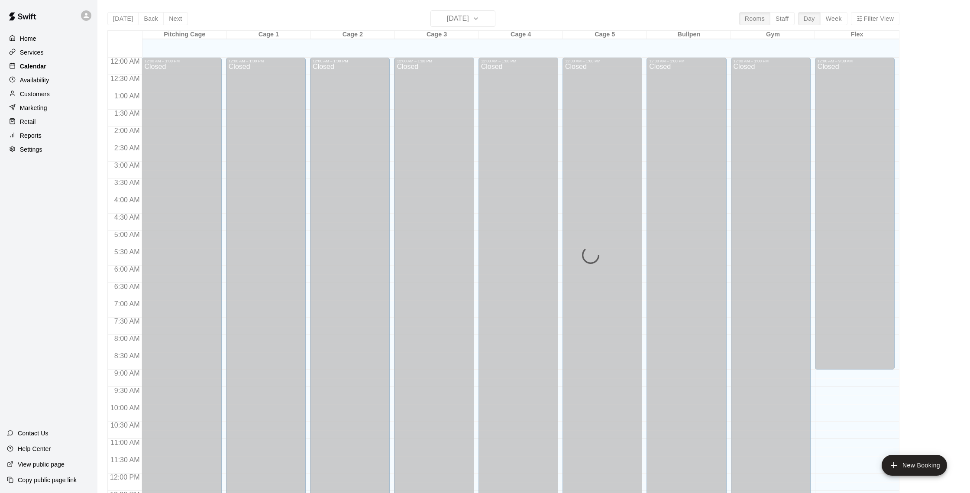
scroll to position [361, 0]
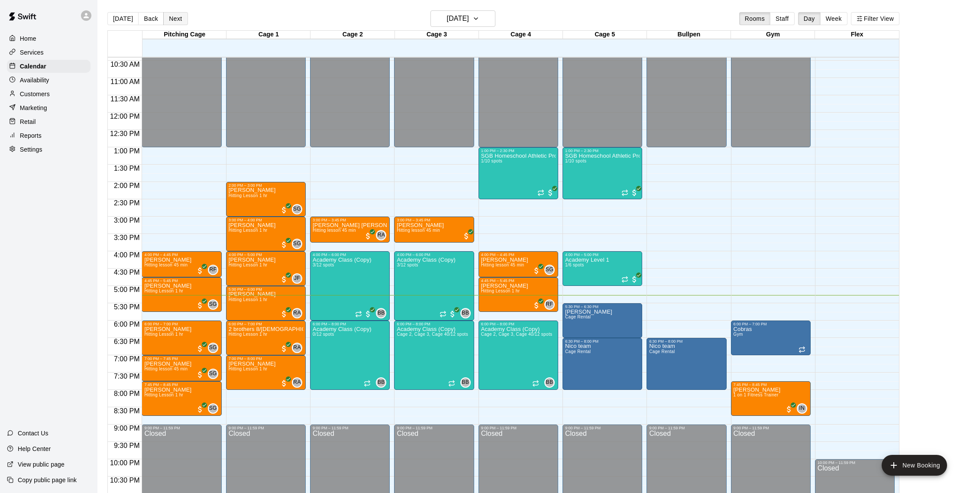
click at [183, 19] on button "Next" at bounding box center [175, 18] width 24 height 13
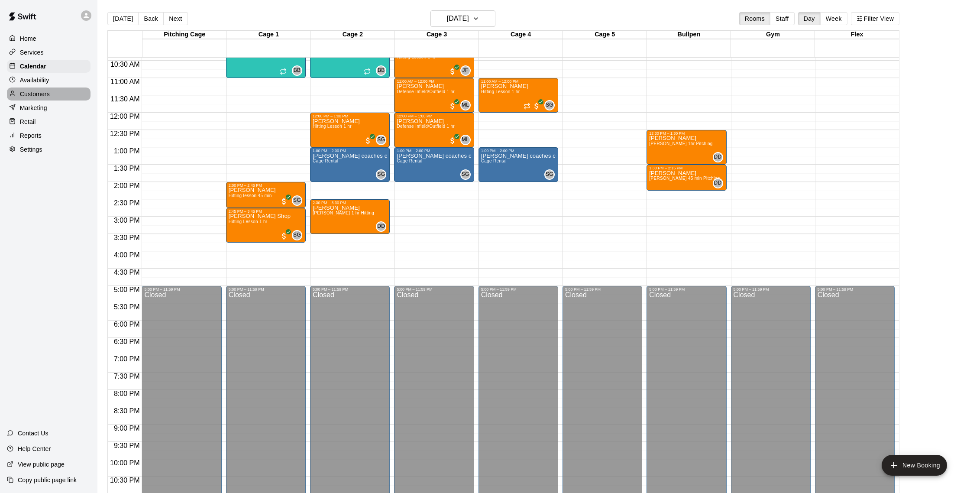
click at [29, 88] on div "Customers" at bounding box center [49, 93] width 84 height 13
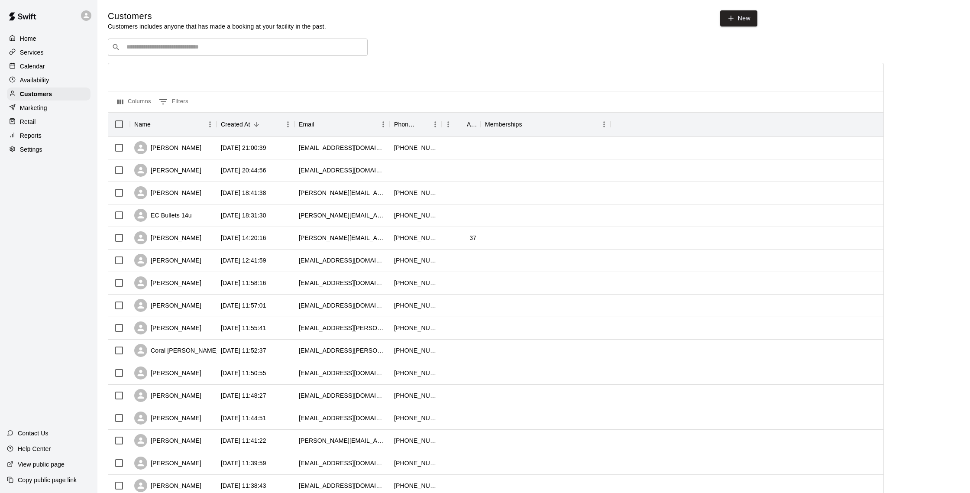
click at [42, 76] on p "Availability" at bounding box center [34, 80] width 29 height 9
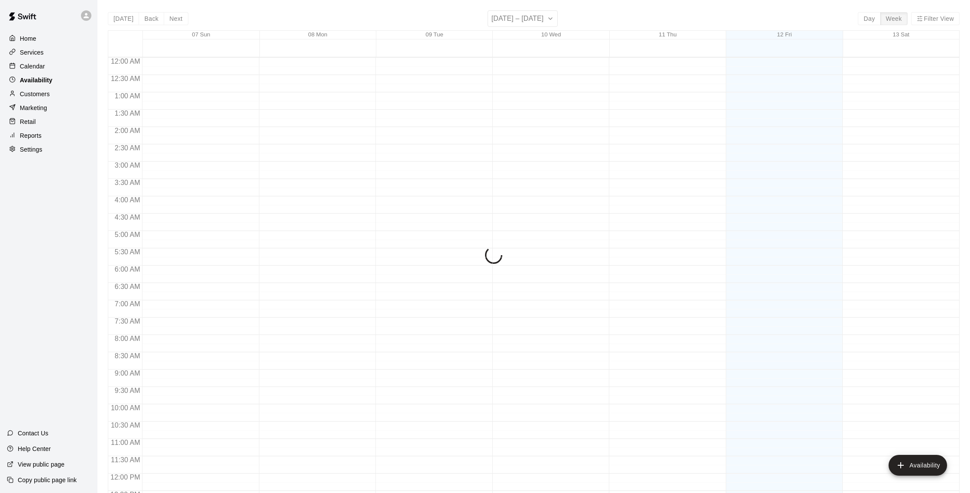
scroll to position [387, 0]
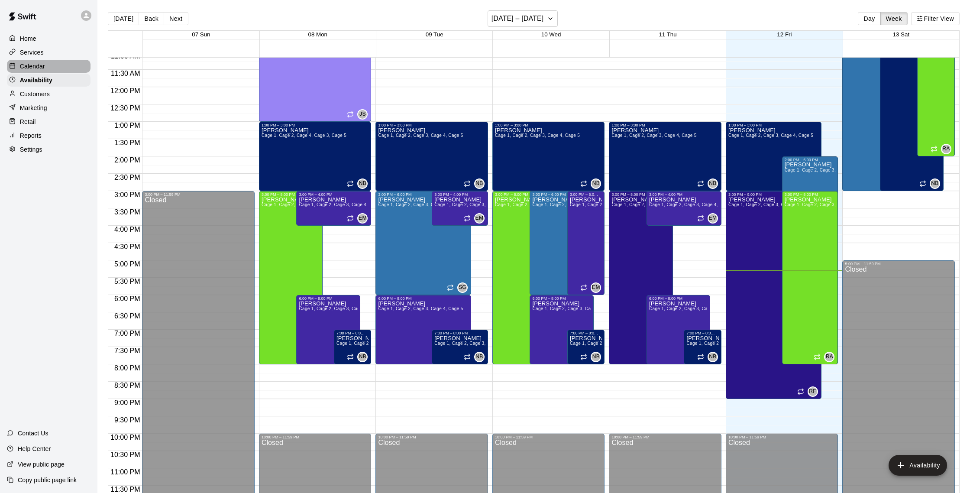
click at [38, 63] on p "Calendar" at bounding box center [32, 66] width 25 height 9
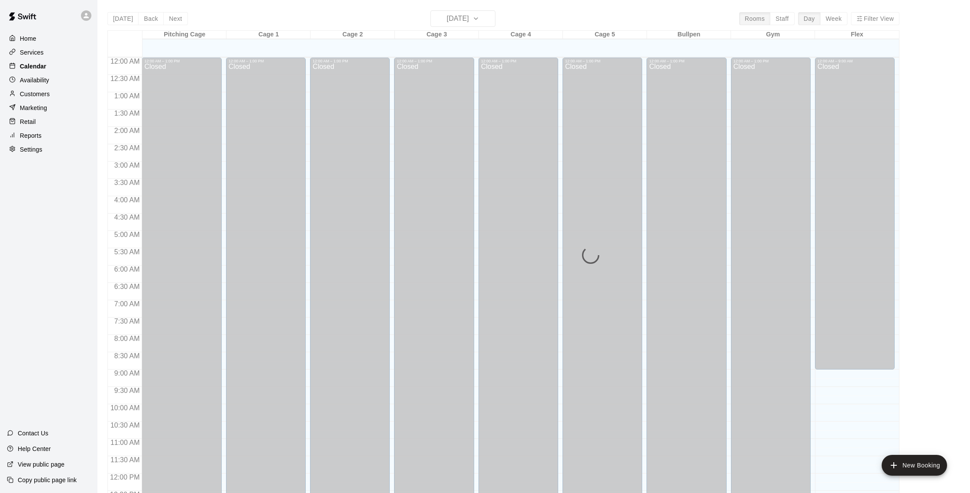
scroll to position [361, 0]
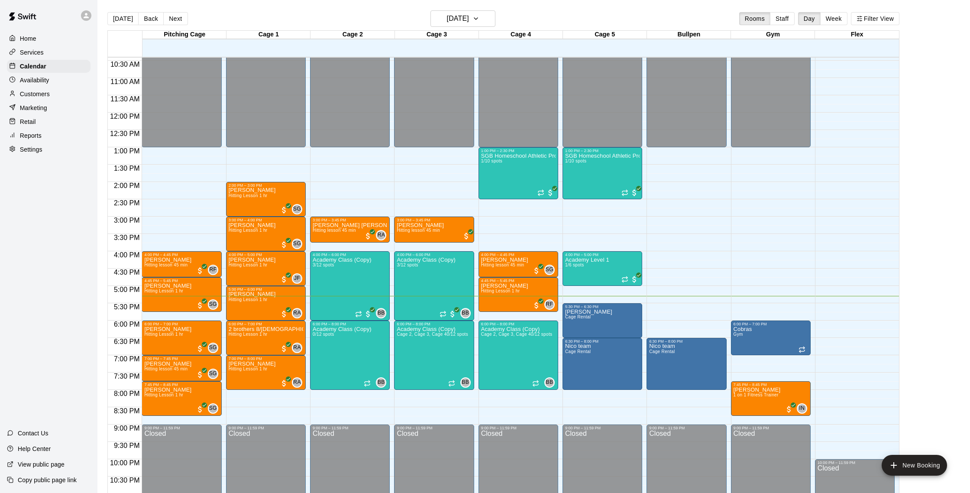
click at [52, 93] on div "Customers" at bounding box center [49, 93] width 84 height 13
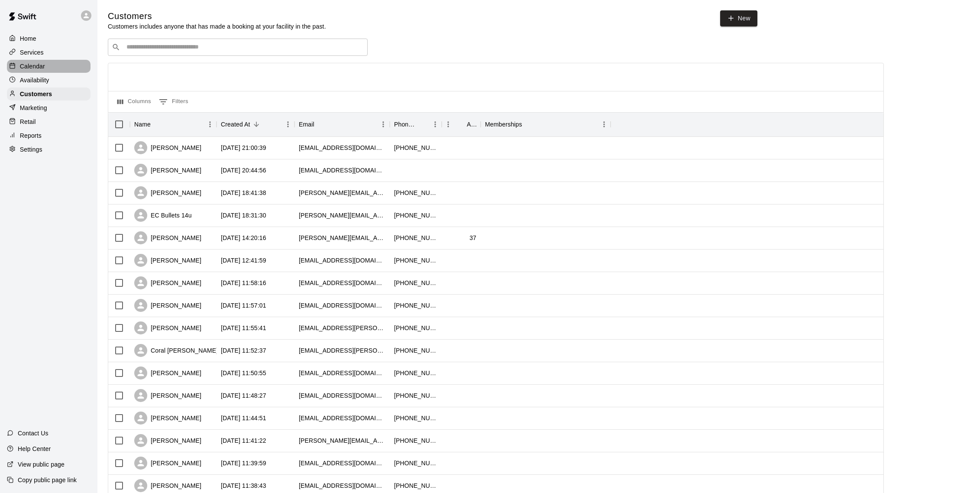
click at [49, 64] on div "Calendar" at bounding box center [49, 66] width 84 height 13
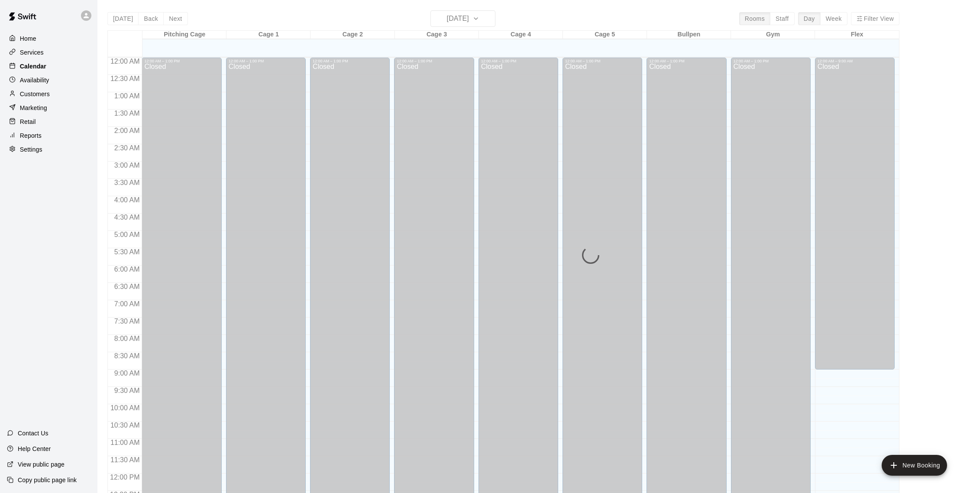
scroll to position [361, 0]
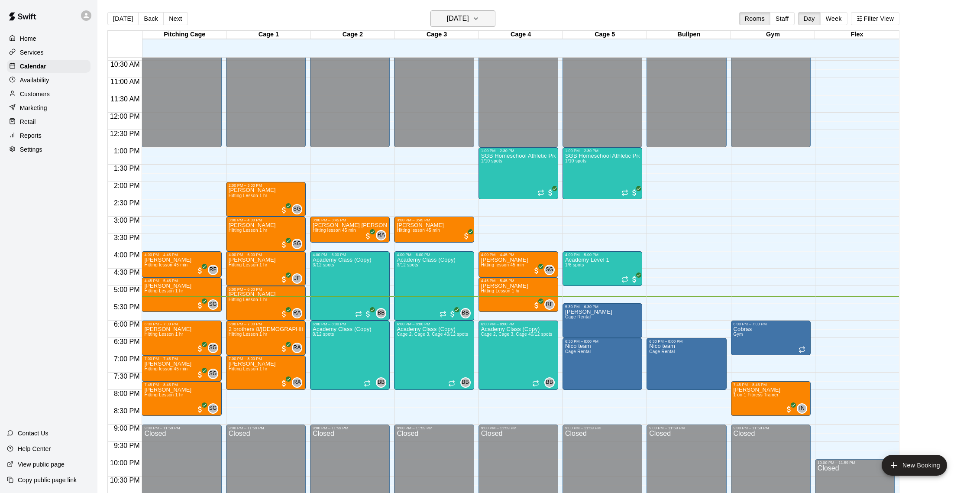
click at [462, 23] on h6 "[DATE]" at bounding box center [458, 19] width 22 height 12
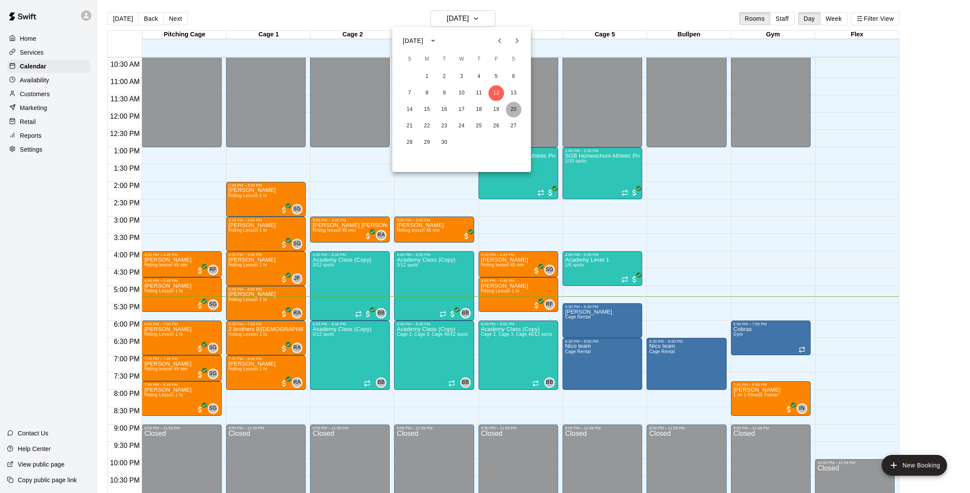
click at [515, 110] on button "20" at bounding box center [514, 110] width 16 height 16
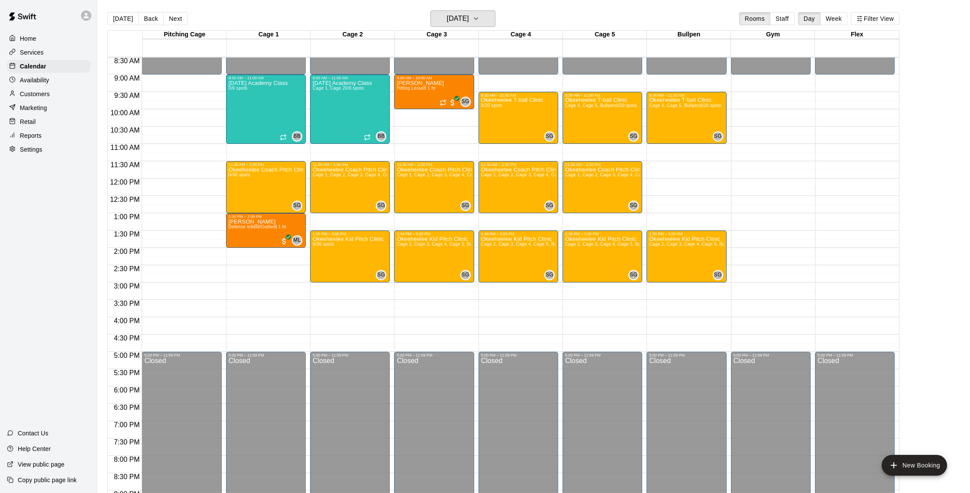
scroll to position [289, 0]
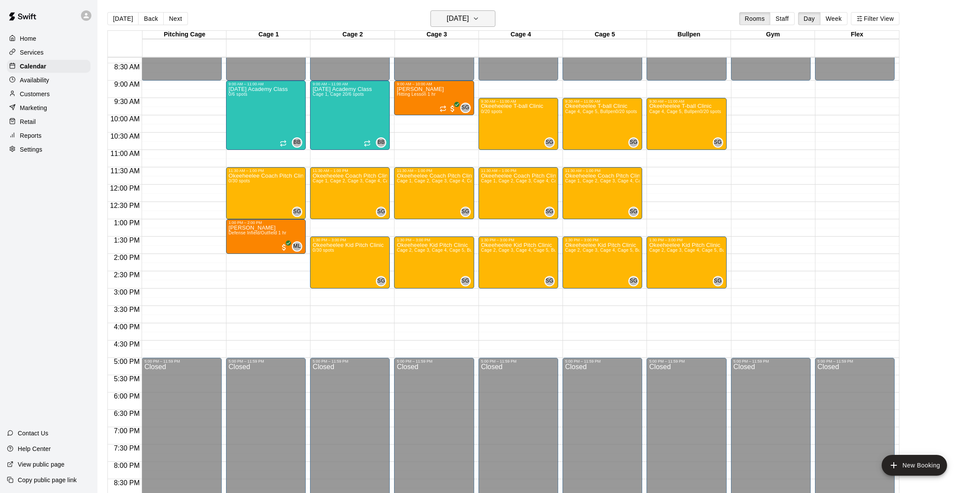
click at [469, 23] on h6 "Saturday Sep 20" at bounding box center [458, 19] width 22 height 12
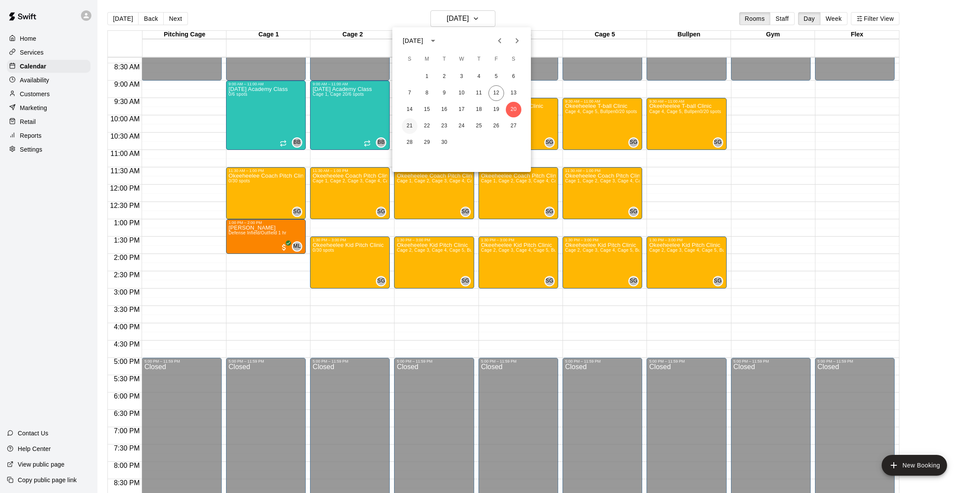
click at [412, 123] on button "21" at bounding box center [410, 126] width 16 height 16
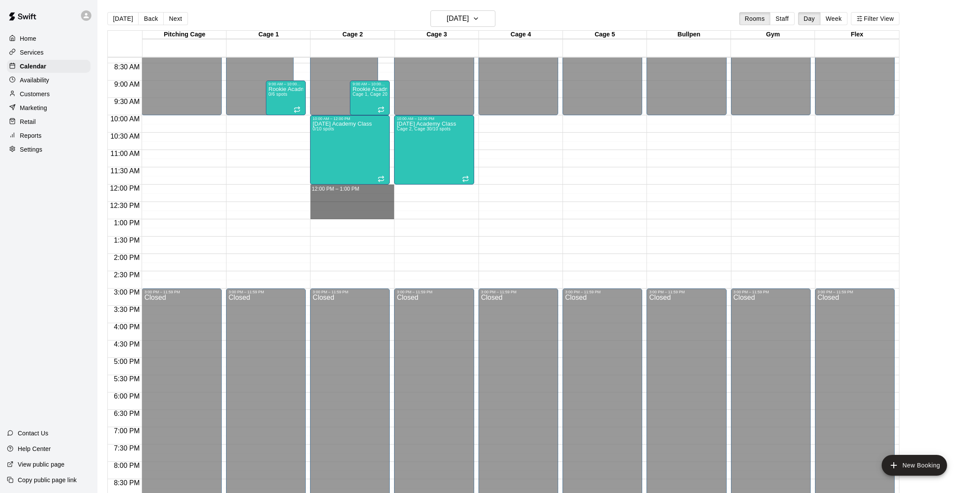
drag, startPoint x: 321, startPoint y: 189, endPoint x: 322, endPoint y: 212, distance: 23.0
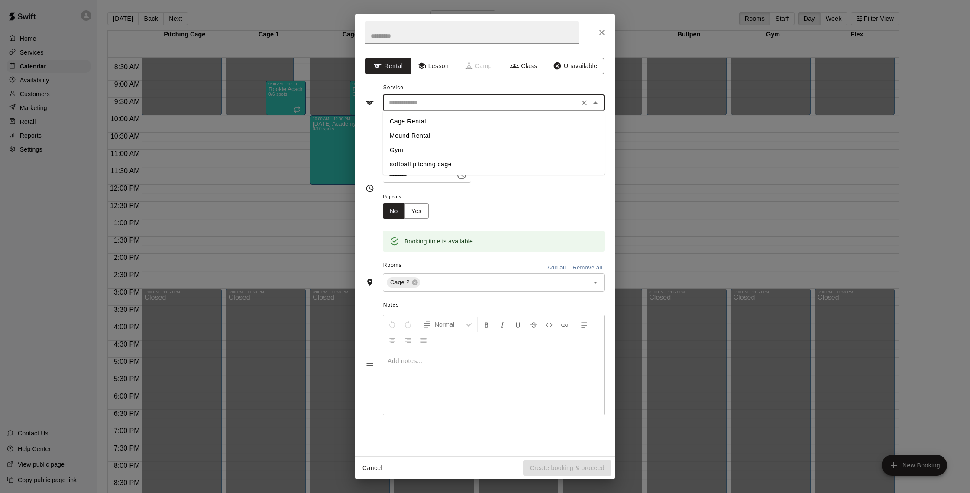
click at [478, 104] on input "text" at bounding box center [481, 102] width 191 height 11
click at [429, 70] on button "Lesson" at bounding box center [433, 66] width 45 height 16
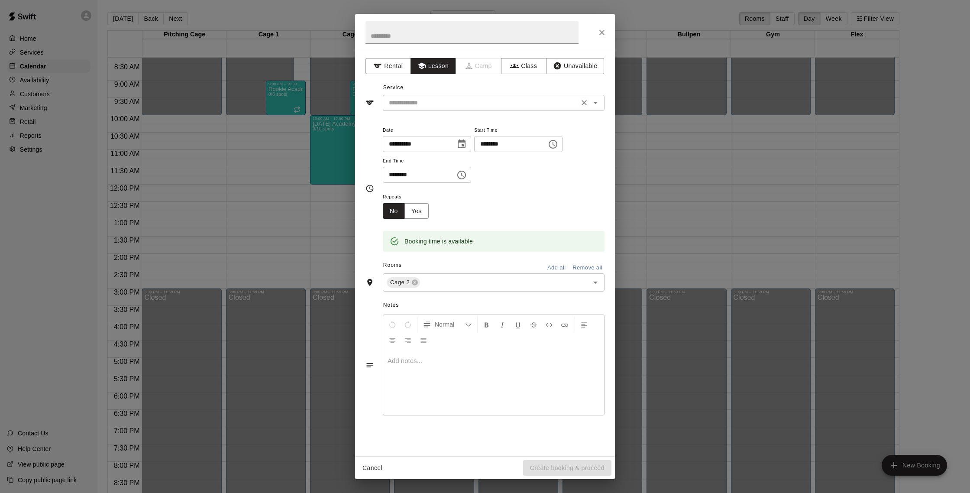
click at [435, 104] on input "text" at bounding box center [481, 102] width 191 height 11
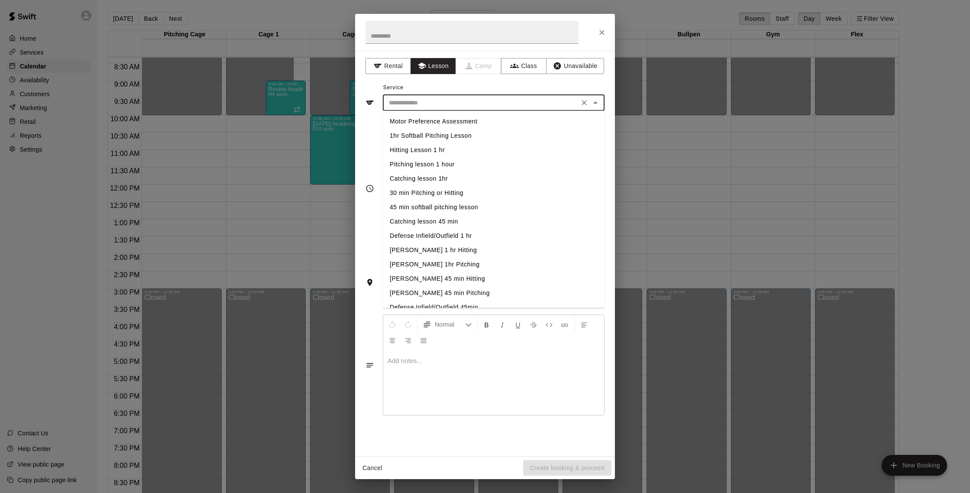
click at [433, 149] on li "Hitting Lesson 1 hr" at bounding box center [494, 150] width 222 height 14
type input "**********"
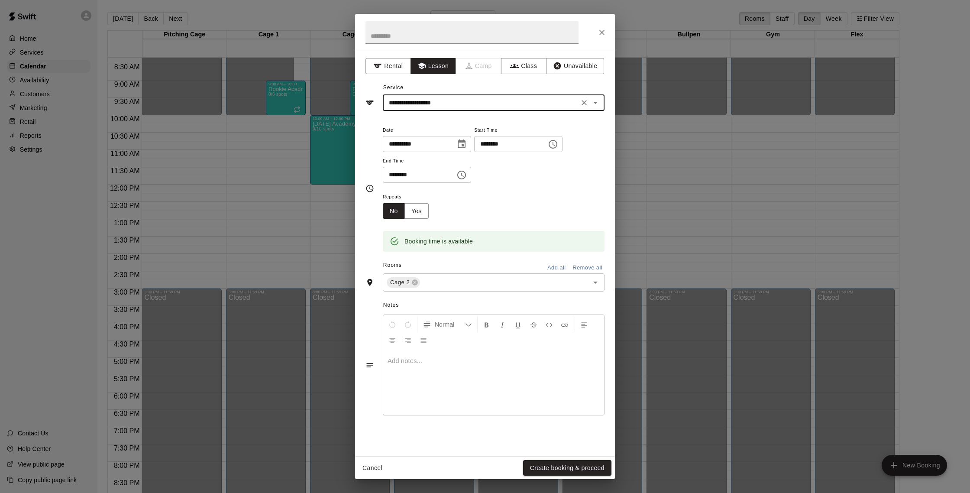
click at [588, 470] on button "Create booking & proceed" at bounding box center [567, 468] width 88 height 16
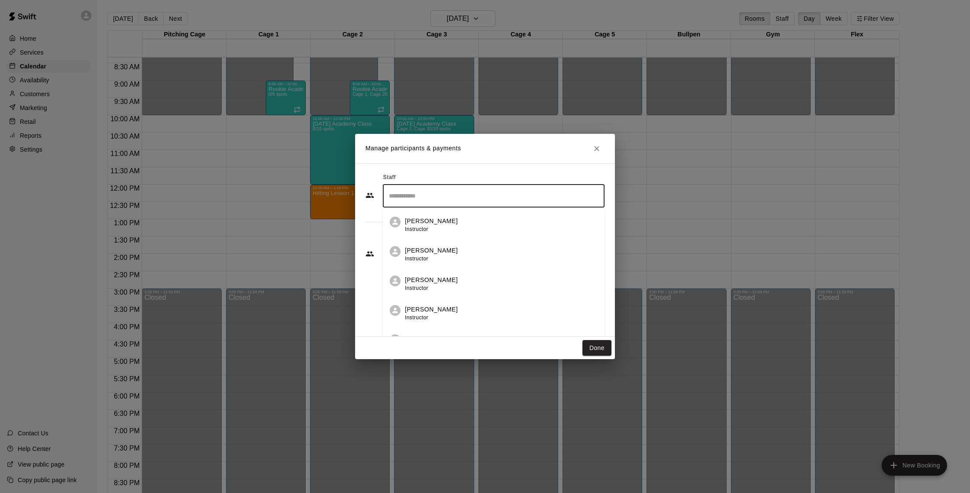
click at [493, 202] on input "Search staff" at bounding box center [494, 195] width 214 height 15
click at [493, 235] on li "Nate Betances Instructor" at bounding box center [494, 221] width 222 height 29
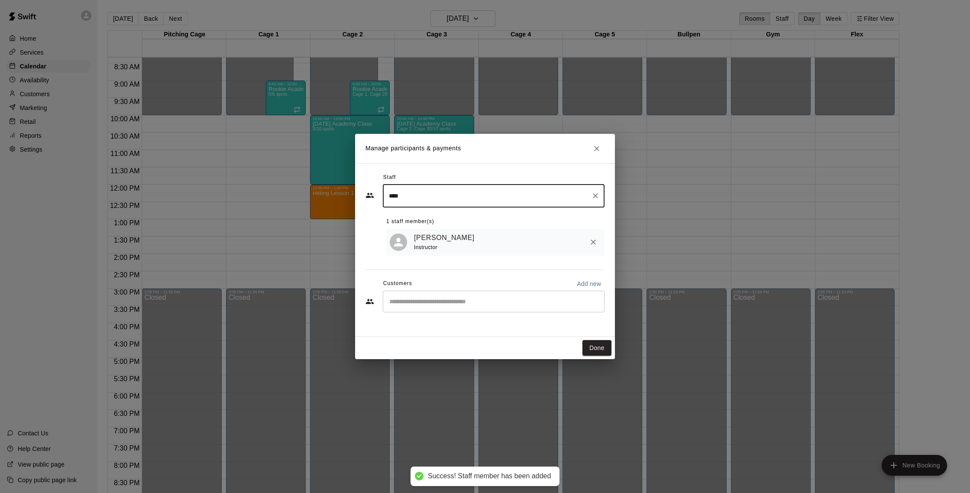
type input "****"
click at [462, 305] on input "Start typing to search customers..." at bounding box center [494, 301] width 214 height 9
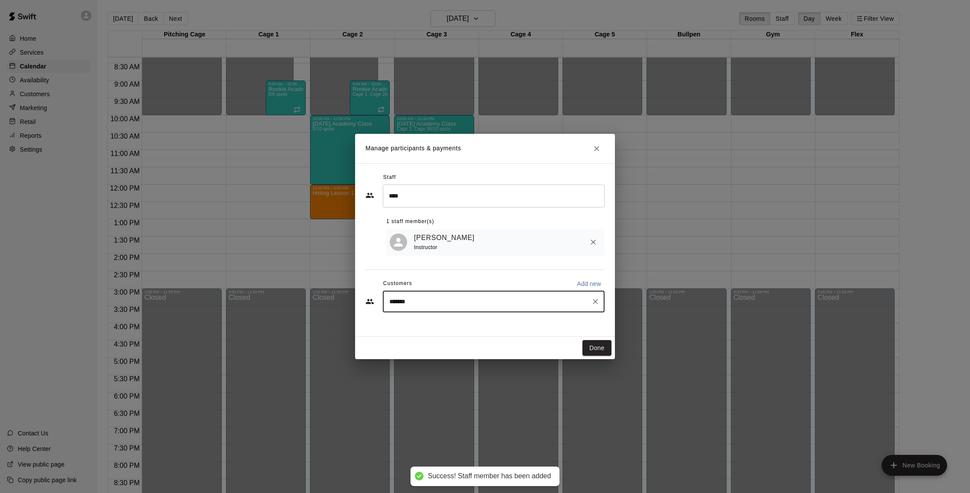
type input "********"
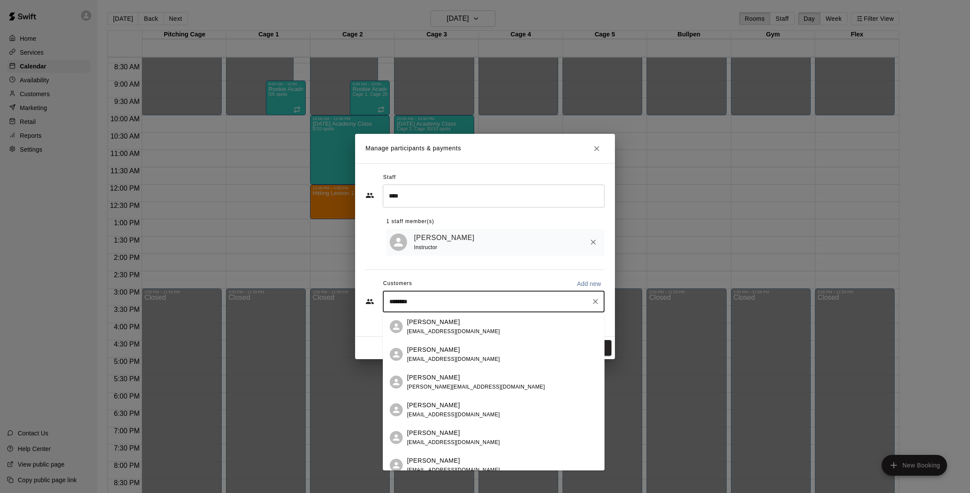
click at [463, 326] on div "Alex Williams alexanderjwilliams77@gmail.com" at bounding box center [453, 326] width 93 height 19
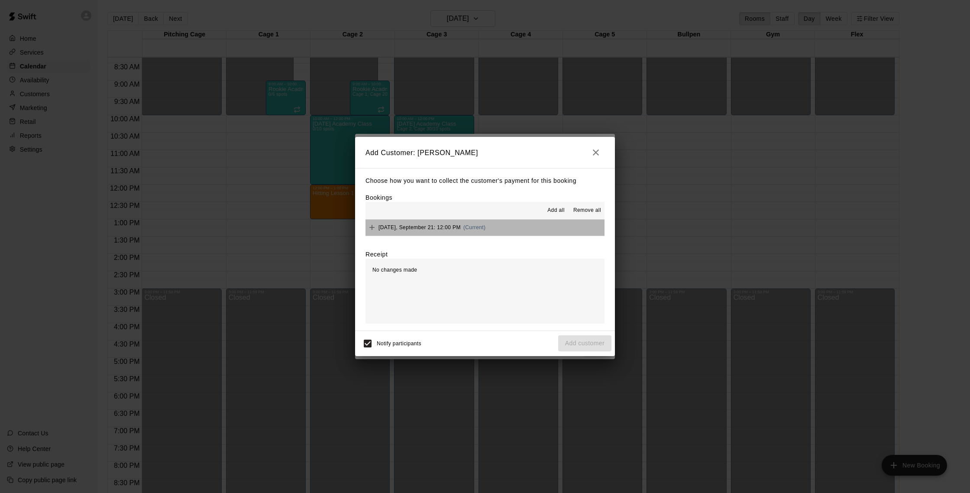
click at [493, 232] on button "Sunday, September 21: 12:00 PM (Current)" at bounding box center [485, 228] width 239 height 16
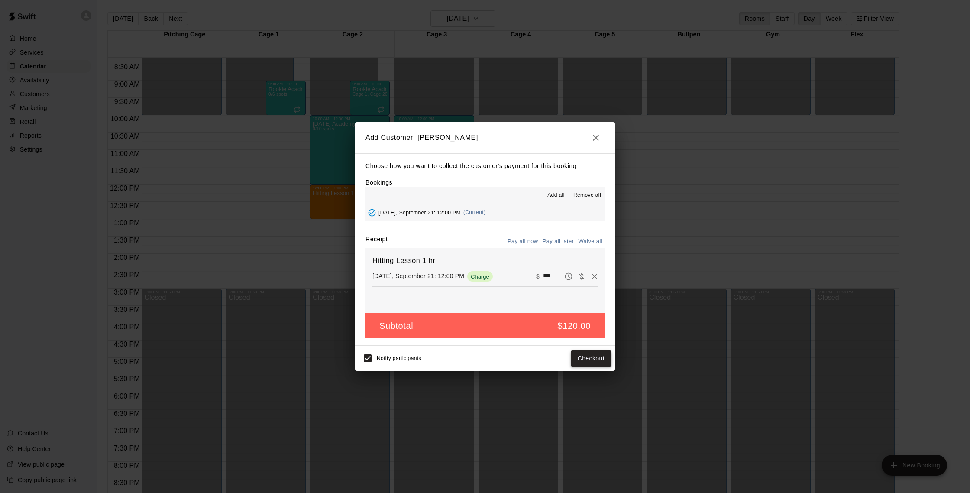
click at [587, 355] on button "Checkout" at bounding box center [591, 358] width 41 height 16
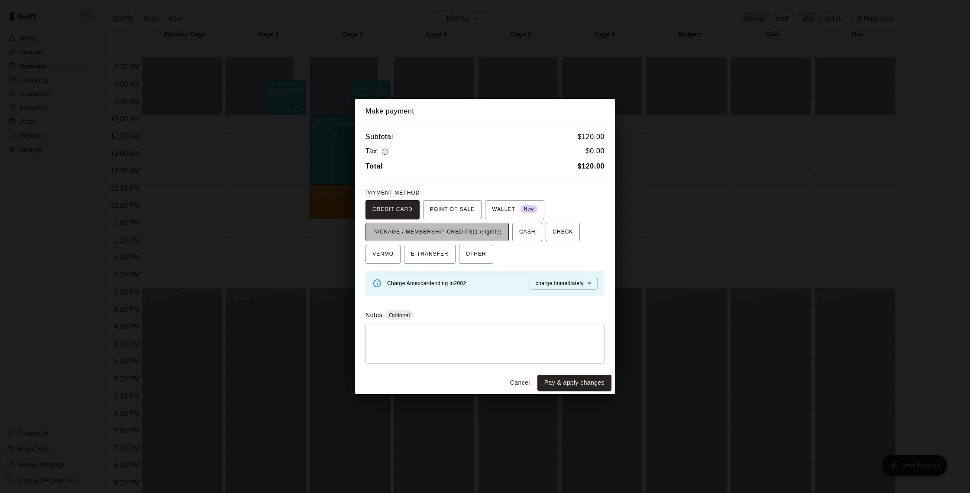
click at [461, 232] on span "PACKAGE / MEMBERSHIP CREDITS (1 eligible)" at bounding box center [438, 232] width 130 height 14
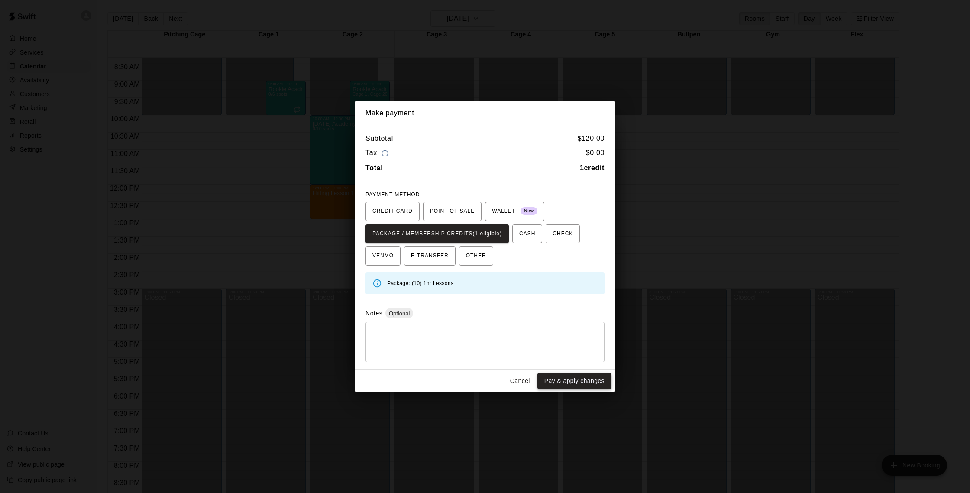
click at [582, 381] on button "Pay & apply changes" at bounding box center [575, 381] width 74 height 16
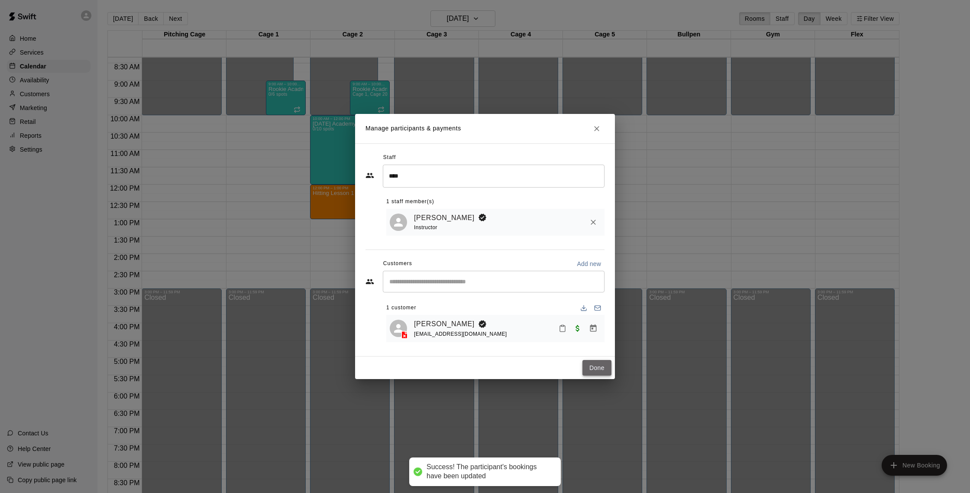
click at [597, 368] on button "Done" at bounding box center [597, 368] width 29 height 16
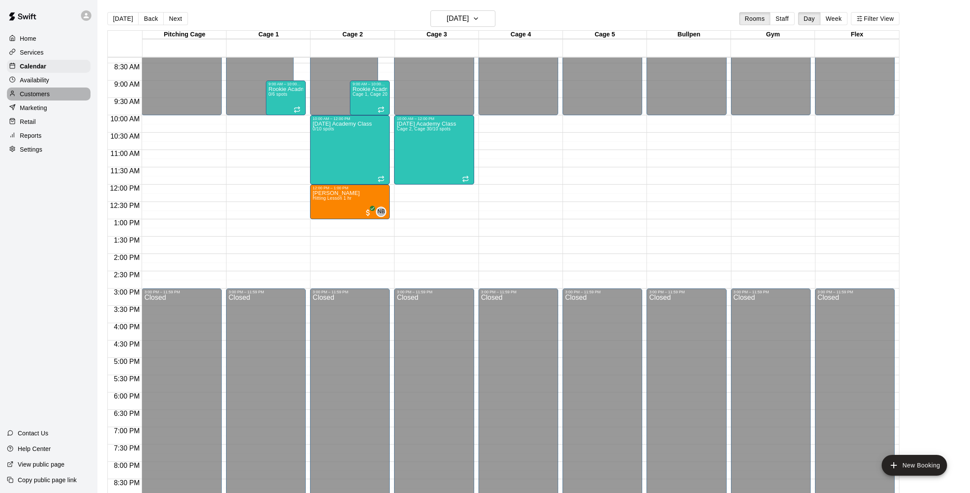
click at [52, 92] on div "Customers" at bounding box center [49, 93] width 84 height 13
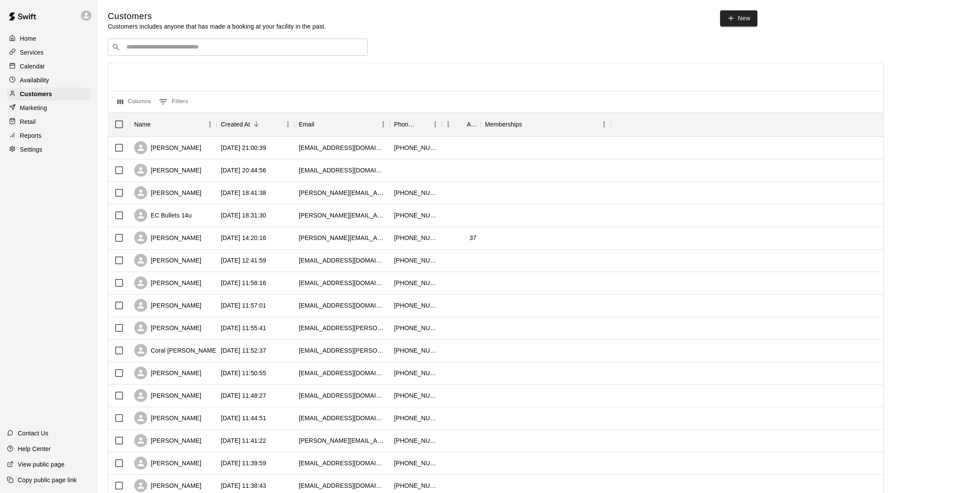
click at [49, 87] on div "Home Services Calendar Availability Customers Marketing Retail Reports Settings" at bounding box center [48, 94] width 97 height 126
click at [42, 73] on div "Home Services Calendar Availability Customers Marketing Retail Reports Settings" at bounding box center [48, 94] width 97 height 126
click at [41, 63] on p "Calendar" at bounding box center [32, 66] width 25 height 9
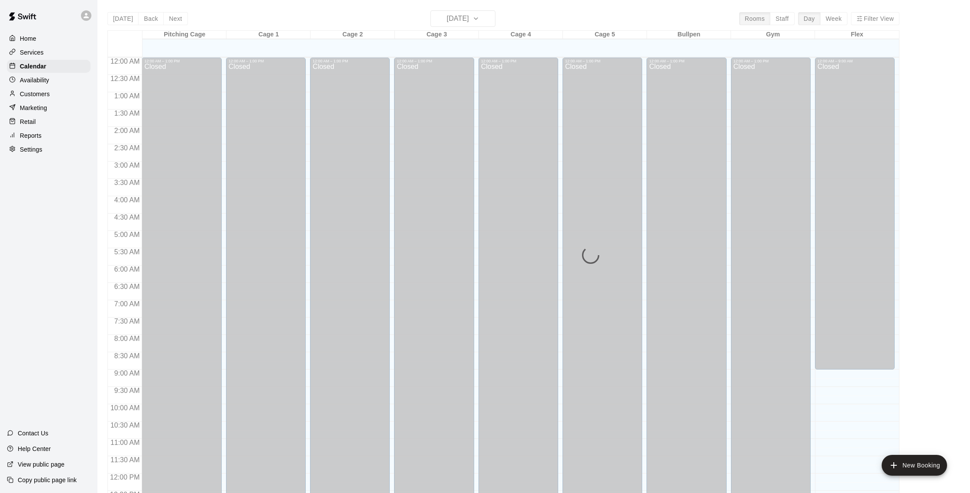
scroll to position [361, 0]
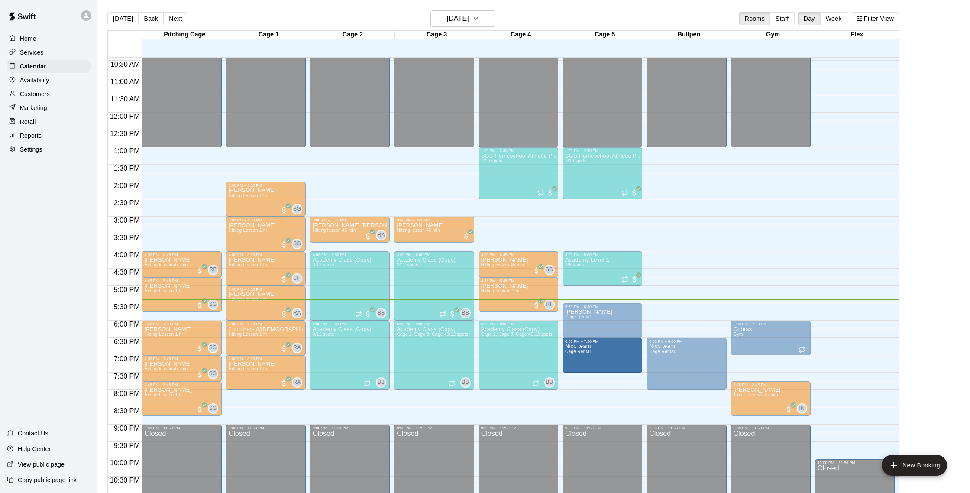
drag, startPoint x: 603, startPoint y: 388, endPoint x: 603, endPoint y: 377, distance: 11.3
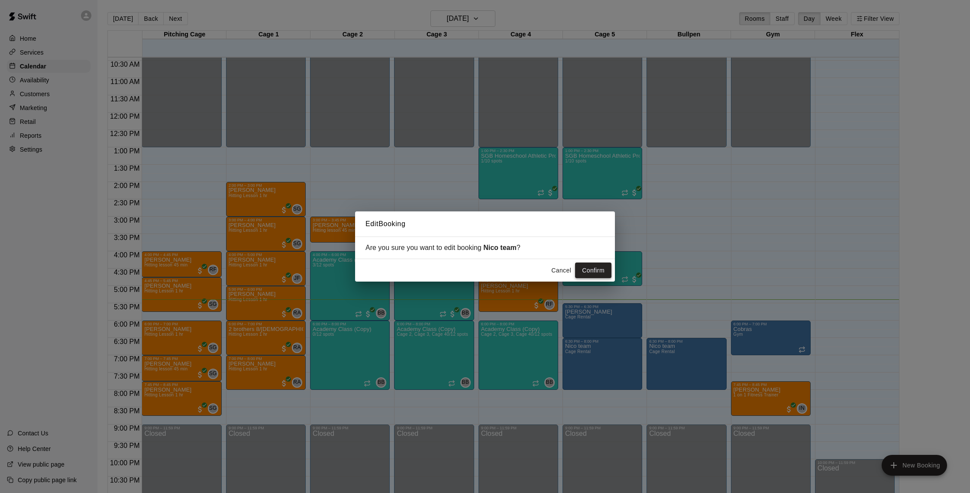
click at [590, 266] on button "Confirm" at bounding box center [593, 270] width 36 height 16
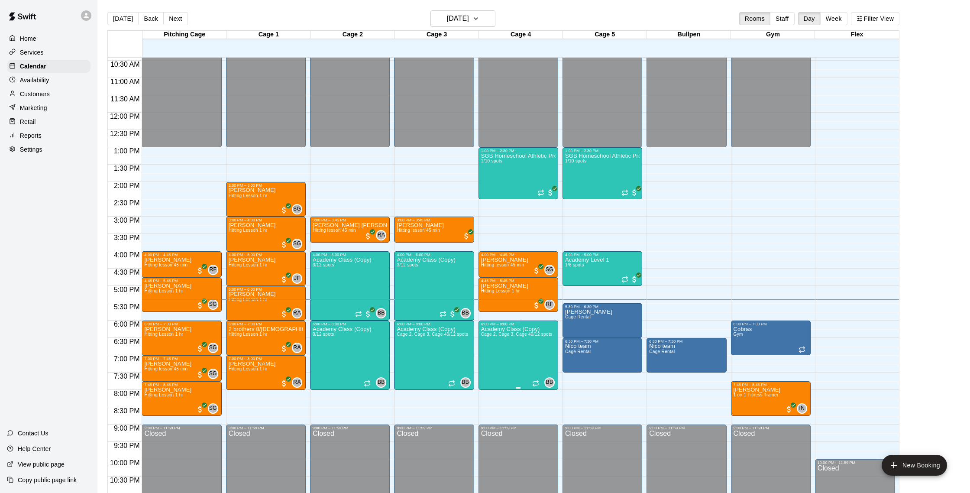
click at [493, 339] on icon "edit" at bounding box center [490, 335] width 10 height 10
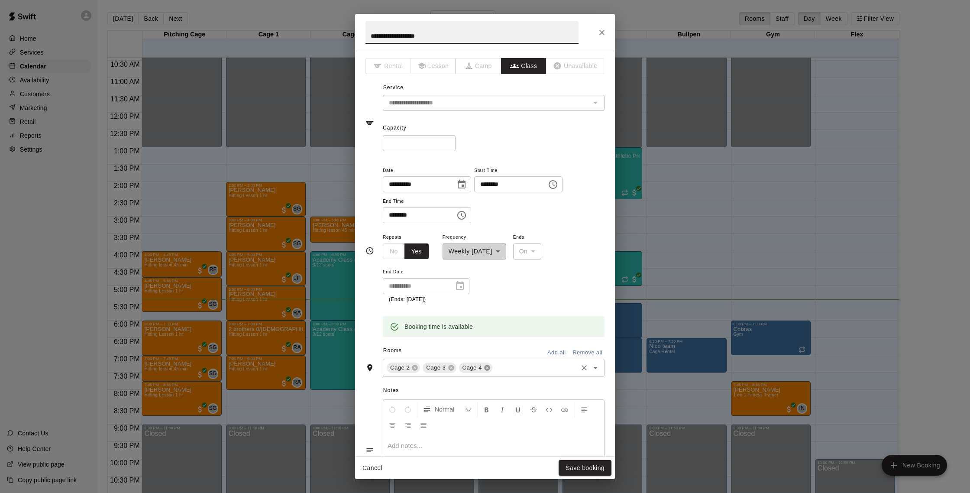
click at [487, 366] on icon at bounding box center [487, 368] width 6 height 6
click at [585, 467] on button "Save booking" at bounding box center [585, 468] width 53 height 16
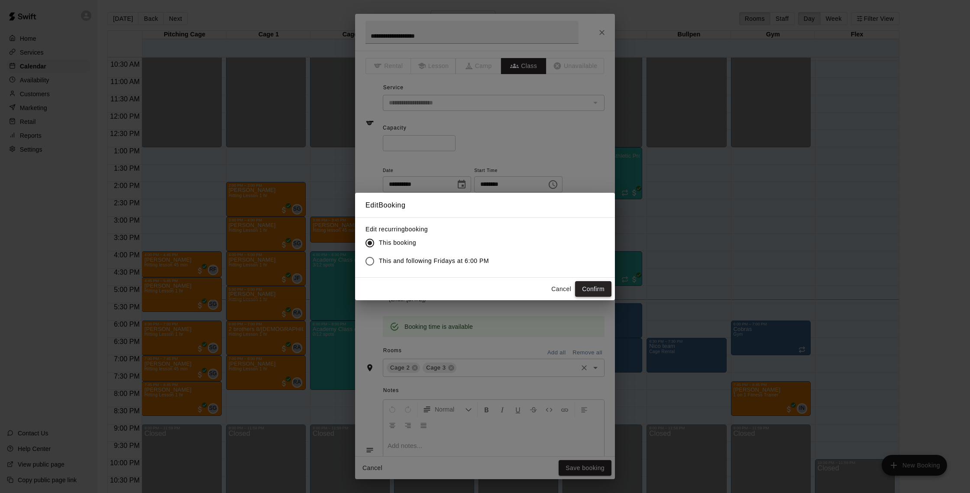
click at [595, 291] on button "Confirm" at bounding box center [593, 289] width 36 height 16
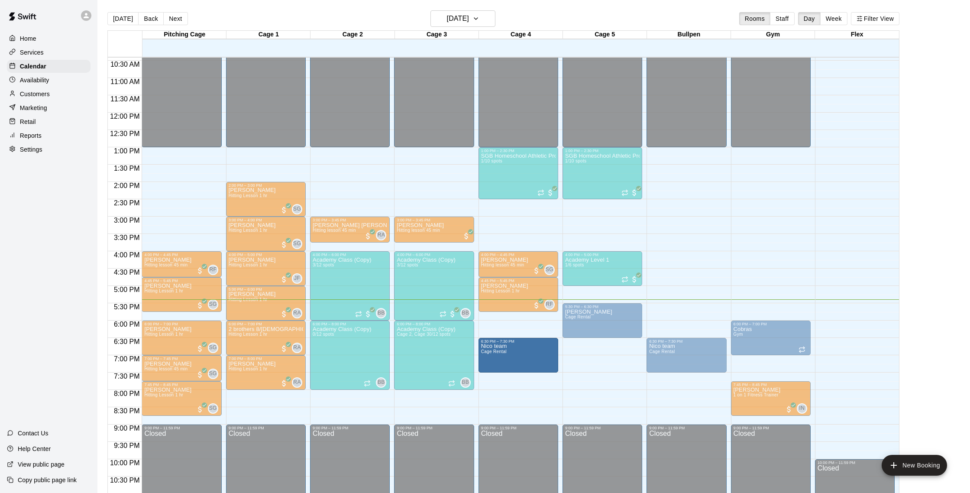
drag, startPoint x: 597, startPoint y: 358, endPoint x: 534, endPoint y: 358, distance: 63.7
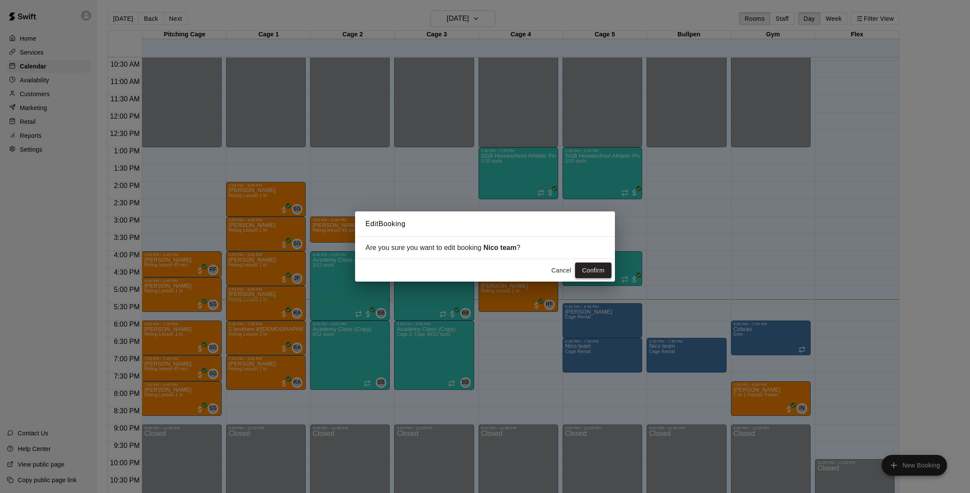
click at [593, 274] on button "Confirm" at bounding box center [593, 270] width 36 height 16
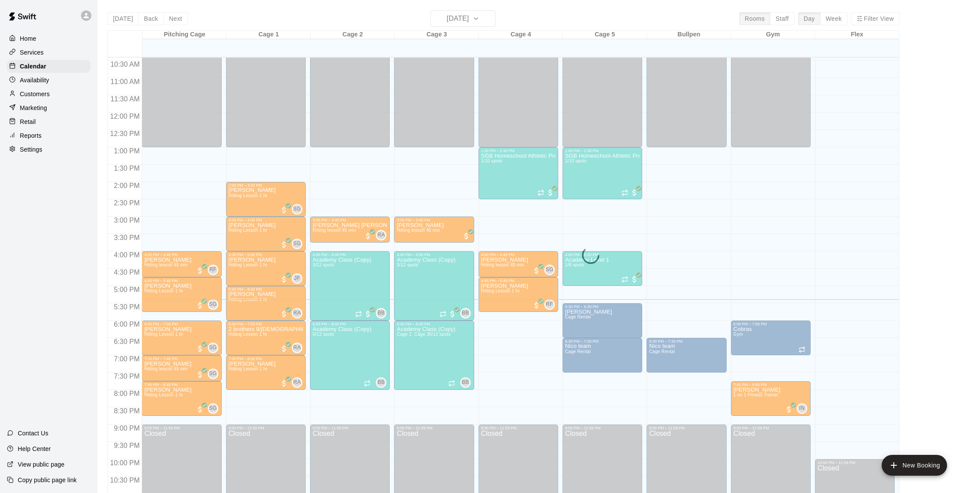
scroll to position [360, 0]
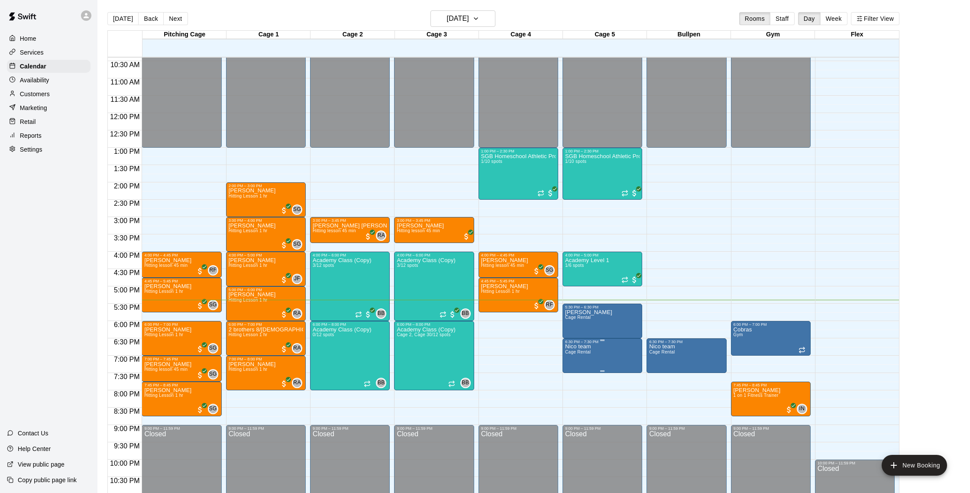
click at [579, 356] on button "edit" at bounding box center [573, 353] width 17 height 17
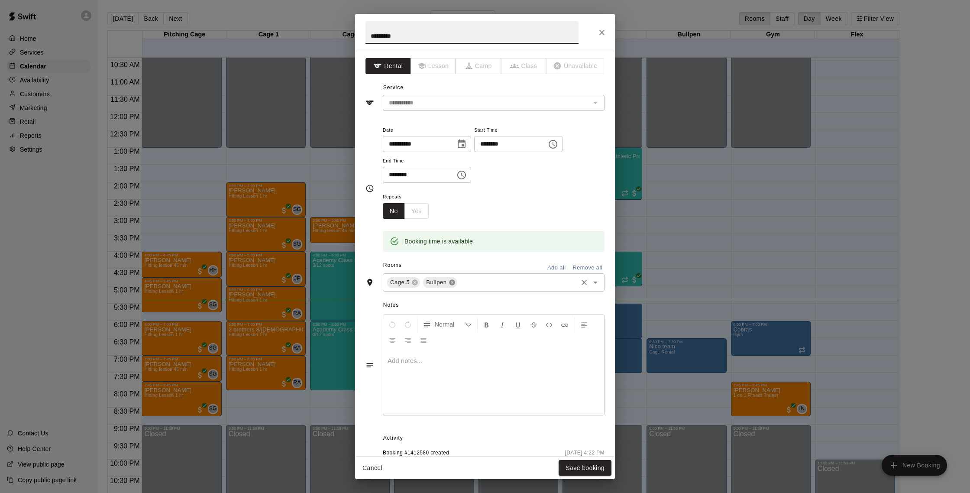
click at [450, 282] on icon at bounding box center [452, 283] width 6 height 6
click at [452, 282] on input "text" at bounding box center [498, 282] width 155 height 11
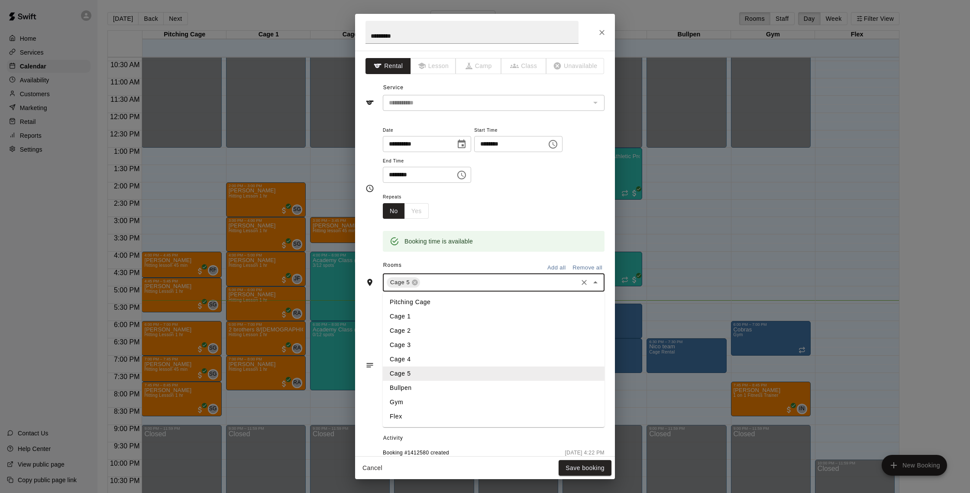
drag, startPoint x: 412, startPoint y: 361, endPoint x: 408, endPoint y: 357, distance: 5.5
click at [412, 361] on li "Cage 4" at bounding box center [494, 359] width 222 height 14
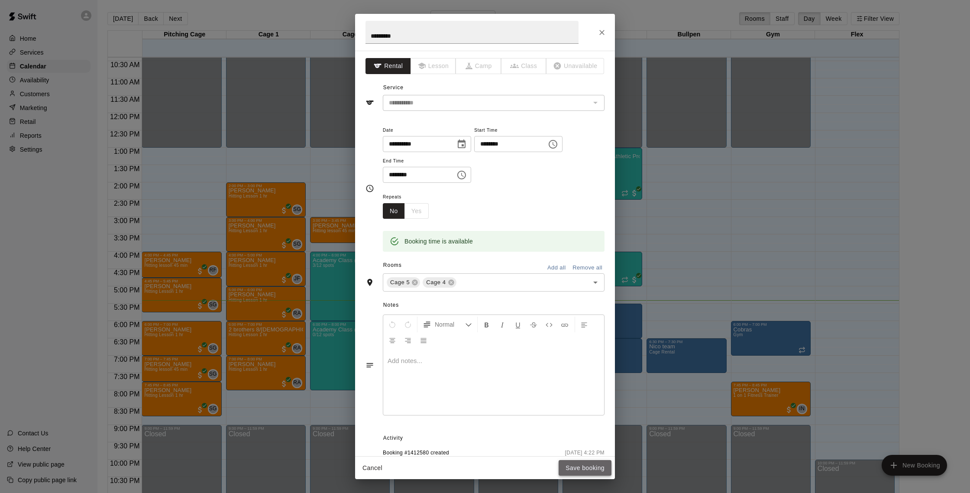
click at [579, 473] on button "Save booking" at bounding box center [585, 468] width 53 height 16
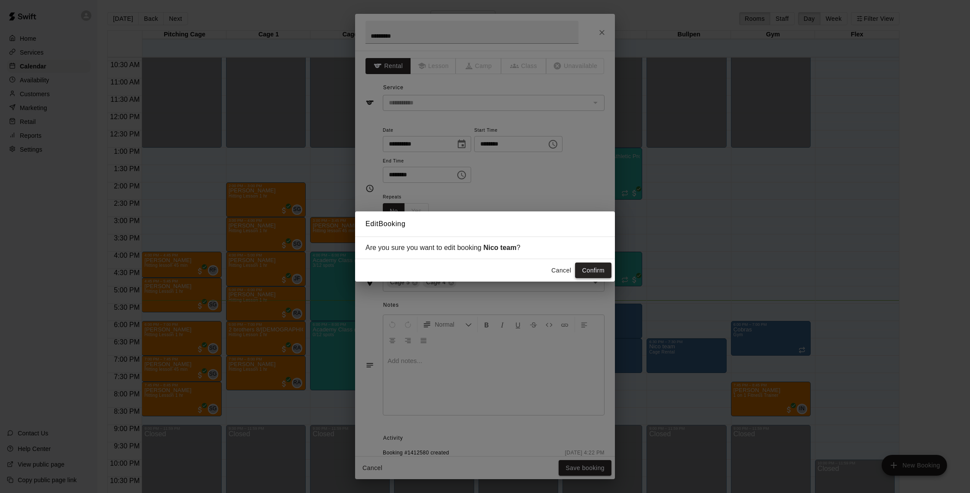
click at [596, 272] on button "Confirm" at bounding box center [593, 270] width 36 height 16
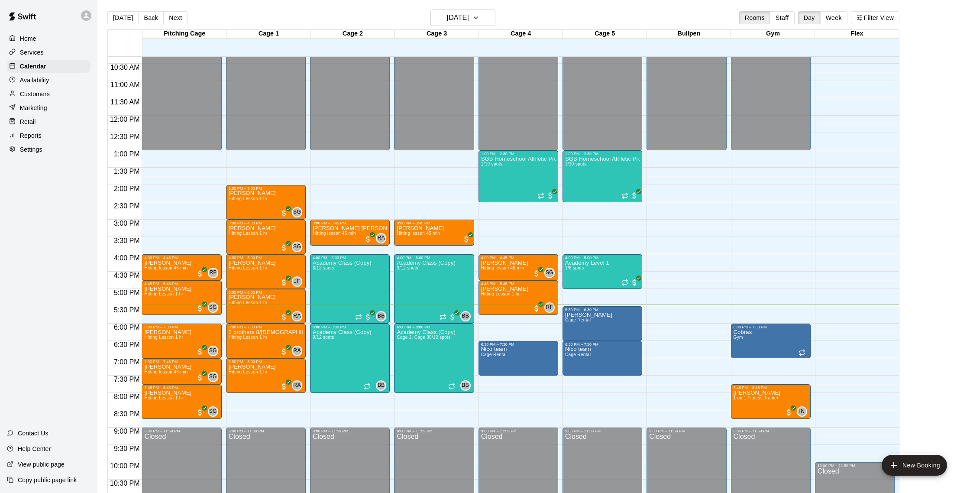
scroll to position [3, 0]
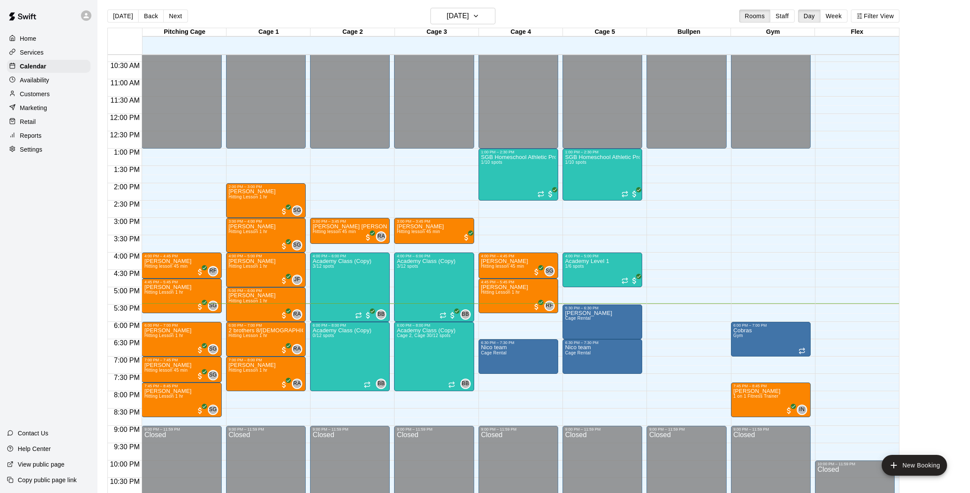
click at [29, 77] on p "Availability" at bounding box center [34, 80] width 29 height 9
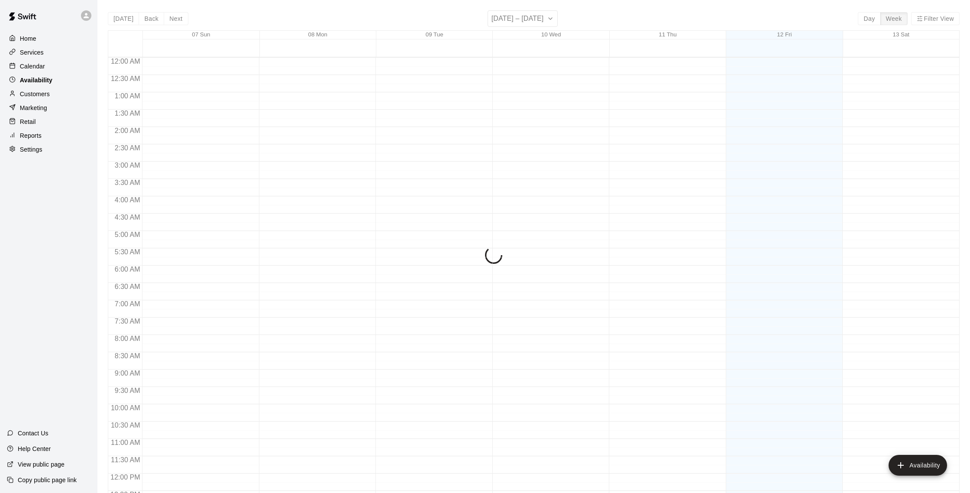
scroll to position [387, 0]
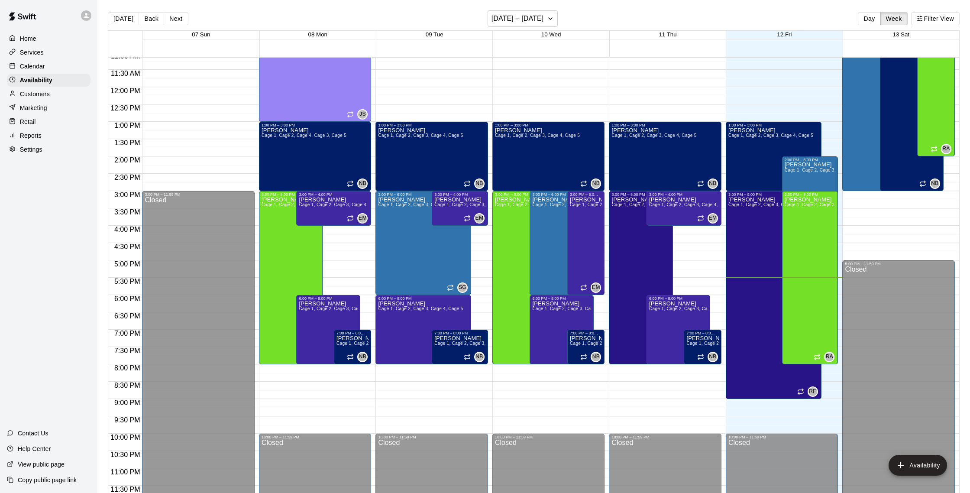
click at [35, 66] on p "Calendar" at bounding box center [32, 66] width 25 height 9
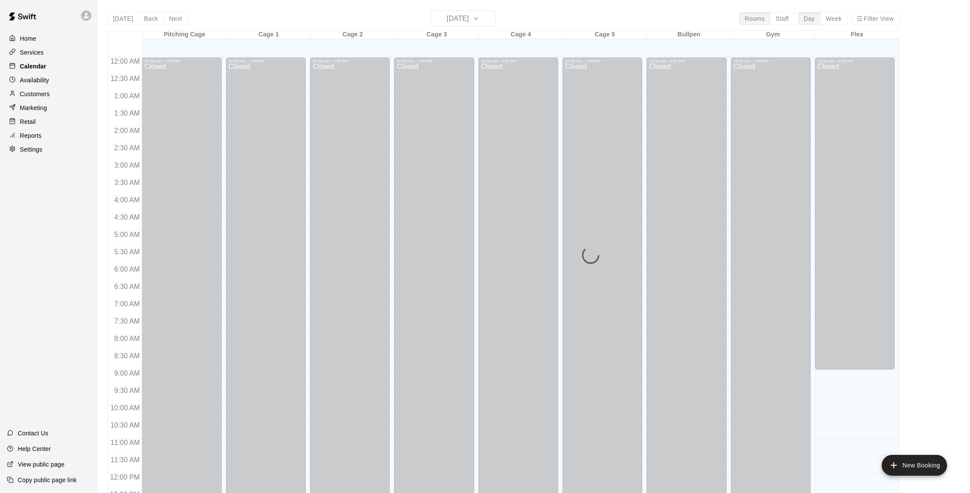
scroll to position [361, 0]
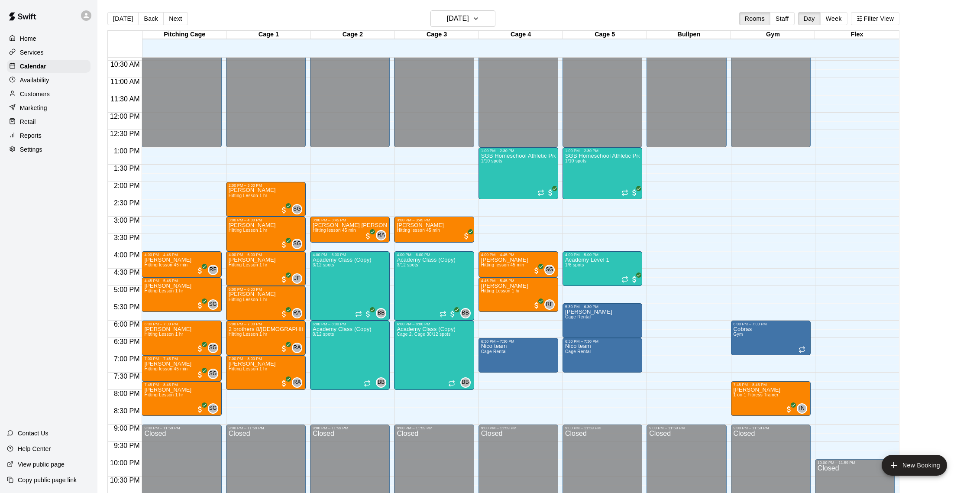
click at [51, 80] on div "Availability" at bounding box center [49, 80] width 84 height 13
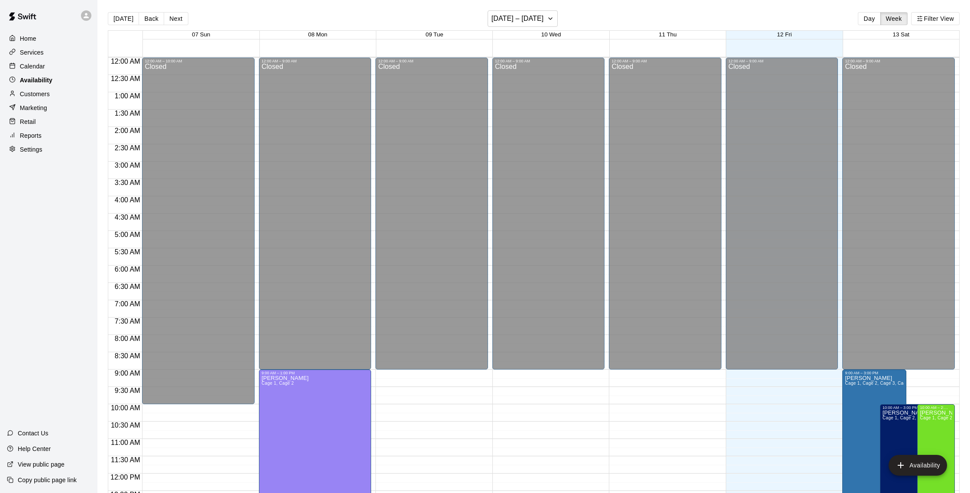
scroll to position [387, 0]
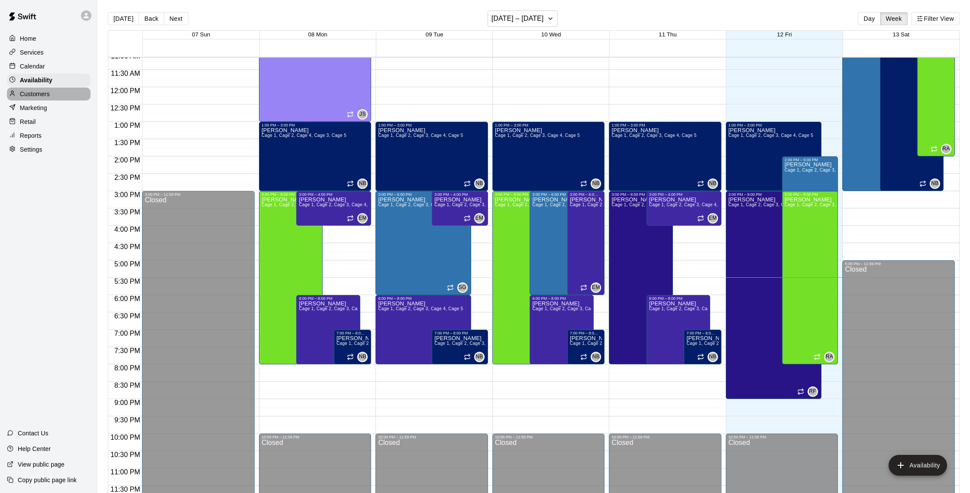
click at [43, 90] on p "Customers" at bounding box center [35, 94] width 30 height 9
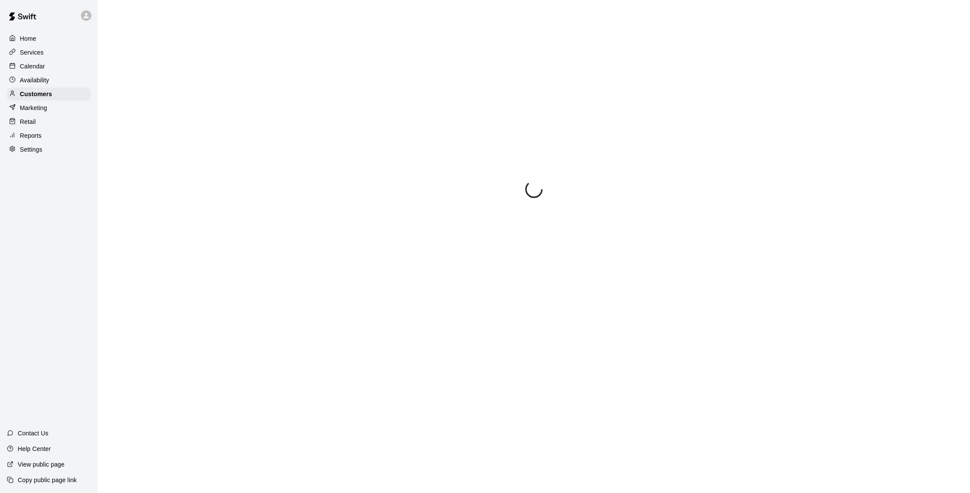
click at [36, 57] on div "Services" at bounding box center [49, 52] width 84 height 13
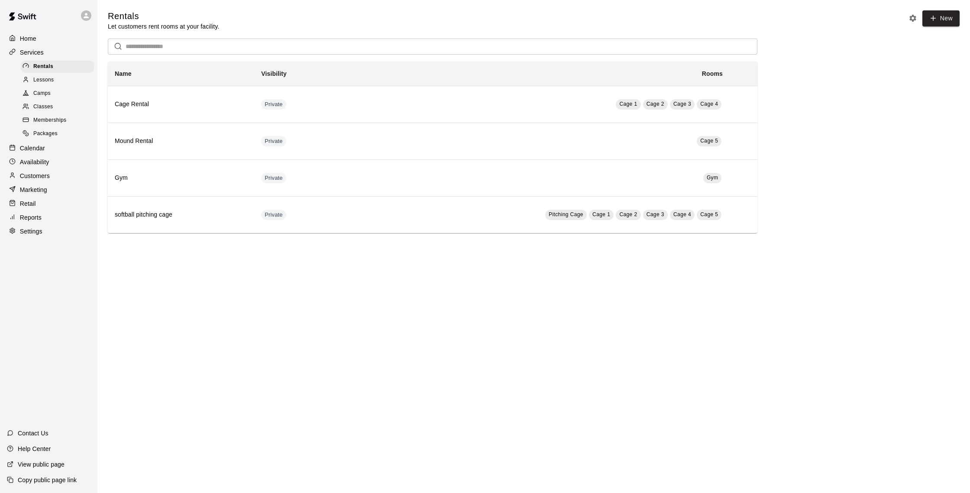
click at [35, 144] on p "Calendar" at bounding box center [32, 148] width 25 height 9
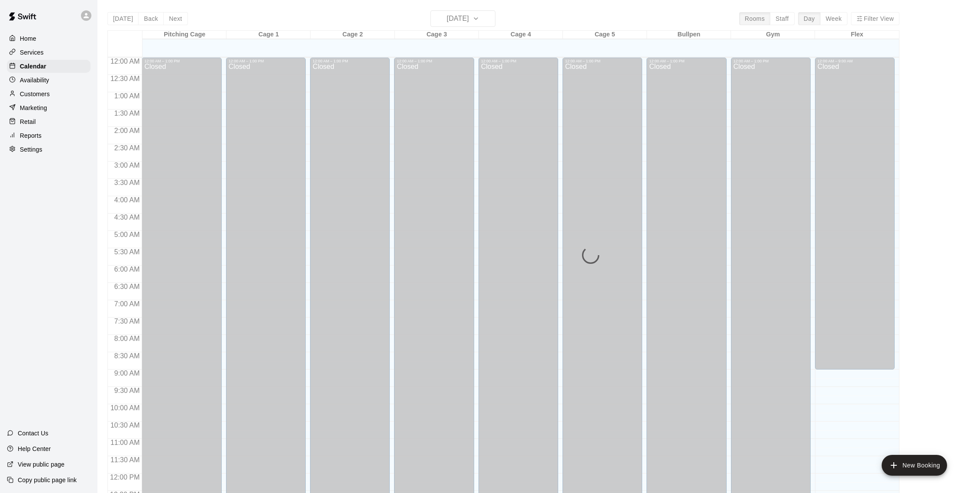
scroll to position [361, 0]
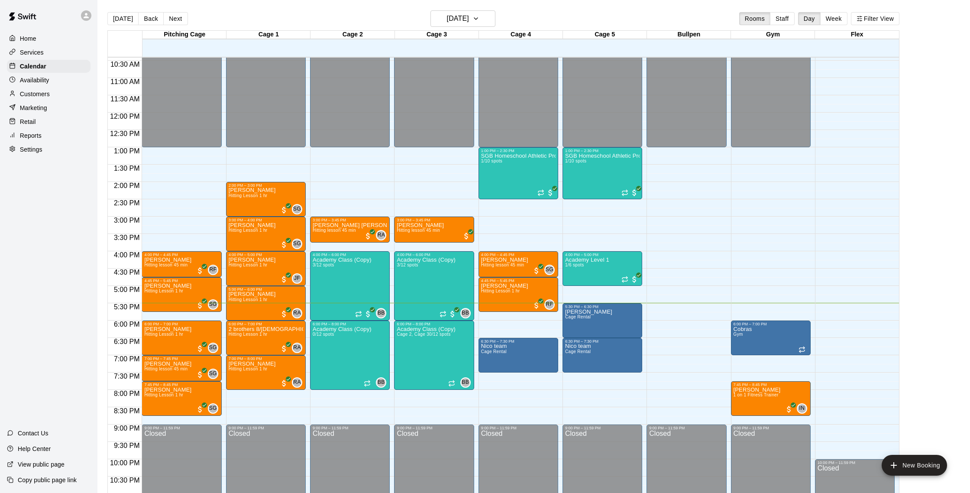
click at [42, 90] on p "Customers" at bounding box center [35, 94] width 30 height 9
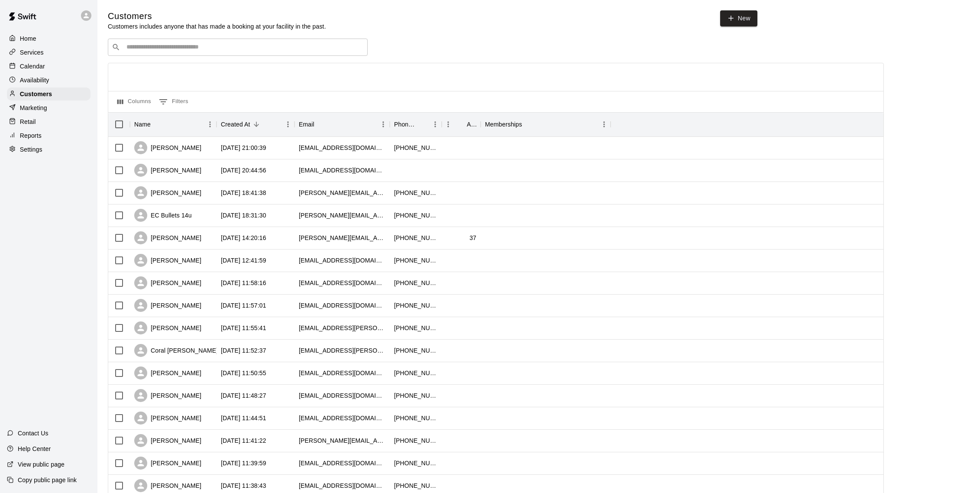
click at [39, 70] on p "Calendar" at bounding box center [32, 66] width 25 height 9
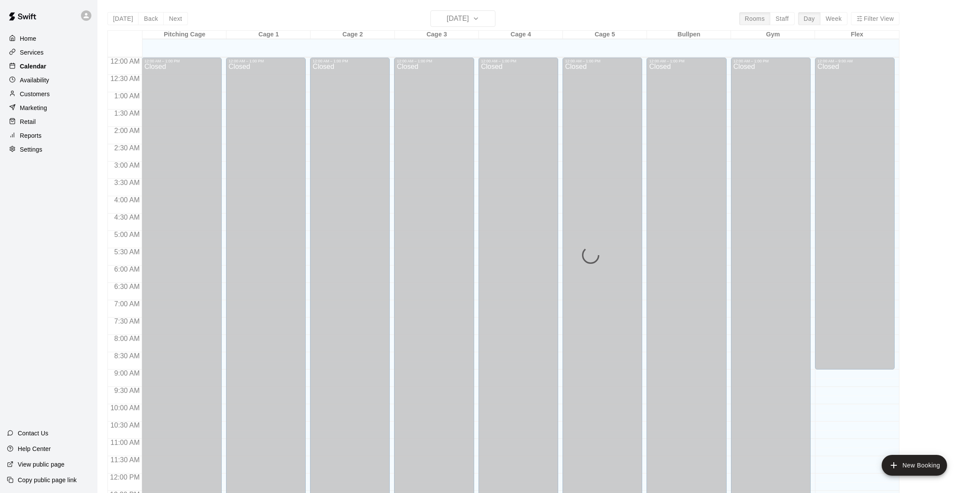
scroll to position [361, 0]
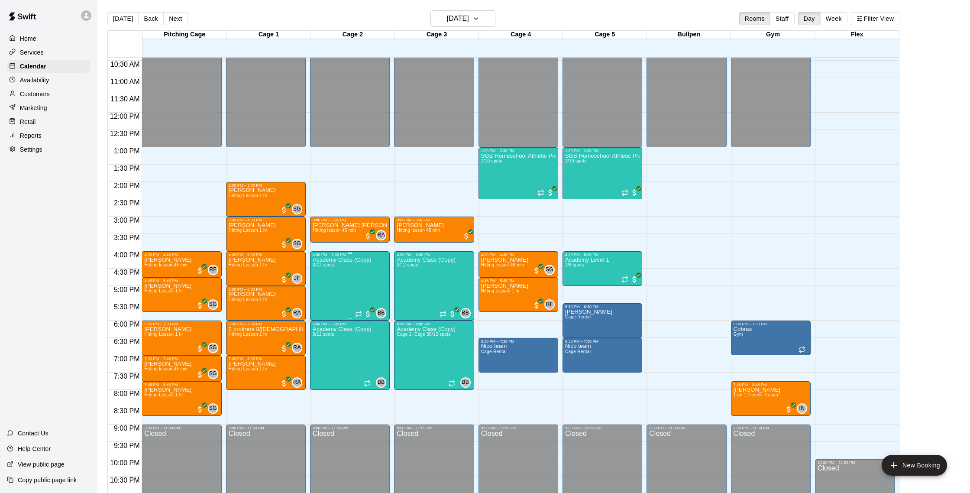
click at [45, 91] on div at bounding box center [485, 246] width 970 height 493
click at [45, 93] on p "Customers" at bounding box center [35, 94] width 30 height 9
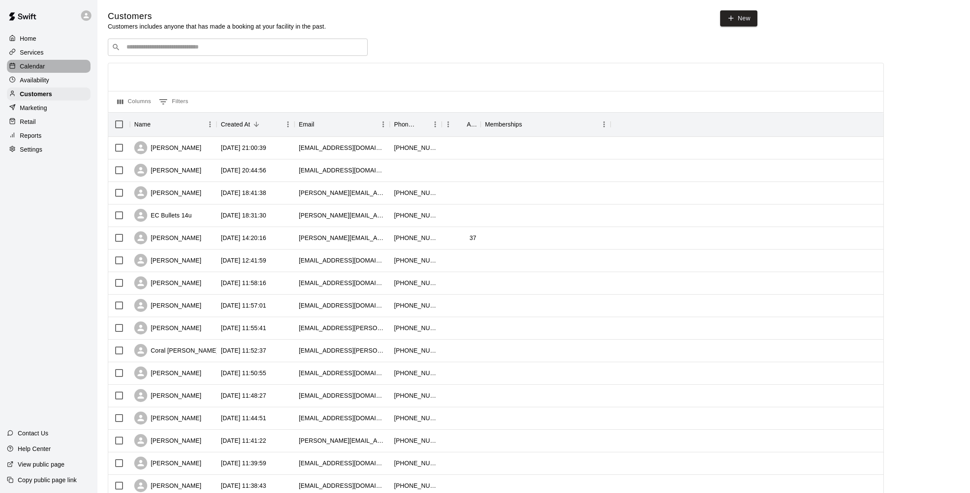
click at [43, 68] on p "Calendar" at bounding box center [32, 66] width 25 height 9
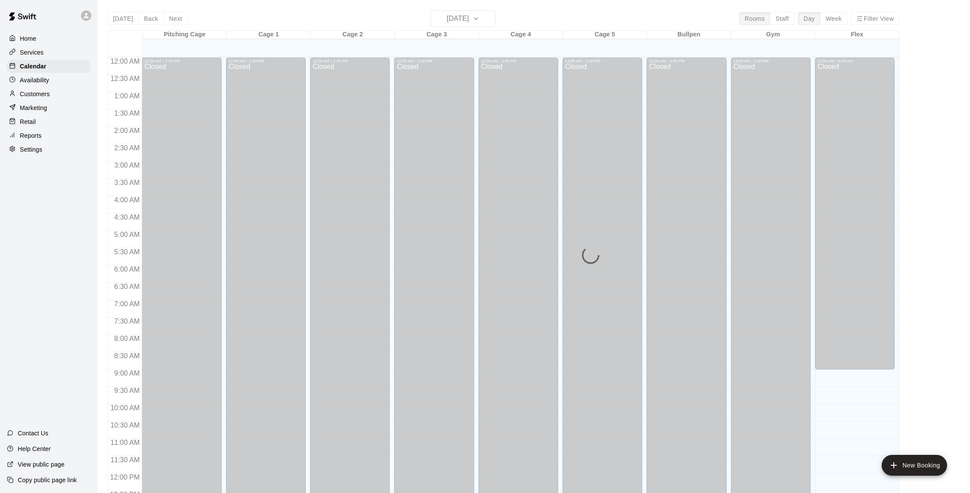
scroll to position [361, 0]
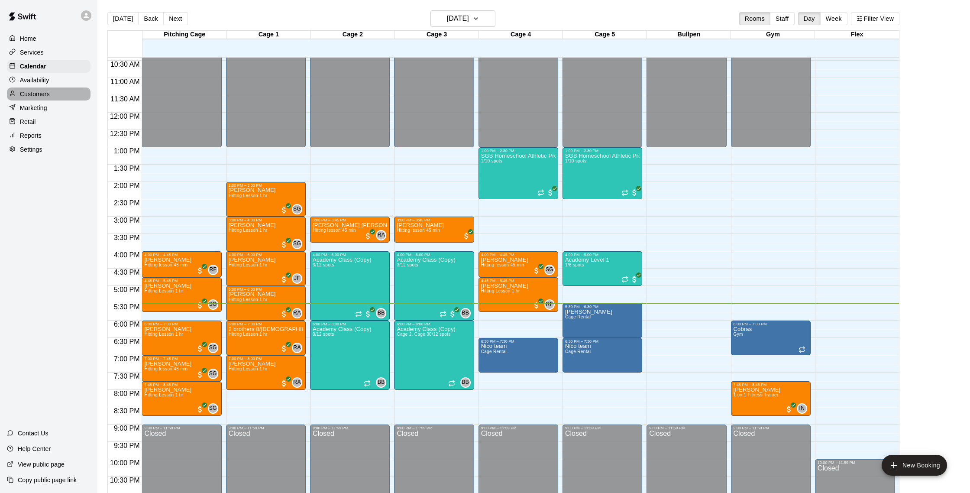
click at [46, 94] on p "Customers" at bounding box center [35, 94] width 30 height 9
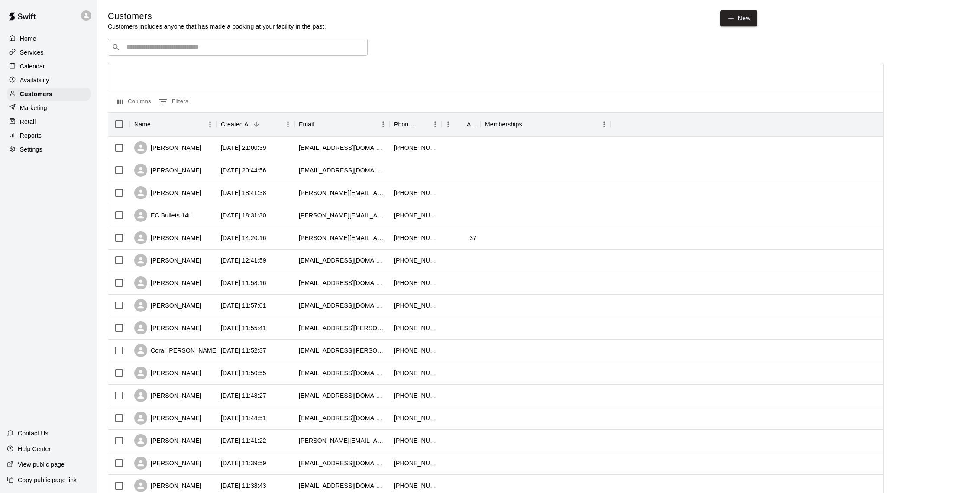
click at [49, 64] on div "Calendar" at bounding box center [49, 66] width 84 height 13
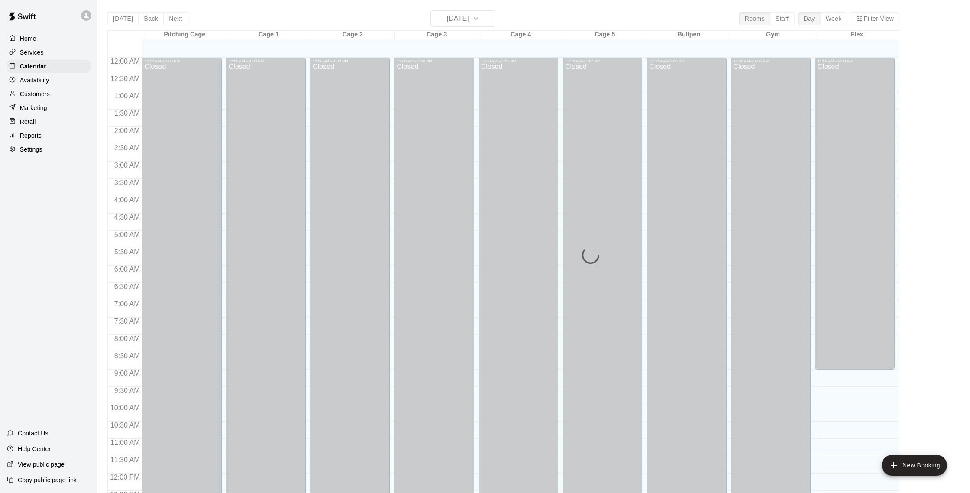
scroll to position [361, 0]
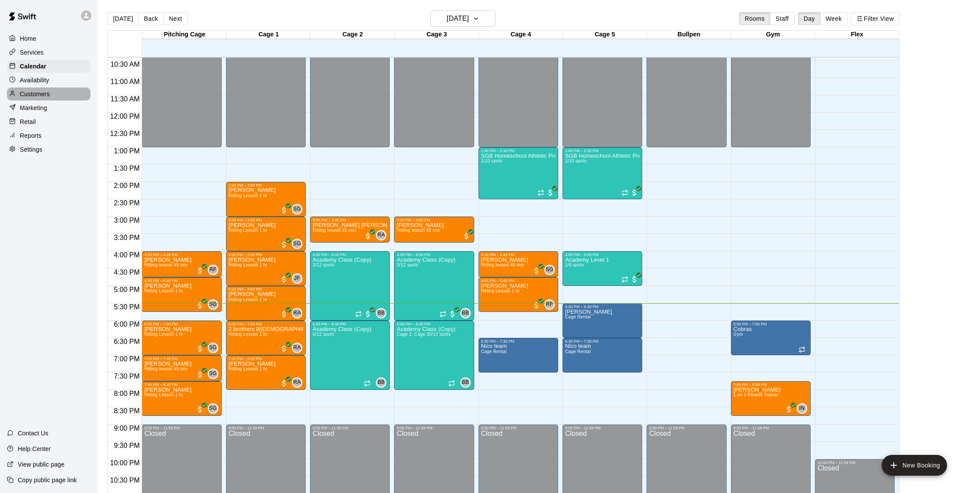
click at [37, 95] on p "Customers" at bounding box center [35, 94] width 30 height 9
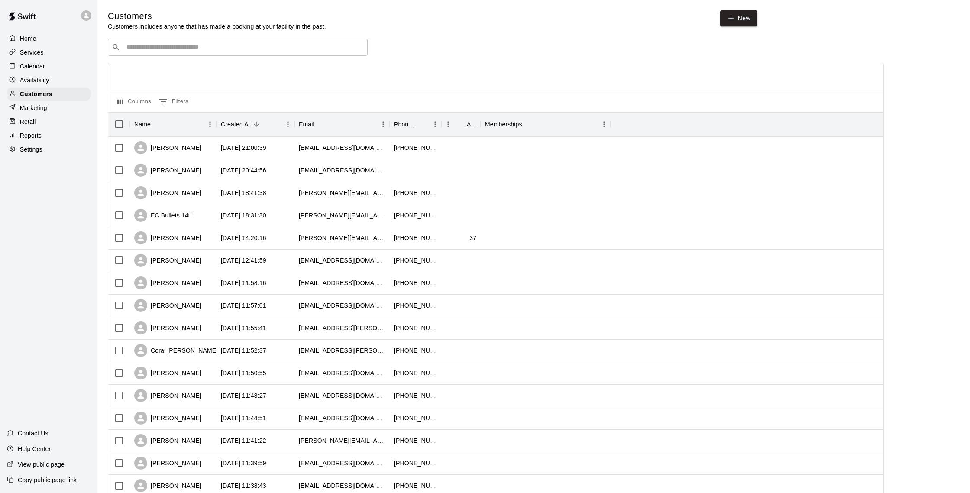
scroll to position [0, 0]
click at [39, 67] on p "Calendar" at bounding box center [32, 66] width 25 height 9
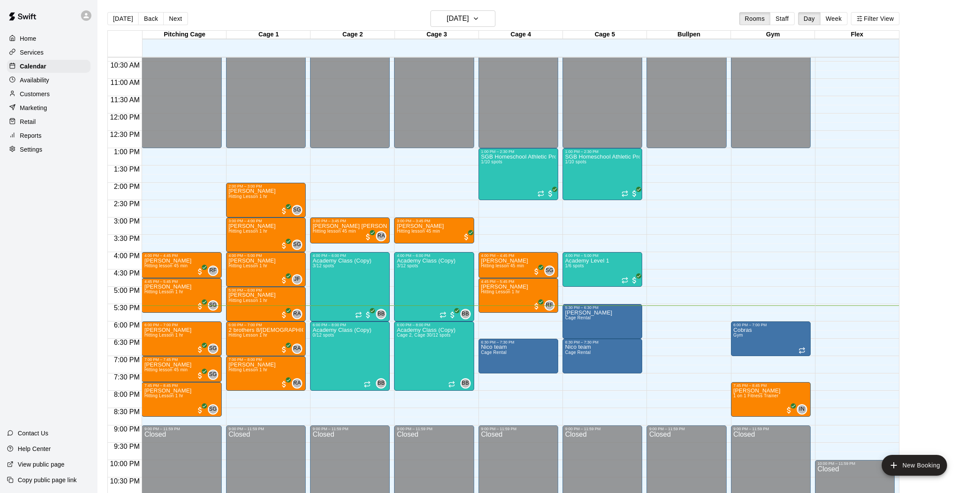
scroll to position [360, 0]
